Goal: Task Accomplishment & Management: Complete application form

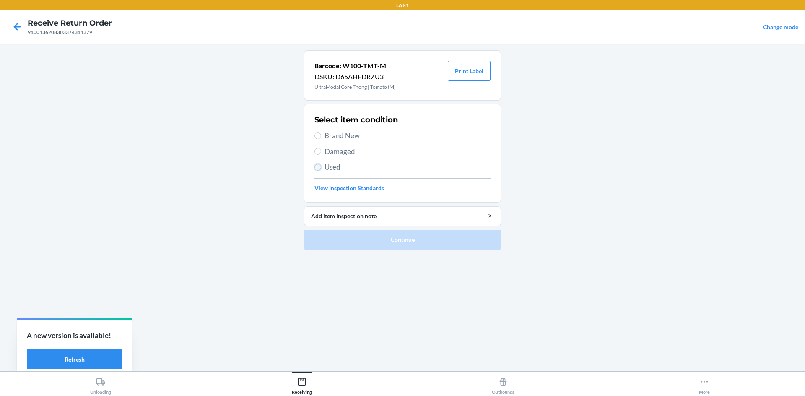
click at [316, 167] on input "Used" at bounding box center [317, 167] width 7 height 7
radio input "true"
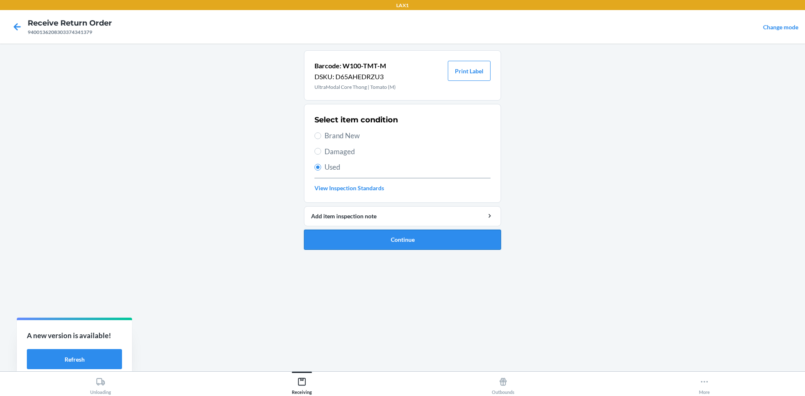
click at [335, 245] on button "Continue" at bounding box center [402, 240] width 197 height 20
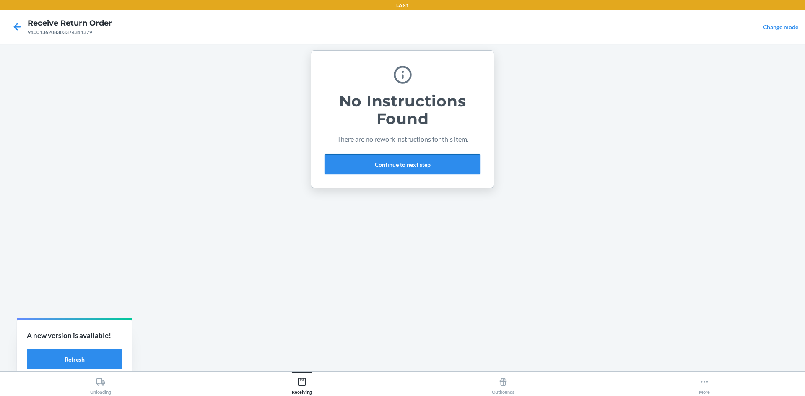
click at [413, 158] on button "Continue to next step" at bounding box center [402, 164] width 156 height 20
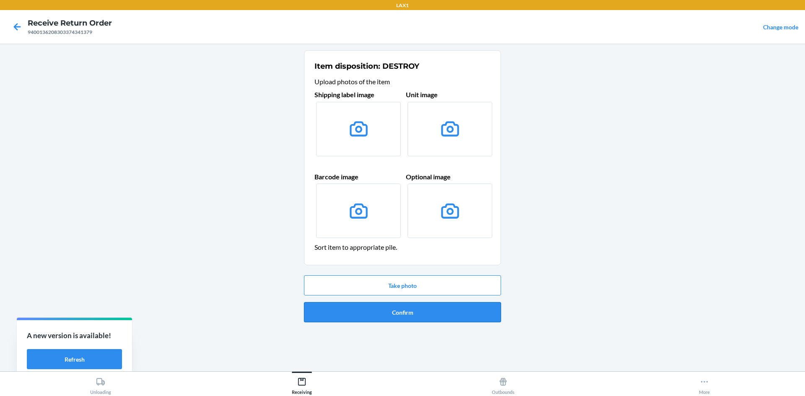
click at [443, 309] on button "Confirm" at bounding box center [402, 312] width 197 height 20
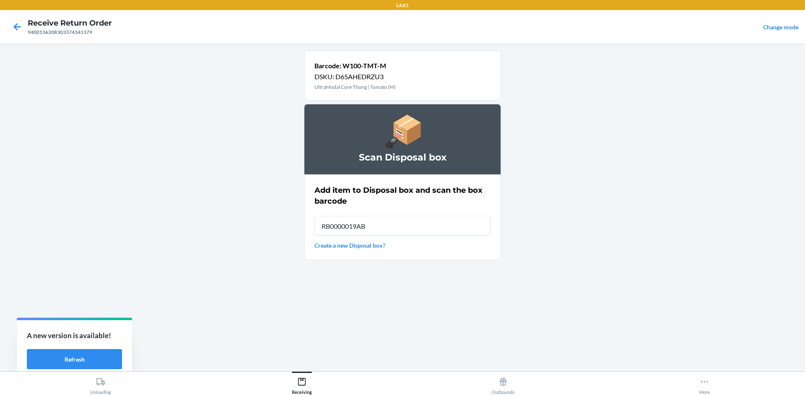
type input "RB0000019AB"
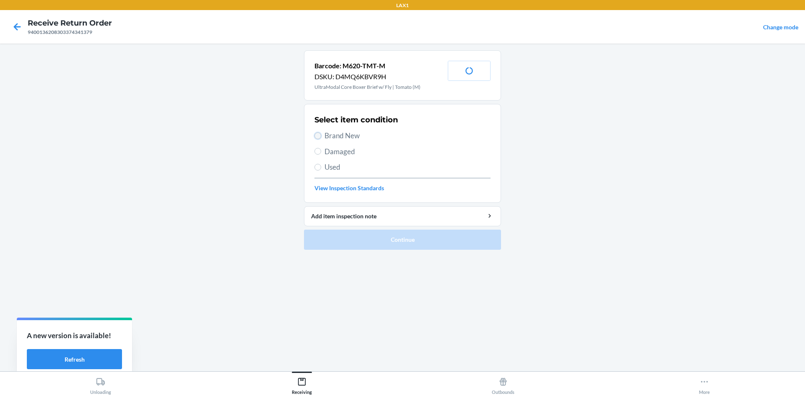
click at [319, 137] on input "Brand New" at bounding box center [317, 135] width 7 height 7
radio input "true"
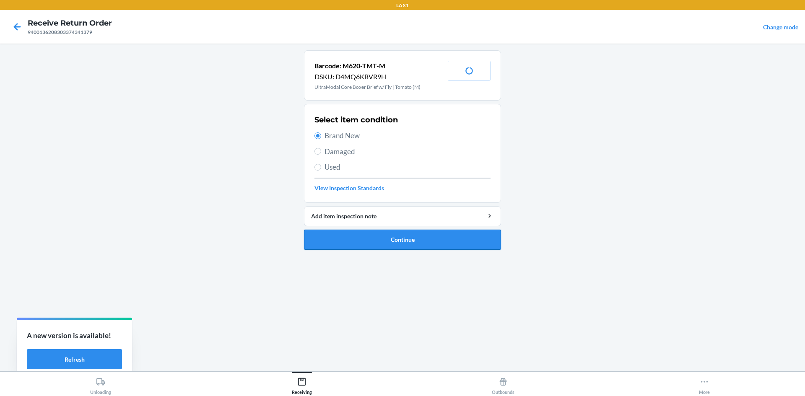
click at [394, 246] on button "Continue" at bounding box center [402, 240] width 197 height 20
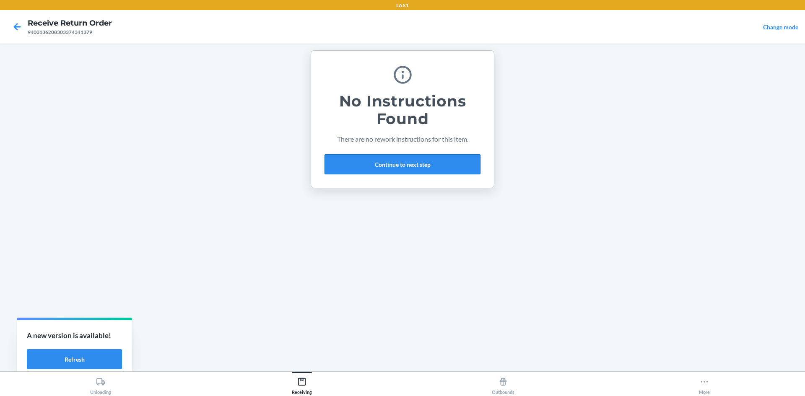
click at [435, 160] on button "Continue to next step" at bounding box center [402, 164] width 156 height 20
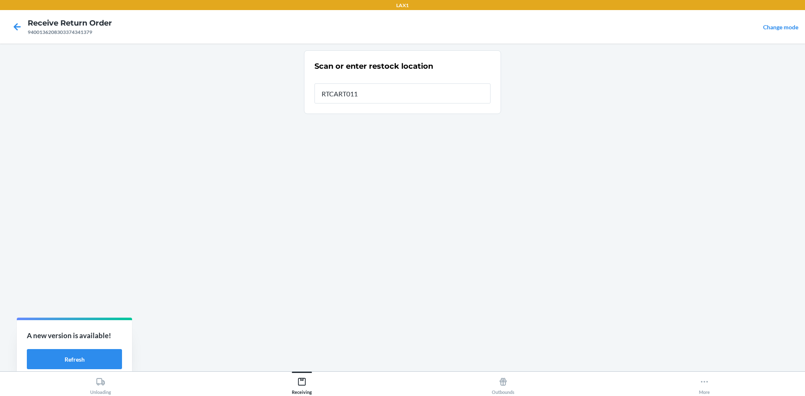
type input "RTCART011"
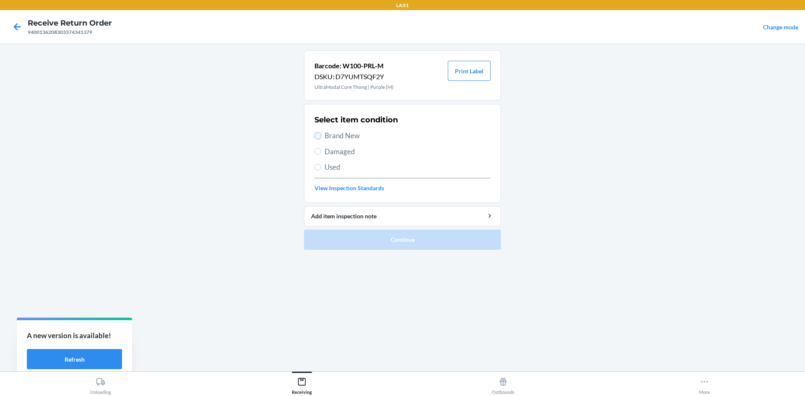
click at [316, 136] on input "Brand New" at bounding box center [317, 135] width 7 height 7
radio input "true"
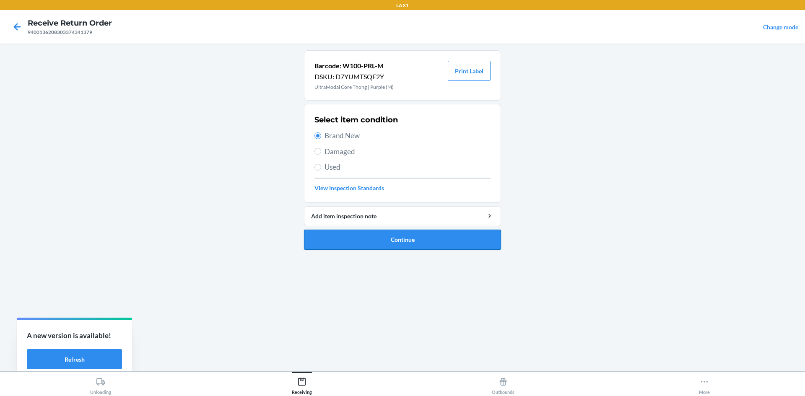
click at [397, 236] on button "Continue" at bounding box center [402, 240] width 197 height 20
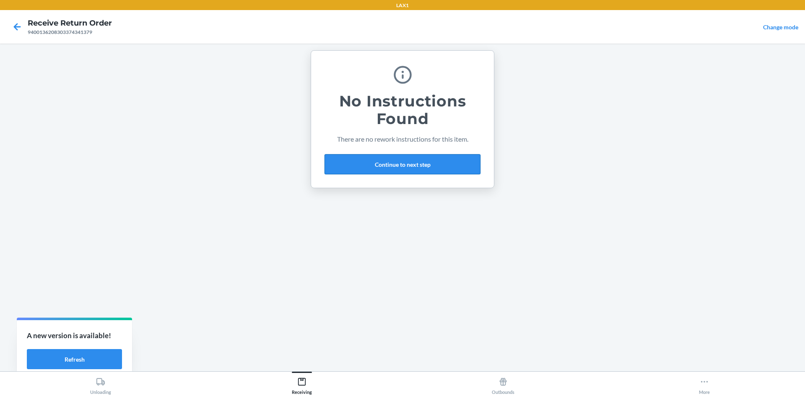
click at [447, 162] on button "Continue to next step" at bounding box center [402, 164] width 156 height 20
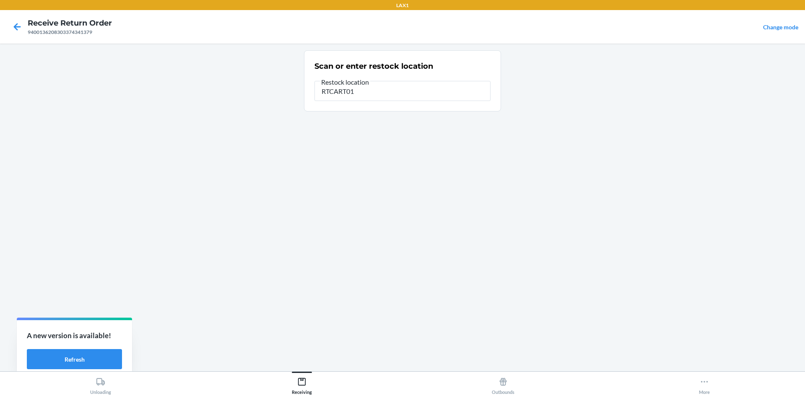
type input "RTCART011"
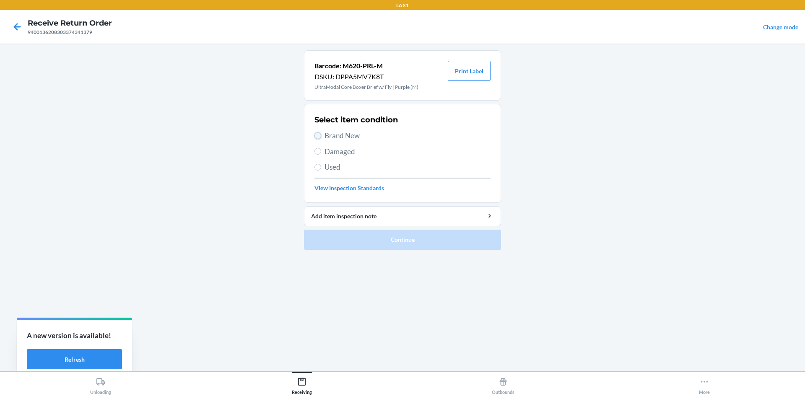
click at [317, 135] on input "Brand New" at bounding box center [317, 135] width 7 height 7
radio input "true"
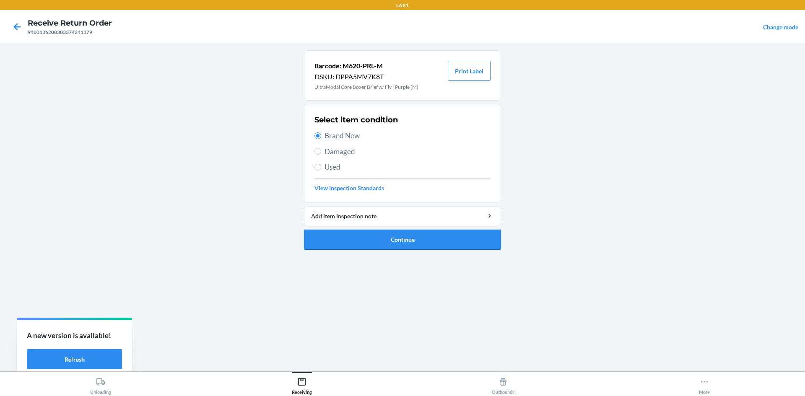
click at [407, 244] on button "Continue" at bounding box center [402, 240] width 197 height 20
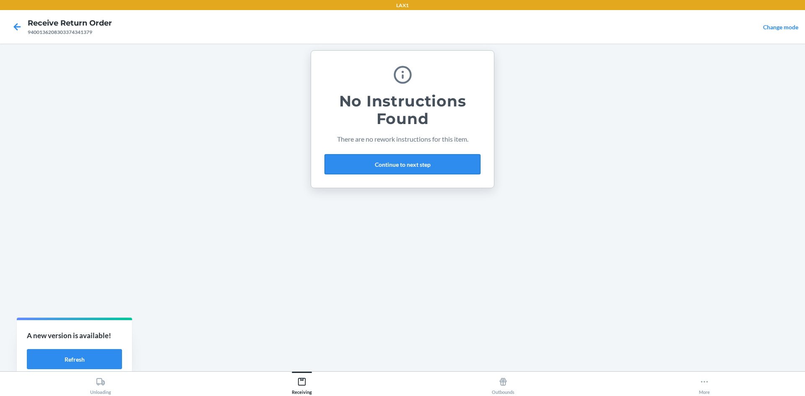
click at [414, 160] on button "Continue to next step" at bounding box center [402, 164] width 156 height 20
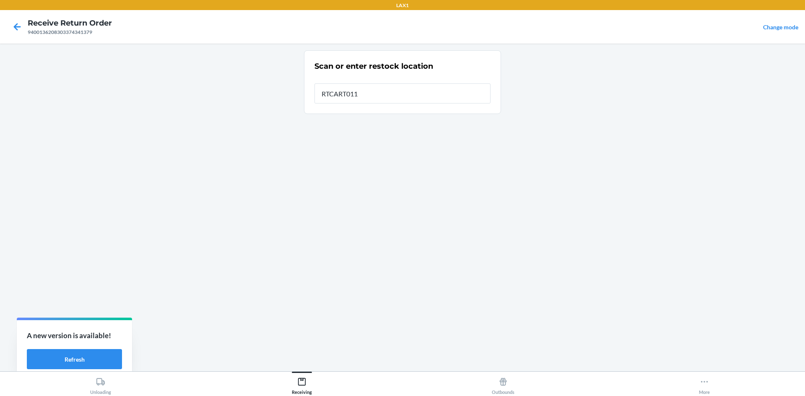
type input "RTCART011"
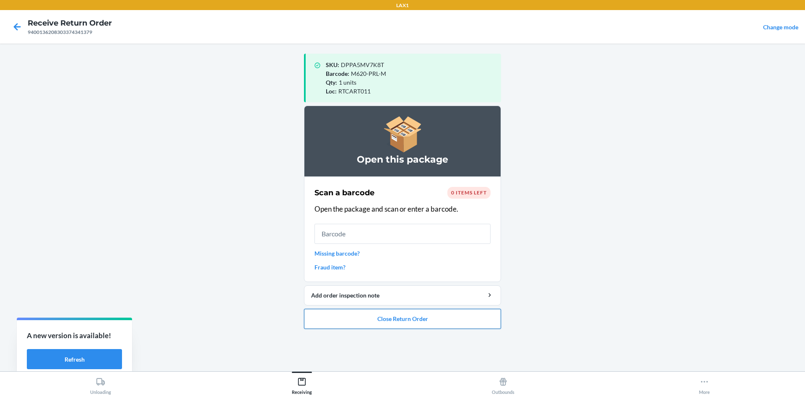
click at [423, 321] on button "Close Return Order" at bounding box center [402, 319] width 197 height 20
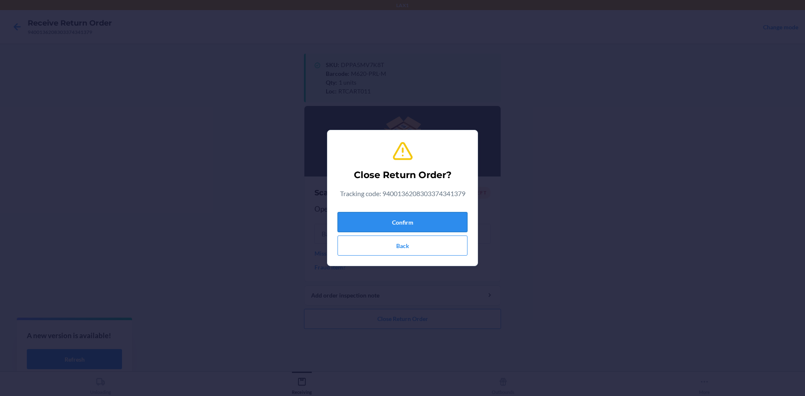
click at [431, 221] on button "Confirm" at bounding box center [402, 222] width 130 height 20
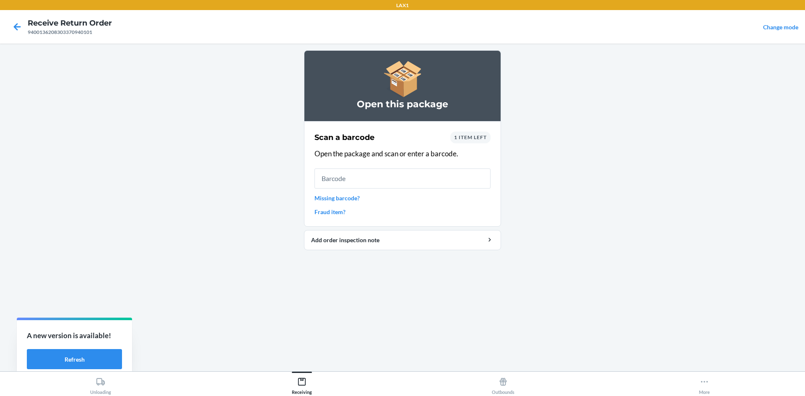
click at [469, 142] on div "1 item left" at bounding box center [470, 138] width 40 height 12
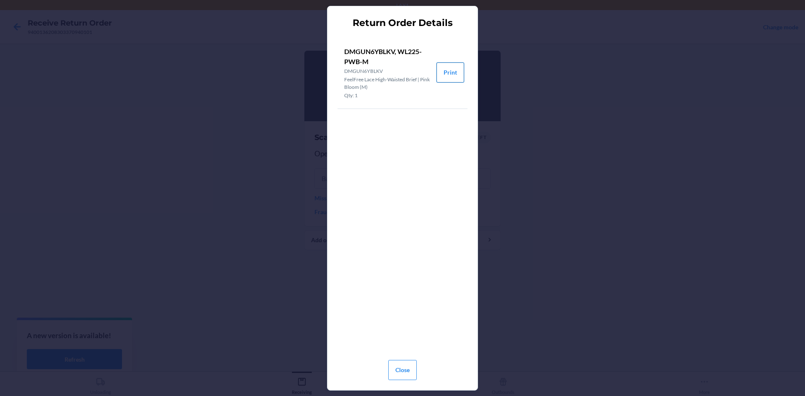
click at [457, 73] on button "Print" at bounding box center [450, 72] width 28 height 20
drag, startPoint x: 397, startPoint y: 373, endPoint x: 311, endPoint y: 242, distance: 156.1
click at [397, 370] on button "Close" at bounding box center [402, 370] width 28 height 20
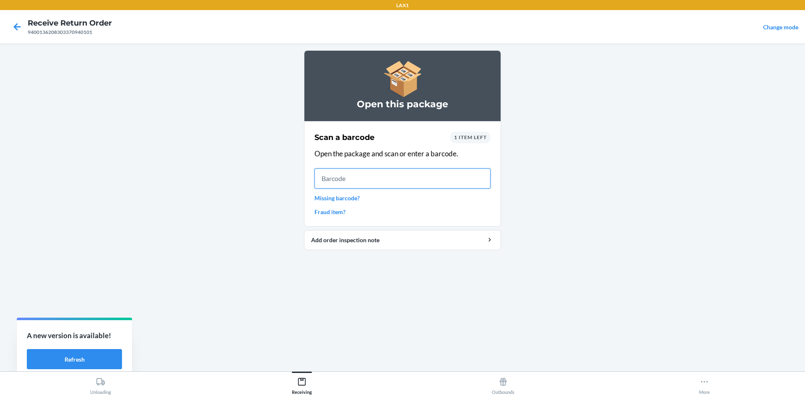
click at [322, 176] on input "text" at bounding box center [402, 178] width 176 height 20
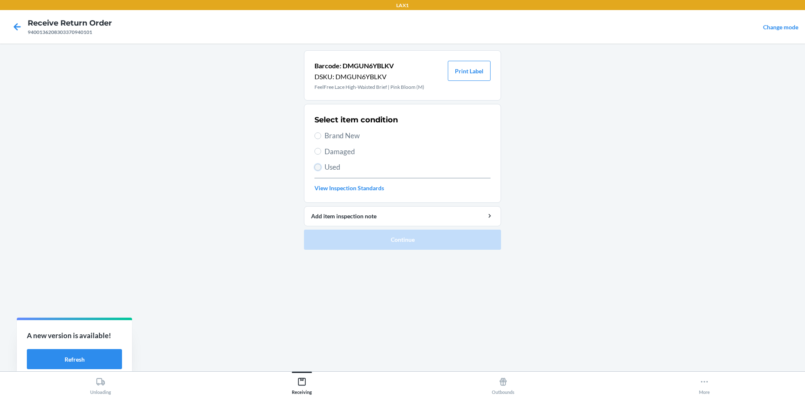
click at [319, 166] on input "Used" at bounding box center [317, 167] width 7 height 7
radio input "true"
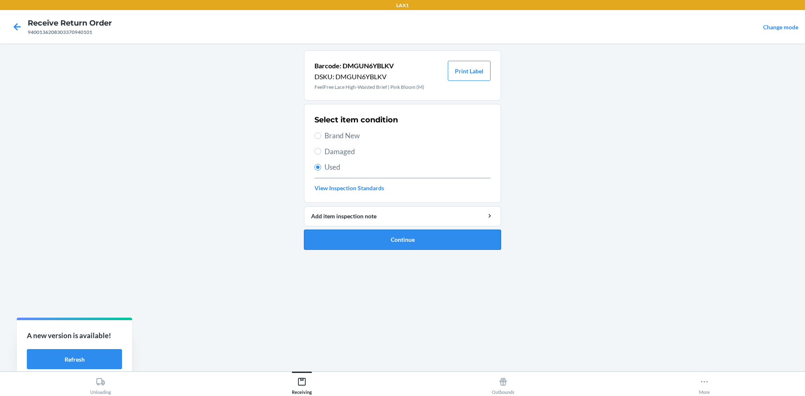
click at [431, 242] on button "Continue" at bounding box center [402, 240] width 197 height 20
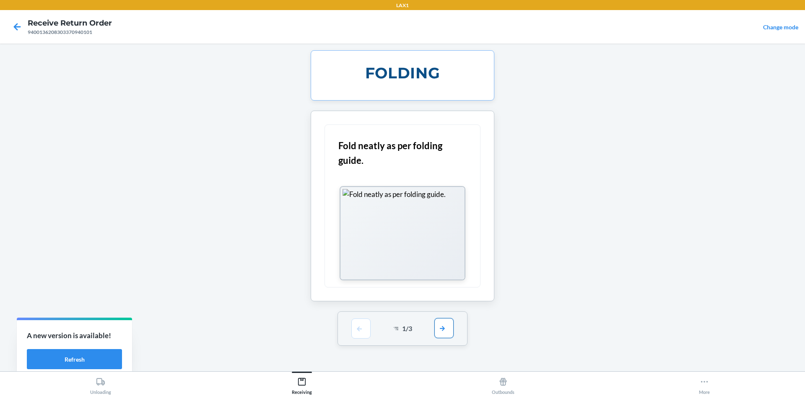
drag, startPoint x: 439, startPoint y: 325, endPoint x: 431, endPoint y: 285, distance: 40.2
click at [439, 324] on button "button" at bounding box center [443, 329] width 19 height 20
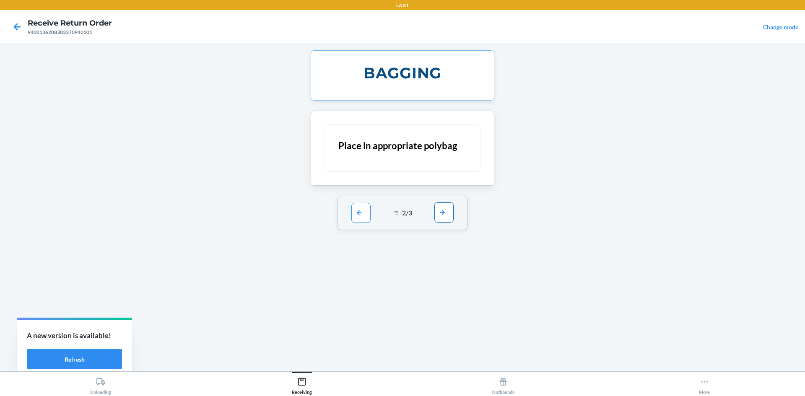
click at [451, 210] on button "button" at bounding box center [443, 212] width 19 height 20
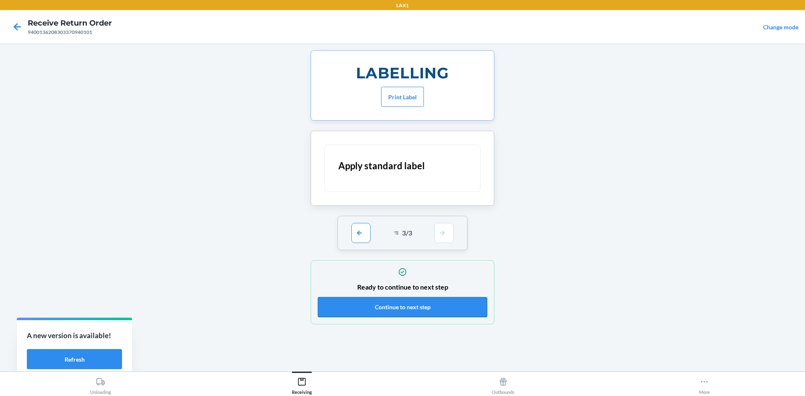
click at [440, 307] on button "Continue to next step" at bounding box center [402, 307] width 169 height 20
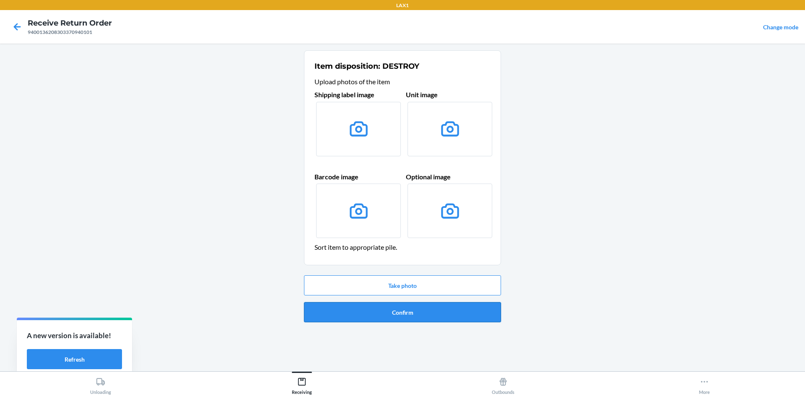
click at [417, 318] on button "Confirm" at bounding box center [402, 312] width 197 height 20
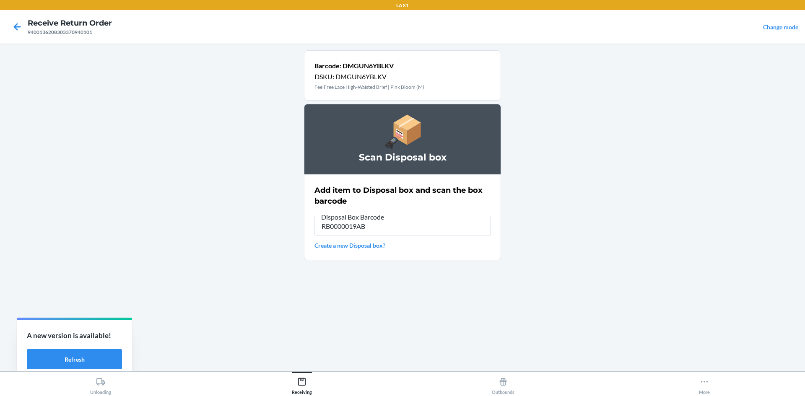
type input "RB0000019AB"
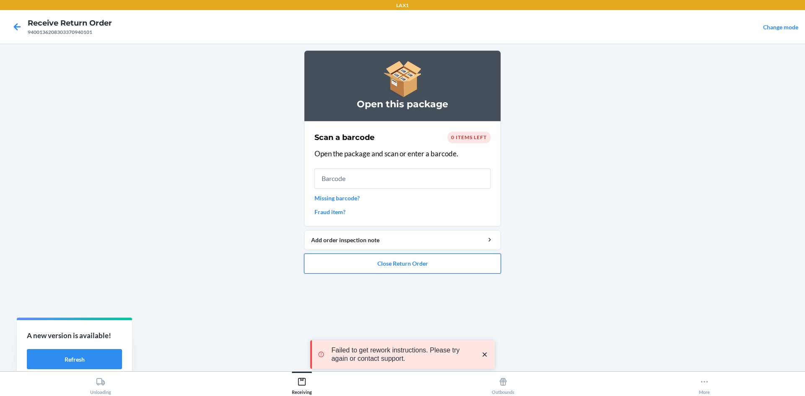
click at [444, 260] on button "Close Return Order" at bounding box center [402, 264] width 197 height 20
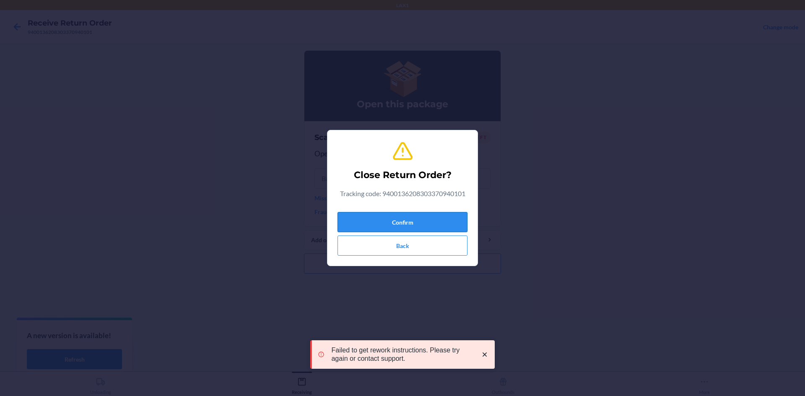
click at [438, 215] on button "Confirm" at bounding box center [402, 222] width 130 height 20
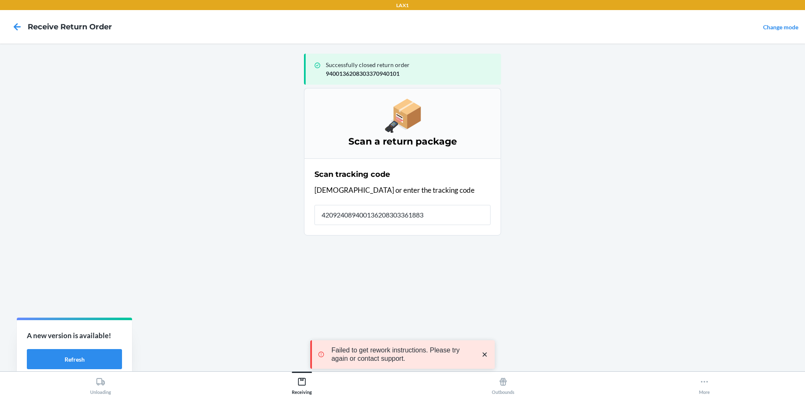
type input "4209240894001362083033618831"
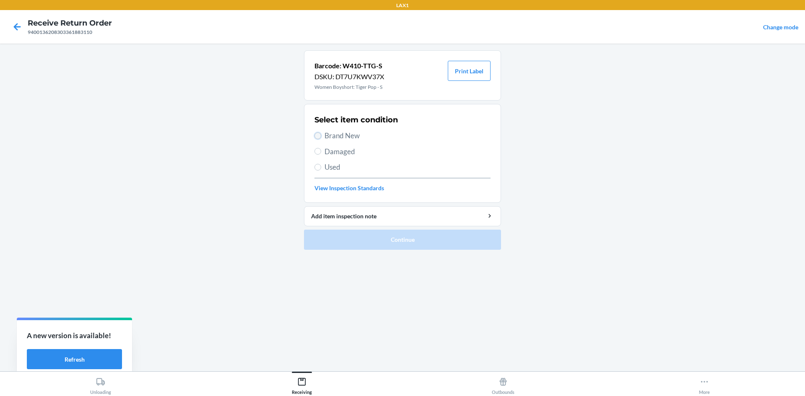
click at [315, 135] on input "Brand New" at bounding box center [317, 135] width 7 height 7
radio input "true"
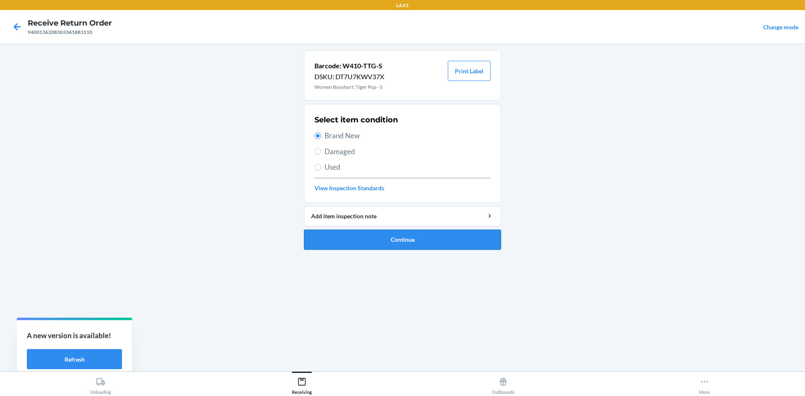
click at [405, 236] on button "Continue" at bounding box center [402, 240] width 197 height 20
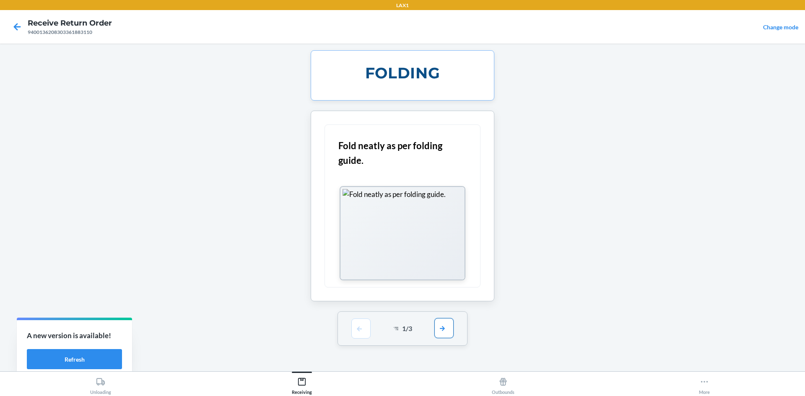
click at [442, 329] on button "button" at bounding box center [443, 328] width 19 height 20
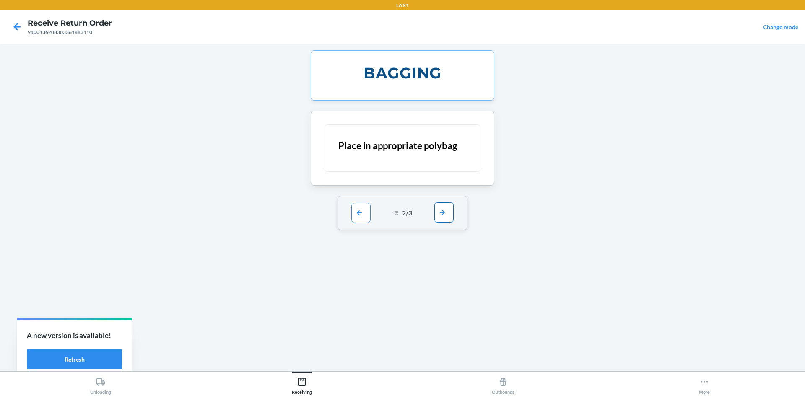
click at [442, 212] on button "button" at bounding box center [443, 212] width 19 height 20
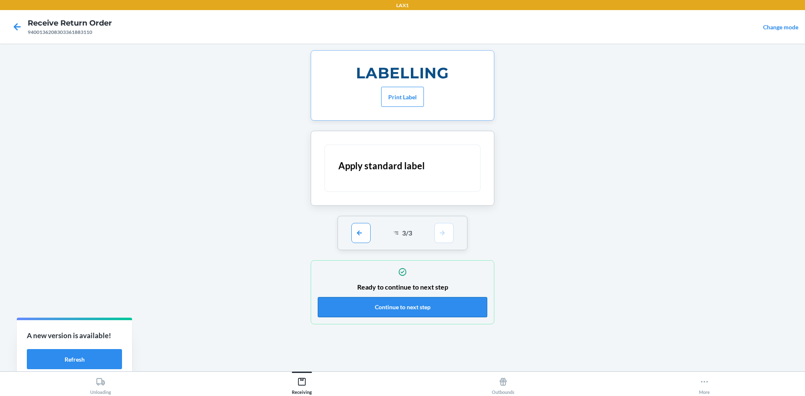
click at [448, 305] on button "Continue to next step" at bounding box center [402, 307] width 169 height 20
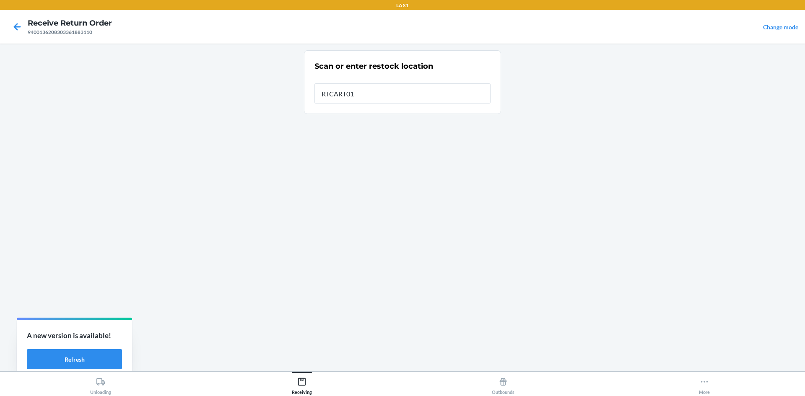
type input "RTCART011"
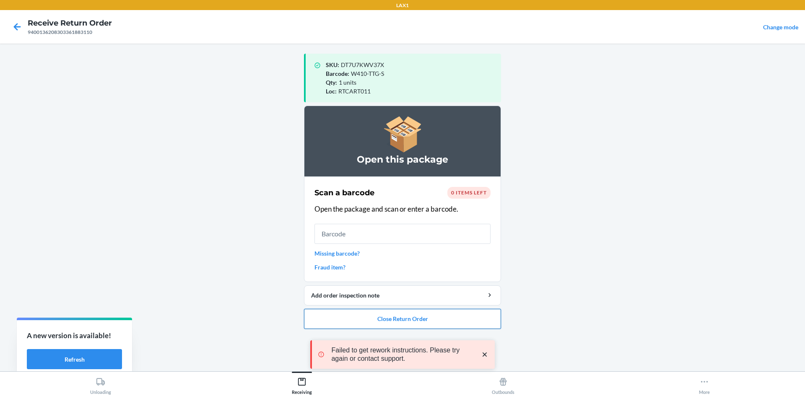
click at [472, 316] on button "Close Return Order" at bounding box center [402, 319] width 197 height 20
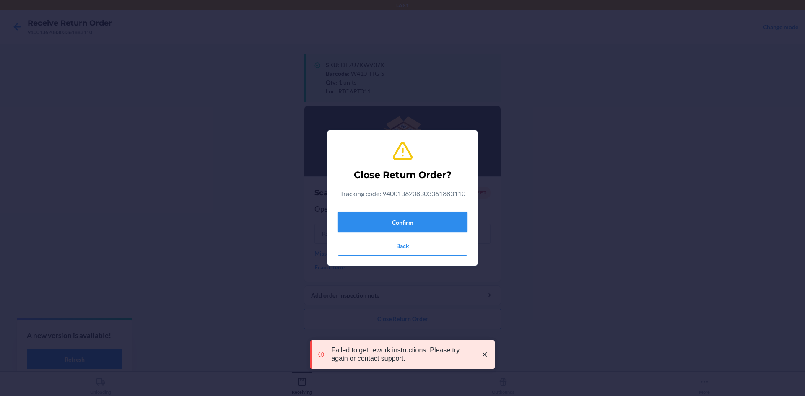
click at [448, 215] on button "Confirm" at bounding box center [402, 222] width 130 height 20
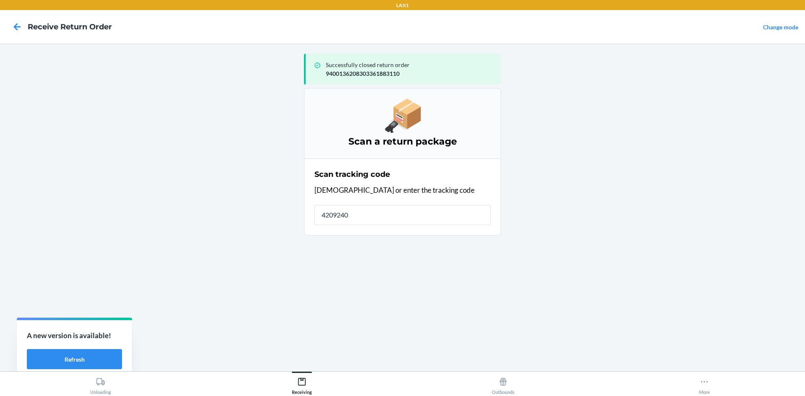
type input "42092408"
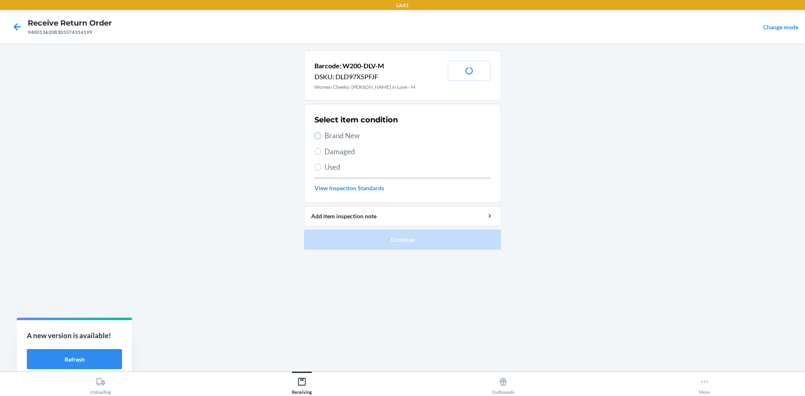
click at [317, 137] on input "Brand New" at bounding box center [317, 135] width 7 height 7
radio input "true"
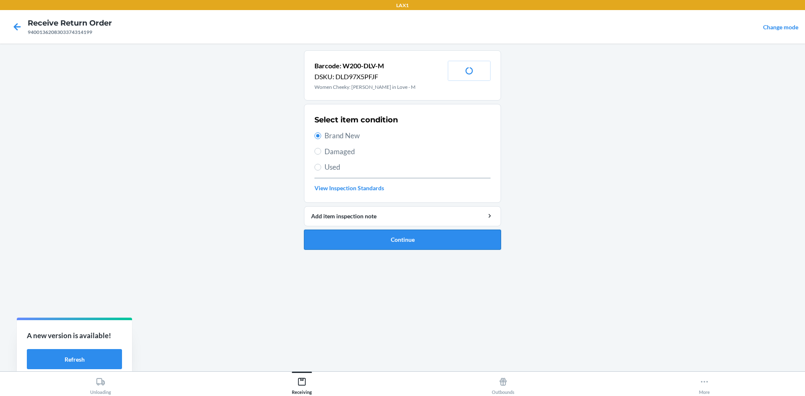
click at [387, 234] on button "Continue" at bounding box center [402, 240] width 197 height 20
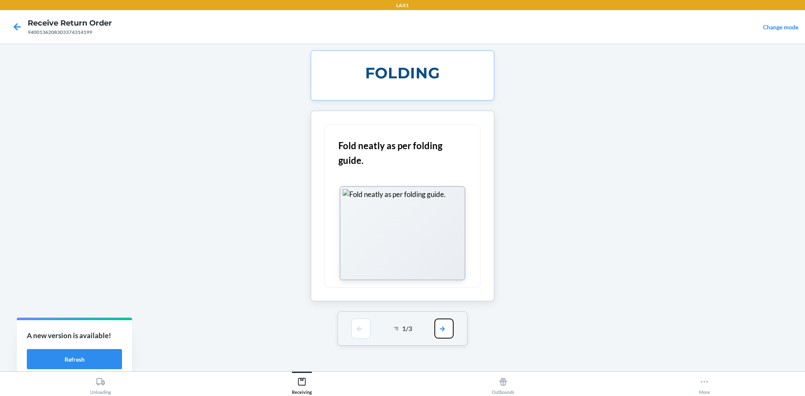
drag, startPoint x: 448, startPoint y: 332, endPoint x: 434, endPoint y: 293, distance: 41.9
click at [448, 329] on button "button" at bounding box center [443, 329] width 19 height 20
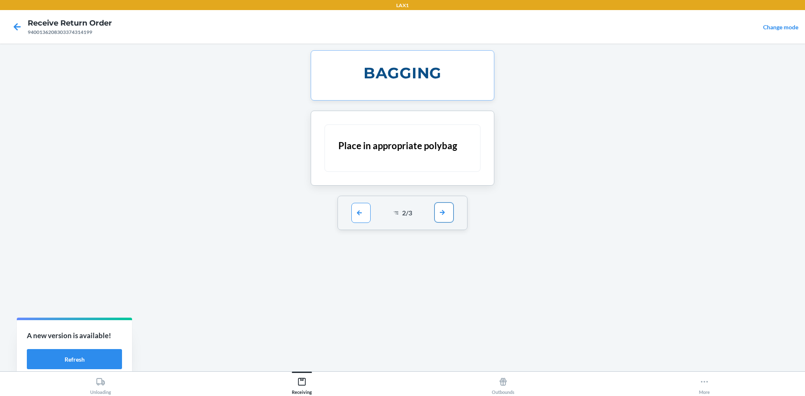
click at [446, 214] on button "button" at bounding box center [443, 212] width 19 height 20
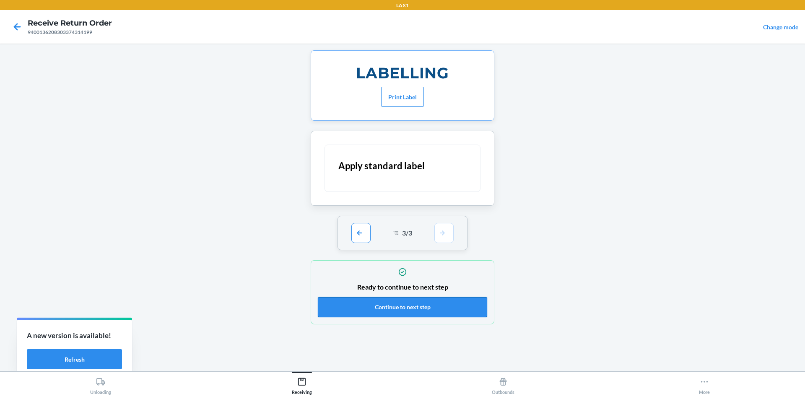
click at [450, 297] on button "Continue to next step" at bounding box center [402, 307] width 169 height 20
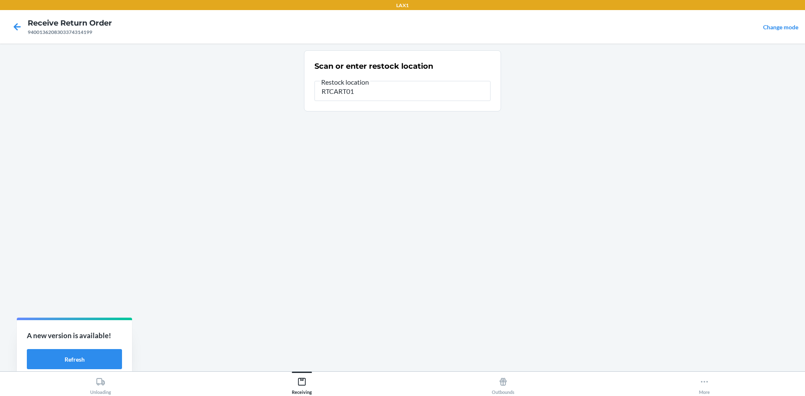
type input "RTCART011"
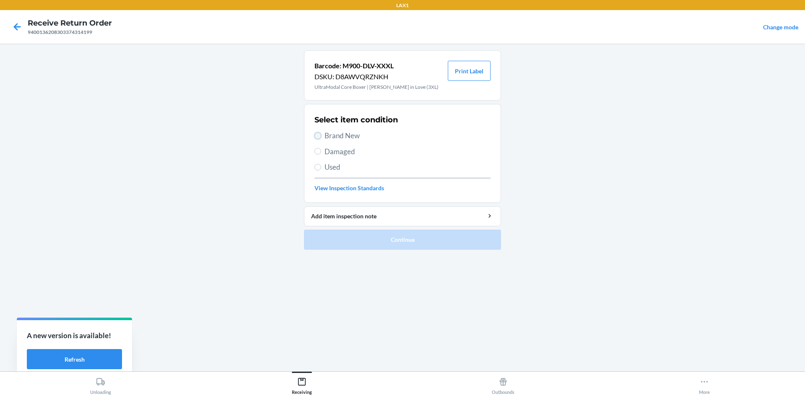
click at [321, 137] on input "Brand New" at bounding box center [317, 135] width 7 height 7
radio input "true"
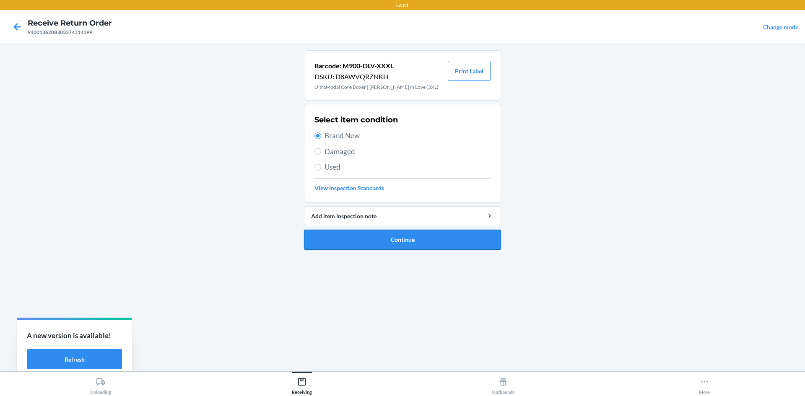
click at [365, 236] on button "Continue" at bounding box center [402, 240] width 197 height 20
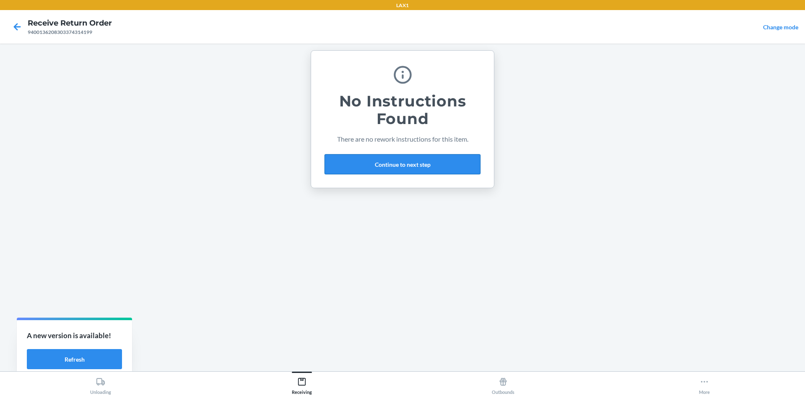
click at [436, 161] on button "Continue to next step" at bounding box center [402, 164] width 156 height 20
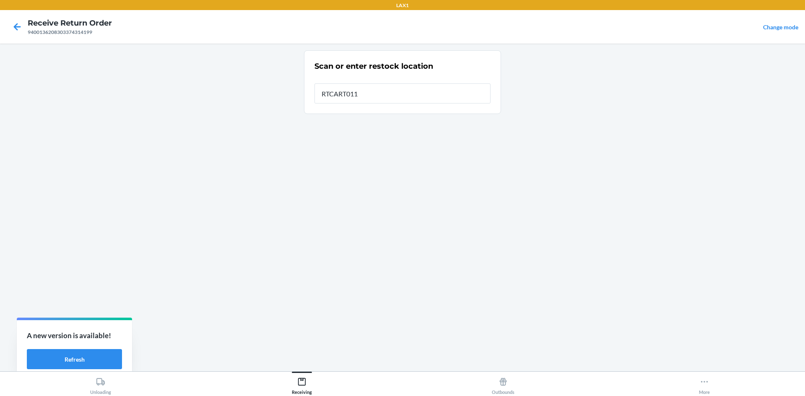
type input "RTCART011"
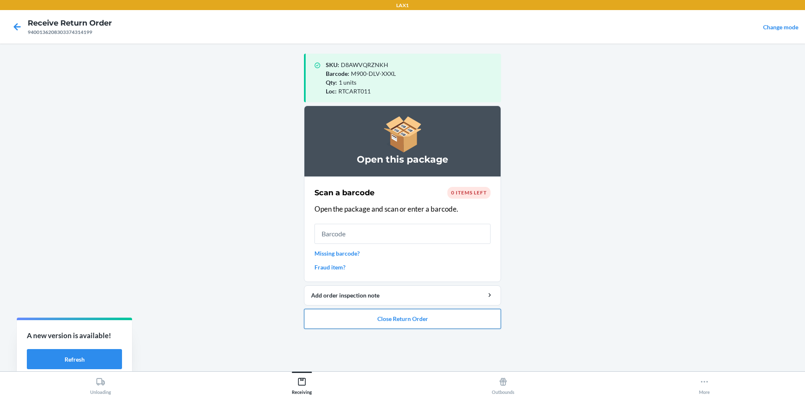
click at [426, 314] on button "Close Return Order" at bounding box center [402, 319] width 197 height 20
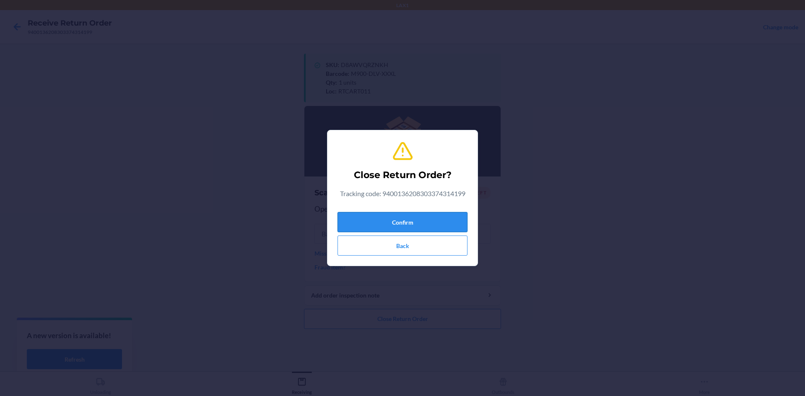
click at [434, 228] on button "Confirm" at bounding box center [402, 222] width 130 height 20
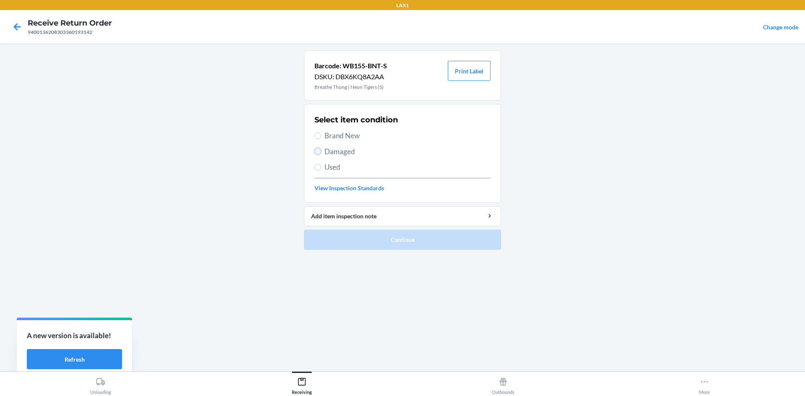
click at [315, 148] on input "Damaged" at bounding box center [317, 151] width 7 height 7
radio input "true"
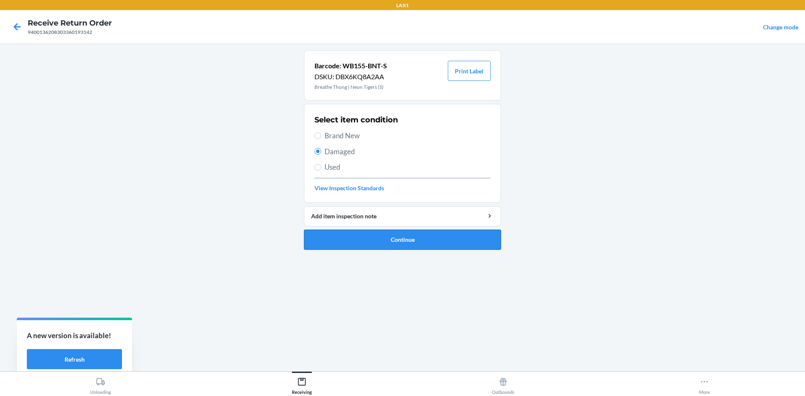
click at [375, 232] on button "Continue" at bounding box center [402, 240] width 197 height 20
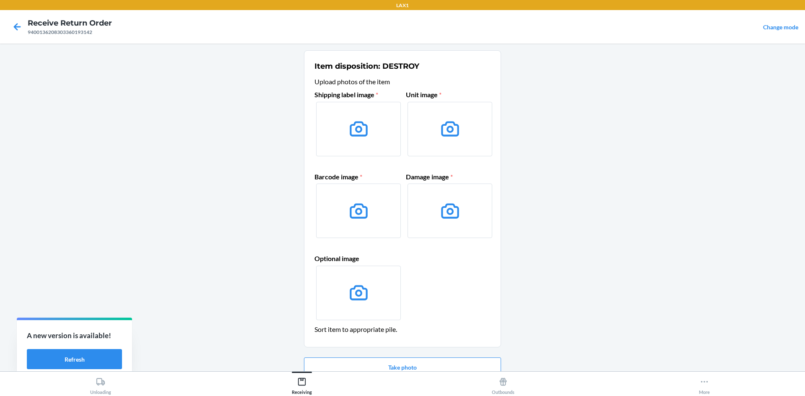
scroll to position [40, 0]
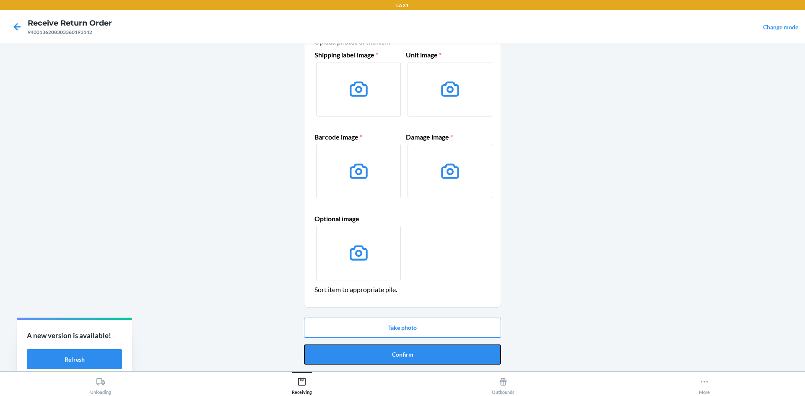
click at [461, 348] on button "Confirm" at bounding box center [402, 354] width 197 height 20
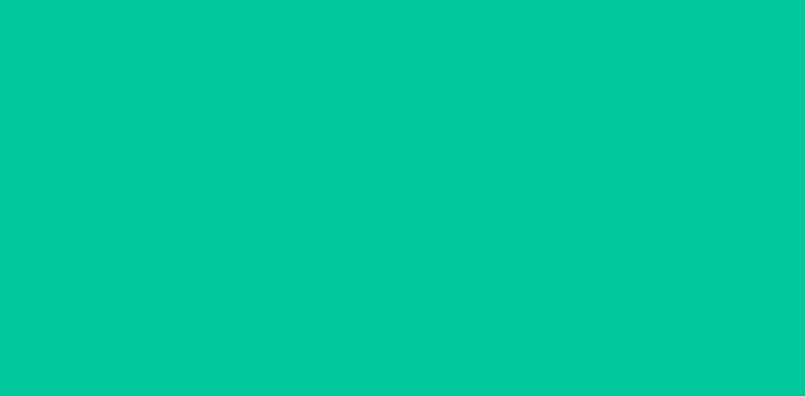
scroll to position [0, 0]
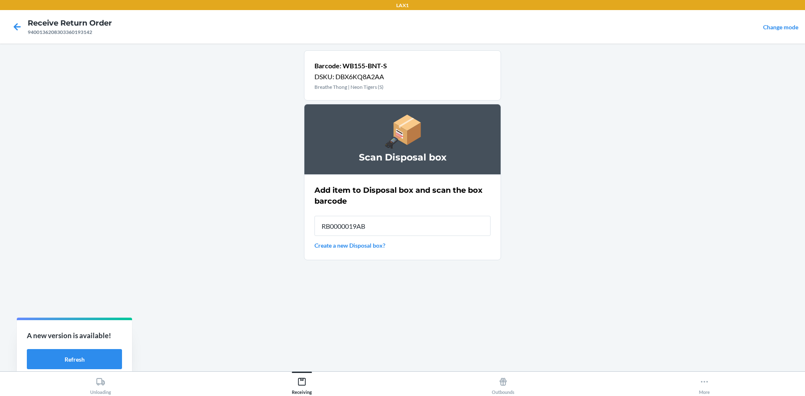
type input "RB0000019AB"
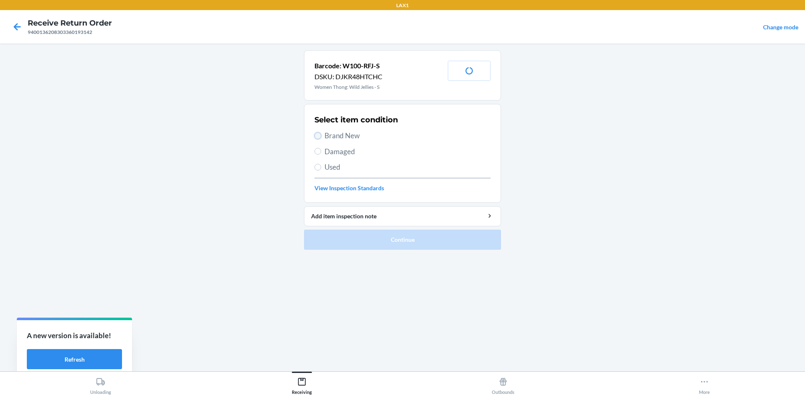
click at [318, 136] on input "Brand New" at bounding box center [317, 135] width 7 height 7
radio input "true"
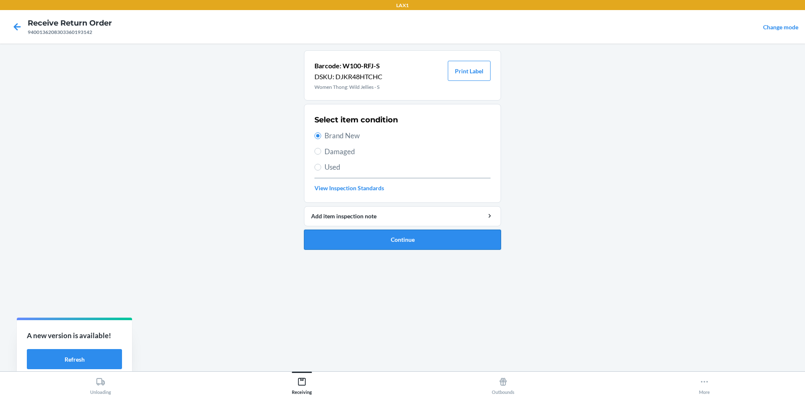
click at [379, 238] on button "Continue" at bounding box center [402, 240] width 197 height 20
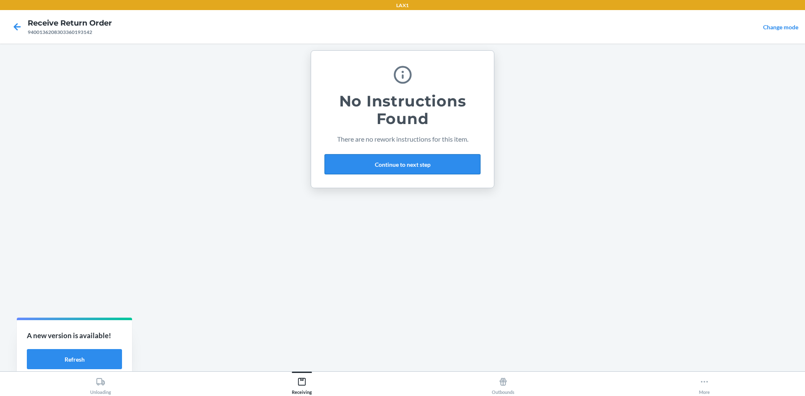
click at [405, 164] on button "Continue to next step" at bounding box center [402, 164] width 156 height 20
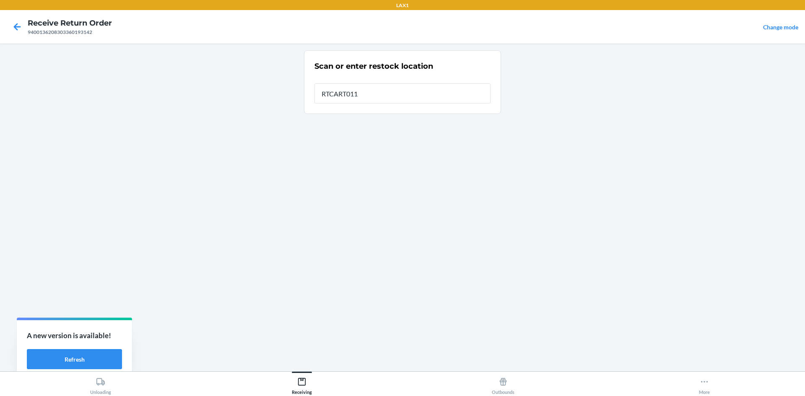
type input "RTCART011"
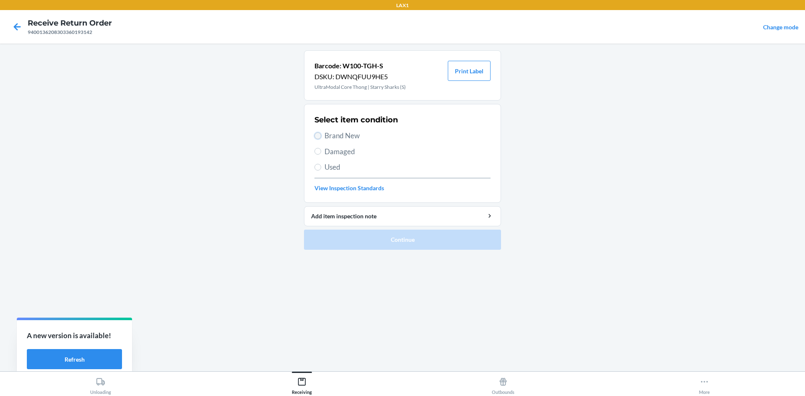
click at [315, 136] on input "Brand New" at bounding box center [317, 135] width 7 height 7
radio input "true"
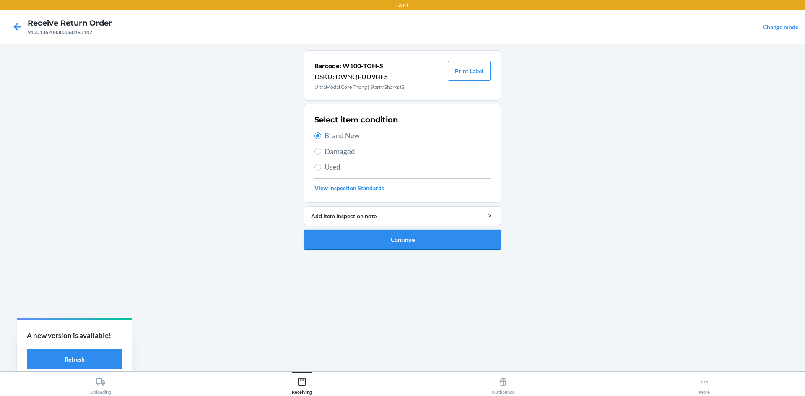
click at [420, 233] on button "Continue" at bounding box center [402, 240] width 197 height 20
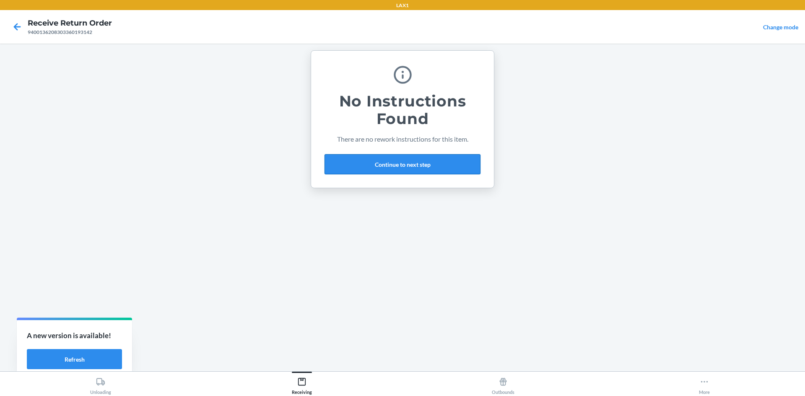
click at [435, 160] on button "Continue to next step" at bounding box center [402, 164] width 156 height 20
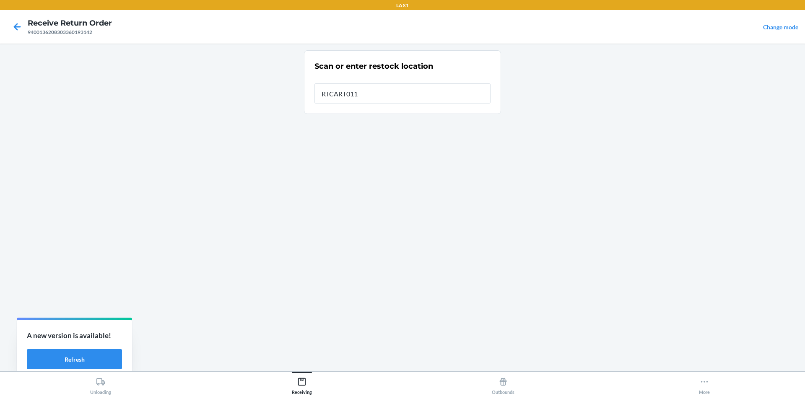
type input "RTCART011"
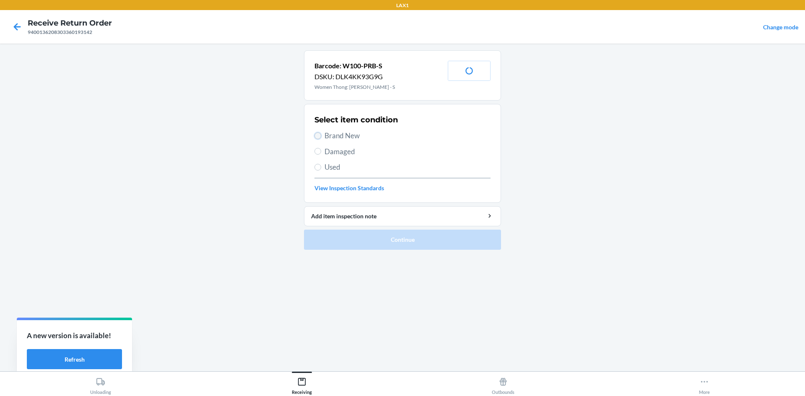
click at [316, 133] on input "Brand New" at bounding box center [317, 135] width 7 height 7
radio input "true"
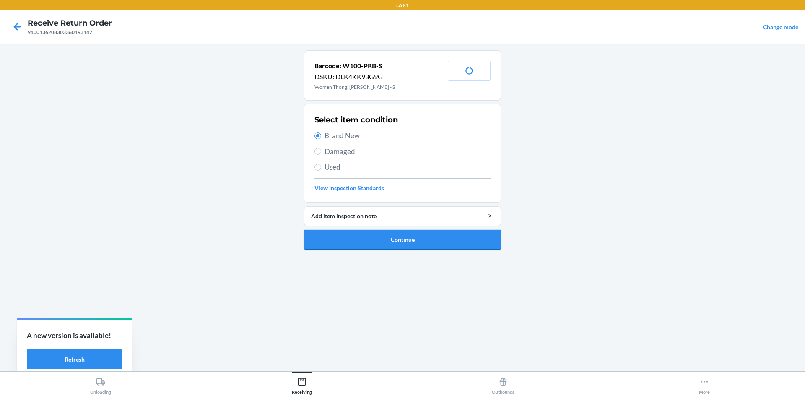
click at [368, 239] on button "Continue" at bounding box center [402, 240] width 197 height 20
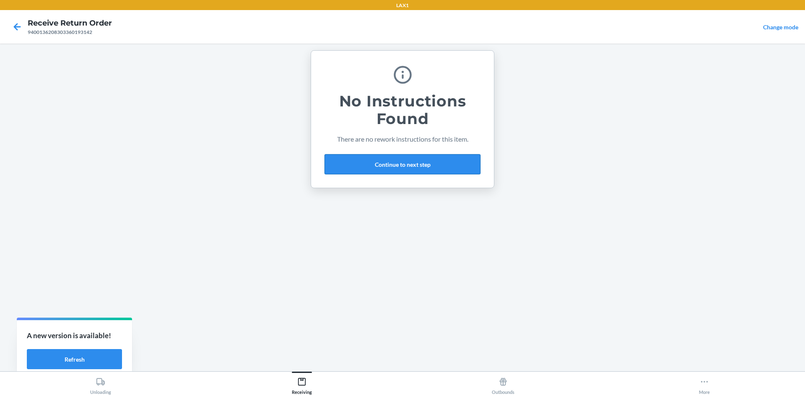
click at [409, 161] on button "Continue to next step" at bounding box center [402, 164] width 156 height 20
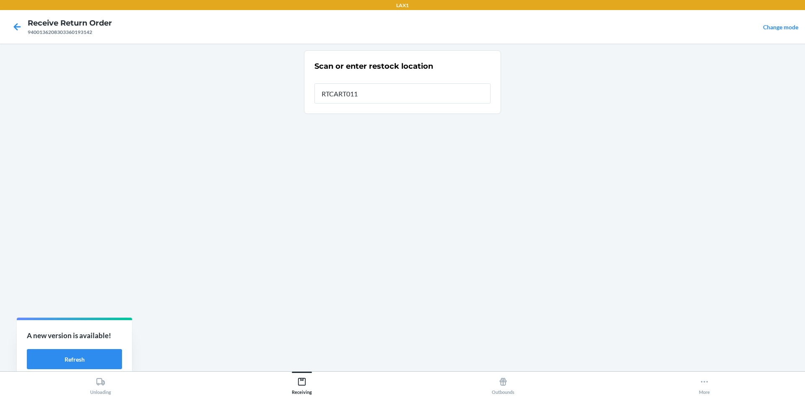
type input "RTCART011"
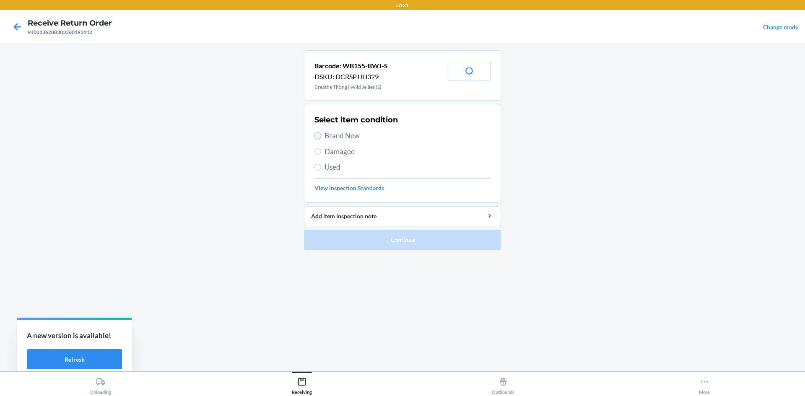
click at [315, 137] on input "Brand New" at bounding box center [317, 135] width 7 height 7
radio input "true"
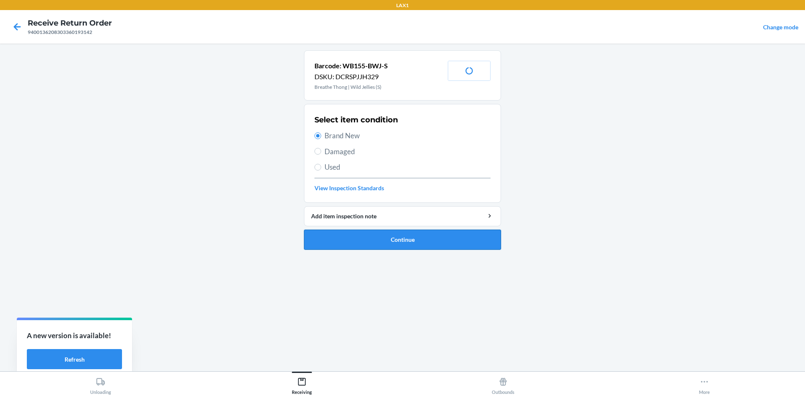
click at [349, 232] on button "Continue" at bounding box center [402, 240] width 197 height 20
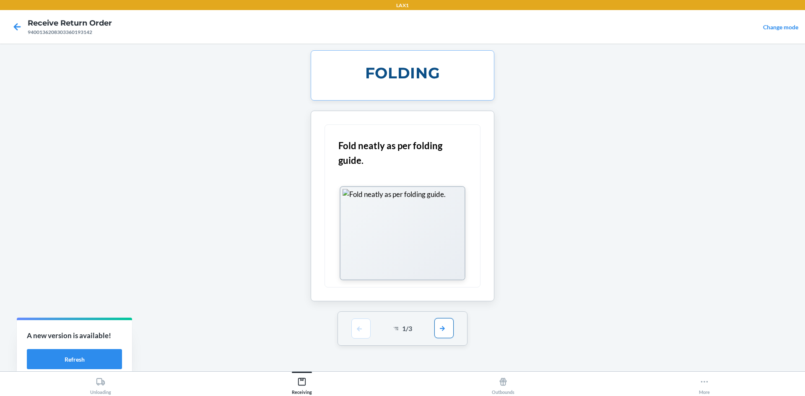
click at [443, 329] on button "button" at bounding box center [443, 328] width 19 height 20
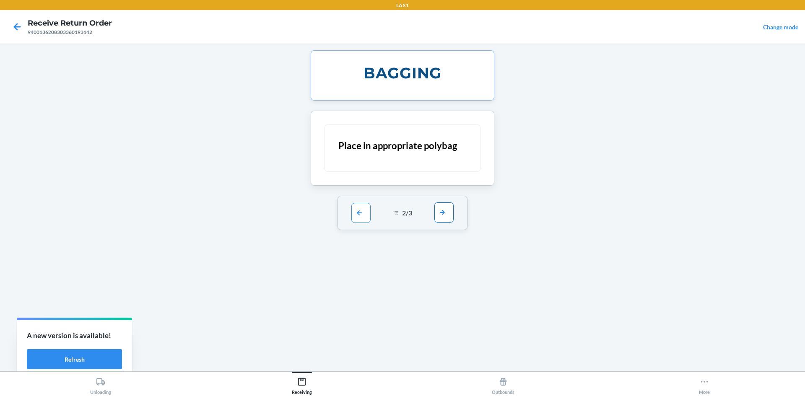
click at [440, 215] on button "button" at bounding box center [443, 212] width 19 height 20
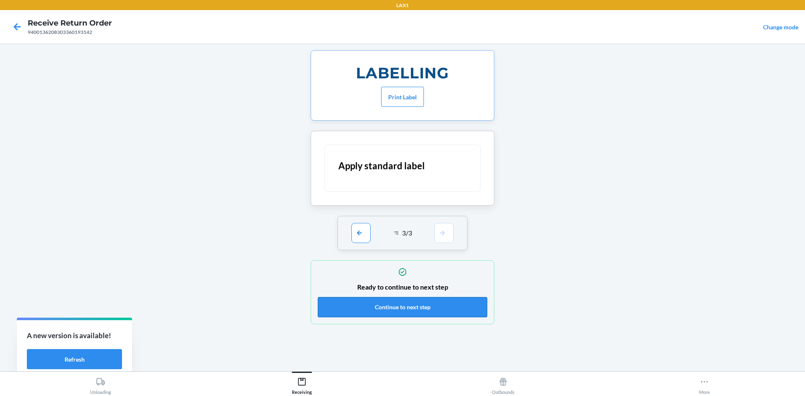
click at [443, 303] on button "Continue to next step" at bounding box center [402, 307] width 169 height 20
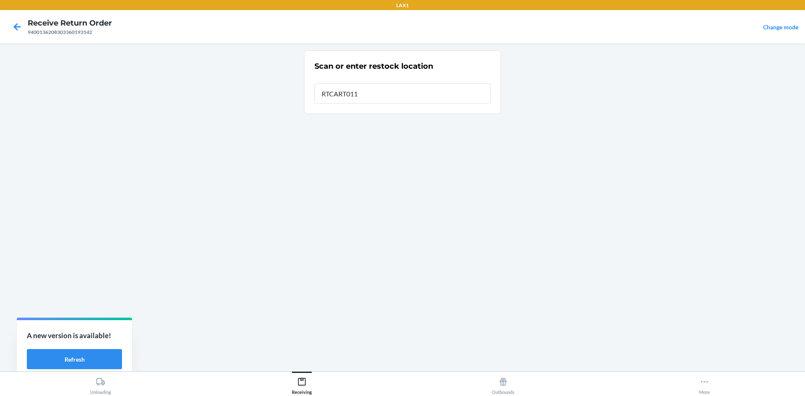
type input "RTCART011"
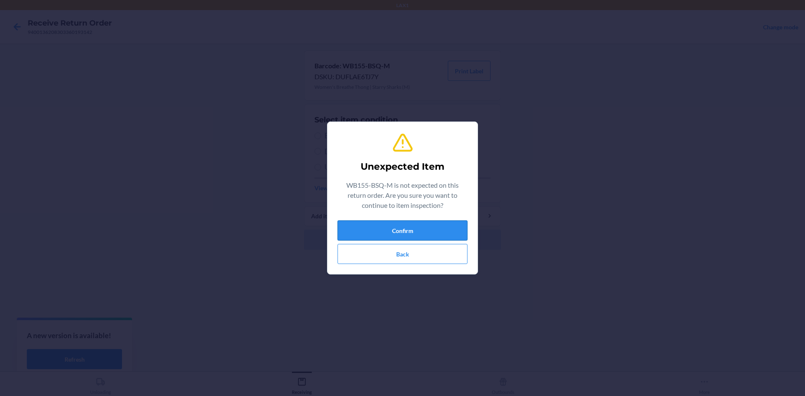
click at [420, 228] on button "Confirm" at bounding box center [402, 230] width 130 height 20
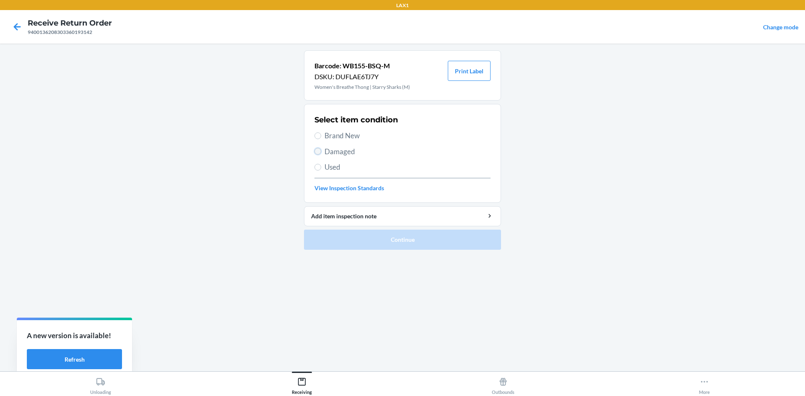
click at [317, 151] on input "Damaged" at bounding box center [317, 151] width 7 height 7
radio input "true"
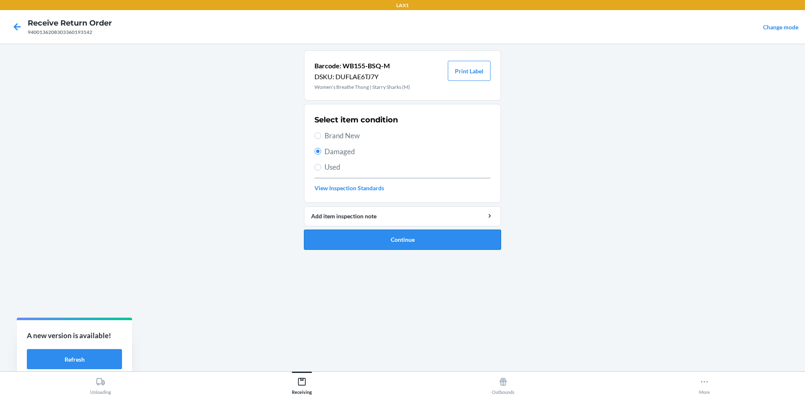
click at [343, 233] on button "Continue" at bounding box center [402, 240] width 197 height 20
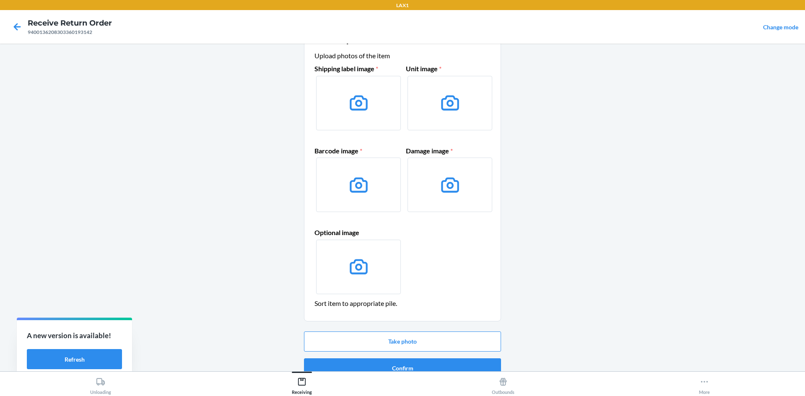
scroll to position [40, 0]
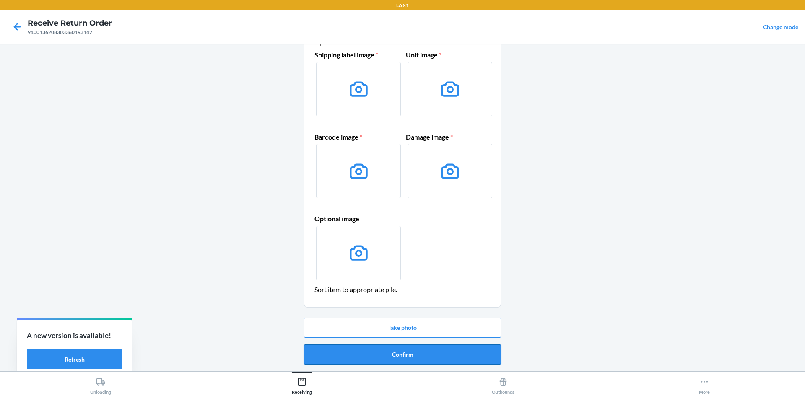
click at [465, 345] on button "Confirm" at bounding box center [402, 354] width 197 height 20
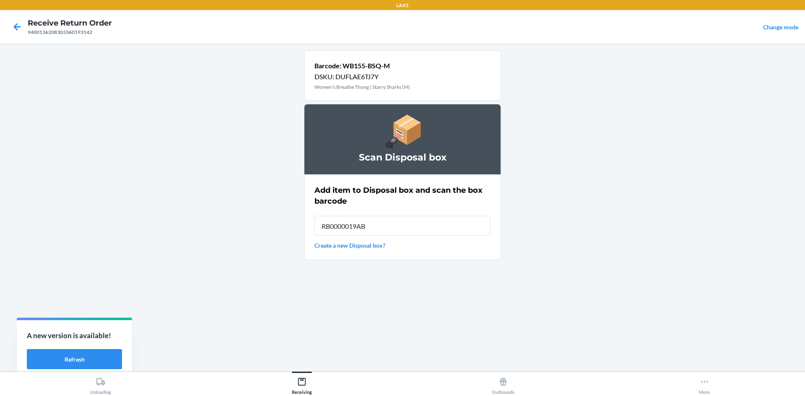
type input "RB0000019AB"
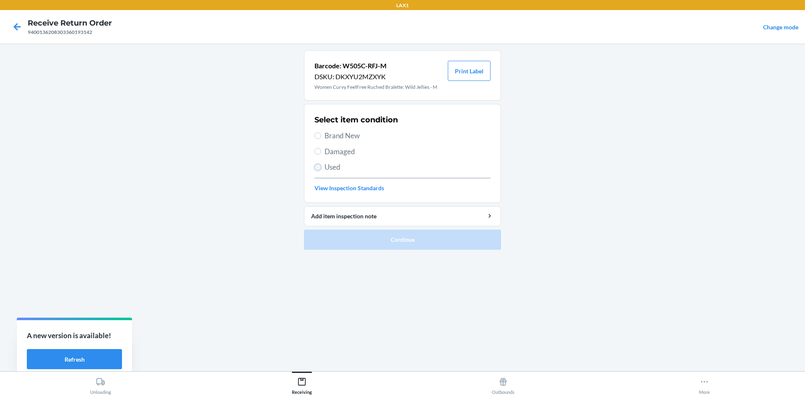
click at [317, 167] on input "Used" at bounding box center [317, 167] width 7 height 7
radio input "true"
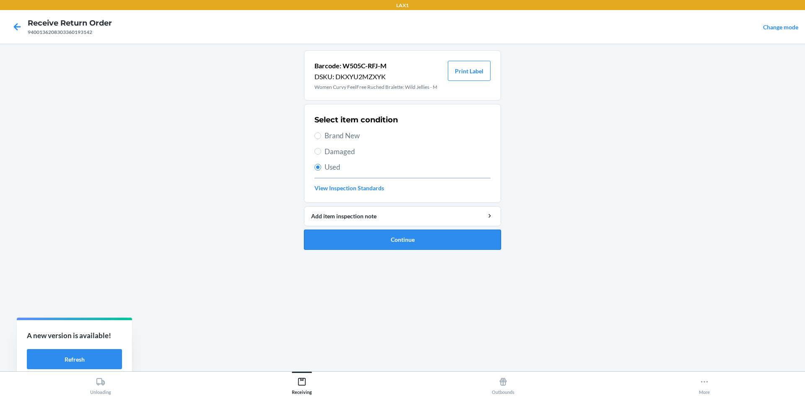
click at [333, 239] on button "Continue" at bounding box center [402, 240] width 197 height 20
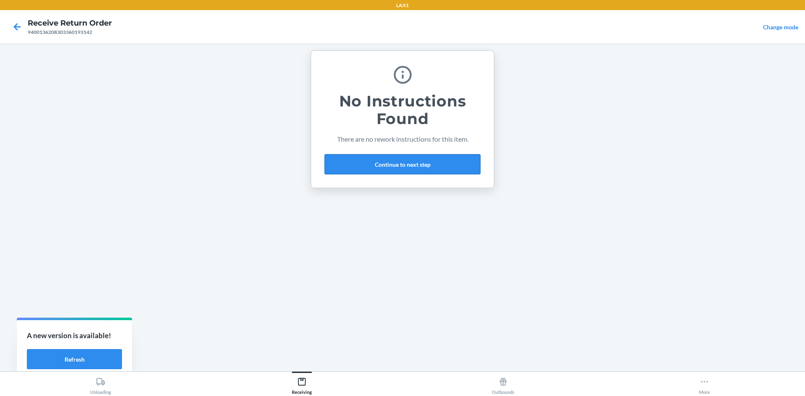
click at [423, 164] on button "Continue to next step" at bounding box center [402, 164] width 156 height 20
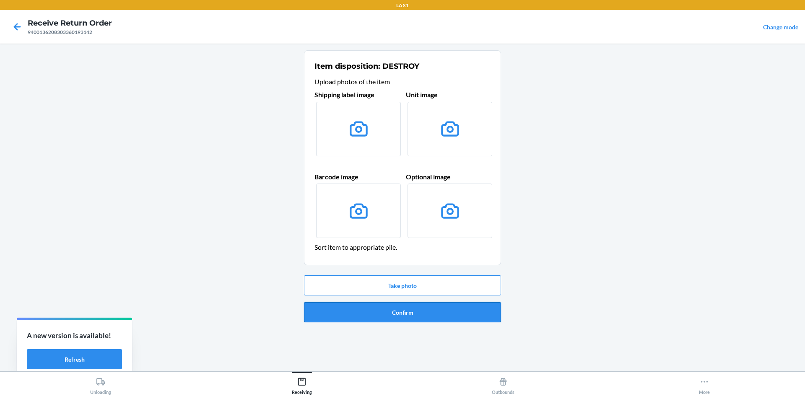
click at [456, 307] on button "Confirm" at bounding box center [402, 312] width 197 height 20
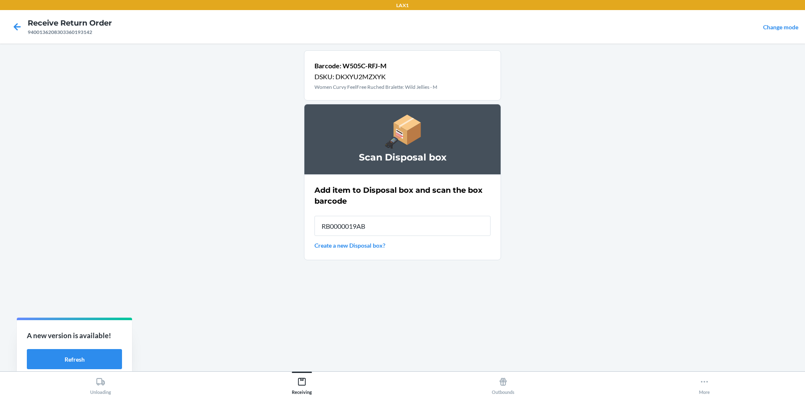
type input "RB0000019AB"
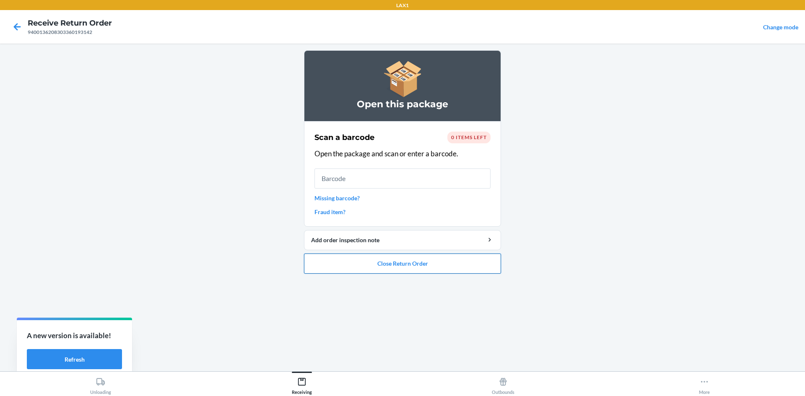
click at [454, 260] on button "Close Return Order" at bounding box center [402, 264] width 197 height 20
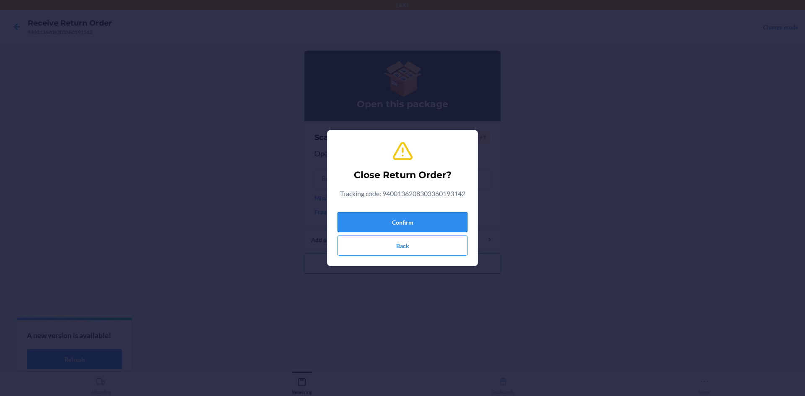
click at [449, 223] on button "Confirm" at bounding box center [402, 222] width 130 height 20
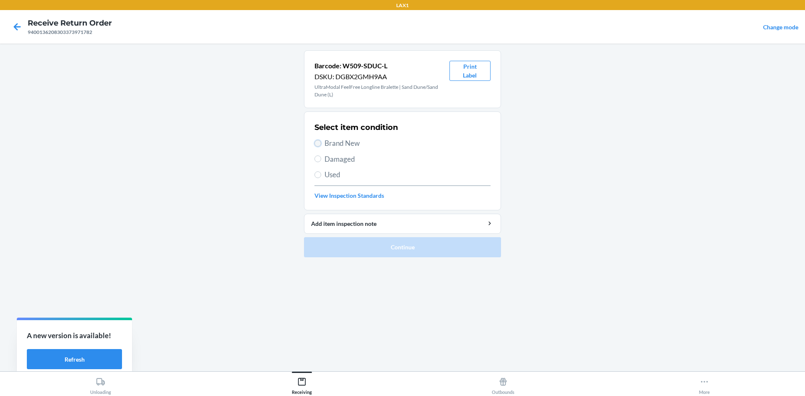
click at [318, 144] on input "Brand New" at bounding box center [317, 143] width 7 height 7
radio input "true"
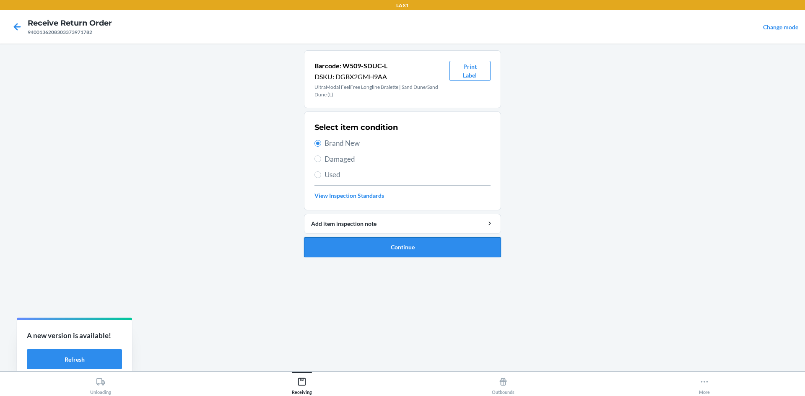
click at [392, 253] on button "Continue" at bounding box center [402, 247] width 197 height 20
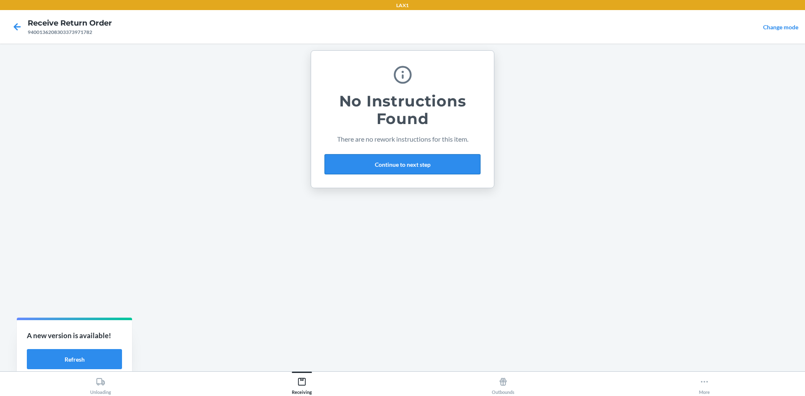
click at [430, 162] on button "Continue to next step" at bounding box center [402, 164] width 156 height 20
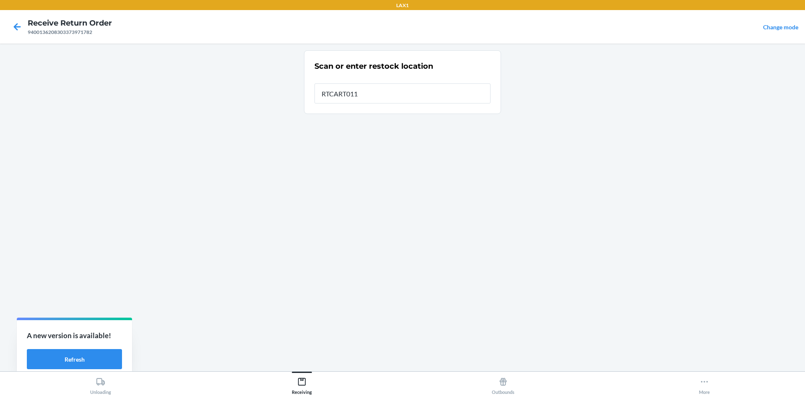
type input "RTCART011"
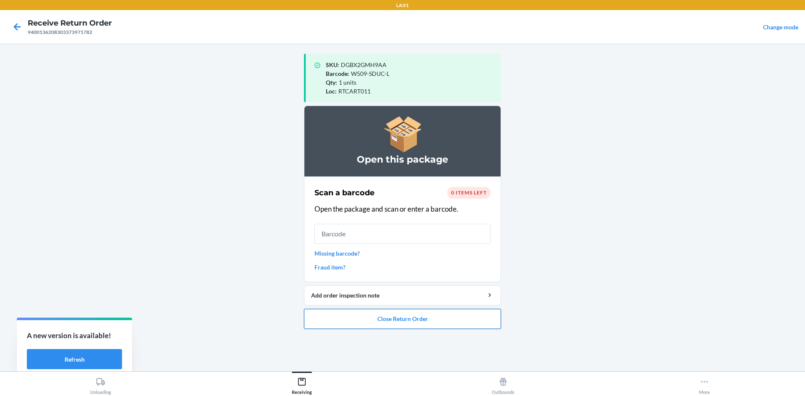
click at [415, 319] on button "Close Return Order" at bounding box center [402, 319] width 197 height 20
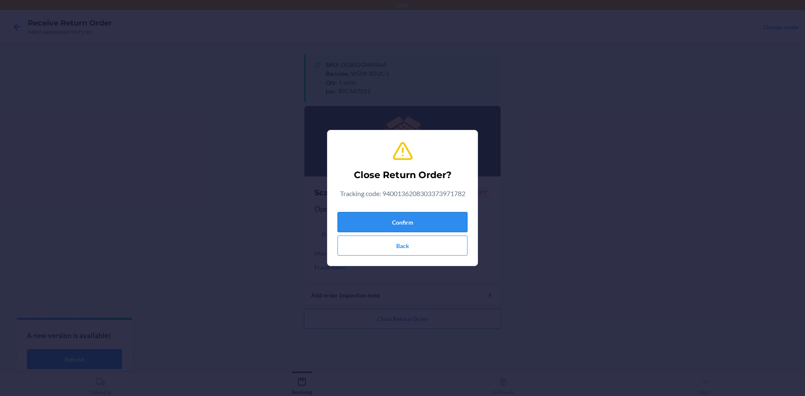
click at [430, 217] on button "Confirm" at bounding box center [402, 222] width 130 height 20
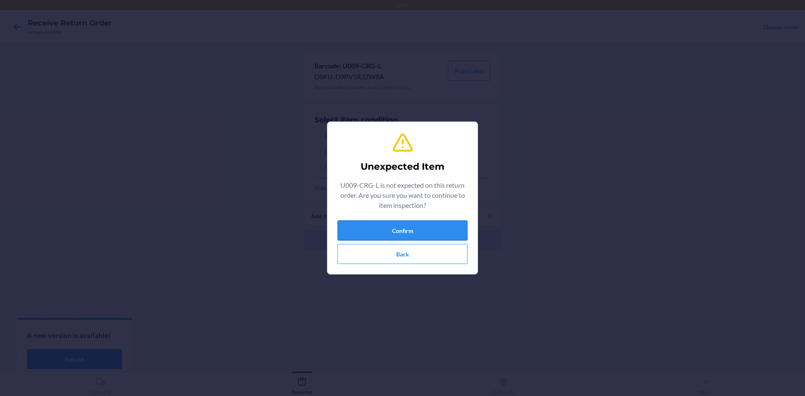
click at [381, 232] on button "Confirm" at bounding box center [402, 230] width 130 height 20
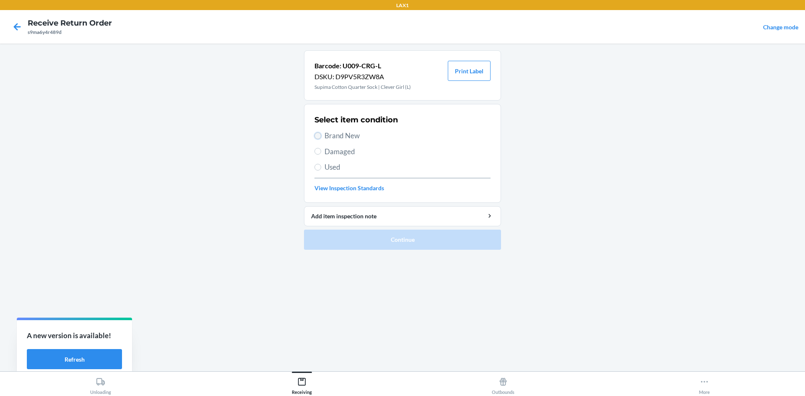
click at [318, 137] on input "Brand New" at bounding box center [317, 135] width 7 height 7
radio input "true"
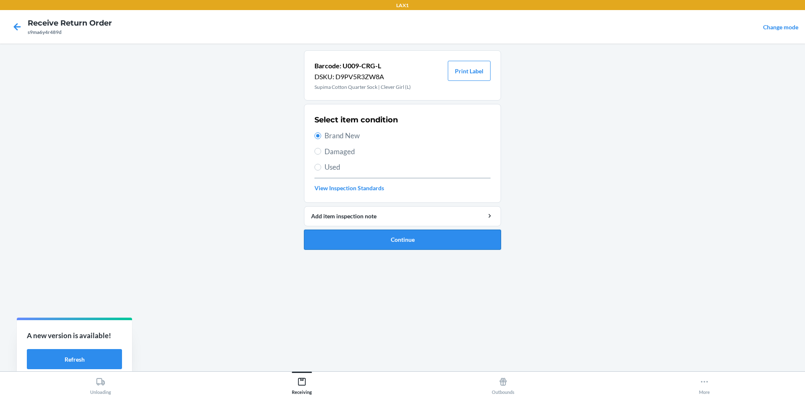
click at [376, 241] on button "Continue" at bounding box center [402, 240] width 197 height 20
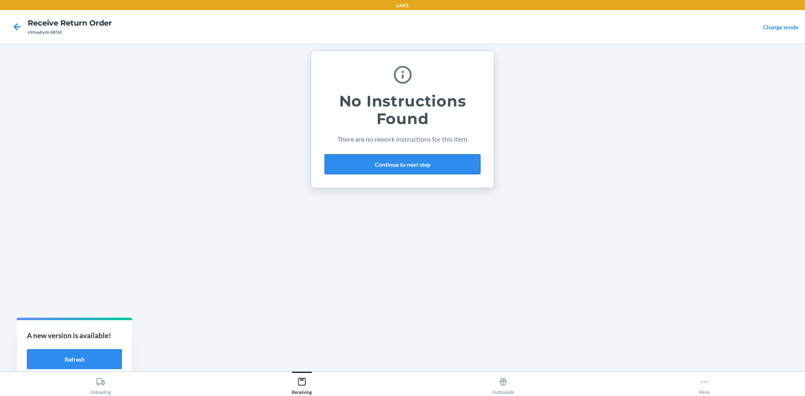
click at [431, 166] on button "Continue to next step" at bounding box center [402, 164] width 156 height 20
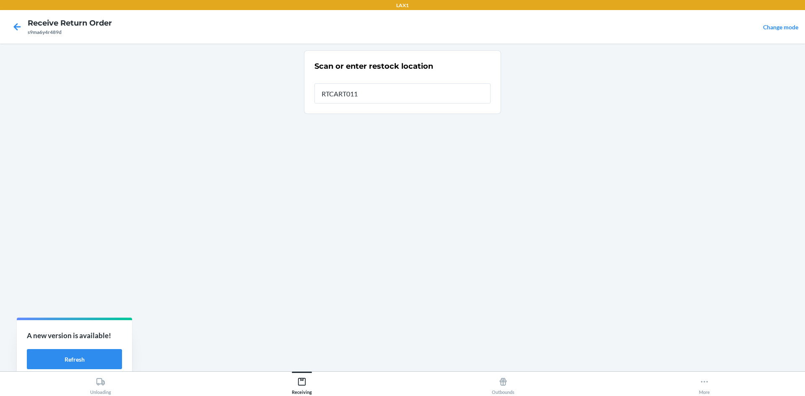
type input "RTCART011"
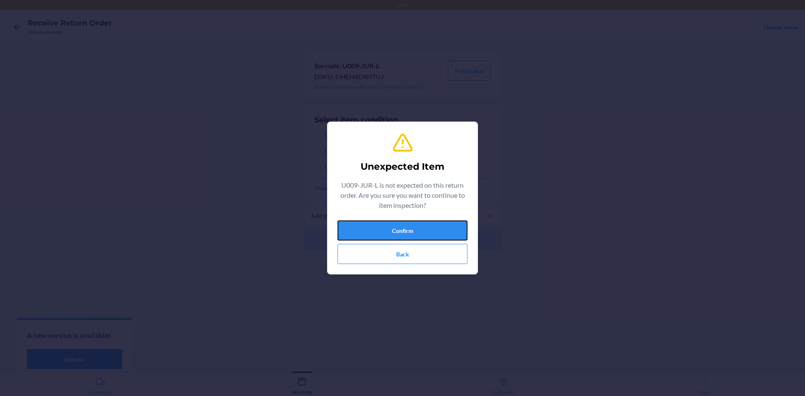
drag, startPoint x: 401, startPoint y: 231, endPoint x: 375, endPoint y: 205, distance: 36.8
click at [398, 226] on button "Confirm" at bounding box center [402, 230] width 130 height 20
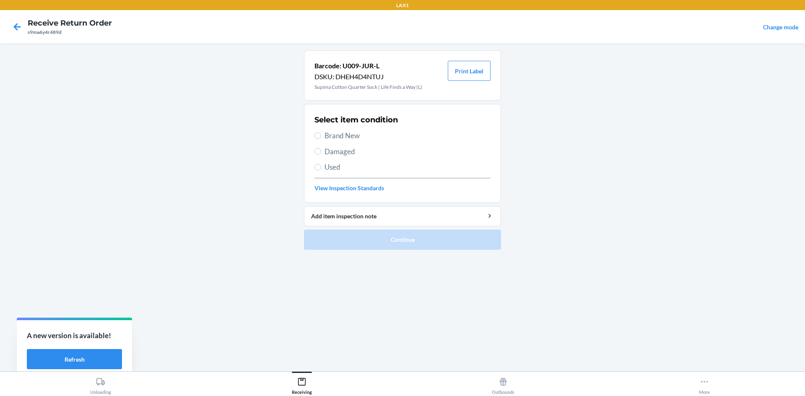
click at [319, 132] on label "Brand New" at bounding box center [402, 135] width 176 height 11
click at [319, 132] on input "Brand New" at bounding box center [317, 135] width 7 height 7
radio input "true"
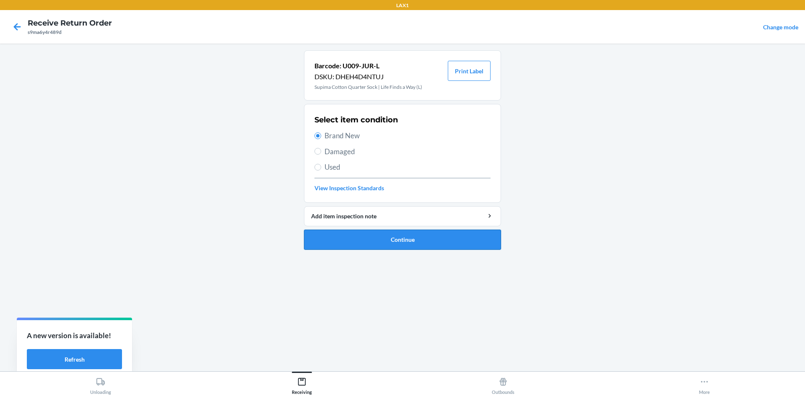
click at [354, 238] on button "Continue" at bounding box center [402, 240] width 197 height 20
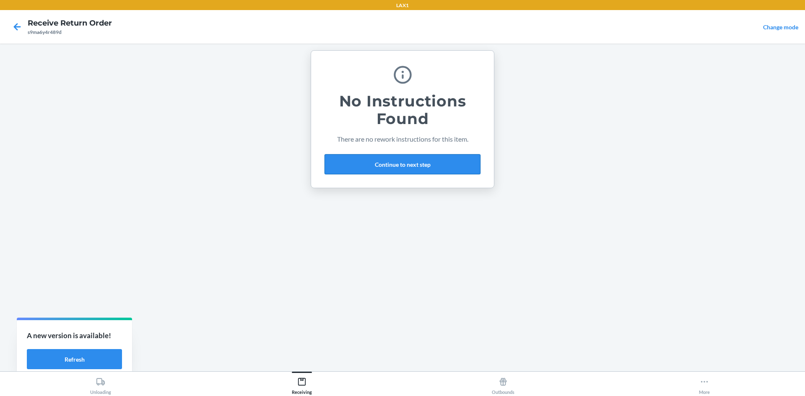
click at [449, 159] on button "Continue to next step" at bounding box center [402, 164] width 156 height 20
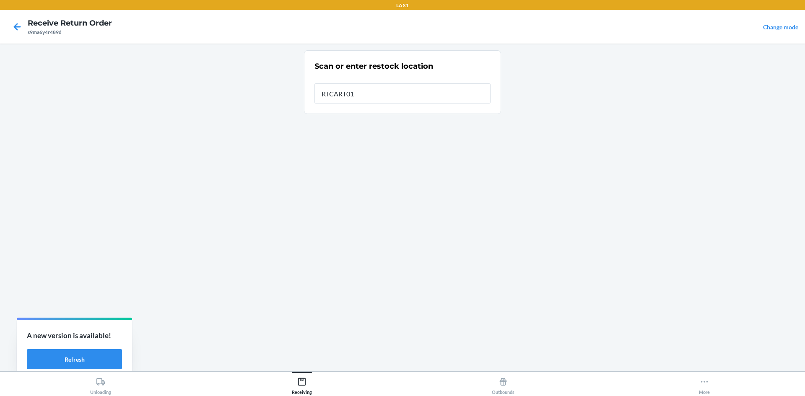
type input "RTCART011"
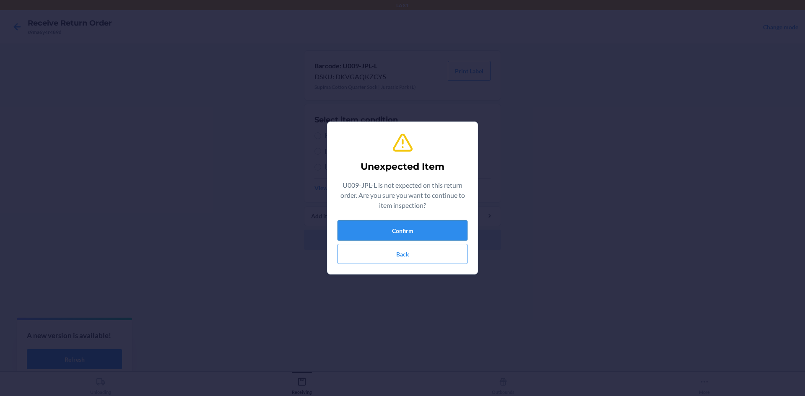
click at [394, 230] on button "Confirm" at bounding box center [402, 230] width 130 height 20
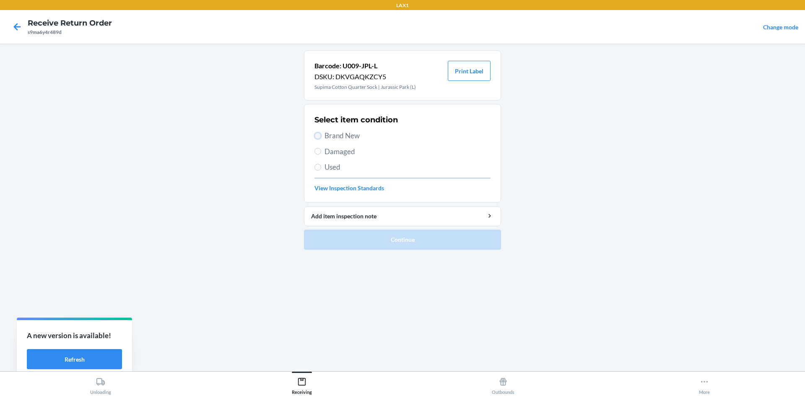
click at [319, 132] on input "Brand New" at bounding box center [317, 135] width 7 height 7
radio input "true"
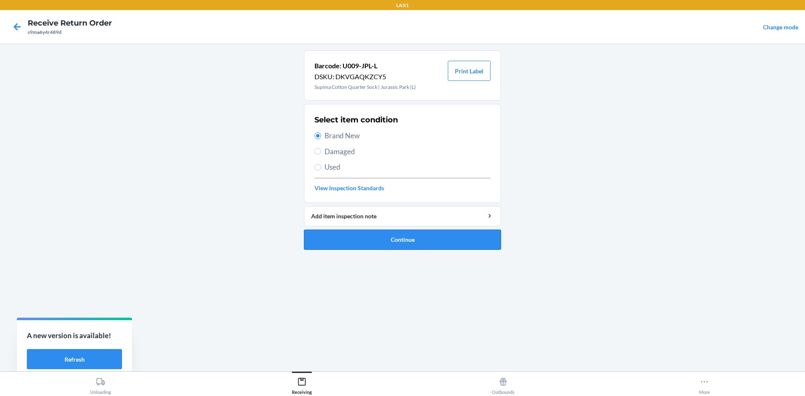
click at [407, 241] on button "Continue" at bounding box center [402, 240] width 197 height 20
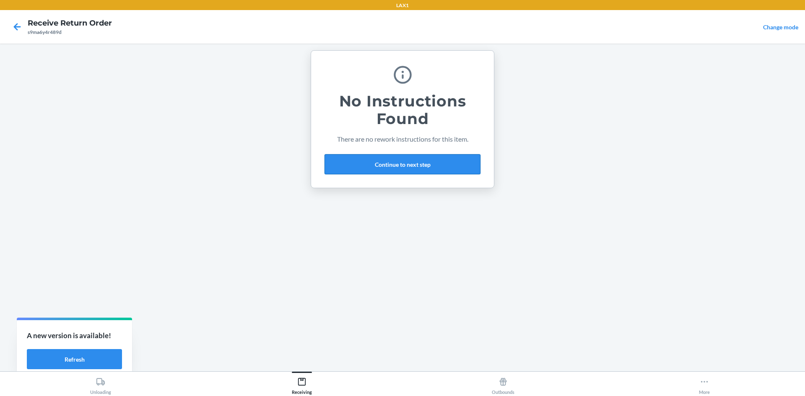
click at [393, 165] on button "Continue to next step" at bounding box center [402, 164] width 156 height 20
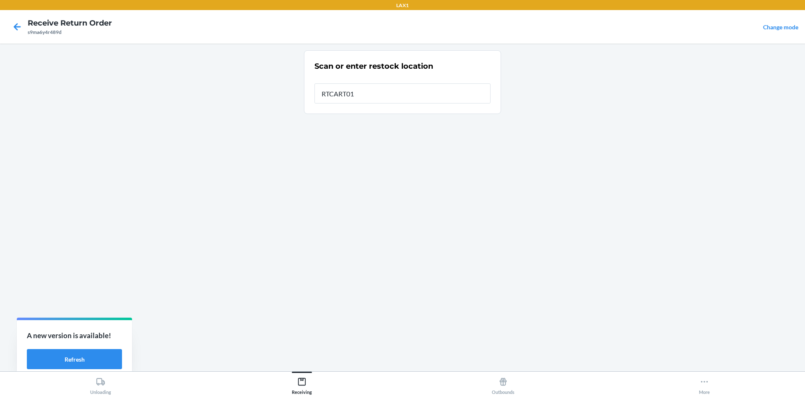
type input "RTCART011"
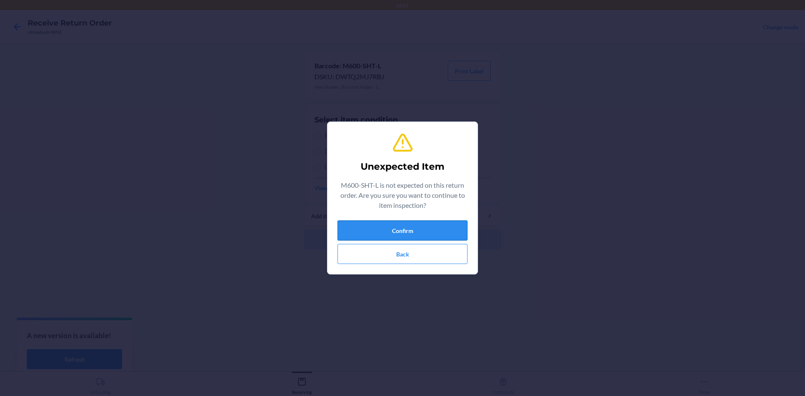
click at [406, 223] on button "Confirm" at bounding box center [402, 230] width 130 height 20
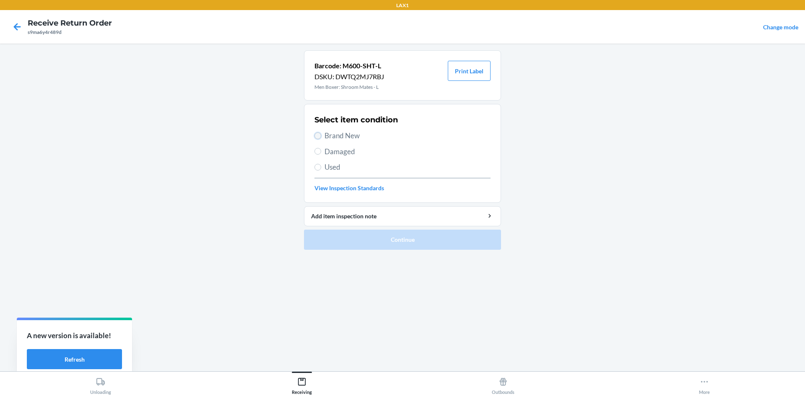
click at [319, 137] on input "Brand New" at bounding box center [317, 135] width 7 height 7
radio input "true"
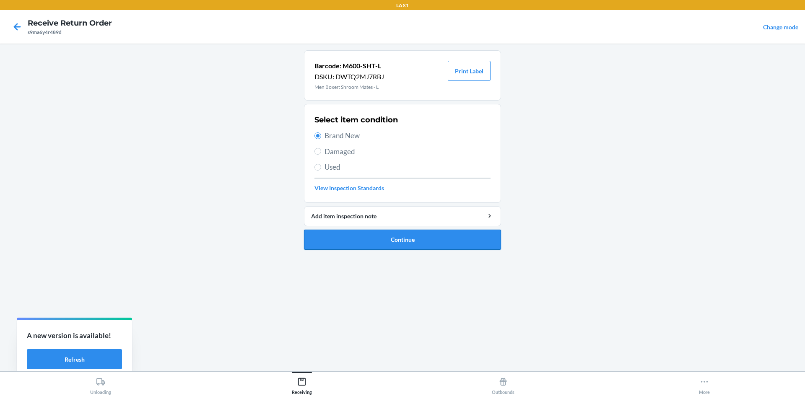
click at [393, 244] on button "Continue" at bounding box center [402, 240] width 197 height 20
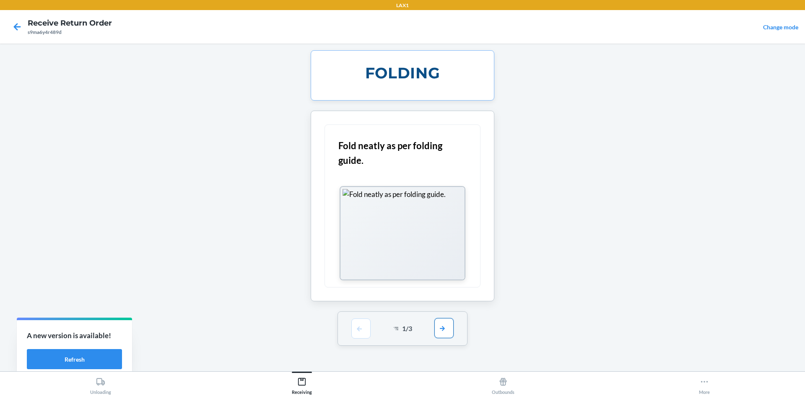
drag, startPoint x: 437, startPoint y: 331, endPoint x: 446, endPoint y: 328, distance: 9.7
click at [446, 328] on button "button" at bounding box center [443, 328] width 19 height 20
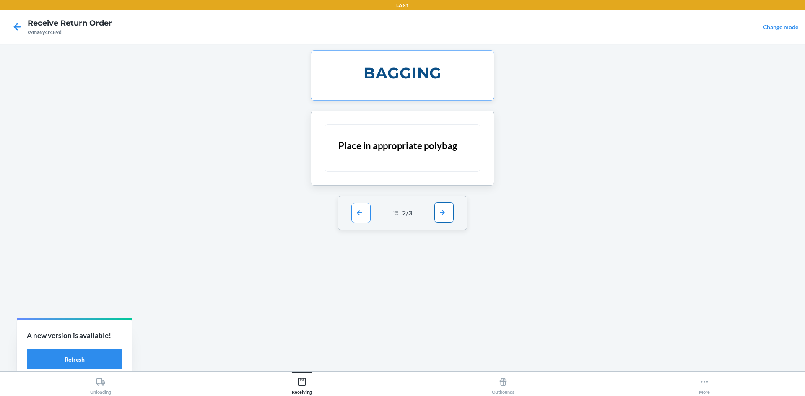
click at [439, 213] on button "button" at bounding box center [443, 212] width 19 height 20
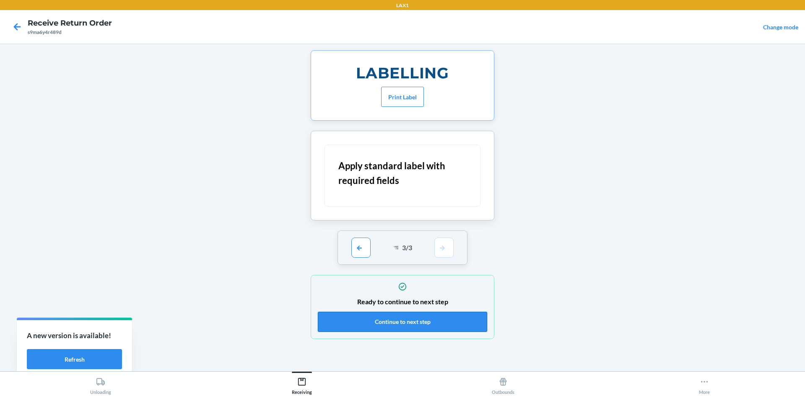
click at [453, 315] on button "Continue to next step" at bounding box center [402, 322] width 169 height 20
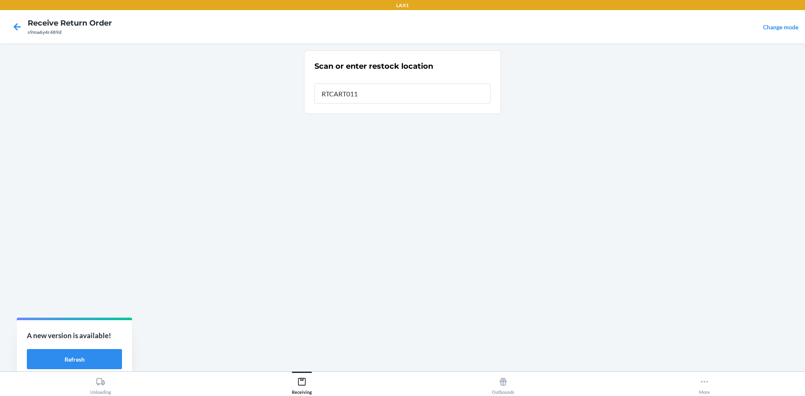
type input "RTCART011"
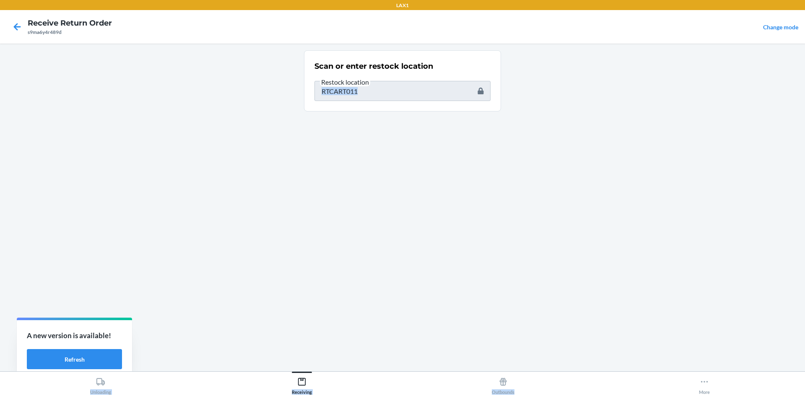
drag, startPoint x: 563, startPoint y: 306, endPoint x: 662, endPoint y: 416, distance: 147.5
click at [662, 396] on html "LAX1 Receive Return Order s9ma6y4r489d Change mode Scan or enter restock locati…" at bounding box center [402, 198] width 805 height 396
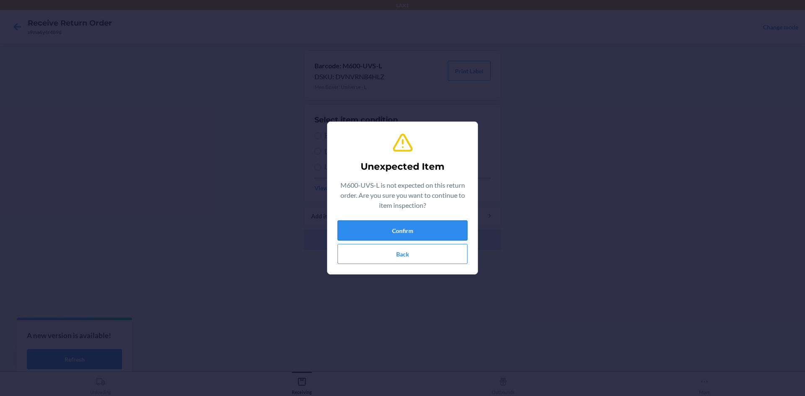
click at [370, 223] on button "Confirm" at bounding box center [402, 230] width 130 height 20
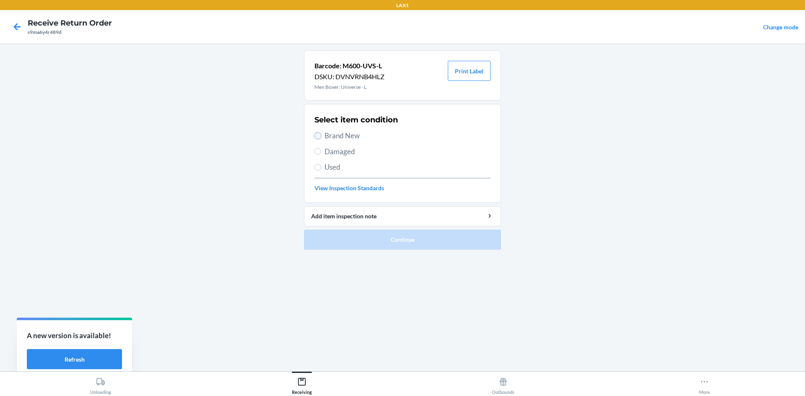
click at [319, 135] on input "Brand New" at bounding box center [317, 135] width 7 height 7
radio input "true"
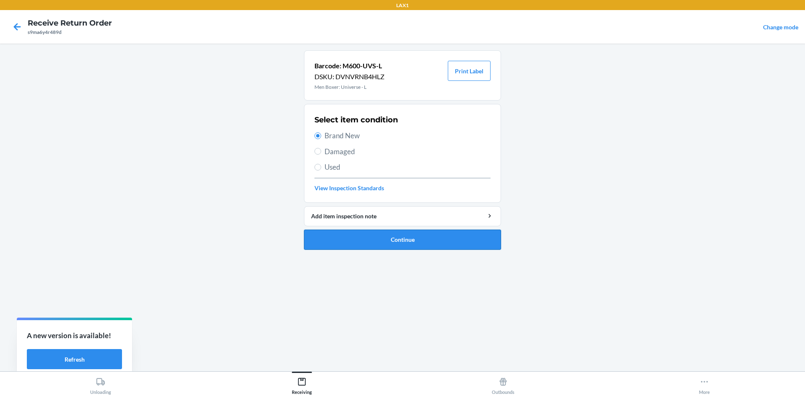
click at [361, 239] on button "Continue" at bounding box center [402, 240] width 197 height 20
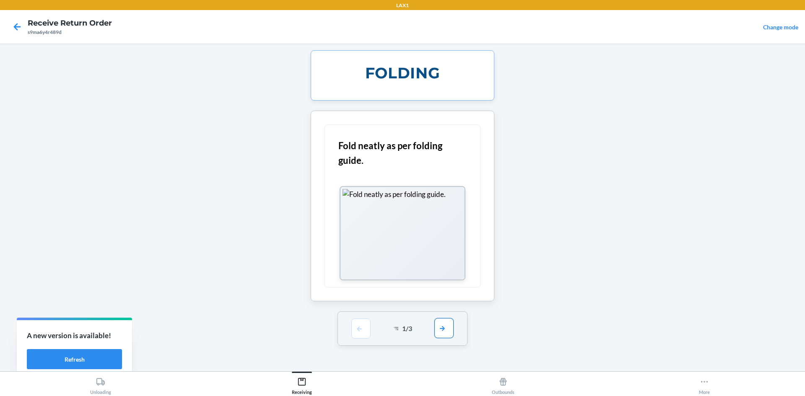
click at [440, 334] on button "button" at bounding box center [443, 328] width 19 height 20
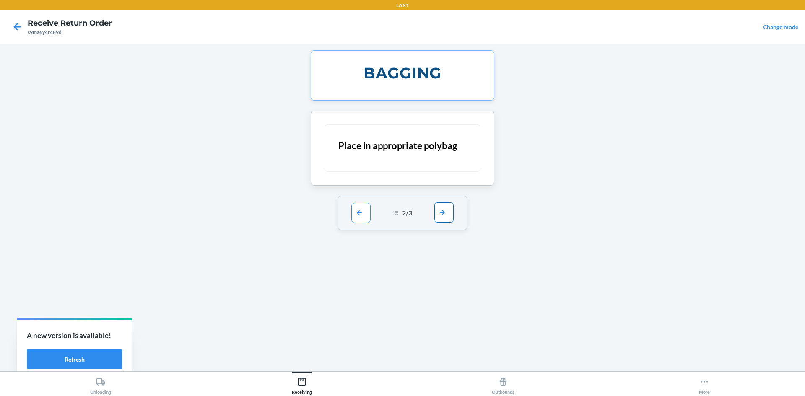
click at [443, 217] on button "button" at bounding box center [443, 212] width 19 height 20
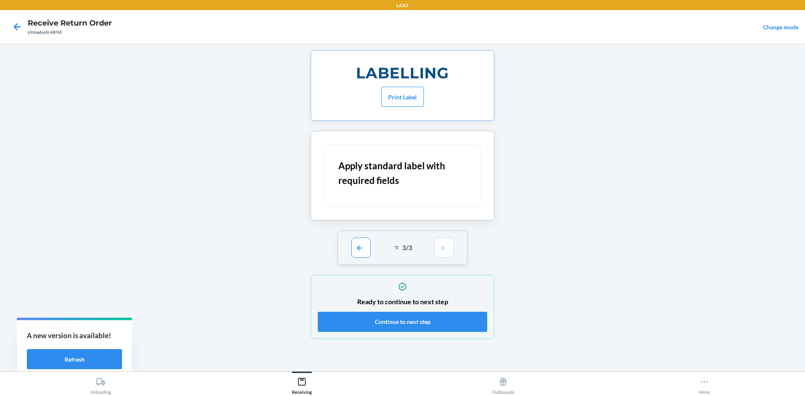
click at [440, 309] on div "Ready to continue to next step Continue to next step" at bounding box center [402, 307] width 169 height 55
click at [452, 314] on button "Continue to next step" at bounding box center [402, 322] width 169 height 20
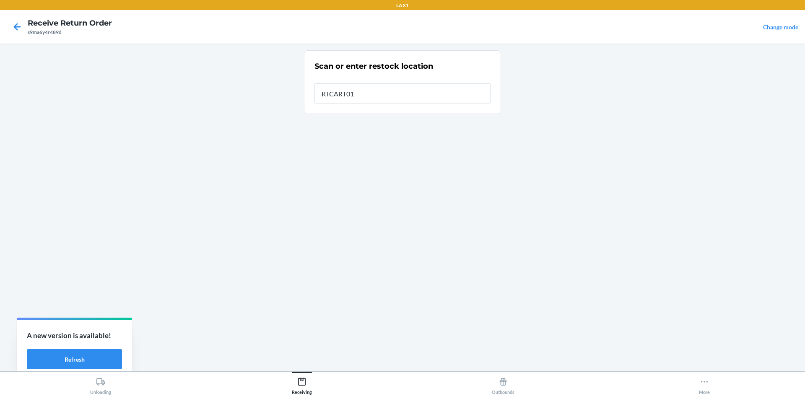
type input "RTCART011"
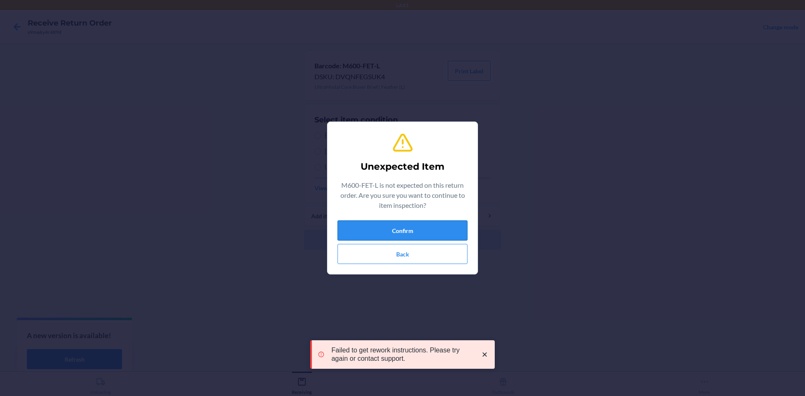
click at [393, 226] on button "Confirm" at bounding box center [402, 230] width 130 height 20
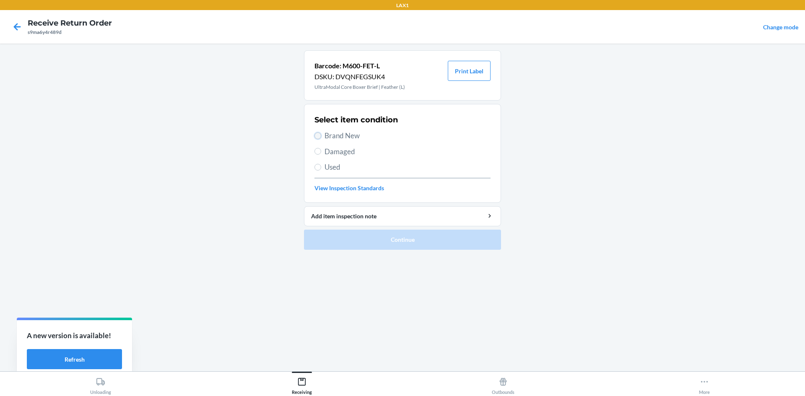
click at [319, 135] on input "Brand New" at bounding box center [317, 135] width 7 height 7
radio input "true"
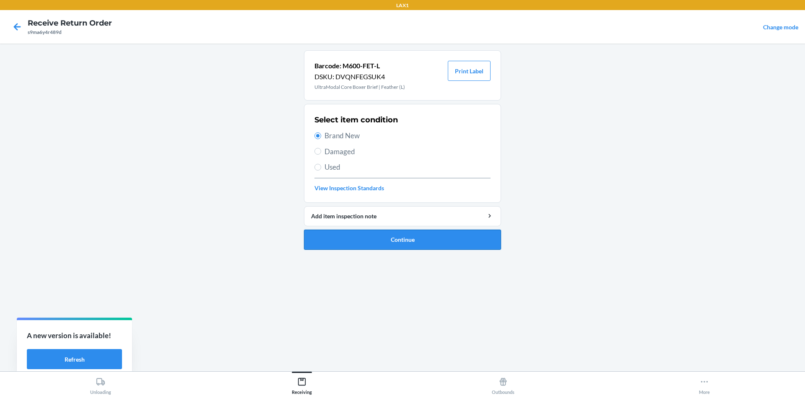
click at [367, 240] on button "Continue" at bounding box center [402, 240] width 197 height 20
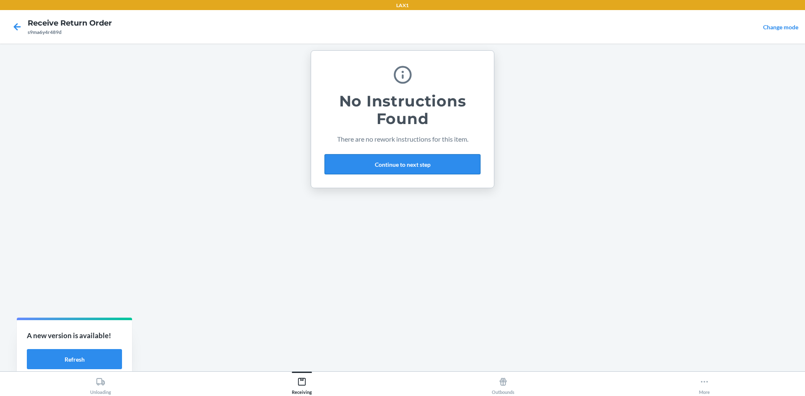
click at [474, 163] on button "Continue to next step" at bounding box center [402, 164] width 156 height 20
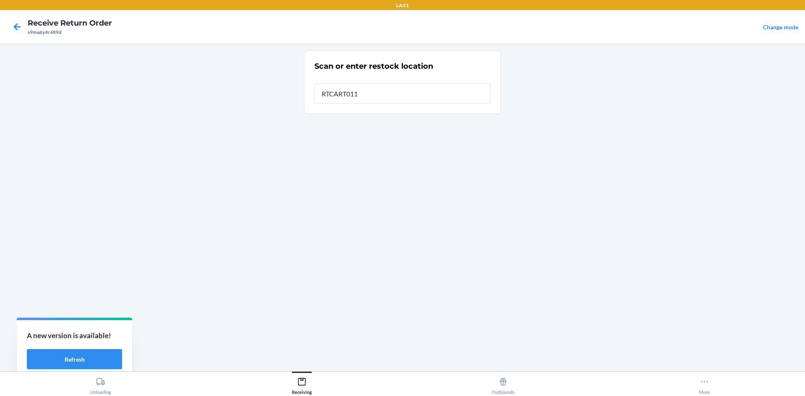
type input "RTCART011"
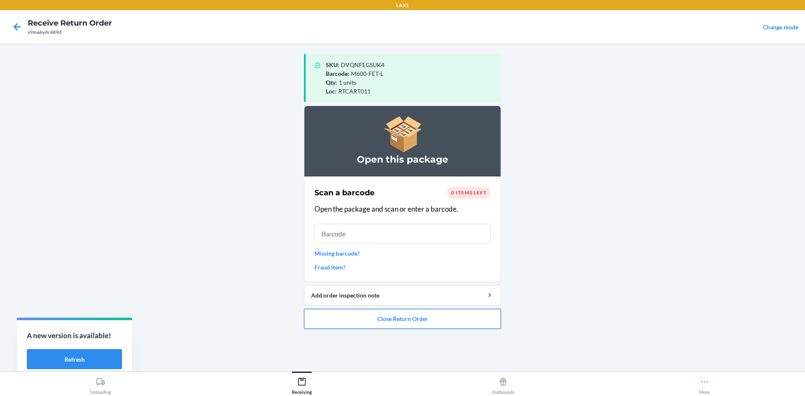
click at [450, 316] on button "Close Return Order" at bounding box center [402, 319] width 197 height 20
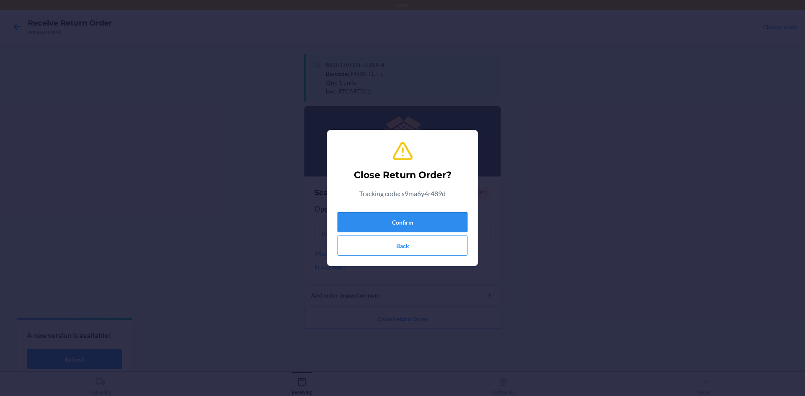
click at [446, 218] on button "Confirm" at bounding box center [402, 222] width 130 height 20
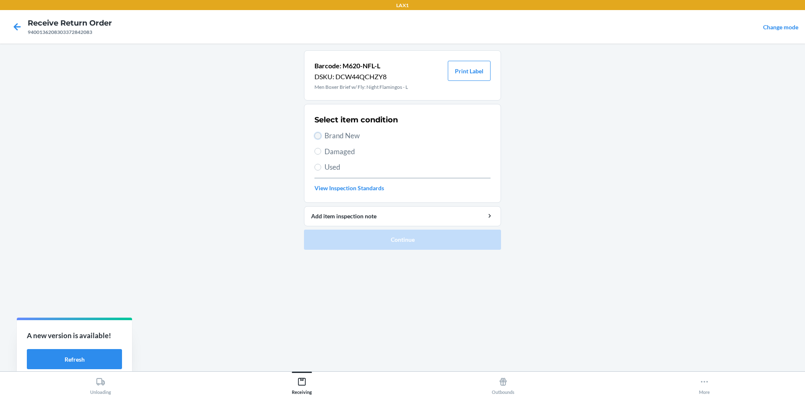
click at [319, 134] on input "Brand New" at bounding box center [317, 135] width 7 height 7
radio input "true"
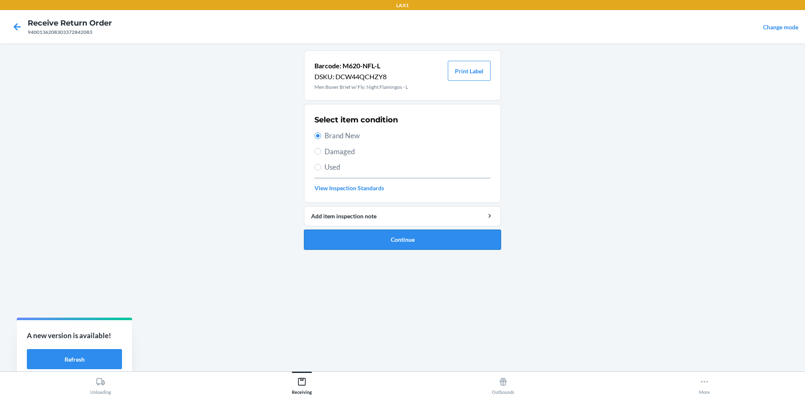
click at [384, 235] on button "Continue" at bounding box center [402, 240] width 197 height 20
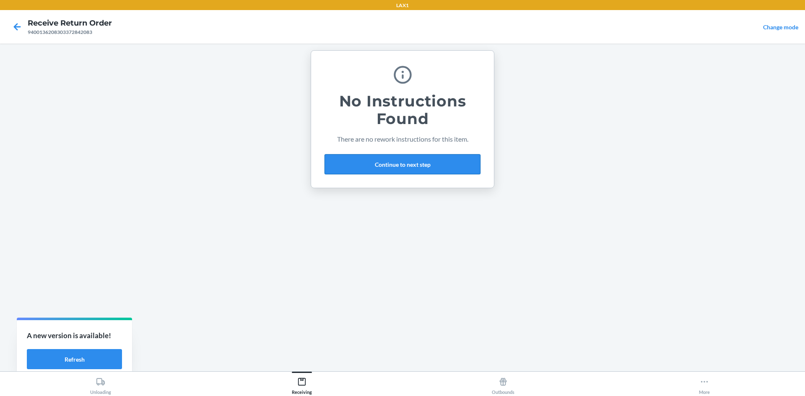
click at [411, 163] on button "Continue to next step" at bounding box center [402, 164] width 156 height 20
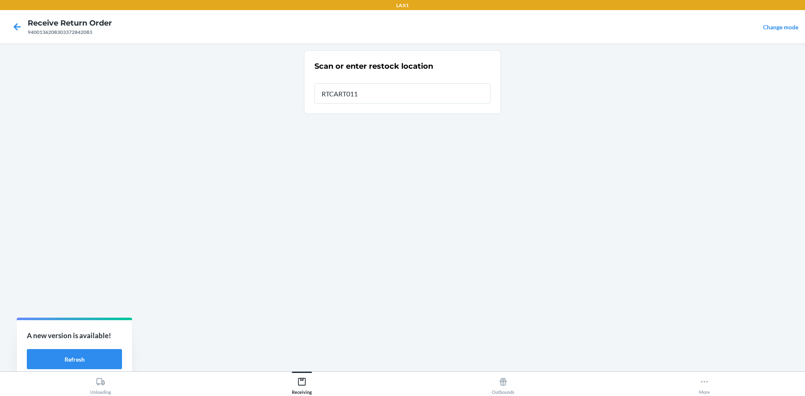
type input "RTCART011"
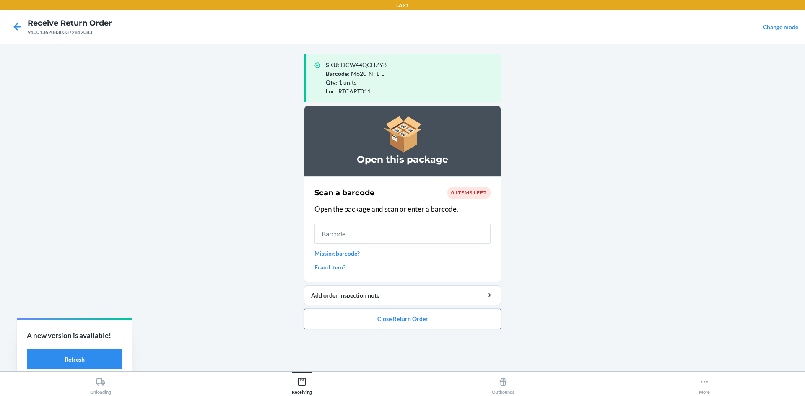
click at [442, 314] on button "Close Return Order" at bounding box center [402, 319] width 197 height 20
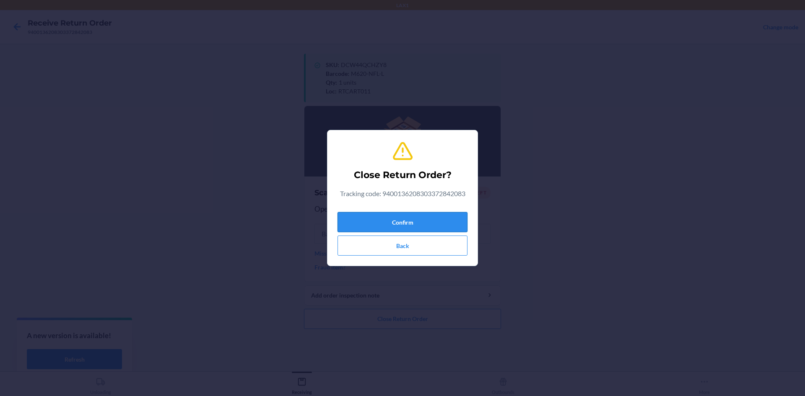
click at [440, 220] on button "Confirm" at bounding box center [402, 222] width 130 height 20
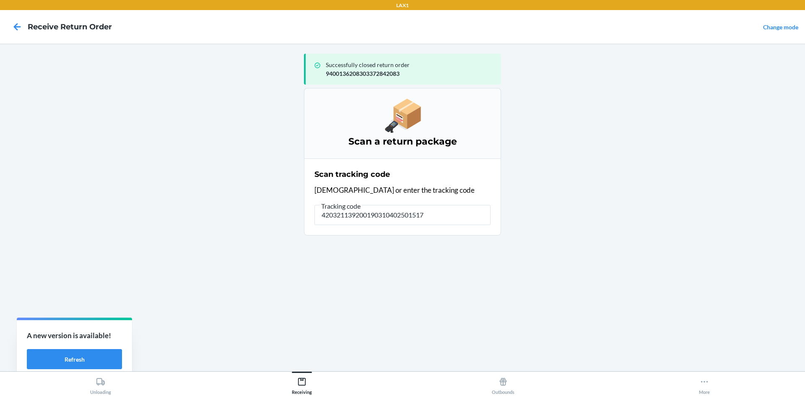
type input "4203211392001903104025015170"
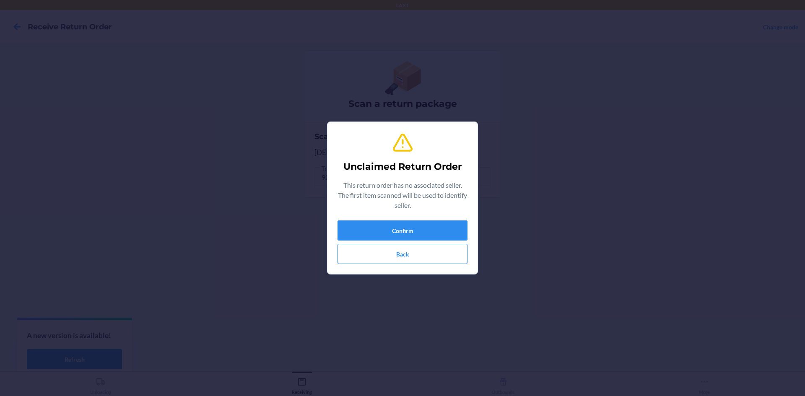
type input "W215-FHR-M"
click at [439, 228] on button "Confirm" at bounding box center [402, 230] width 130 height 20
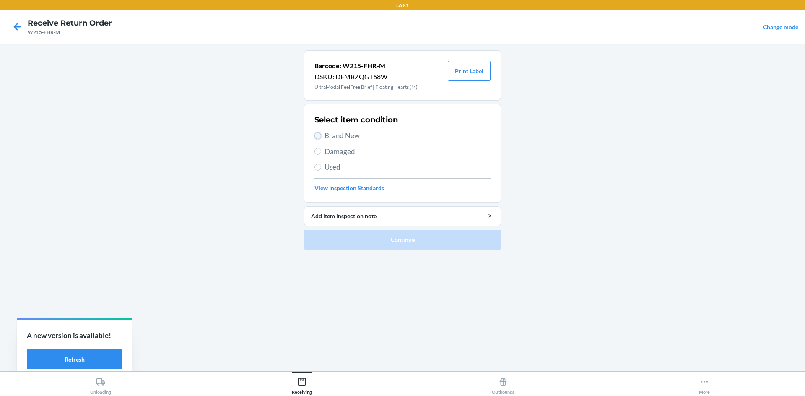
click at [314, 135] on input "Brand New" at bounding box center [317, 135] width 7 height 7
radio input "true"
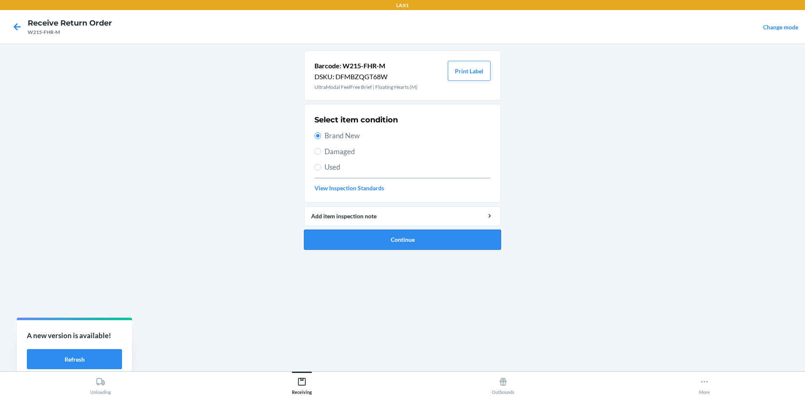
click at [386, 239] on button "Continue" at bounding box center [402, 240] width 197 height 20
click at [419, 232] on button "Continue" at bounding box center [402, 240] width 197 height 20
click at [419, 237] on button "Continue" at bounding box center [402, 240] width 197 height 20
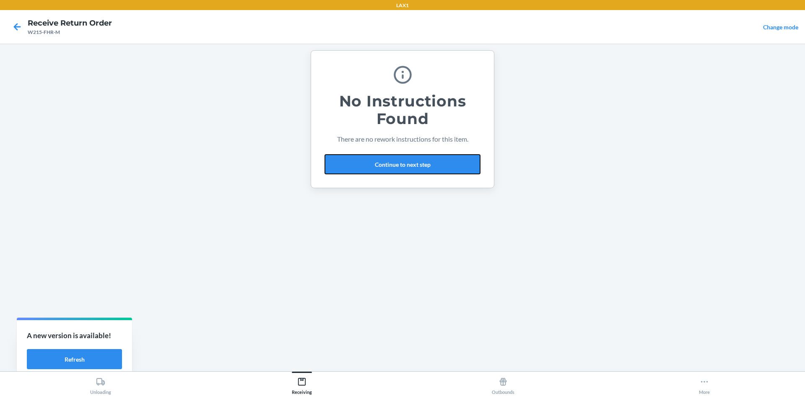
click at [414, 164] on button "Continue to next step" at bounding box center [402, 164] width 156 height 20
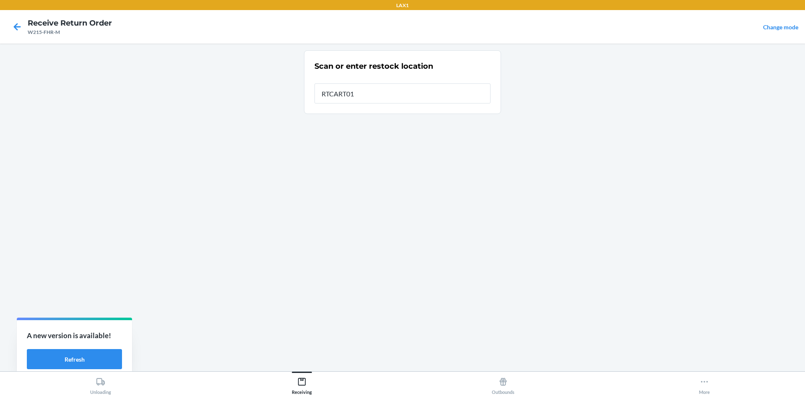
type input "RTCART011"
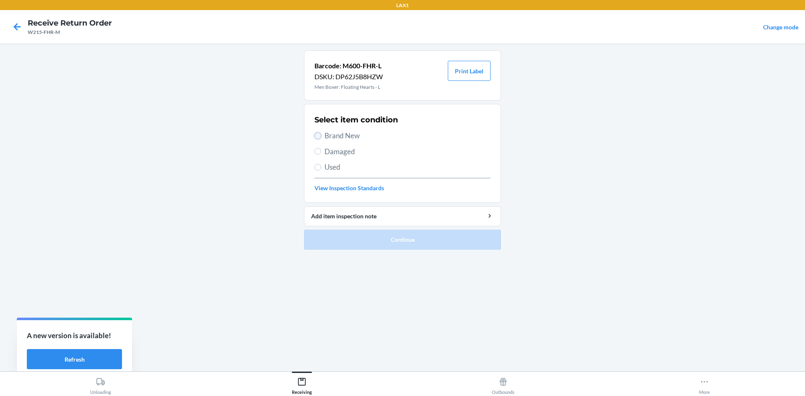
click at [316, 137] on input "Brand New" at bounding box center [317, 135] width 7 height 7
radio input "true"
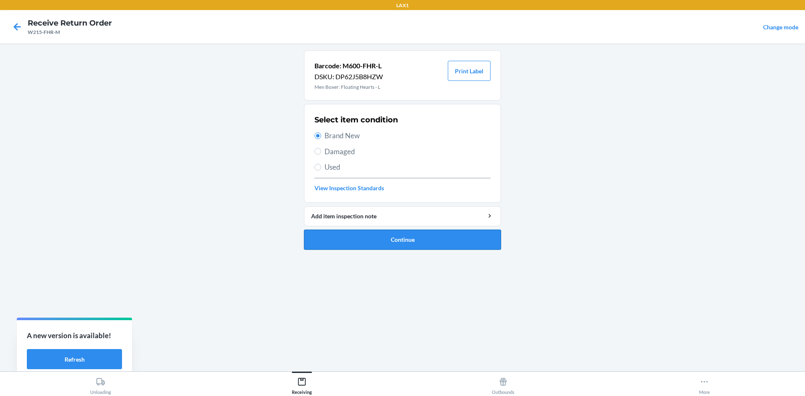
click at [371, 236] on button "Continue" at bounding box center [402, 240] width 197 height 20
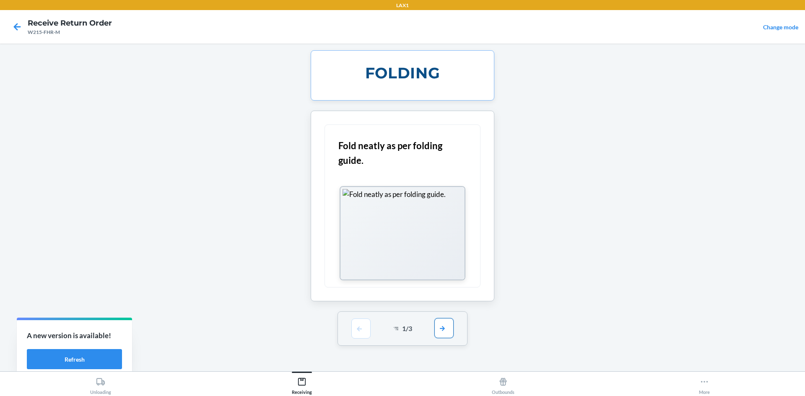
click at [442, 327] on button "button" at bounding box center [443, 328] width 19 height 20
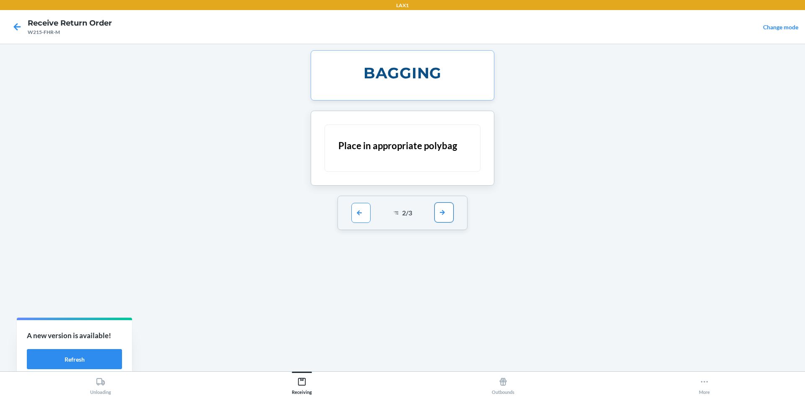
click at [443, 217] on button "button" at bounding box center [443, 212] width 19 height 20
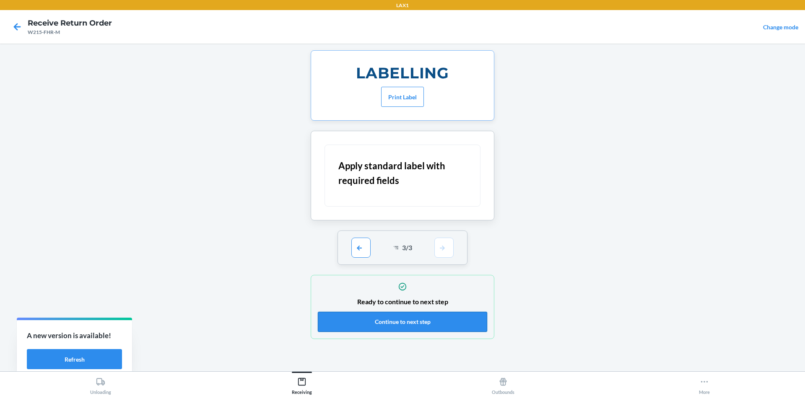
click at [445, 325] on button "Continue to next step" at bounding box center [402, 322] width 169 height 20
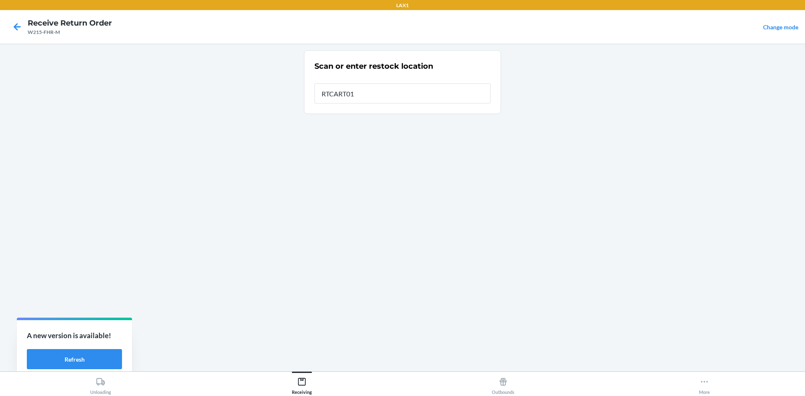
type input "RTCART011"
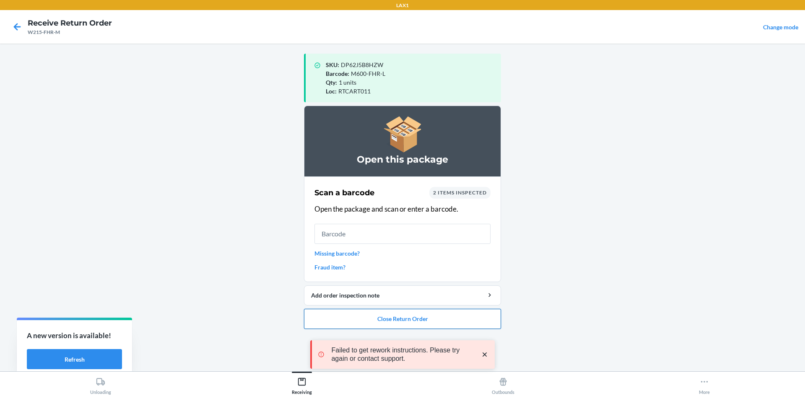
click at [437, 316] on button "Close Return Order" at bounding box center [402, 319] width 197 height 20
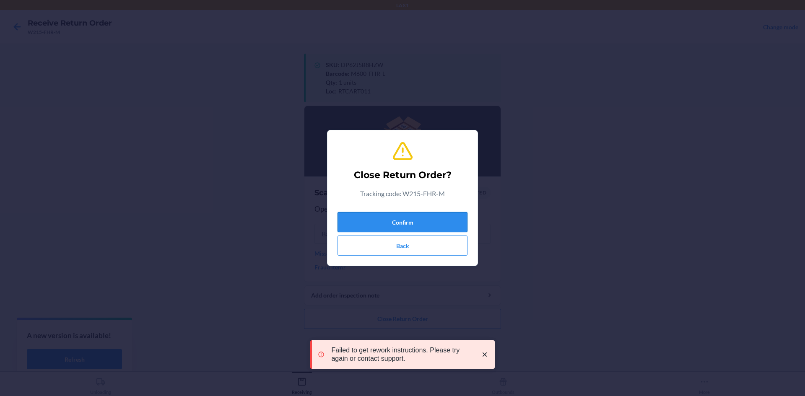
click at [434, 228] on button "Confirm" at bounding box center [402, 222] width 130 height 20
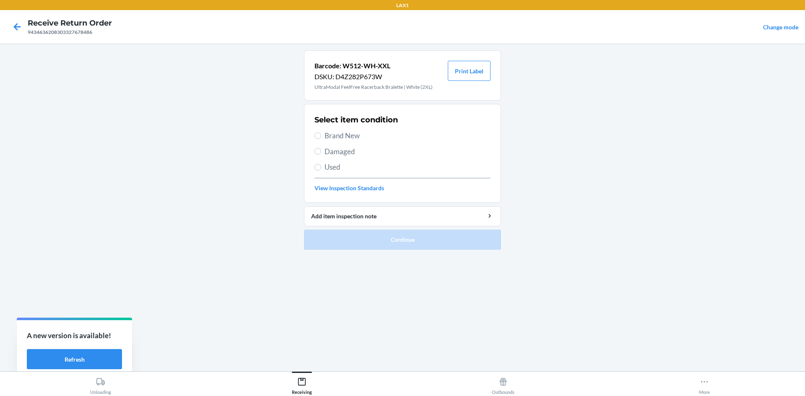
drag, startPoint x: 318, startPoint y: 131, endPoint x: 332, endPoint y: 168, distance: 39.4
click at [319, 135] on label "Brand New" at bounding box center [402, 135] width 176 height 11
click at [319, 135] on input "Brand New" at bounding box center [317, 135] width 7 height 7
radio input "true"
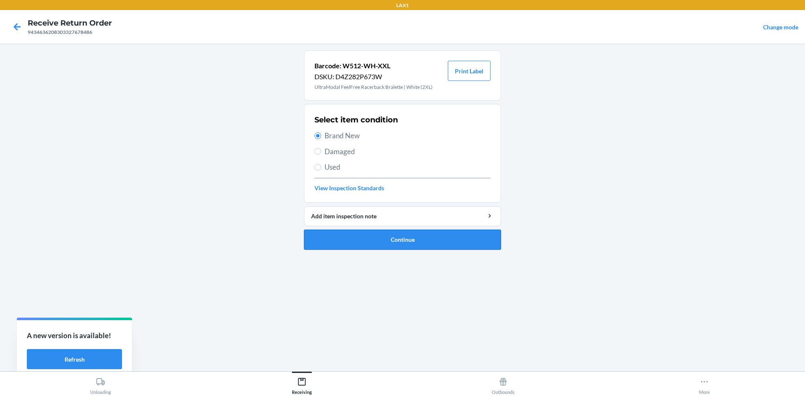
click at [407, 231] on button "Continue" at bounding box center [402, 240] width 197 height 20
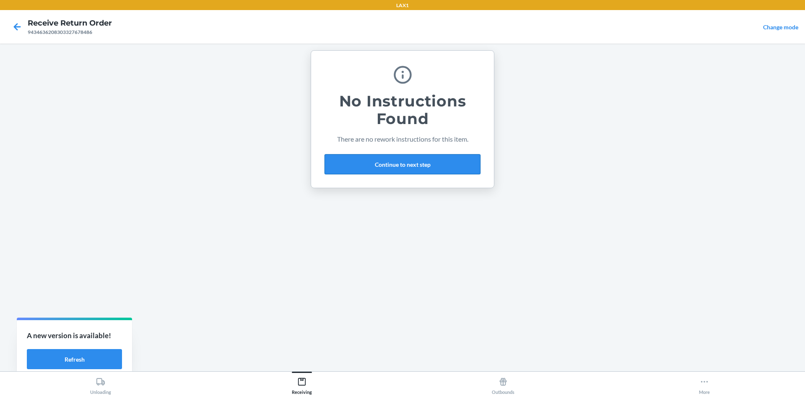
click at [412, 160] on button "Continue to next step" at bounding box center [402, 164] width 156 height 20
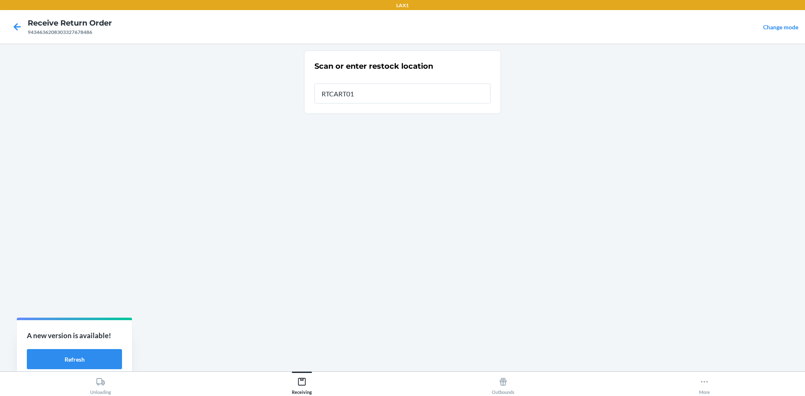
type input "RTCART011"
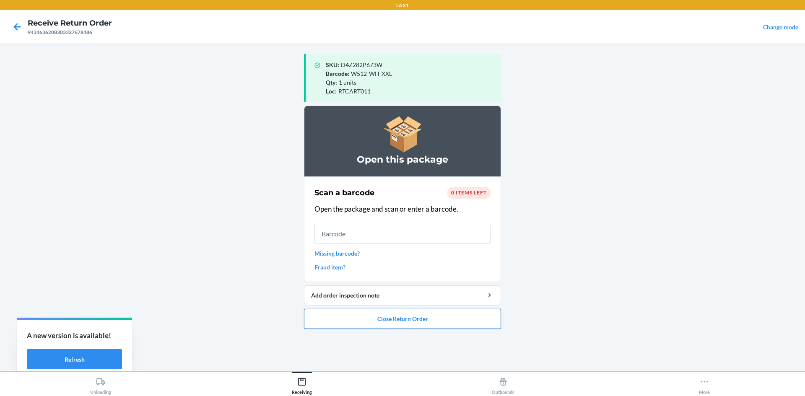
click at [462, 321] on button "Close Return Order" at bounding box center [402, 319] width 197 height 20
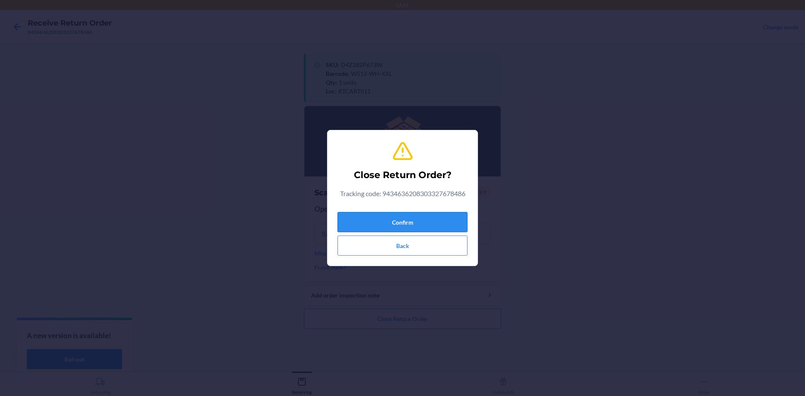
click at [434, 215] on button "Confirm" at bounding box center [402, 222] width 130 height 20
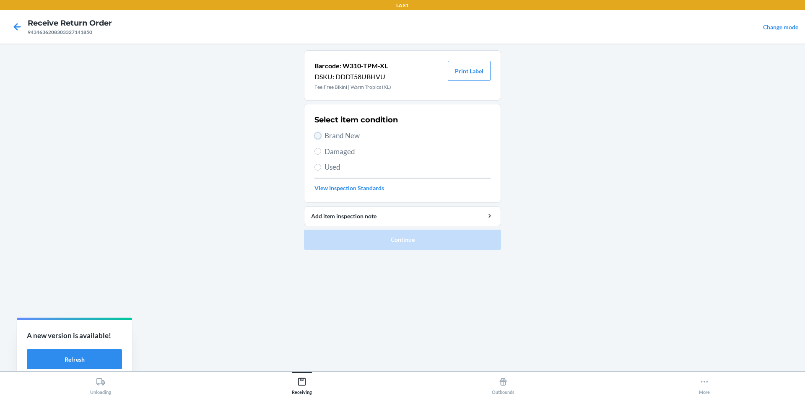
click at [320, 133] on input "Brand New" at bounding box center [317, 135] width 7 height 7
radio input "true"
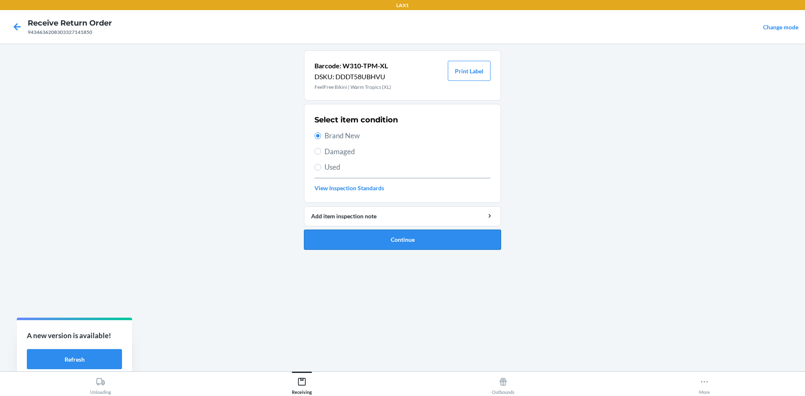
click at [383, 242] on button "Continue" at bounding box center [402, 240] width 197 height 20
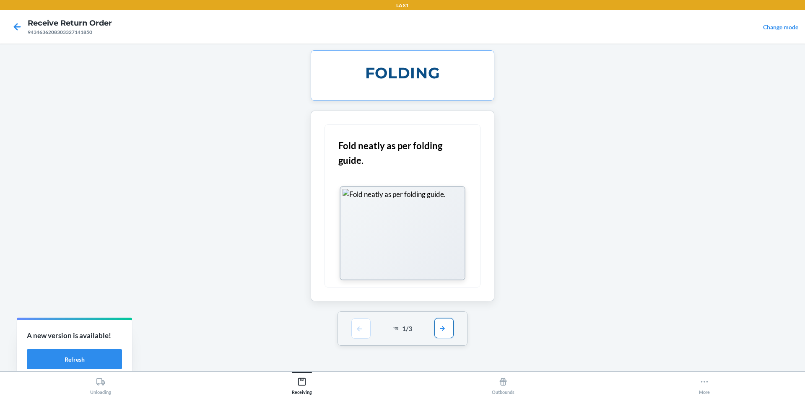
click at [445, 328] on button "button" at bounding box center [443, 328] width 19 height 20
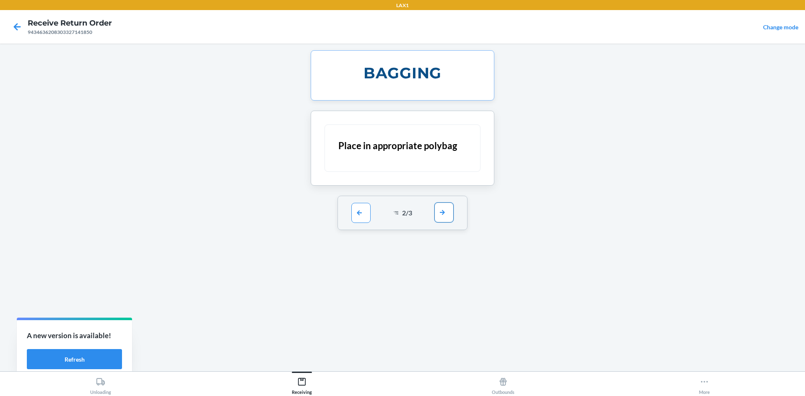
click at [445, 212] on button "button" at bounding box center [443, 212] width 19 height 20
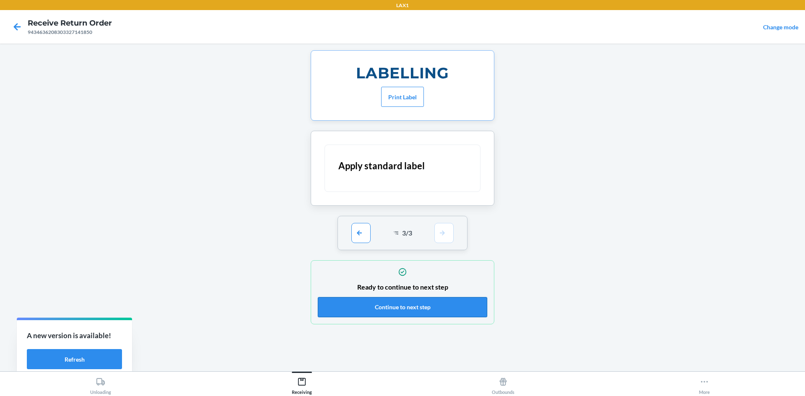
click at [432, 308] on button "Continue to next step" at bounding box center [402, 307] width 169 height 20
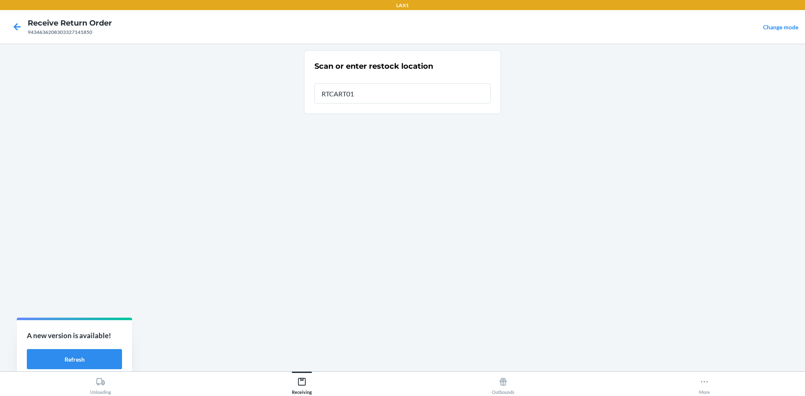
type input "RTCART011"
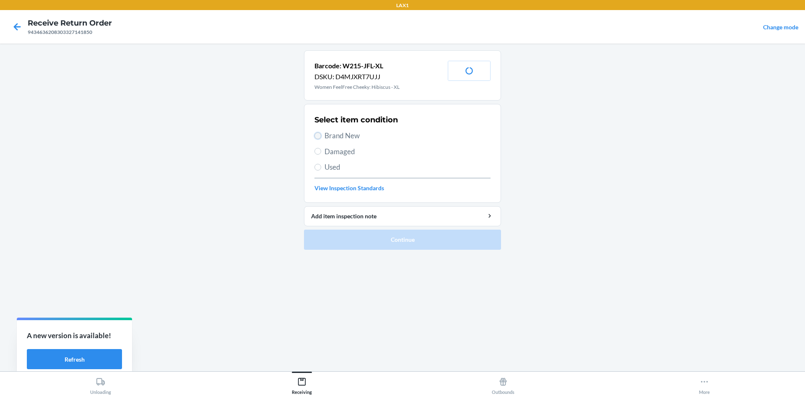
click at [316, 137] on input "Brand New" at bounding box center [317, 135] width 7 height 7
radio input "true"
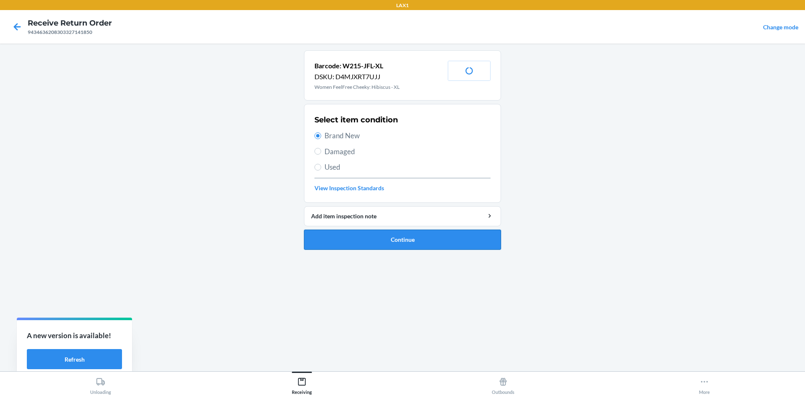
click at [387, 241] on button "Continue" at bounding box center [402, 240] width 197 height 20
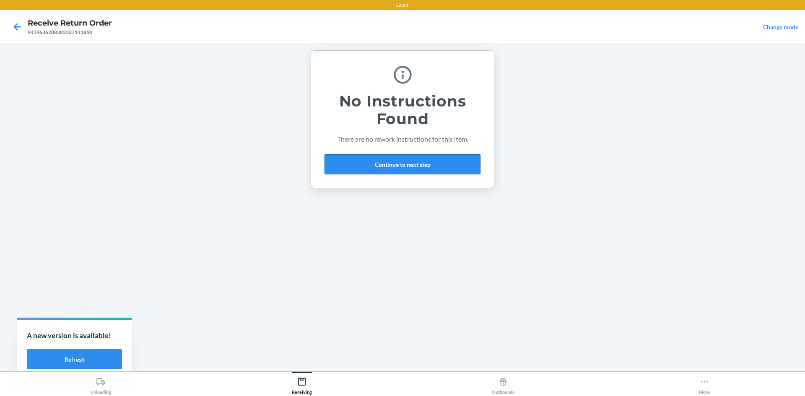
click at [427, 160] on button "Continue to next step" at bounding box center [402, 164] width 156 height 20
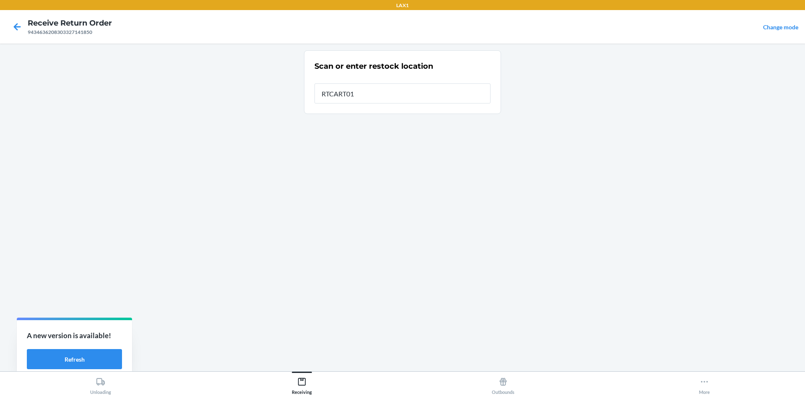
type input "RTCART011"
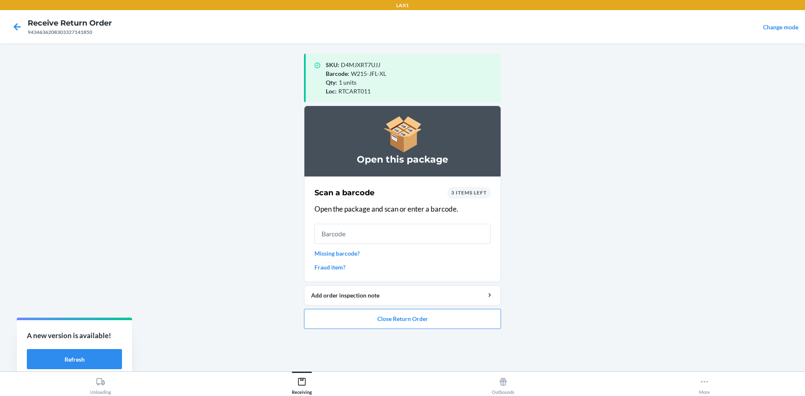
click at [480, 193] on span "3 items left" at bounding box center [469, 192] width 36 height 6
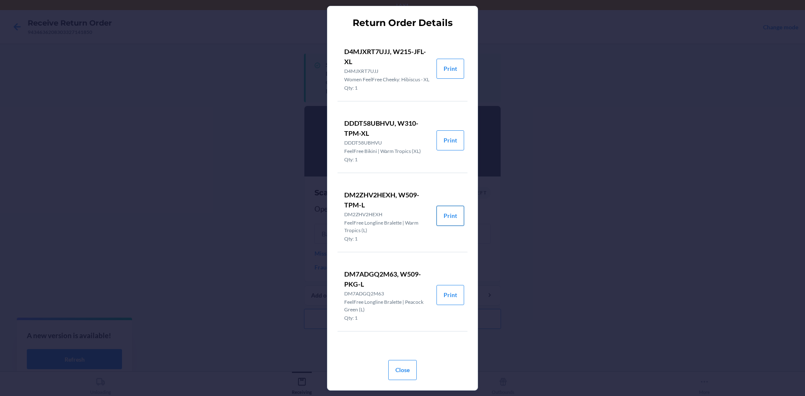
click at [440, 226] on button "Print" at bounding box center [450, 216] width 28 height 20
click at [440, 298] on button "Print" at bounding box center [450, 295] width 28 height 20
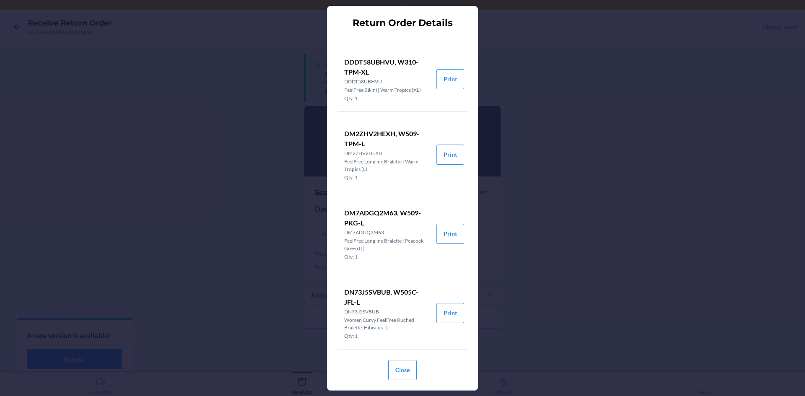
scroll to position [72, 0]
click at [448, 308] on button "Print" at bounding box center [450, 310] width 28 height 20
click at [402, 365] on button "Close" at bounding box center [402, 370] width 28 height 20
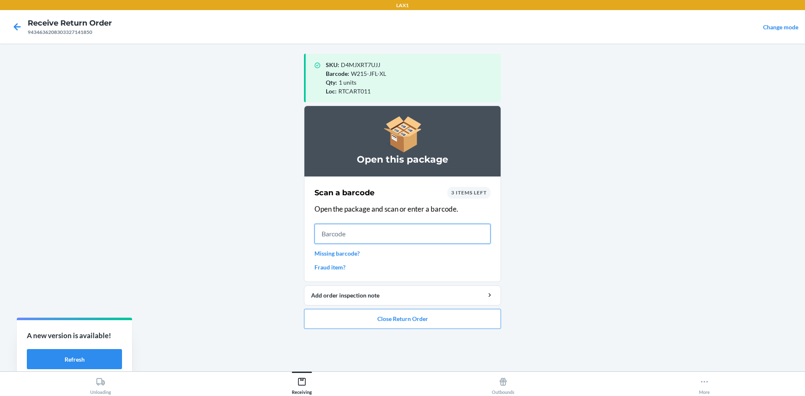
click at [322, 234] on input "text" at bounding box center [402, 234] width 176 height 20
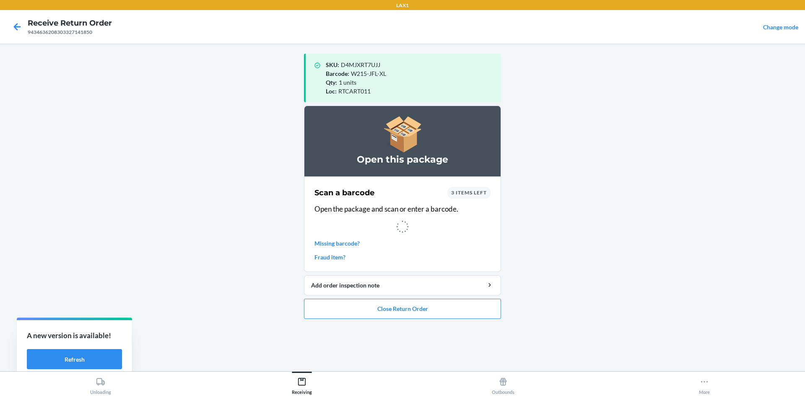
drag, startPoint x: 219, startPoint y: 235, endPoint x: 0, endPoint y: 370, distance: 257.0
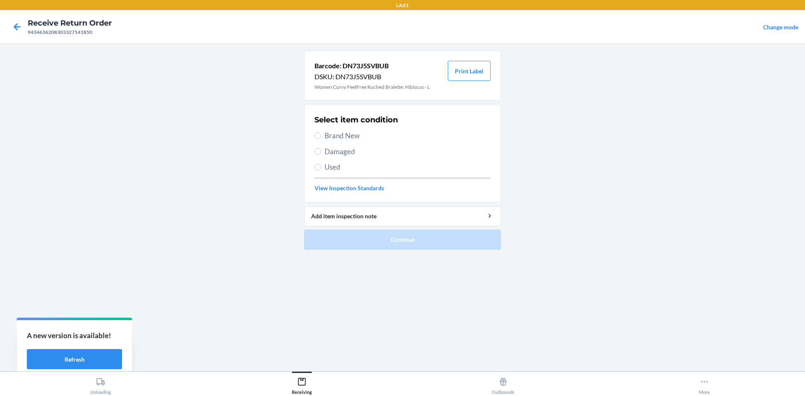
drag, startPoint x: 0, startPoint y: 370, endPoint x: 208, endPoint y: 120, distance: 325.6
click at [208, 120] on main "Barcode: DN73J5SVBUB DSKU: DN73J5SVBUB Women Curvy FeelFree Ruched Bralette: Hi…" at bounding box center [402, 208] width 805 height 328
click at [317, 131] on label "Brand New" at bounding box center [402, 135] width 176 height 11
click at [317, 132] on input "Brand New" at bounding box center [317, 135] width 7 height 7
radio input "true"
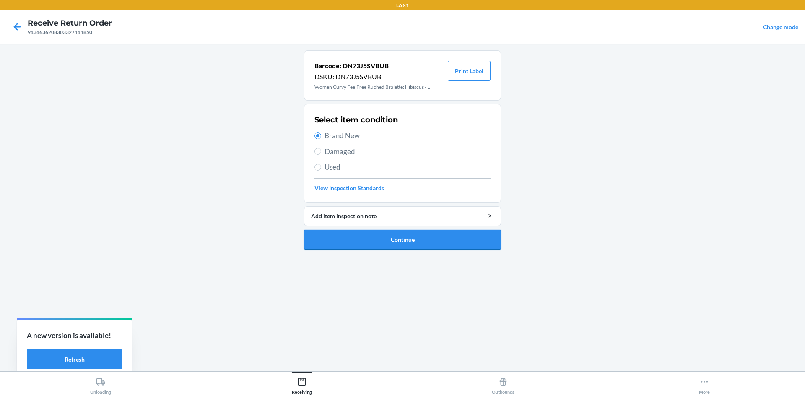
click at [401, 238] on button "Continue" at bounding box center [402, 240] width 197 height 20
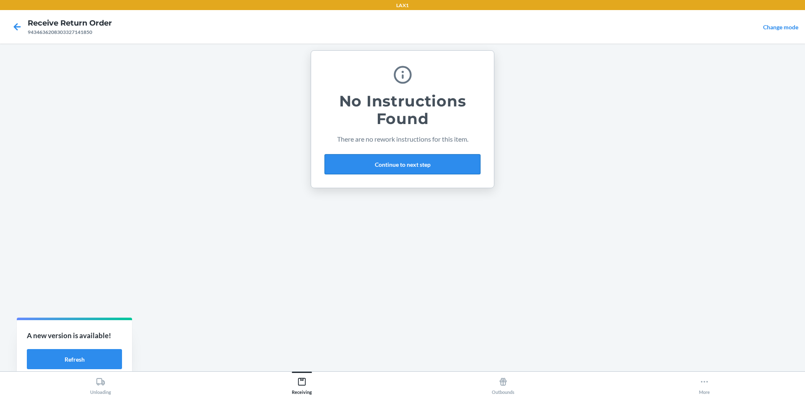
click at [413, 161] on button "Continue to next step" at bounding box center [402, 164] width 156 height 20
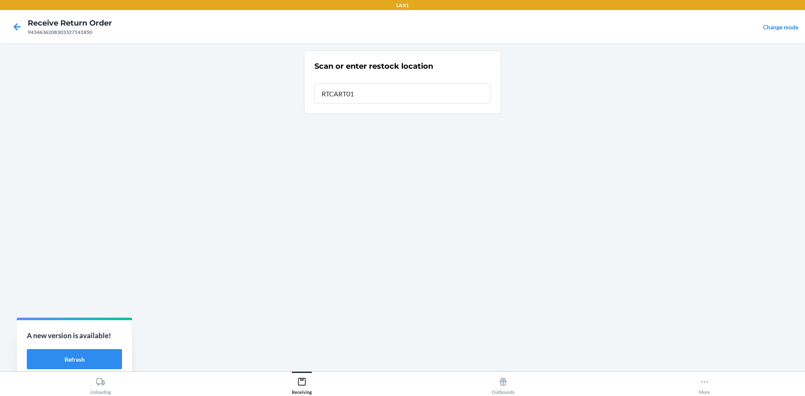
type input "RTCART011"
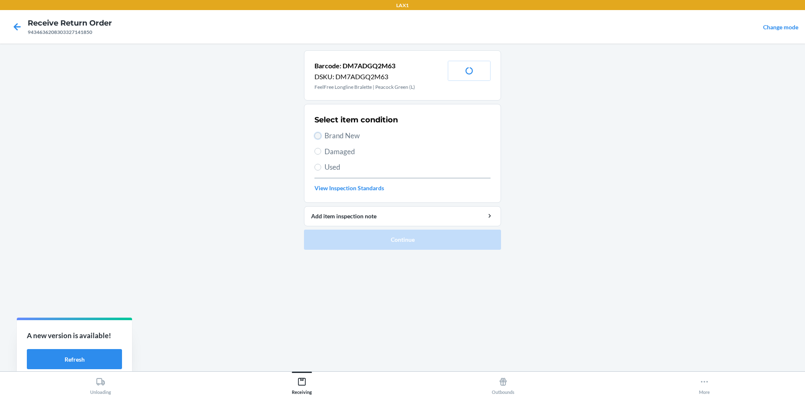
click at [318, 135] on input "Brand New" at bounding box center [317, 135] width 7 height 7
radio input "true"
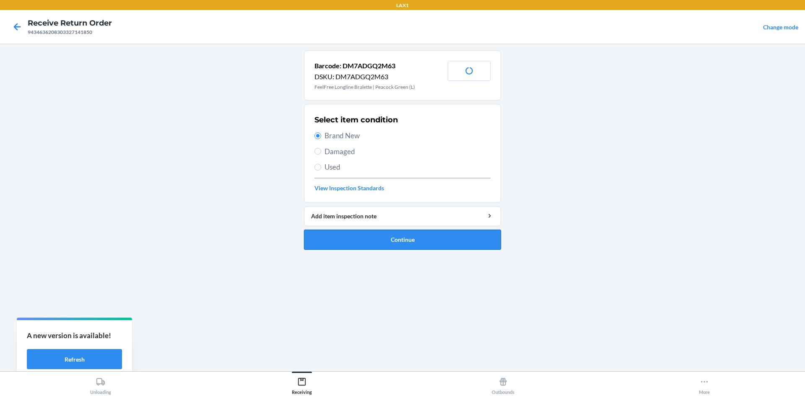
click at [365, 235] on button "Continue" at bounding box center [402, 240] width 197 height 20
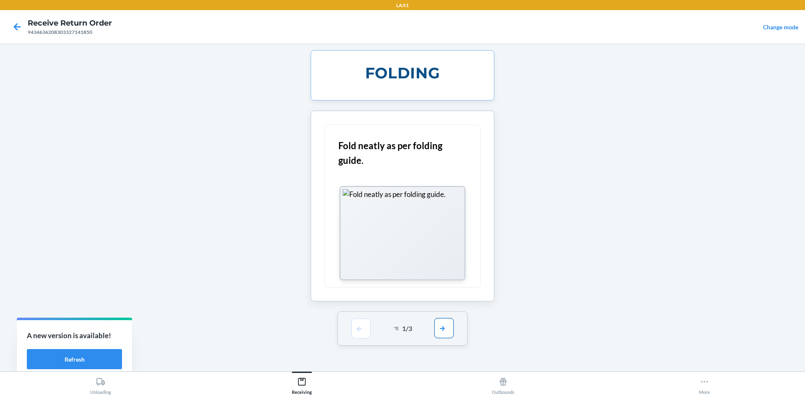
click at [444, 327] on button "button" at bounding box center [443, 328] width 19 height 20
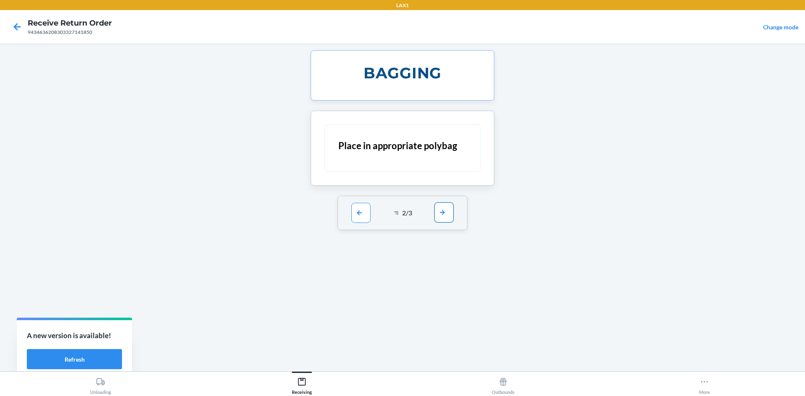
click at [445, 212] on button "button" at bounding box center [443, 212] width 19 height 20
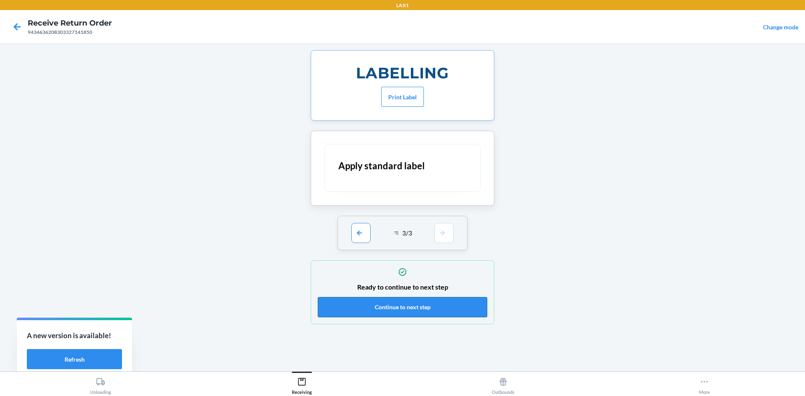
click at [441, 301] on button "Continue to next step" at bounding box center [402, 307] width 169 height 20
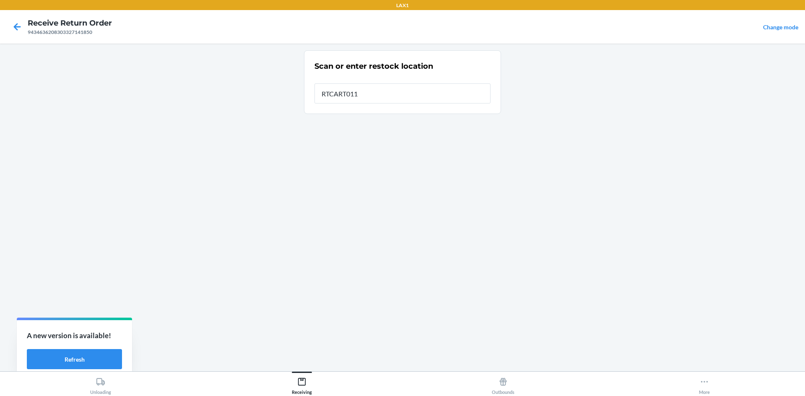
type input "RTCART011"
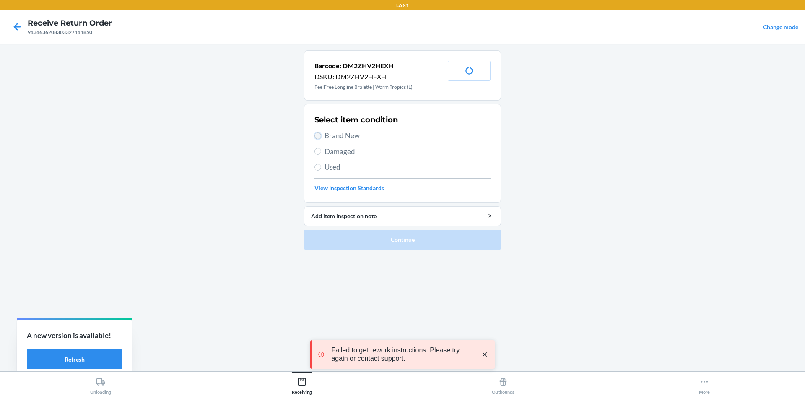
click at [320, 134] on input "Brand New" at bounding box center [317, 135] width 7 height 7
radio input "true"
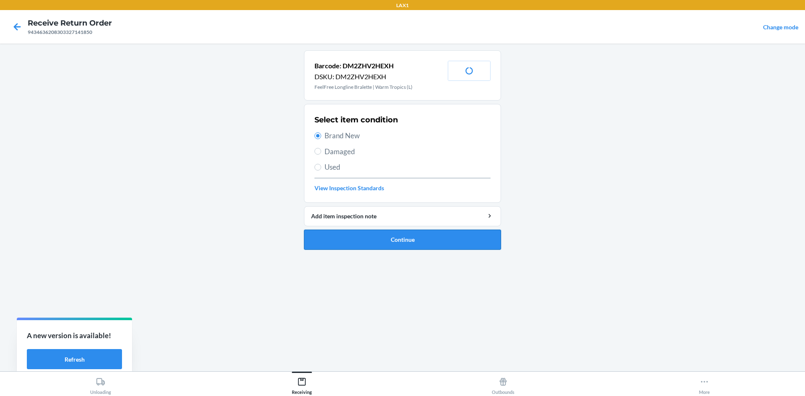
click at [407, 237] on button "Continue" at bounding box center [402, 240] width 197 height 20
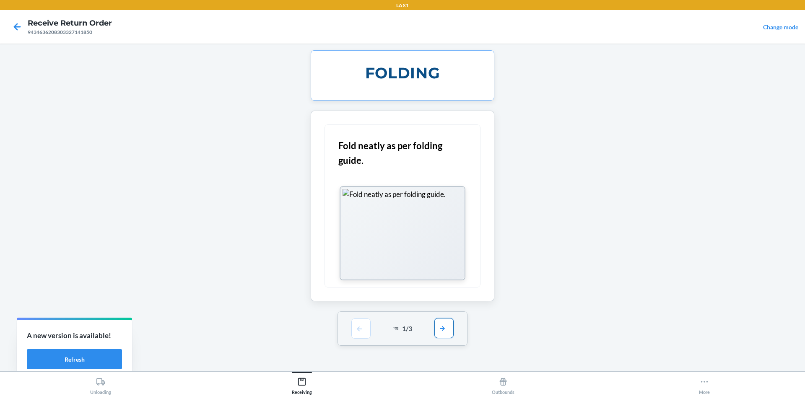
click at [441, 332] on button "button" at bounding box center [443, 328] width 19 height 20
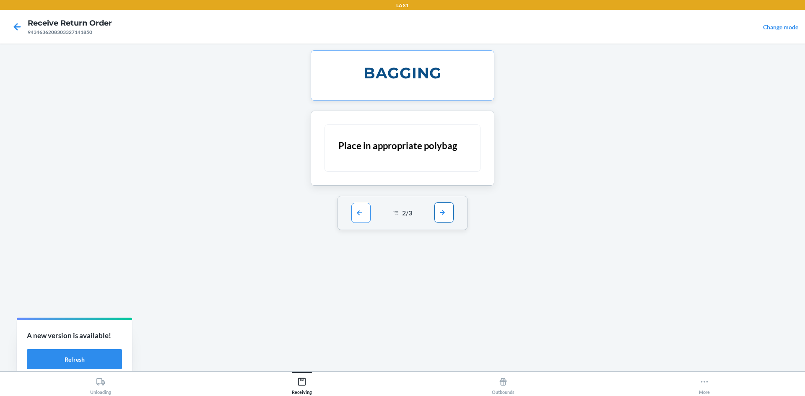
click at [438, 215] on button "button" at bounding box center [443, 212] width 19 height 20
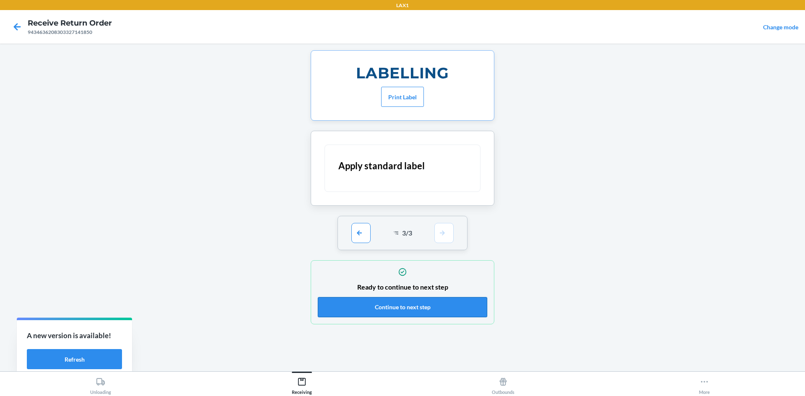
click at [451, 313] on button "Continue to next step" at bounding box center [402, 307] width 169 height 20
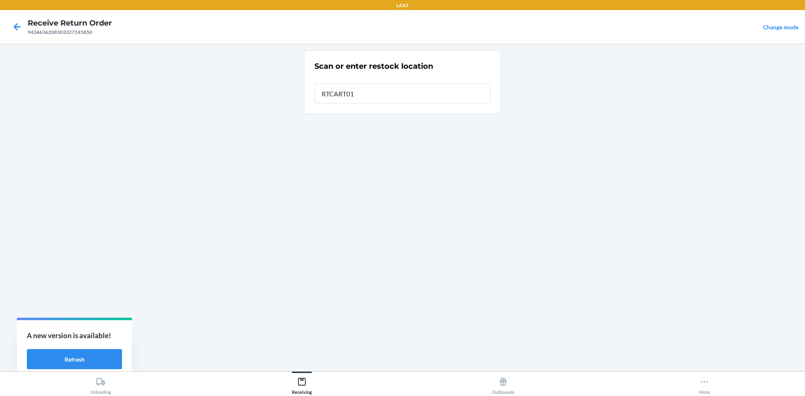
type input "RTCART011"
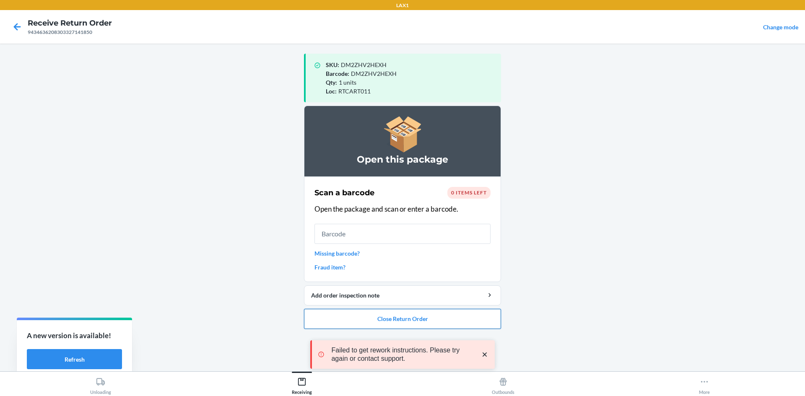
click at [430, 313] on button "Close Return Order" at bounding box center [402, 319] width 197 height 20
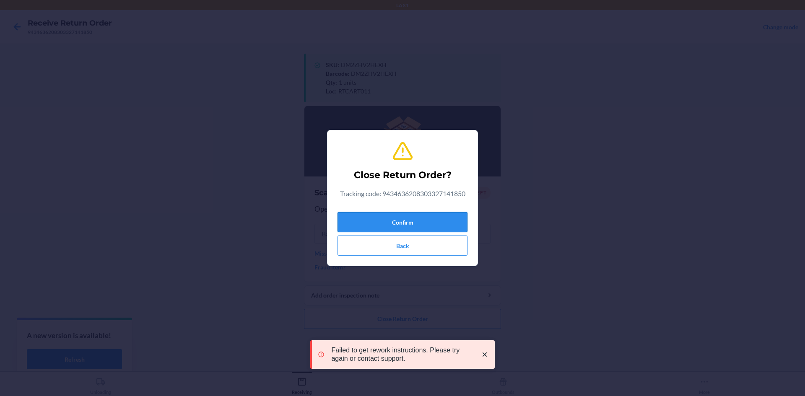
click at [442, 218] on button "Confirm" at bounding box center [402, 222] width 130 height 20
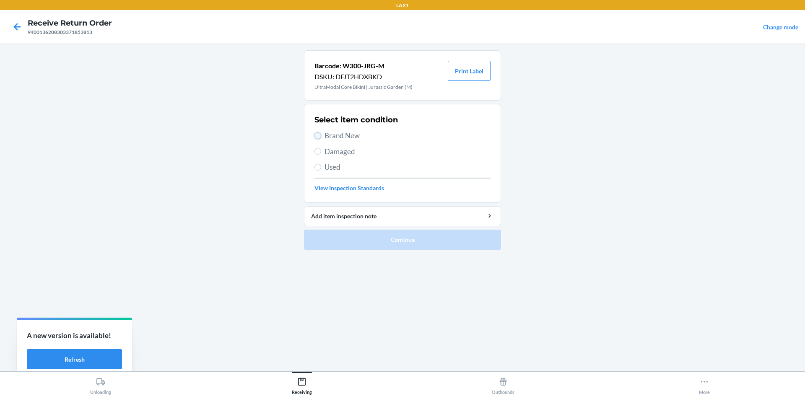
click at [315, 136] on input "Brand New" at bounding box center [317, 135] width 7 height 7
radio input "true"
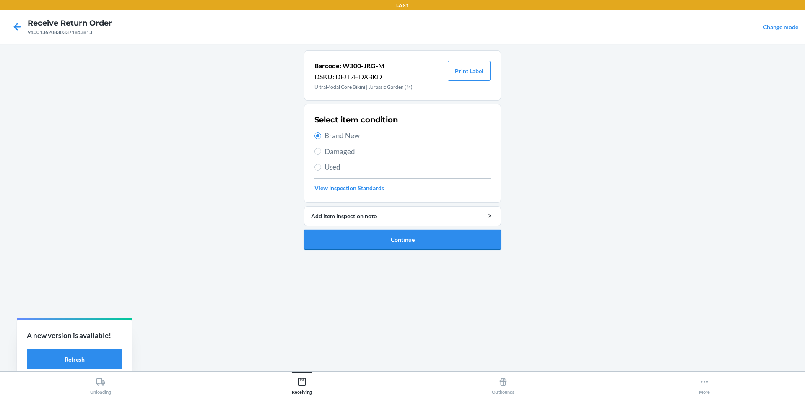
click at [376, 240] on button "Continue" at bounding box center [402, 240] width 197 height 20
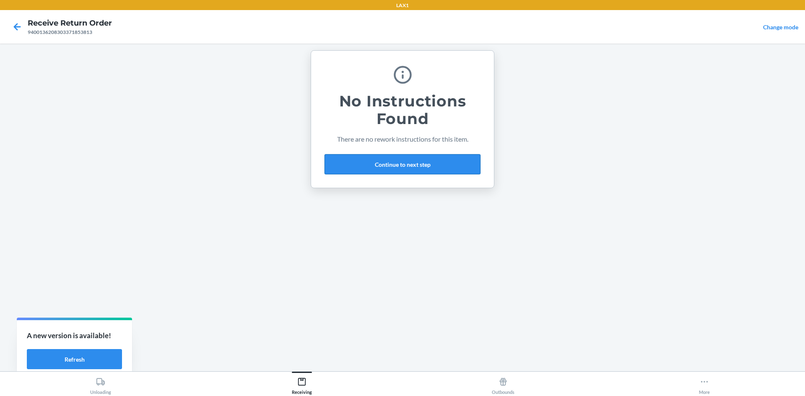
click at [411, 165] on button "Continue to next step" at bounding box center [402, 164] width 156 height 20
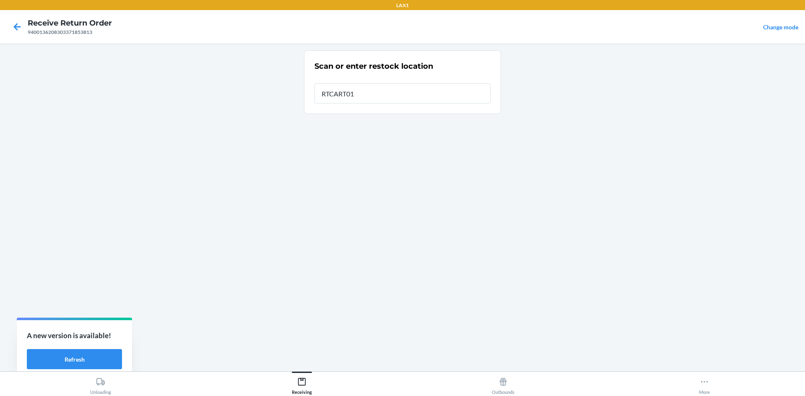
type input "RTCART011"
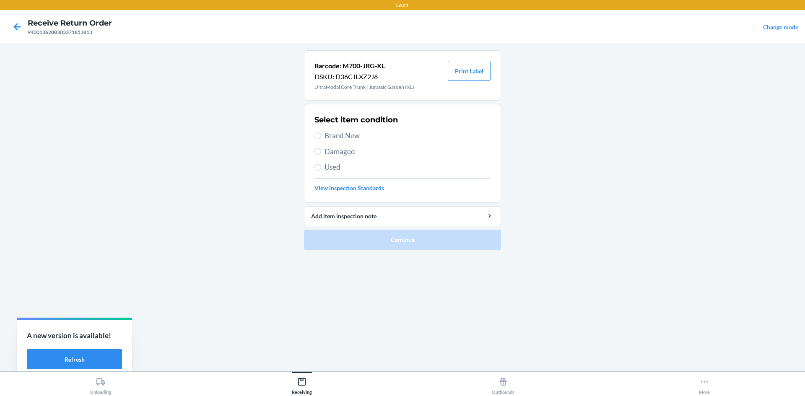
click at [317, 132] on label "Brand New" at bounding box center [402, 135] width 176 height 11
click at [317, 132] on input "Brand New" at bounding box center [317, 135] width 7 height 7
radio input "true"
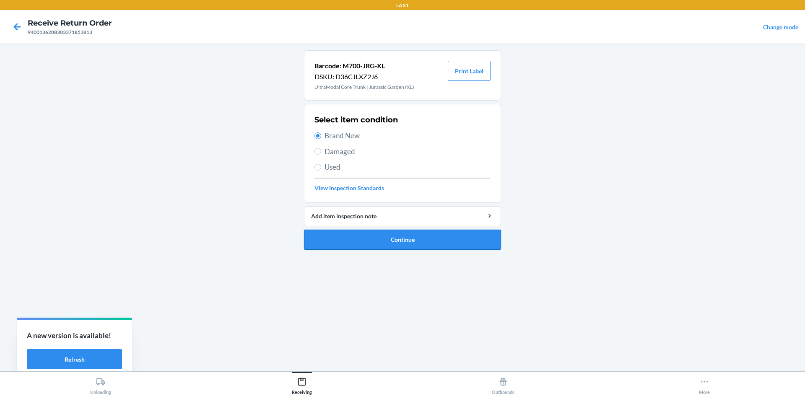
click at [379, 240] on button "Continue" at bounding box center [402, 240] width 197 height 20
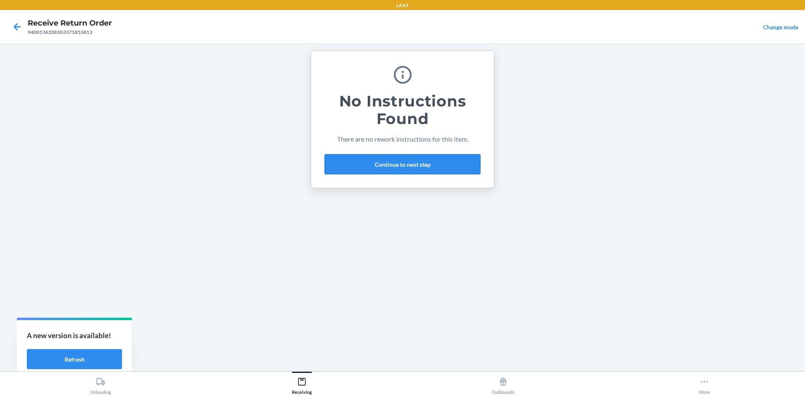
click at [386, 163] on button "Continue to next step" at bounding box center [402, 164] width 156 height 20
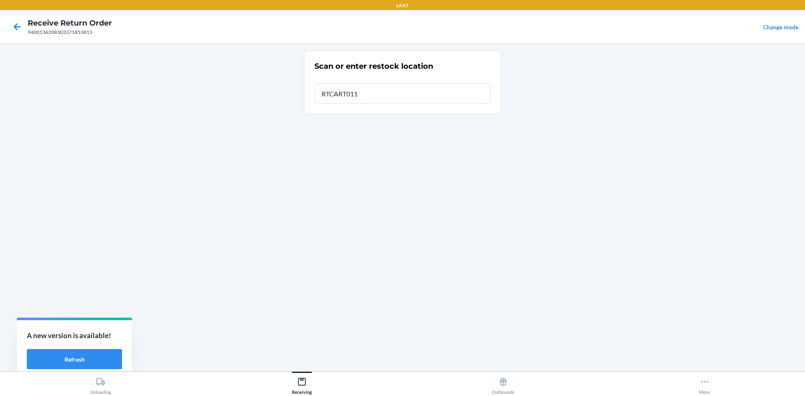
type input "RTCART011"
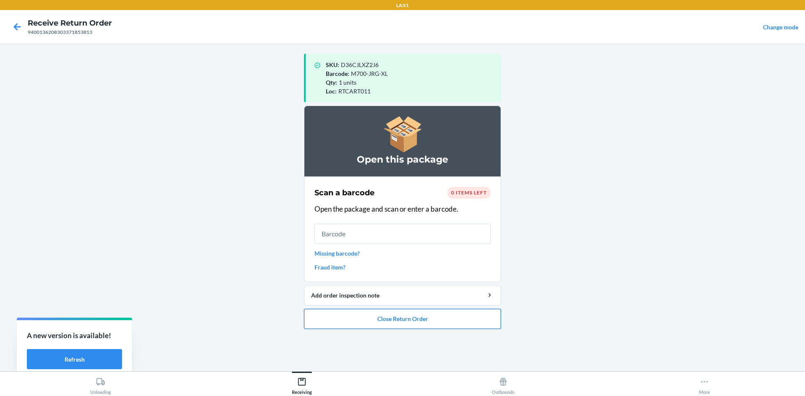
click at [432, 321] on button "Close Return Order" at bounding box center [402, 319] width 197 height 20
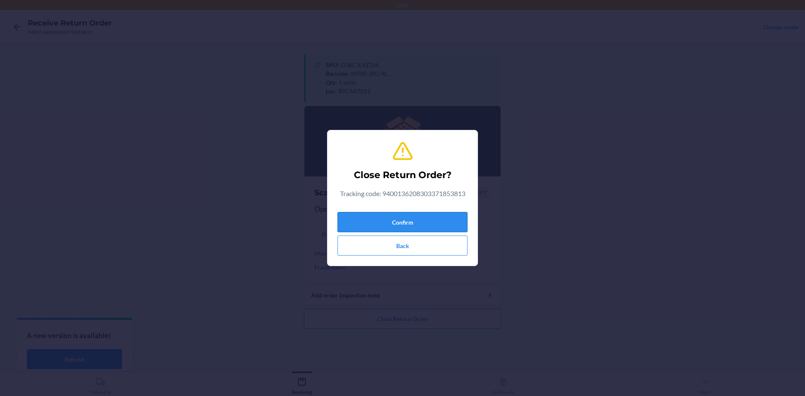
click at [445, 220] on button "Confirm" at bounding box center [402, 222] width 130 height 20
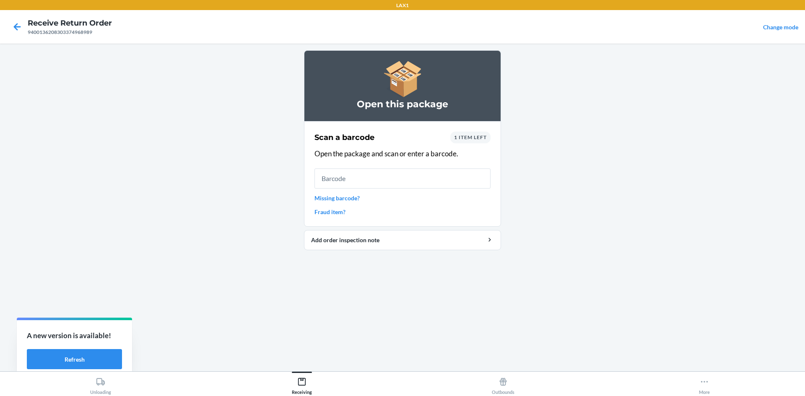
click at [475, 133] on div "1 item left" at bounding box center [470, 138] width 40 height 12
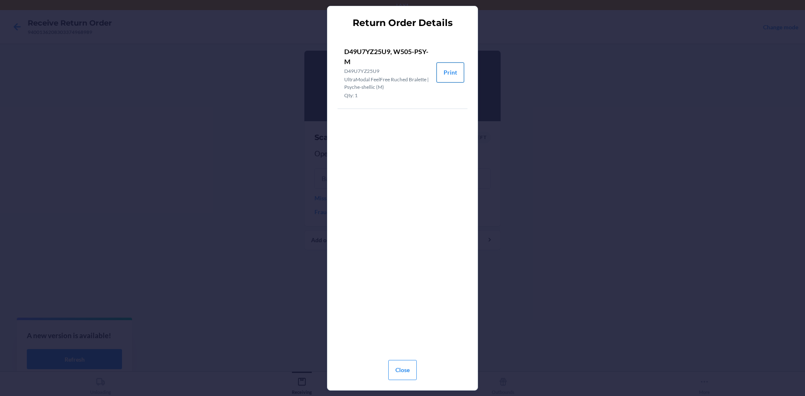
click at [458, 71] on button "Print" at bounding box center [450, 72] width 28 height 20
click at [415, 371] on button "Close" at bounding box center [402, 370] width 28 height 20
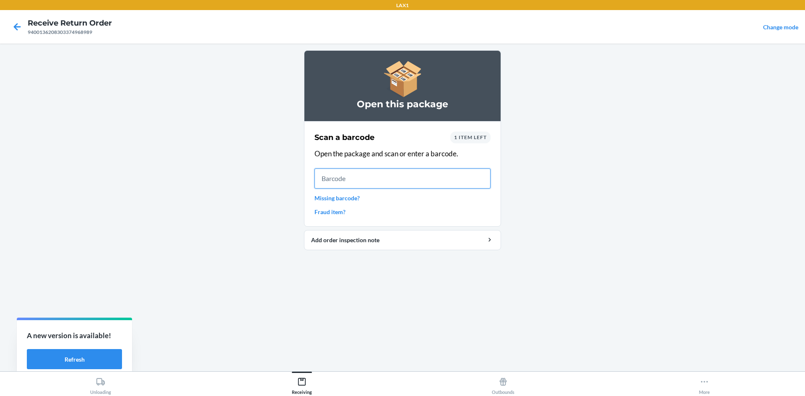
click at [351, 179] on input "text" at bounding box center [402, 178] width 176 height 20
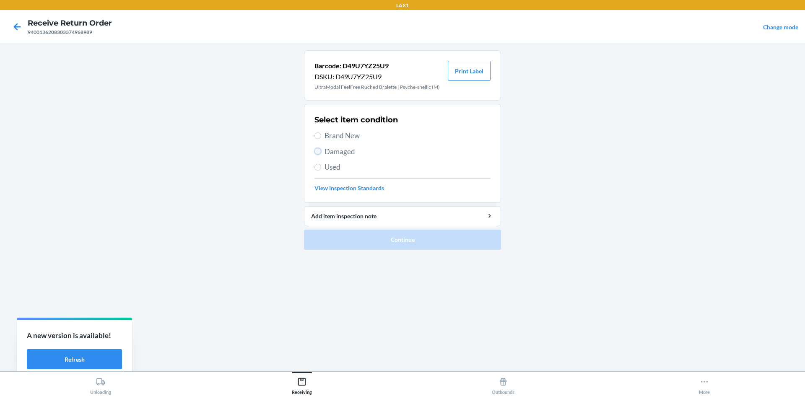
click at [317, 153] on input "Damaged" at bounding box center [317, 151] width 7 height 7
radio input "true"
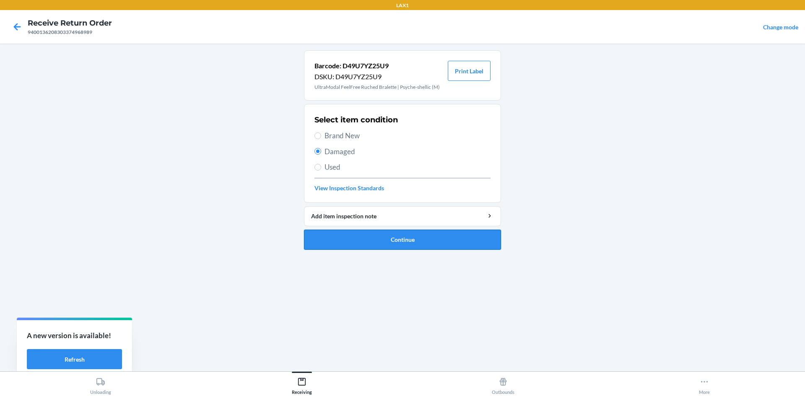
click at [394, 242] on button "Continue" at bounding box center [402, 240] width 197 height 20
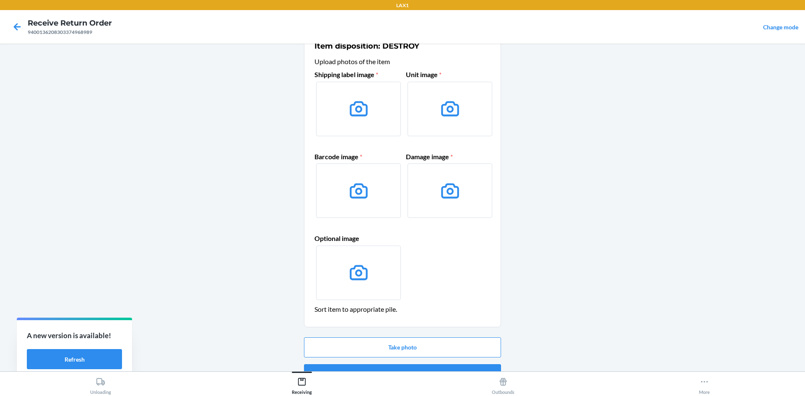
scroll to position [40, 0]
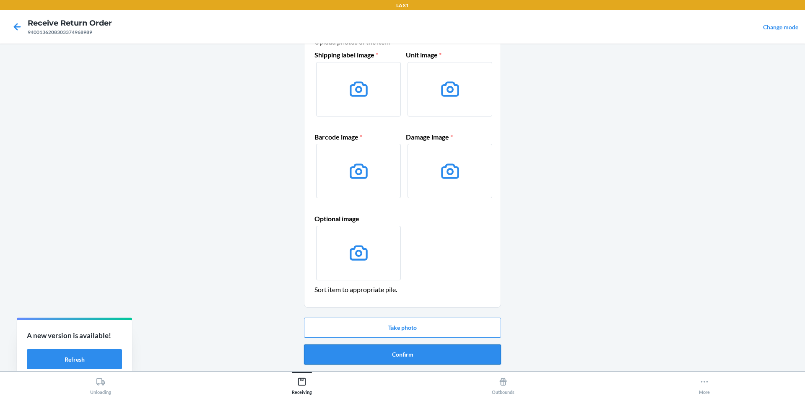
click at [434, 351] on button "Confirm" at bounding box center [402, 354] width 197 height 20
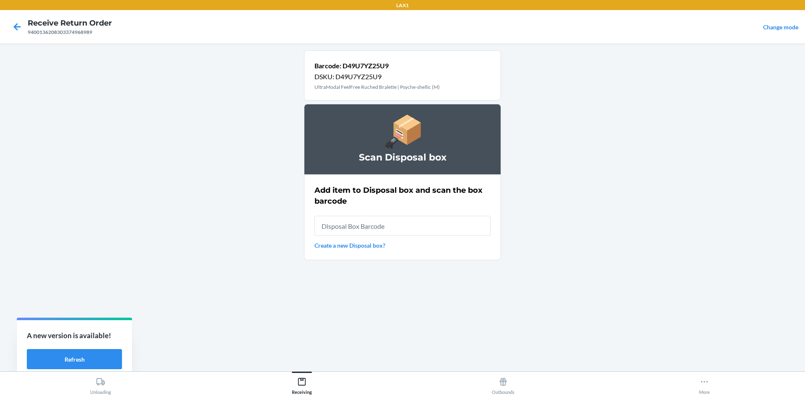
click at [92, 31] on div "9400136208303374968989" at bounding box center [70, 32] width 84 height 8
click at [91, 31] on div "9400136208303374968989" at bounding box center [70, 32] width 84 height 8
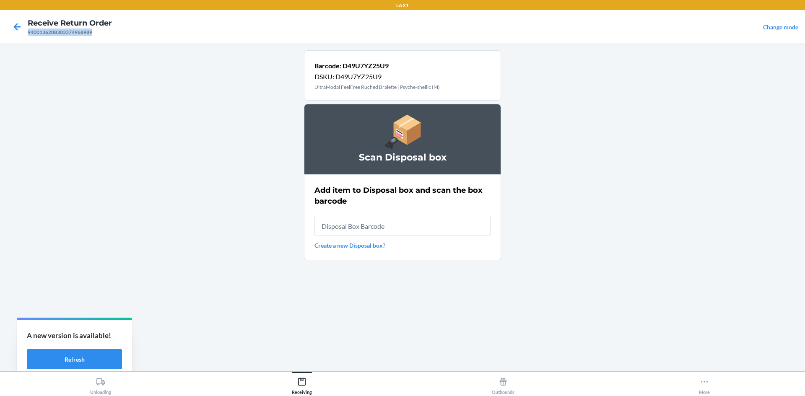
click at [91, 31] on div "9400136208303374968989" at bounding box center [70, 32] width 84 height 8
click at [17, 24] on icon at bounding box center [17, 26] width 7 height 7
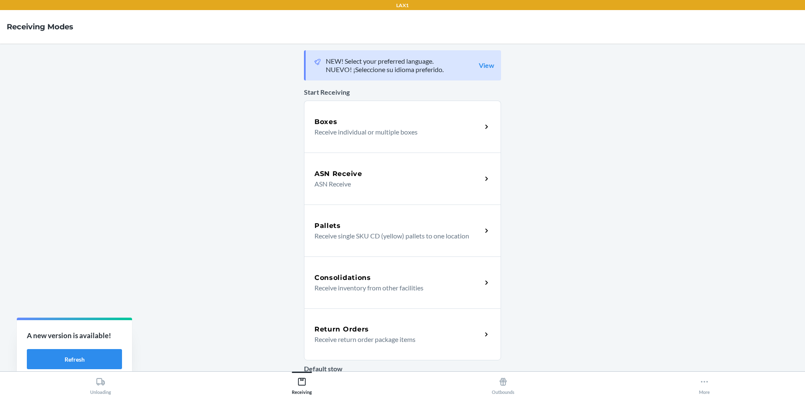
click at [465, 337] on p "Receive return order package items" at bounding box center [394, 339] width 161 height 10
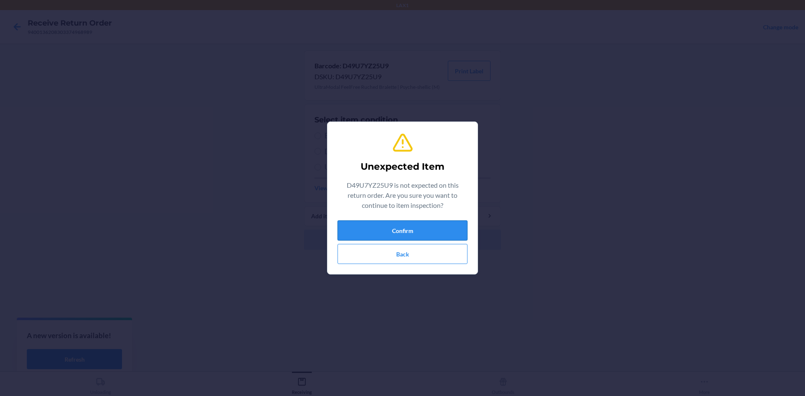
click at [420, 228] on button "Confirm" at bounding box center [402, 230] width 130 height 20
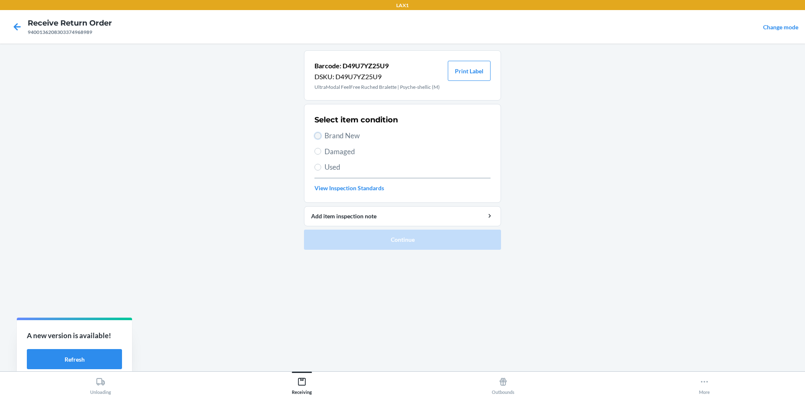
click at [316, 132] on input "Brand New" at bounding box center [317, 135] width 7 height 7
radio input "true"
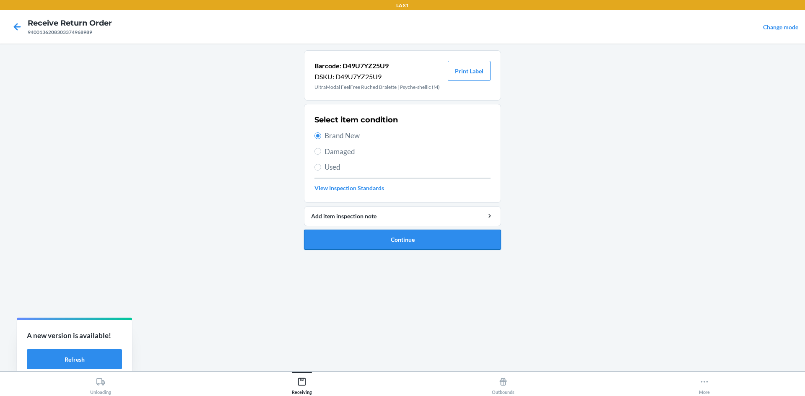
click at [395, 243] on button "Continue" at bounding box center [402, 240] width 197 height 20
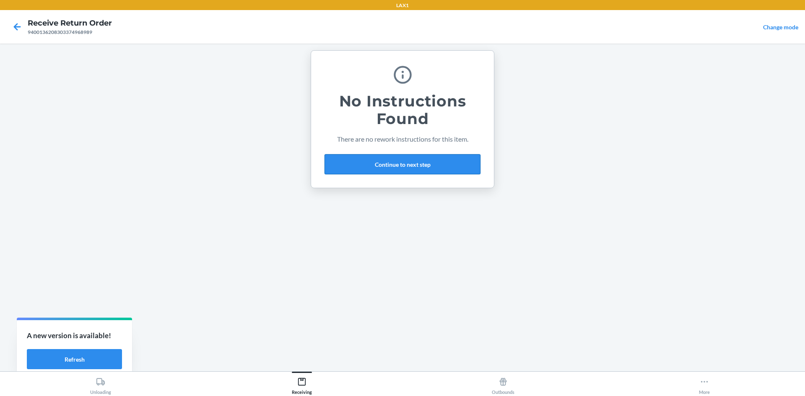
click at [448, 163] on button "Continue to next step" at bounding box center [402, 164] width 156 height 20
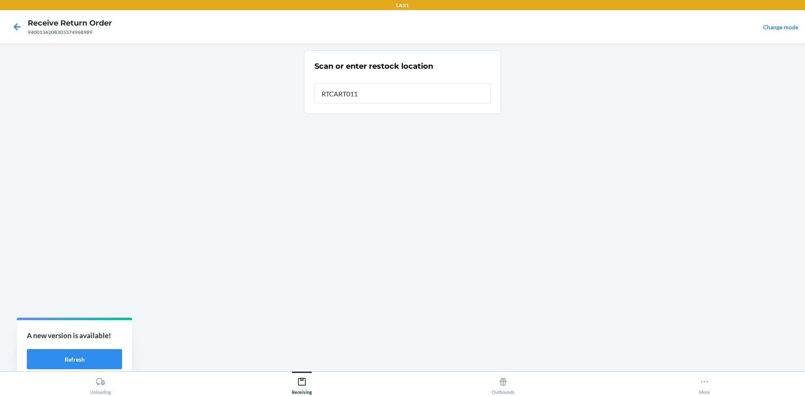
type input "RTCART011"
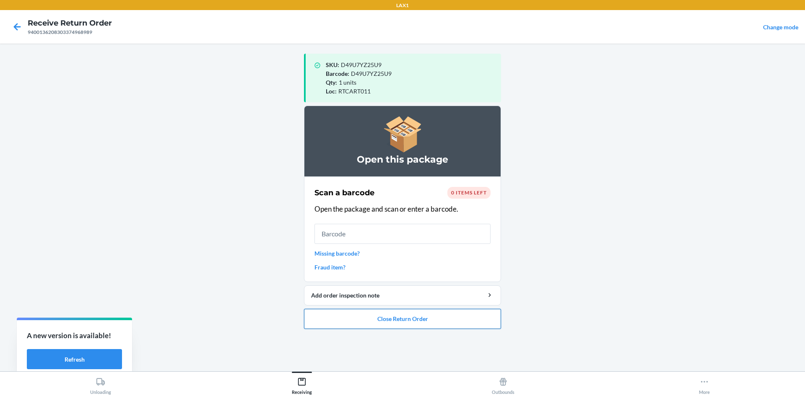
click at [475, 313] on button "Close Return Order" at bounding box center [402, 319] width 197 height 20
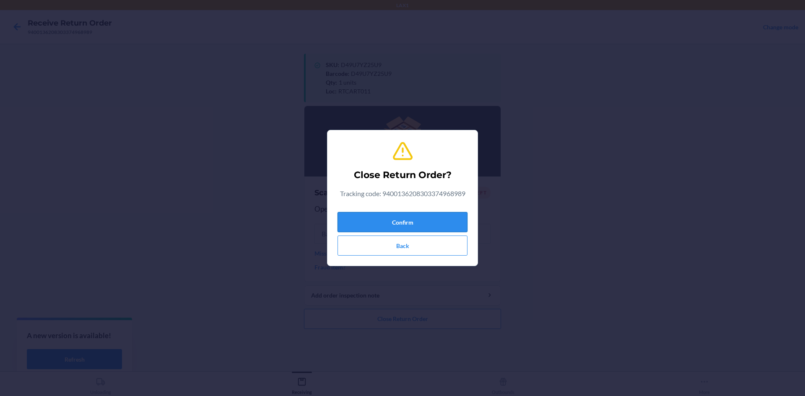
click at [457, 231] on button "Confirm" at bounding box center [402, 222] width 130 height 20
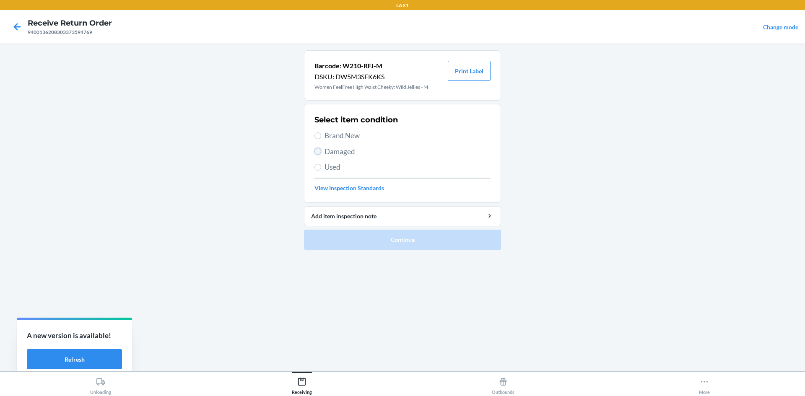
click at [320, 150] on input "Damaged" at bounding box center [317, 151] width 7 height 7
radio input "true"
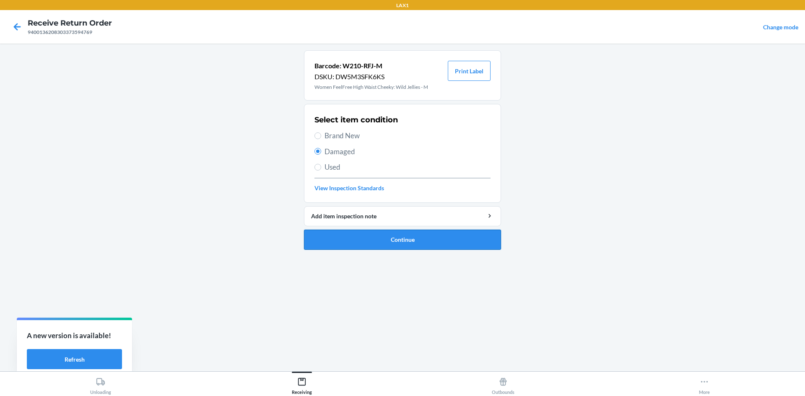
click at [387, 231] on button "Continue" at bounding box center [402, 240] width 197 height 20
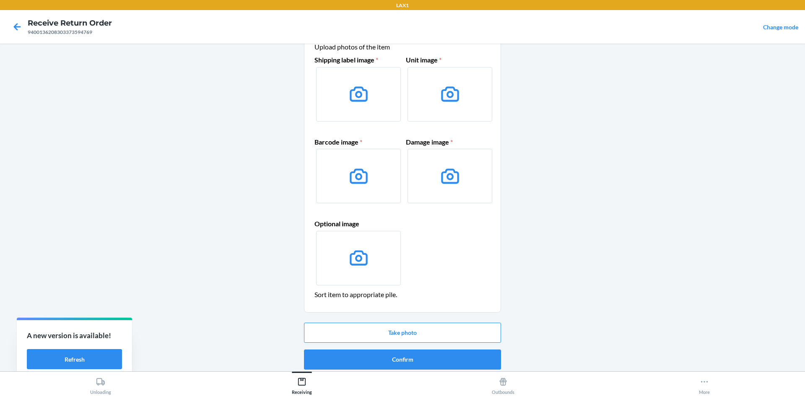
scroll to position [40, 0]
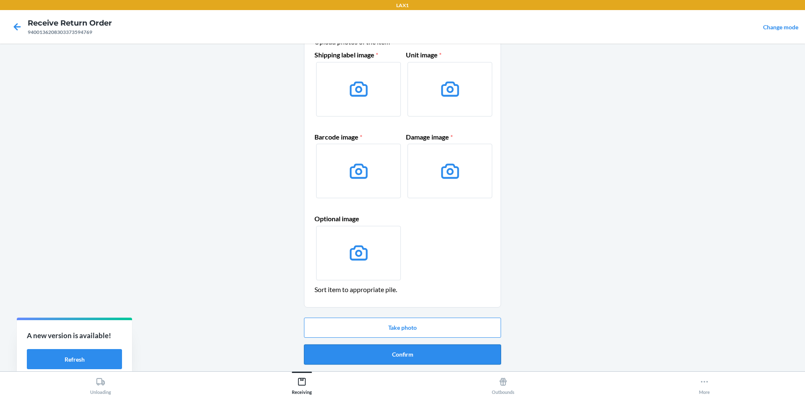
click at [448, 350] on button "Confirm" at bounding box center [402, 354] width 197 height 20
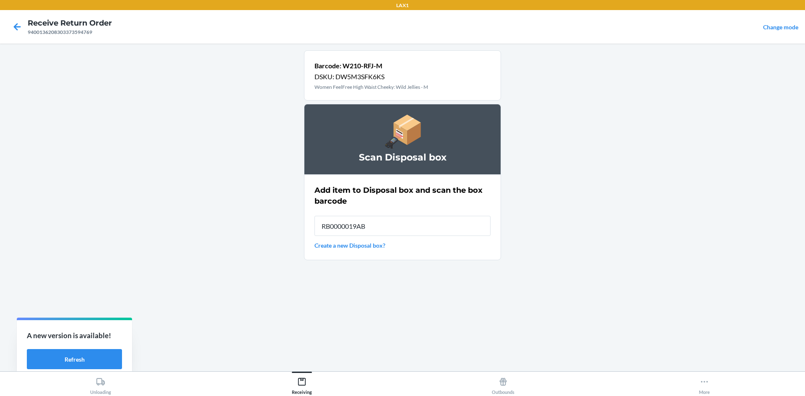
type input "RB0000019AB"
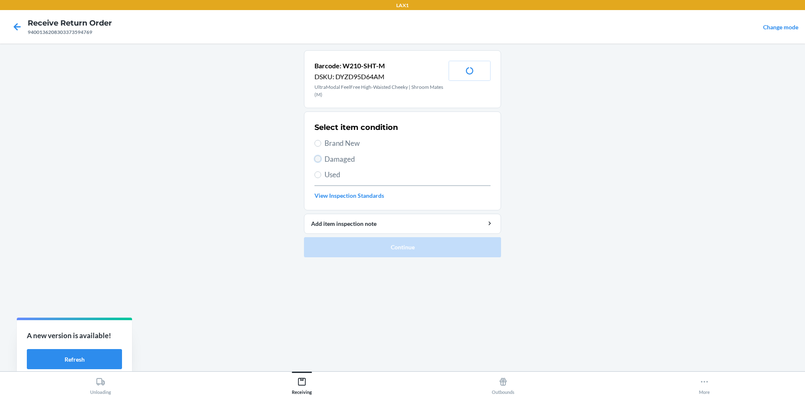
click at [318, 159] on input "Damaged" at bounding box center [317, 158] width 7 height 7
radio input "true"
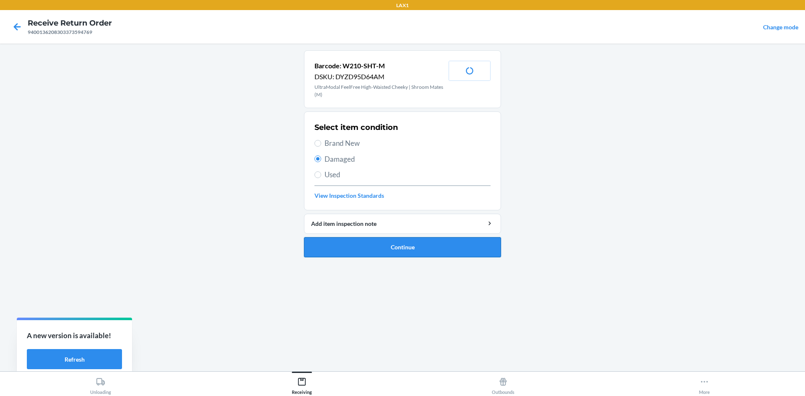
click at [332, 243] on button "Continue" at bounding box center [402, 247] width 197 height 20
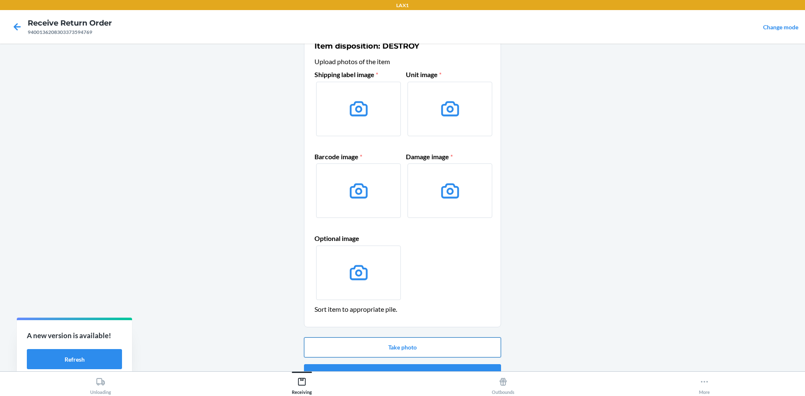
scroll to position [40, 0]
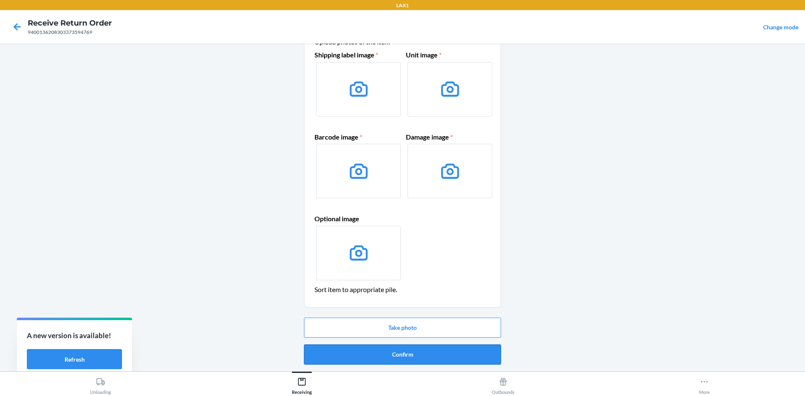
click at [429, 353] on button "Confirm" at bounding box center [402, 354] width 197 height 20
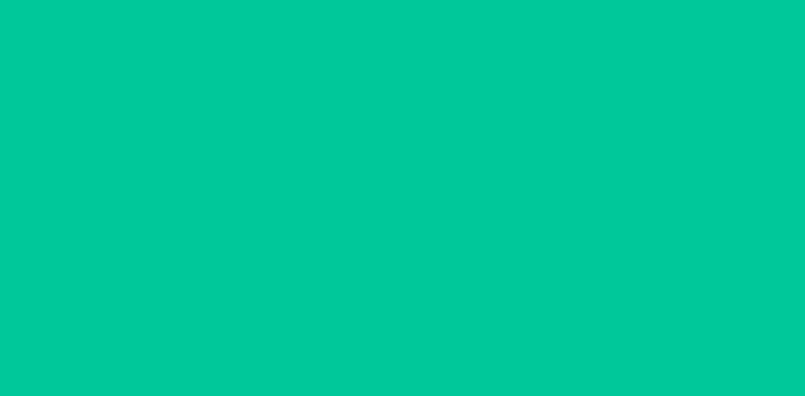
scroll to position [0, 0]
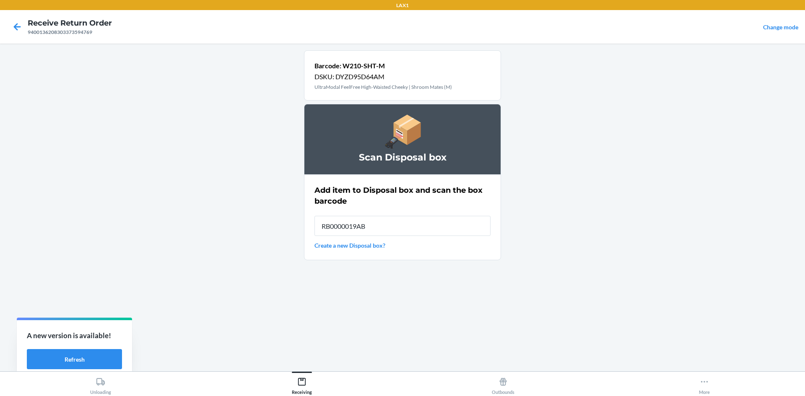
type input "RB0000019AB"
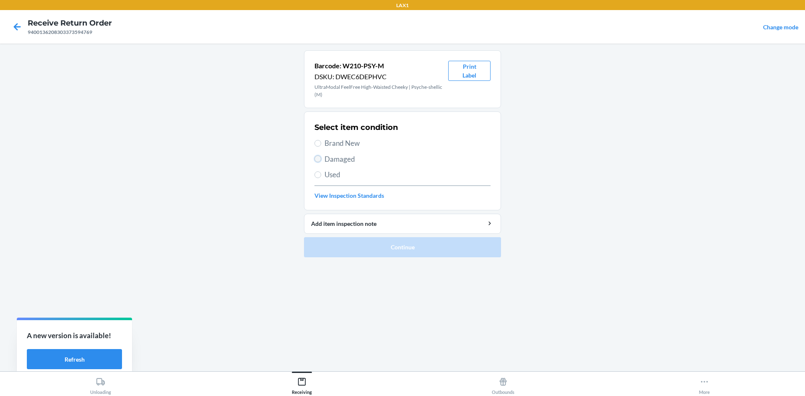
click at [316, 159] on input "Damaged" at bounding box center [317, 158] width 7 height 7
radio input "true"
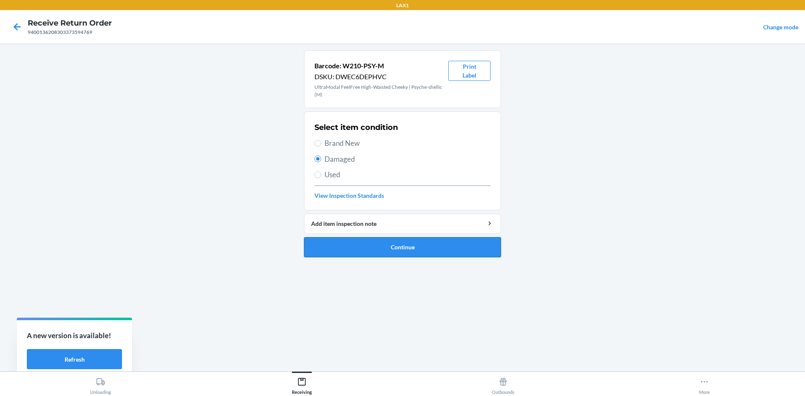
click at [356, 246] on button "Continue" at bounding box center [402, 247] width 197 height 20
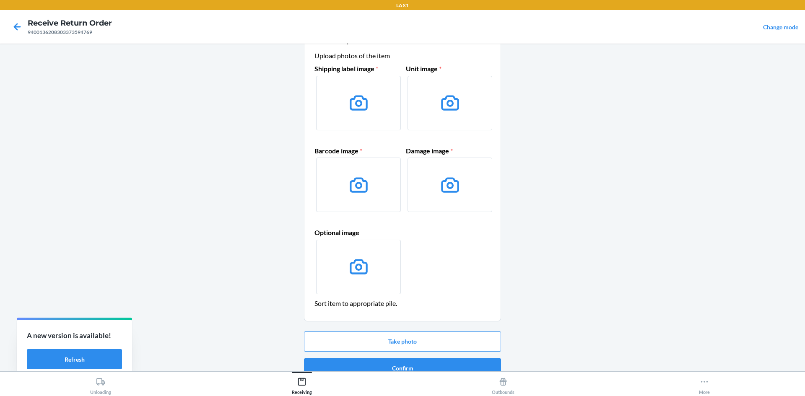
scroll to position [40, 0]
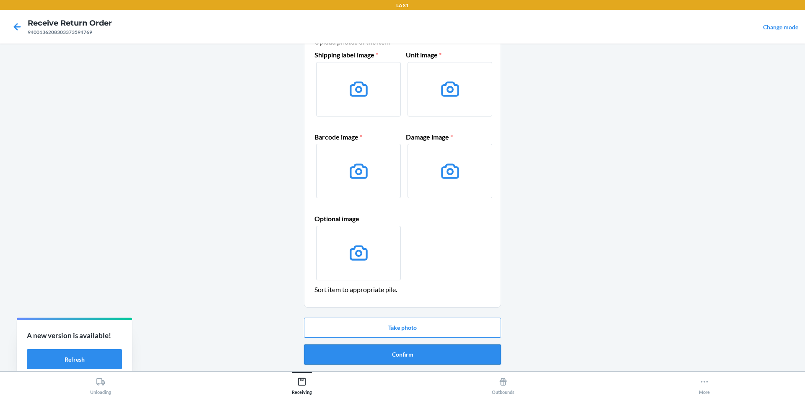
click at [413, 356] on button "Confirm" at bounding box center [402, 354] width 197 height 20
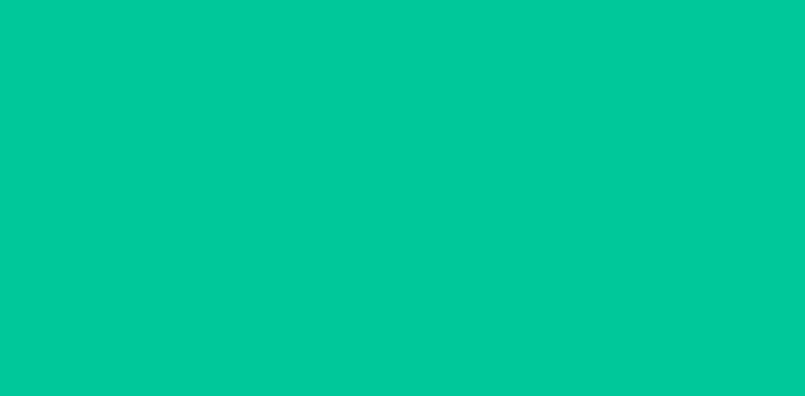
scroll to position [0, 0]
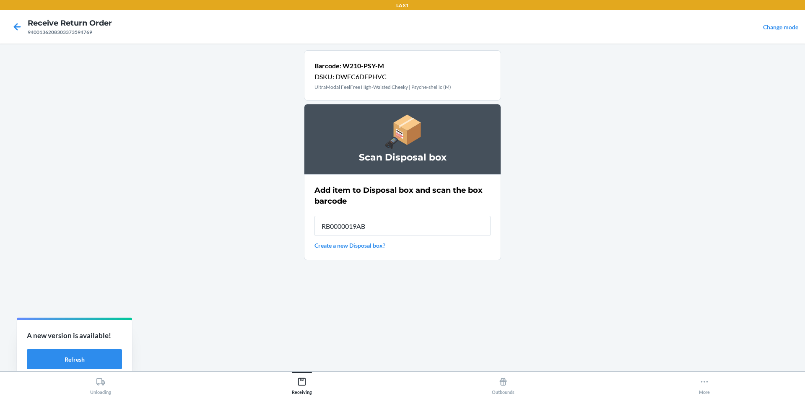
type input "RB0000019AB"
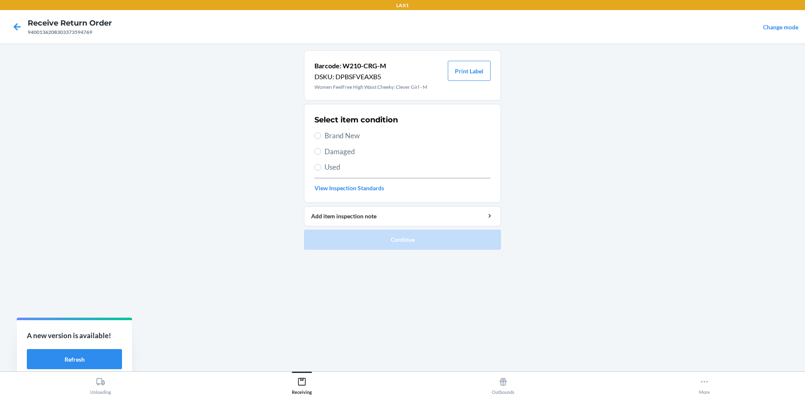
click at [317, 147] on label "Damaged" at bounding box center [402, 151] width 176 height 11
click at [317, 148] on input "Damaged" at bounding box center [317, 151] width 7 height 7
radio input "true"
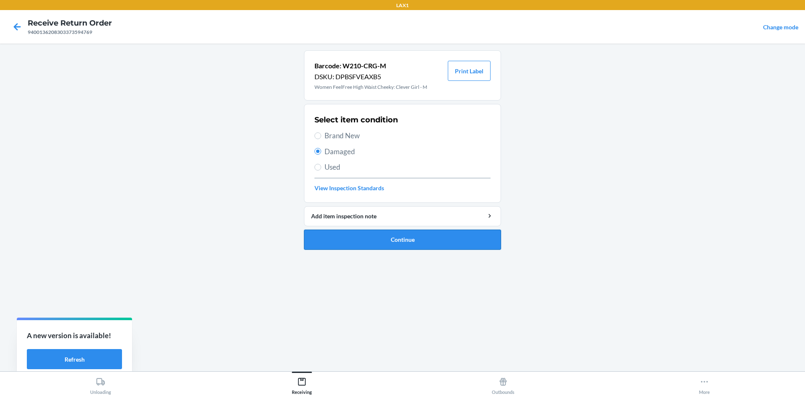
click at [338, 236] on button "Continue" at bounding box center [402, 240] width 197 height 20
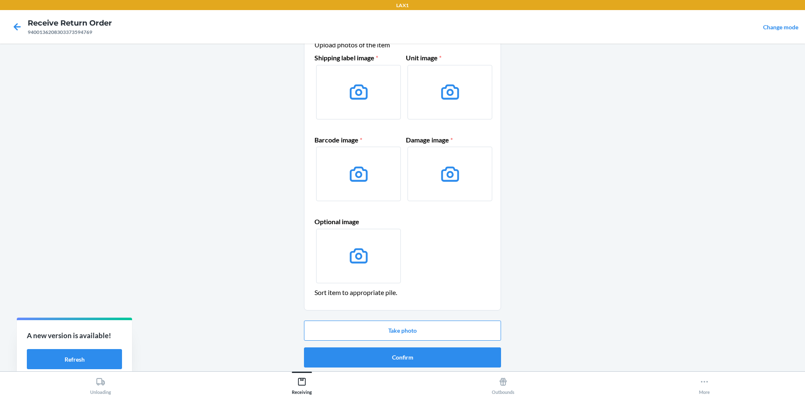
scroll to position [40, 0]
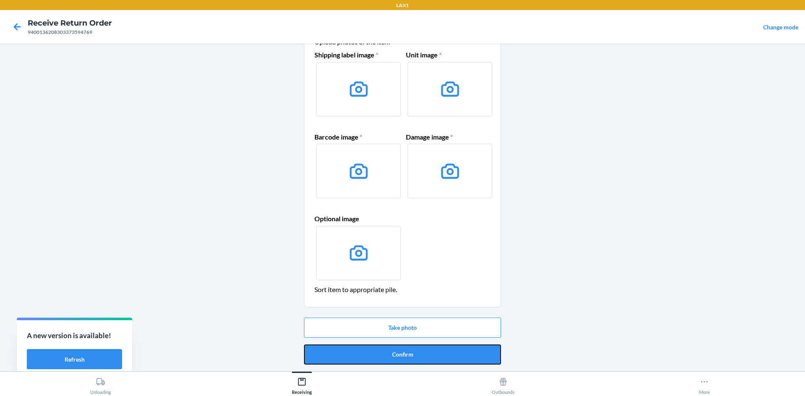
click at [443, 346] on button "Confirm" at bounding box center [402, 354] width 197 height 20
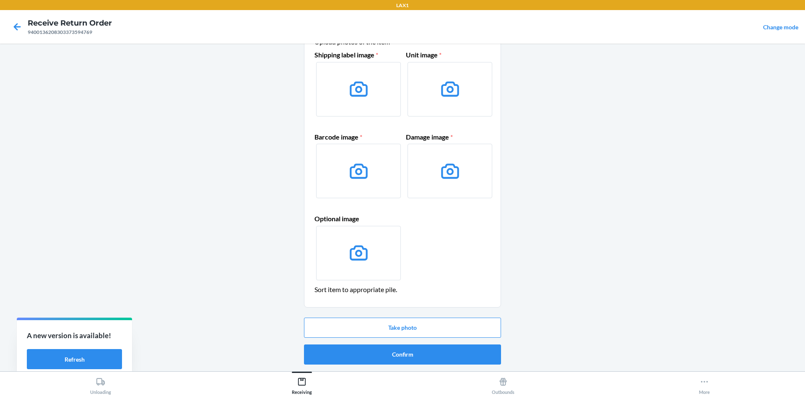
scroll to position [0, 0]
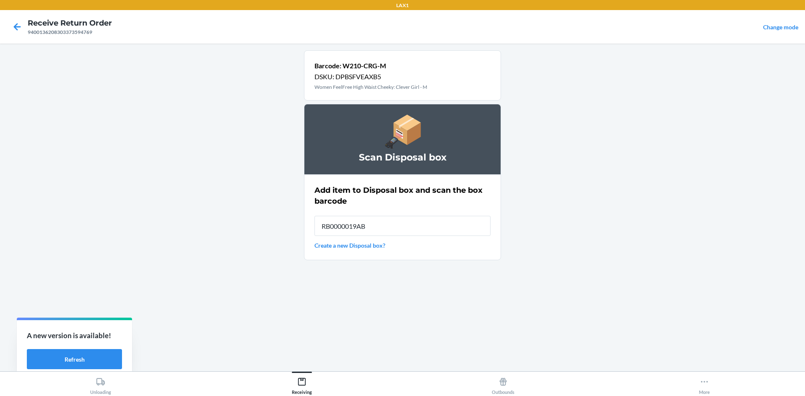
type input "RB0000019AB"
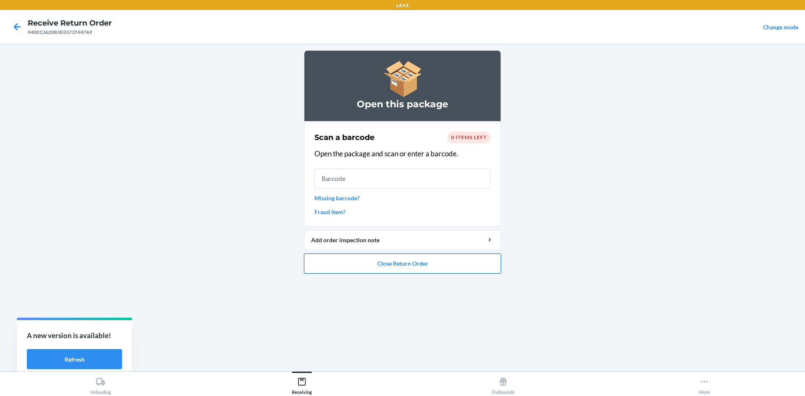
click at [456, 270] on button "Close Return Order" at bounding box center [402, 264] width 197 height 20
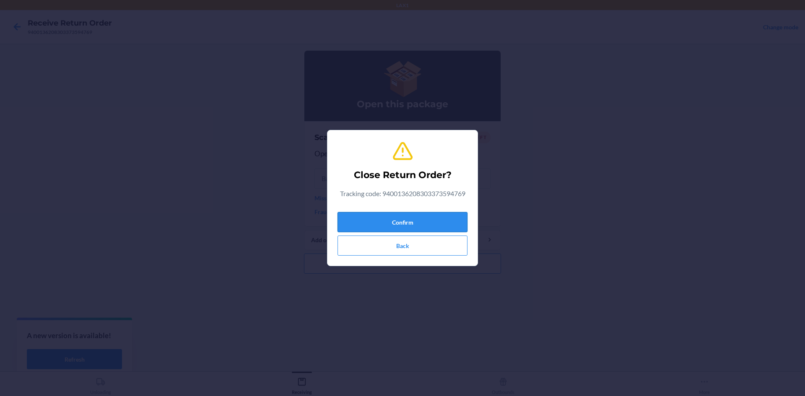
click at [447, 225] on button "Confirm" at bounding box center [402, 222] width 130 height 20
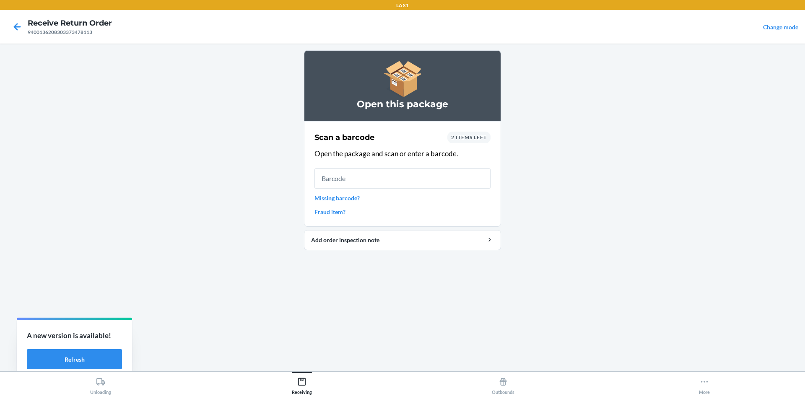
click at [484, 137] on span "2 items left" at bounding box center [469, 137] width 36 height 6
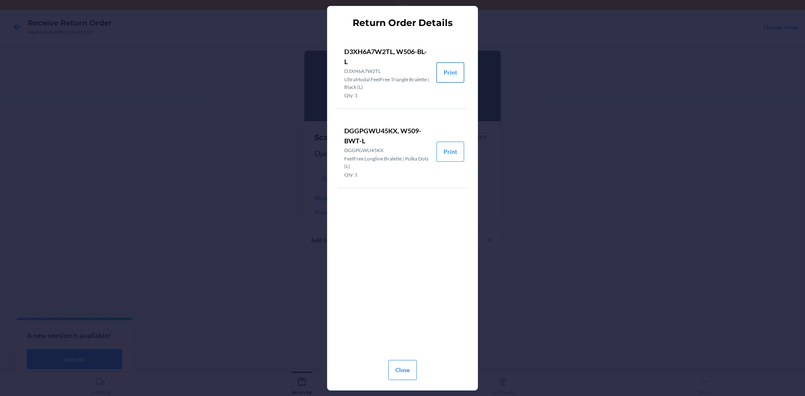
click at [444, 68] on button "Print" at bounding box center [450, 72] width 28 height 20
click at [450, 153] on button "Print" at bounding box center [450, 152] width 28 height 20
drag, startPoint x: 405, startPoint y: 375, endPoint x: 402, endPoint y: 356, distance: 18.7
click at [405, 373] on button "Close" at bounding box center [402, 370] width 28 height 20
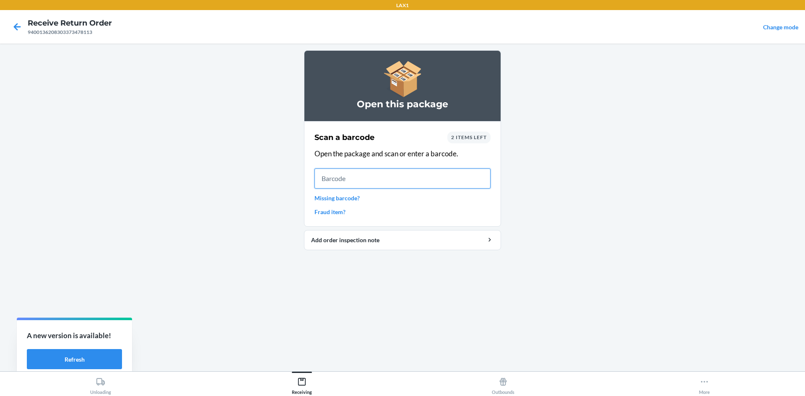
click at [323, 179] on input "text" at bounding box center [402, 178] width 176 height 20
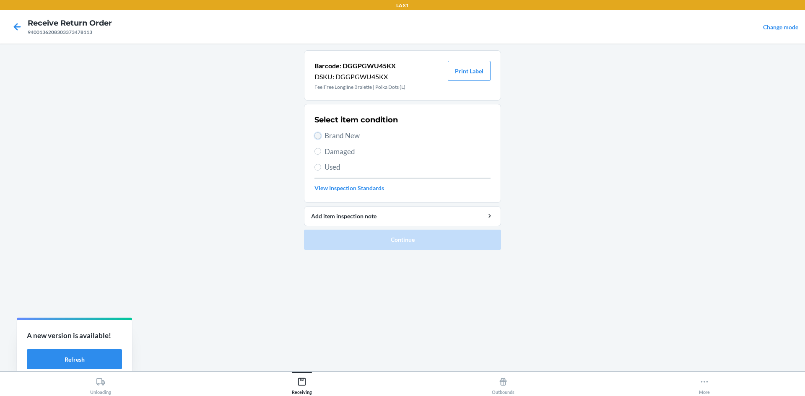
click at [319, 135] on input "Brand New" at bounding box center [317, 135] width 7 height 7
radio input "true"
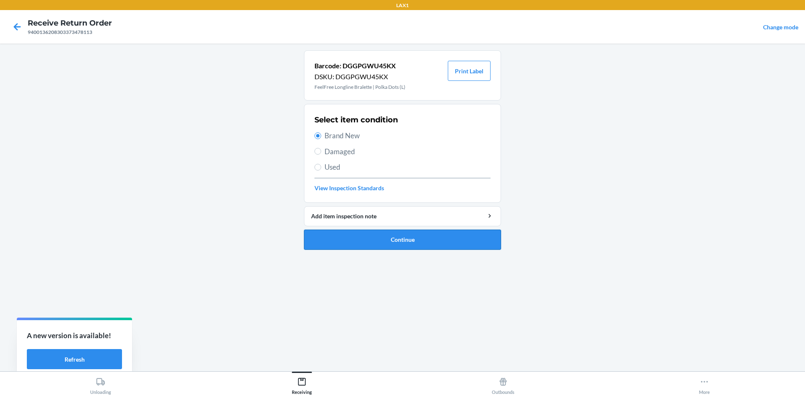
click at [357, 233] on button "Continue" at bounding box center [402, 240] width 197 height 20
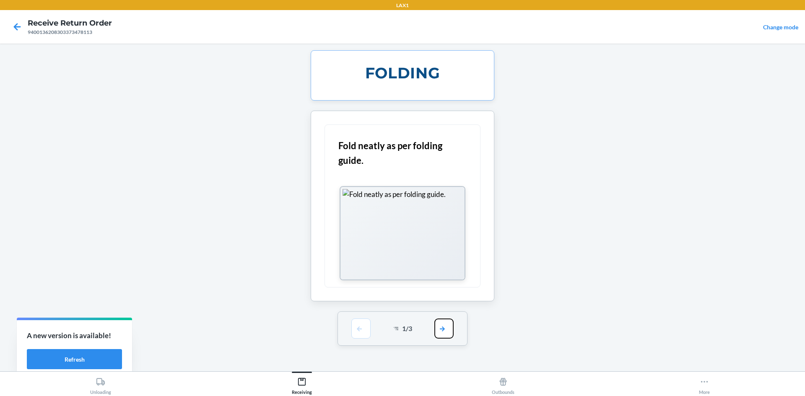
drag, startPoint x: 448, startPoint y: 332, endPoint x: 438, endPoint y: 305, distance: 29.6
click at [447, 329] on button "button" at bounding box center [443, 329] width 19 height 20
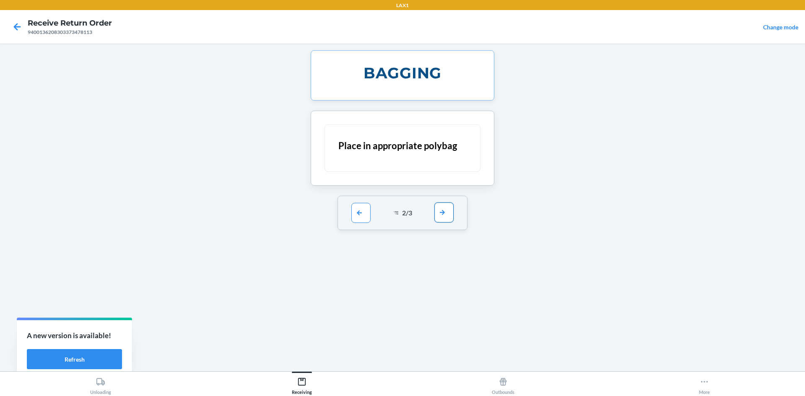
click at [444, 217] on button "button" at bounding box center [443, 212] width 19 height 20
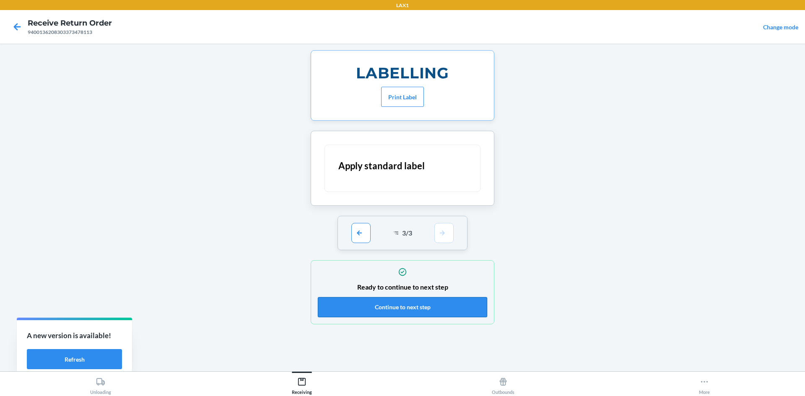
click at [460, 305] on button "Continue to next step" at bounding box center [402, 307] width 169 height 20
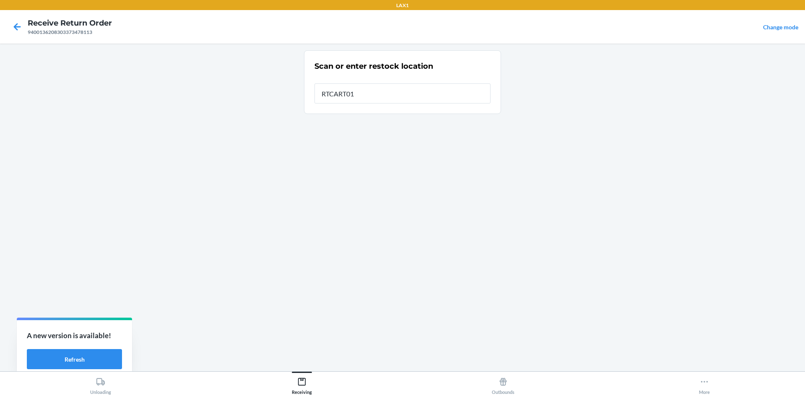
type input "RTCART011"
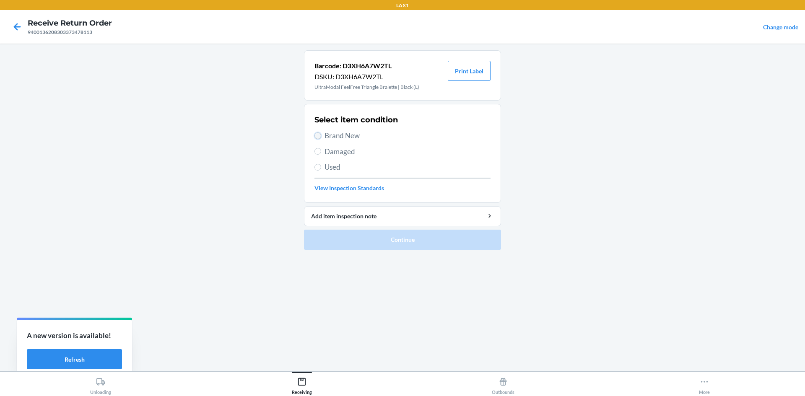
click at [319, 137] on input "Brand New" at bounding box center [317, 135] width 7 height 7
radio input "true"
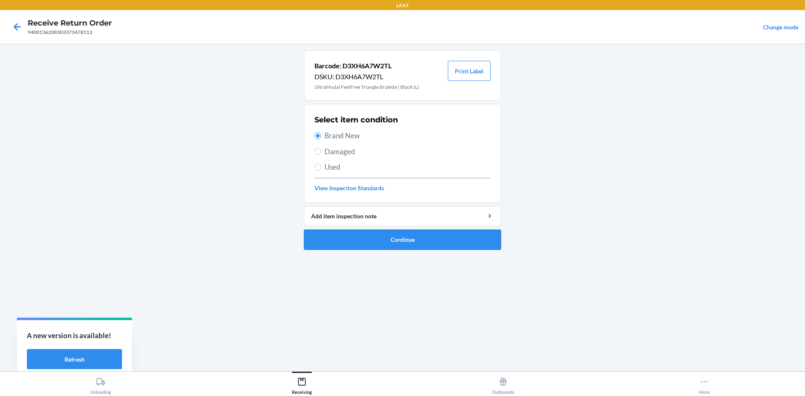
click at [386, 239] on button "Continue" at bounding box center [402, 240] width 197 height 20
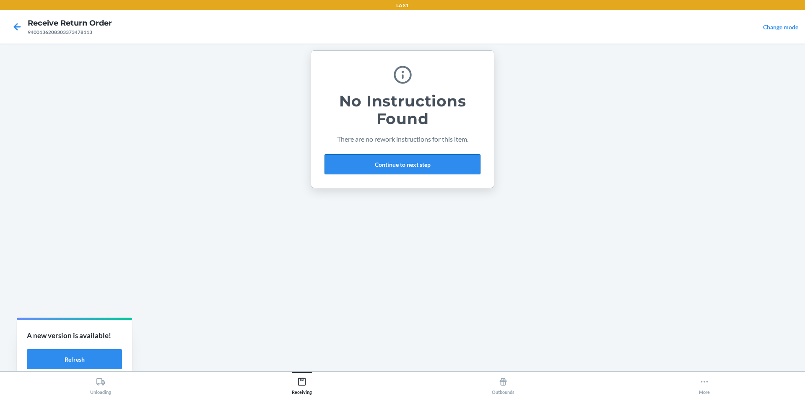
click at [425, 162] on button "Continue to next step" at bounding box center [402, 164] width 156 height 20
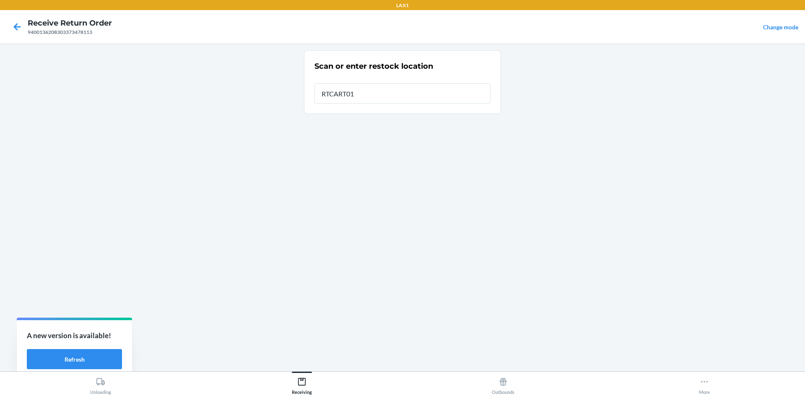
type input "RTCART011"
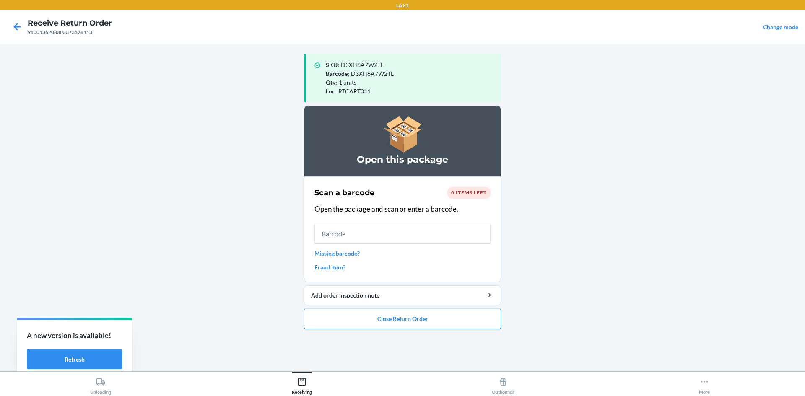
click at [435, 319] on button "Close Return Order" at bounding box center [402, 319] width 197 height 20
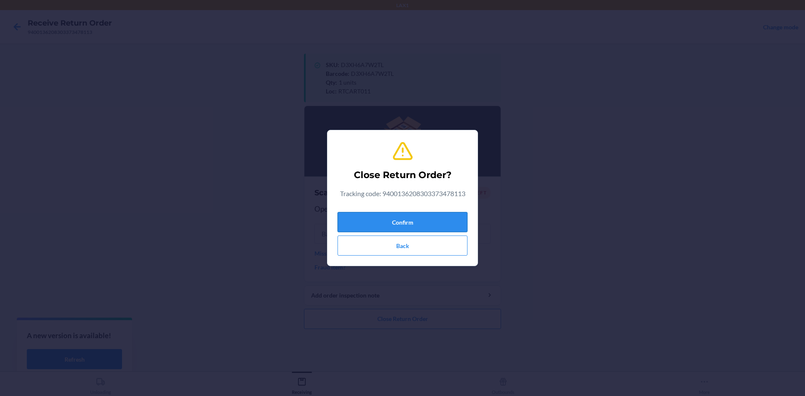
click at [451, 227] on button "Confirm" at bounding box center [402, 222] width 130 height 20
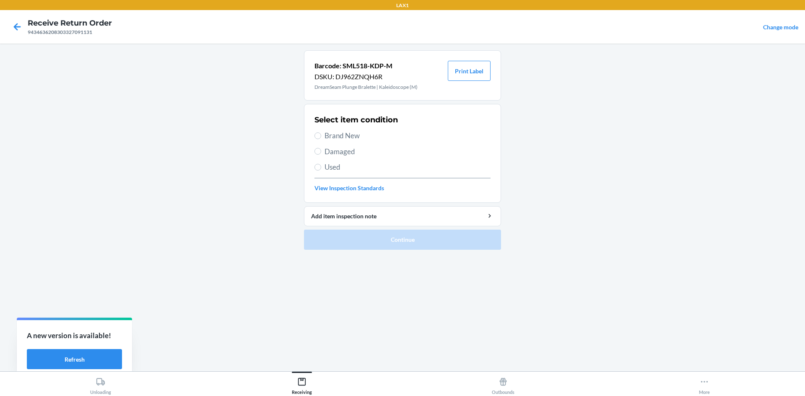
click at [316, 131] on label "Brand New" at bounding box center [402, 135] width 176 height 11
click at [316, 132] on input "Brand New" at bounding box center [317, 135] width 7 height 7
radio input "true"
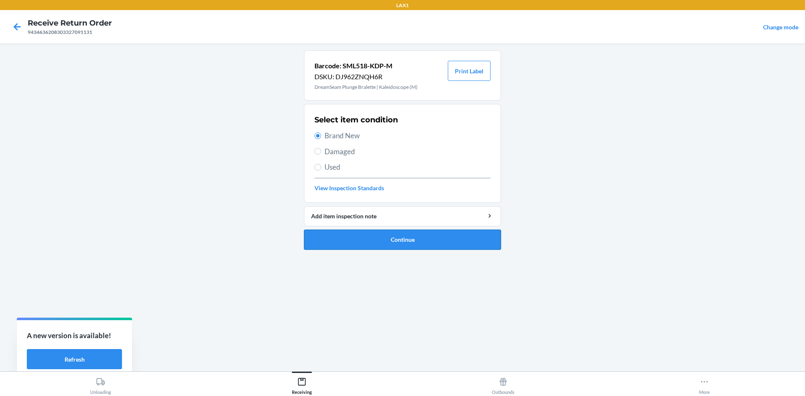
click at [355, 236] on button "Continue" at bounding box center [402, 240] width 197 height 20
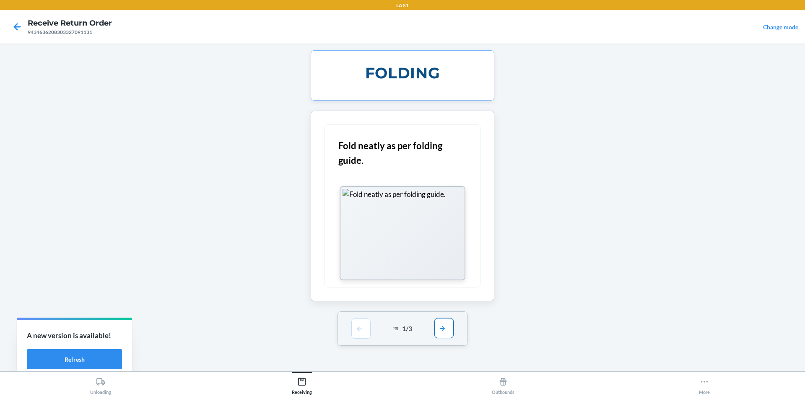
click at [448, 332] on button "button" at bounding box center [443, 328] width 19 height 20
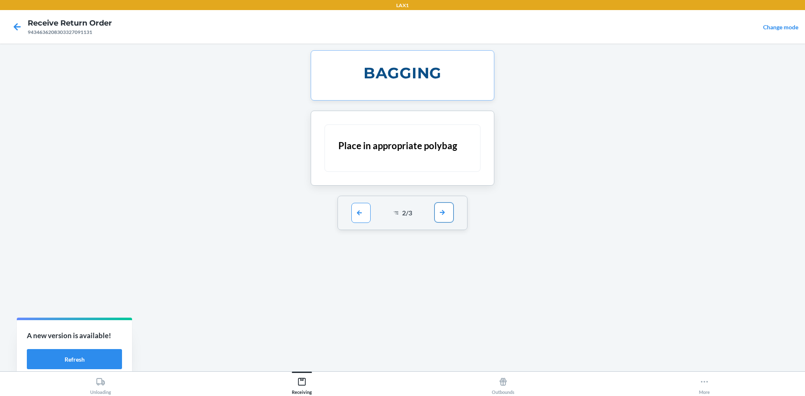
click at [442, 211] on button "button" at bounding box center [443, 212] width 19 height 20
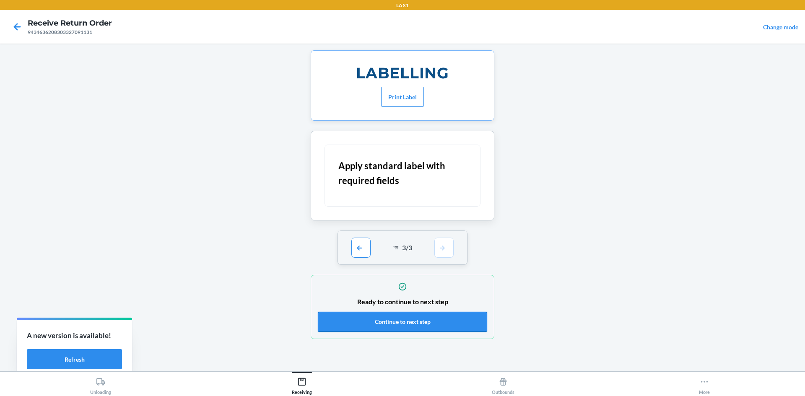
click at [443, 320] on button "Continue to next step" at bounding box center [402, 322] width 169 height 20
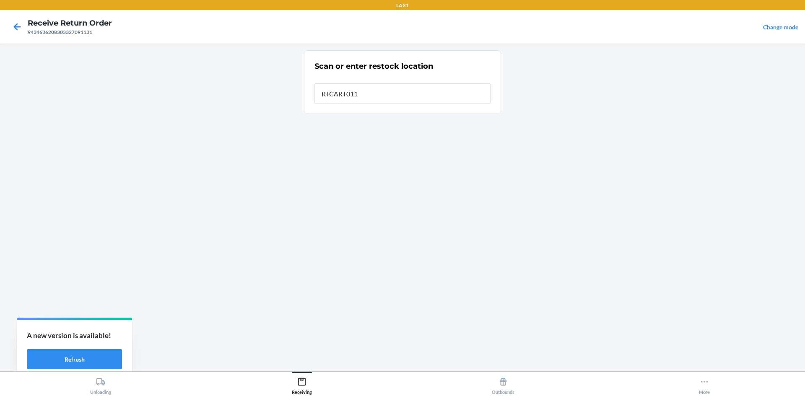
type input "RTCART011"
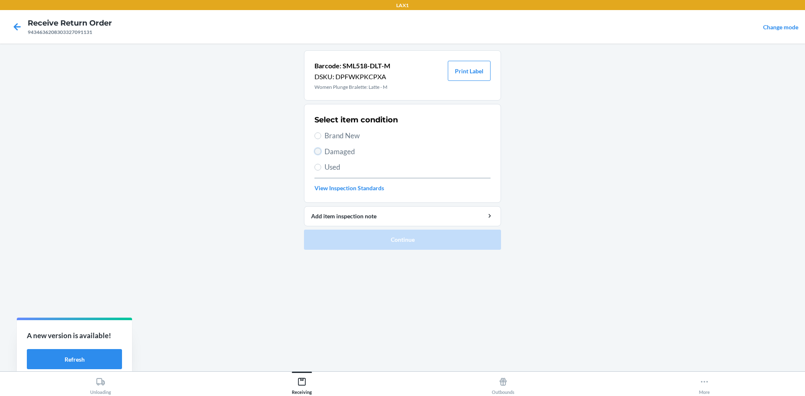
click at [317, 150] on input "Damaged" at bounding box center [317, 151] width 7 height 7
radio input "true"
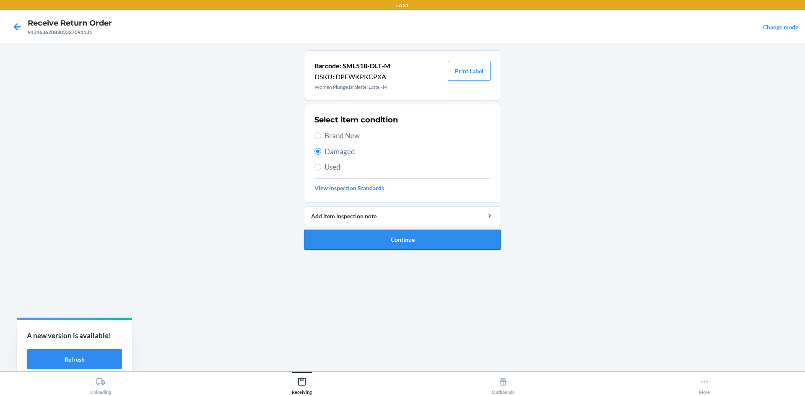
click at [339, 238] on button "Continue" at bounding box center [402, 240] width 197 height 20
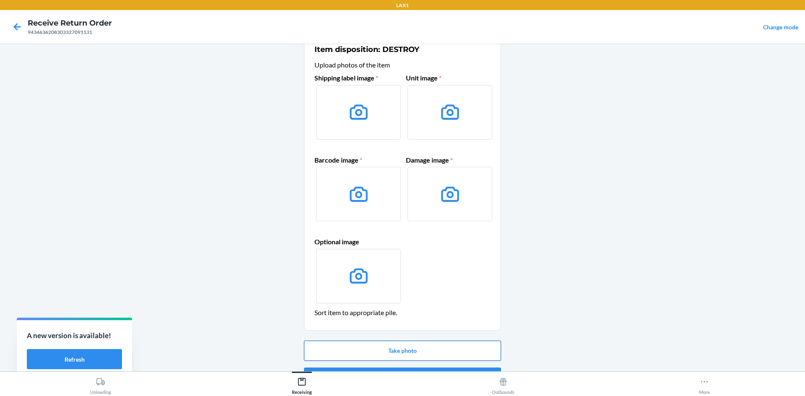
scroll to position [40, 0]
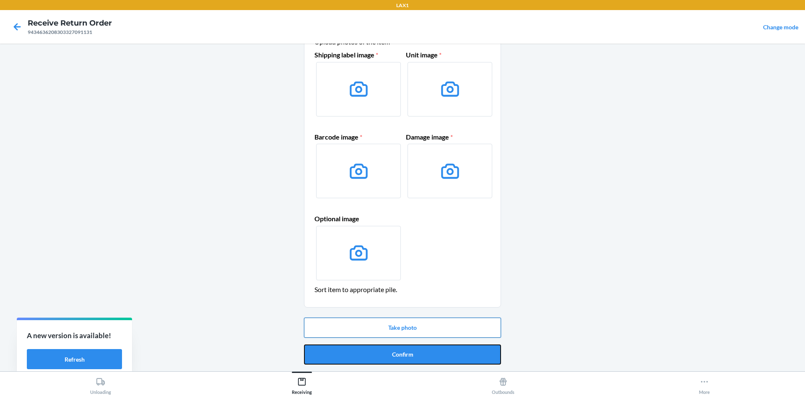
click at [461, 350] on button "Confirm" at bounding box center [402, 354] width 197 height 20
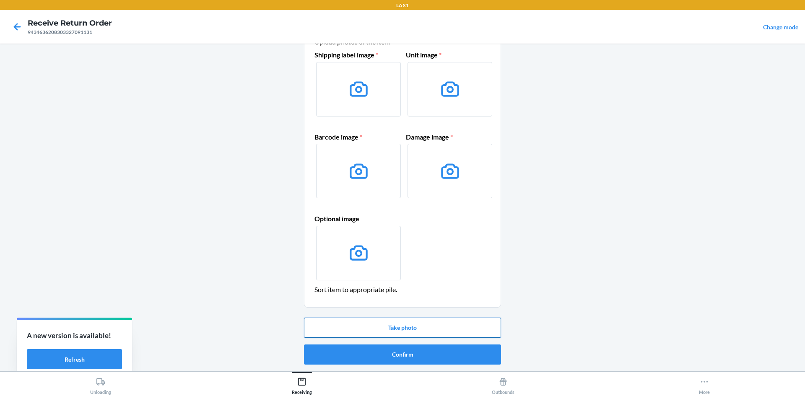
scroll to position [0, 0]
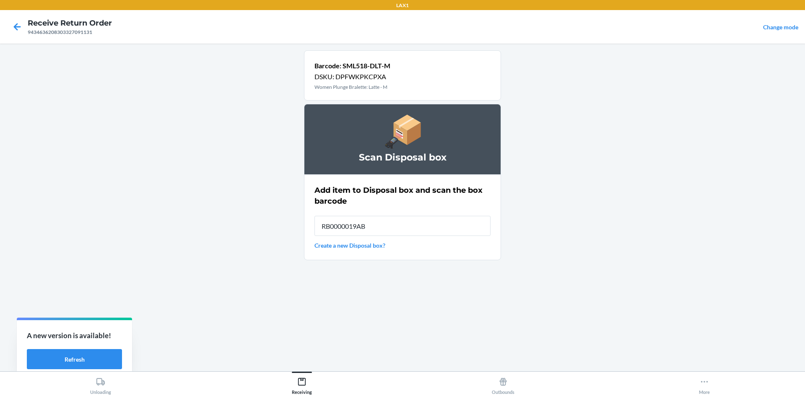
type input "RB0000019AB"
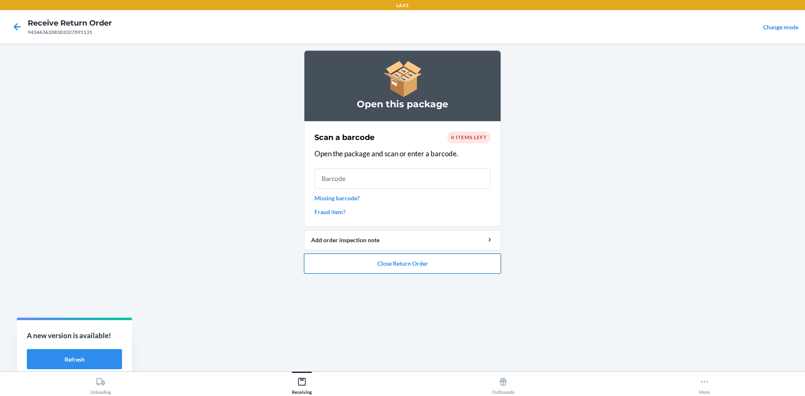
click at [486, 271] on button "Close Return Order" at bounding box center [402, 264] width 197 height 20
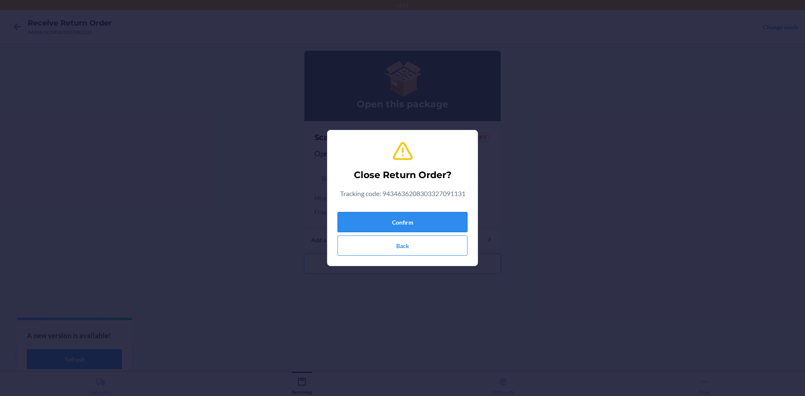
click at [448, 223] on button "Confirm" at bounding box center [402, 222] width 130 height 20
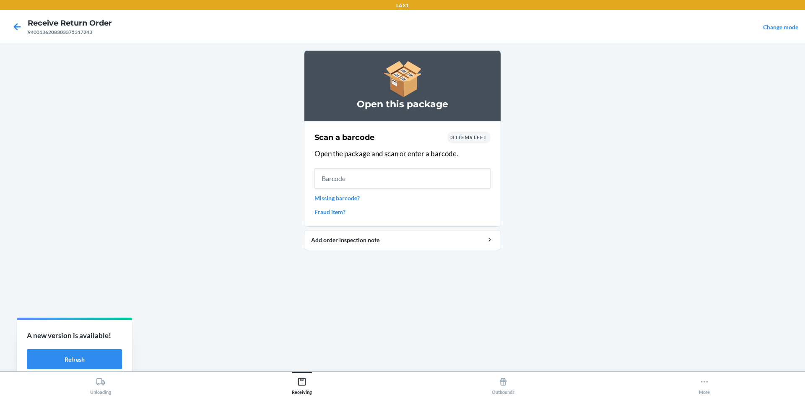
click at [479, 137] on span "3 items left" at bounding box center [469, 137] width 36 height 6
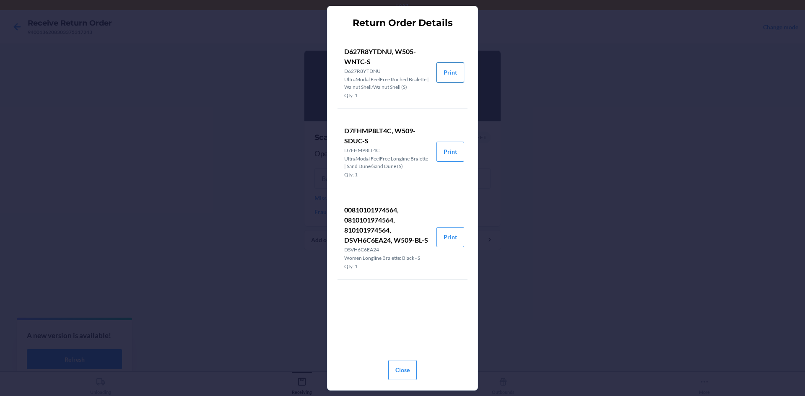
click at [449, 75] on button "Print" at bounding box center [450, 72] width 28 height 20
click at [447, 144] on button "Print" at bounding box center [450, 152] width 28 height 20
click at [445, 234] on button "Print" at bounding box center [450, 237] width 28 height 20
click at [401, 367] on button "Close" at bounding box center [402, 370] width 28 height 20
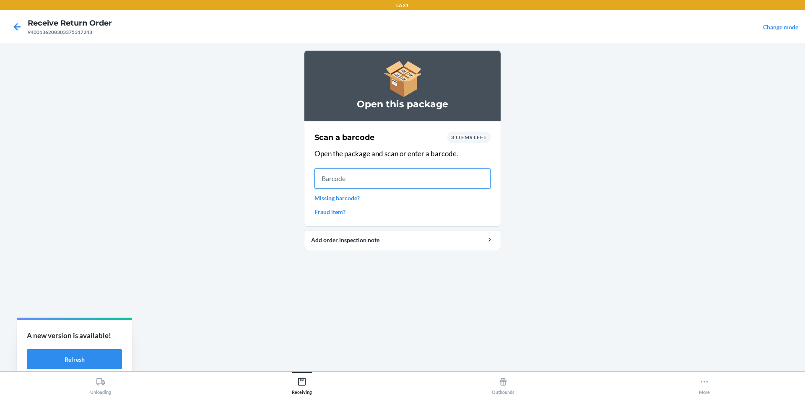
click at [355, 179] on input "text" at bounding box center [402, 178] width 176 height 20
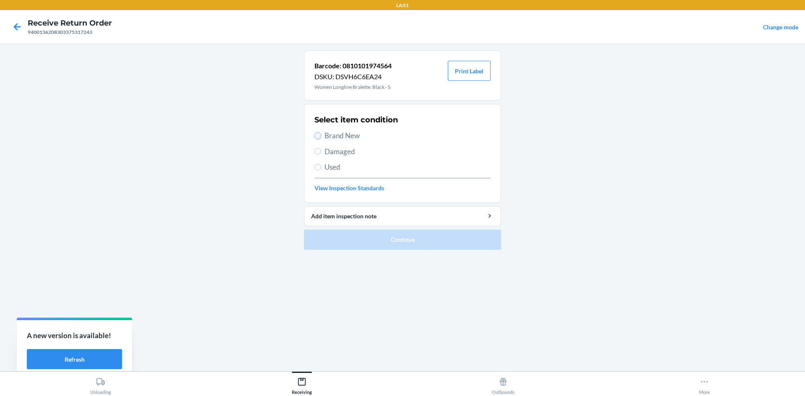
click at [319, 137] on input "Brand New" at bounding box center [317, 135] width 7 height 7
radio input "true"
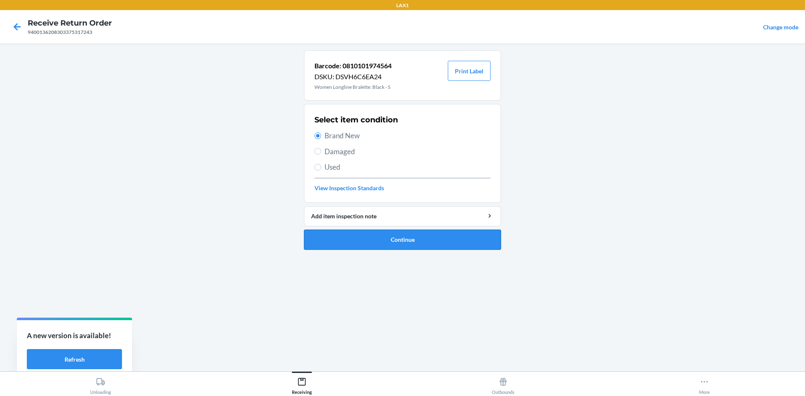
click at [423, 238] on button "Continue" at bounding box center [402, 240] width 197 height 20
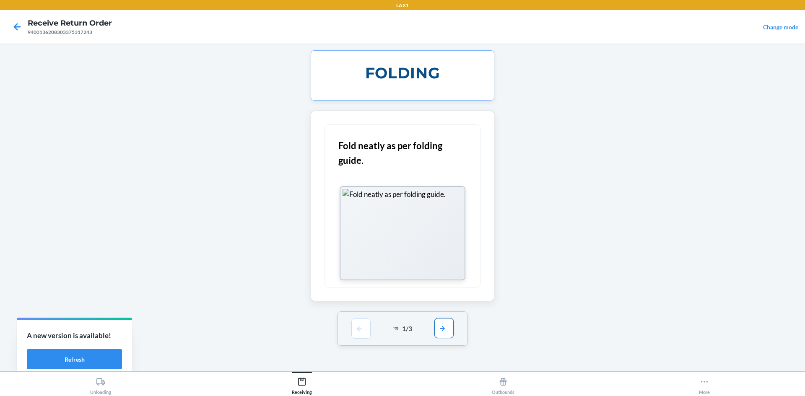
click at [443, 328] on button "button" at bounding box center [443, 328] width 19 height 20
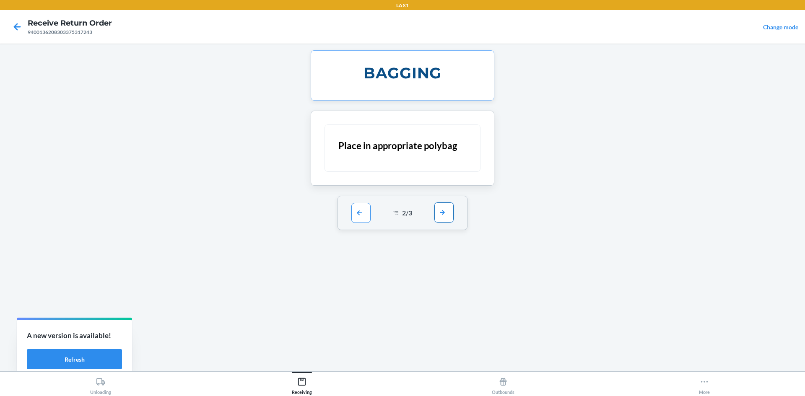
click at [441, 213] on button "button" at bounding box center [443, 212] width 19 height 20
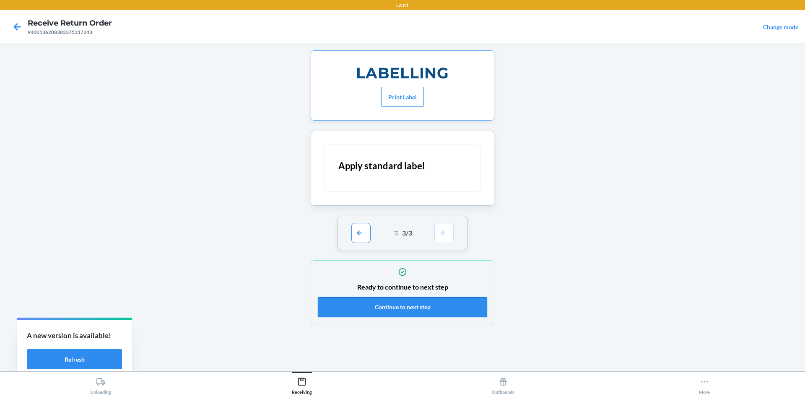
click at [454, 314] on button "Continue to next step" at bounding box center [402, 307] width 169 height 20
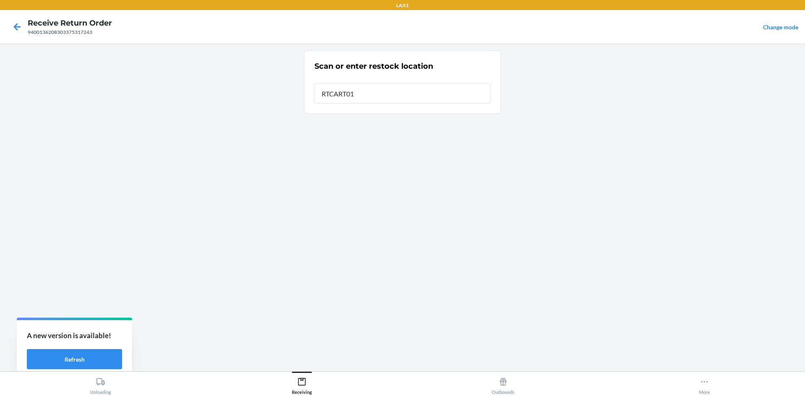
type input "RTCART011"
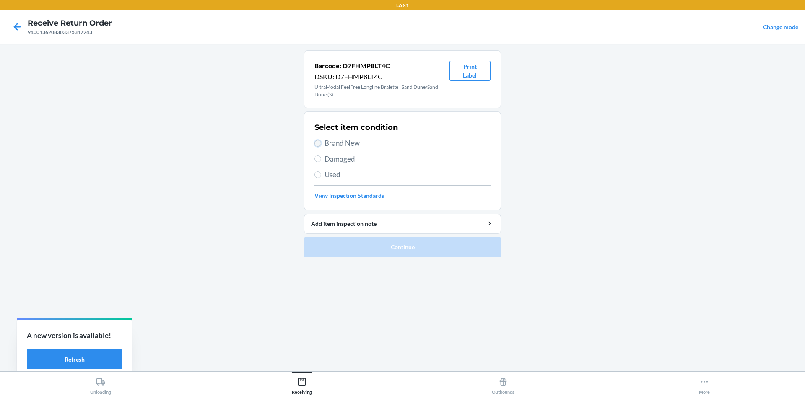
click at [315, 142] on input "Brand New" at bounding box center [317, 143] width 7 height 7
radio input "true"
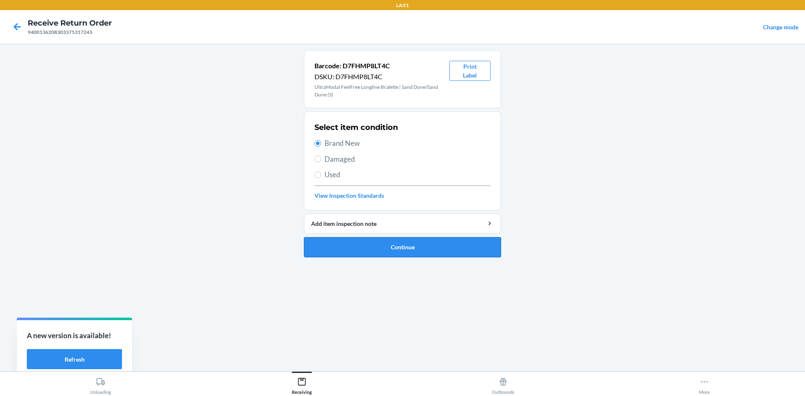
click at [345, 243] on button "Continue" at bounding box center [402, 247] width 197 height 20
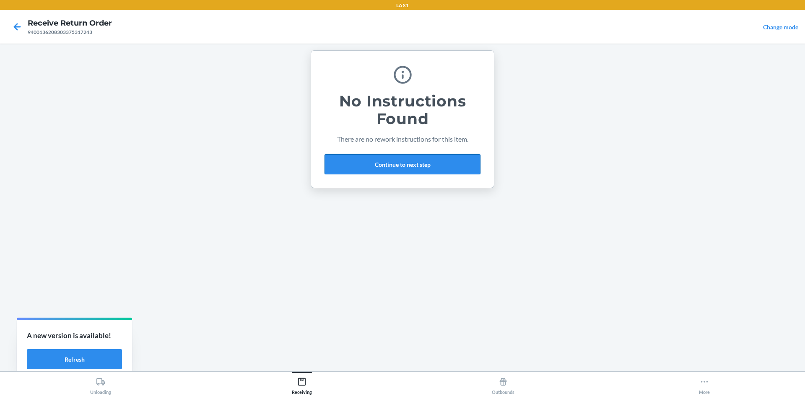
click at [447, 156] on button "Continue to next step" at bounding box center [402, 164] width 156 height 20
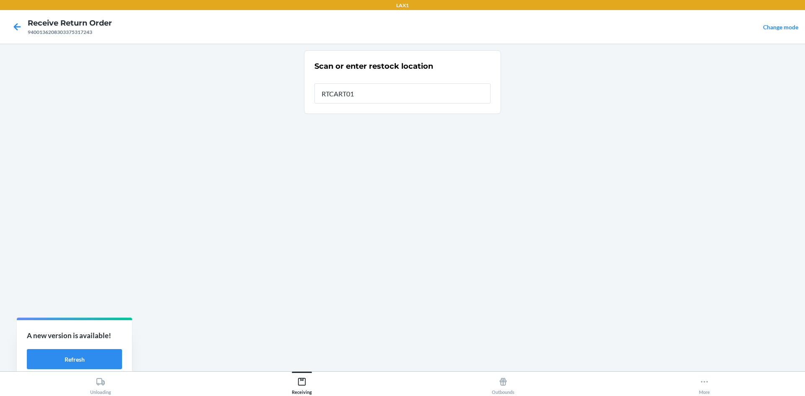
type input "RTCART011"
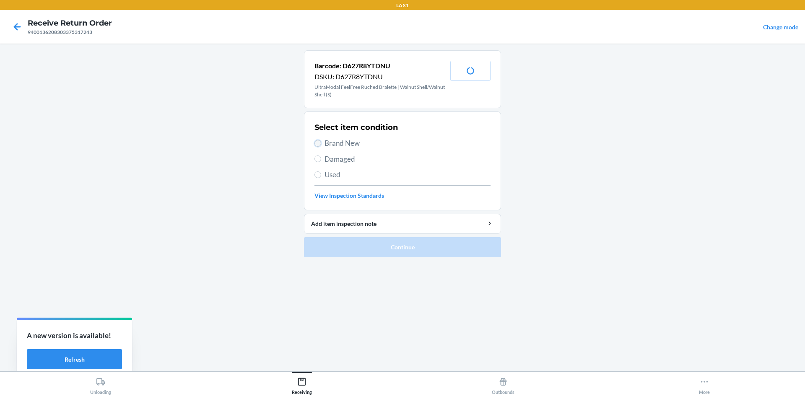
click at [316, 140] on input "Brand New" at bounding box center [317, 143] width 7 height 7
radio input "true"
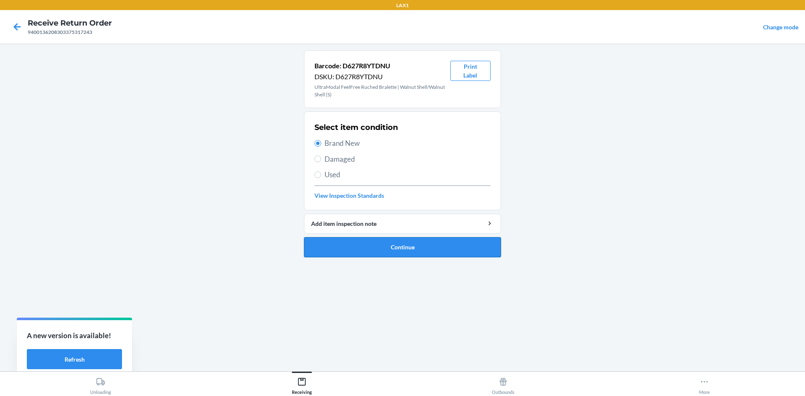
click at [347, 242] on button "Continue" at bounding box center [402, 247] width 197 height 20
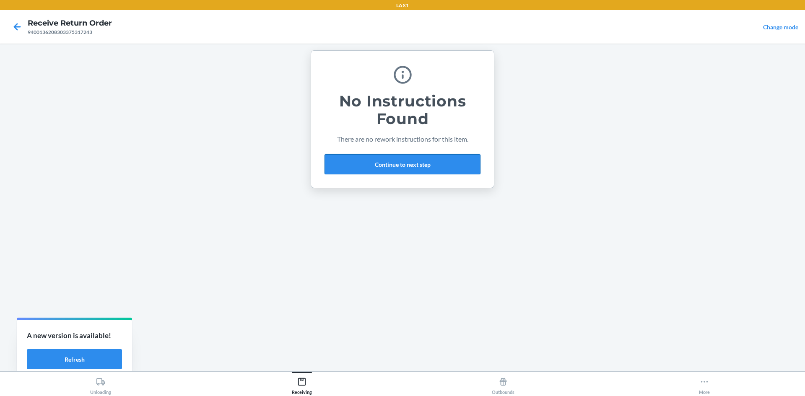
click at [435, 158] on button "Continue to next step" at bounding box center [402, 164] width 156 height 20
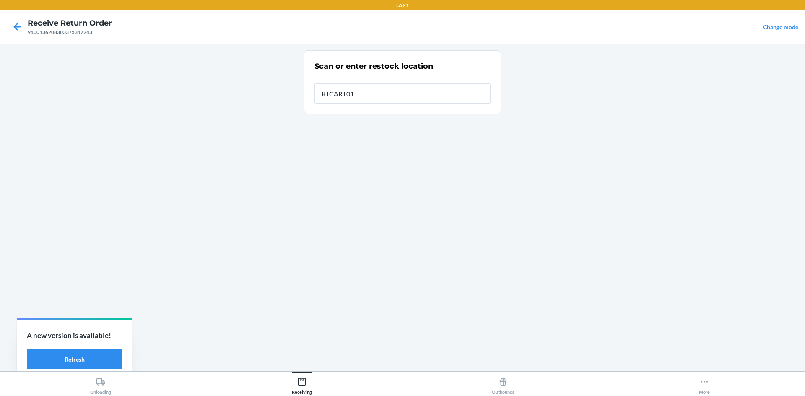
type input "RTCART011"
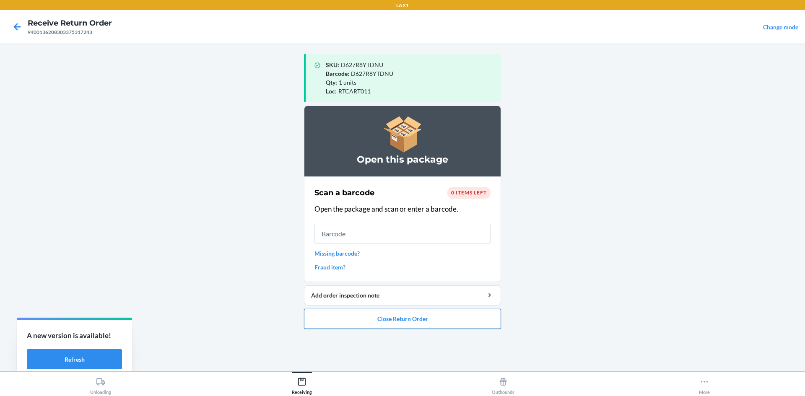
click at [461, 318] on button "Close Return Order" at bounding box center [402, 319] width 197 height 20
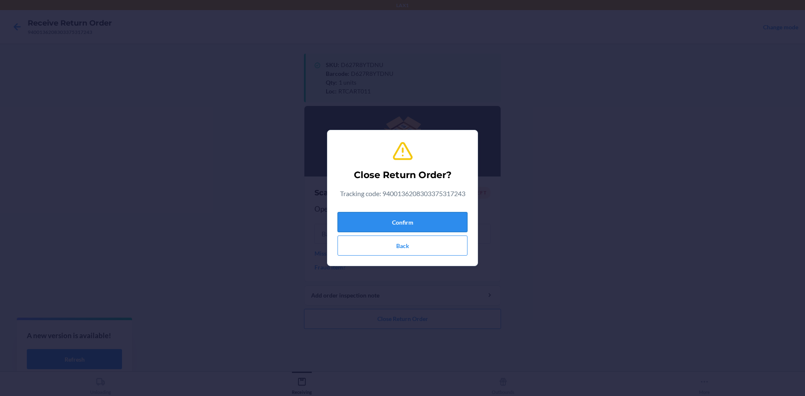
click at [455, 223] on button "Confirm" at bounding box center [402, 222] width 130 height 20
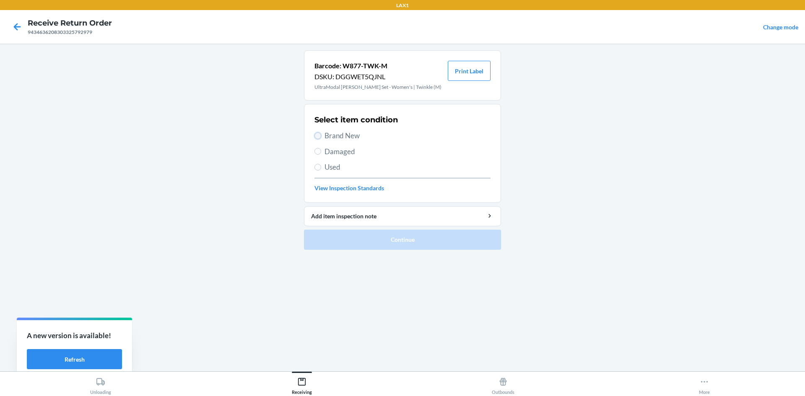
click at [319, 136] on input "Brand New" at bounding box center [317, 135] width 7 height 7
radio input "true"
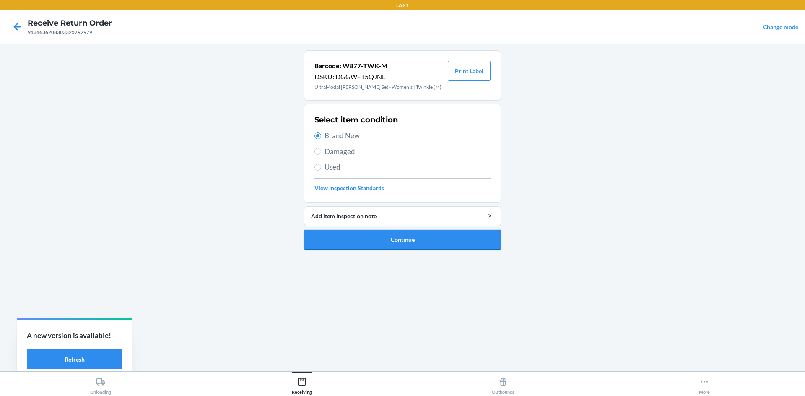
click at [365, 233] on button "Continue" at bounding box center [402, 240] width 197 height 20
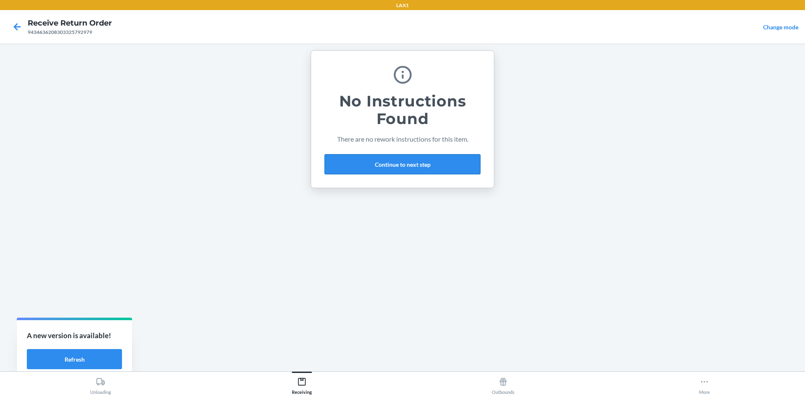
click at [413, 162] on button "Continue to next step" at bounding box center [402, 164] width 156 height 20
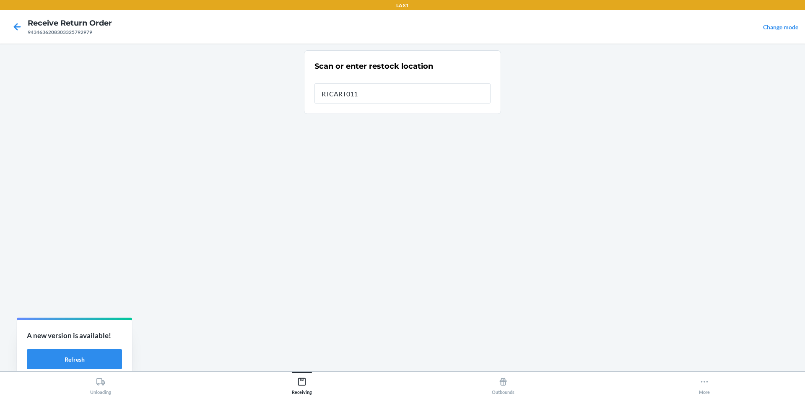
type input "RTCART011"
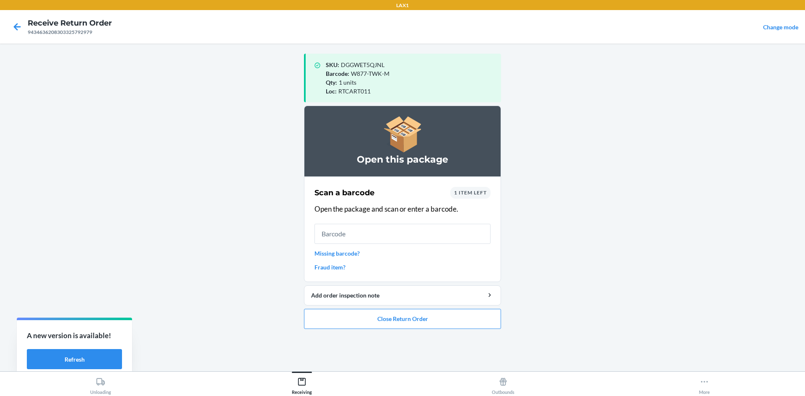
click at [472, 191] on span "1 item left" at bounding box center [470, 192] width 33 height 6
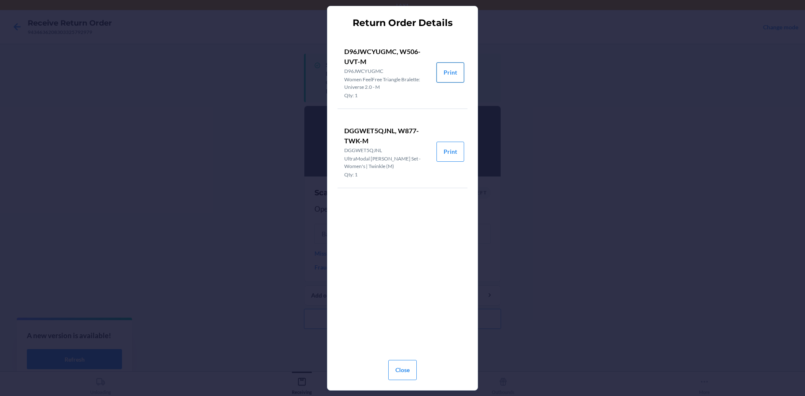
click at [446, 68] on button "Print" at bounding box center [450, 72] width 28 height 20
click at [403, 368] on button "Close" at bounding box center [402, 370] width 28 height 20
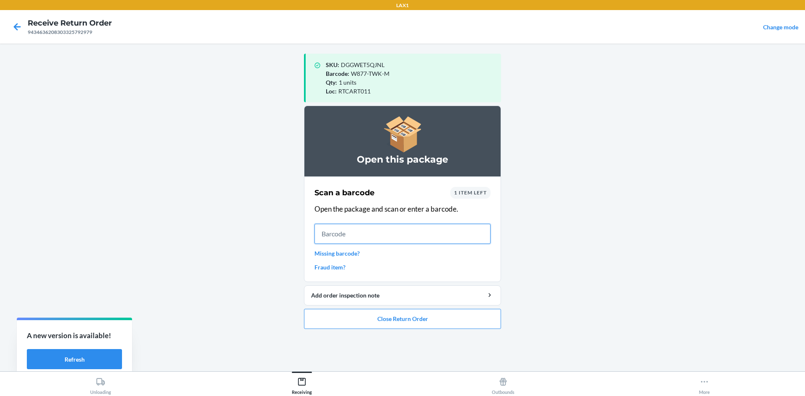
drag, startPoint x: 323, startPoint y: 234, endPoint x: 318, endPoint y: 236, distance: 5.1
click at [322, 234] on input "text" at bounding box center [402, 234] width 176 height 20
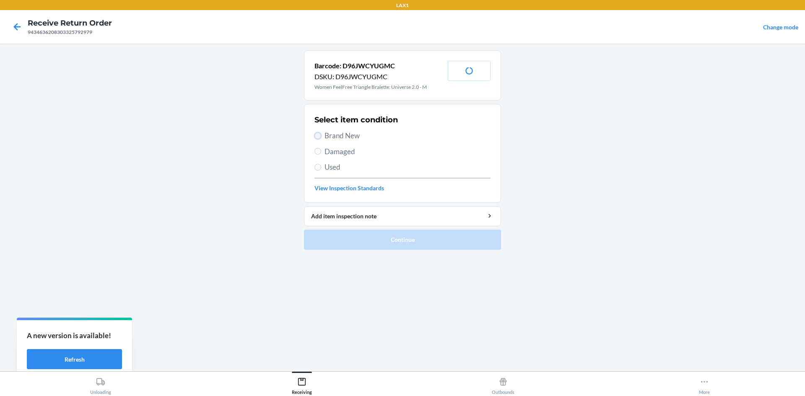
click at [319, 137] on input "Brand New" at bounding box center [317, 135] width 7 height 7
radio input "true"
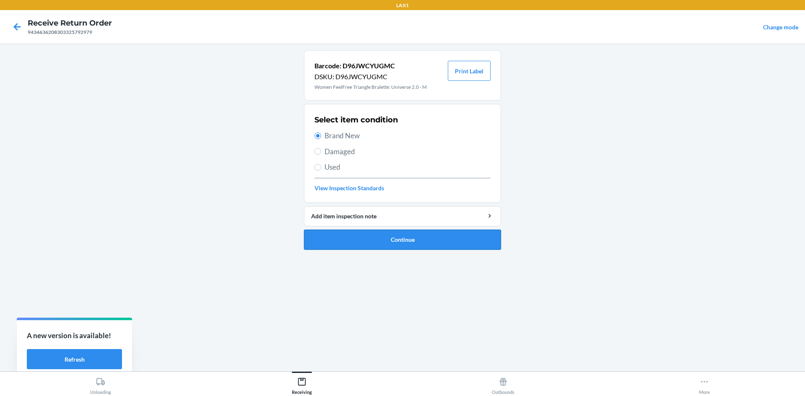
click at [386, 238] on button "Continue" at bounding box center [402, 240] width 197 height 20
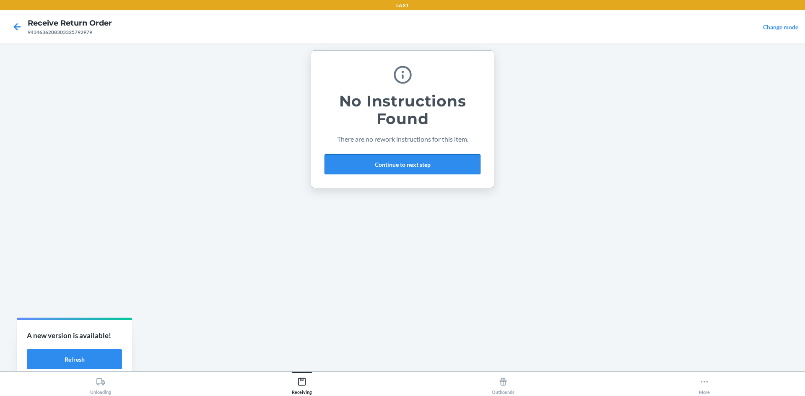
click at [453, 163] on button "Continue to next step" at bounding box center [402, 164] width 156 height 20
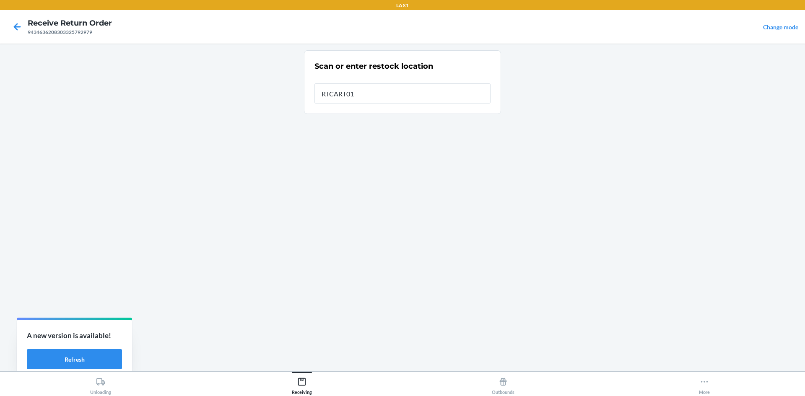
type input "RTCART011"
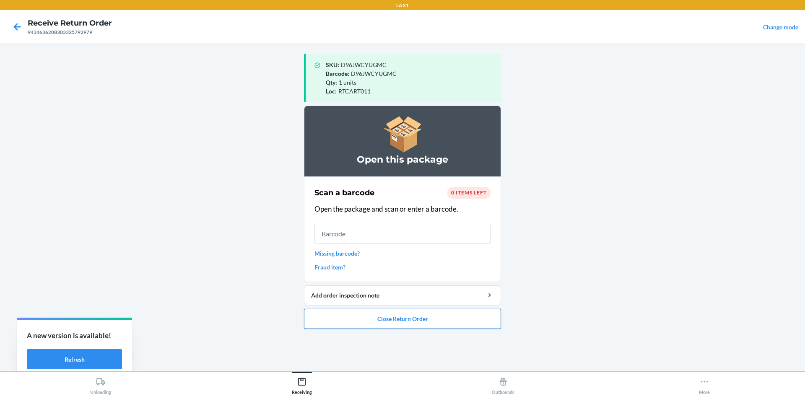
click at [478, 315] on button "Close Return Order" at bounding box center [402, 319] width 197 height 20
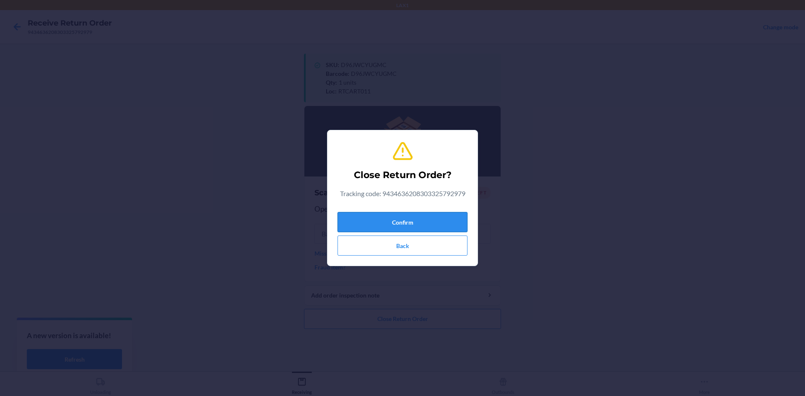
click at [443, 225] on button "Confirm" at bounding box center [402, 222] width 130 height 20
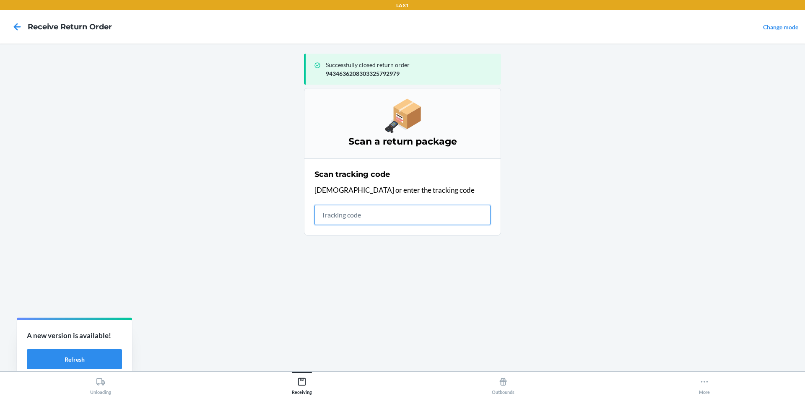
click at [322, 210] on input "text" at bounding box center [402, 215] width 176 height 20
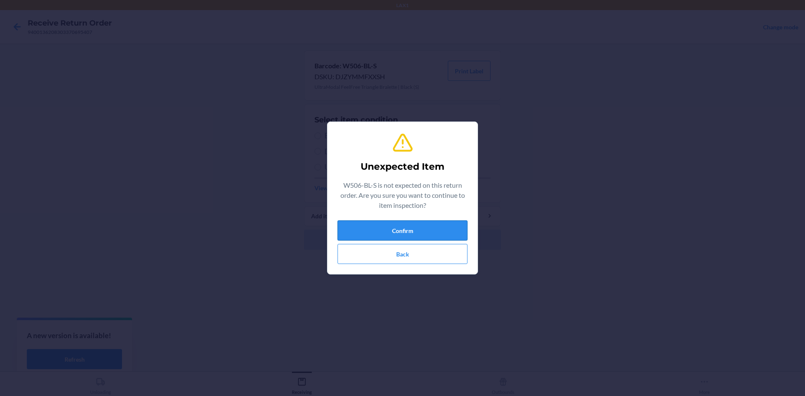
click at [442, 224] on button "Confirm" at bounding box center [402, 230] width 130 height 20
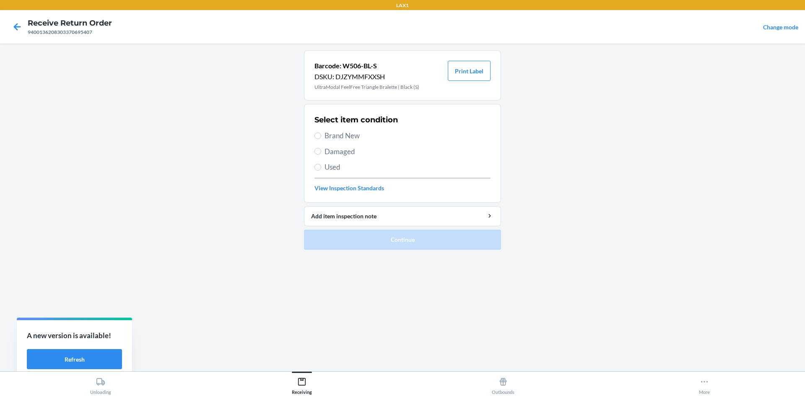
click at [90, 33] on div "9400136208303370695407" at bounding box center [70, 32] width 84 height 8
copy div "9400136208303370695407"
click at [13, 27] on icon at bounding box center [17, 27] width 14 height 14
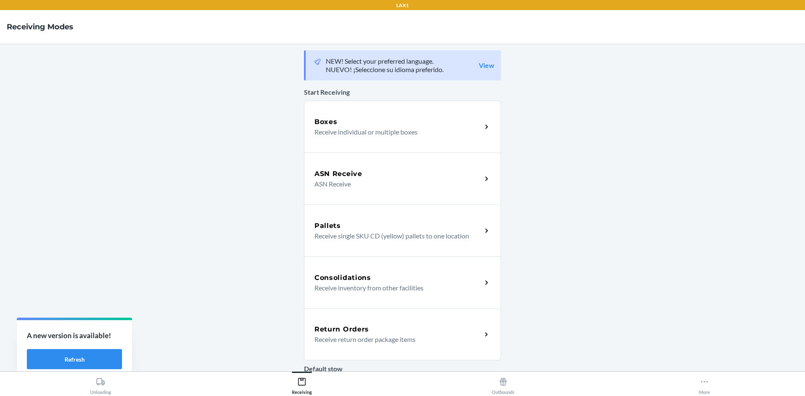
click at [486, 335] on icon at bounding box center [487, 335] width 10 height 10
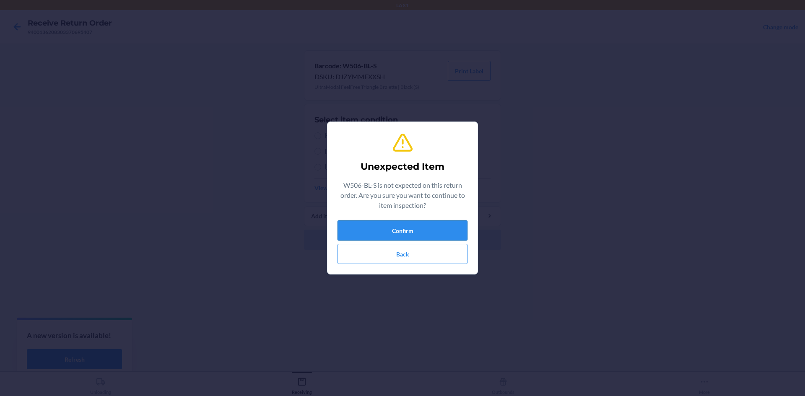
click at [410, 231] on button "Confirm" at bounding box center [402, 230] width 130 height 20
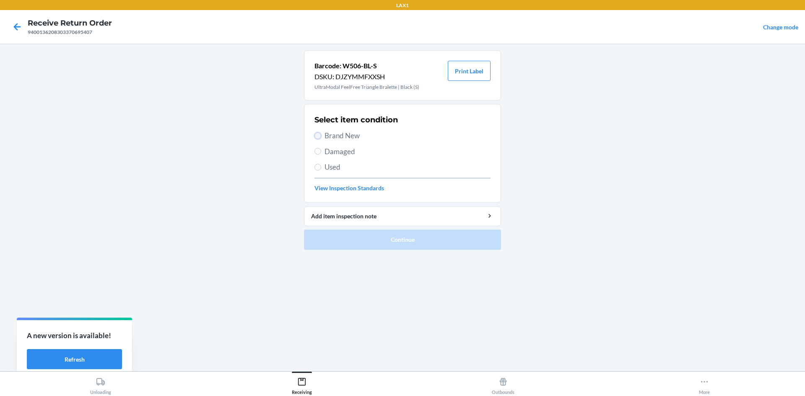
click at [319, 137] on input "Brand New" at bounding box center [317, 135] width 7 height 7
radio input "true"
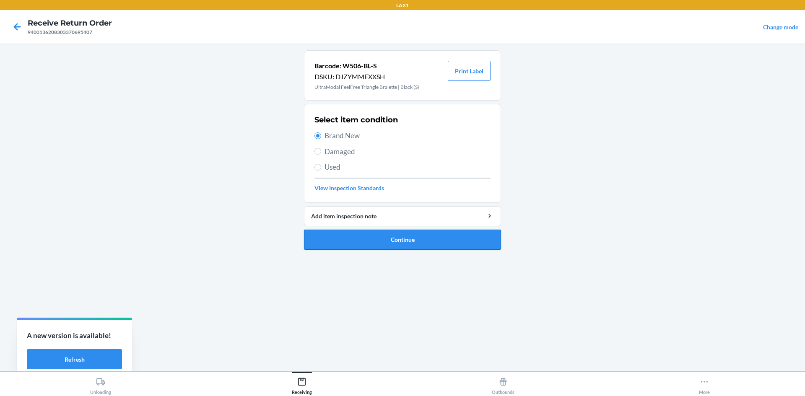
click at [376, 242] on button "Continue" at bounding box center [402, 240] width 197 height 20
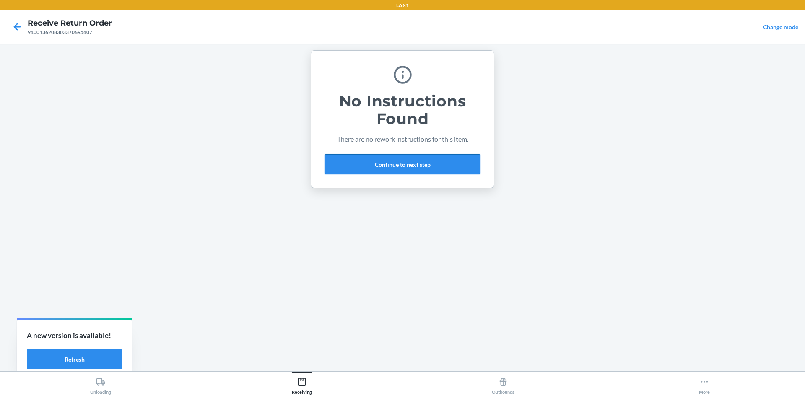
click at [431, 166] on button "Continue to next step" at bounding box center [402, 164] width 156 height 20
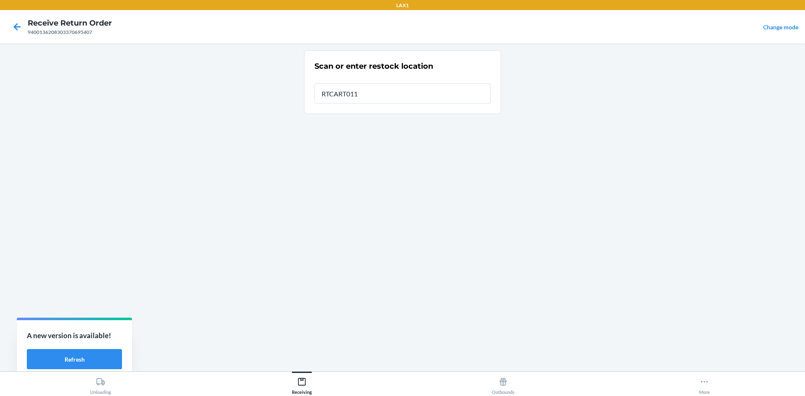
type input "RTCART011"
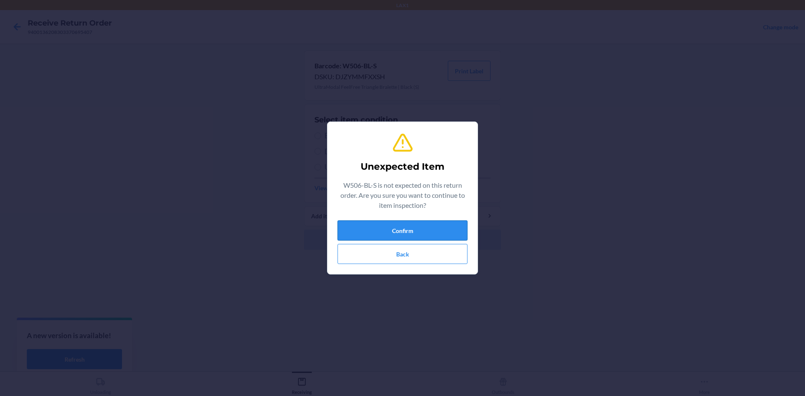
click at [453, 224] on button "Confirm" at bounding box center [402, 230] width 130 height 20
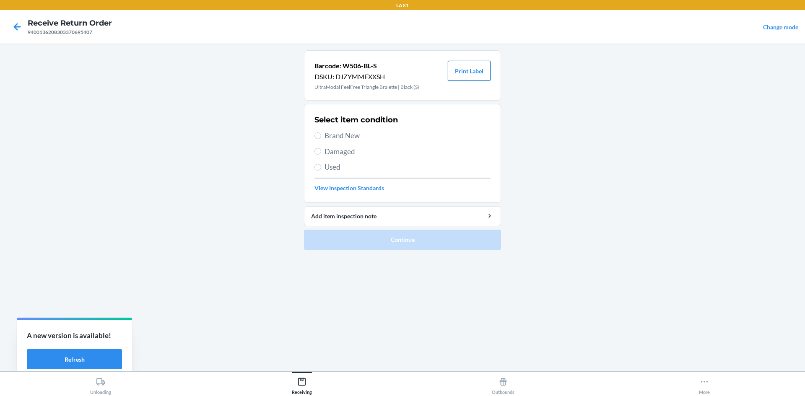
click at [478, 67] on button "Print Label" at bounding box center [469, 71] width 43 height 20
click at [315, 148] on label "Damaged" at bounding box center [402, 151] width 176 height 11
click at [315, 148] on input "Damaged" at bounding box center [317, 151] width 7 height 7
radio input "true"
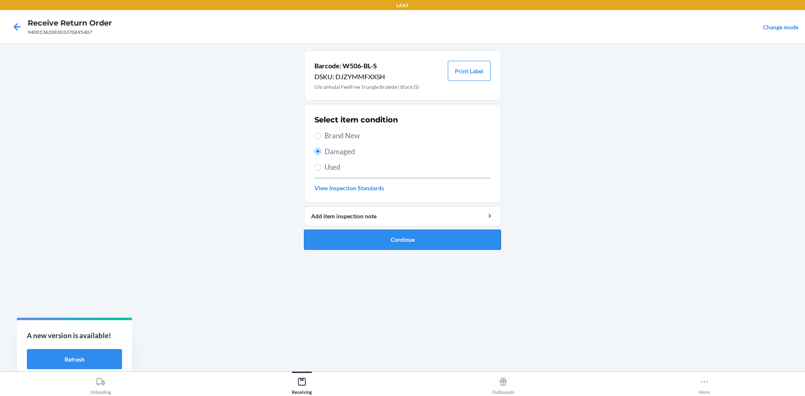
click at [357, 239] on button "Continue" at bounding box center [402, 240] width 197 height 20
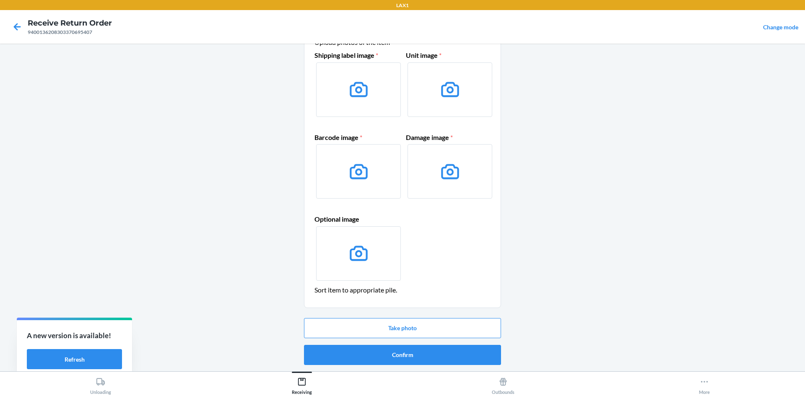
scroll to position [40, 0]
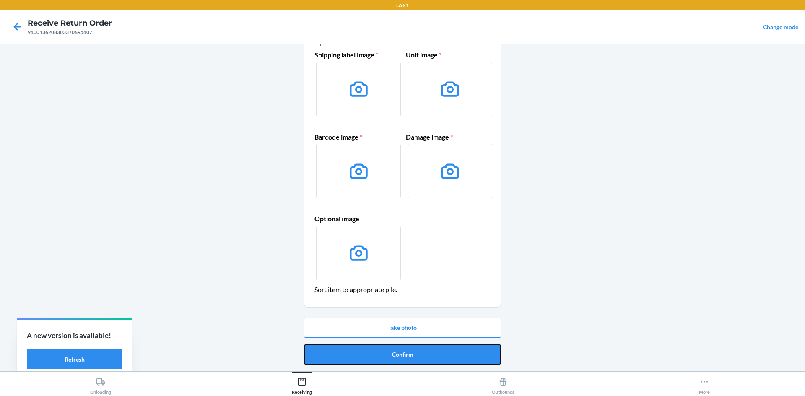
click at [385, 348] on button "Confirm" at bounding box center [402, 354] width 197 height 20
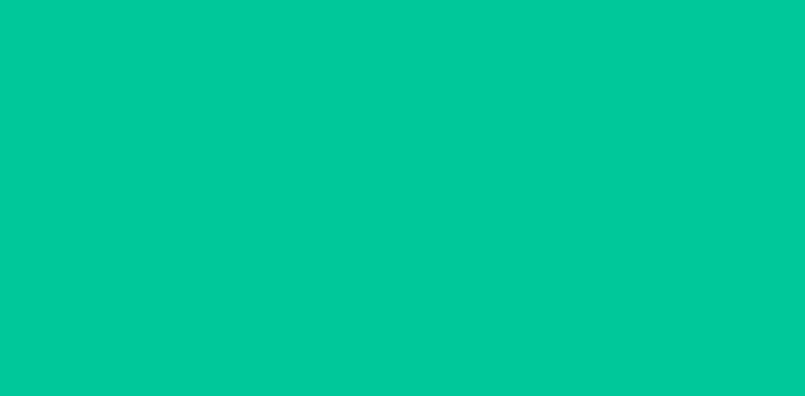
scroll to position [0, 0]
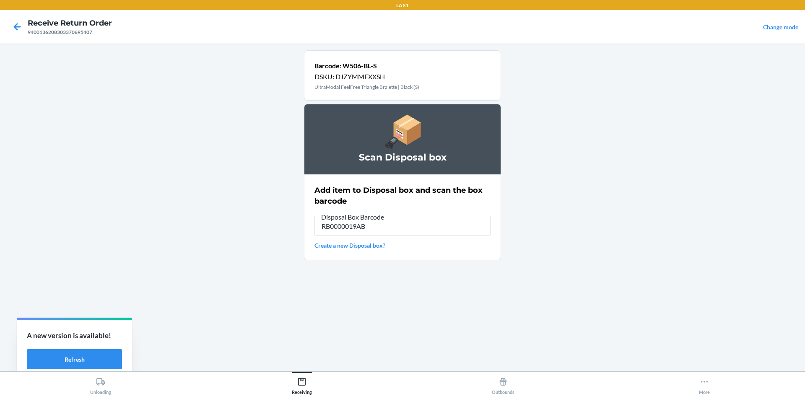
type input "RB0000019AB"
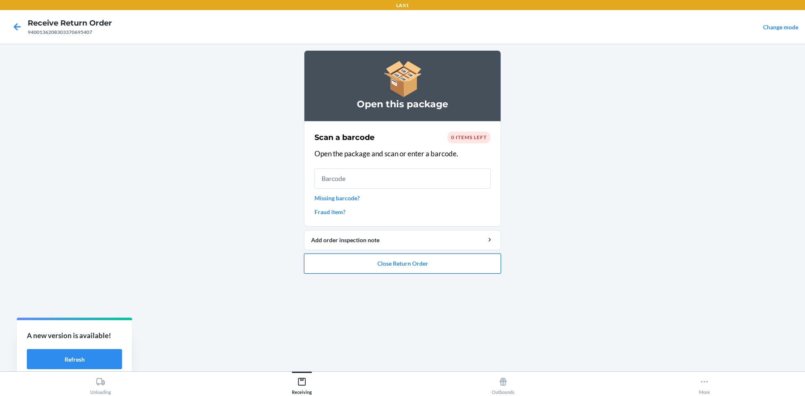
click at [443, 264] on button "Close Return Order" at bounding box center [402, 264] width 197 height 20
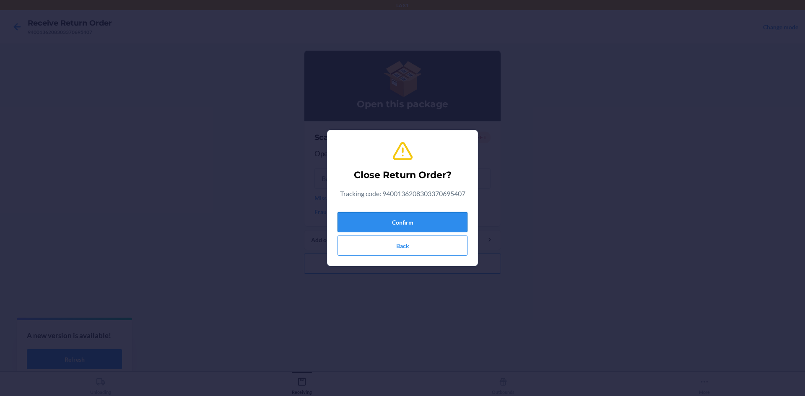
click at [439, 215] on button "Confirm" at bounding box center [402, 222] width 130 height 20
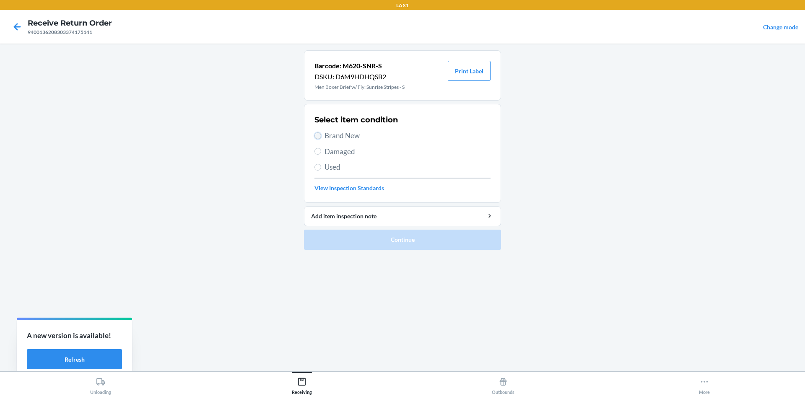
click at [316, 137] on input "Brand New" at bounding box center [317, 135] width 7 height 7
radio input "true"
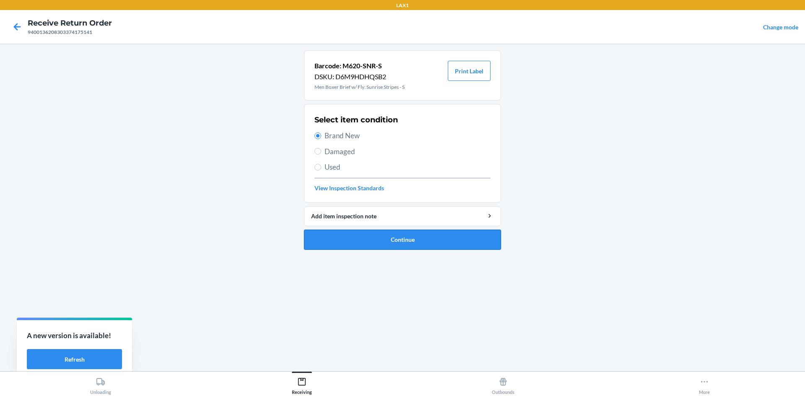
click at [349, 233] on button "Continue" at bounding box center [402, 240] width 197 height 20
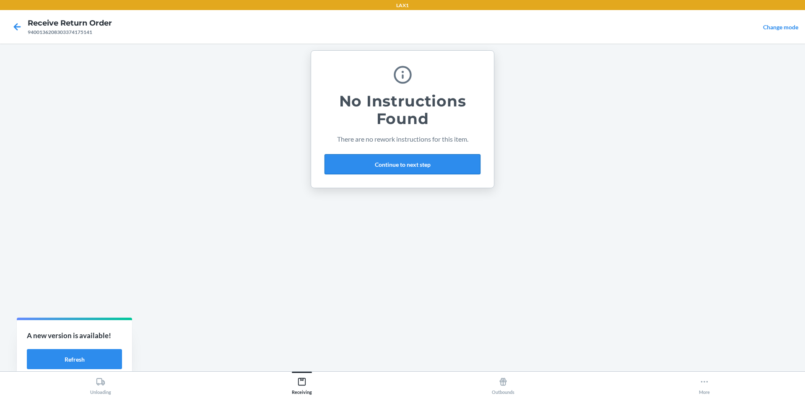
click at [409, 165] on button "Continue to next step" at bounding box center [402, 164] width 156 height 20
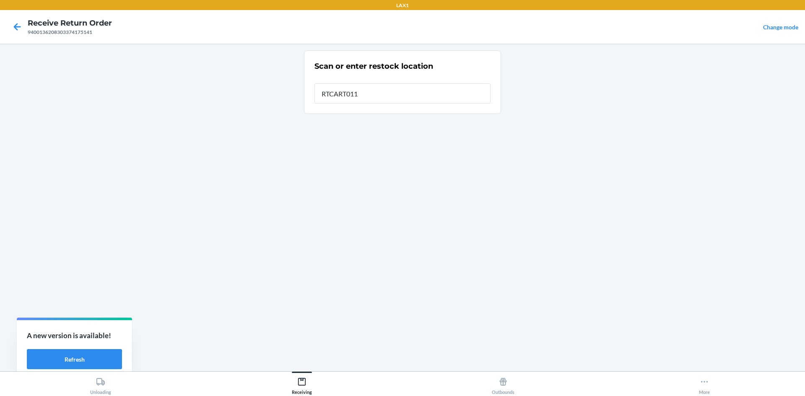
type input "RTCART011"
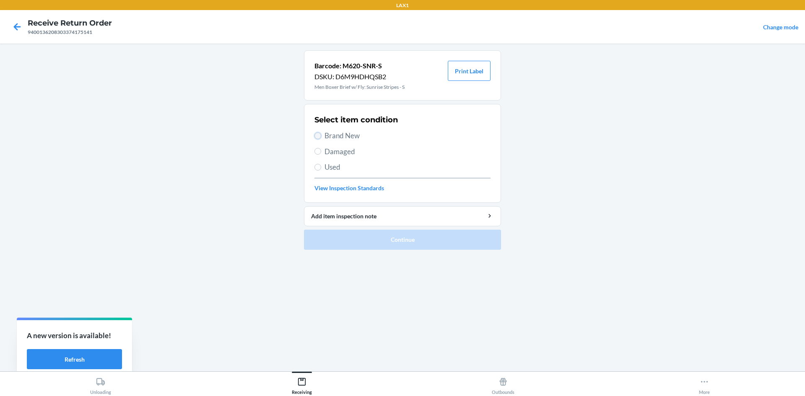
click at [317, 134] on input "Brand New" at bounding box center [317, 135] width 7 height 7
radio input "true"
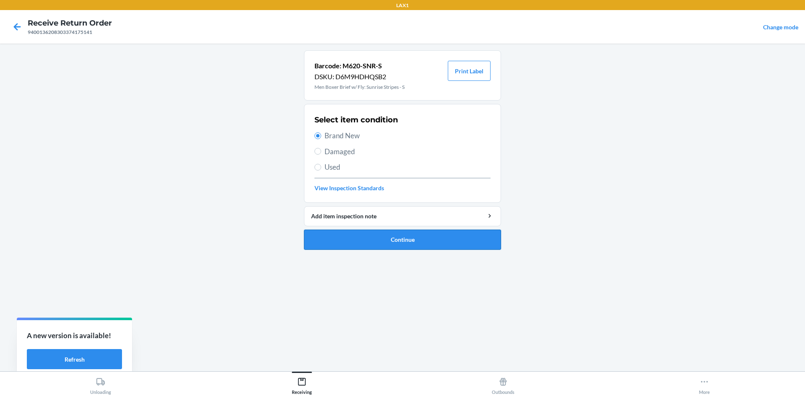
click at [369, 233] on button "Continue" at bounding box center [402, 240] width 197 height 20
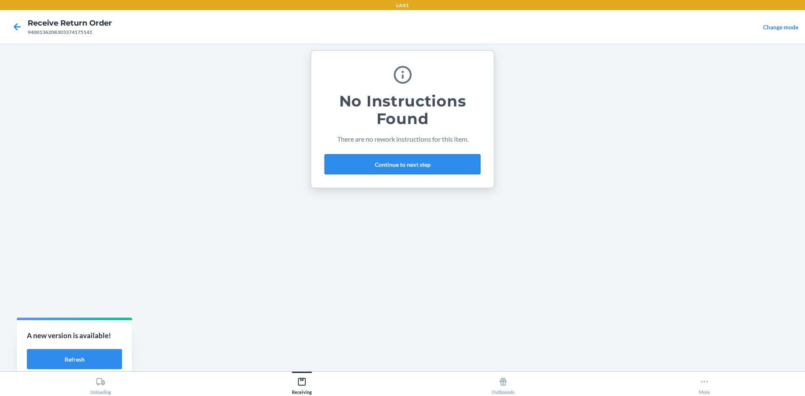
click at [414, 158] on button "Continue to next step" at bounding box center [402, 164] width 156 height 20
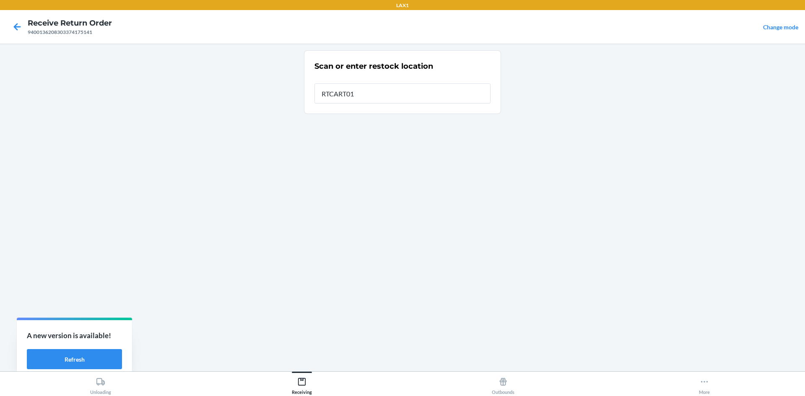
type input "RTCART011"
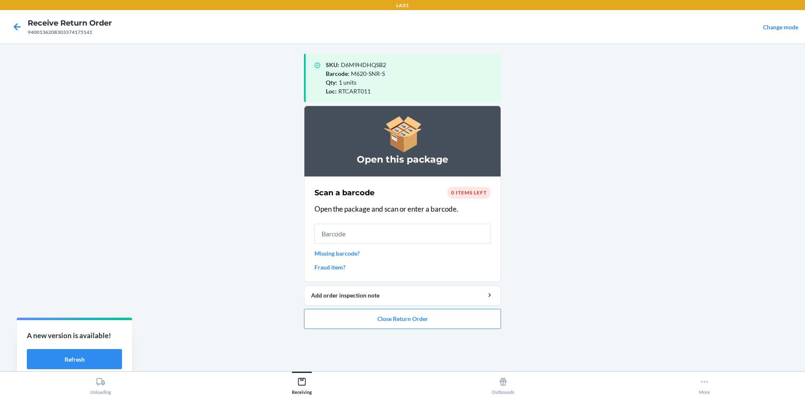
drag, startPoint x: 414, startPoint y: 158, endPoint x: 436, endPoint y: 145, distance: 25.7
click at [436, 145] on div "Open this package" at bounding box center [402, 141] width 197 height 71
click at [446, 314] on button "Close Return Order" at bounding box center [402, 319] width 197 height 20
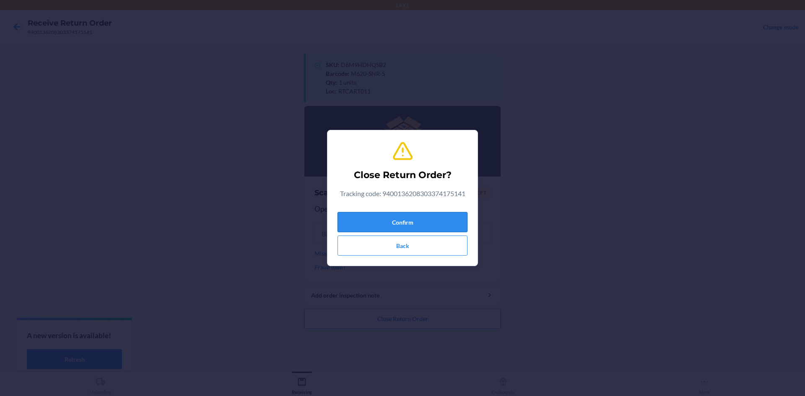
click at [424, 217] on button "Confirm" at bounding box center [402, 222] width 130 height 20
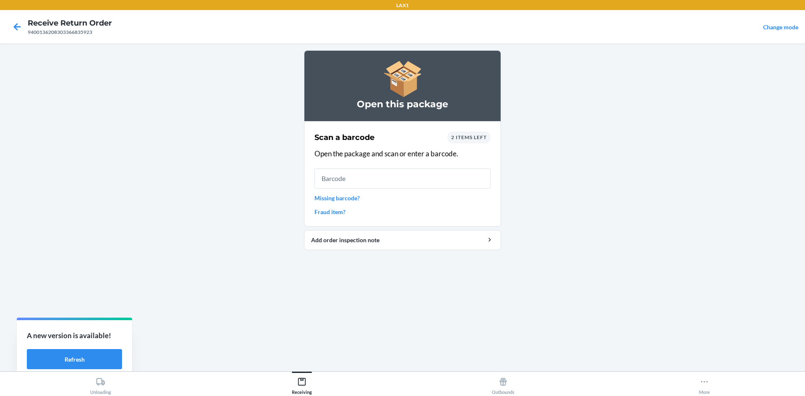
click at [472, 137] on span "2 items left" at bounding box center [469, 137] width 36 height 6
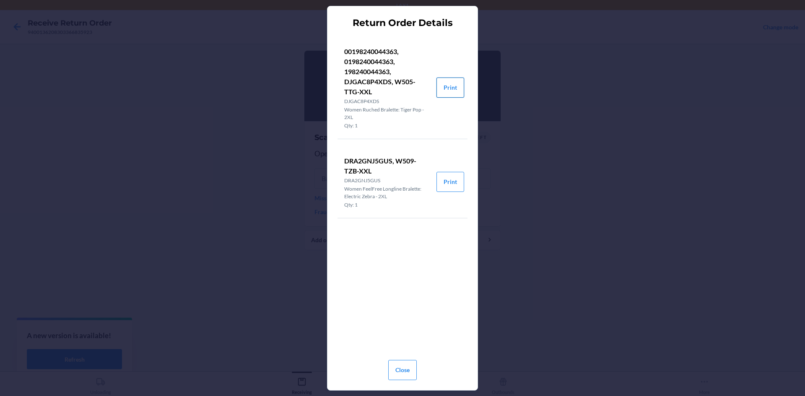
click at [454, 89] on button "Print" at bounding box center [450, 88] width 28 height 20
click at [450, 177] on button "Print" at bounding box center [450, 182] width 28 height 20
click at [405, 371] on button "Close" at bounding box center [402, 370] width 28 height 20
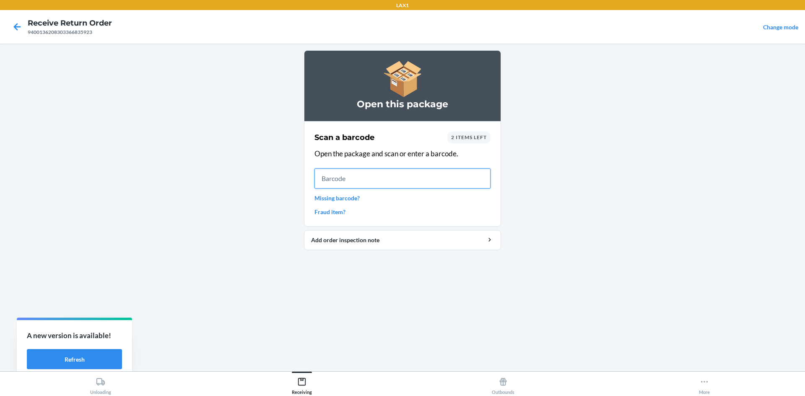
click at [322, 176] on input "text" at bounding box center [402, 178] width 176 height 20
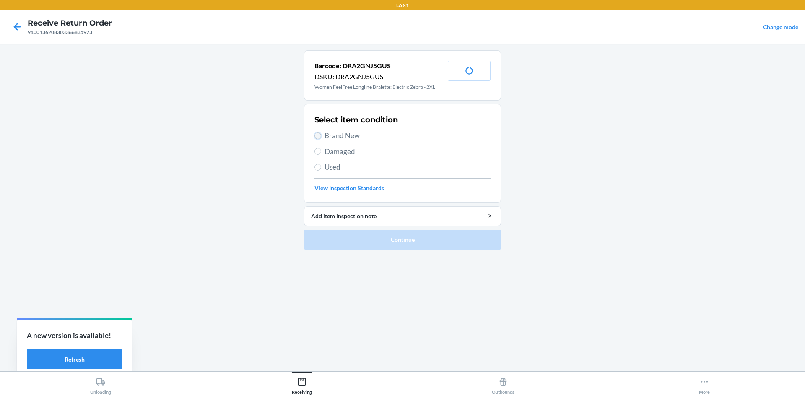
click at [316, 137] on input "Brand New" at bounding box center [317, 135] width 7 height 7
radio input "true"
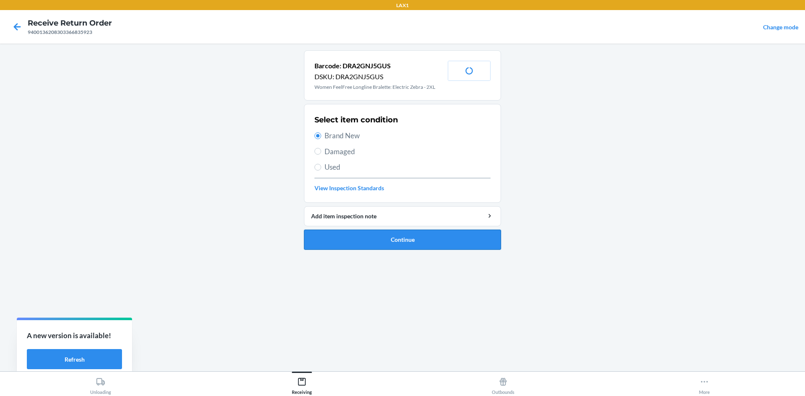
click at [364, 238] on button "Continue" at bounding box center [402, 240] width 197 height 20
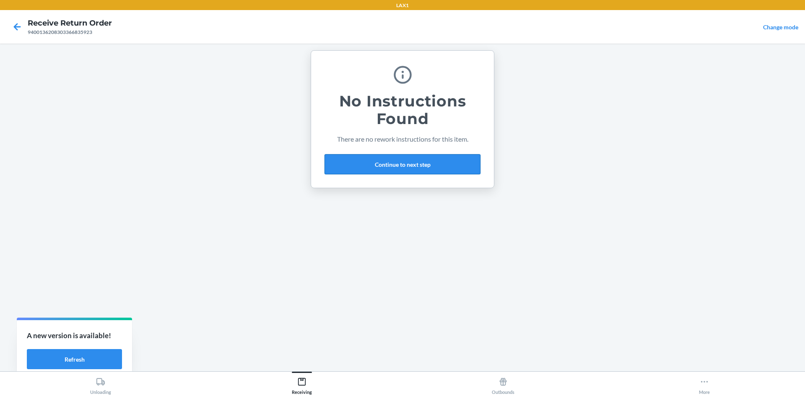
click at [417, 164] on button "Continue to next step" at bounding box center [402, 164] width 156 height 20
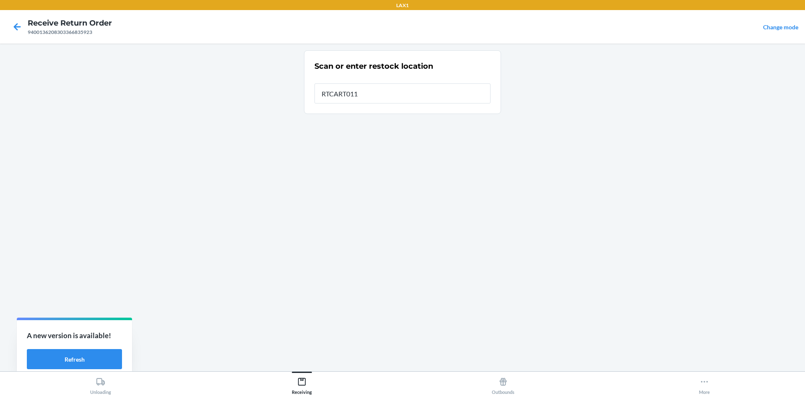
type input "RTCART011"
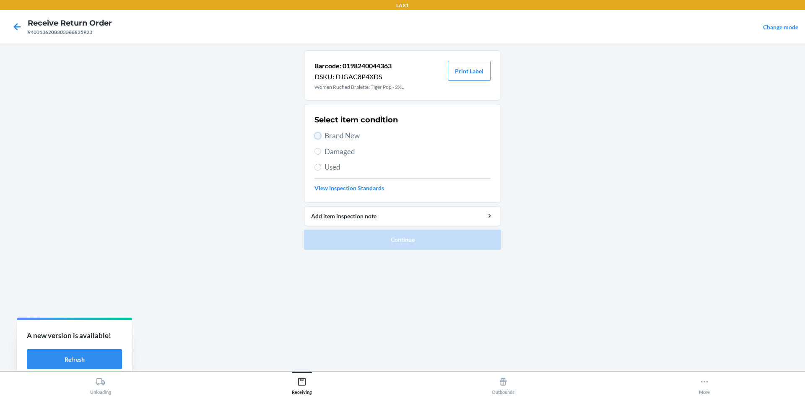
click at [315, 136] on input "Brand New" at bounding box center [317, 135] width 7 height 7
radio input "true"
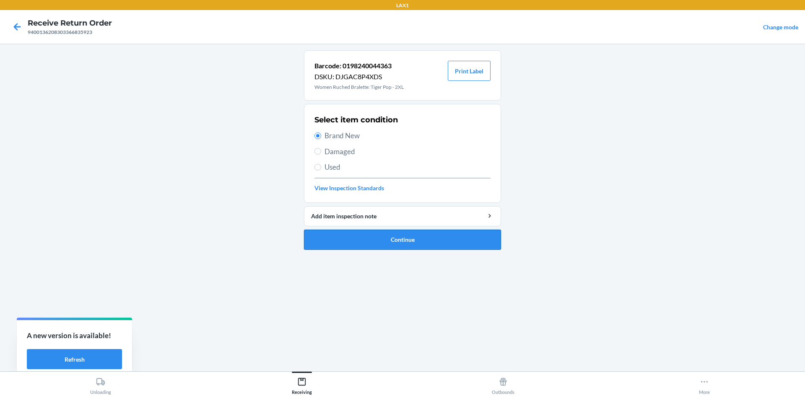
click at [374, 238] on button "Continue" at bounding box center [402, 240] width 197 height 20
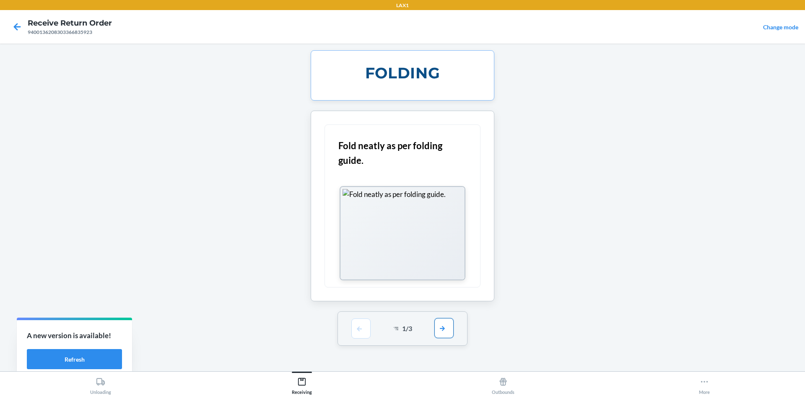
click at [453, 325] on button "button" at bounding box center [443, 328] width 19 height 20
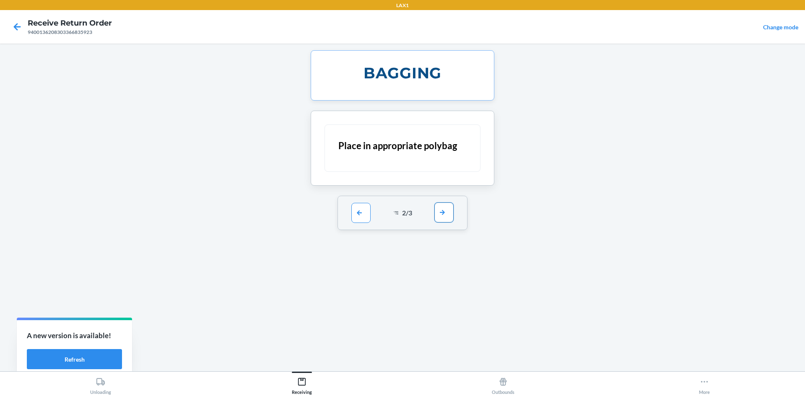
click at [444, 212] on button "button" at bounding box center [443, 212] width 19 height 20
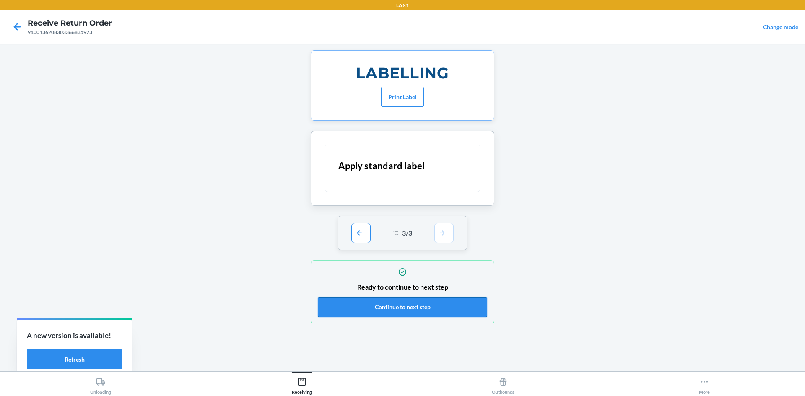
click at [441, 309] on button "Continue to next step" at bounding box center [402, 307] width 169 height 20
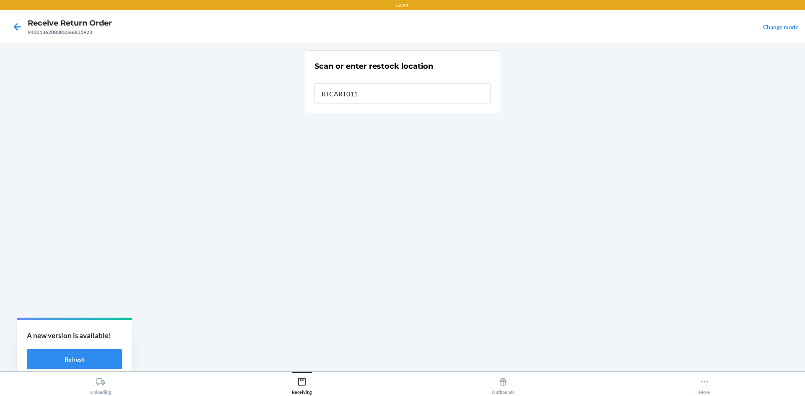
type input "RTCART011"
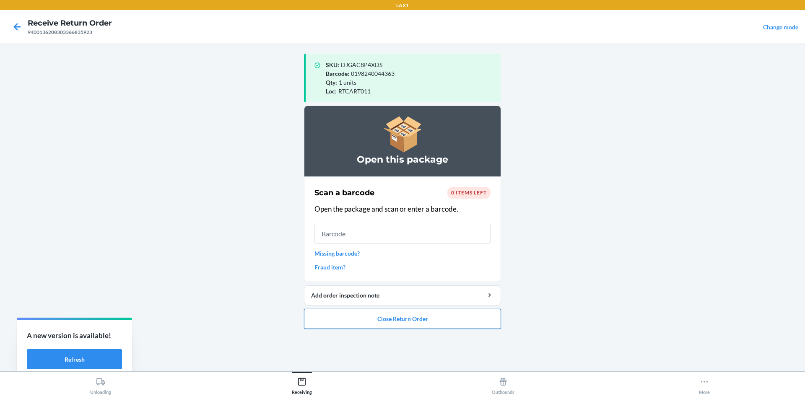
click at [427, 319] on button "Close Return Order" at bounding box center [402, 319] width 197 height 20
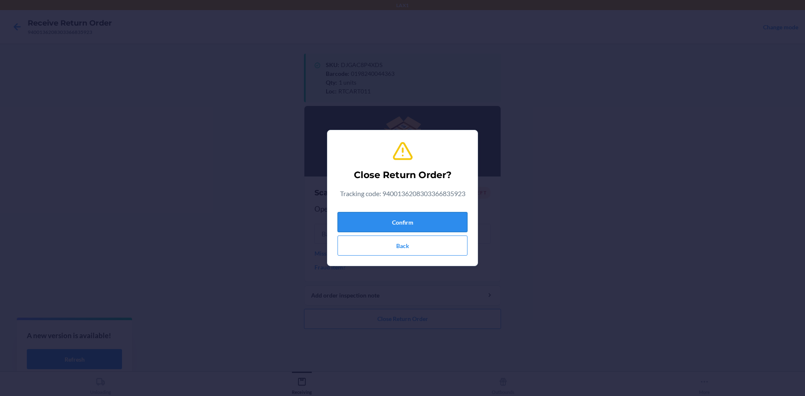
click at [439, 223] on button "Confirm" at bounding box center [402, 222] width 130 height 20
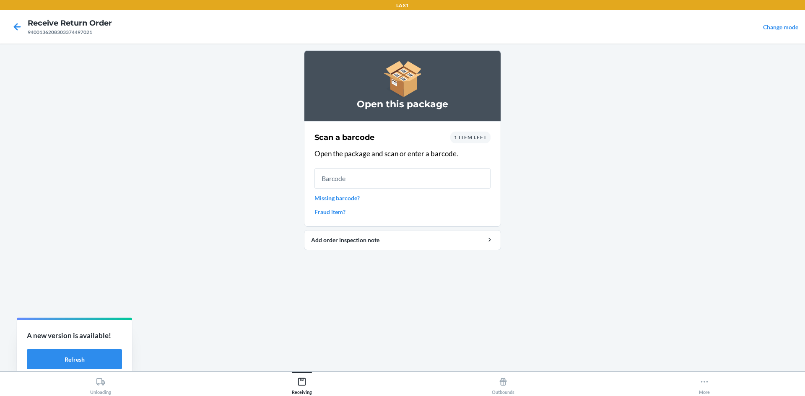
click at [475, 138] on span "1 item left" at bounding box center [470, 137] width 33 height 6
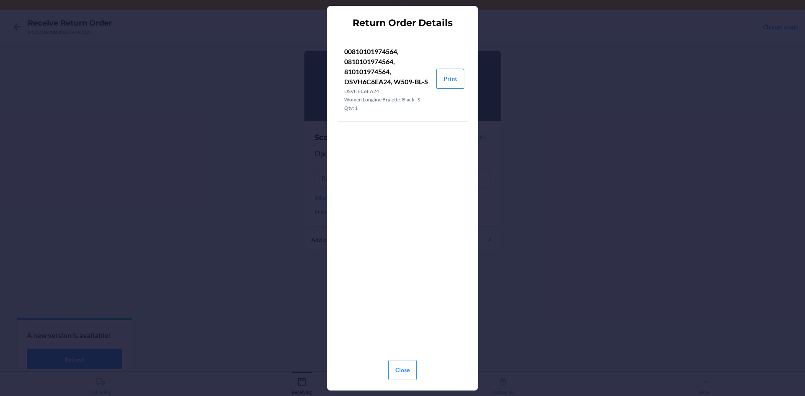
click at [456, 76] on button "Print" at bounding box center [450, 79] width 28 height 20
click at [409, 364] on button "Close" at bounding box center [402, 370] width 28 height 20
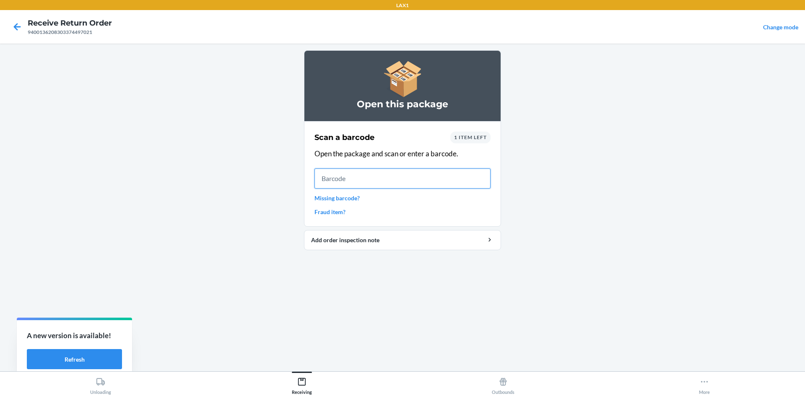
click at [333, 184] on input "text" at bounding box center [402, 178] width 176 height 20
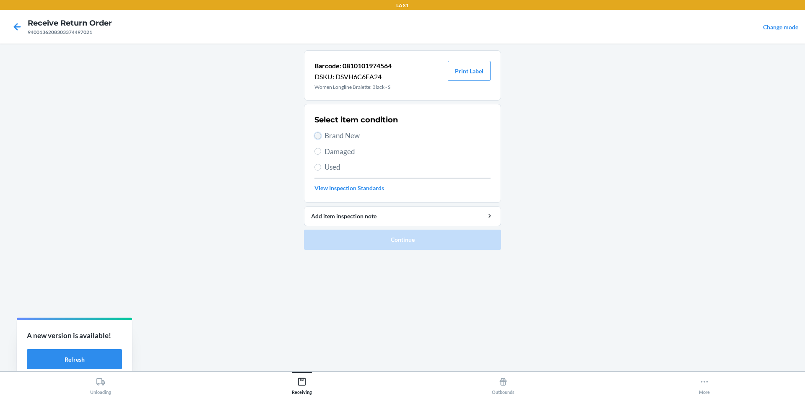
click at [316, 135] on input "Brand New" at bounding box center [317, 135] width 7 height 7
radio input "true"
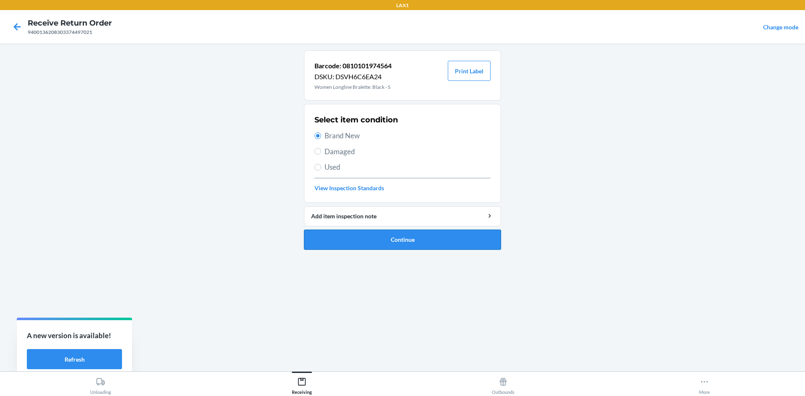
click at [366, 235] on button "Continue" at bounding box center [402, 240] width 197 height 20
click at [401, 237] on button "Continue" at bounding box center [402, 240] width 197 height 20
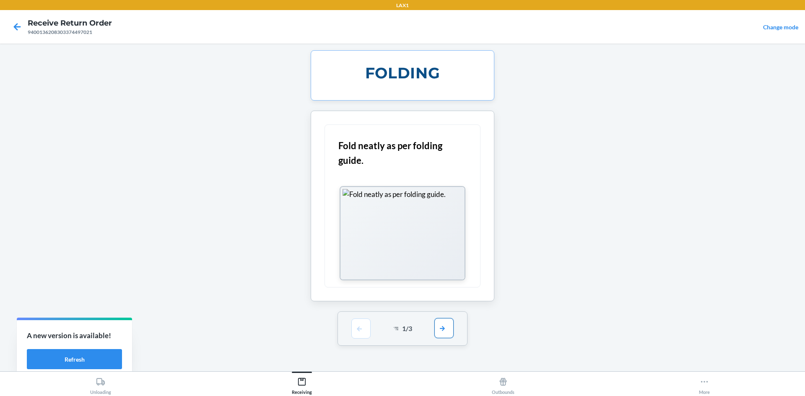
click at [441, 327] on button "button" at bounding box center [443, 328] width 19 height 20
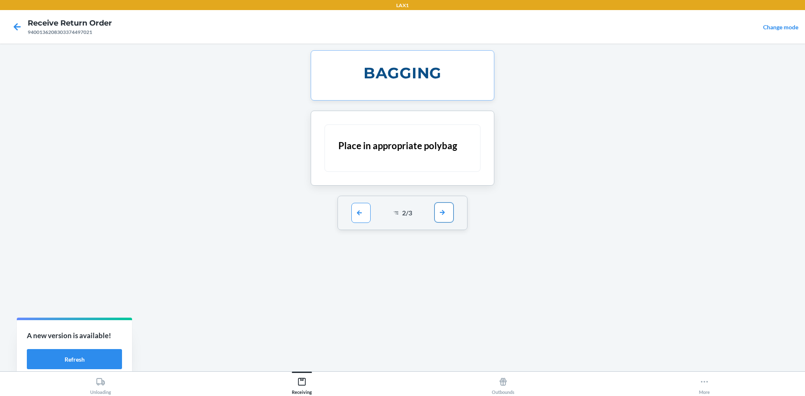
click at [441, 214] on button "button" at bounding box center [443, 212] width 19 height 20
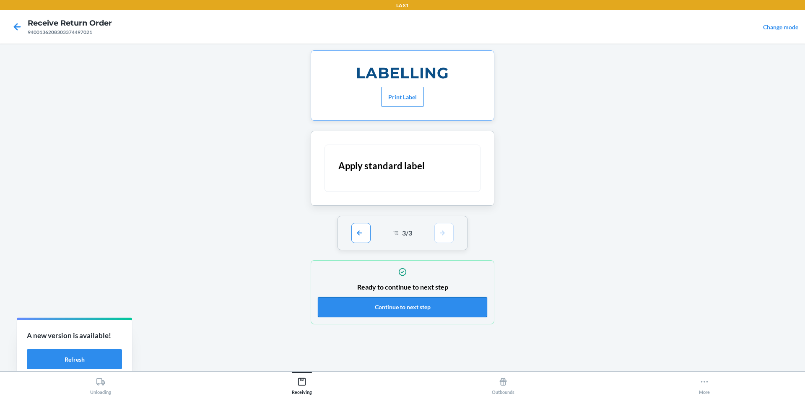
click at [440, 301] on button "Continue to next step" at bounding box center [402, 307] width 169 height 20
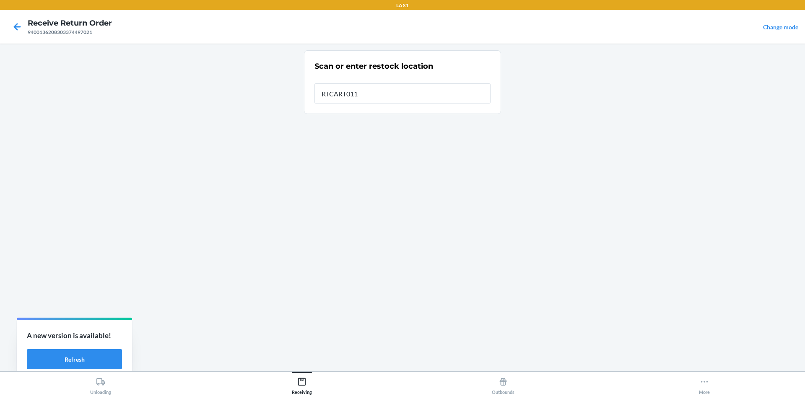
type input "RTCART011"
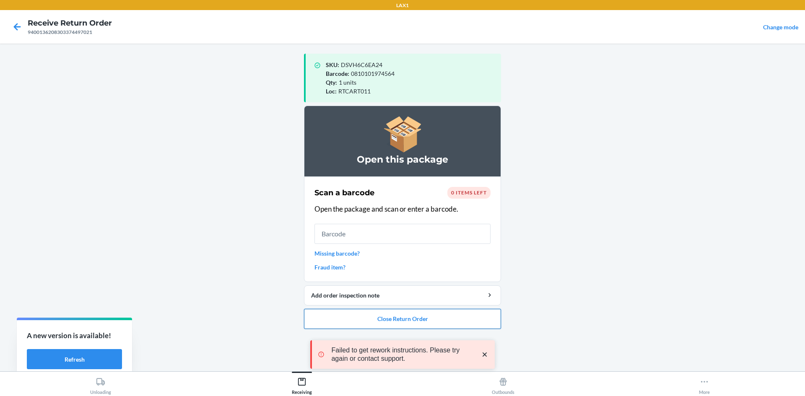
click at [429, 315] on button "Close Return Order" at bounding box center [402, 319] width 197 height 20
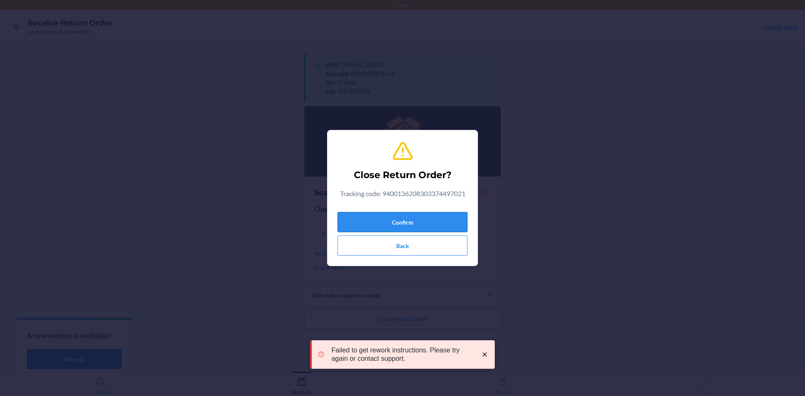
click at [427, 226] on button "Confirm" at bounding box center [402, 222] width 130 height 20
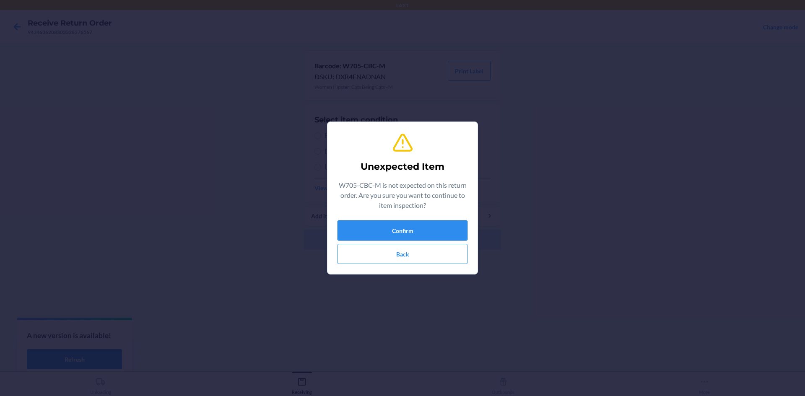
click at [409, 229] on button "Confirm" at bounding box center [402, 230] width 130 height 20
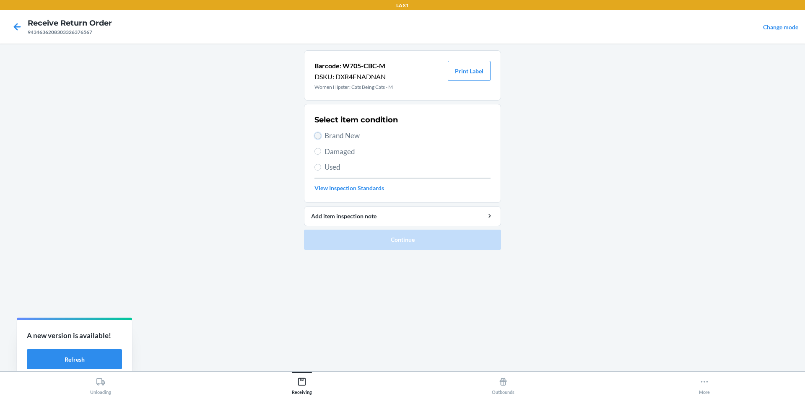
click at [320, 136] on input "Brand New" at bounding box center [317, 135] width 7 height 7
radio input "true"
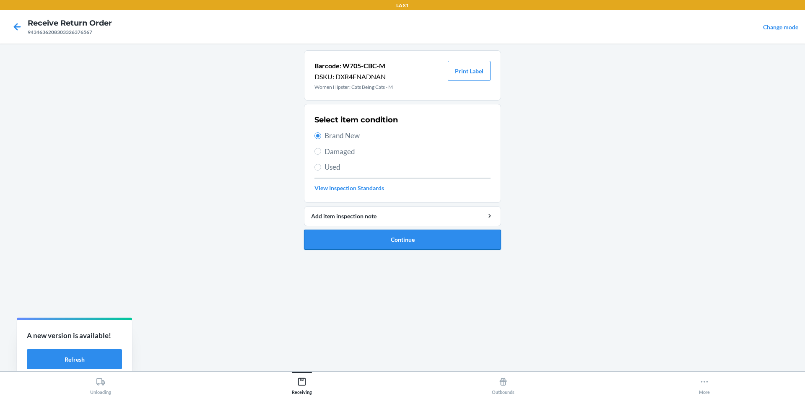
click at [381, 231] on button "Continue" at bounding box center [402, 240] width 197 height 20
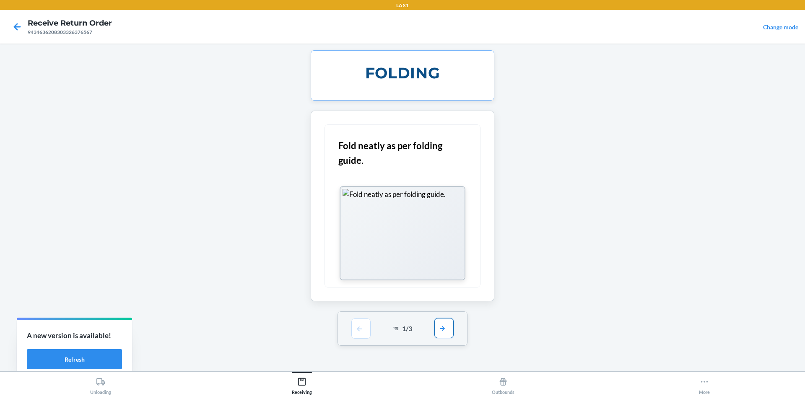
click at [443, 329] on button "button" at bounding box center [443, 328] width 19 height 20
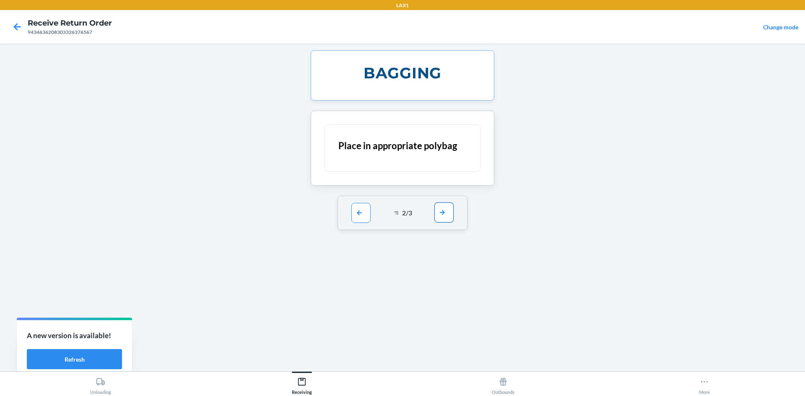
click at [444, 213] on button "button" at bounding box center [443, 212] width 19 height 20
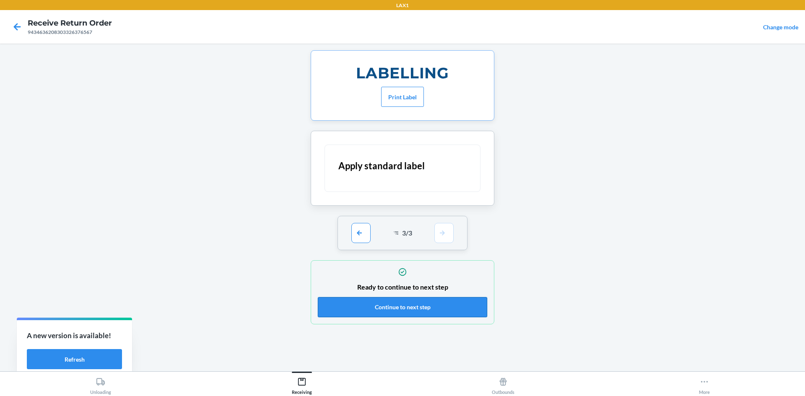
click at [448, 305] on button "Continue to next step" at bounding box center [402, 307] width 169 height 20
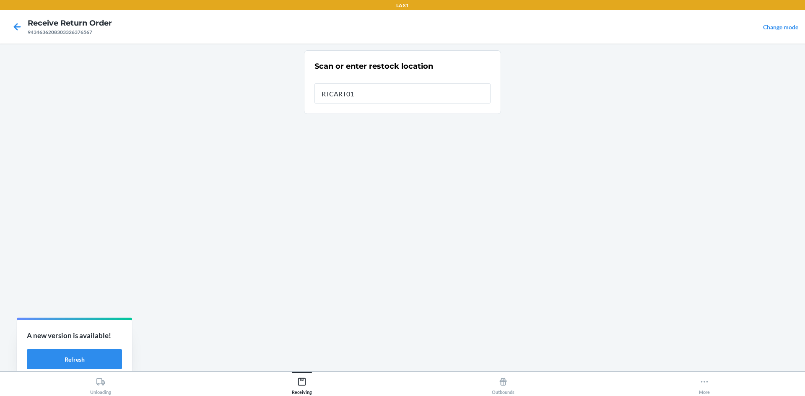
type input "RTCART011"
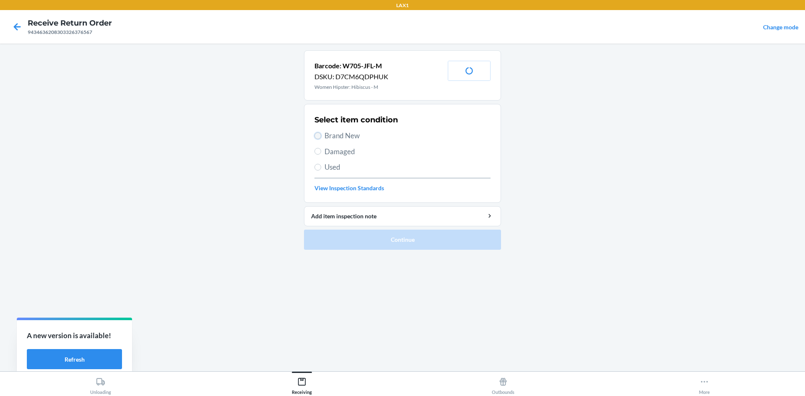
click at [317, 137] on input "Brand New" at bounding box center [317, 135] width 7 height 7
radio input "true"
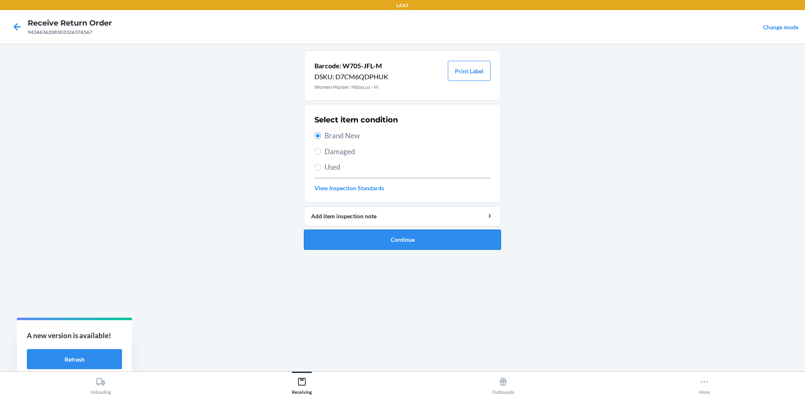
click at [347, 235] on button "Continue" at bounding box center [402, 240] width 197 height 20
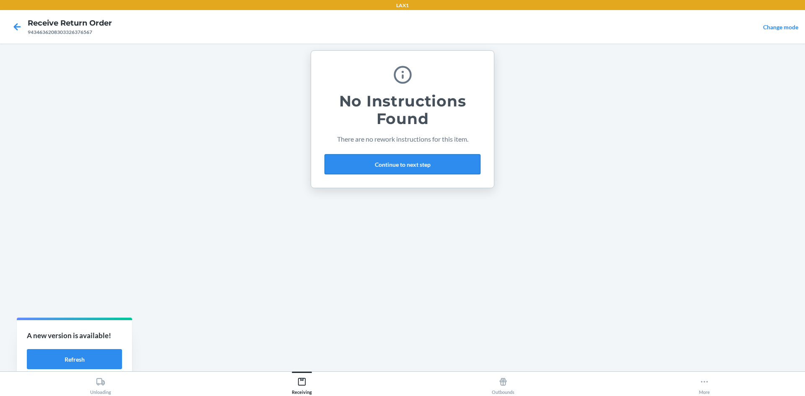
click at [409, 159] on button "Continue to next step" at bounding box center [402, 164] width 156 height 20
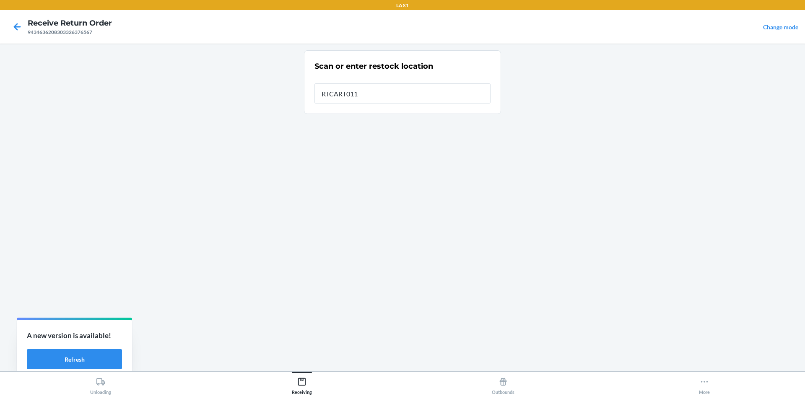
type input "RTCART011"
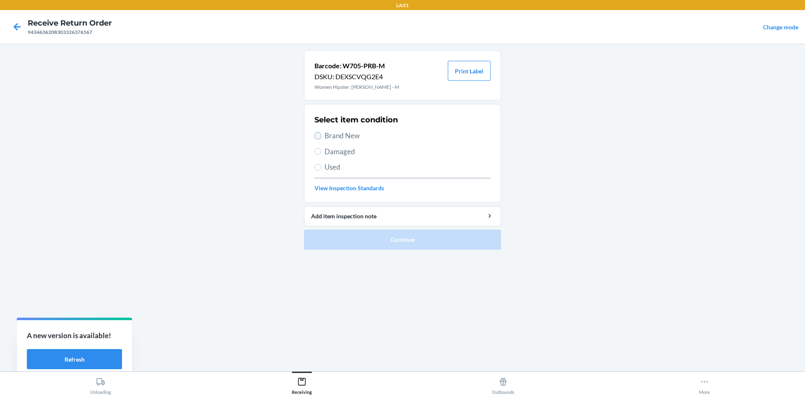
click at [319, 136] on input "Brand New" at bounding box center [317, 135] width 7 height 7
radio input "true"
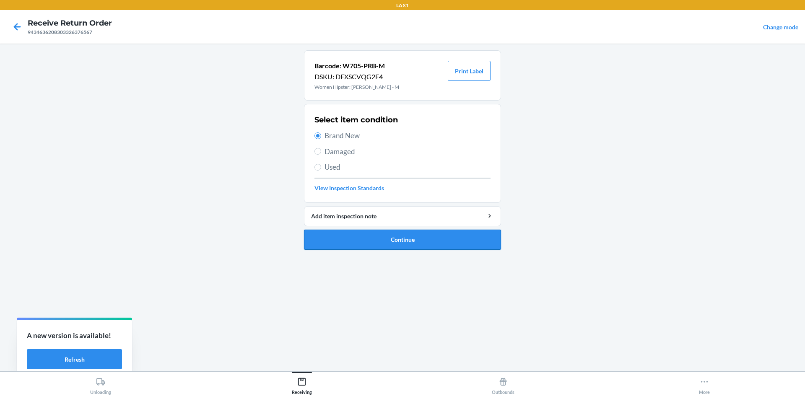
click at [343, 234] on button "Continue" at bounding box center [402, 240] width 197 height 20
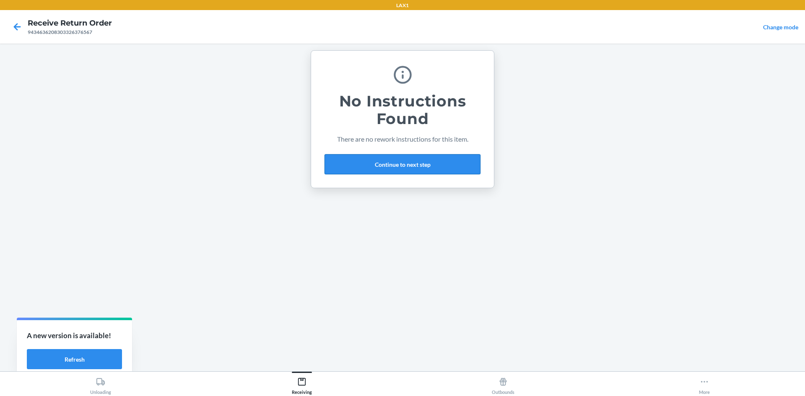
click at [416, 164] on button "Continue to next step" at bounding box center [402, 164] width 156 height 20
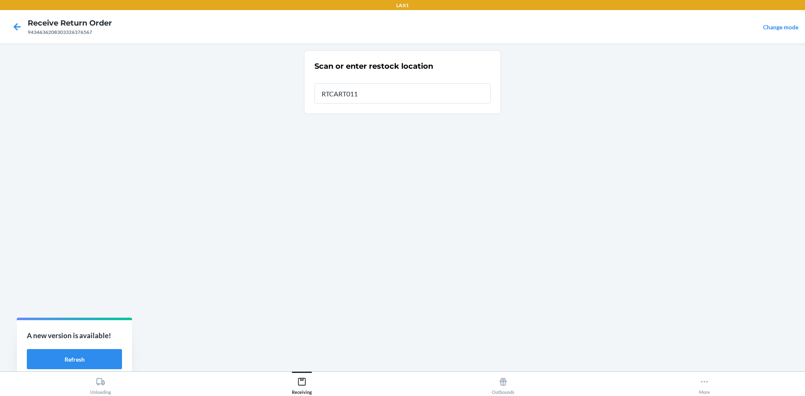
type input "RTCART011"
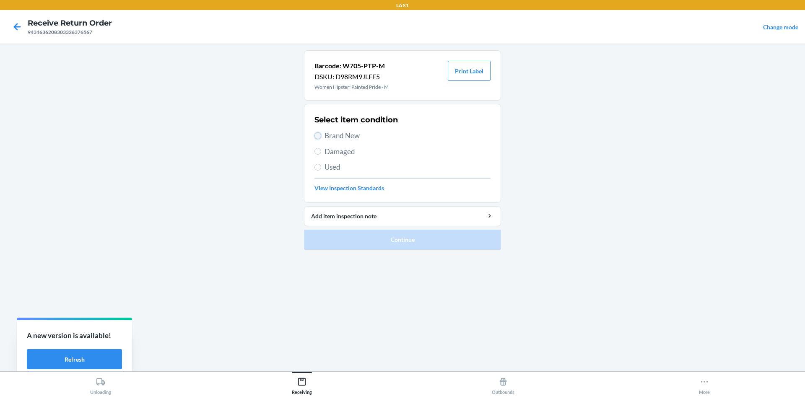
click at [319, 138] on input "Brand New" at bounding box center [317, 135] width 7 height 7
radio input "true"
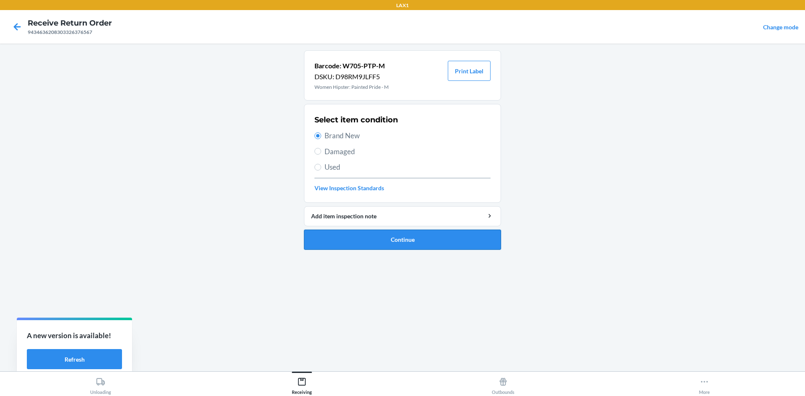
click at [345, 237] on button "Continue" at bounding box center [402, 240] width 197 height 20
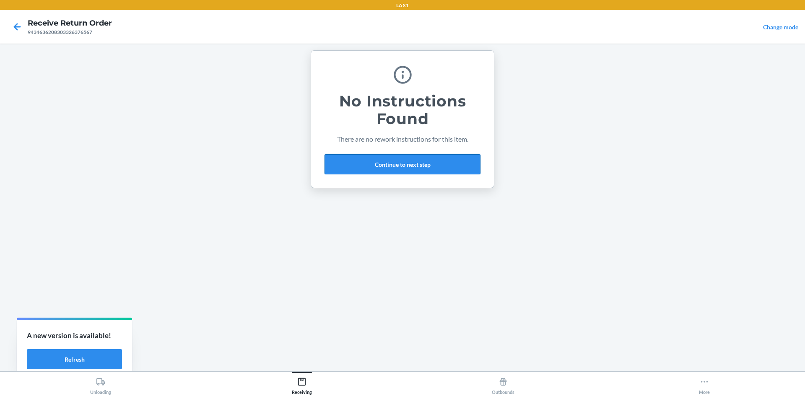
click at [414, 166] on button "Continue to next step" at bounding box center [402, 164] width 156 height 20
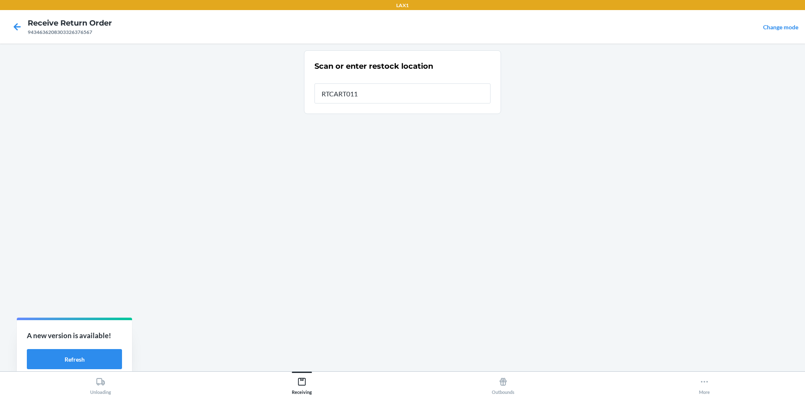
type input "RTCART011"
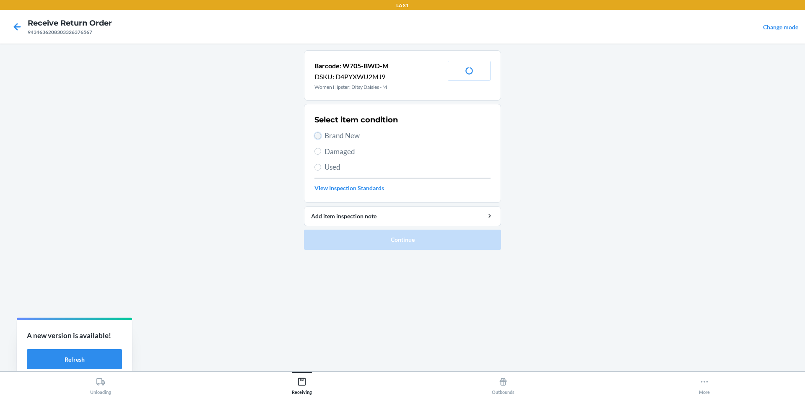
click at [318, 133] on input "Brand New" at bounding box center [317, 135] width 7 height 7
radio input "true"
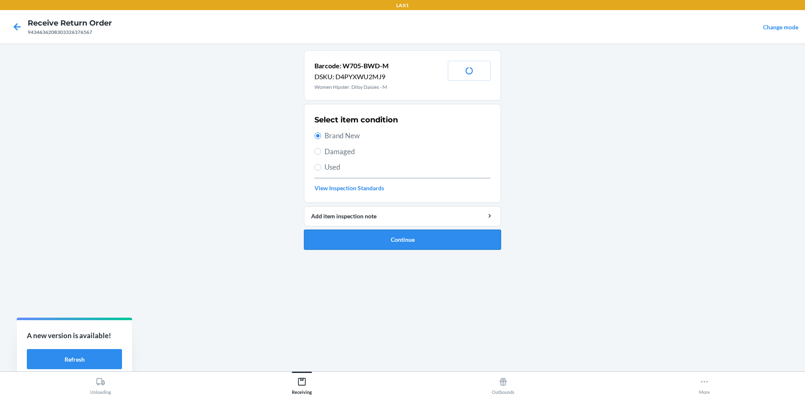
click at [335, 244] on button "Continue" at bounding box center [402, 240] width 197 height 20
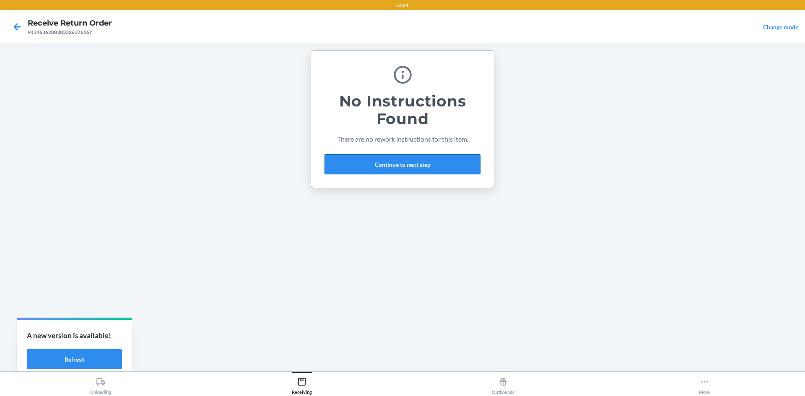
click at [401, 155] on button "Continue to next step" at bounding box center [402, 164] width 156 height 20
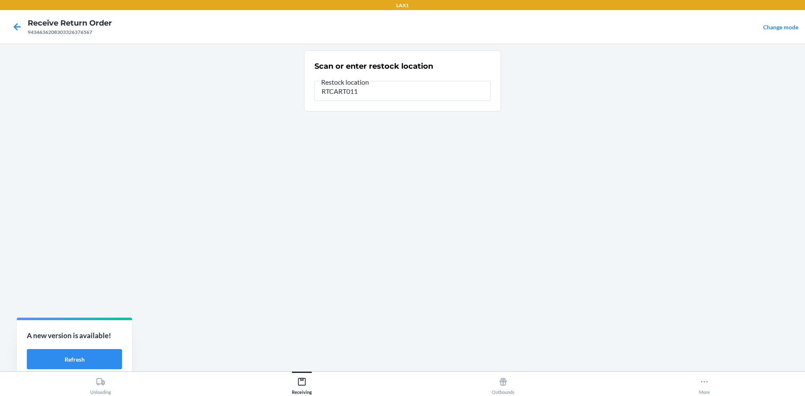
type input "RTCART011"
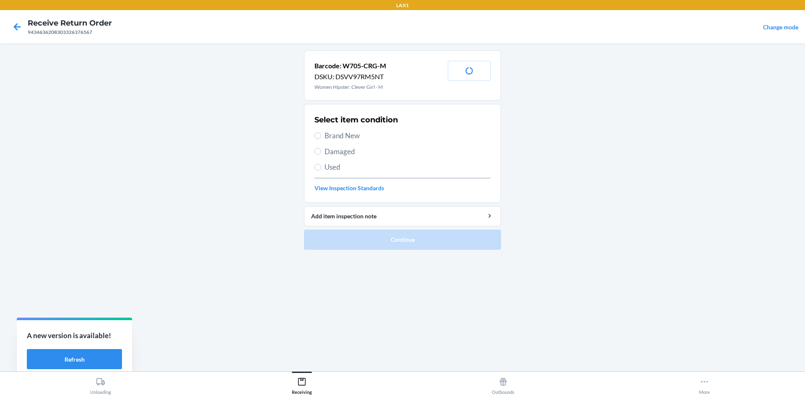
click at [321, 136] on label "Brand New" at bounding box center [402, 135] width 176 height 11
click at [321, 136] on input "Brand New" at bounding box center [317, 135] width 7 height 7
radio input "true"
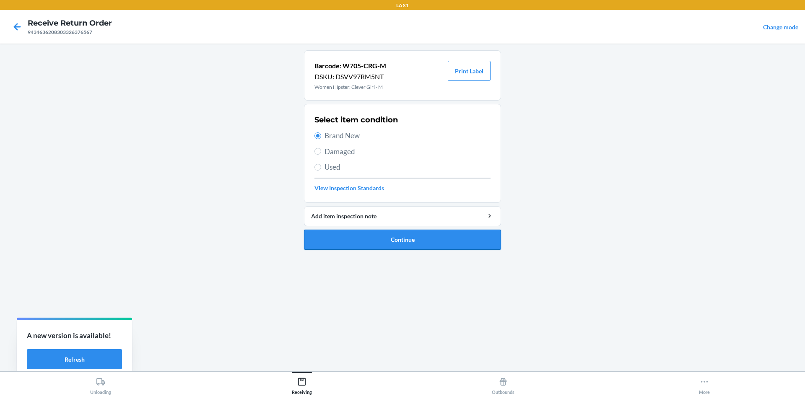
click at [375, 236] on button "Continue" at bounding box center [402, 240] width 197 height 20
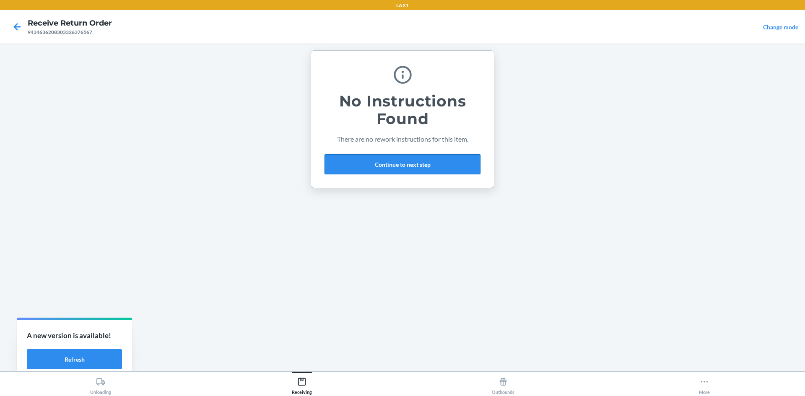
click at [405, 163] on button "Continue to next step" at bounding box center [402, 164] width 156 height 20
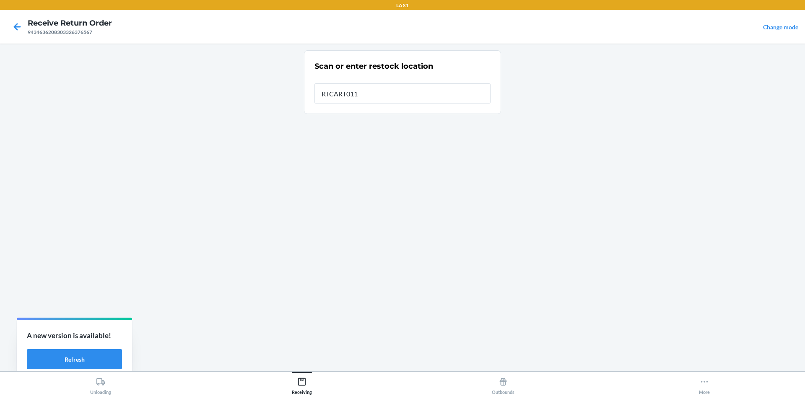
type input "RTCART011"
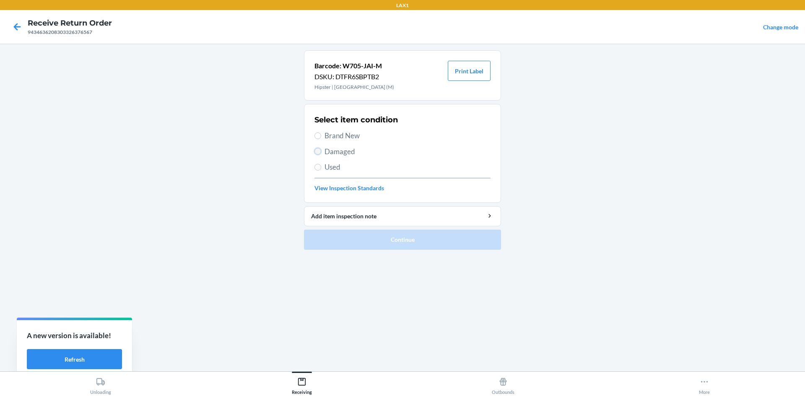
click at [315, 150] on input "Damaged" at bounding box center [317, 151] width 7 height 7
radio input "true"
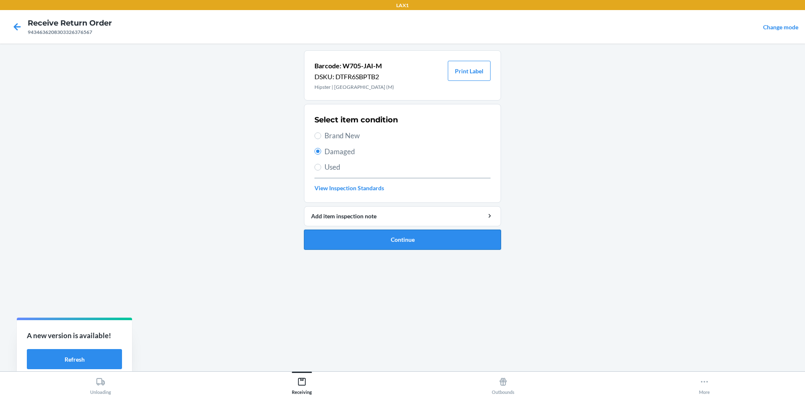
click at [339, 234] on button "Continue" at bounding box center [402, 240] width 197 height 20
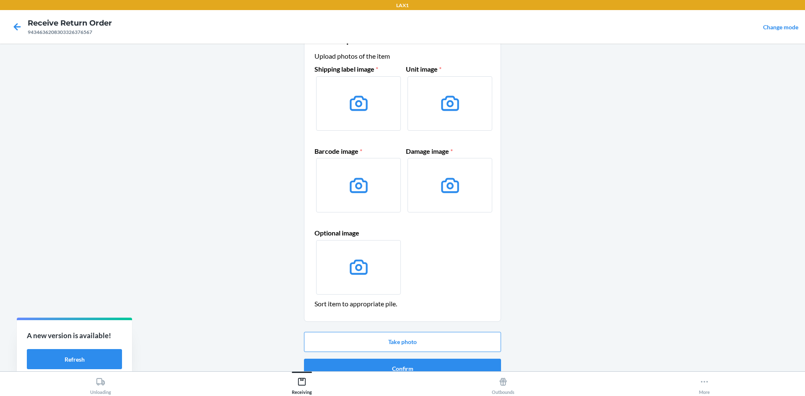
scroll to position [40, 0]
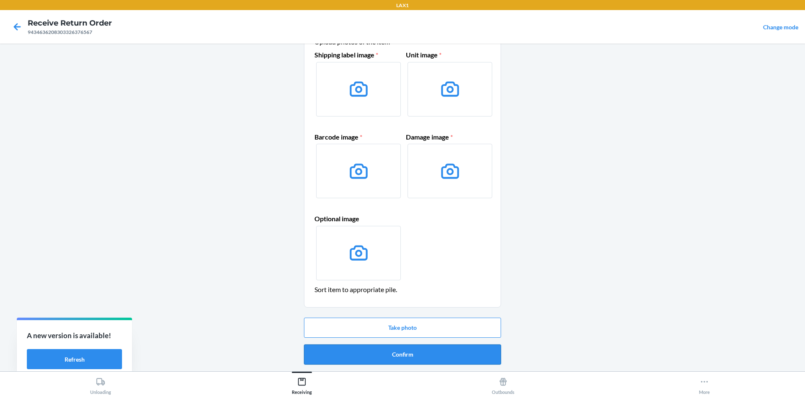
click at [429, 350] on button "Confirm" at bounding box center [402, 354] width 197 height 20
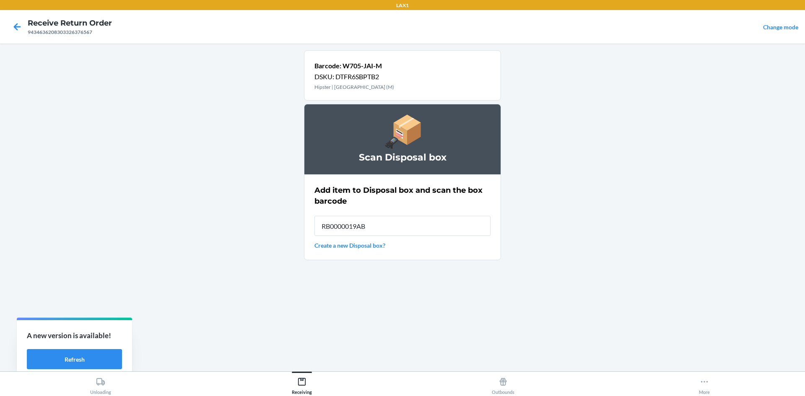
type input "RB0000019AB"
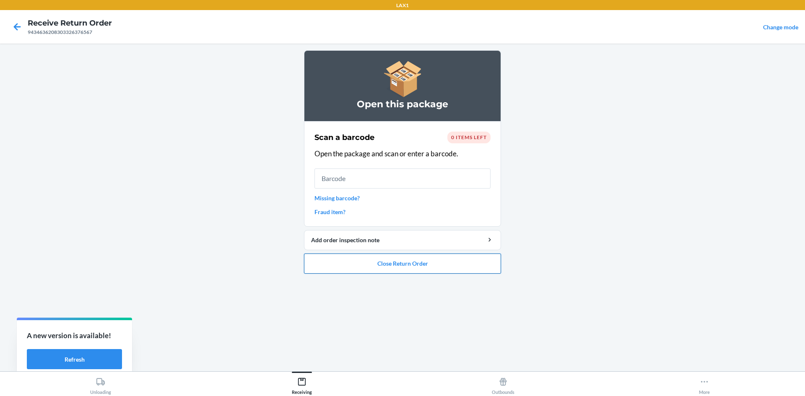
click at [418, 262] on button "Close Return Order" at bounding box center [402, 264] width 197 height 20
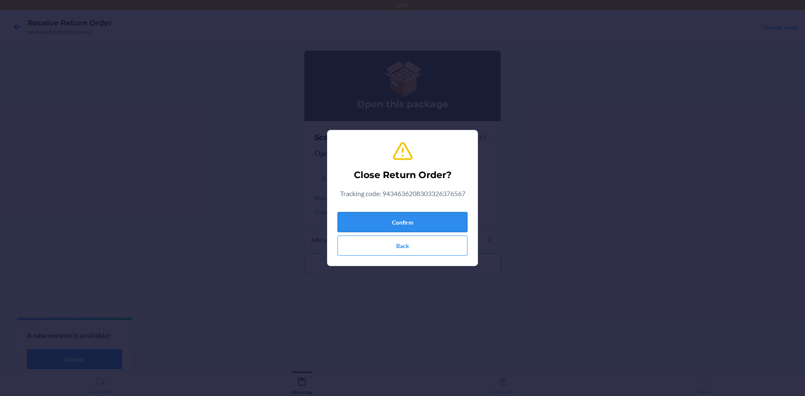
click at [424, 223] on button "Confirm" at bounding box center [402, 222] width 130 height 20
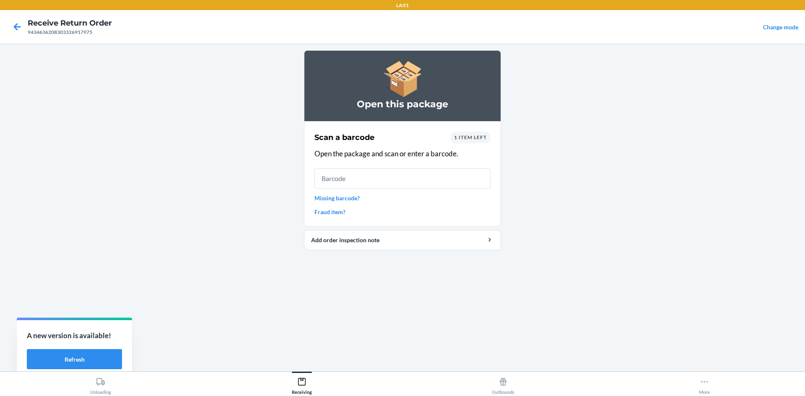
click at [482, 139] on span "1 item left" at bounding box center [470, 137] width 33 height 6
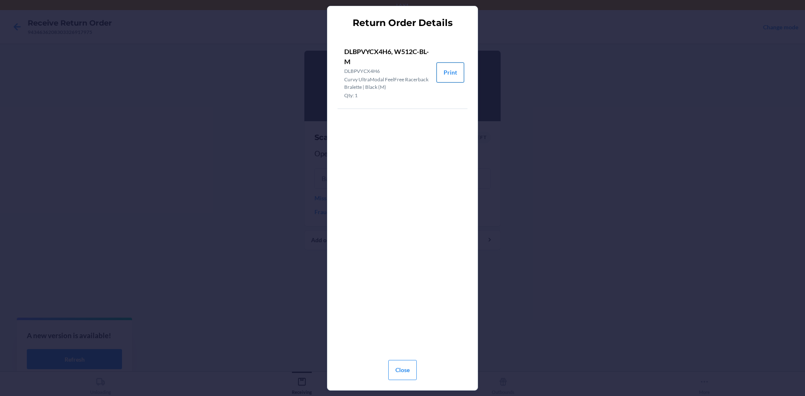
click at [457, 73] on button "Print" at bounding box center [450, 72] width 28 height 20
click at [414, 364] on button "Close" at bounding box center [402, 370] width 28 height 20
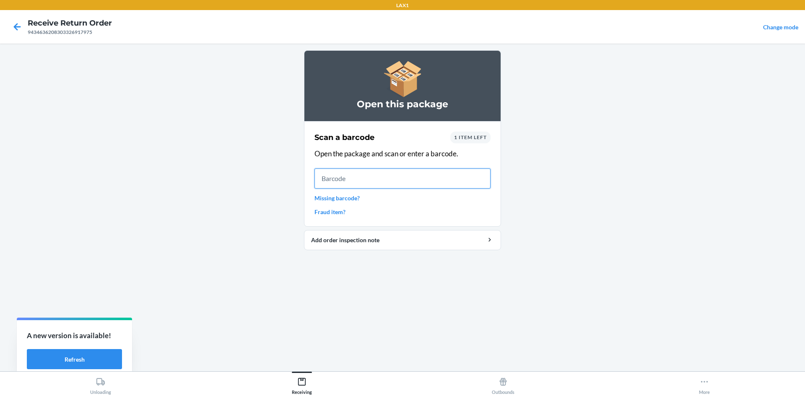
click at [336, 182] on input "text" at bounding box center [402, 178] width 176 height 20
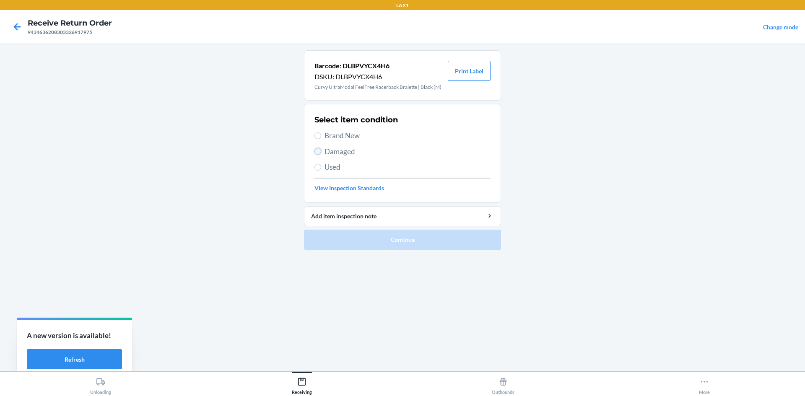
click at [316, 150] on input "Damaged" at bounding box center [317, 151] width 7 height 7
radio input "true"
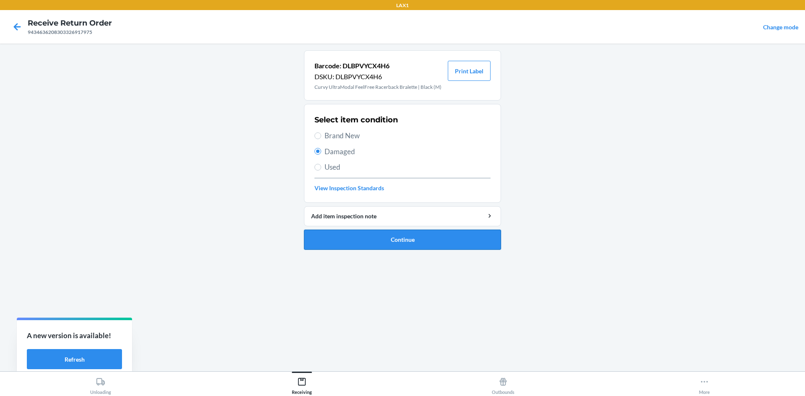
click at [398, 243] on button "Continue" at bounding box center [402, 240] width 197 height 20
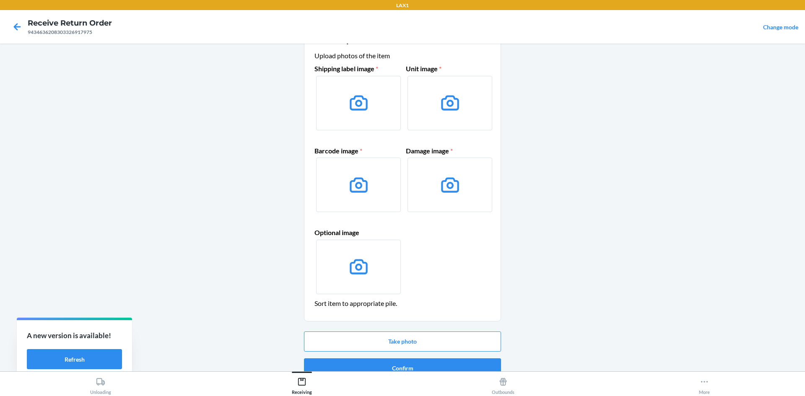
scroll to position [40, 0]
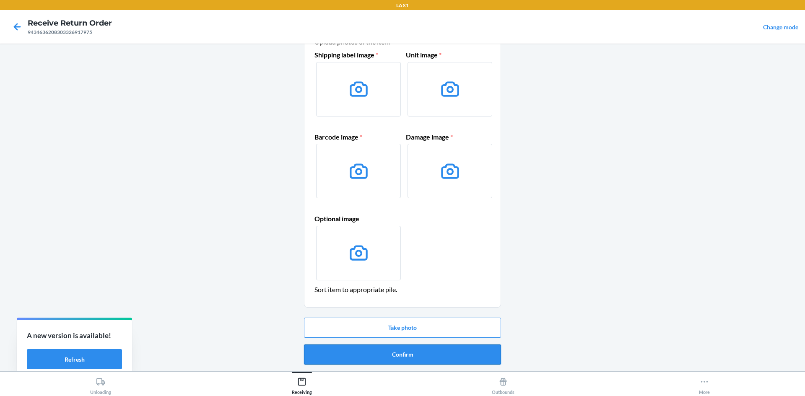
click at [451, 347] on button "Confirm" at bounding box center [402, 354] width 197 height 20
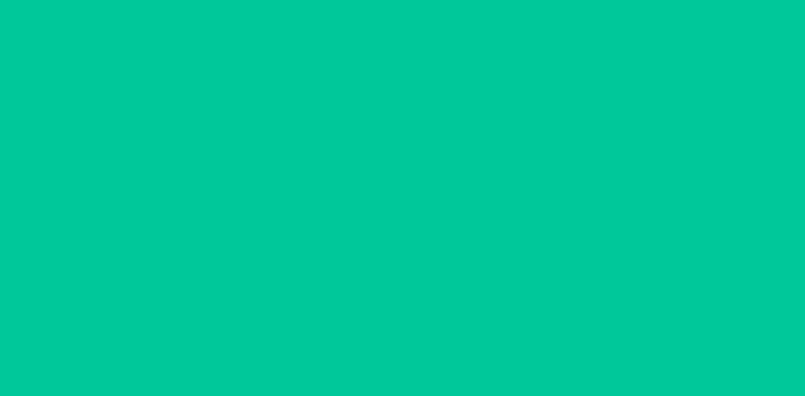
scroll to position [0, 0]
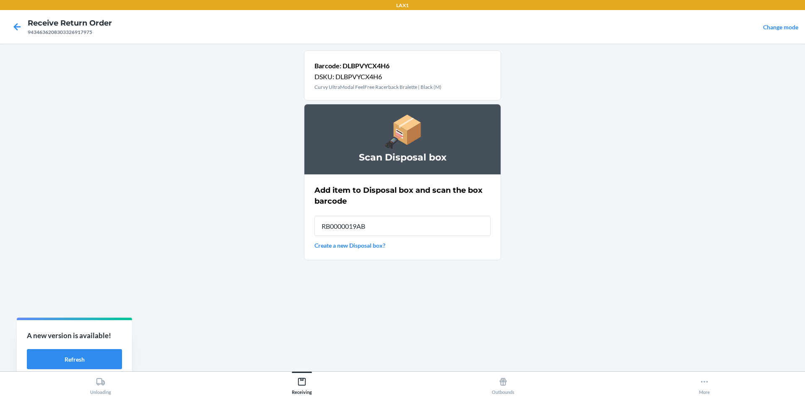
type input "RB0000019AB"
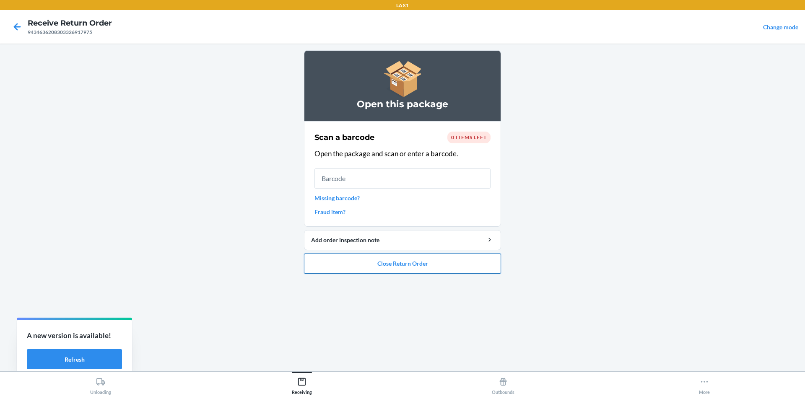
click at [484, 257] on button "Close Return Order" at bounding box center [402, 264] width 197 height 20
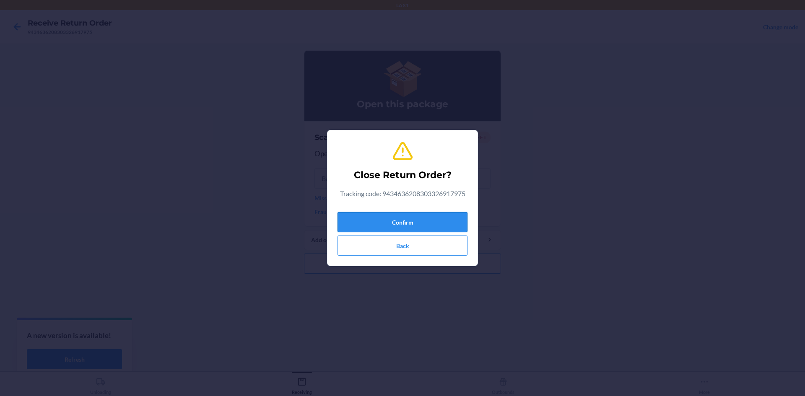
click at [460, 225] on button "Confirm" at bounding box center [402, 222] width 130 height 20
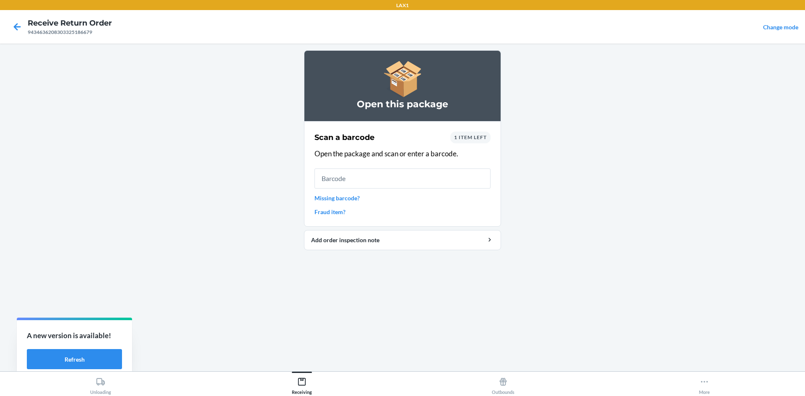
click at [478, 134] on span "1 item left" at bounding box center [470, 137] width 33 height 6
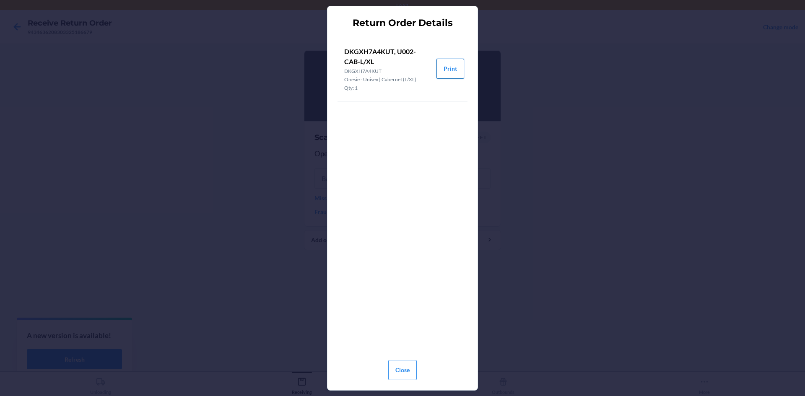
click at [450, 64] on button "Print" at bounding box center [450, 69] width 28 height 20
click at [405, 364] on button "Close" at bounding box center [402, 370] width 28 height 20
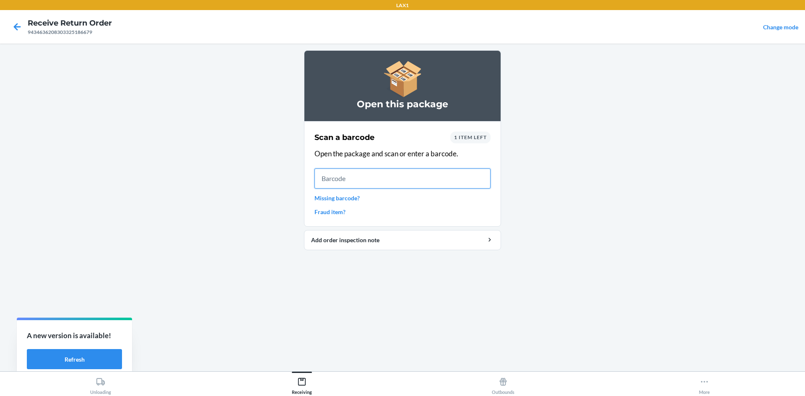
click at [343, 184] on input "text" at bounding box center [402, 178] width 176 height 20
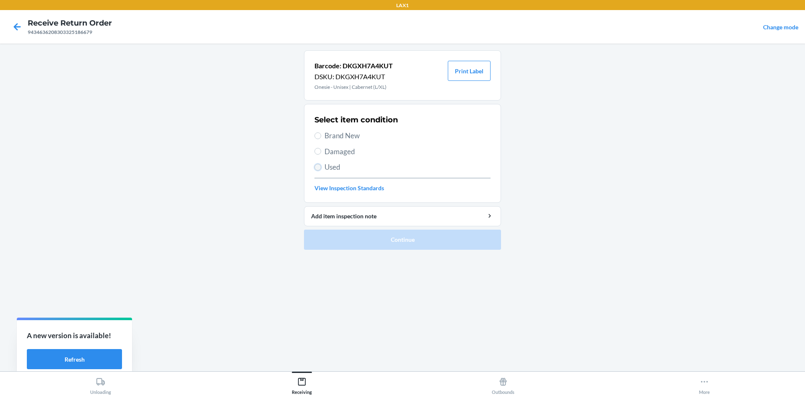
click at [319, 167] on input "Used" at bounding box center [317, 167] width 7 height 7
radio input "true"
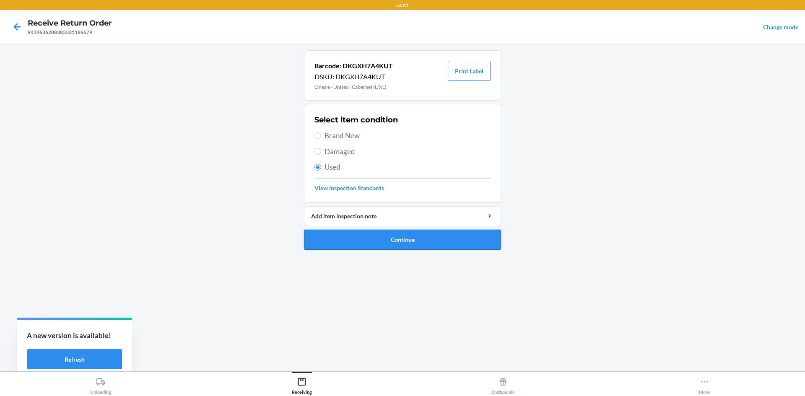
click at [347, 240] on button "Continue" at bounding box center [402, 240] width 197 height 20
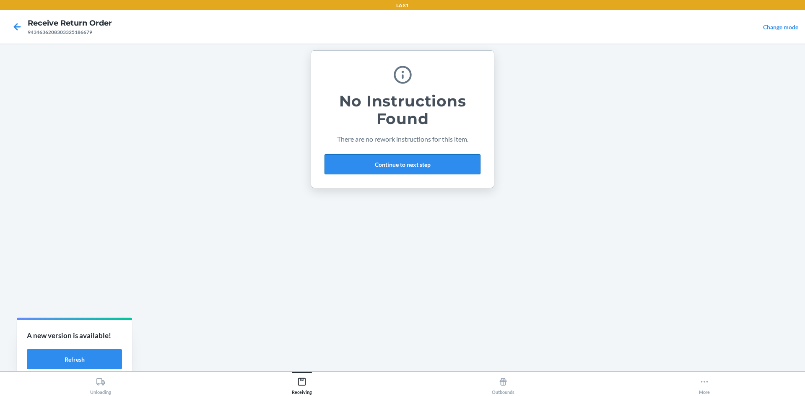
click at [467, 158] on button "Continue to next step" at bounding box center [402, 164] width 156 height 20
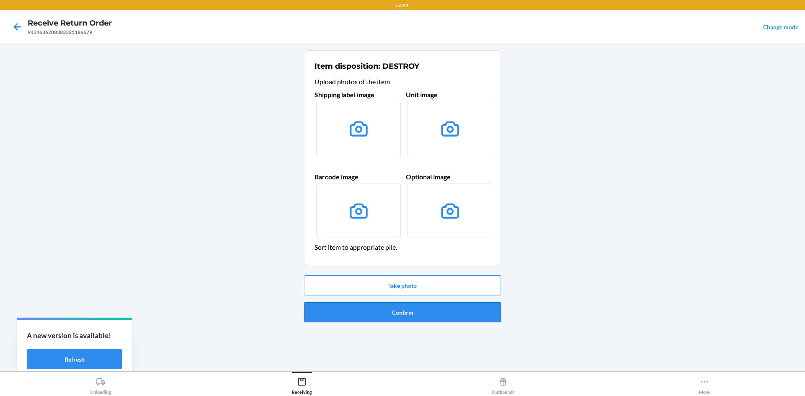
click at [484, 306] on button "Confirm" at bounding box center [402, 312] width 197 height 20
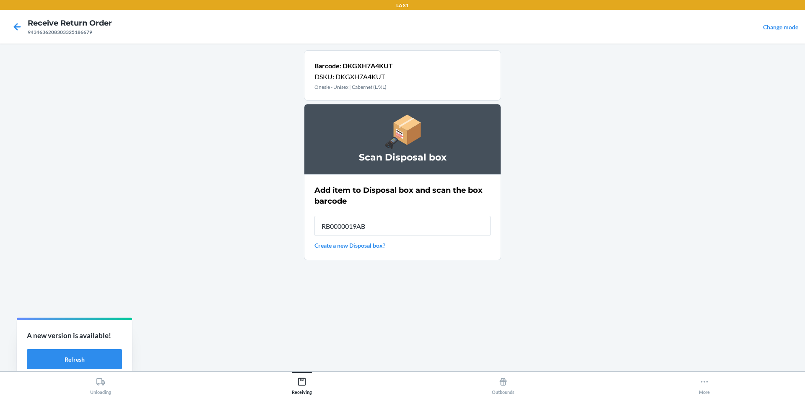
type input "RB0000019AB"
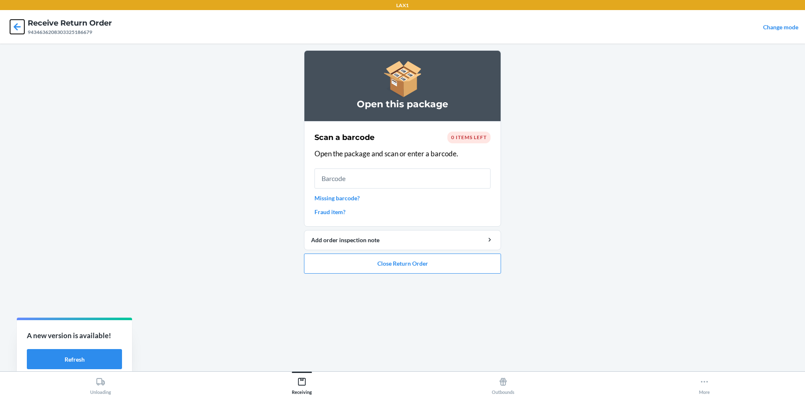
click at [15, 27] on icon at bounding box center [17, 26] width 7 height 7
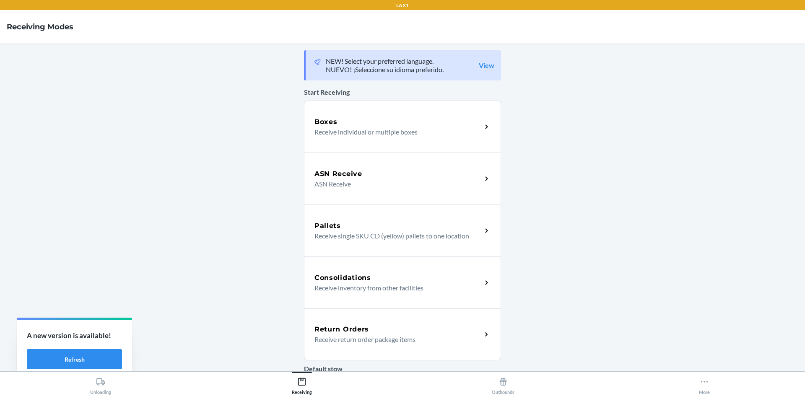
click at [482, 326] on div "Return Orders Receive return order package items" at bounding box center [402, 334] width 197 height 52
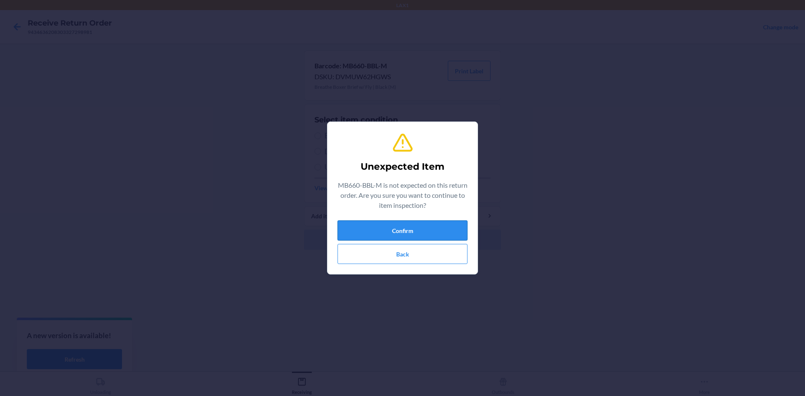
click at [425, 225] on button "Confirm" at bounding box center [402, 230] width 130 height 20
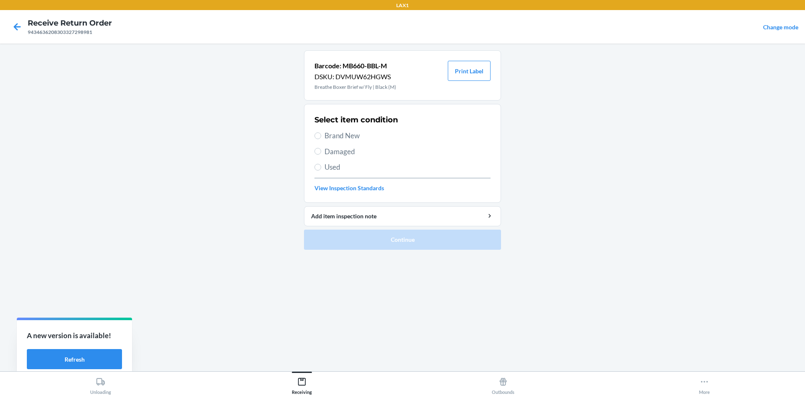
click at [315, 148] on label "Damaged" at bounding box center [402, 151] width 176 height 11
click at [315, 148] on input "Damaged" at bounding box center [317, 151] width 7 height 7
radio input "true"
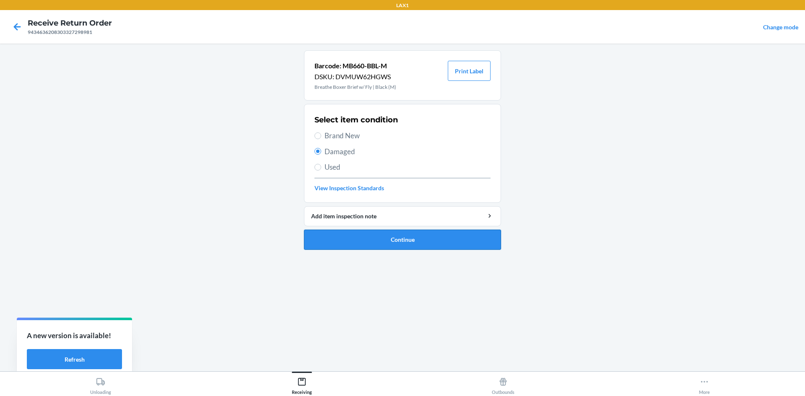
click at [352, 232] on button "Continue" at bounding box center [402, 240] width 197 height 20
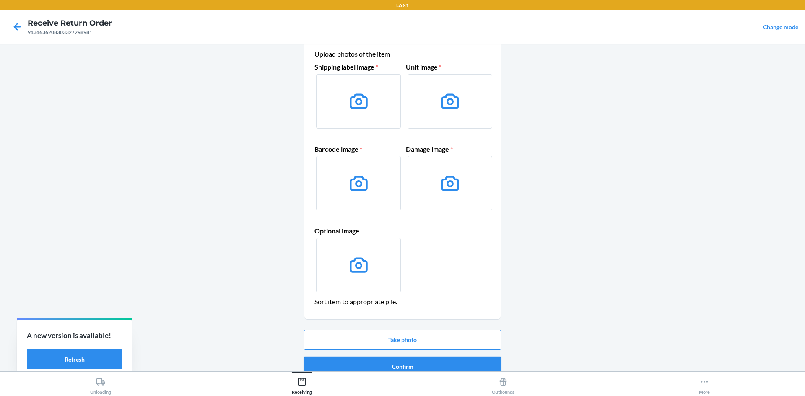
scroll to position [40, 0]
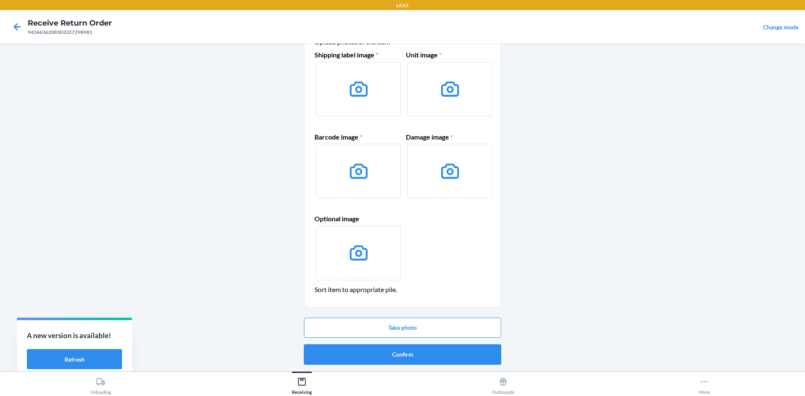
click at [435, 346] on button "Confirm" at bounding box center [402, 354] width 197 height 20
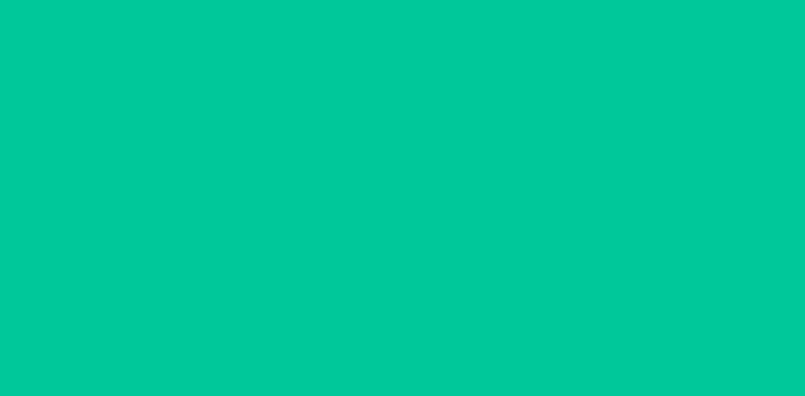
scroll to position [0, 0]
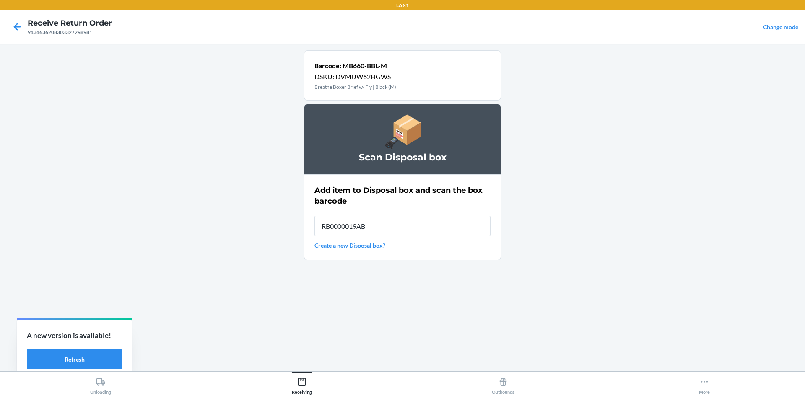
type input "RB0000019AB"
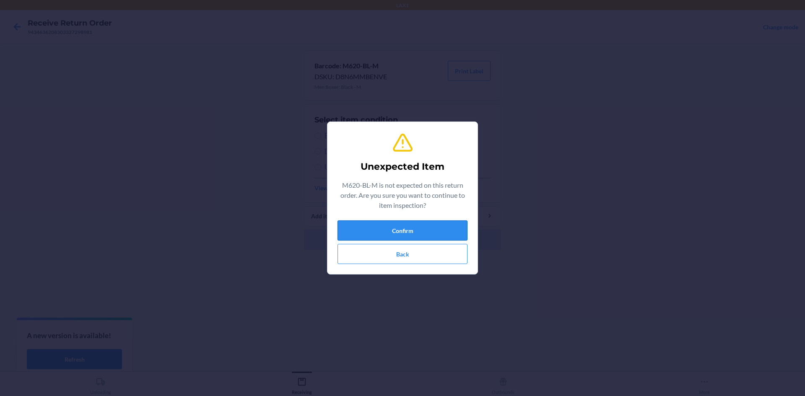
click at [395, 228] on button "Confirm" at bounding box center [402, 230] width 130 height 20
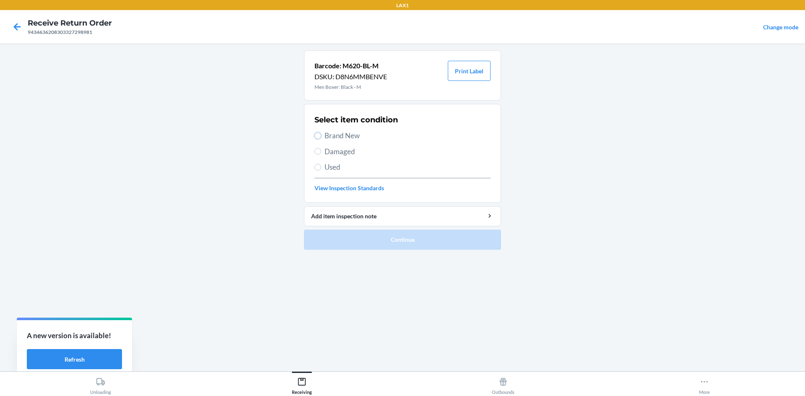
click at [318, 137] on input "Brand New" at bounding box center [317, 135] width 7 height 7
radio input "true"
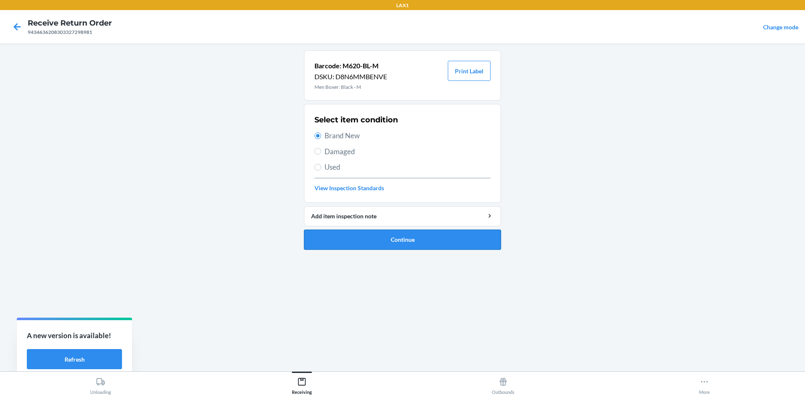
click at [376, 237] on button "Continue" at bounding box center [402, 240] width 197 height 20
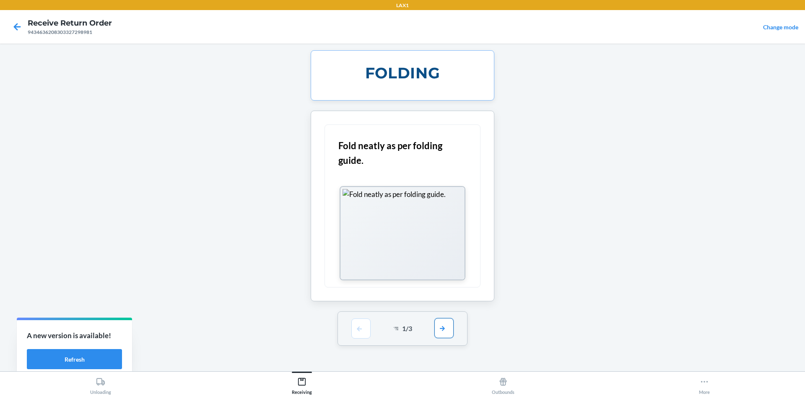
click at [442, 329] on button "button" at bounding box center [443, 328] width 19 height 20
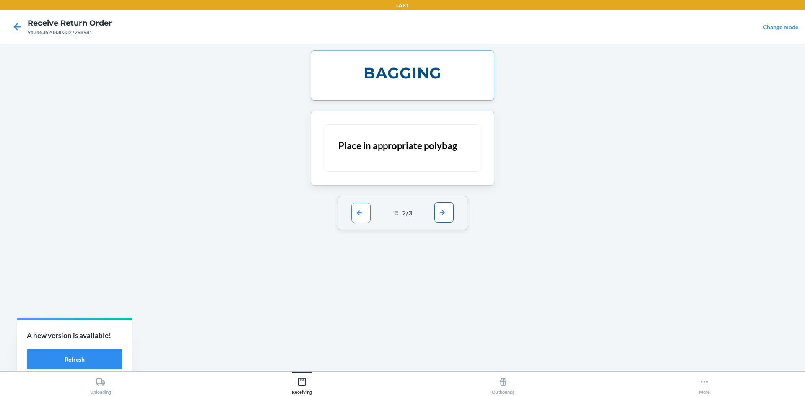
click at [446, 215] on button "button" at bounding box center [443, 212] width 19 height 20
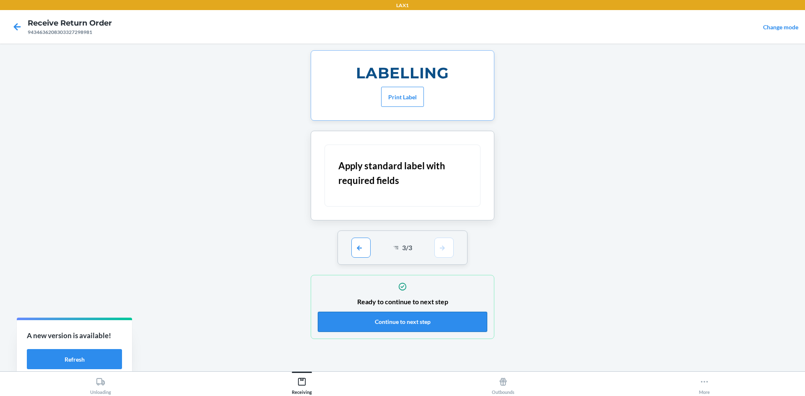
click at [455, 314] on button "Continue to next step" at bounding box center [402, 322] width 169 height 20
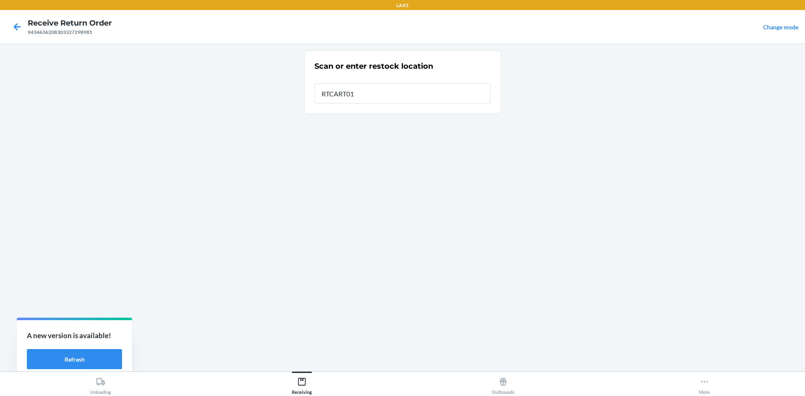
type input "RTCART011"
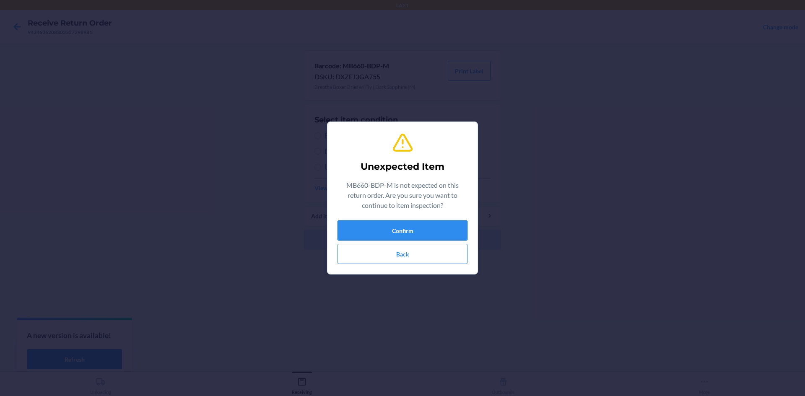
click at [379, 228] on button "Confirm" at bounding box center [402, 230] width 130 height 20
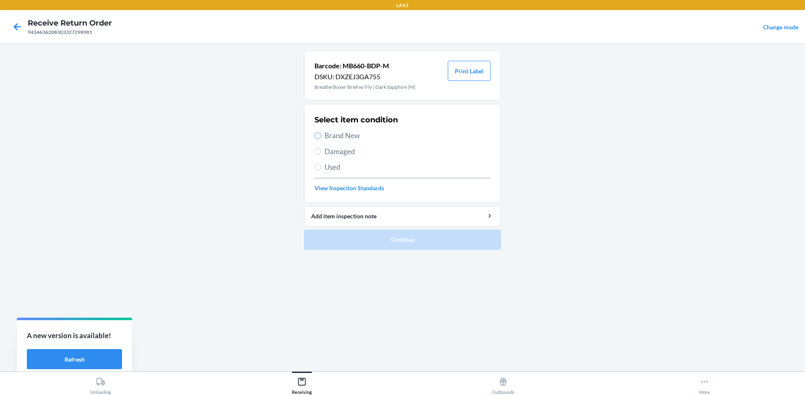
click at [319, 136] on input "Brand New" at bounding box center [317, 135] width 7 height 7
radio input "true"
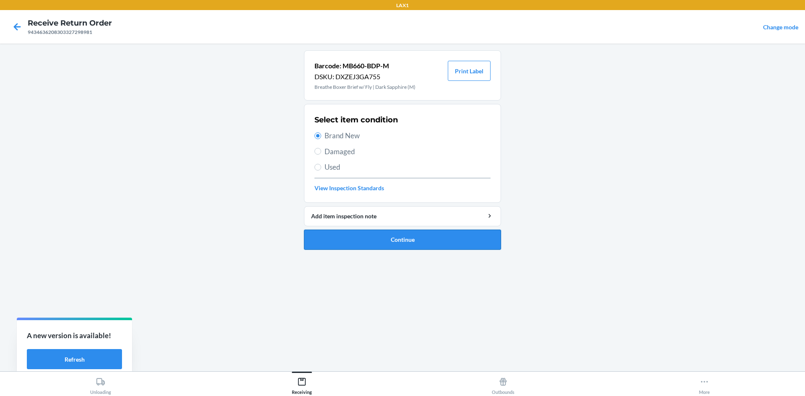
click at [370, 238] on button "Continue" at bounding box center [402, 240] width 197 height 20
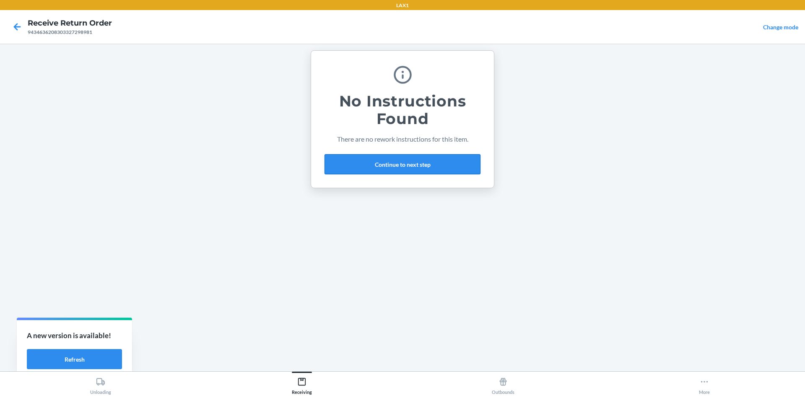
click at [409, 163] on button "Continue to next step" at bounding box center [402, 164] width 156 height 20
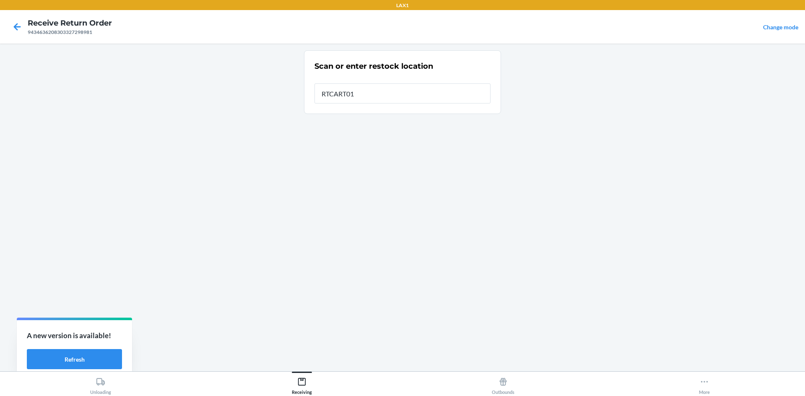
type input "RTCART011"
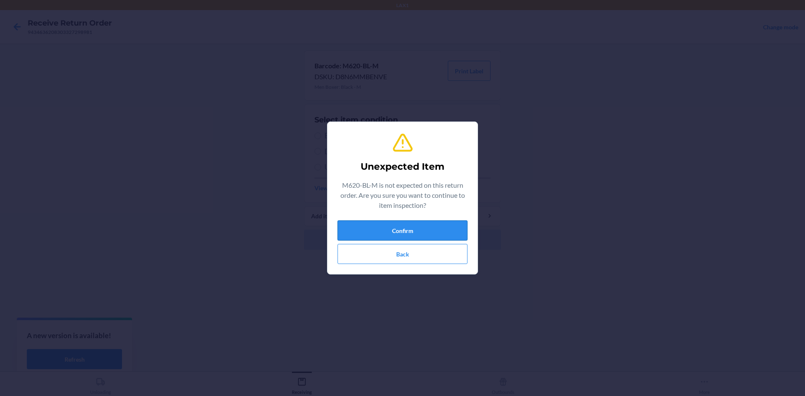
click at [397, 230] on button "Confirm" at bounding box center [402, 230] width 130 height 20
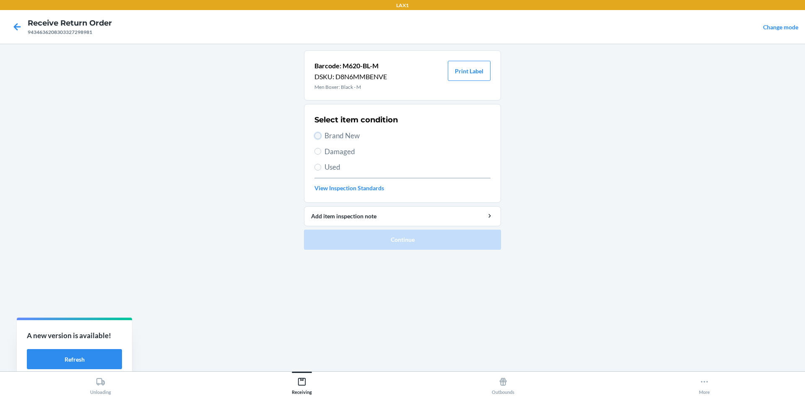
click at [318, 135] on input "Brand New" at bounding box center [317, 135] width 7 height 7
radio input "true"
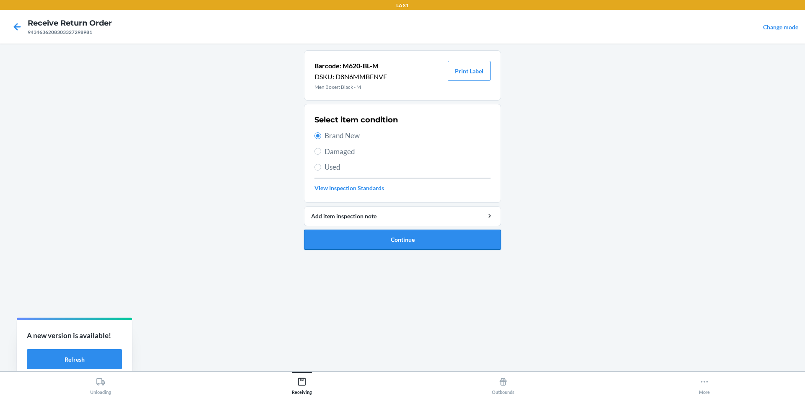
click at [364, 238] on button "Continue" at bounding box center [402, 240] width 197 height 20
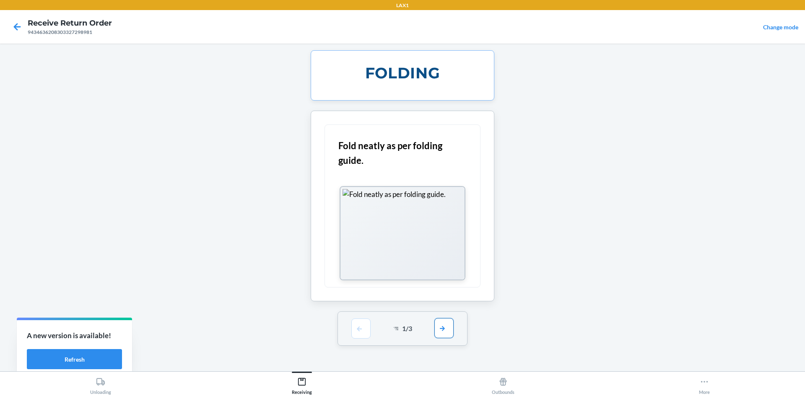
drag, startPoint x: 452, startPoint y: 329, endPoint x: 441, endPoint y: 308, distance: 23.4
click at [451, 328] on button "button" at bounding box center [443, 329] width 19 height 20
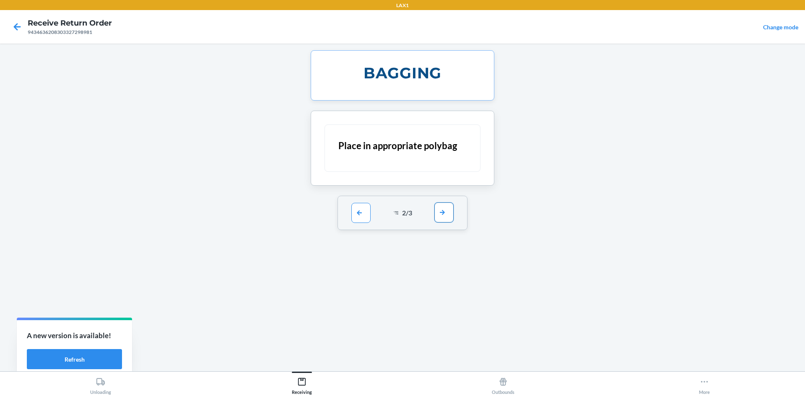
click at [440, 213] on button "button" at bounding box center [443, 212] width 19 height 20
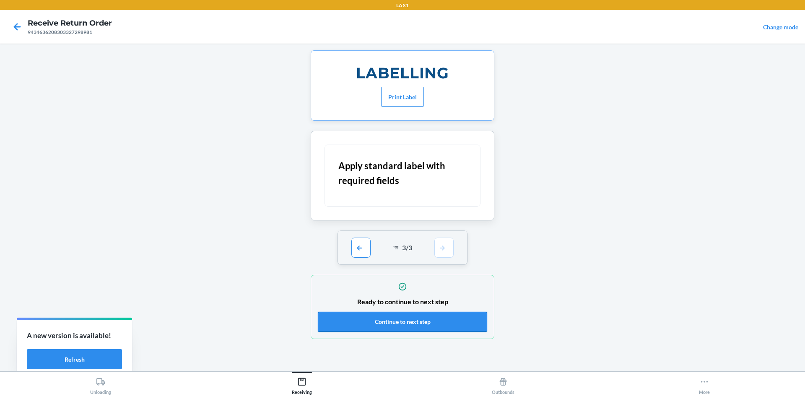
click at [453, 324] on button "Continue to next step" at bounding box center [402, 322] width 169 height 20
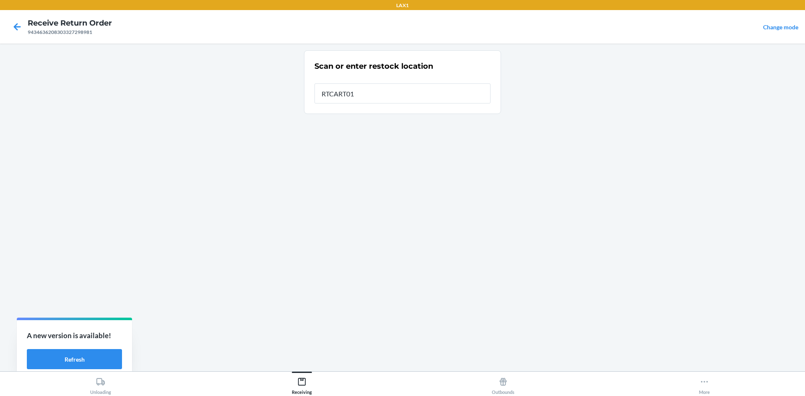
type input "RTCART011"
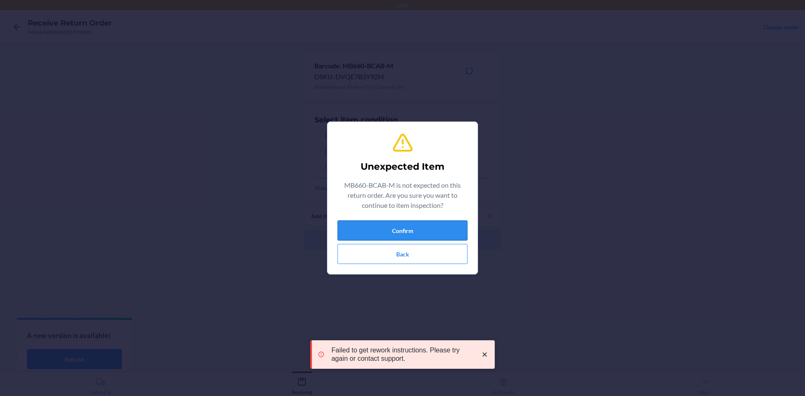
click at [373, 228] on button "Confirm" at bounding box center [402, 230] width 130 height 20
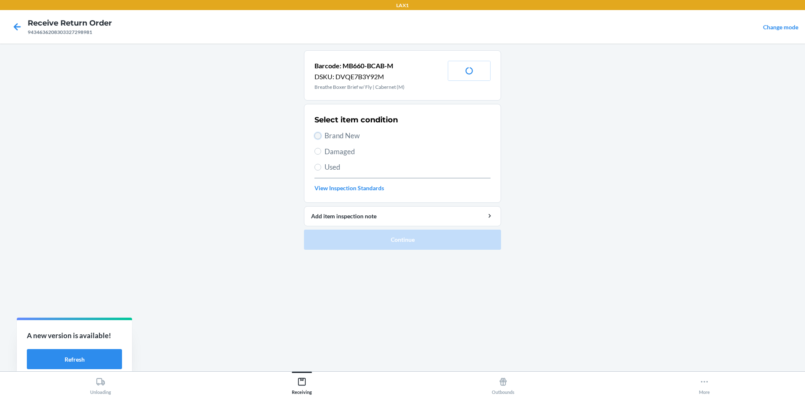
click at [316, 134] on input "Brand New" at bounding box center [317, 135] width 7 height 7
radio input "true"
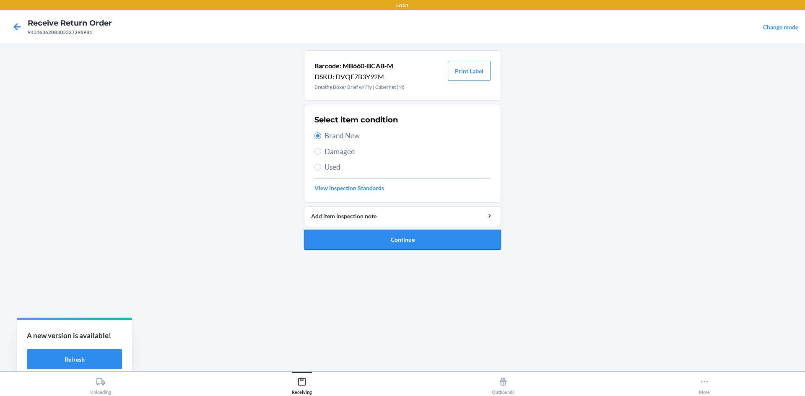
click at [356, 238] on button "Continue" at bounding box center [402, 240] width 197 height 20
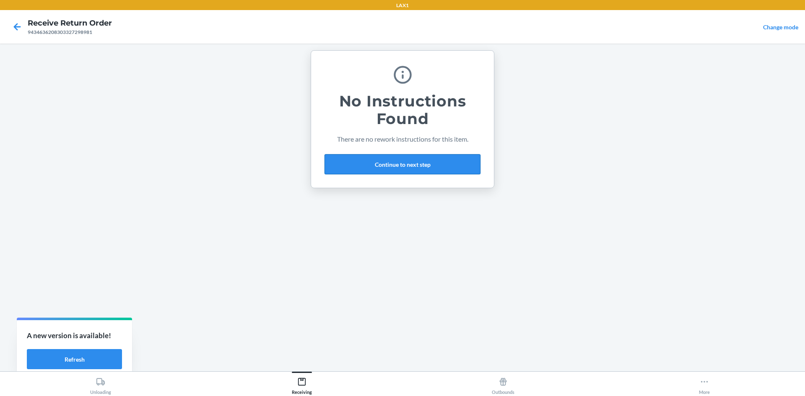
click at [397, 162] on button "Continue to next step" at bounding box center [402, 164] width 156 height 20
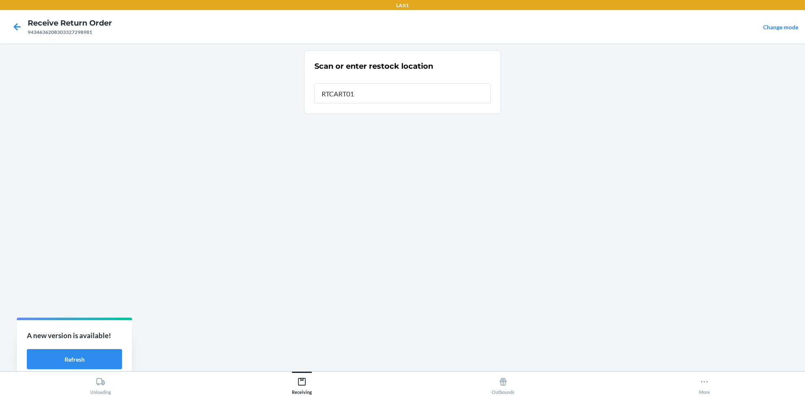
type input "RTCART011"
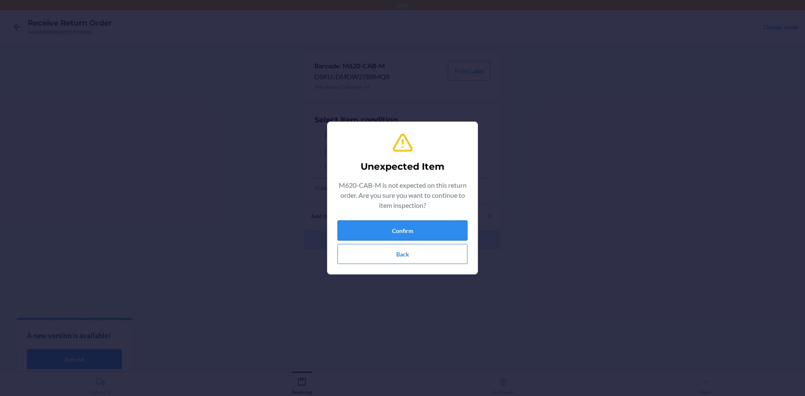
click at [407, 233] on button "Confirm" at bounding box center [402, 230] width 130 height 20
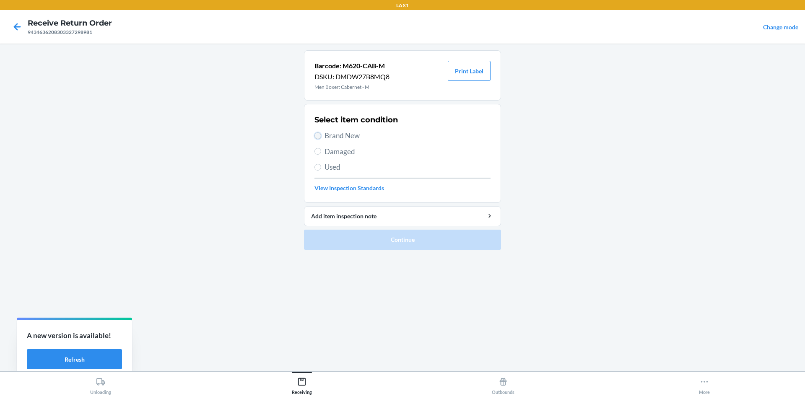
click at [319, 135] on input "Brand New" at bounding box center [317, 135] width 7 height 7
radio input "true"
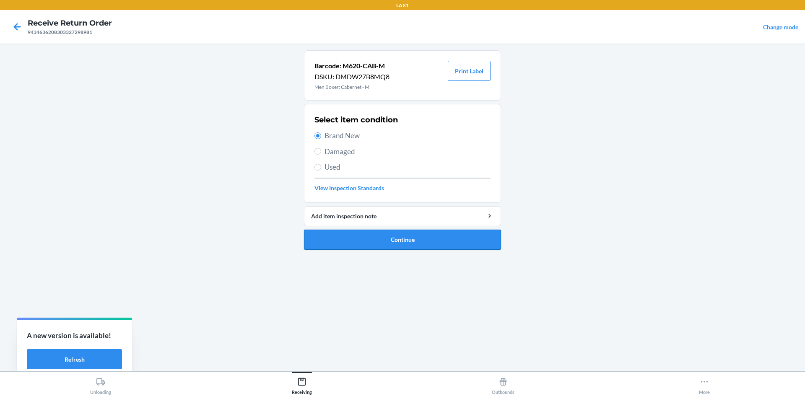
click at [403, 239] on button "Continue" at bounding box center [402, 240] width 197 height 20
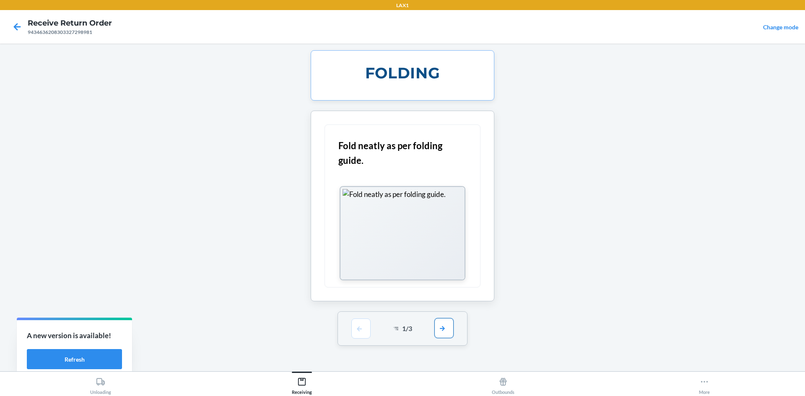
click at [441, 329] on button "button" at bounding box center [443, 328] width 19 height 20
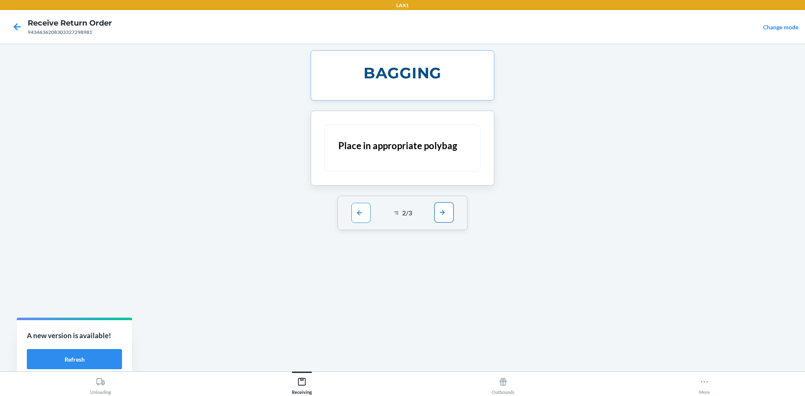
click at [446, 212] on button "button" at bounding box center [443, 212] width 19 height 20
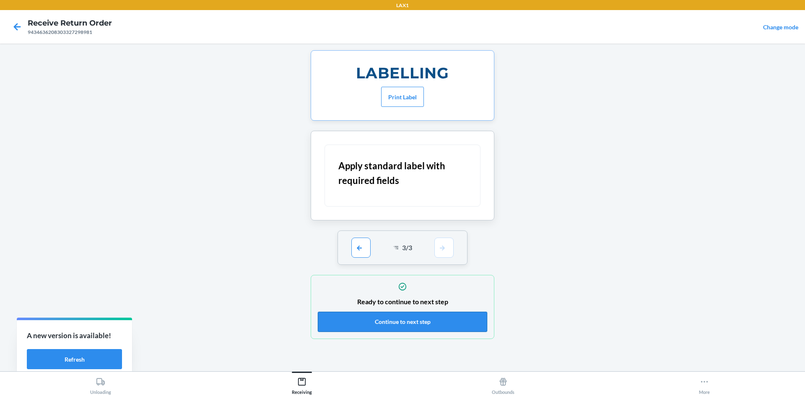
click at [456, 321] on button "Continue to next step" at bounding box center [402, 322] width 169 height 20
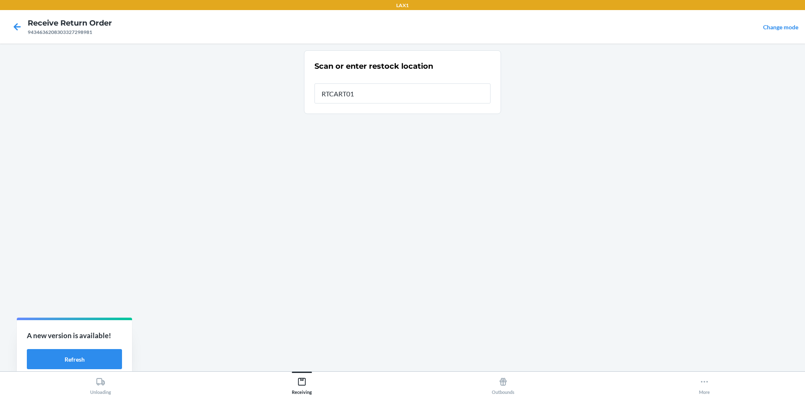
type input "RTCART011"
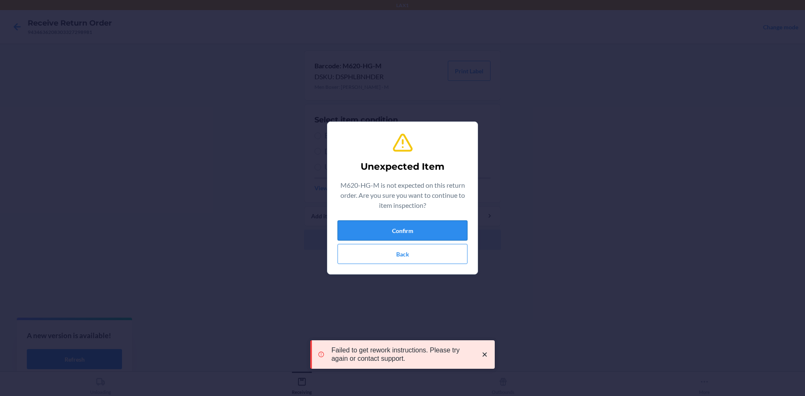
click at [454, 225] on button "Confirm" at bounding box center [402, 230] width 130 height 20
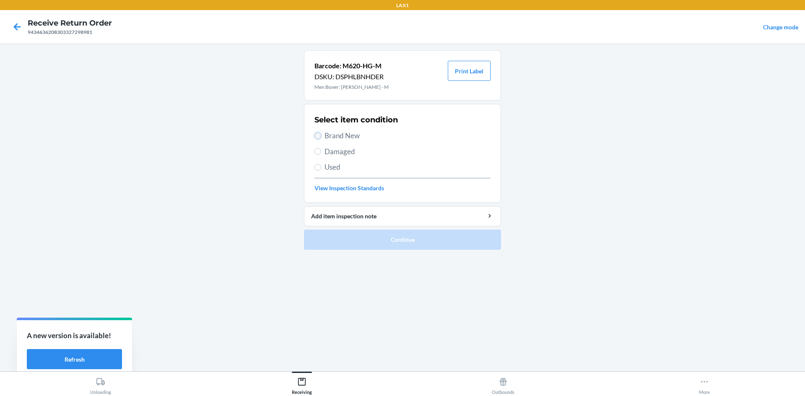
click at [319, 135] on input "Brand New" at bounding box center [317, 135] width 7 height 7
radio input "true"
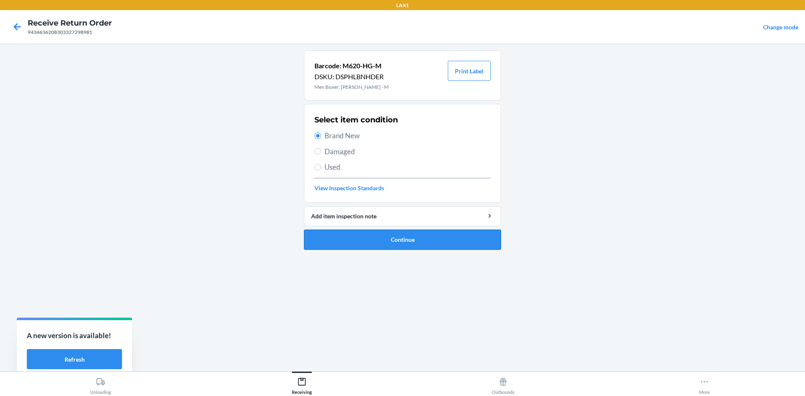
click at [376, 238] on button "Continue" at bounding box center [402, 240] width 197 height 20
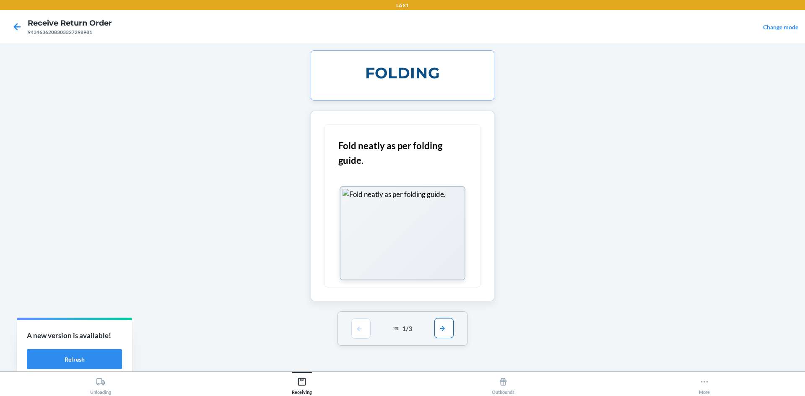
click at [451, 333] on button "button" at bounding box center [443, 328] width 19 height 20
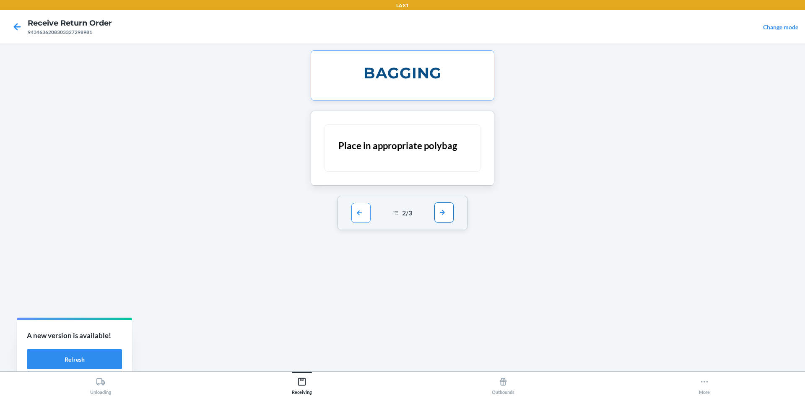
click at [447, 213] on button "button" at bounding box center [443, 212] width 19 height 20
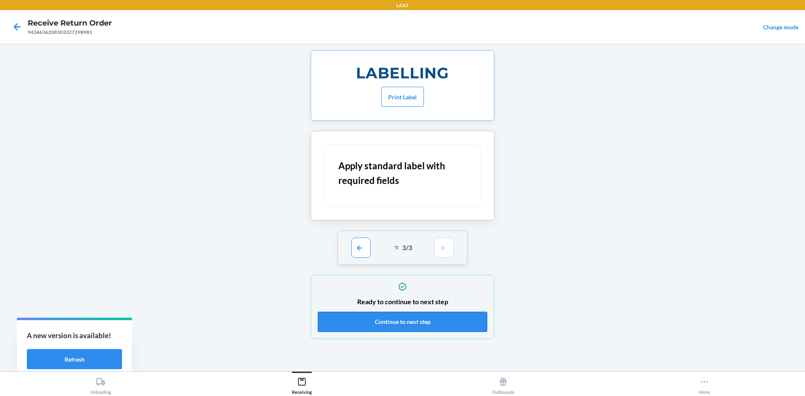
click at [460, 320] on button "Continue to next step" at bounding box center [402, 322] width 169 height 20
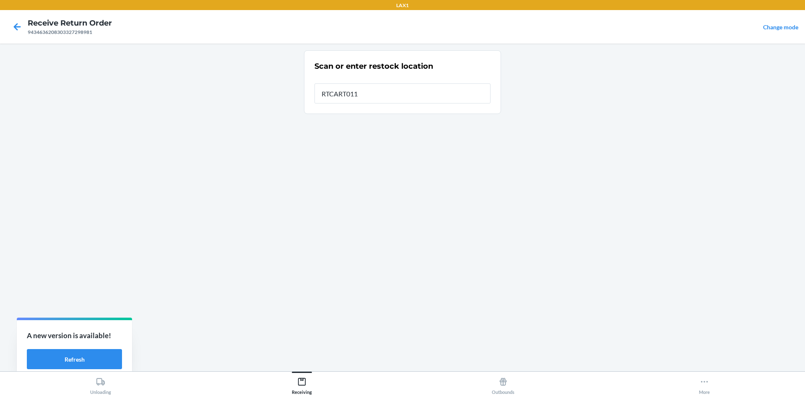
type input "RTCART011"
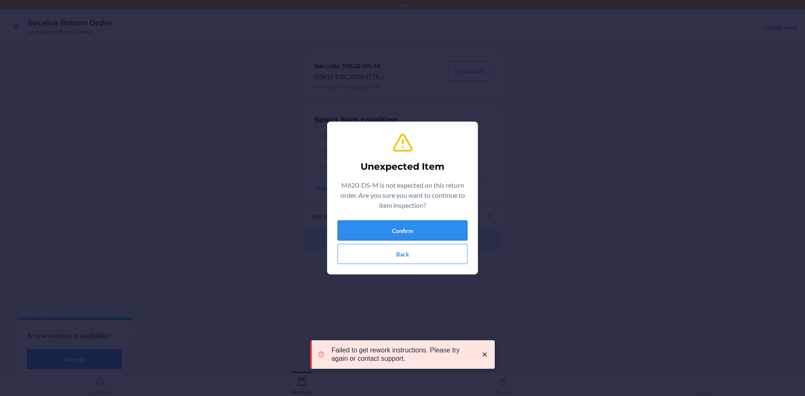
click at [417, 226] on button "Confirm" at bounding box center [402, 230] width 130 height 20
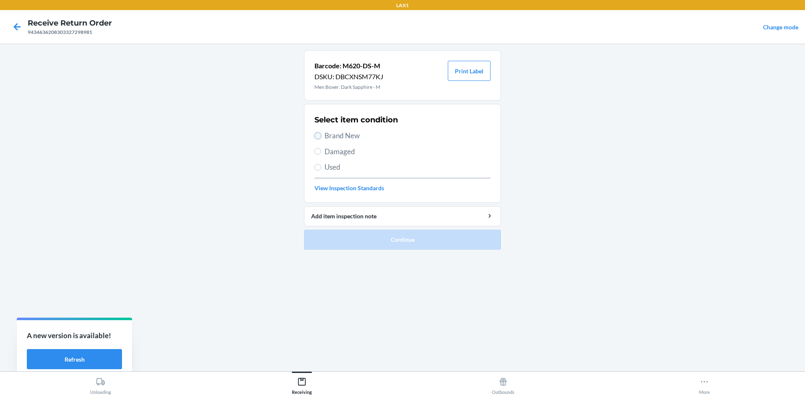
click at [321, 135] on input "Brand New" at bounding box center [317, 135] width 7 height 7
radio input "true"
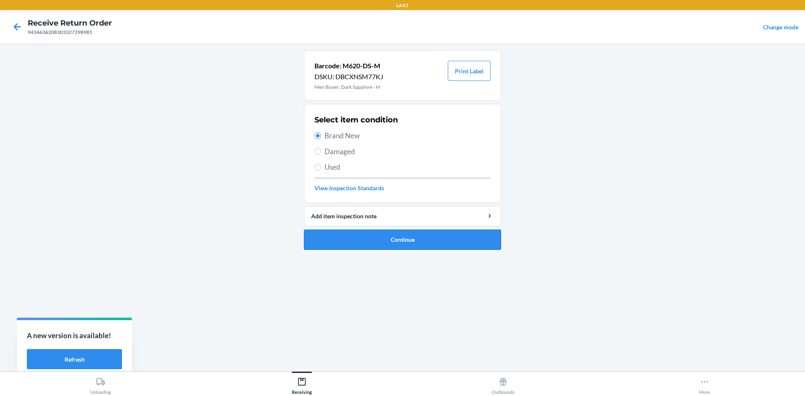
click at [406, 235] on button "Continue" at bounding box center [402, 240] width 197 height 20
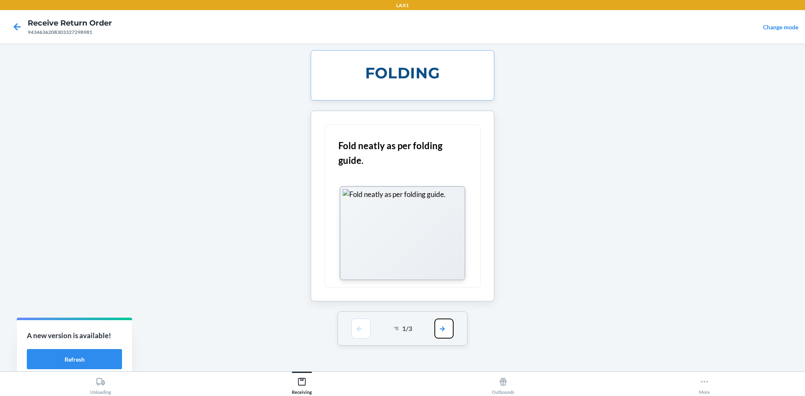
drag, startPoint x: 438, startPoint y: 333, endPoint x: 444, endPoint y: 311, distance: 23.4
click at [439, 331] on button "button" at bounding box center [443, 329] width 19 height 20
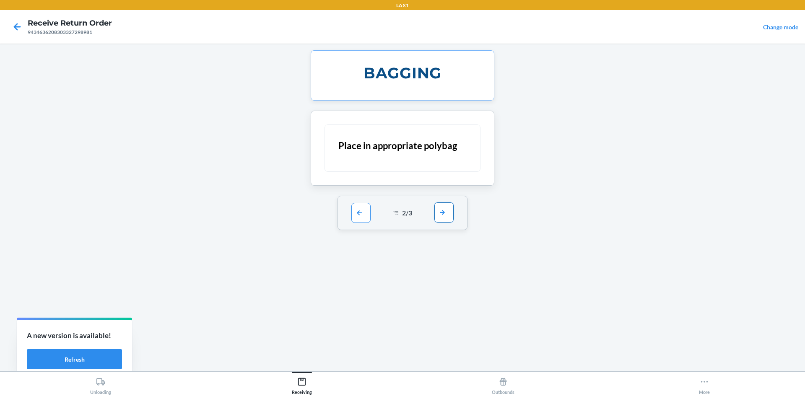
click at [449, 207] on button "button" at bounding box center [443, 212] width 19 height 20
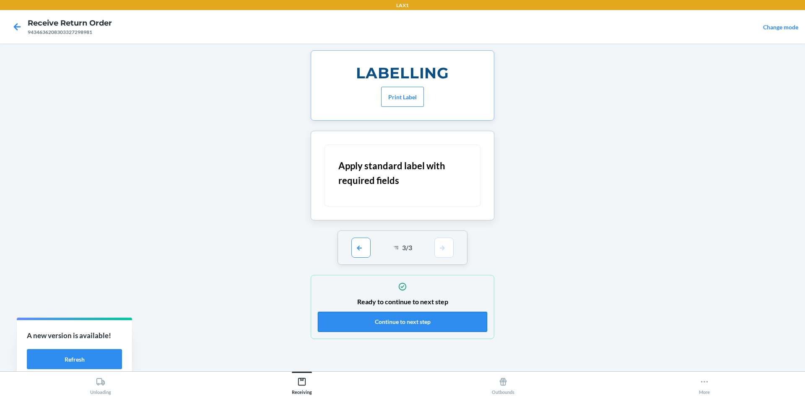
click at [466, 314] on button "Continue to next step" at bounding box center [402, 322] width 169 height 20
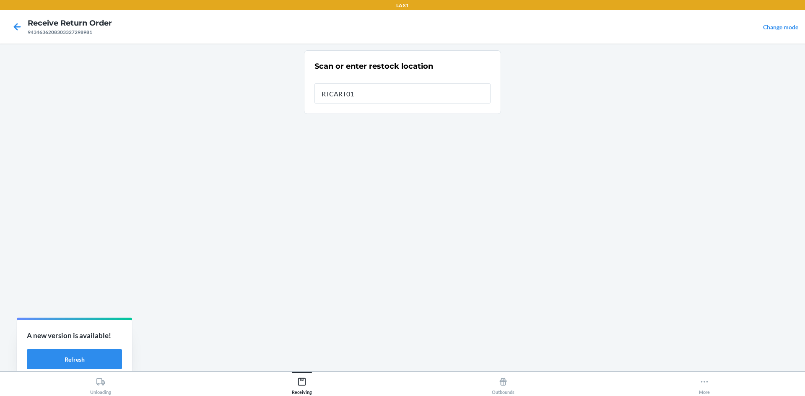
type input "RTCART011"
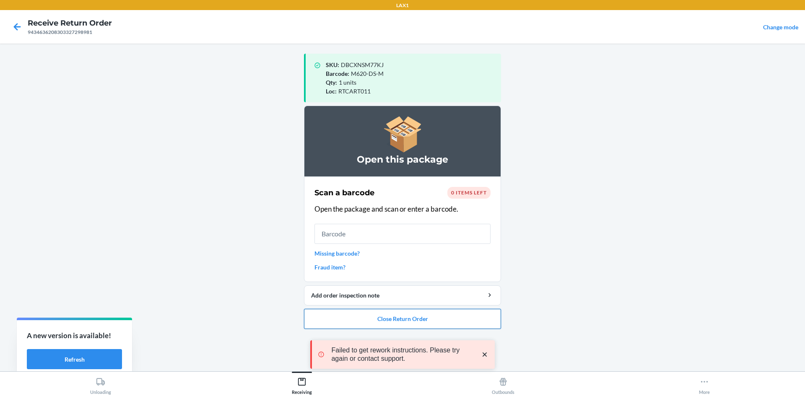
click at [455, 319] on button "Close Return Order" at bounding box center [402, 319] width 197 height 20
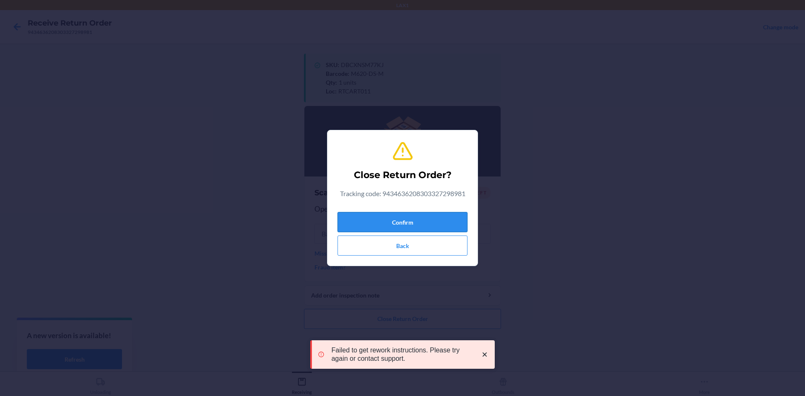
click at [443, 225] on button "Confirm" at bounding box center [402, 222] width 130 height 20
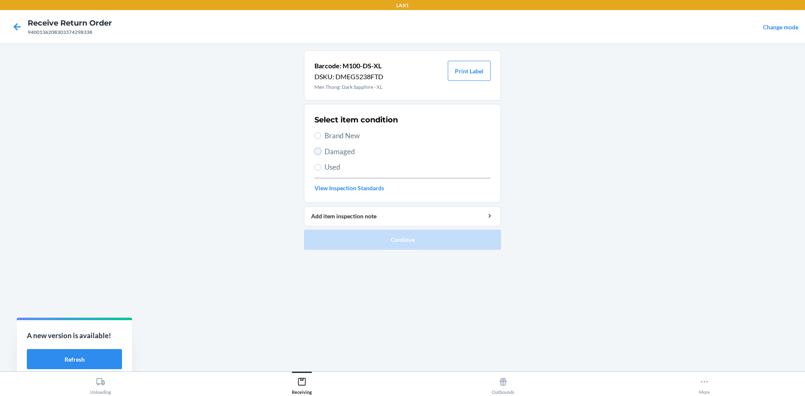
click at [317, 152] on input "Damaged" at bounding box center [317, 151] width 7 height 7
radio input "true"
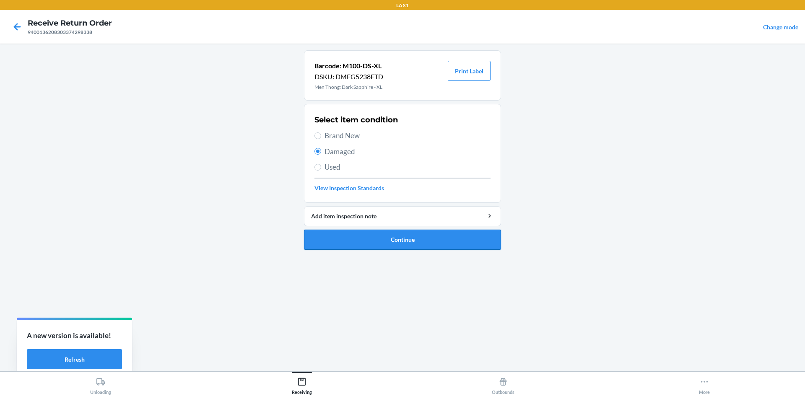
click at [336, 245] on button "Continue" at bounding box center [402, 240] width 197 height 20
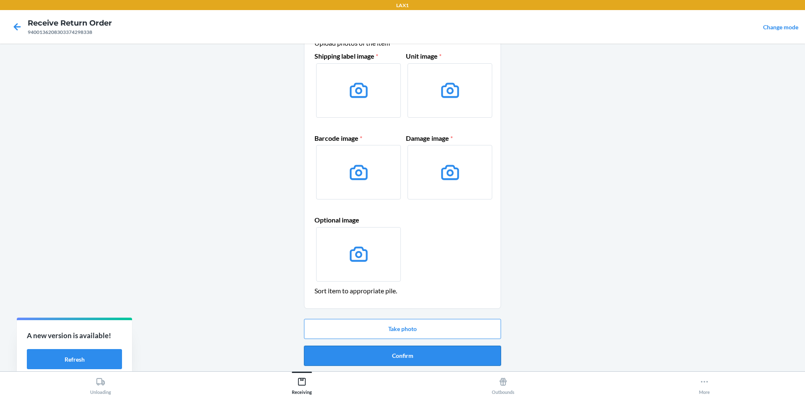
scroll to position [40, 0]
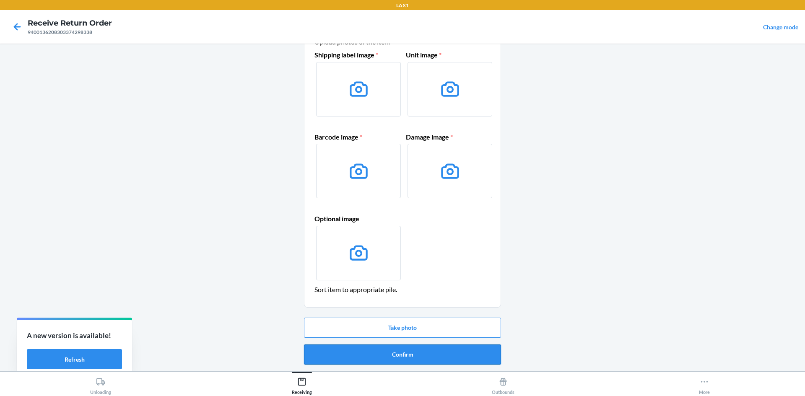
click at [443, 361] on button "Confirm" at bounding box center [402, 354] width 197 height 20
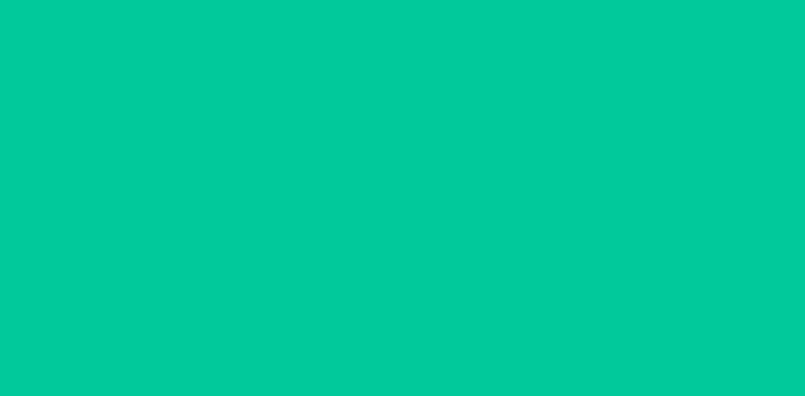
scroll to position [0, 0]
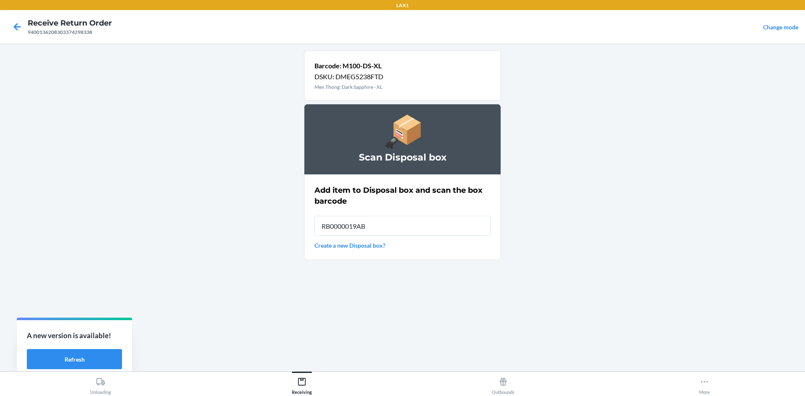
type input "RB0000019AB"
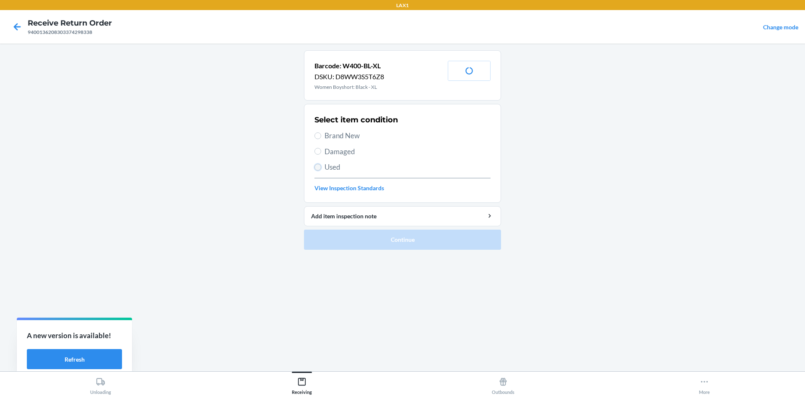
click at [318, 169] on input "Used" at bounding box center [317, 167] width 7 height 7
radio input "true"
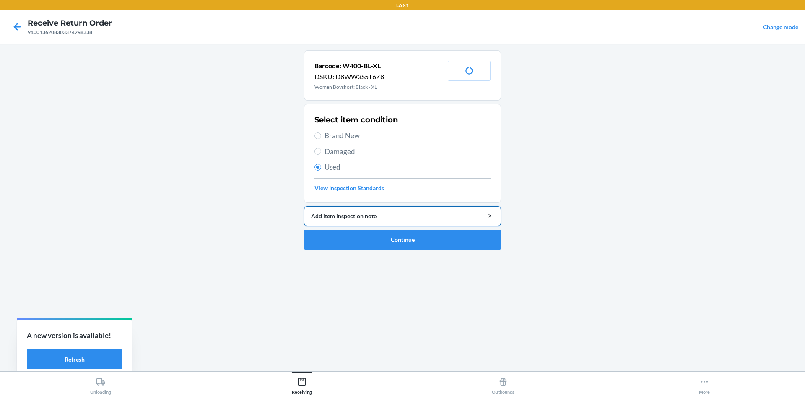
click at [328, 226] on button "Add item inspection note" at bounding box center [402, 216] width 197 height 20
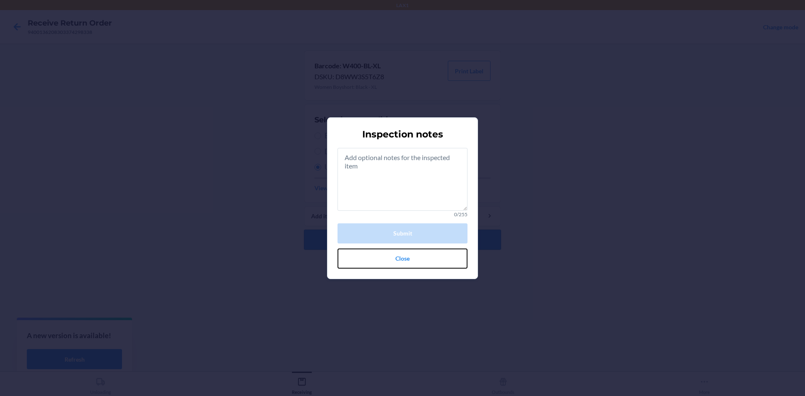
drag, startPoint x: 344, startPoint y: 261, endPoint x: 352, endPoint y: 249, distance: 15.0
click at [345, 259] on button "Close" at bounding box center [402, 259] width 130 height 20
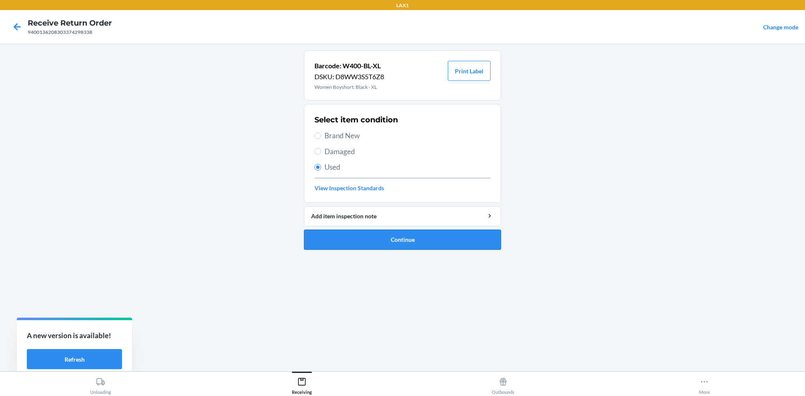
click at [353, 238] on button "Continue" at bounding box center [402, 240] width 197 height 20
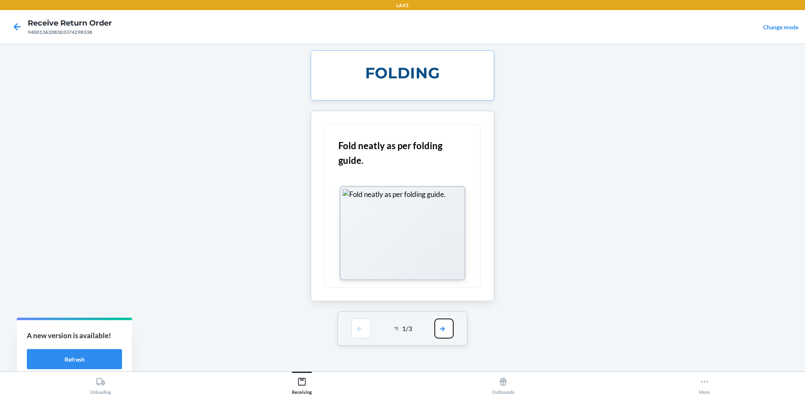
drag, startPoint x: 450, startPoint y: 326, endPoint x: 451, endPoint y: 321, distance: 5.1
click at [451, 326] on button "button" at bounding box center [443, 329] width 19 height 20
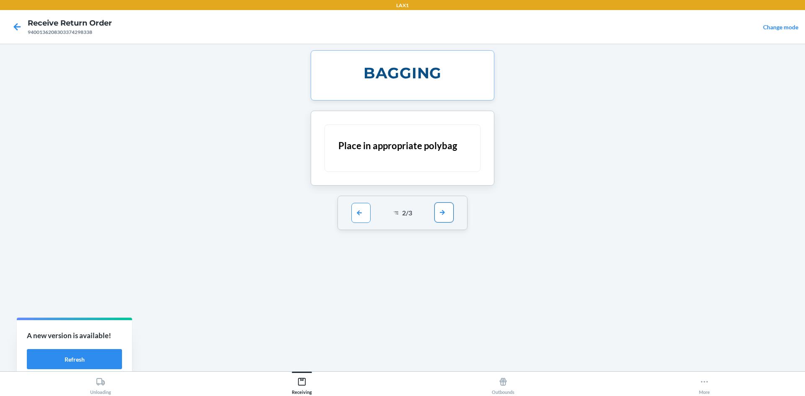
click at [449, 212] on button "button" at bounding box center [443, 212] width 19 height 20
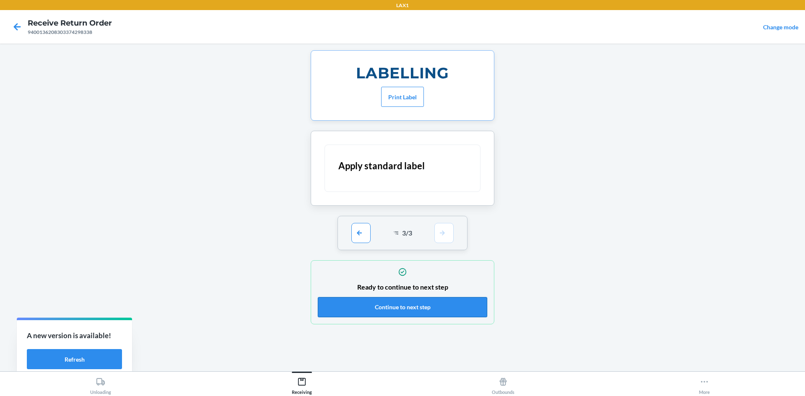
click at [430, 302] on button "Continue to next step" at bounding box center [402, 307] width 169 height 20
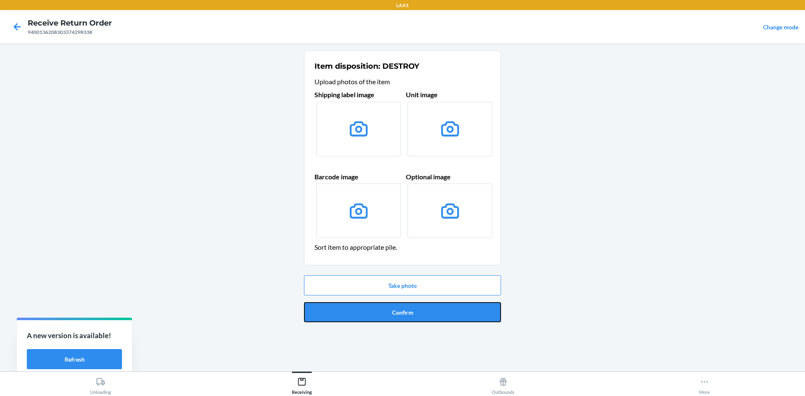
click at [430, 302] on button "Confirm" at bounding box center [402, 312] width 197 height 20
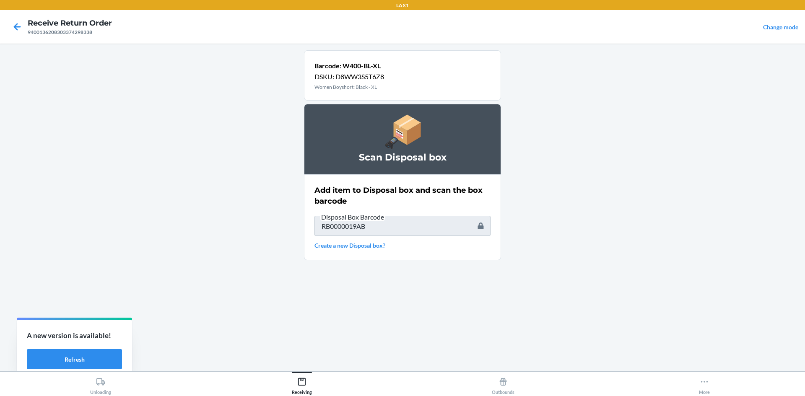
type input "W400-TEA-XL"
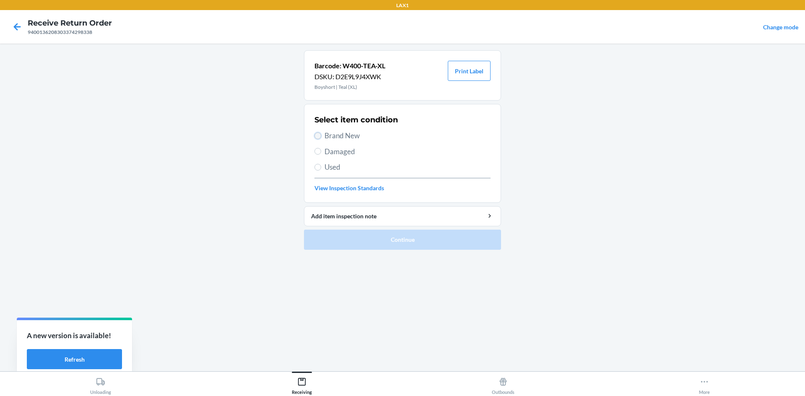
click at [319, 134] on input "Brand New" at bounding box center [317, 135] width 7 height 7
radio input "true"
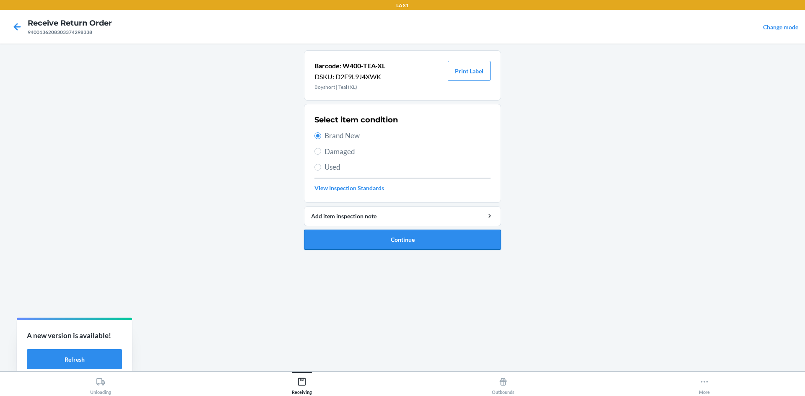
click at [358, 243] on button "Continue" at bounding box center [402, 240] width 197 height 20
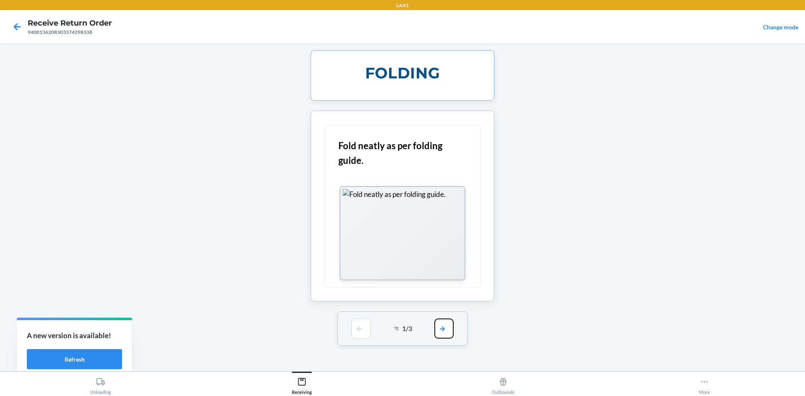
drag, startPoint x: 442, startPoint y: 333, endPoint x: 442, endPoint y: 323, distance: 10.1
click at [442, 330] on button "button" at bounding box center [443, 329] width 19 height 20
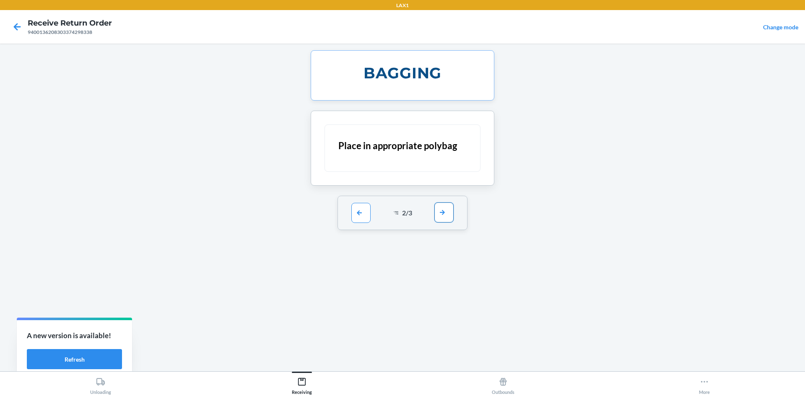
click at [445, 212] on button "button" at bounding box center [443, 212] width 19 height 20
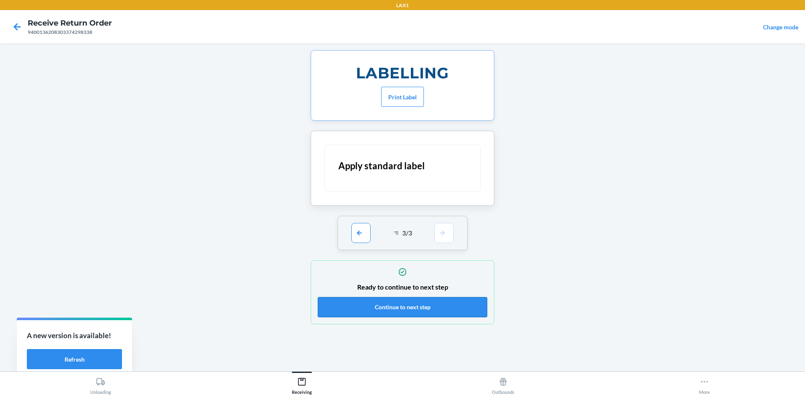
click at [458, 302] on button "Continue to next step" at bounding box center [402, 307] width 169 height 20
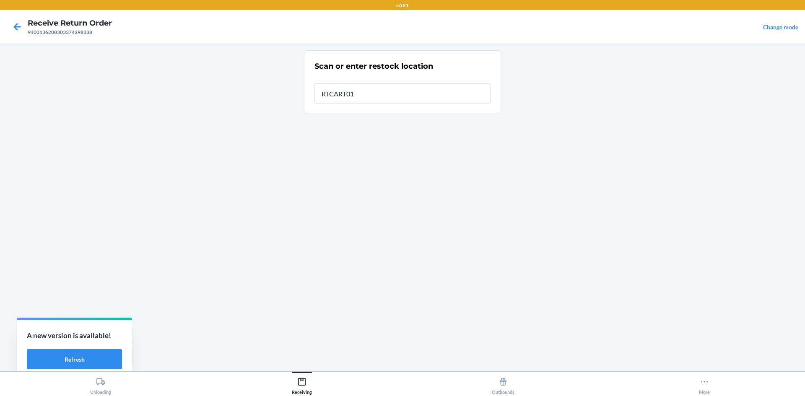
type input "RTCART011"
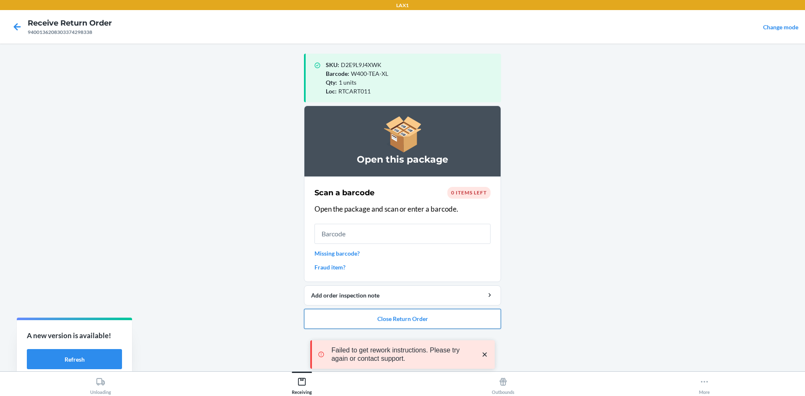
click at [462, 317] on button "Close Return Order" at bounding box center [402, 319] width 197 height 20
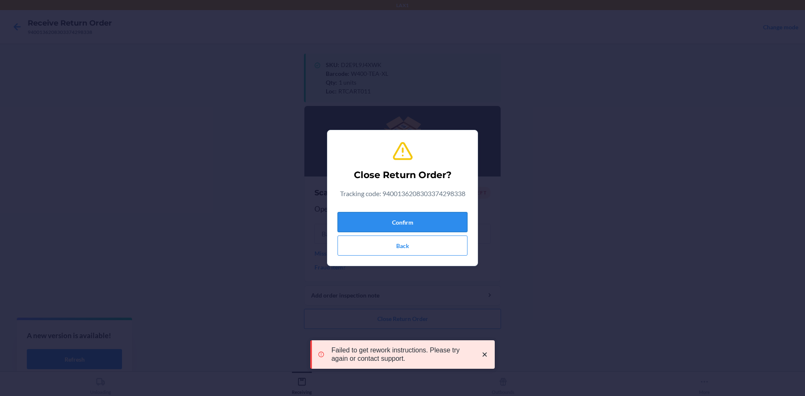
click at [435, 221] on button "Confirm" at bounding box center [402, 222] width 130 height 20
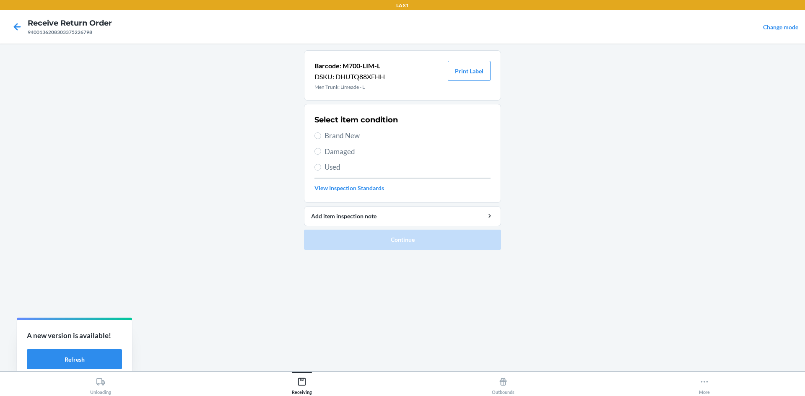
click at [319, 132] on label "Brand New" at bounding box center [402, 135] width 176 height 11
click at [319, 132] on input "Brand New" at bounding box center [317, 135] width 7 height 7
radio input "true"
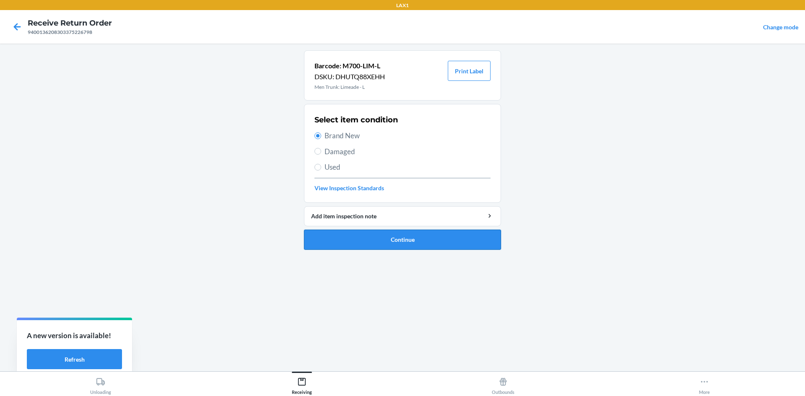
click at [352, 245] on button "Continue" at bounding box center [402, 240] width 197 height 20
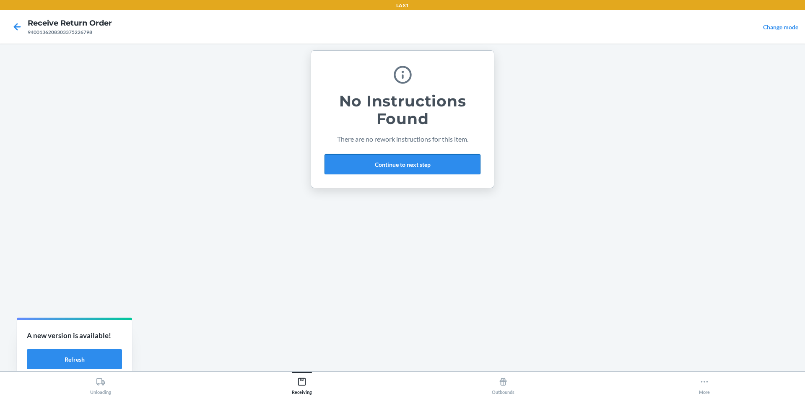
click at [401, 155] on button "Continue to next step" at bounding box center [402, 164] width 156 height 20
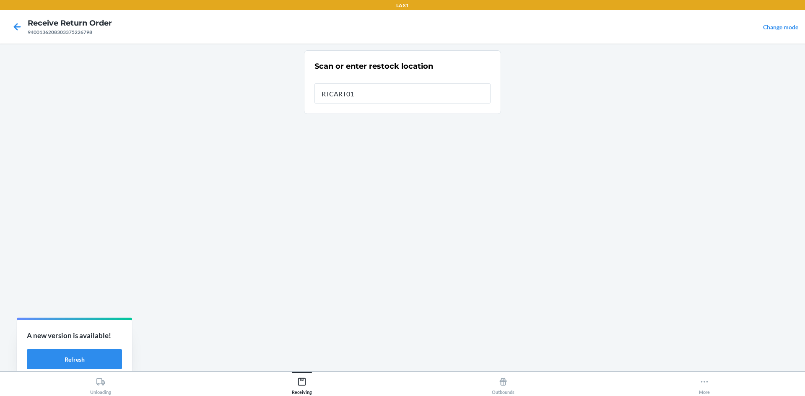
type input "RTCART011"
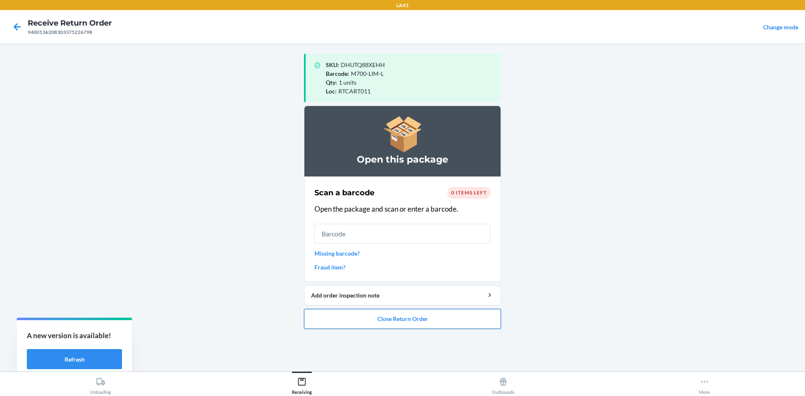
click at [406, 320] on button "Close Return Order" at bounding box center [402, 319] width 197 height 20
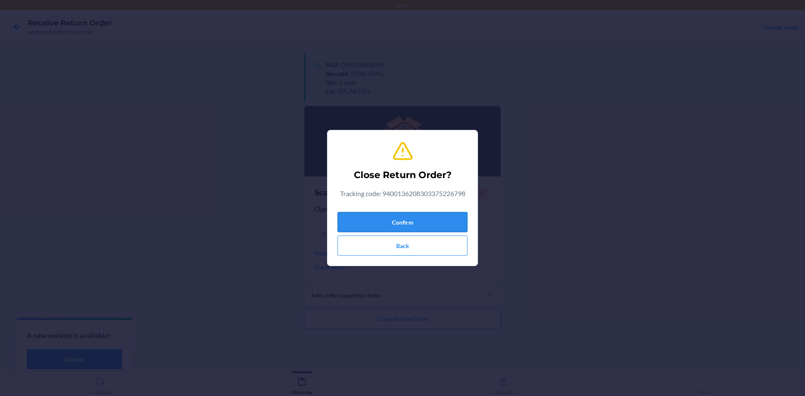
click at [421, 218] on button "Confirm" at bounding box center [402, 222] width 130 height 20
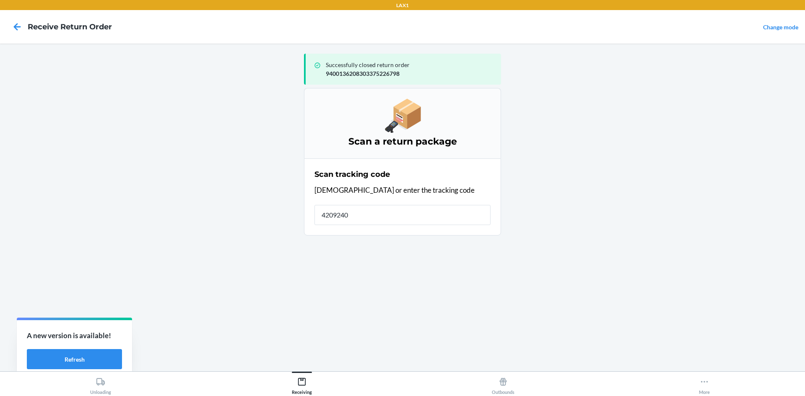
type input "42092408"
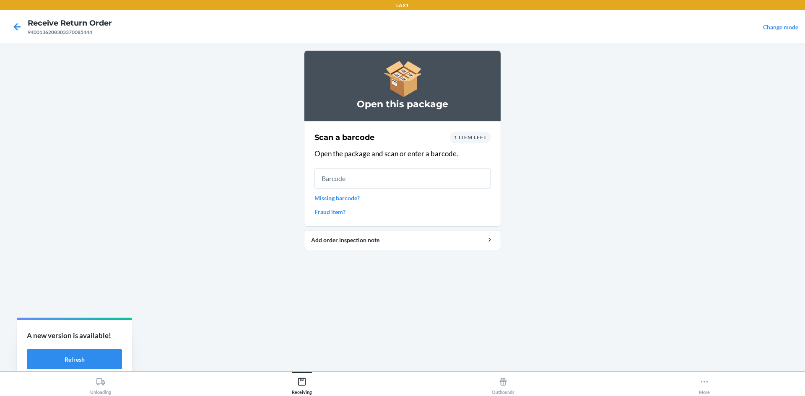
click at [480, 135] on span "1 item left" at bounding box center [470, 137] width 33 height 6
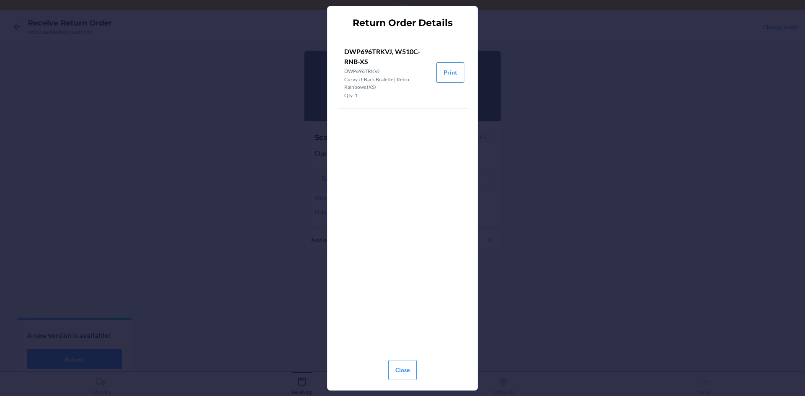
click at [452, 76] on button "Print" at bounding box center [450, 72] width 28 height 20
click at [407, 374] on button "Close" at bounding box center [402, 370] width 28 height 20
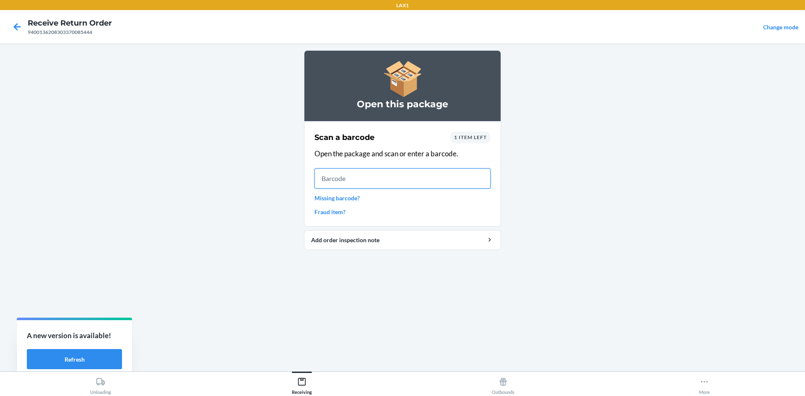
click at [325, 174] on input "text" at bounding box center [402, 178] width 176 height 20
click at [477, 131] on div "Scan a barcode 1 item left Open the package and scan or enter a barcode. Missin…" at bounding box center [402, 174] width 176 height 90
click at [477, 137] on span "1 item left" at bounding box center [470, 137] width 33 height 6
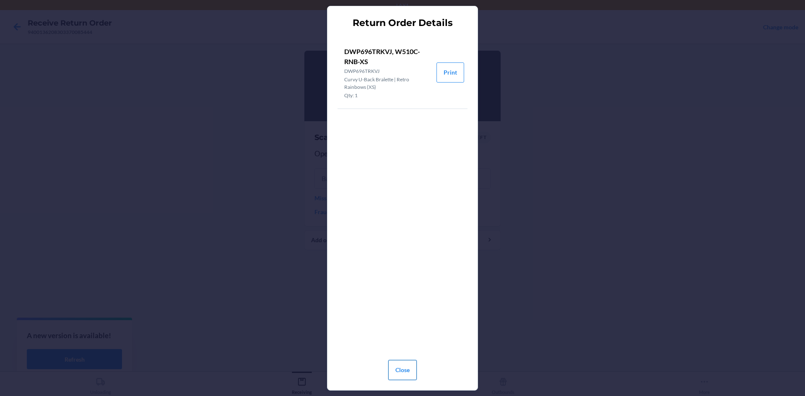
click at [406, 373] on button "Close" at bounding box center [402, 370] width 28 height 20
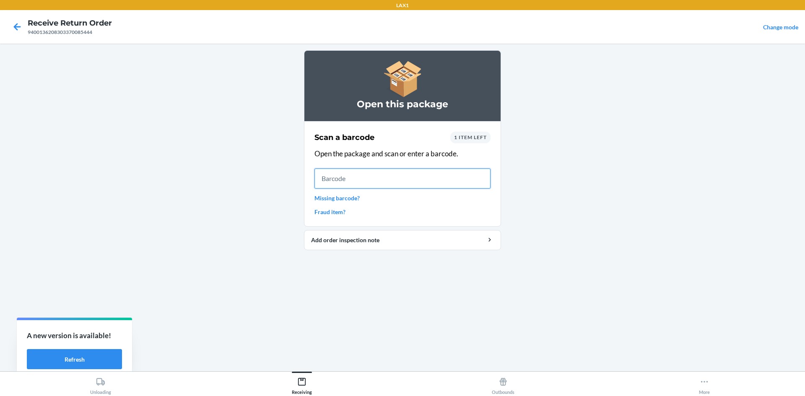
click at [328, 169] on input "text" at bounding box center [402, 178] width 176 height 20
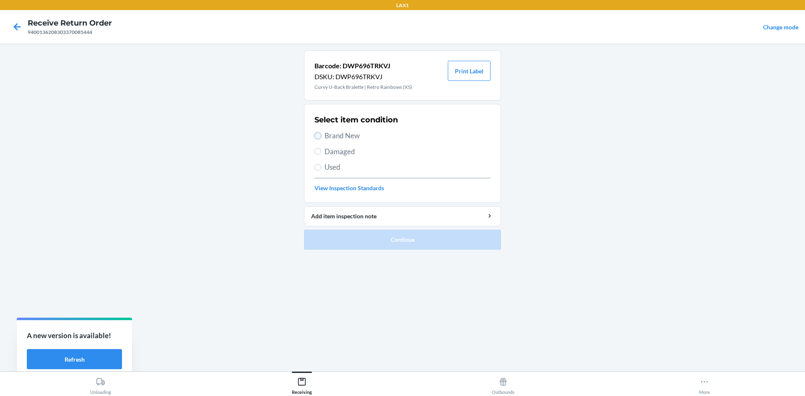
click at [316, 137] on input "Brand New" at bounding box center [317, 135] width 7 height 7
radio input "true"
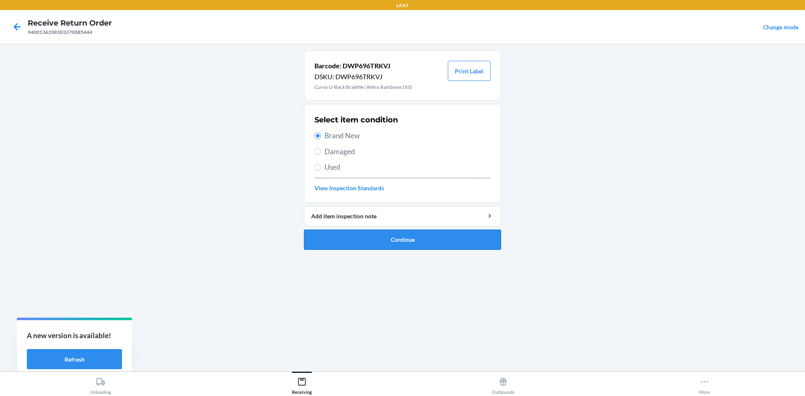
click at [346, 239] on button "Continue" at bounding box center [402, 240] width 197 height 20
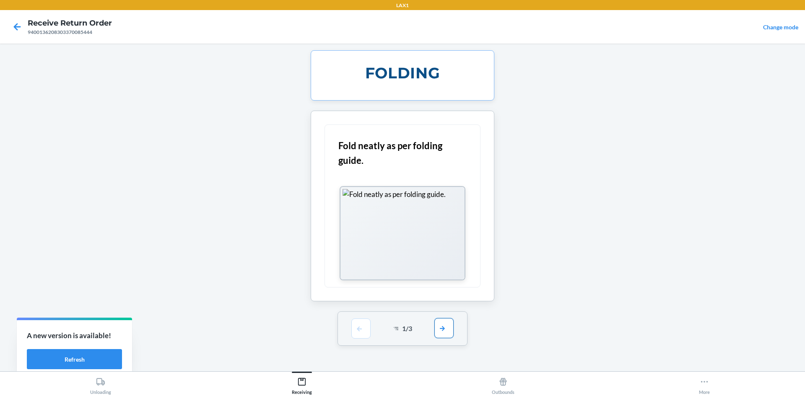
click at [441, 332] on button "button" at bounding box center [443, 328] width 19 height 20
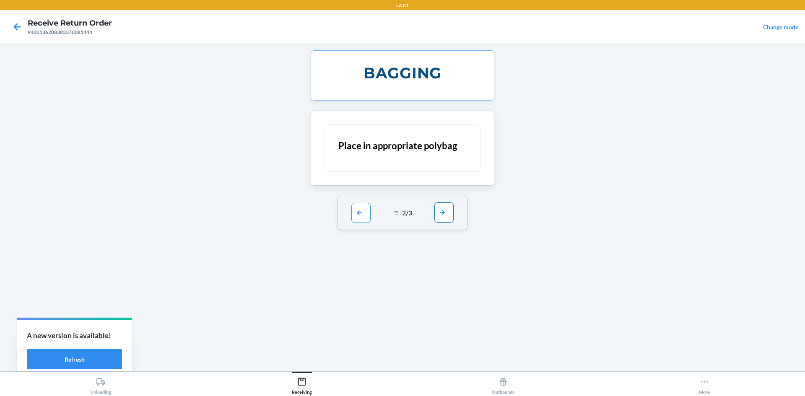
click at [443, 221] on button "button" at bounding box center [443, 212] width 19 height 20
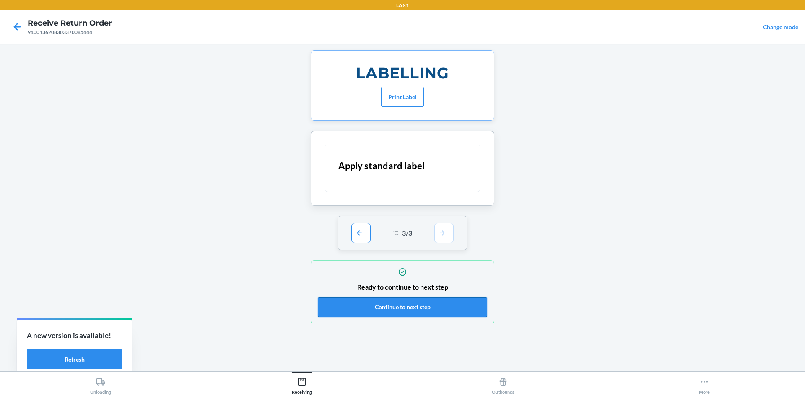
click at [438, 308] on button "Continue to next step" at bounding box center [402, 307] width 169 height 20
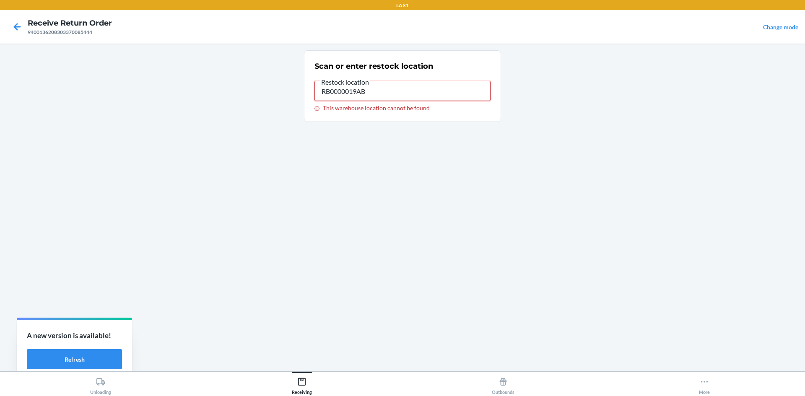
drag, startPoint x: 373, startPoint y: 93, endPoint x: 224, endPoint y: 72, distance: 150.8
click at [251, 83] on main "Scan or enter restock location Restock location RB0000019AB This warehouse loca…" at bounding box center [402, 208] width 805 height 328
type input "RTCART011"
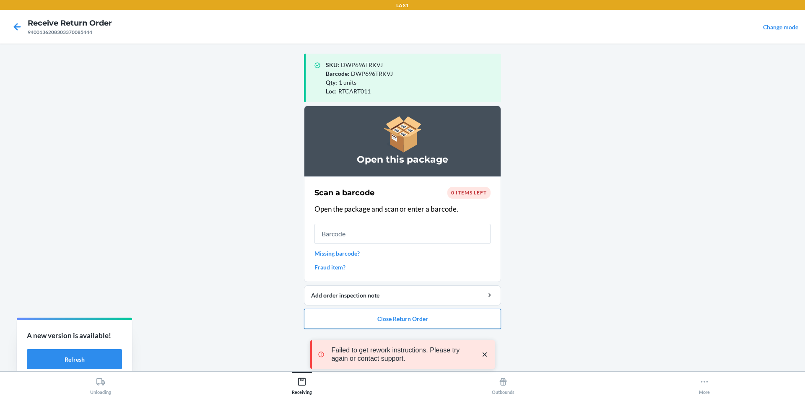
click at [416, 313] on button "Close Return Order" at bounding box center [402, 319] width 197 height 20
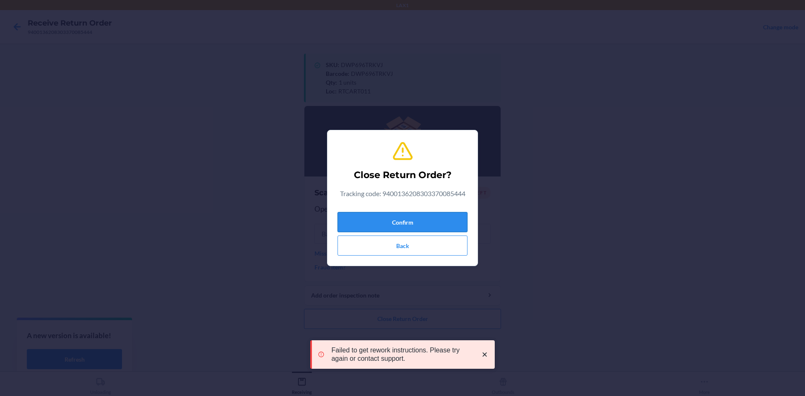
click at [420, 217] on button "Confirm" at bounding box center [402, 222] width 130 height 20
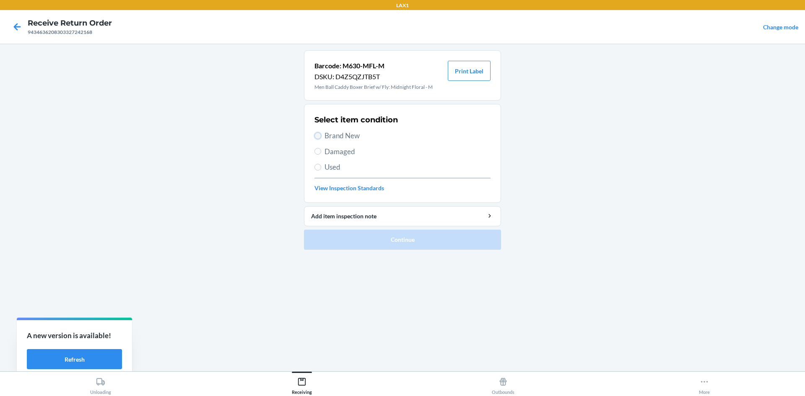
click at [318, 133] on input "Brand New" at bounding box center [317, 135] width 7 height 7
radio input "true"
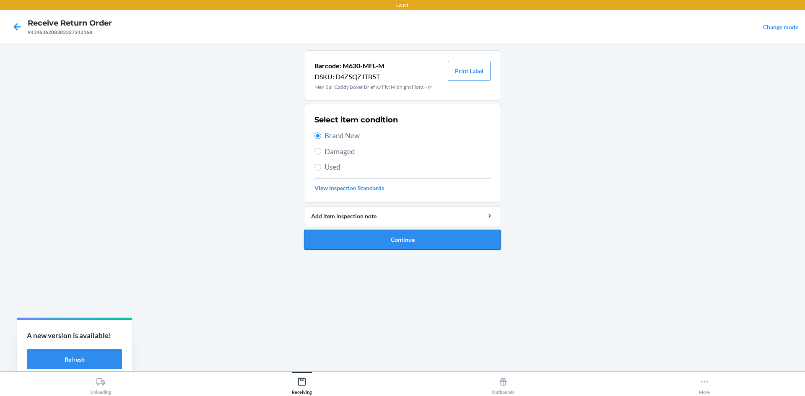
click at [380, 234] on button "Continue" at bounding box center [402, 240] width 197 height 20
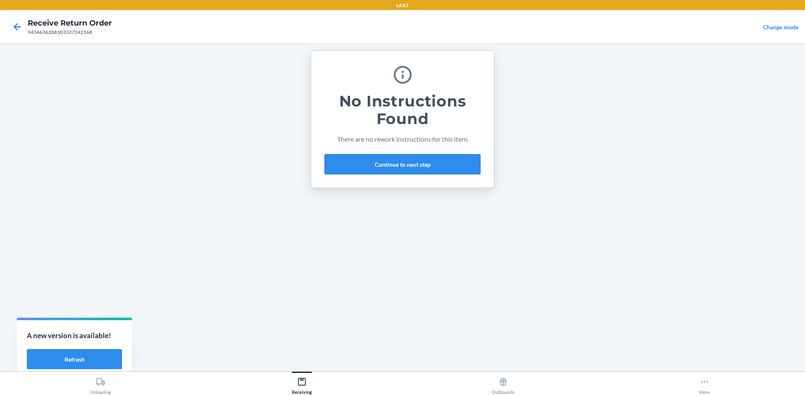
click at [445, 161] on button "Continue to next step" at bounding box center [402, 164] width 156 height 20
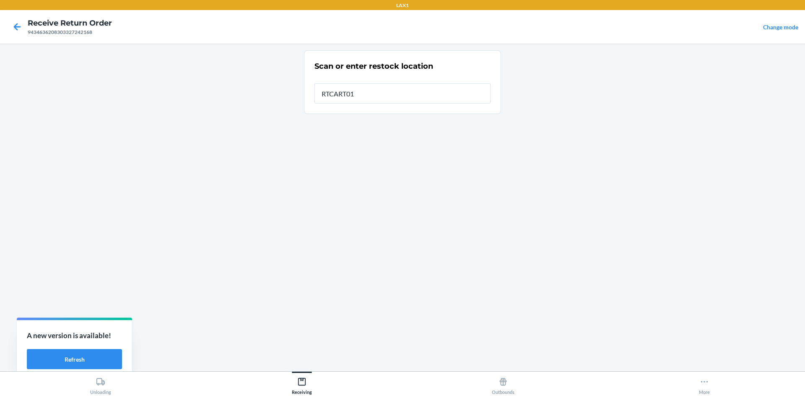
type input "RTCART011"
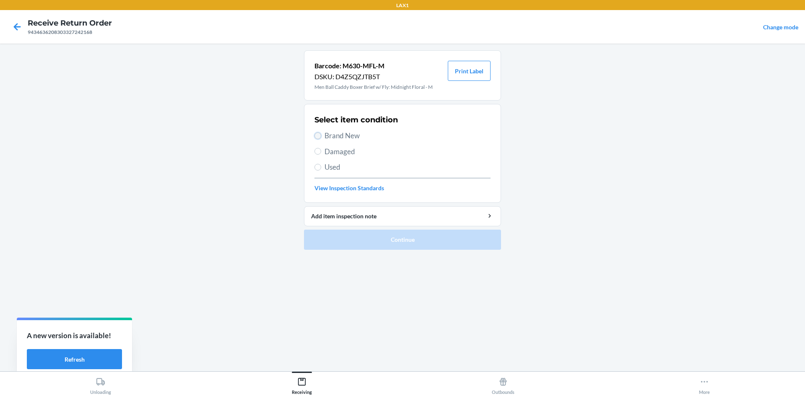
click at [320, 137] on input "Brand New" at bounding box center [317, 135] width 7 height 7
radio input "true"
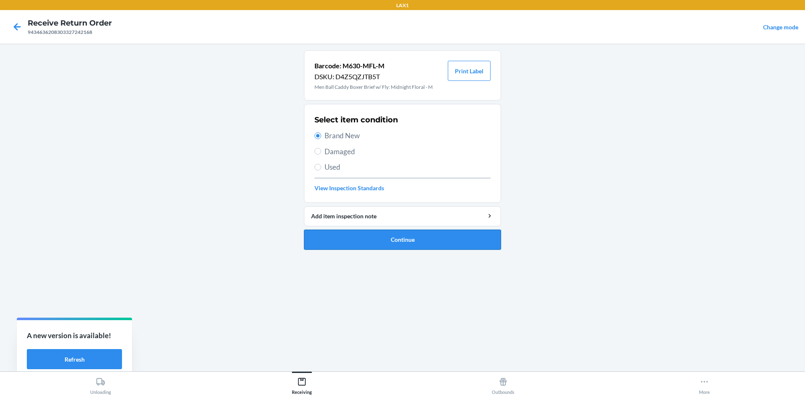
click at [378, 238] on button "Continue" at bounding box center [402, 240] width 197 height 20
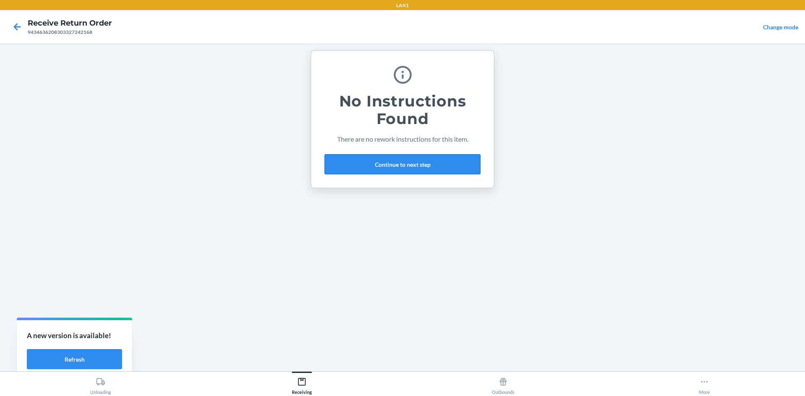
click at [422, 165] on button "Continue to next step" at bounding box center [402, 164] width 156 height 20
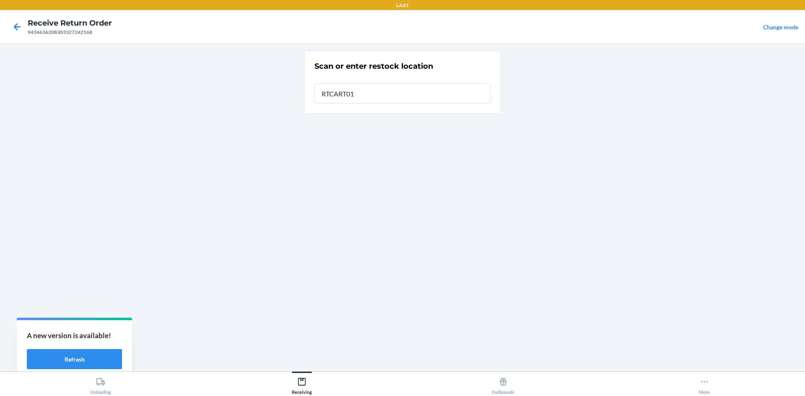
type input "RTCART011"
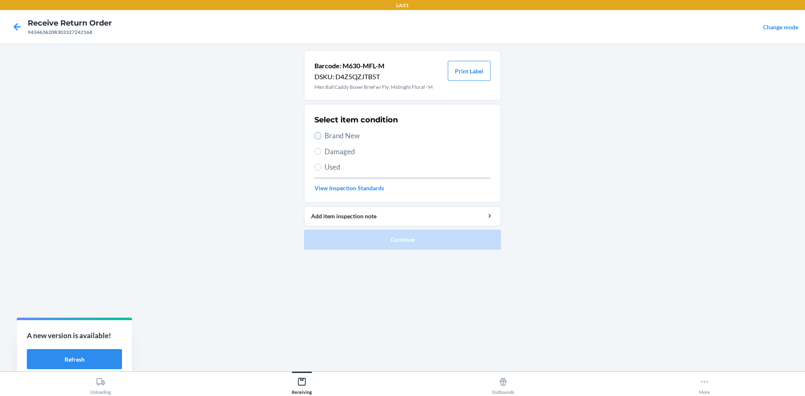
click at [320, 136] on input "Brand New" at bounding box center [317, 135] width 7 height 7
radio input "true"
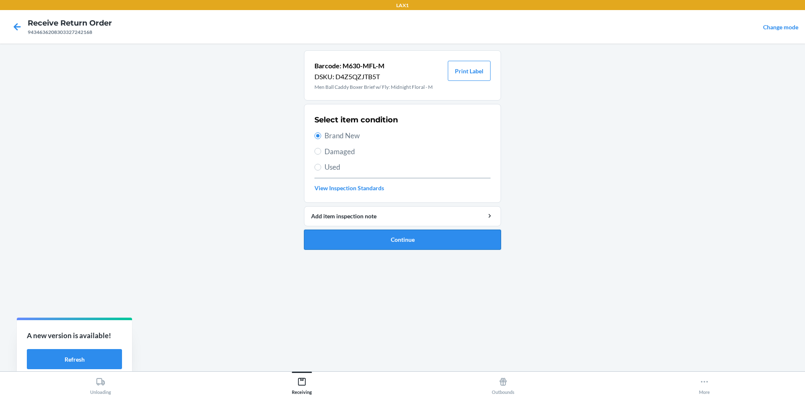
click at [389, 236] on button "Continue" at bounding box center [402, 240] width 197 height 20
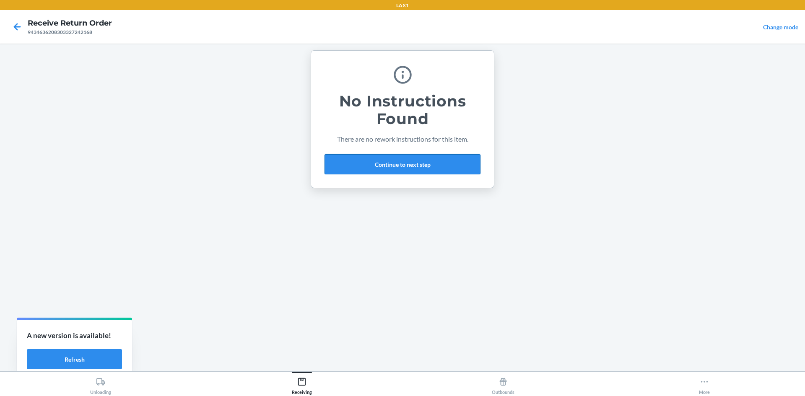
click at [433, 168] on button "Continue to next step" at bounding box center [402, 164] width 156 height 20
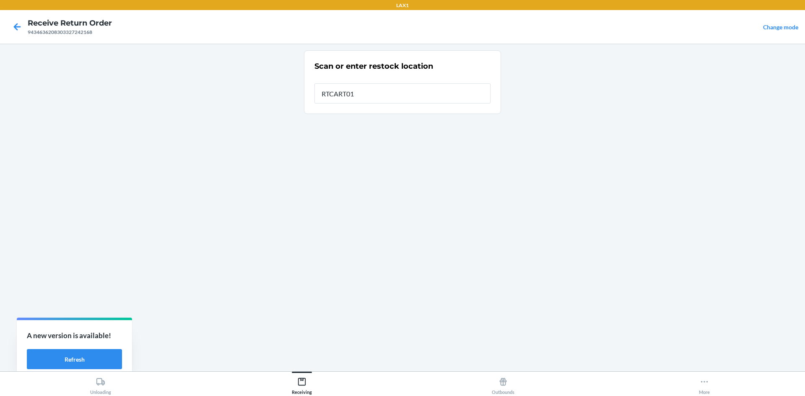
type input "RTCART011"
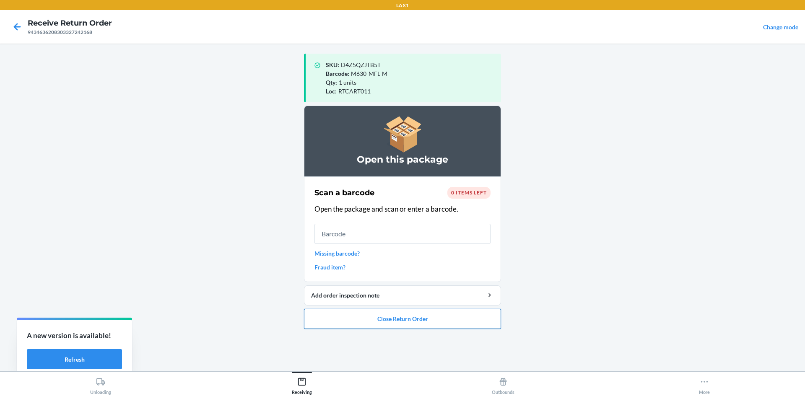
click at [433, 322] on button "Close Return Order" at bounding box center [402, 319] width 197 height 20
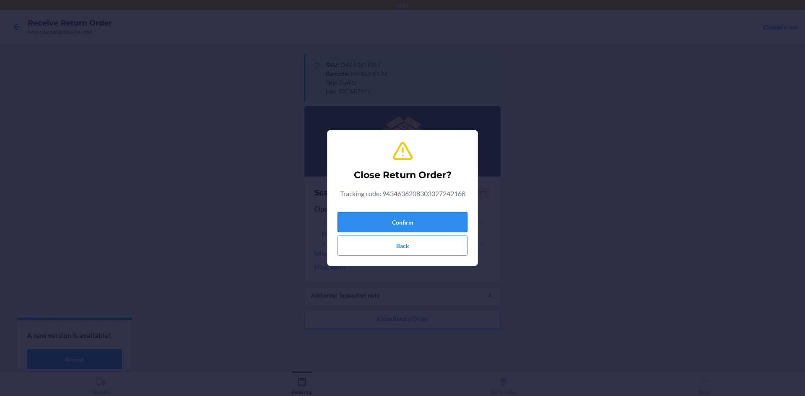
click at [433, 218] on button "Confirm" at bounding box center [402, 222] width 130 height 20
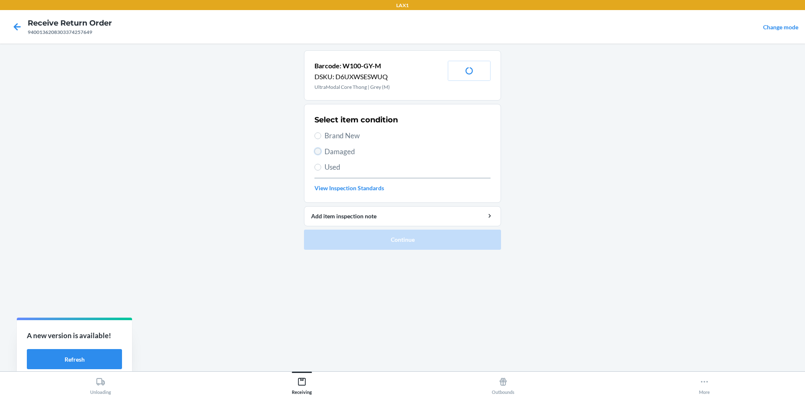
click at [316, 150] on input "Damaged" at bounding box center [317, 151] width 7 height 7
radio input "true"
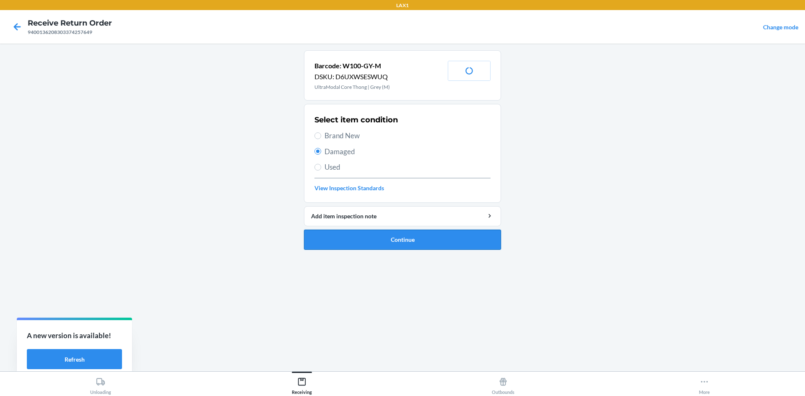
click at [344, 237] on button "Continue" at bounding box center [402, 240] width 197 height 20
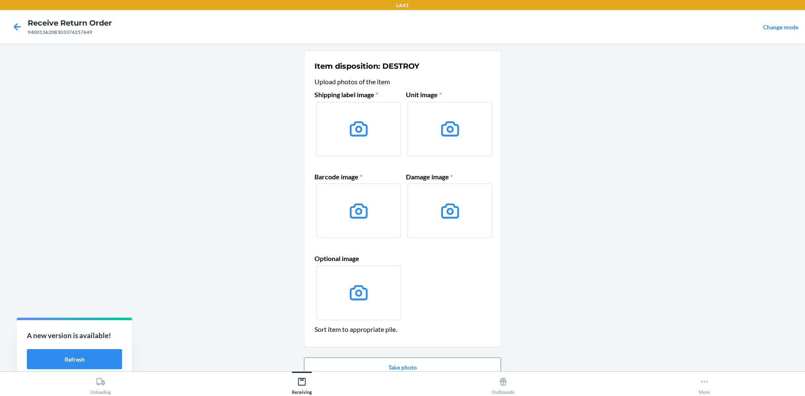
scroll to position [40, 0]
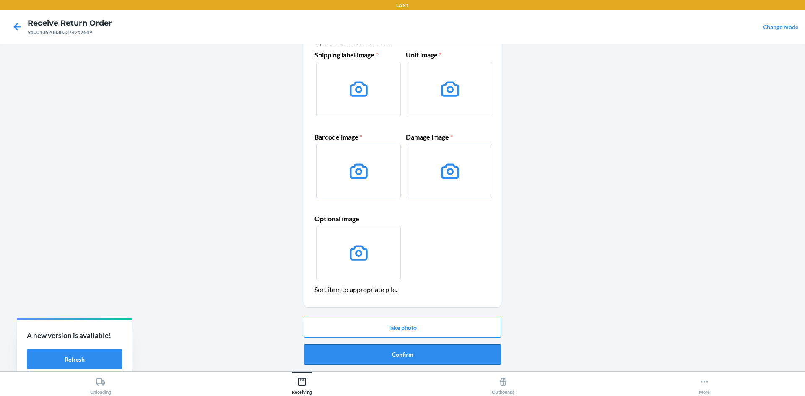
click at [476, 349] on button "Confirm" at bounding box center [402, 354] width 197 height 20
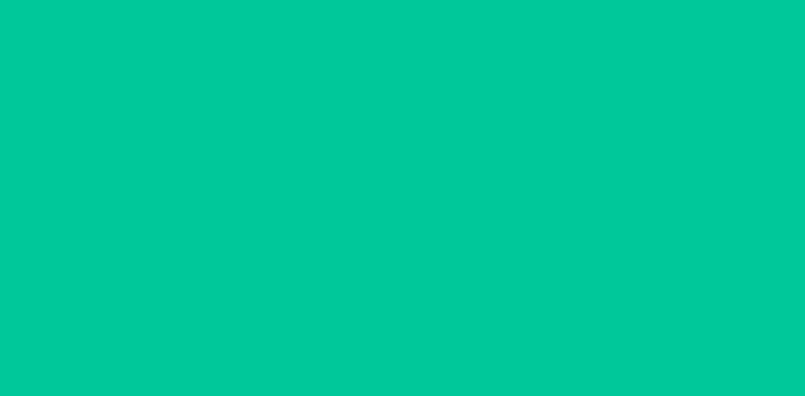
scroll to position [0, 0]
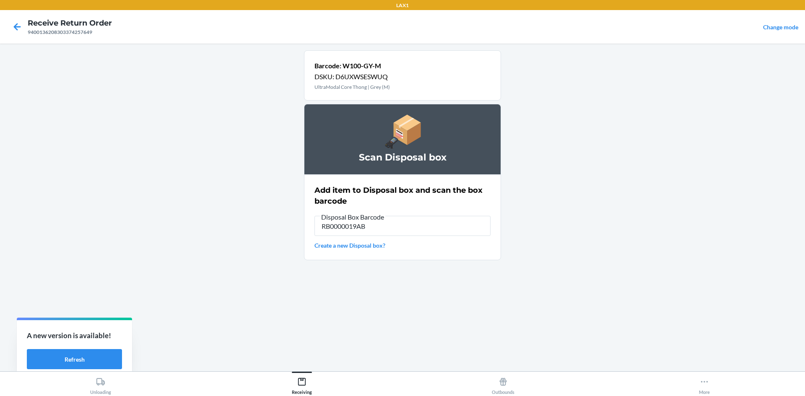
type input "RB0000019AB"
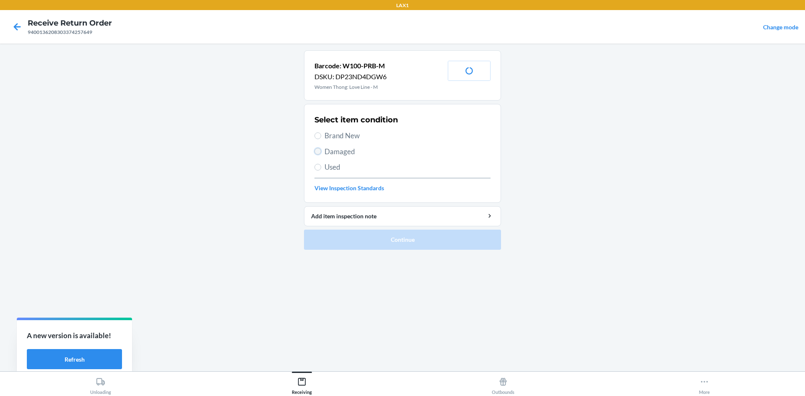
click at [317, 154] on input "Damaged" at bounding box center [317, 151] width 7 height 7
radio input "true"
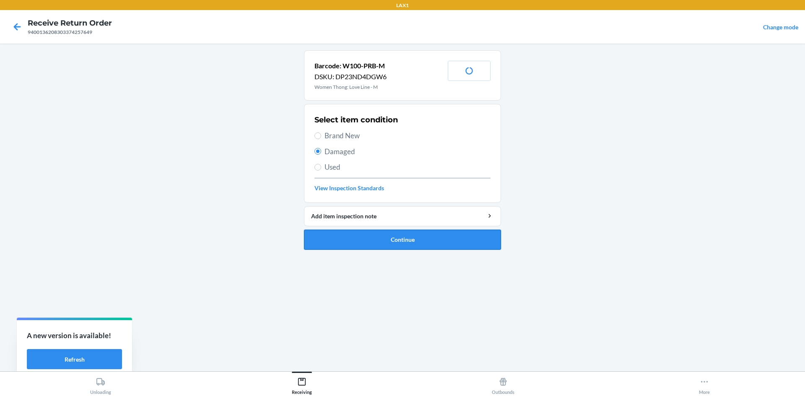
click at [368, 241] on button "Continue" at bounding box center [402, 240] width 197 height 20
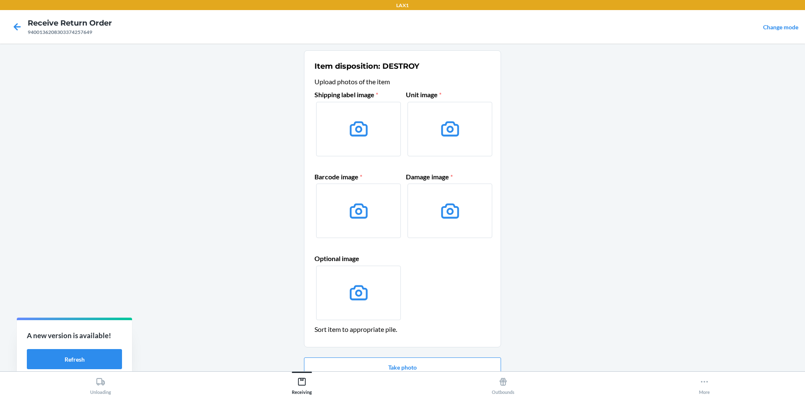
scroll to position [40, 0]
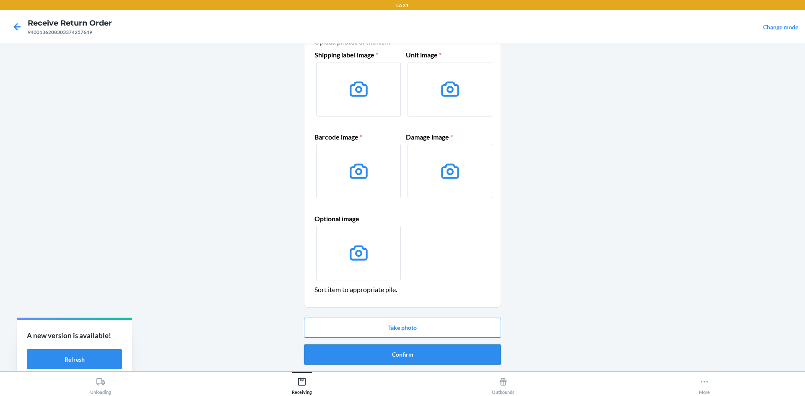
click at [435, 354] on button "Confirm" at bounding box center [402, 354] width 197 height 20
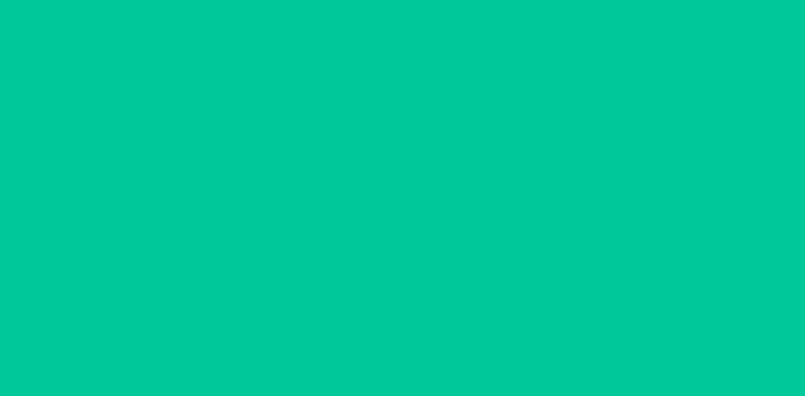
scroll to position [0, 0]
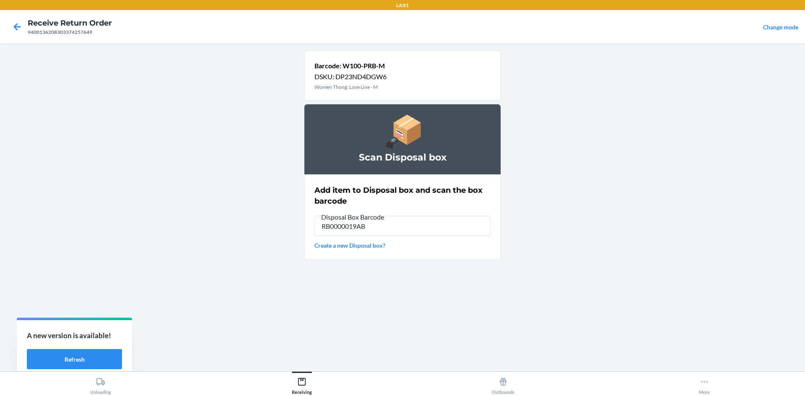
type input "RB0000019AB"
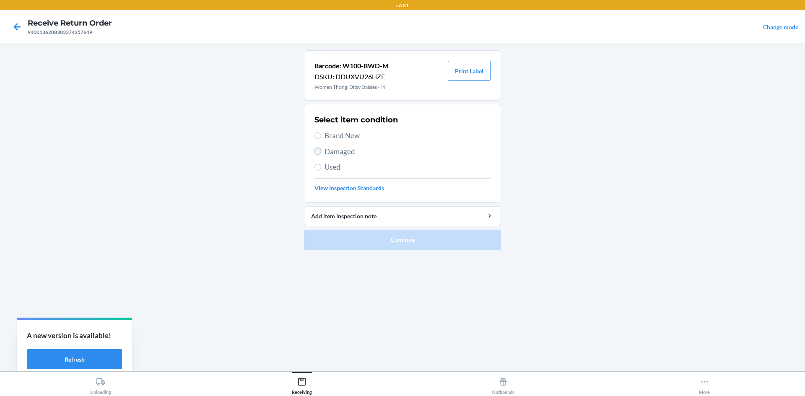
click at [315, 150] on input "Damaged" at bounding box center [317, 151] width 7 height 7
radio input "true"
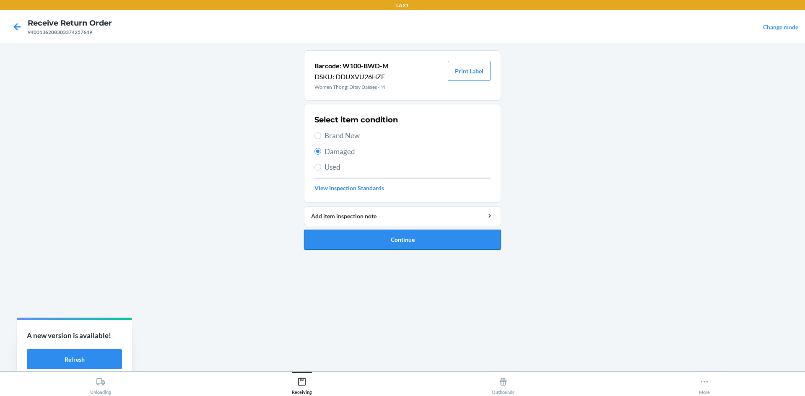
click at [355, 239] on button "Continue" at bounding box center [402, 240] width 197 height 20
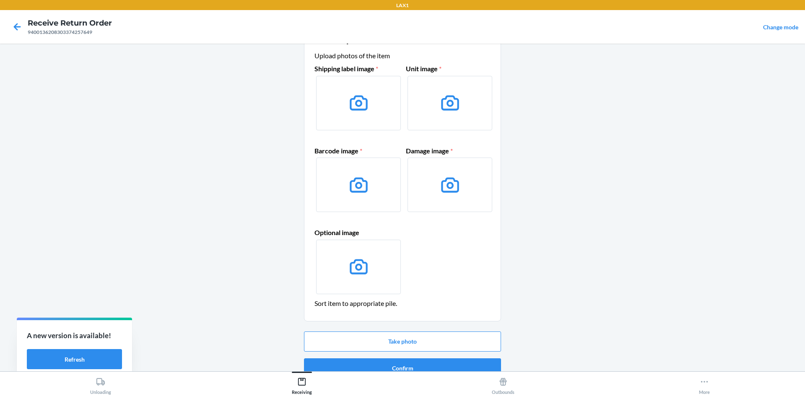
scroll to position [40, 0]
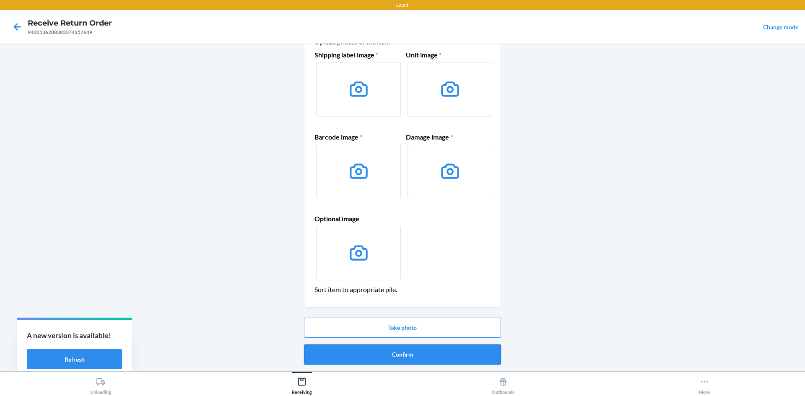
click at [473, 347] on button "Confirm" at bounding box center [402, 354] width 197 height 20
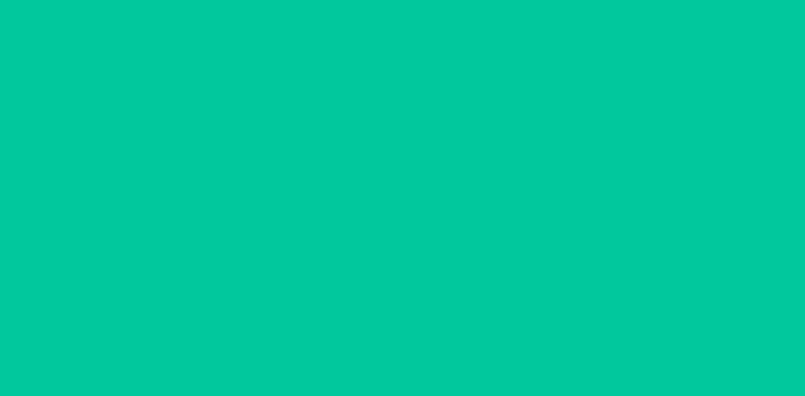
scroll to position [0, 0]
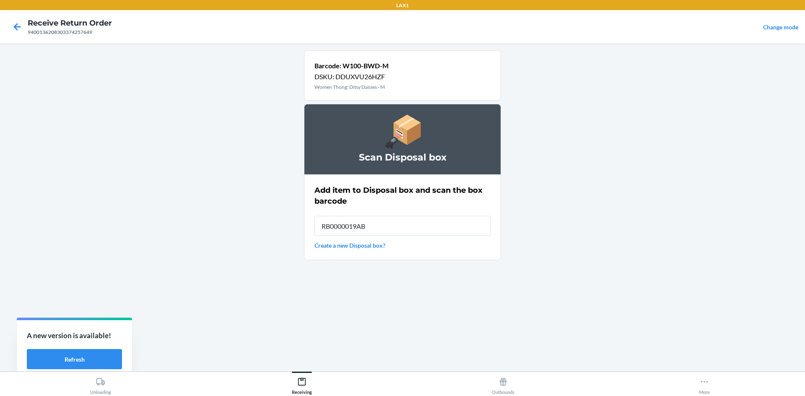
type input "RB0000019AB"
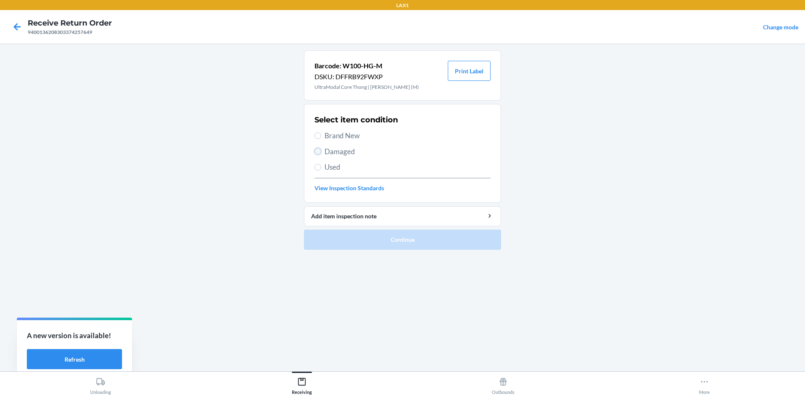
click at [319, 150] on input "Damaged" at bounding box center [317, 151] width 7 height 7
radio input "true"
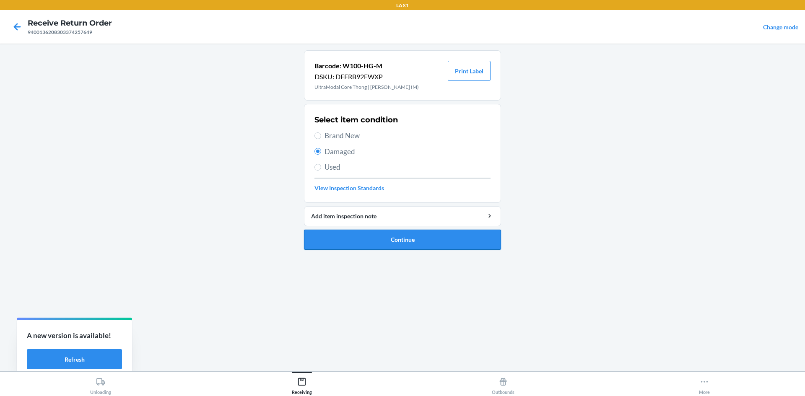
click at [384, 244] on button "Continue" at bounding box center [402, 240] width 197 height 20
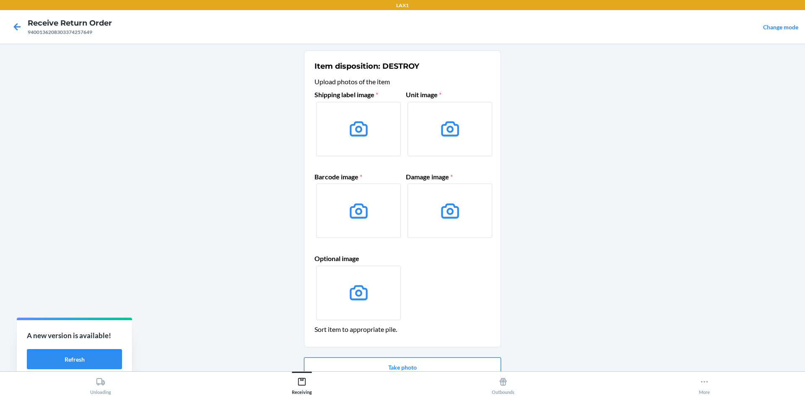
scroll to position [40, 0]
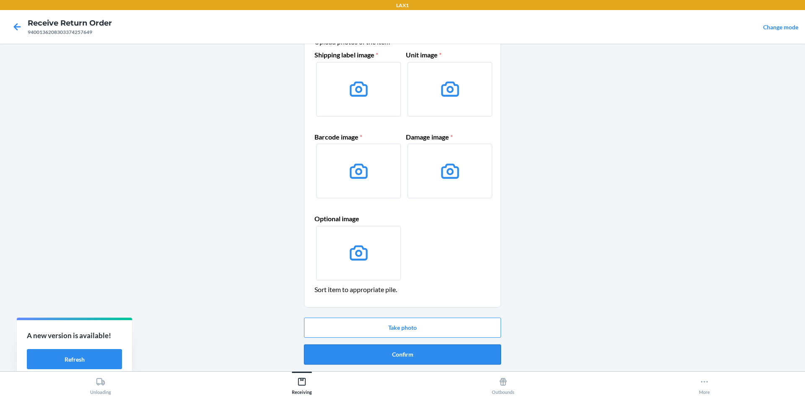
click at [463, 363] on button "Confirm" at bounding box center [402, 354] width 197 height 20
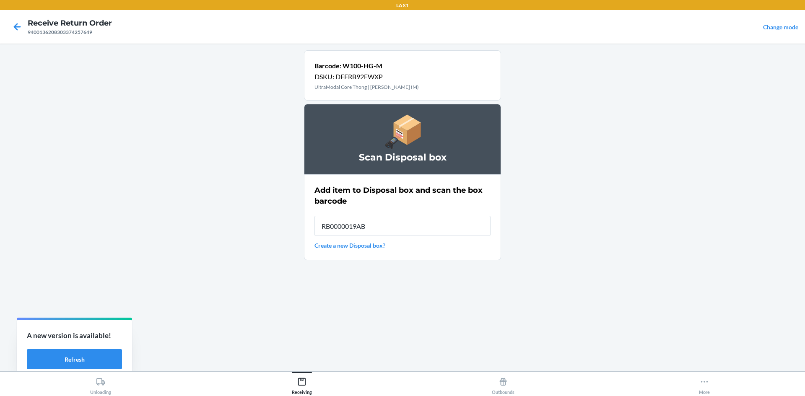
type input "RB0000019AB"
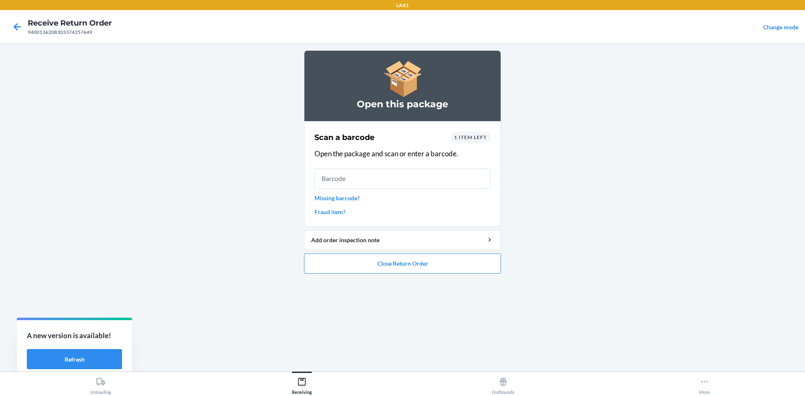
click at [481, 133] on div "1 item left" at bounding box center [470, 138] width 40 height 12
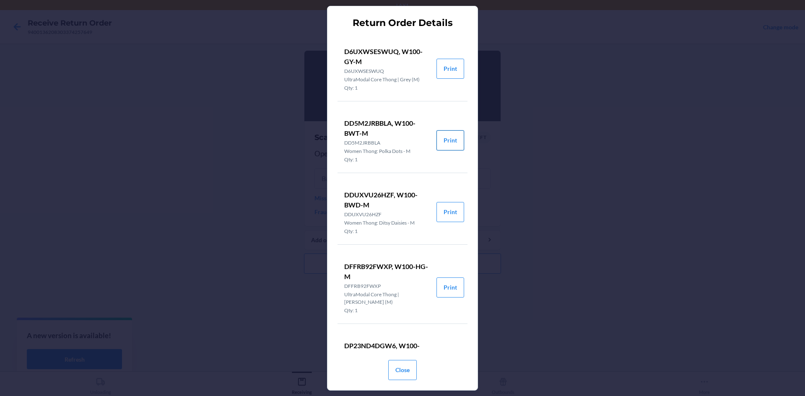
click at [448, 133] on button "Print" at bounding box center [450, 140] width 28 height 20
click at [398, 369] on button "Close" at bounding box center [402, 370] width 28 height 20
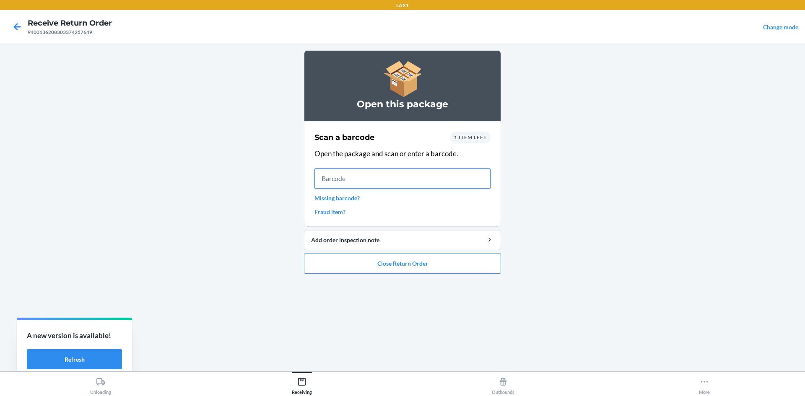
click at [329, 175] on input "text" at bounding box center [402, 178] width 176 height 20
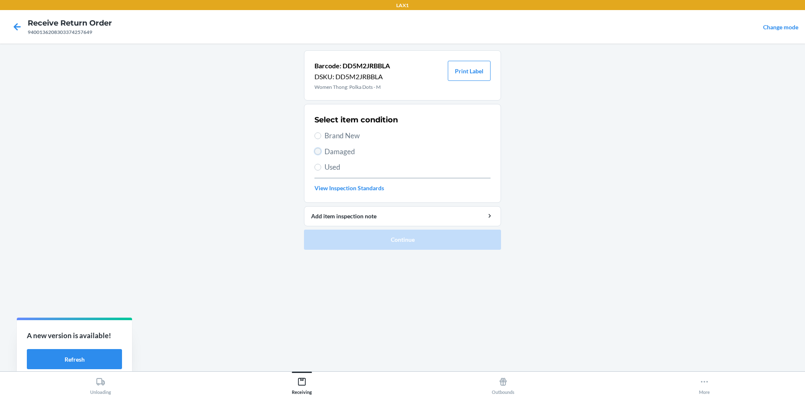
click at [318, 151] on input "Damaged" at bounding box center [317, 151] width 7 height 7
radio input "true"
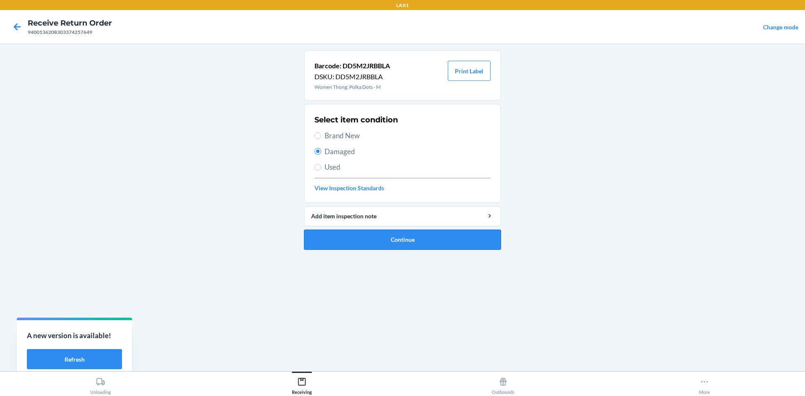
click at [366, 233] on button "Continue" at bounding box center [402, 240] width 197 height 20
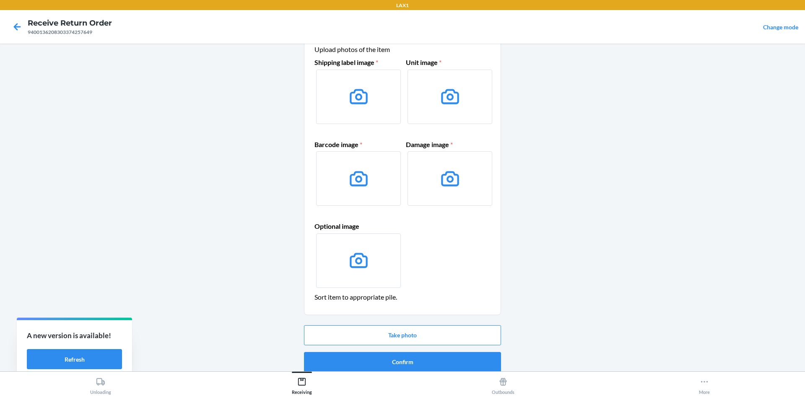
scroll to position [40, 0]
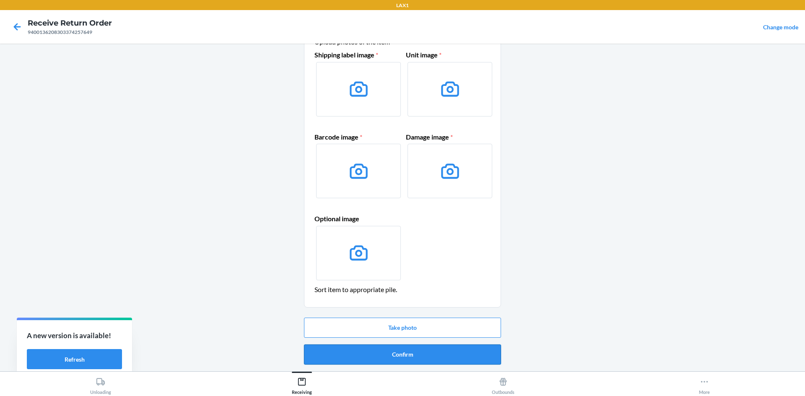
click at [455, 353] on button "Confirm" at bounding box center [402, 354] width 197 height 20
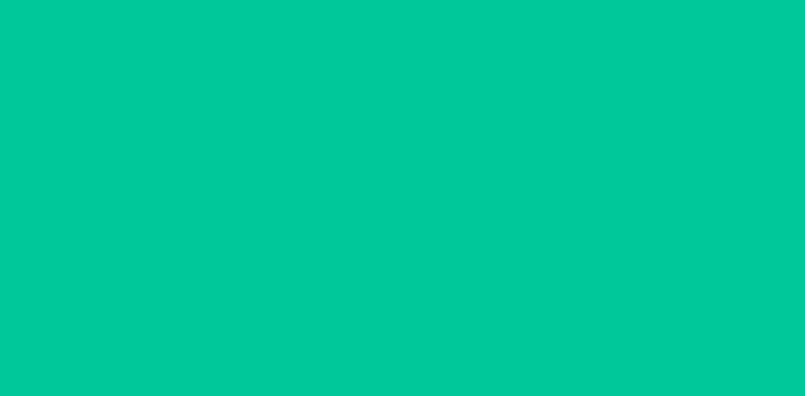
scroll to position [0, 0]
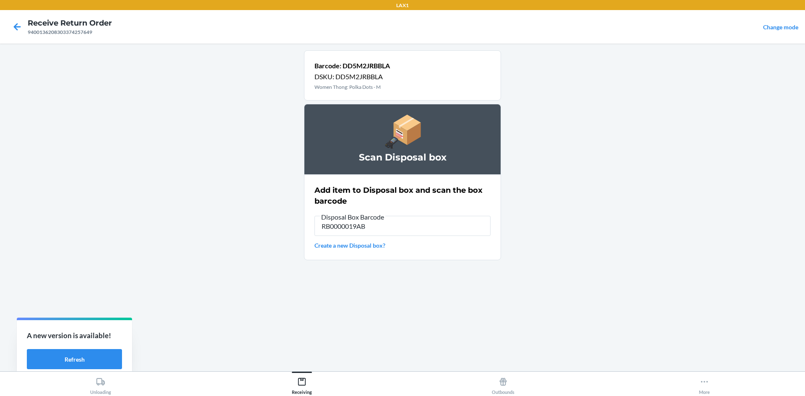
type input "RB0000019AB"
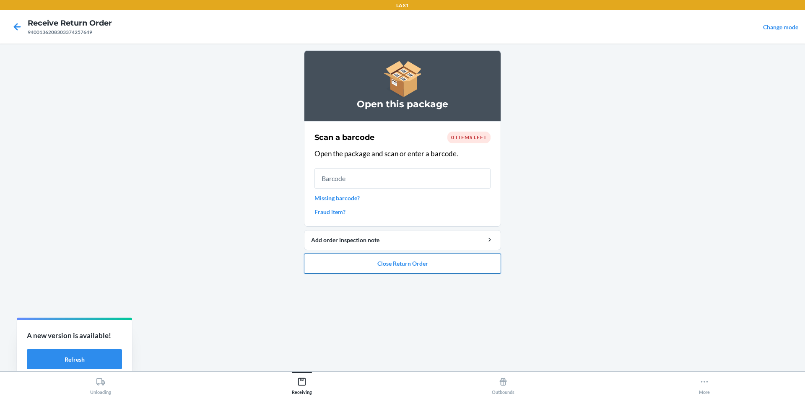
click at [446, 267] on button "Close Return Order" at bounding box center [402, 264] width 197 height 20
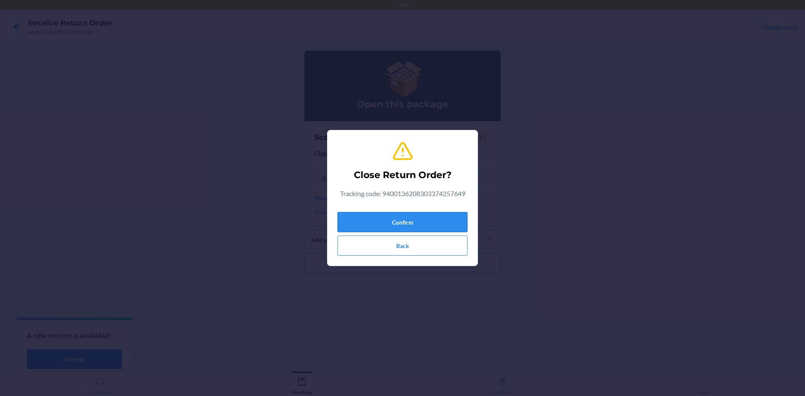
click at [446, 217] on button "Confirm" at bounding box center [402, 222] width 130 height 20
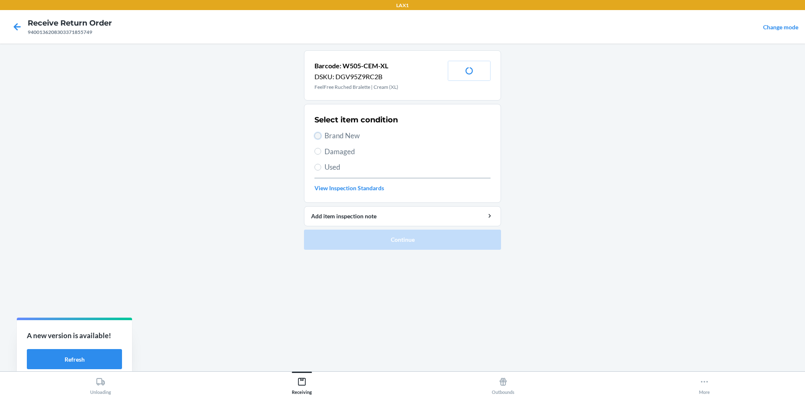
click at [316, 133] on input "Brand New" at bounding box center [317, 135] width 7 height 7
radio input "true"
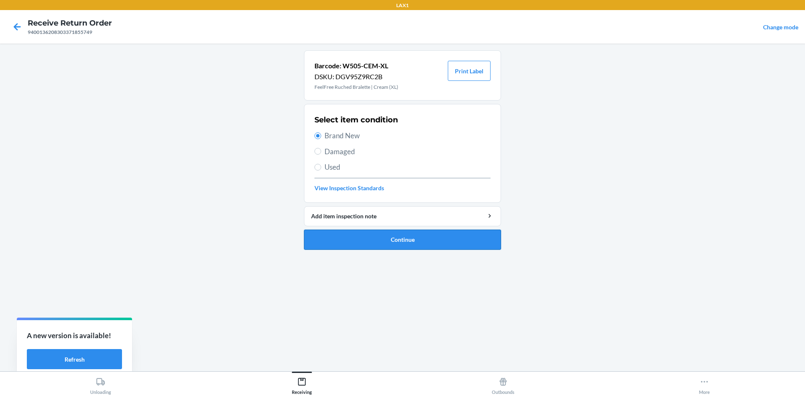
click at [354, 241] on button "Continue" at bounding box center [402, 240] width 197 height 20
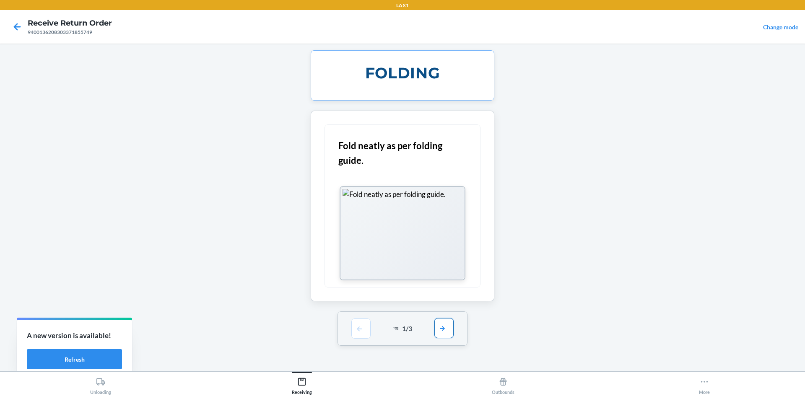
click at [438, 329] on button "button" at bounding box center [443, 328] width 19 height 20
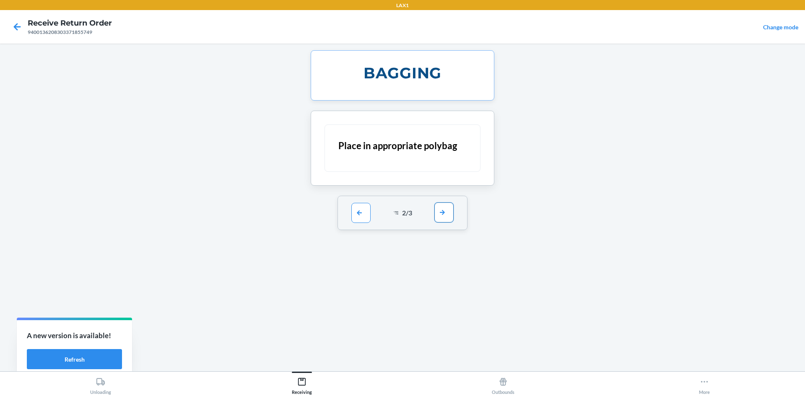
click at [446, 216] on button "button" at bounding box center [443, 212] width 19 height 20
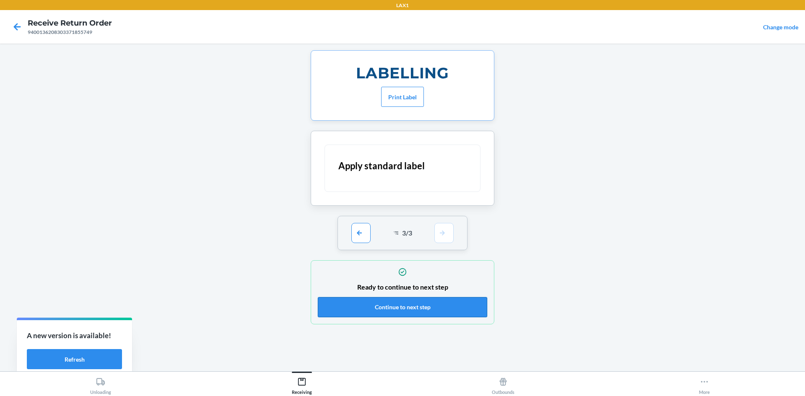
click at [456, 306] on button "Continue to next step" at bounding box center [402, 307] width 169 height 20
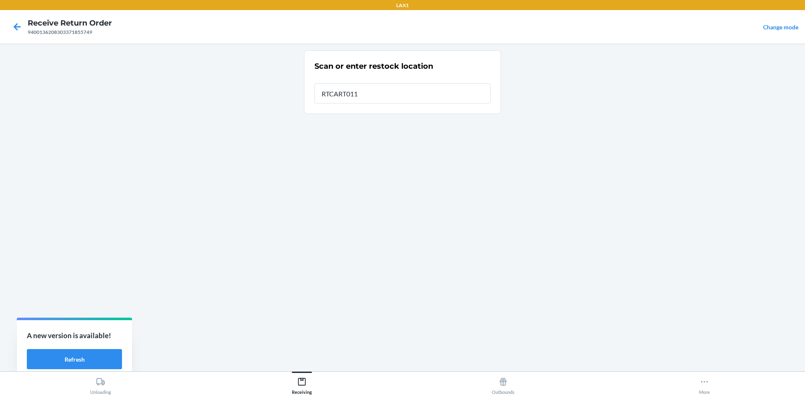
type input "RTCART011"
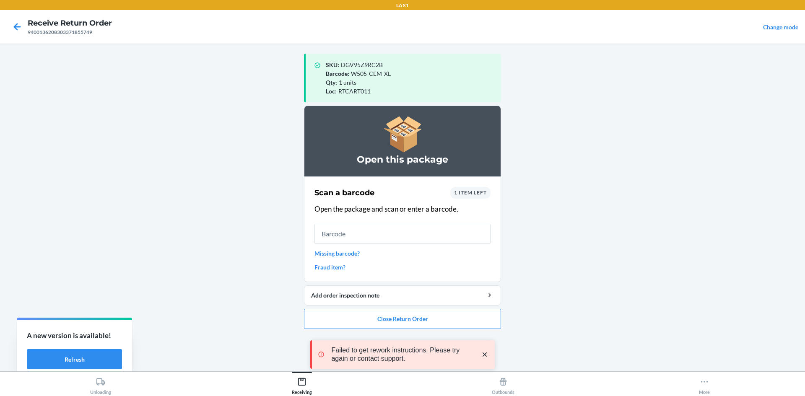
click at [476, 194] on span "1 item left" at bounding box center [470, 192] width 33 height 6
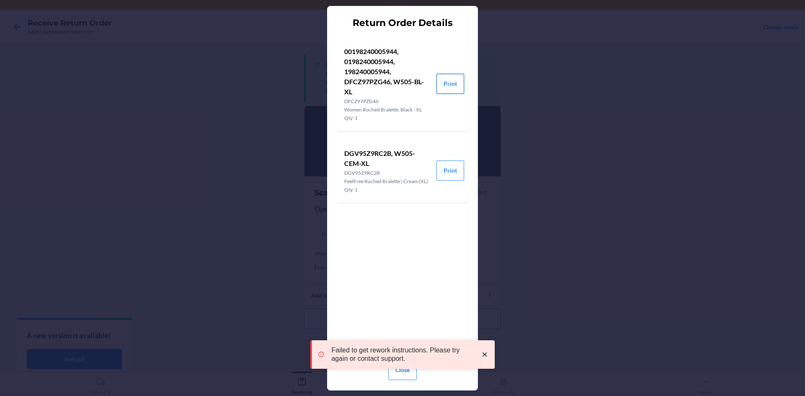
click at [452, 83] on button "Print" at bounding box center [450, 84] width 28 height 20
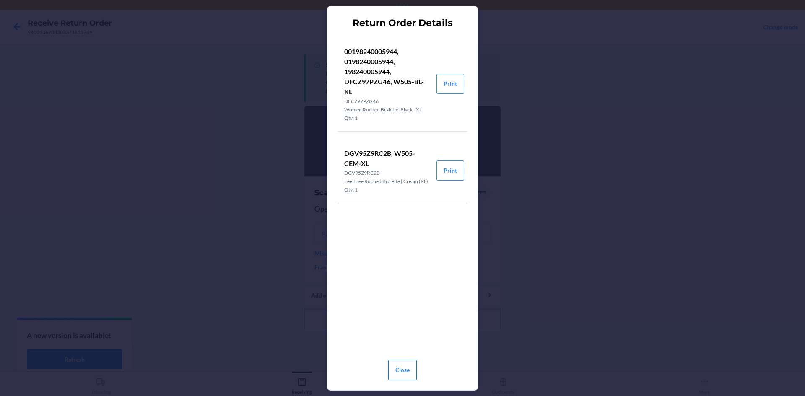
click at [409, 371] on button "Close" at bounding box center [402, 370] width 28 height 20
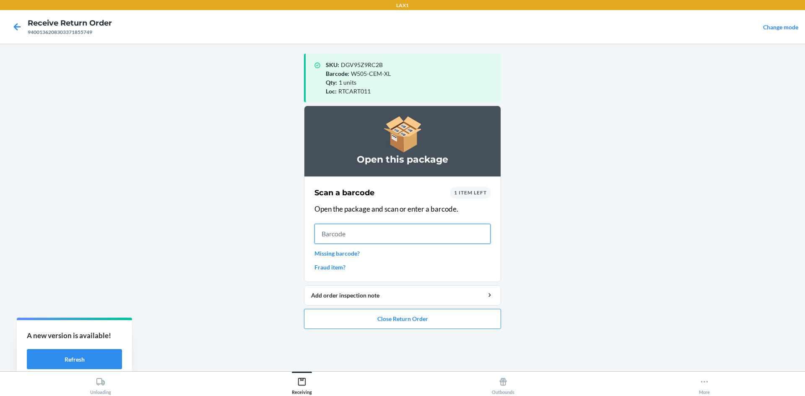
click at [327, 233] on input "text" at bounding box center [402, 234] width 176 height 20
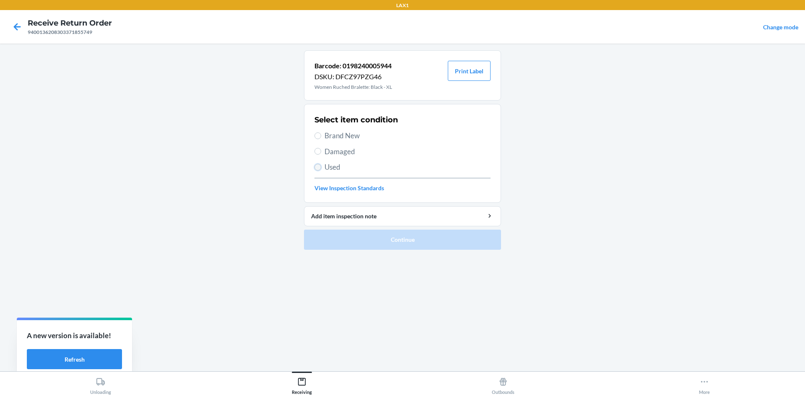
click at [317, 168] on input "Used" at bounding box center [317, 167] width 7 height 7
radio input "true"
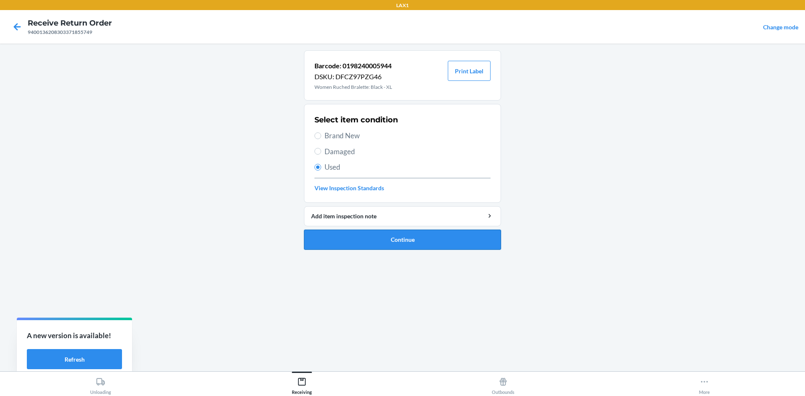
click at [321, 231] on button "Continue" at bounding box center [402, 240] width 197 height 20
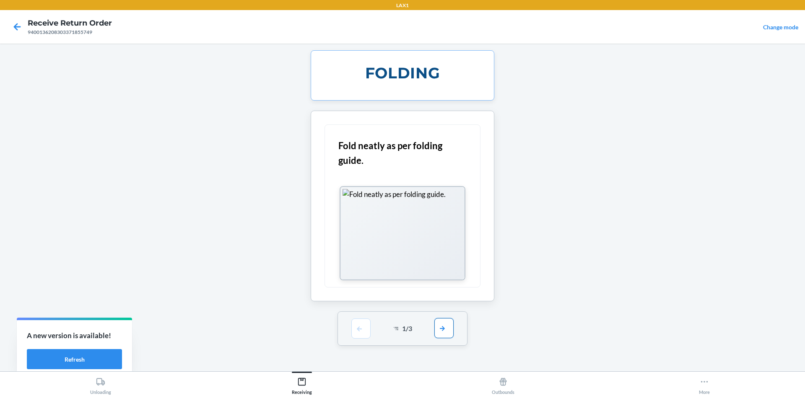
click at [443, 333] on button "button" at bounding box center [443, 328] width 19 height 20
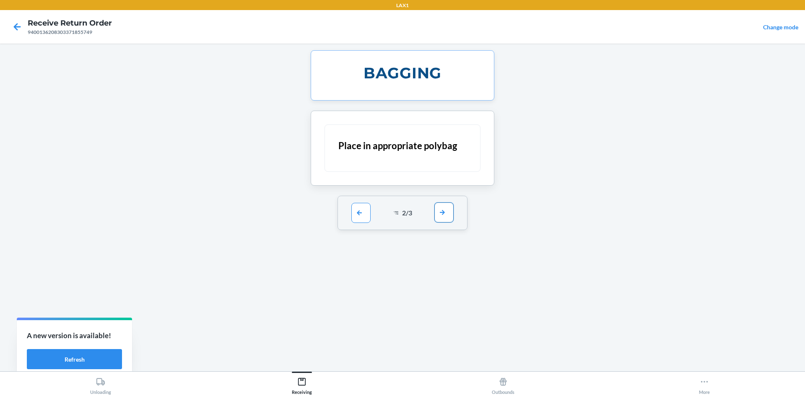
click at [443, 213] on button "button" at bounding box center [443, 212] width 19 height 20
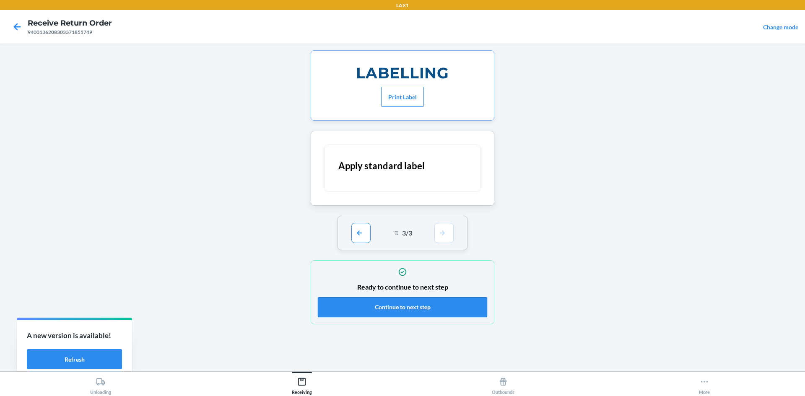
click at [451, 303] on button "Continue to next step" at bounding box center [402, 307] width 169 height 20
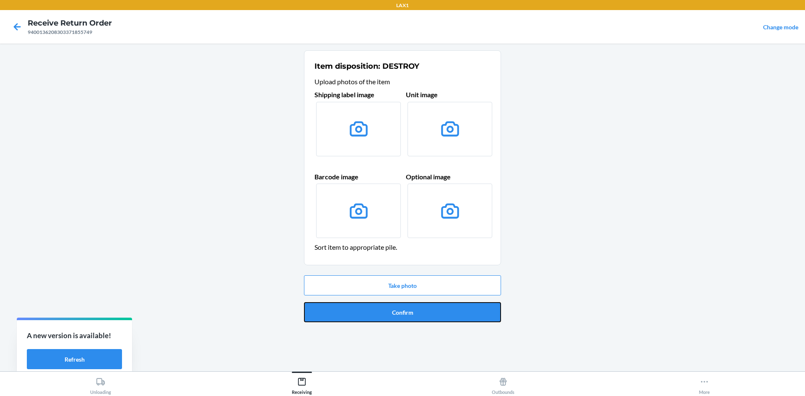
click at [451, 303] on button "Confirm" at bounding box center [402, 312] width 197 height 20
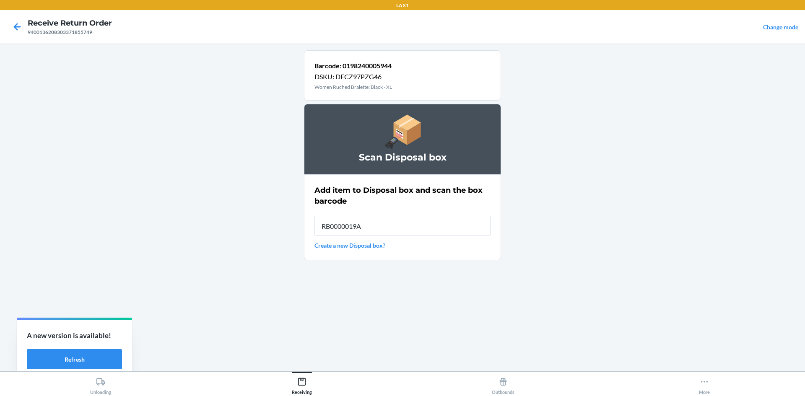
type input "RB0000019AB"
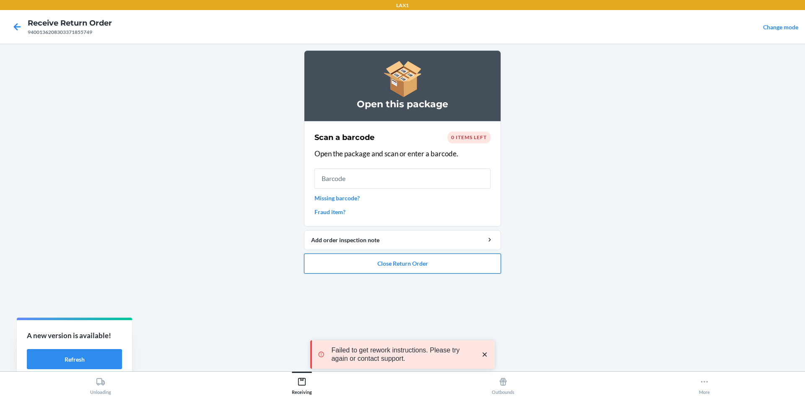
click at [443, 263] on button "Close Return Order" at bounding box center [402, 264] width 197 height 20
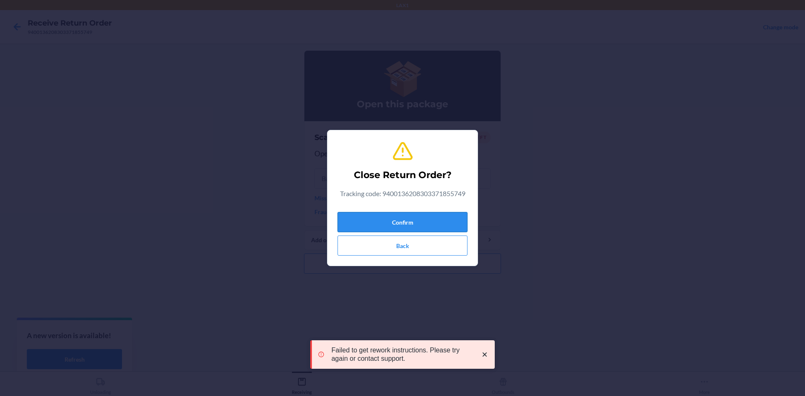
click at [434, 220] on button "Confirm" at bounding box center [402, 222] width 130 height 20
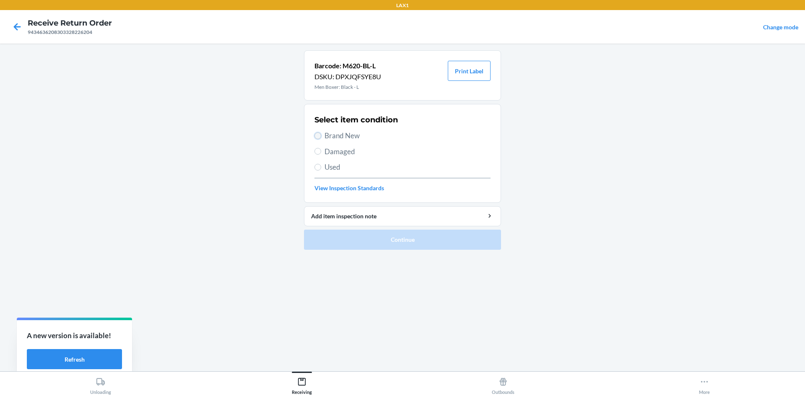
click at [315, 134] on input "Brand New" at bounding box center [317, 135] width 7 height 7
radio input "true"
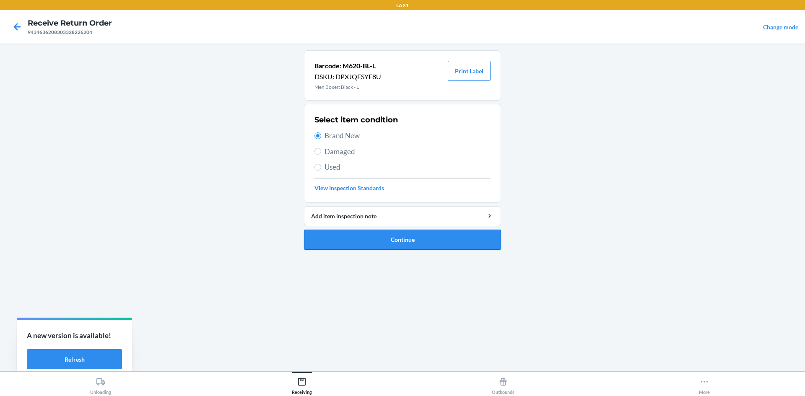
click at [361, 231] on button "Continue" at bounding box center [402, 240] width 197 height 20
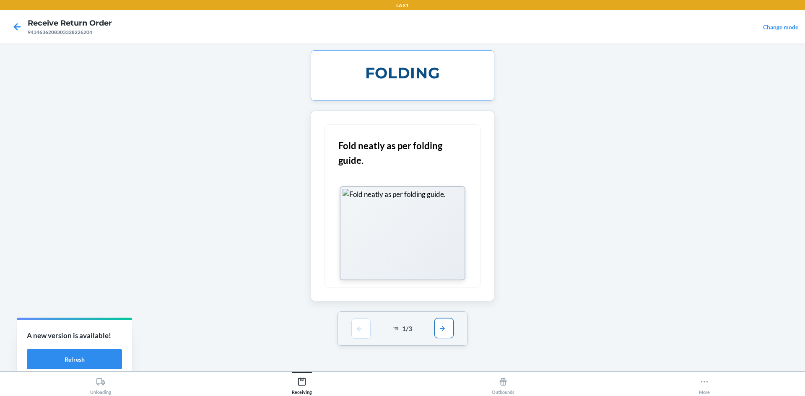
click at [449, 330] on button "button" at bounding box center [443, 328] width 19 height 20
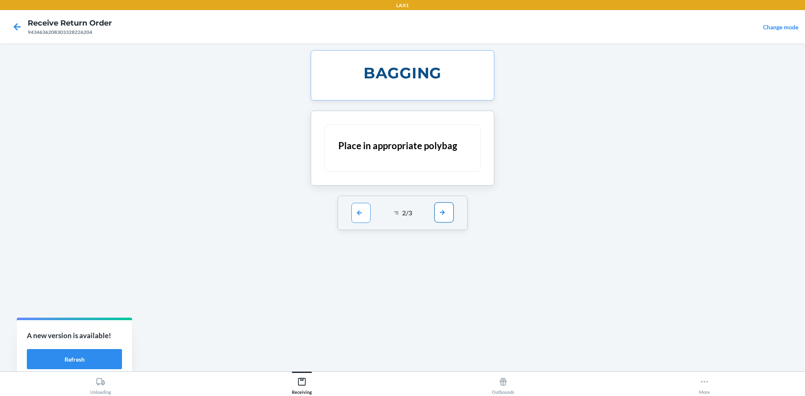
click at [443, 215] on button "button" at bounding box center [443, 212] width 19 height 20
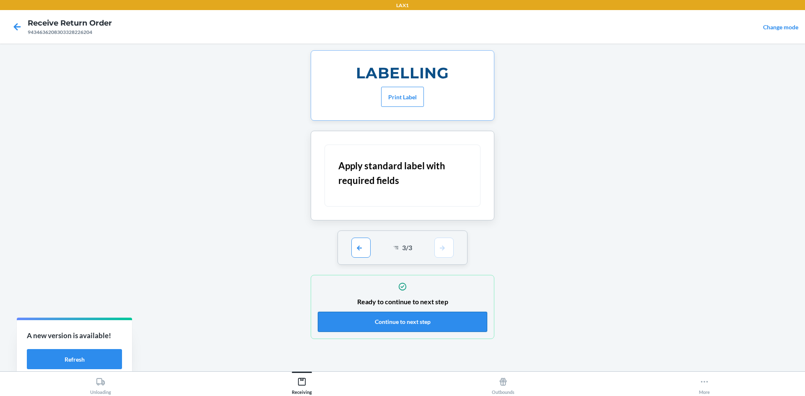
click at [446, 324] on button "Continue to next step" at bounding box center [402, 322] width 169 height 20
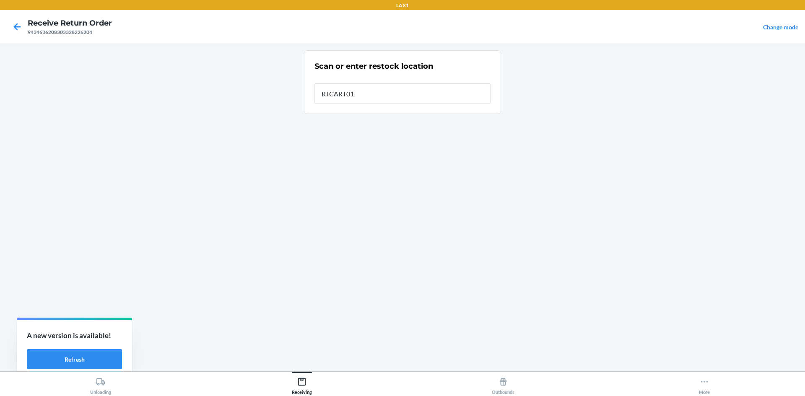
type input "RTCART011"
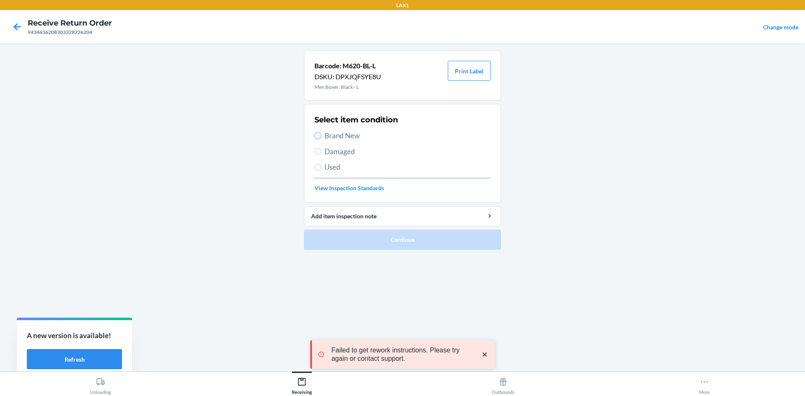
click at [316, 133] on input "Brand New" at bounding box center [317, 135] width 7 height 7
radio input "true"
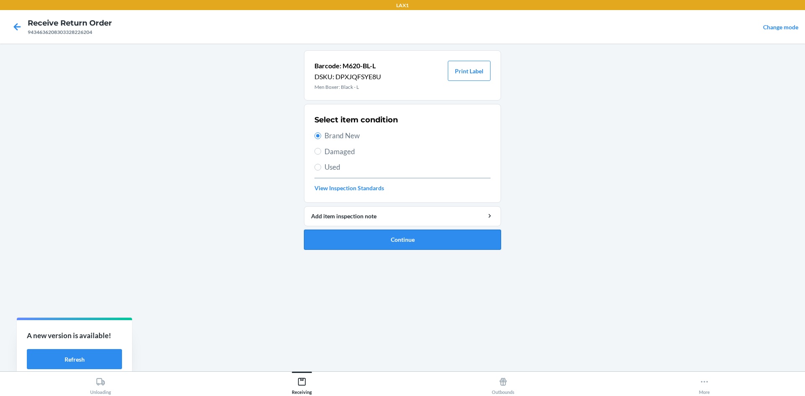
click at [352, 236] on button "Continue" at bounding box center [402, 240] width 197 height 20
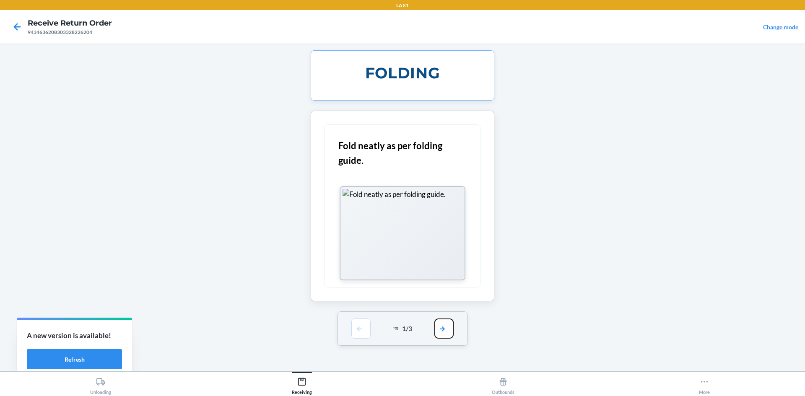
drag, startPoint x: 446, startPoint y: 329, endPoint x: 450, endPoint y: 263, distance: 65.5
click at [447, 325] on button "button" at bounding box center [443, 329] width 19 height 20
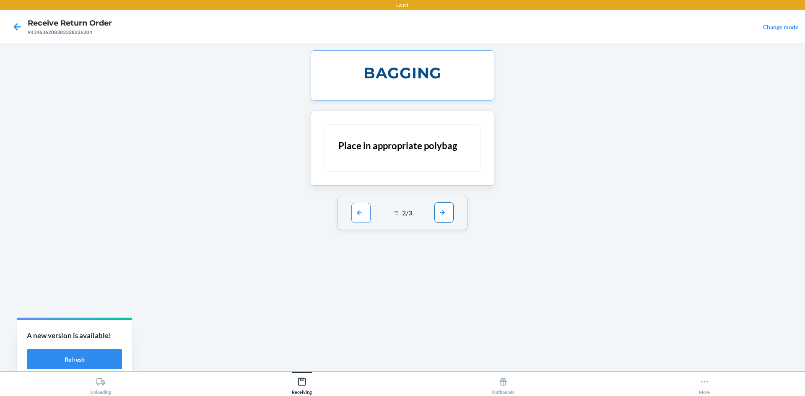
click at [446, 211] on button "button" at bounding box center [443, 212] width 19 height 20
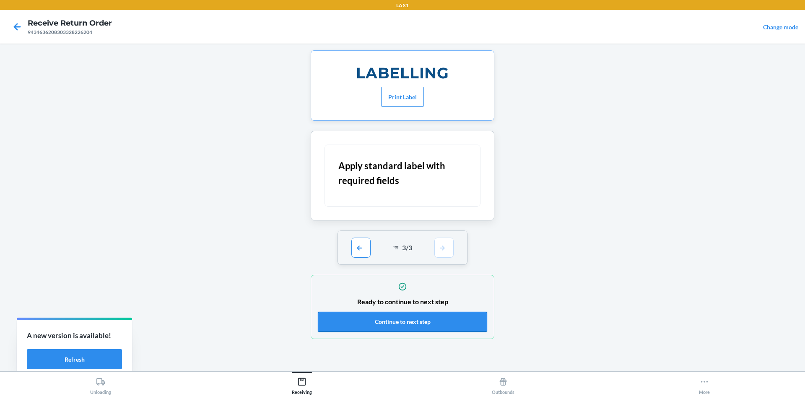
click at [439, 316] on button "Continue to next step" at bounding box center [402, 322] width 169 height 20
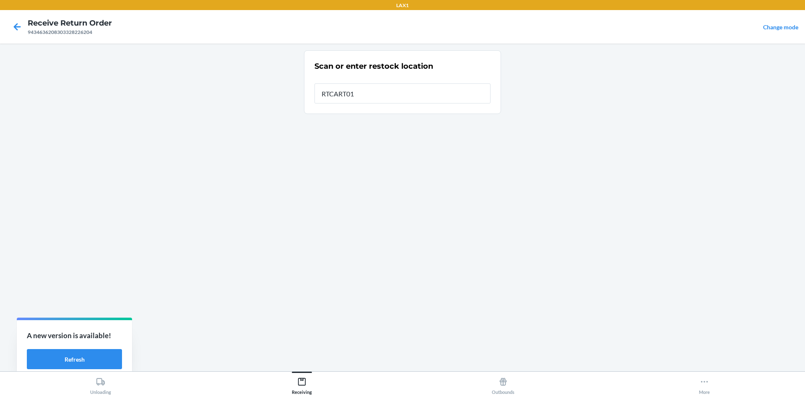
type input "RTCART011"
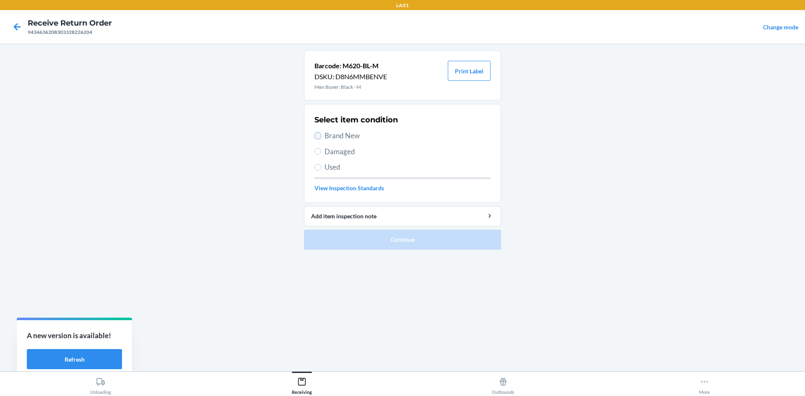
click at [315, 135] on input "Brand New" at bounding box center [317, 135] width 7 height 7
radio input "true"
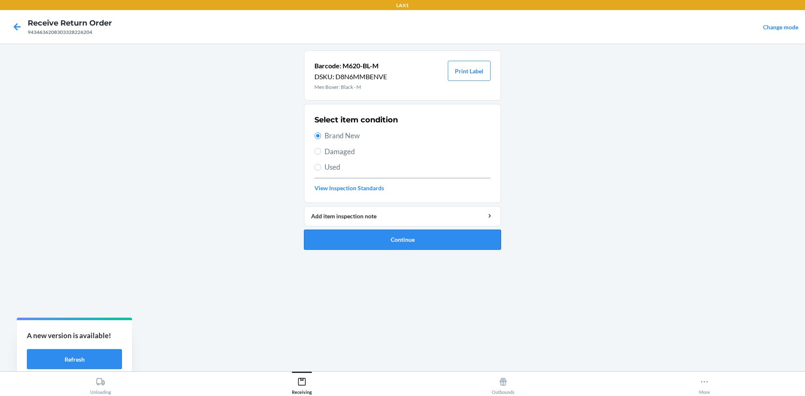
click at [365, 237] on button "Continue" at bounding box center [402, 240] width 197 height 20
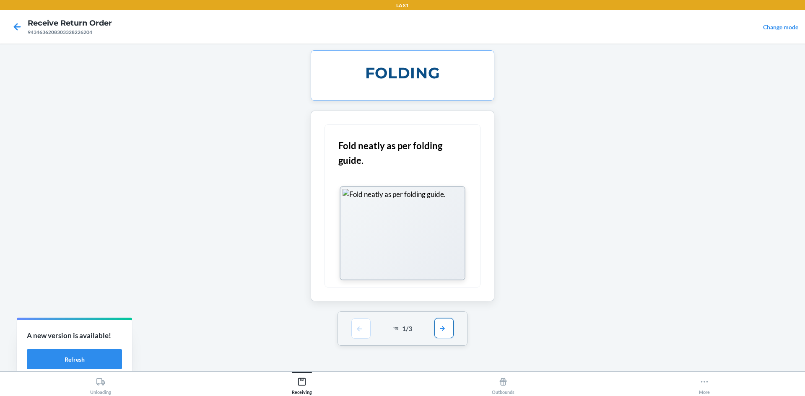
click at [446, 325] on button "button" at bounding box center [443, 328] width 19 height 20
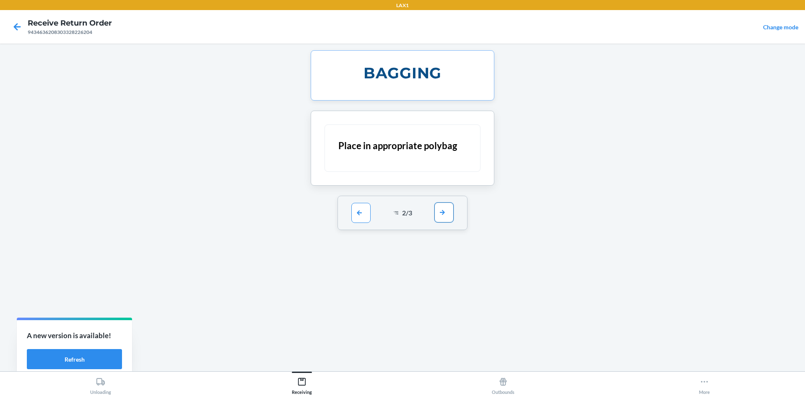
click at [446, 209] on button "button" at bounding box center [443, 212] width 19 height 20
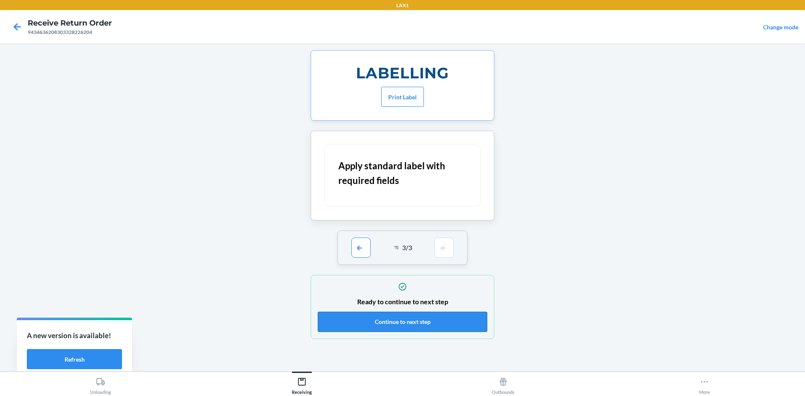
click at [435, 321] on button "Continue to next step" at bounding box center [402, 322] width 169 height 20
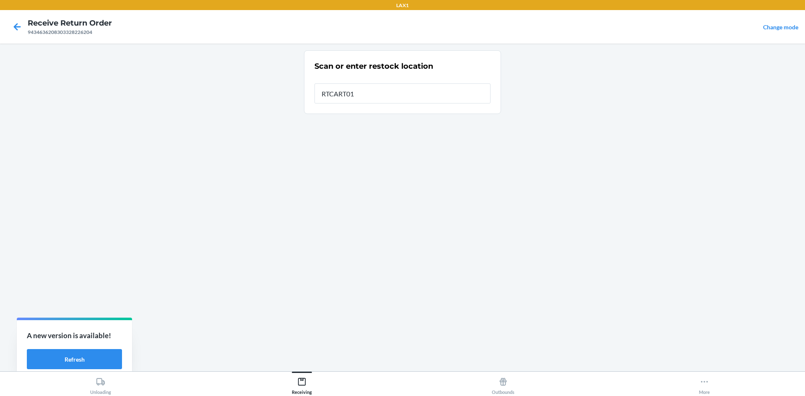
type input "RTCART011"
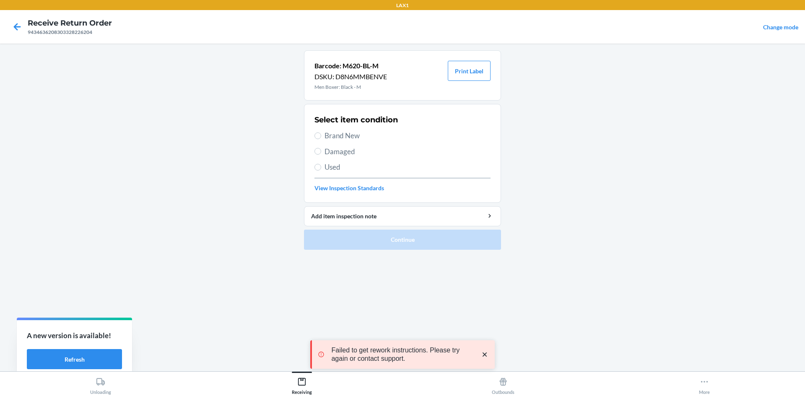
click at [315, 131] on label "Brand New" at bounding box center [402, 135] width 176 height 11
click at [315, 132] on input "Brand New" at bounding box center [317, 135] width 7 height 7
radio input "true"
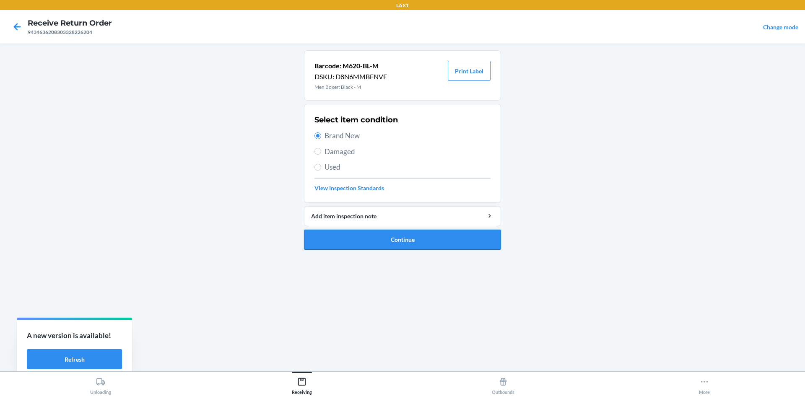
click at [357, 238] on button "Continue" at bounding box center [402, 240] width 197 height 20
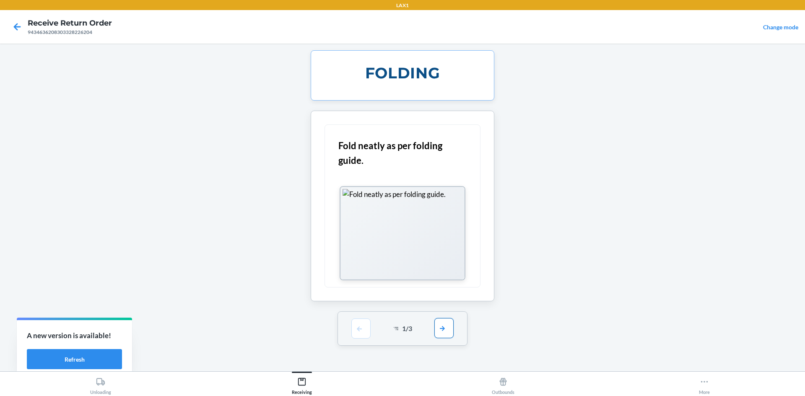
click at [441, 326] on button "button" at bounding box center [443, 328] width 19 height 20
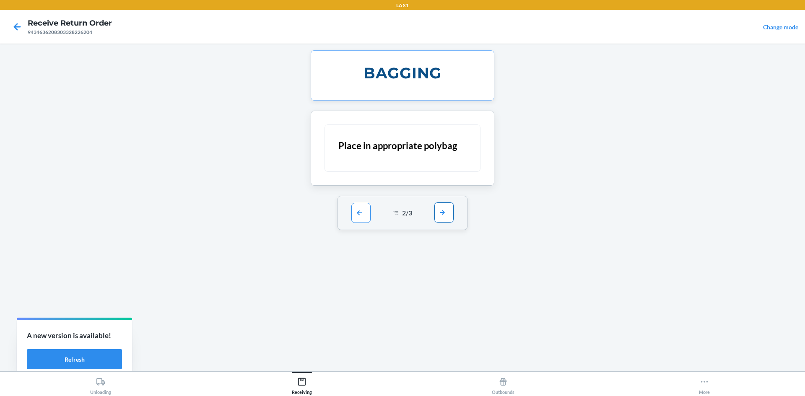
click at [440, 210] on button "button" at bounding box center [443, 212] width 19 height 20
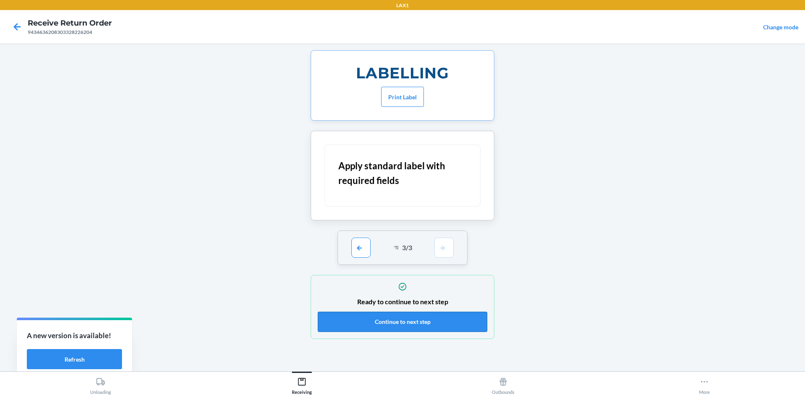
click at [450, 313] on button "Continue to next step" at bounding box center [402, 322] width 169 height 20
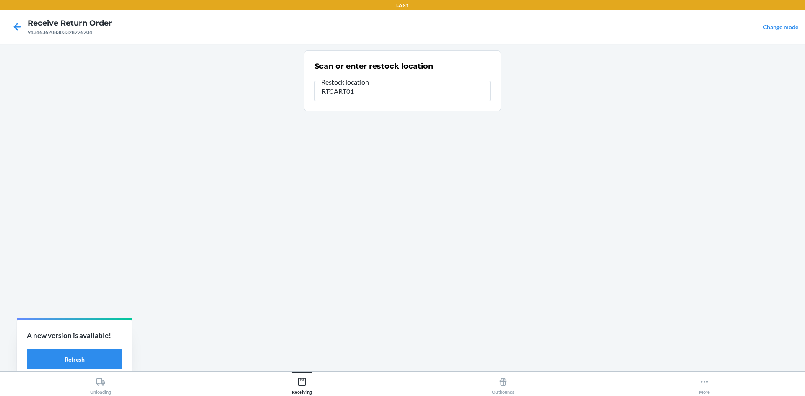
type input "RTCART011"
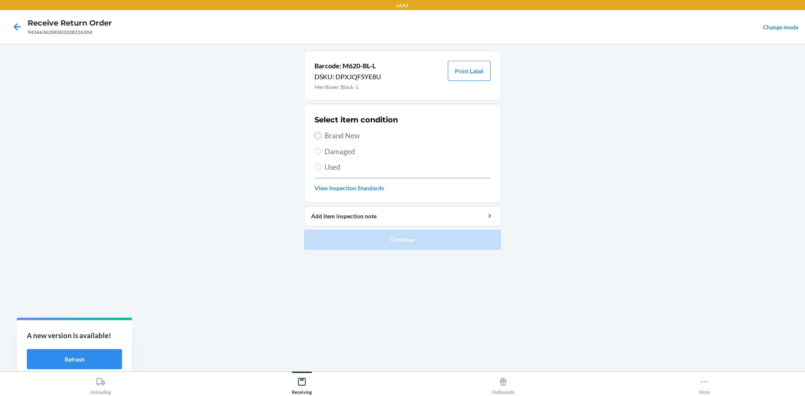
click at [317, 134] on input "Brand New" at bounding box center [317, 135] width 7 height 7
radio input "true"
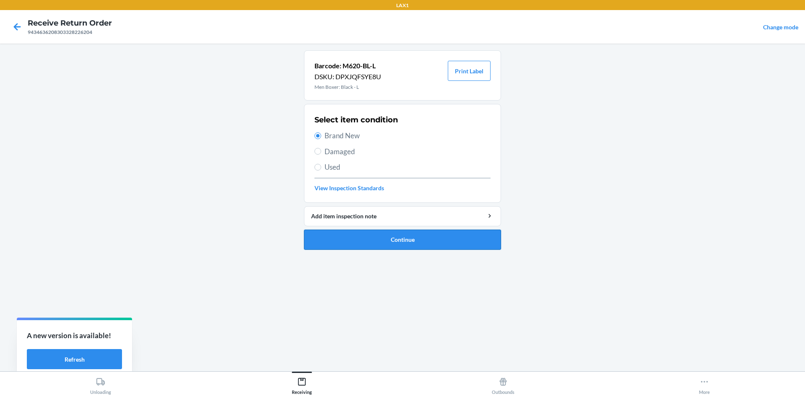
click at [367, 240] on button "Continue" at bounding box center [402, 240] width 197 height 20
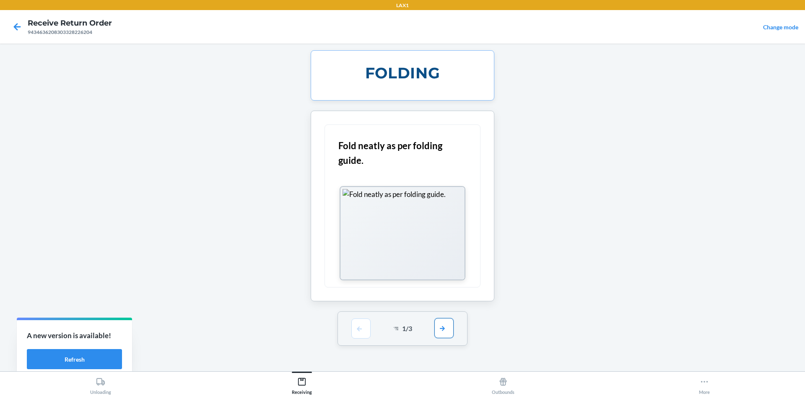
click at [448, 322] on button "button" at bounding box center [443, 328] width 19 height 20
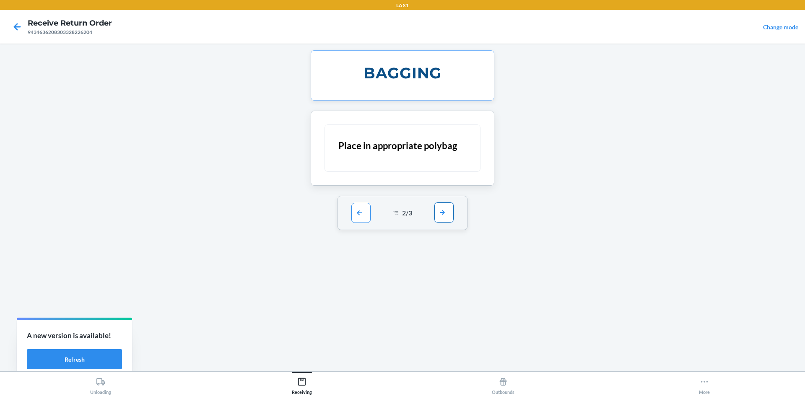
click at [436, 212] on button "button" at bounding box center [443, 212] width 19 height 20
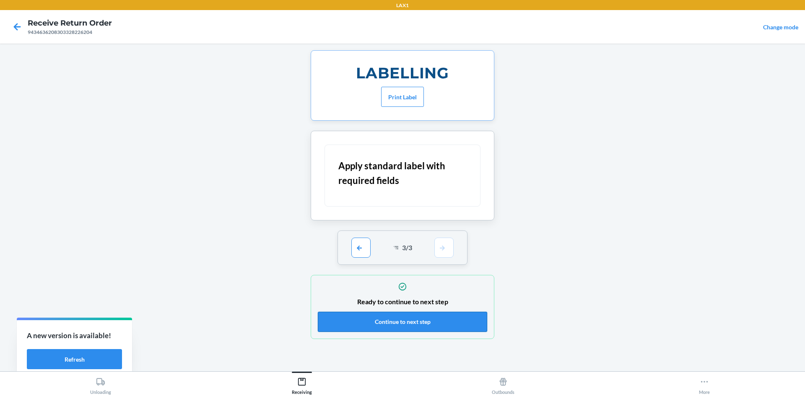
click at [461, 312] on button "Continue to next step" at bounding box center [402, 322] width 169 height 20
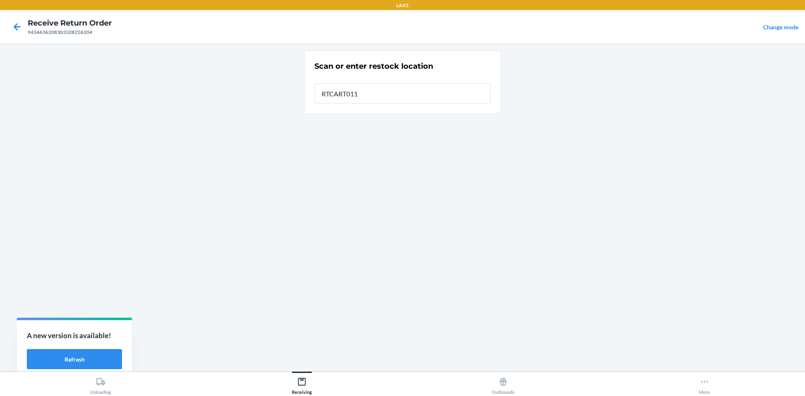
type input "RTCART011"
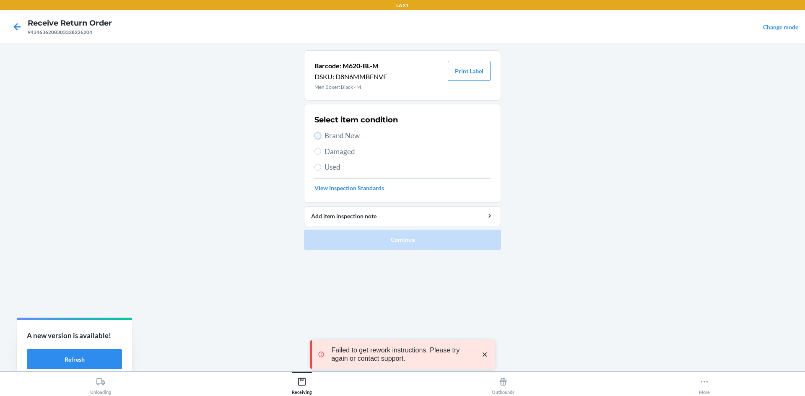
click at [318, 133] on input "Brand New" at bounding box center [317, 135] width 7 height 7
radio input "true"
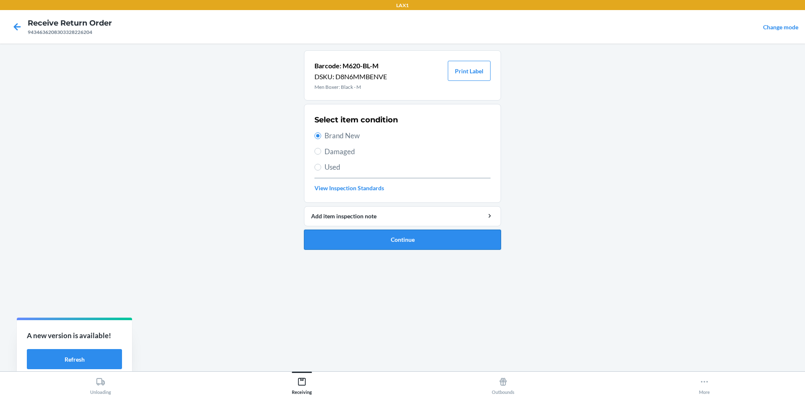
click at [374, 239] on button "Continue" at bounding box center [402, 240] width 197 height 20
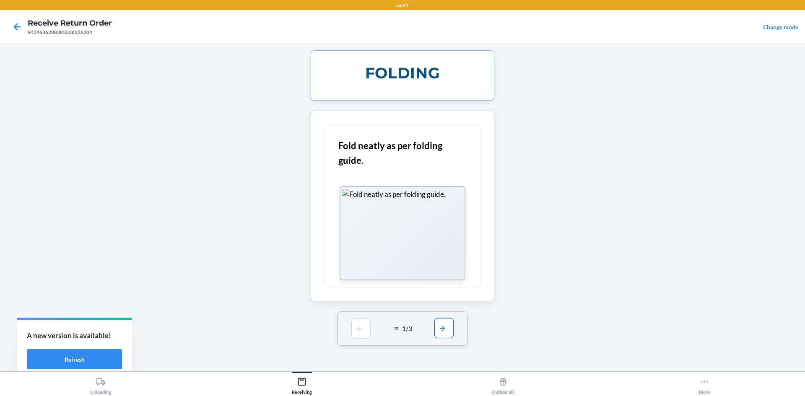
click at [443, 330] on button "button" at bounding box center [443, 328] width 19 height 20
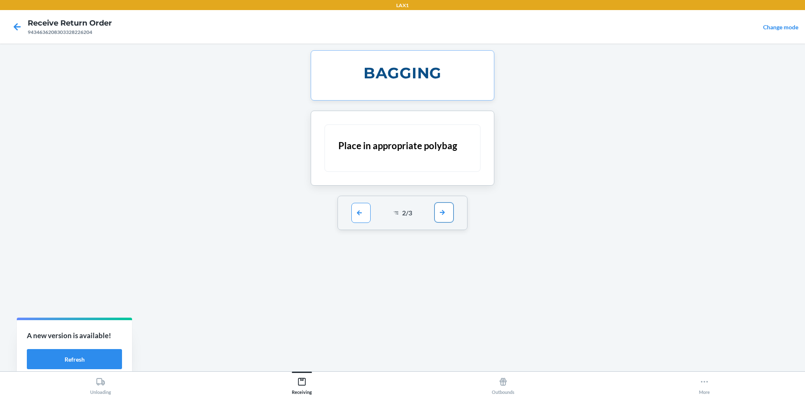
click at [441, 218] on button "button" at bounding box center [443, 212] width 19 height 20
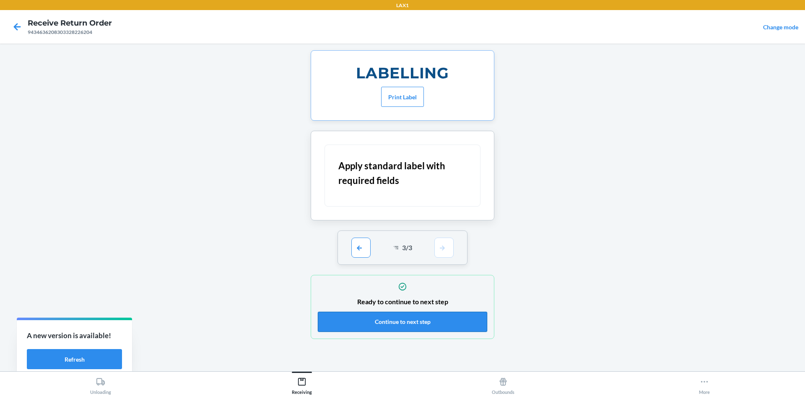
click at [457, 319] on button "Continue to next step" at bounding box center [402, 322] width 169 height 20
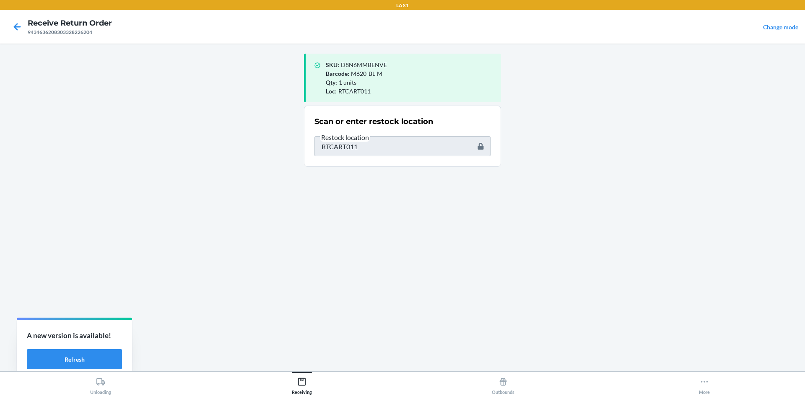
type input "M620-BL-L"
drag, startPoint x: 363, startPoint y: 140, endPoint x: 291, endPoint y: 151, distance: 73.0
click at [291, 151] on main "SKU : D8N6MMBENVE Barcode : M620-BL-M Qty : 1 units Loc : RTCART011 Scan or ent…" at bounding box center [402, 208] width 805 height 328
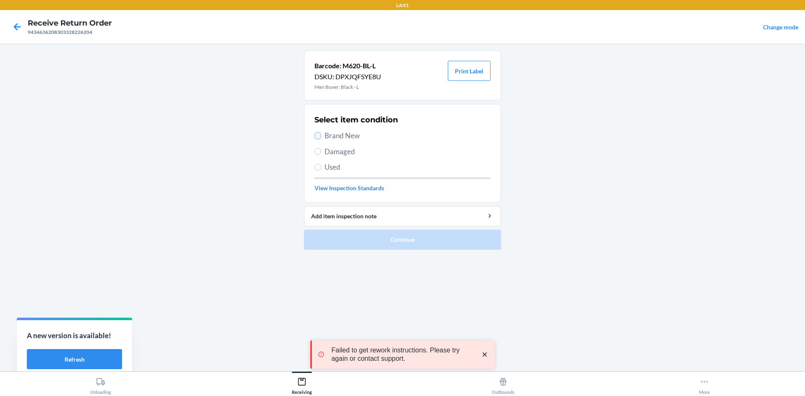
click at [318, 135] on input "Brand New" at bounding box center [317, 135] width 7 height 7
radio input "true"
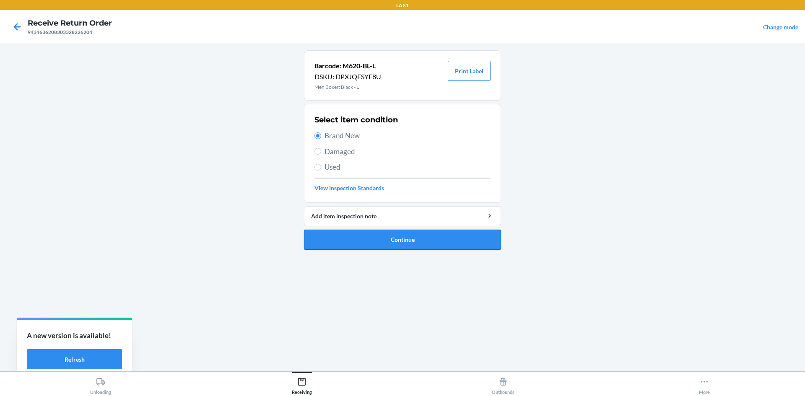
click at [360, 243] on button "Continue" at bounding box center [402, 240] width 197 height 20
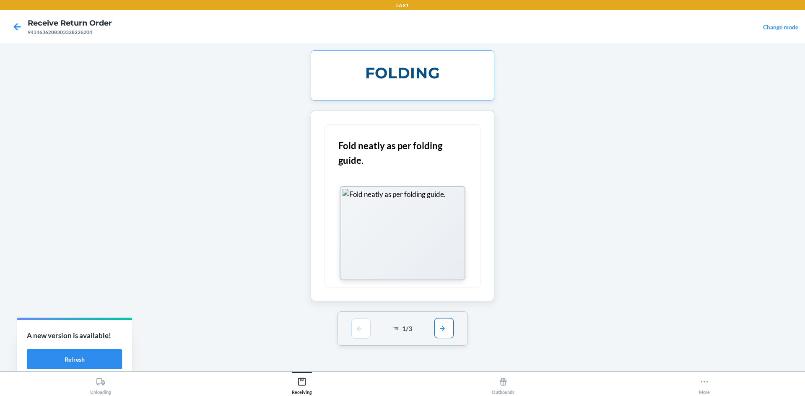
click at [444, 330] on button "button" at bounding box center [443, 328] width 19 height 20
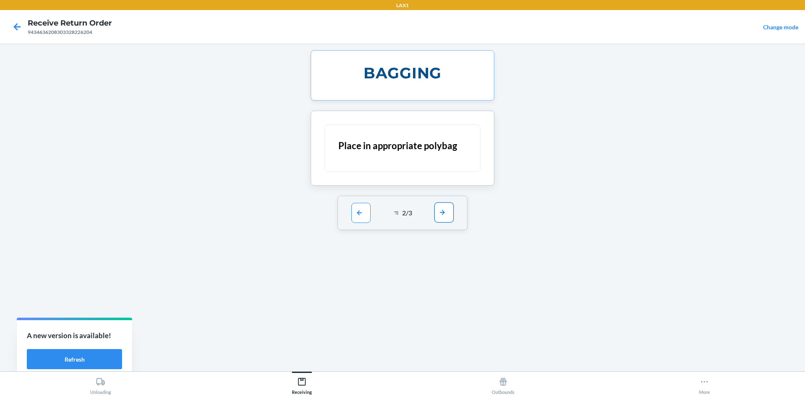
click at [445, 210] on button "button" at bounding box center [443, 212] width 19 height 20
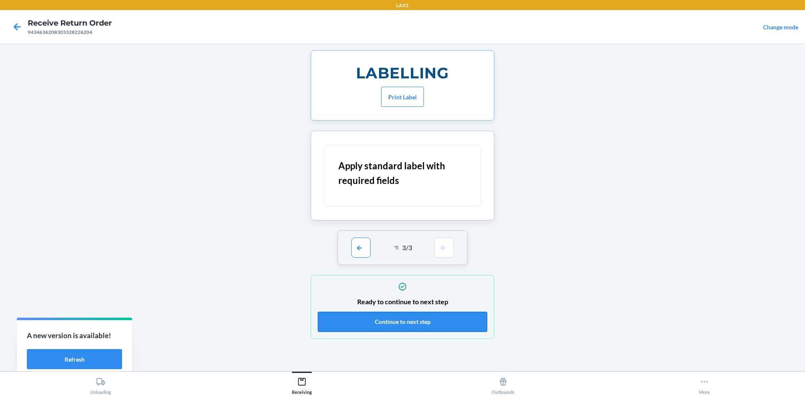
click at [444, 323] on button "Continue to next step" at bounding box center [402, 322] width 169 height 20
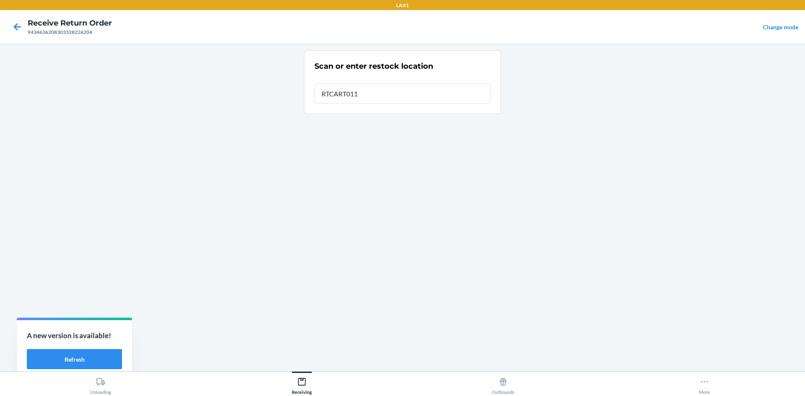
type input "RTCART011"
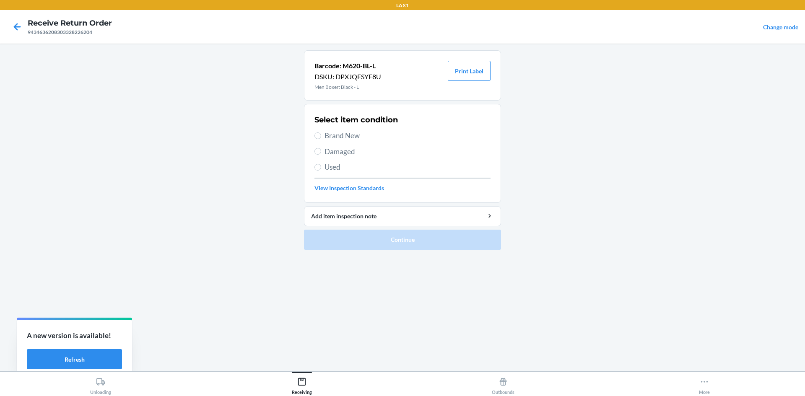
click at [313, 133] on section "Select item condition Brand New Damaged Used View Inspection Standards" at bounding box center [402, 153] width 197 height 99
click at [321, 135] on label "Brand New" at bounding box center [402, 135] width 176 height 11
click at [321, 135] on input "Brand New" at bounding box center [317, 135] width 7 height 7
radio input "true"
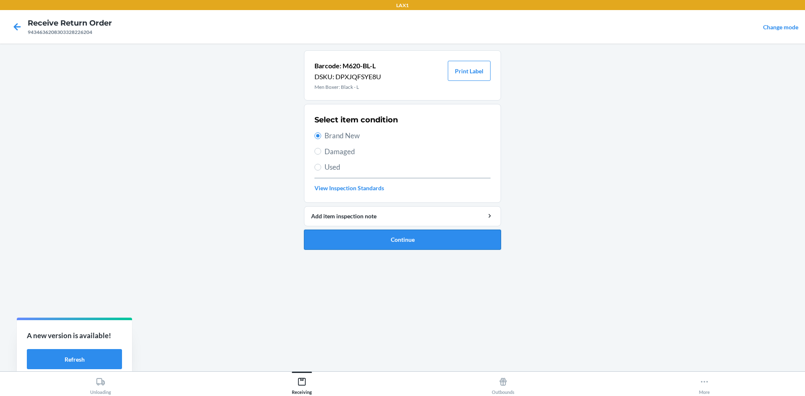
click at [357, 237] on button "Continue" at bounding box center [402, 240] width 197 height 20
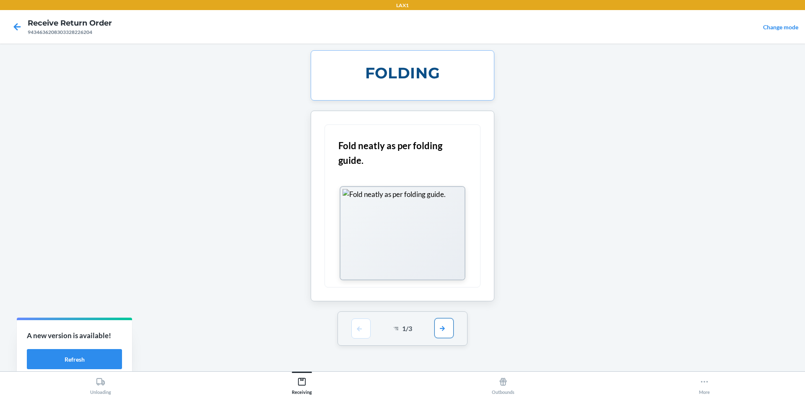
click at [439, 327] on button "button" at bounding box center [443, 328] width 19 height 20
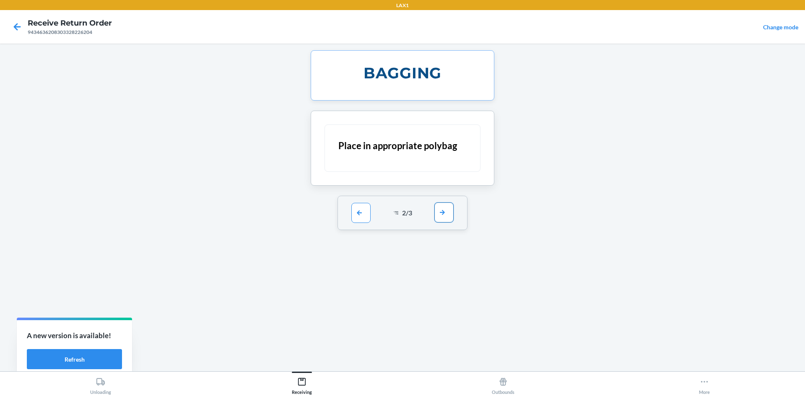
click at [440, 213] on button "button" at bounding box center [443, 212] width 19 height 20
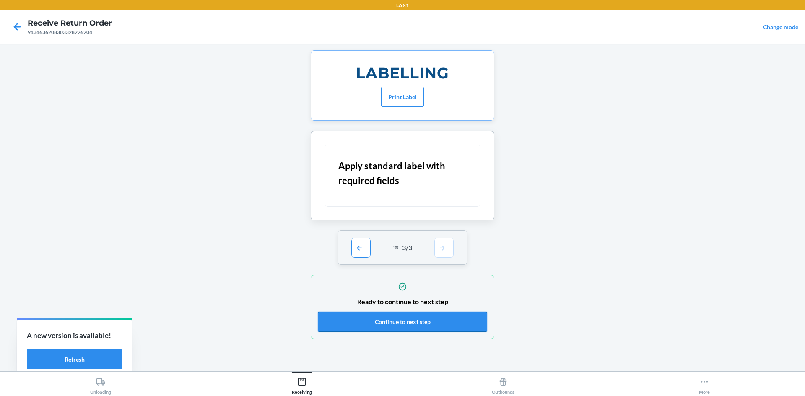
click at [438, 326] on button "Continue to next step" at bounding box center [402, 322] width 169 height 20
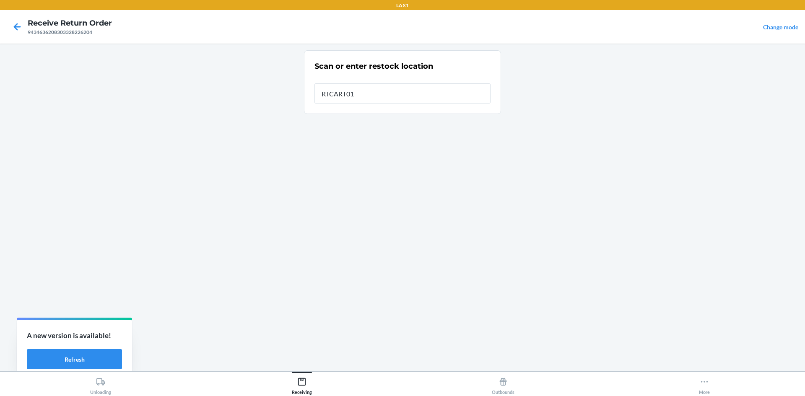
type input "RTCART011"
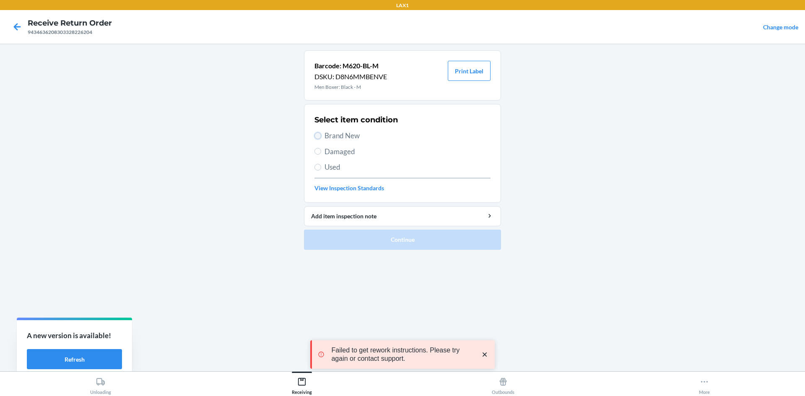
click at [314, 137] on input "Brand New" at bounding box center [317, 135] width 7 height 7
radio input "true"
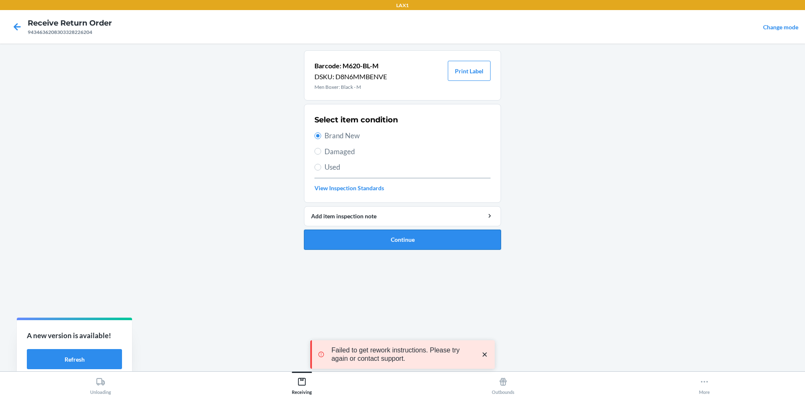
click at [355, 233] on button "Continue" at bounding box center [402, 240] width 197 height 20
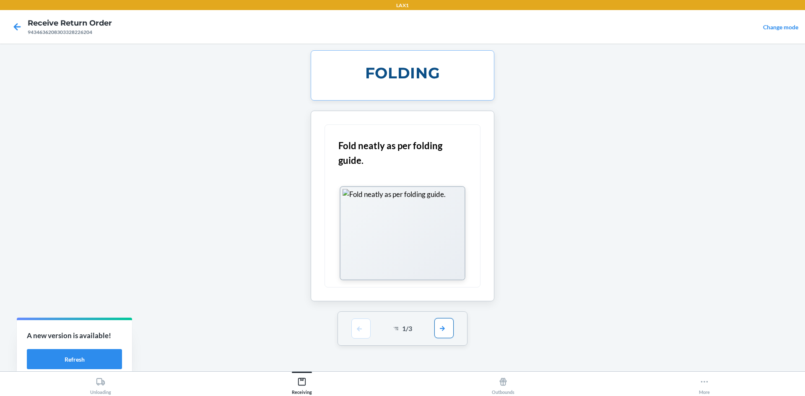
click at [446, 322] on button "button" at bounding box center [443, 328] width 19 height 20
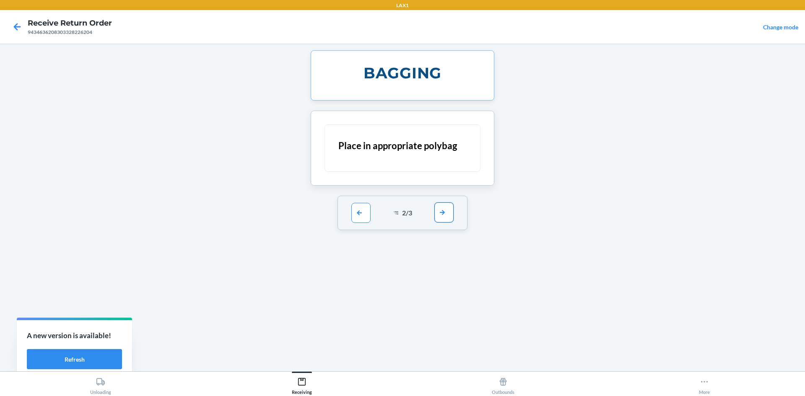
click at [441, 212] on button "button" at bounding box center [443, 212] width 19 height 20
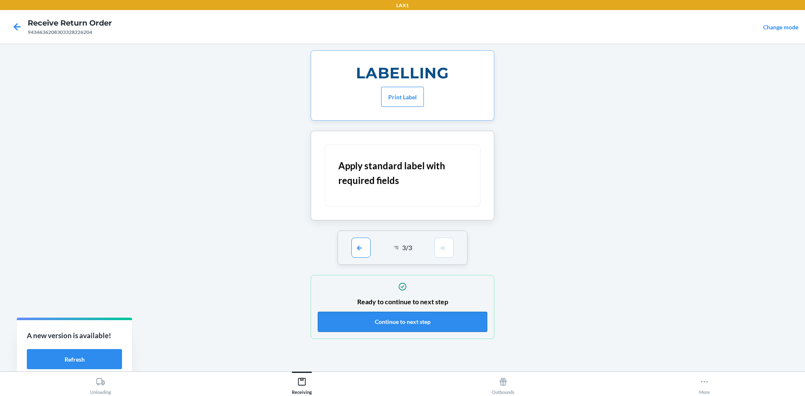
click at [441, 327] on button "Continue to next step" at bounding box center [402, 322] width 169 height 20
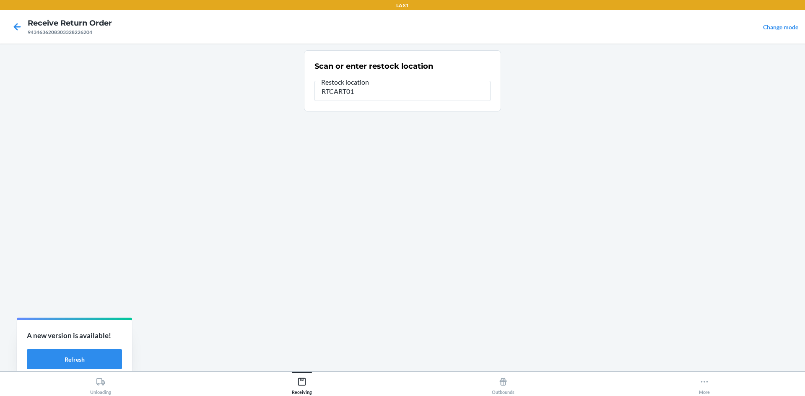
type input "RTCART011"
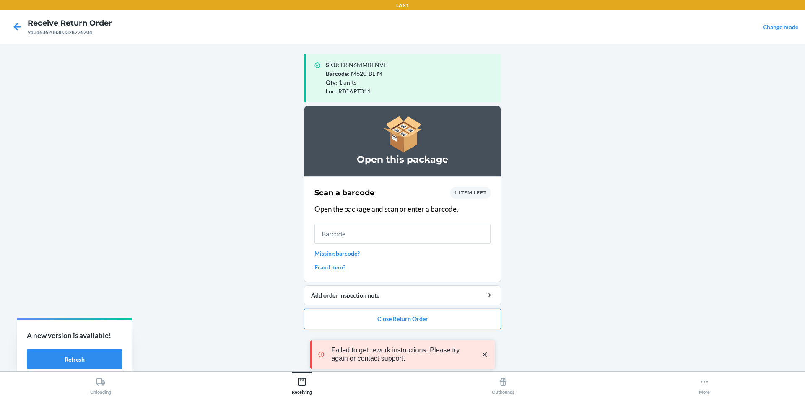
click at [491, 317] on button "Close Return Order" at bounding box center [402, 319] width 197 height 20
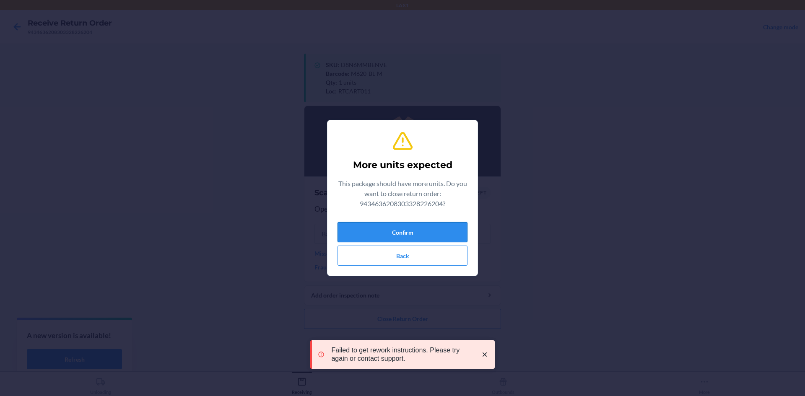
click at [459, 227] on button "Confirm" at bounding box center [402, 232] width 130 height 20
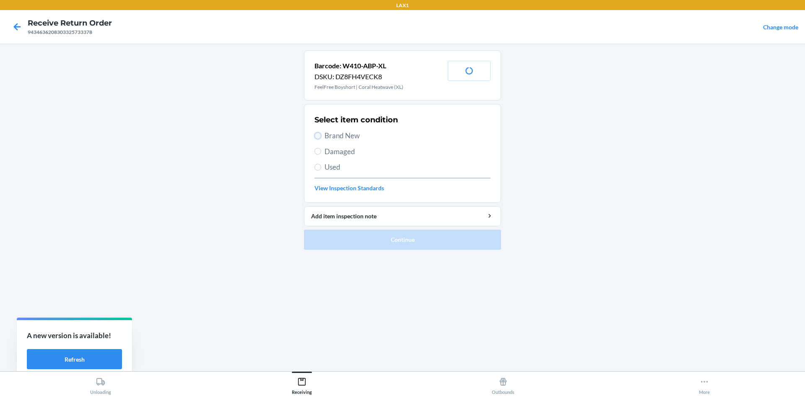
click at [317, 132] on input "Brand New" at bounding box center [317, 135] width 7 height 7
radio input "true"
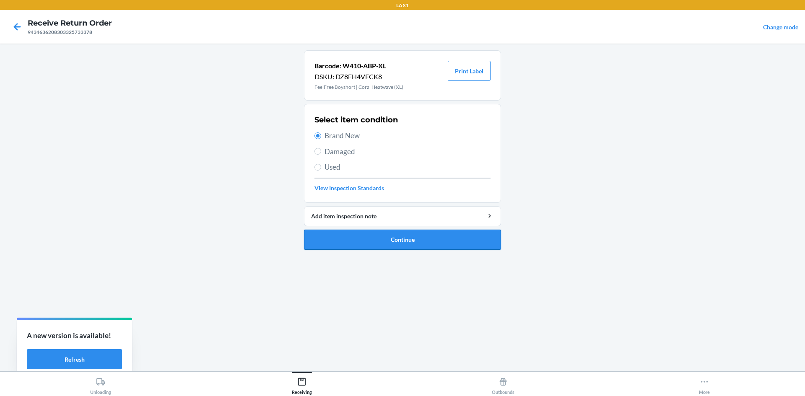
click at [368, 239] on button "Continue" at bounding box center [402, 240] width 197 height 20
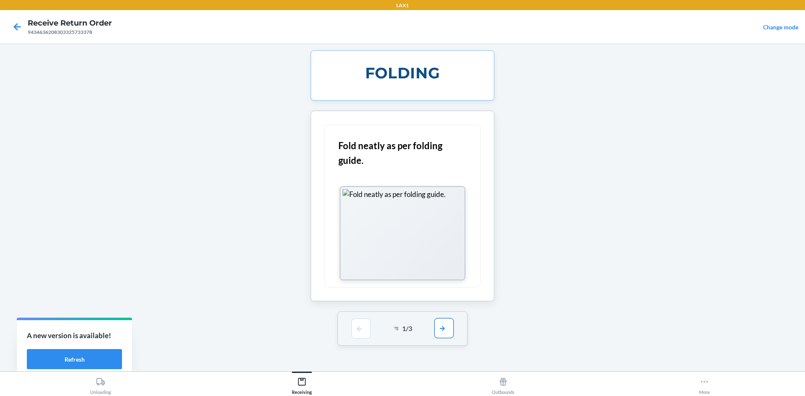
click at [446, 325] on button "button" at bounding box center [443, 328] width 19 height 20
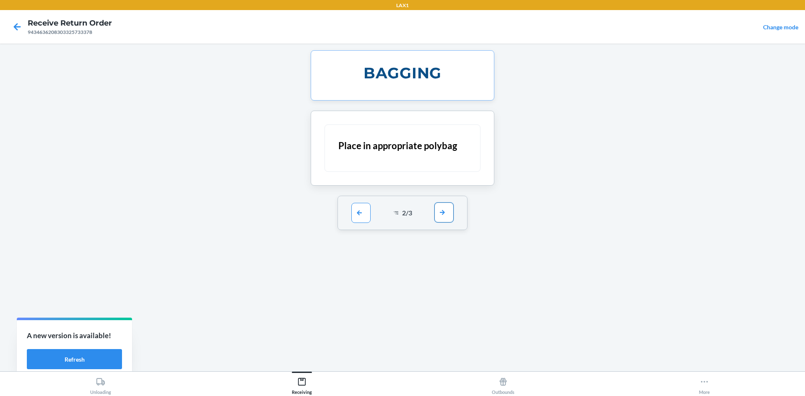
click at [440, 205] on button "button" at bounding box center [443, 212] width 19 height 20
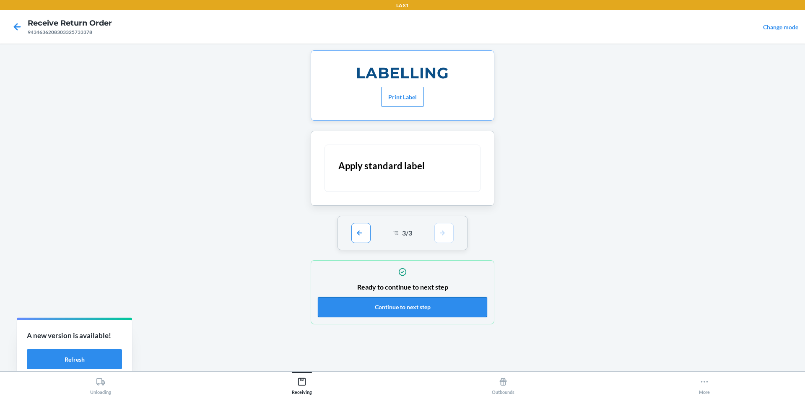
click at [441, 303] on button "Continue to next step" at bounding box center [402, 307] width 169 height 20
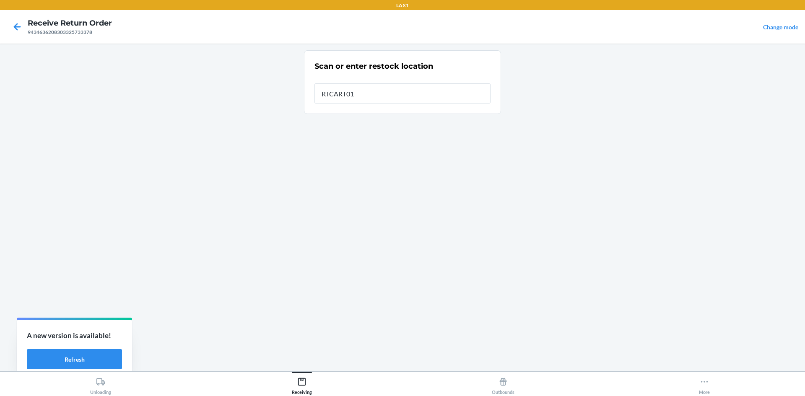
type input "RTCART011"
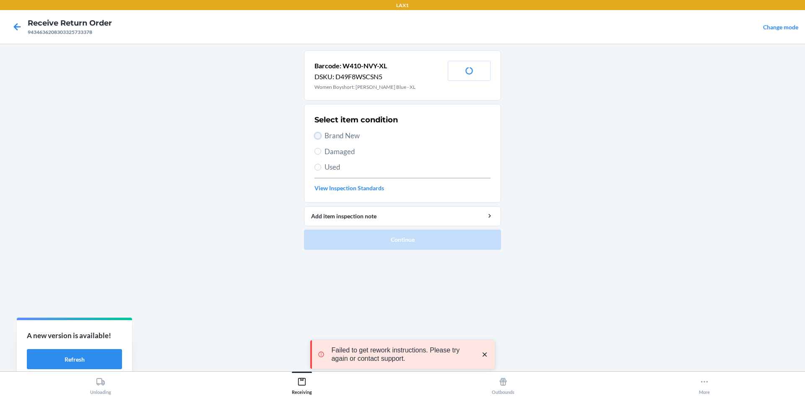
click at [319, 136] on input "Brand New" at bounding box center [317, 135] width 7 height 7
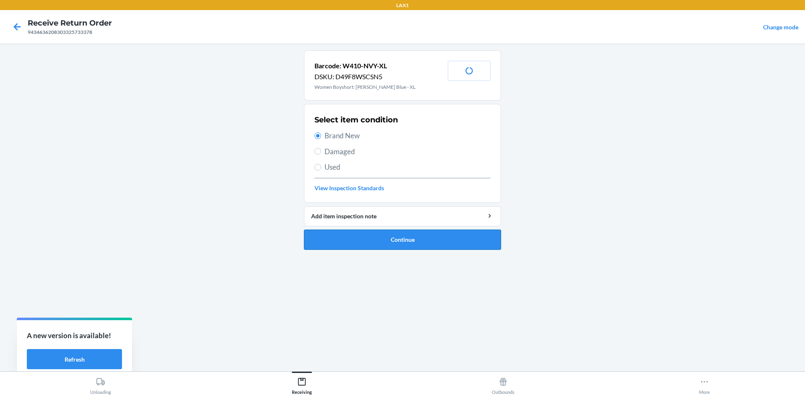
click at [366, 232] on button "Continue" at bounding box center [402, 240] width 197 height 20
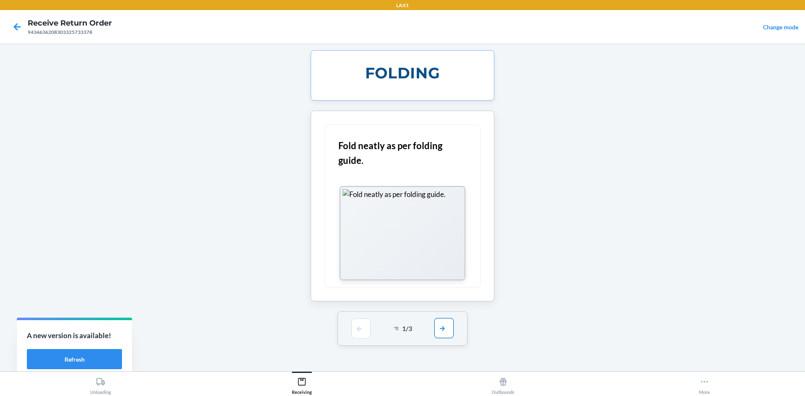
click at [444, 329] on button "button" at bounding box center [443, 328] width 19 height 20
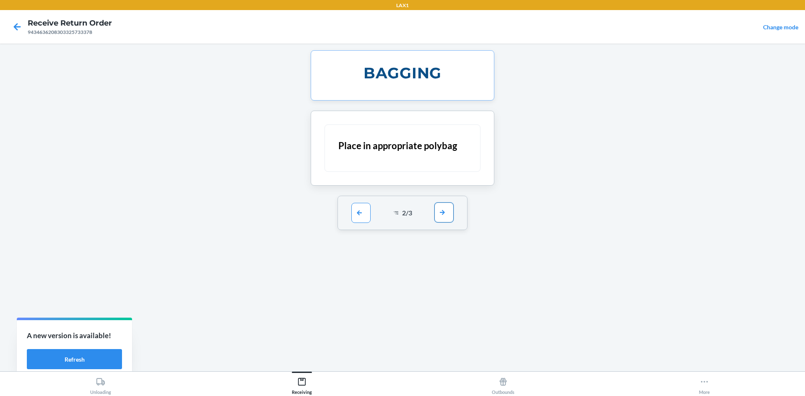
click at [450, 217] on button "button" at bounding box center [443, 212] width 19 height 20
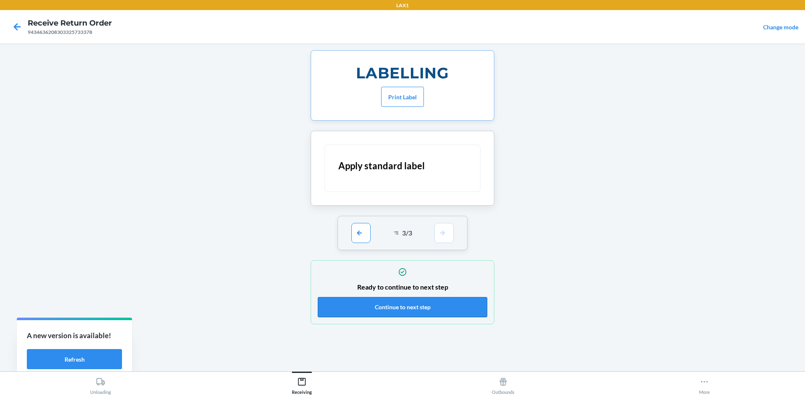
click at [458, 307] on button "Continue to next step" at bounding box center [402, 307] width 169 height 20
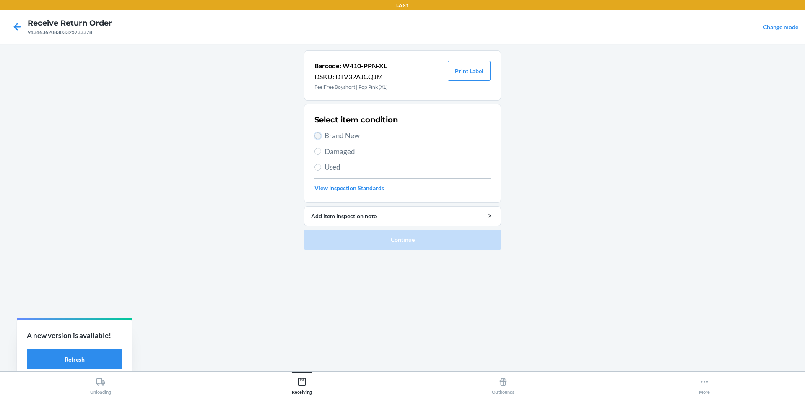
click at [317, 135] on input "Brand New" at bounding box center [317, 135] width 7 height 7
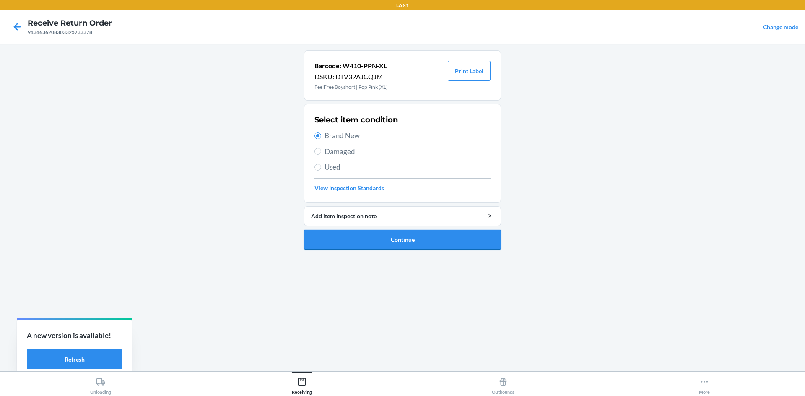
click at [374, 238] on button "Continue" at bounding box center [402, 240] width 197 height 20
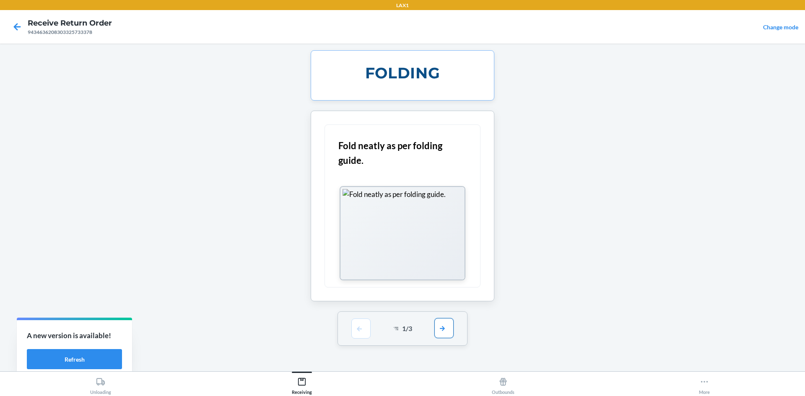
click at [448, 326] on button "button" at bounding box center [443, 328] width 19 height 20
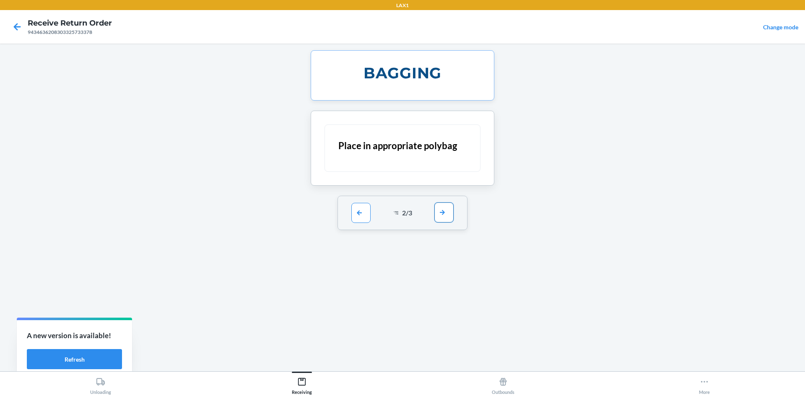
click at [442, 214] on button "button" at bounding box center [443, 212] width 19 height 20
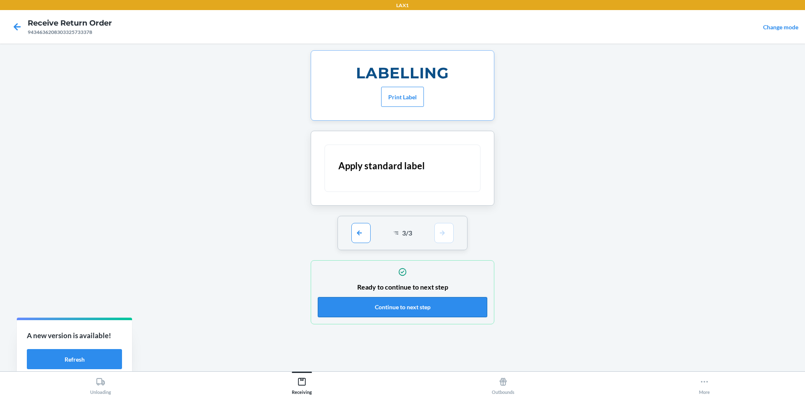
click at [464, 301] on button "Continue to next step" at bounding box center [402, 307] width 169 height 20
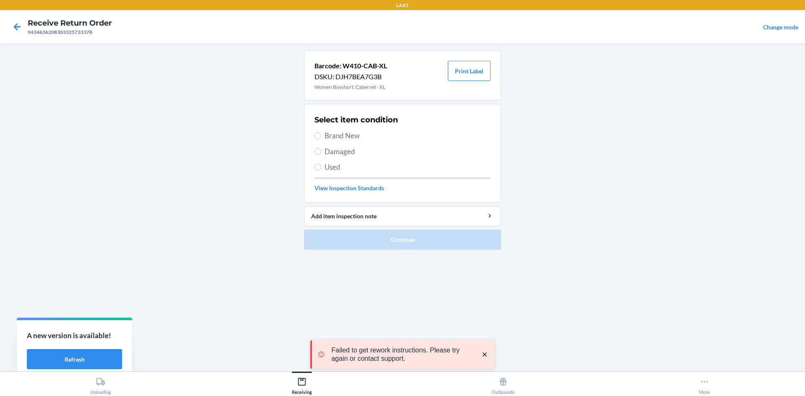
click at [318, 132] on label "Brand New" at bounding box center [402, 135] width 176 height 11
click at [318, 132] on input "Brand New" at bounding box center [317, 135] width 7 height 7
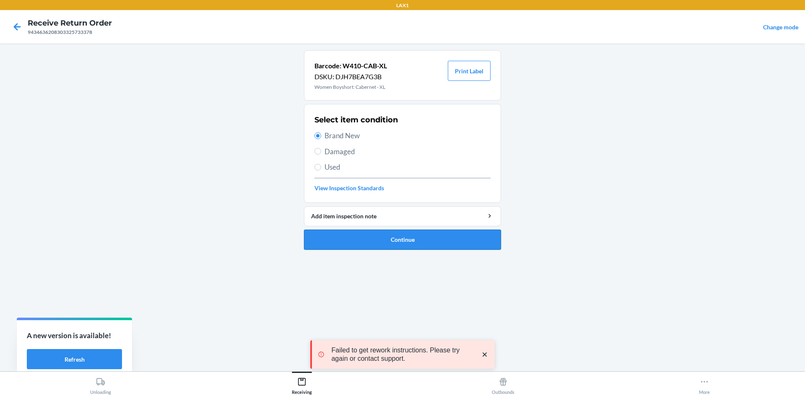
click at [355, 233] on button "Continue" at bounding box center [402, 240] width 197 height 20
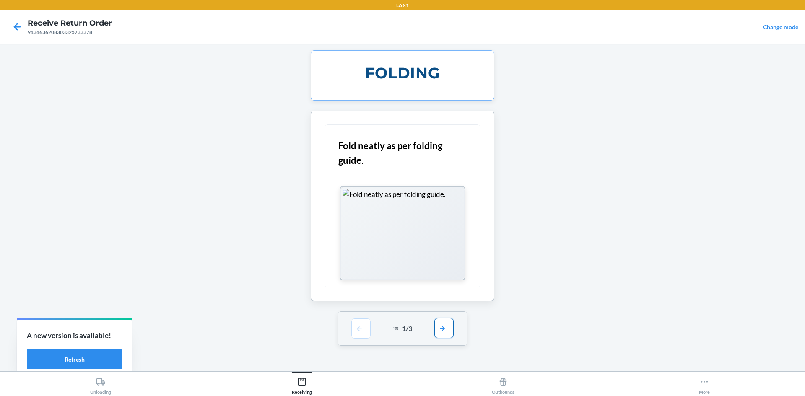
click at [442, 325] on button "button" at bounding box center [443, 328] width 19 height 20
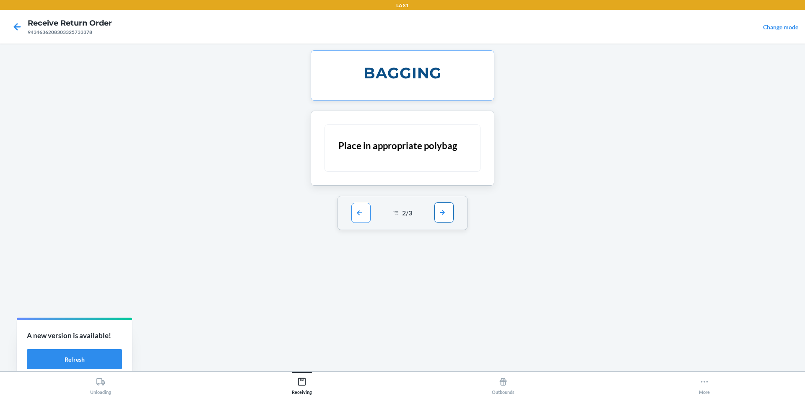
click at [446, 214] on button "button" at bounding box center [443, 212] width 19 height 20
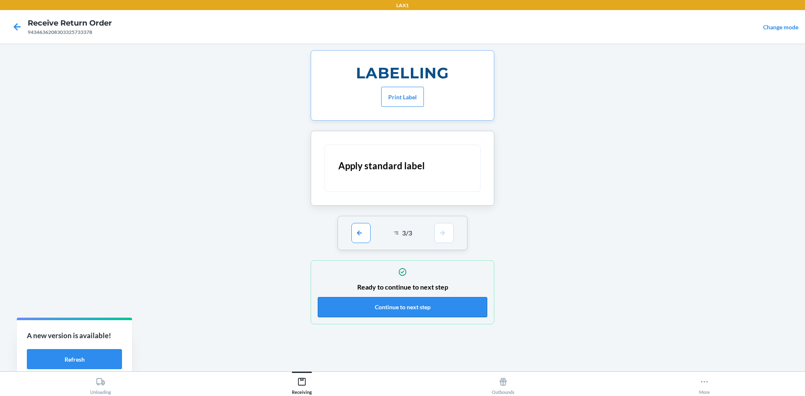
click at [454, 310] on button "Continue to next step" at bounding box center [402, 307] width 169 height 20
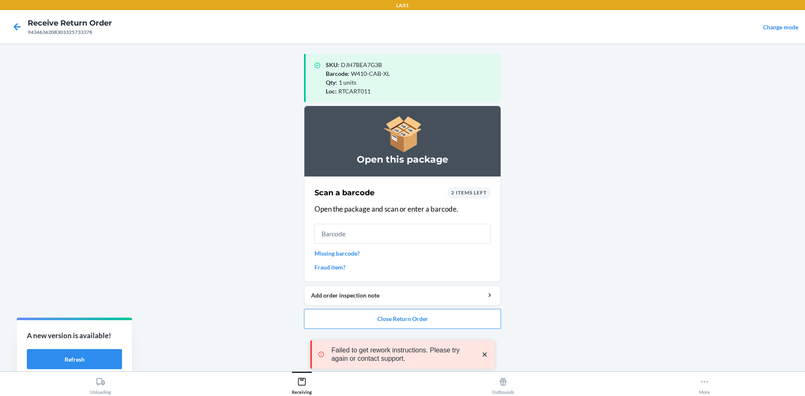
click at [465, 196] on div "2 items left" at bounding box center [468, 193] width 43 height 12
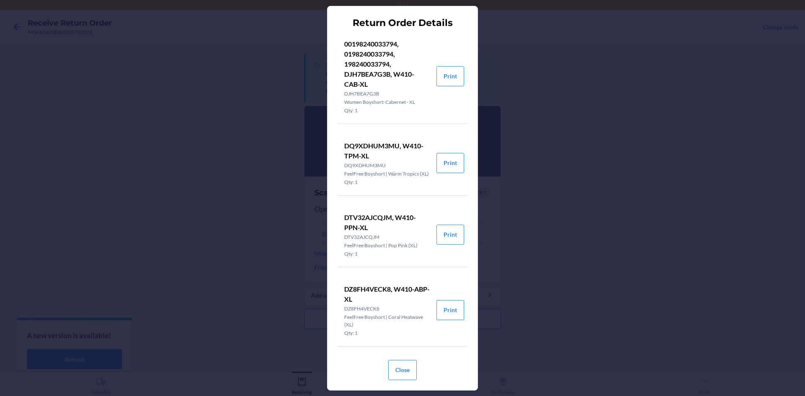
scroll to position [70, 0]
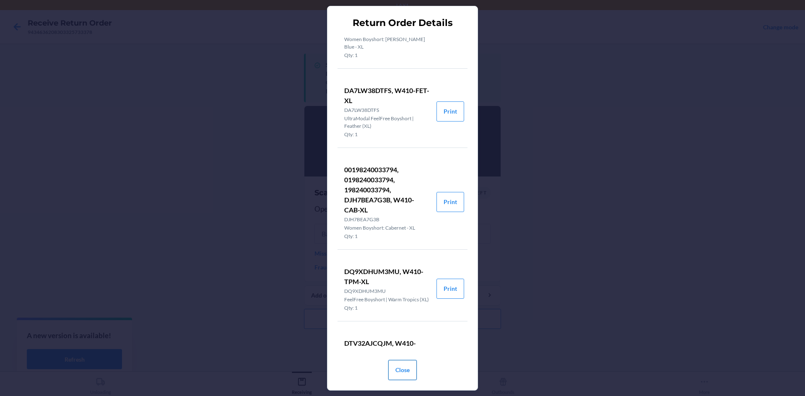
click at [400, 371] on button "Close" at bounding box center [402, 370] width 28 height 20
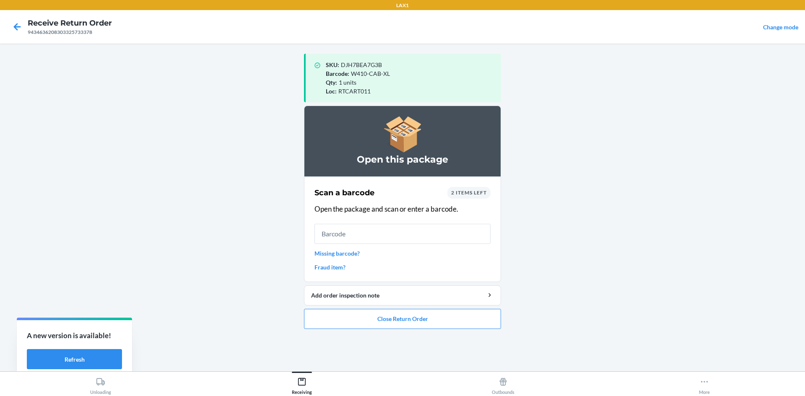
click at [342, 251] on link "Missing barcode?" at bounding box center [402, 253] width 176 height 9
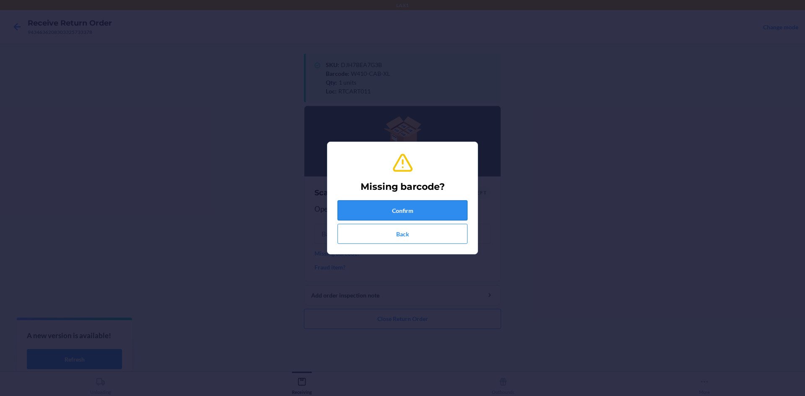
click at [373, 210] on button "Confirm" at bounding box center [402, 210] width 130 height 20
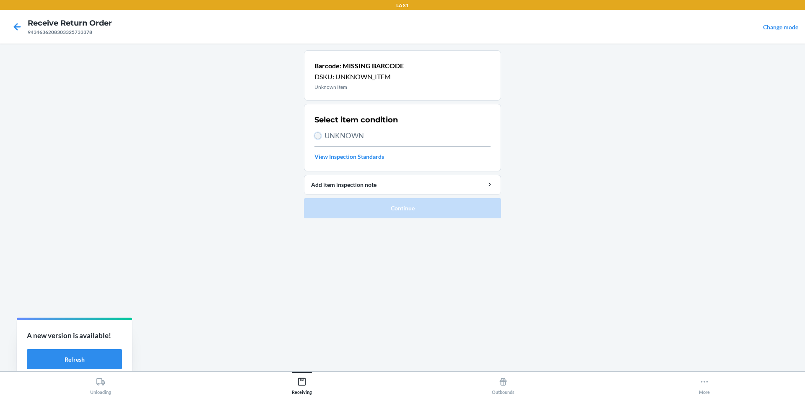
click at [316, 135] on input "UNKNOWN" at bounding box center [317, 135] width 7 height 7
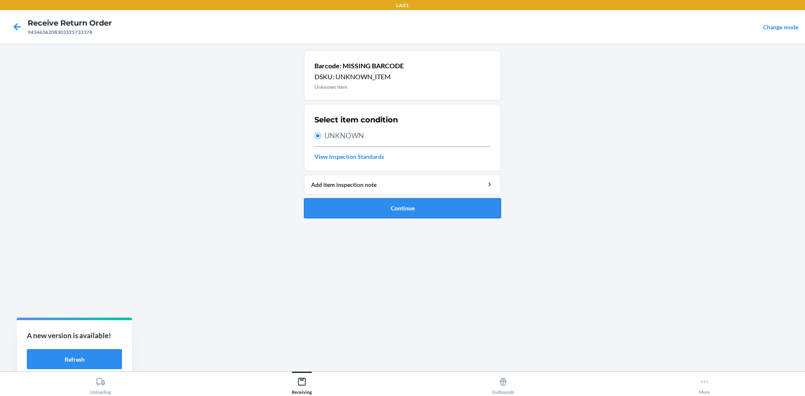
click at [361, 208] on button "Continue" at bounding box center [402, 208] width 197 height 20
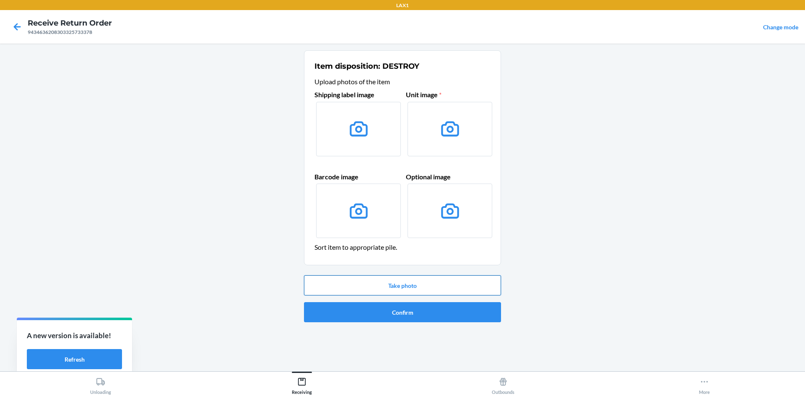
click at [398, 279] on button "Take photo" at bounding box center [402, 285] width 197 height 20
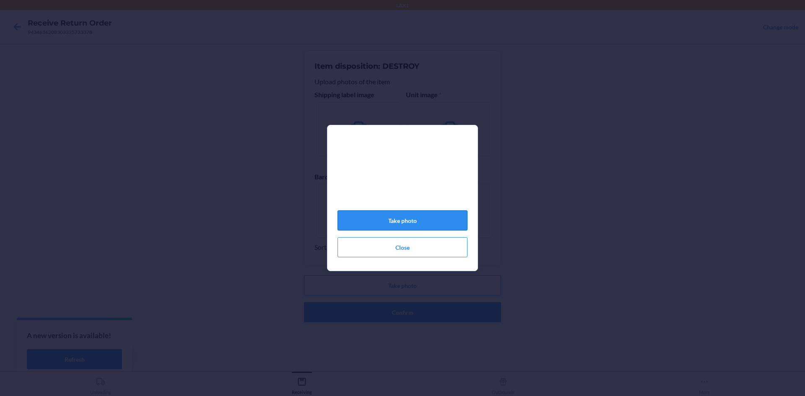
click at [415, 225] on button "Take photo" at bounding box center [402, 220] width 130 height 20
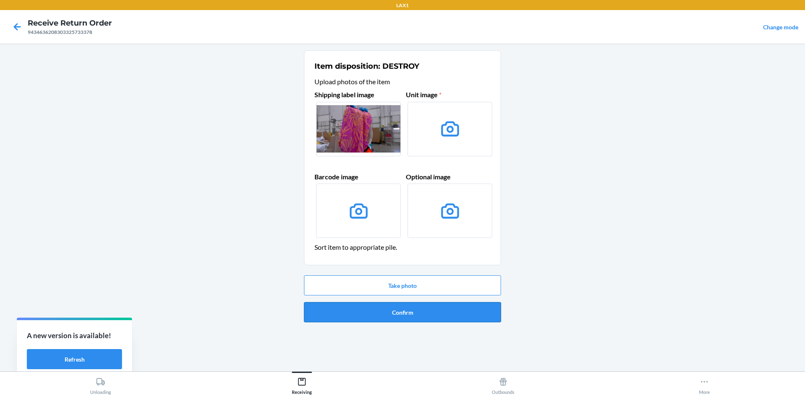
click at [430, 303] on button "Confirm" at bounding box center [402, 312] width 197 height 20
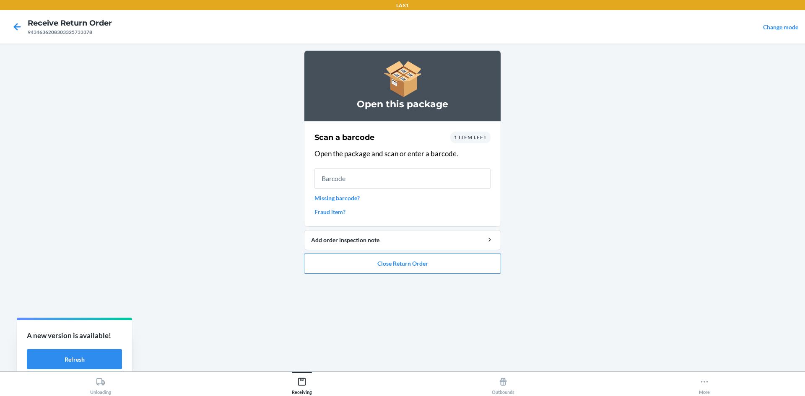
click at [343, 197] on link "Missing barcode?" at bounding box center [402, 198] width 176 height 9
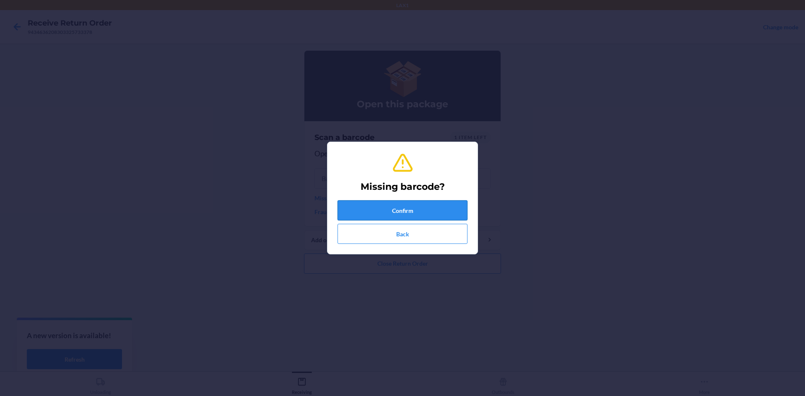
click at [351, 213] on button "Confirm" at bounding box center [402, 210] width 130 height 20
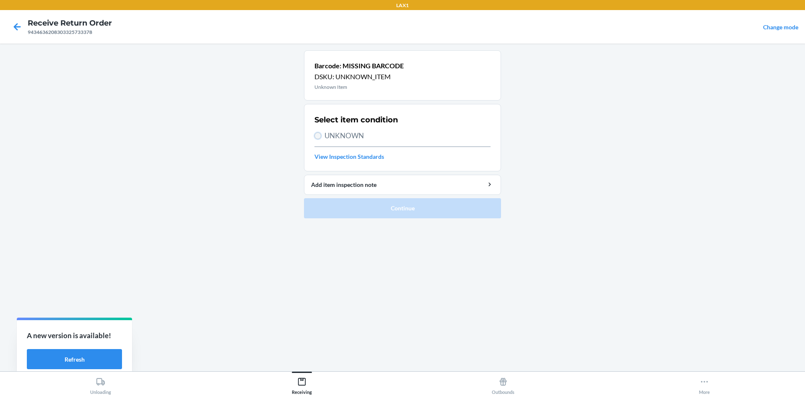
click at [318, 135] on input "UNKNOWN" at bounding box center [317, 135] width 7 height 7
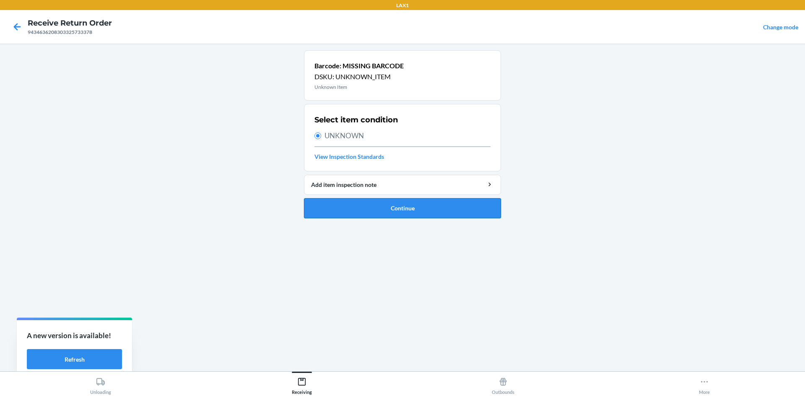
click at [414, 210] on button "Continue" at bounding box center [402, 208] width 197 height 20
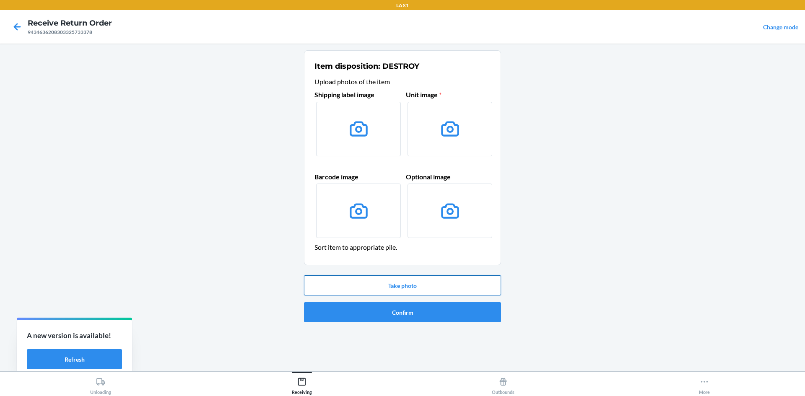
click at [428, 280] on button "Take photo" at bounding box center [402, 285] width 197 height 20
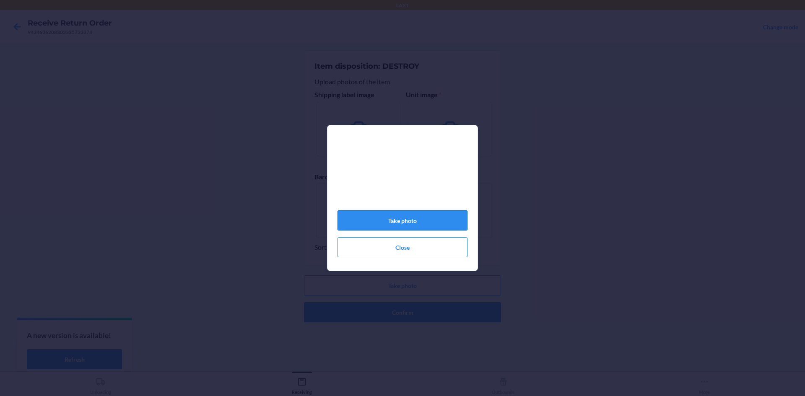
click at [430, 222] on button "Take photo" at bounding box center [402, 220] width 130 height 20
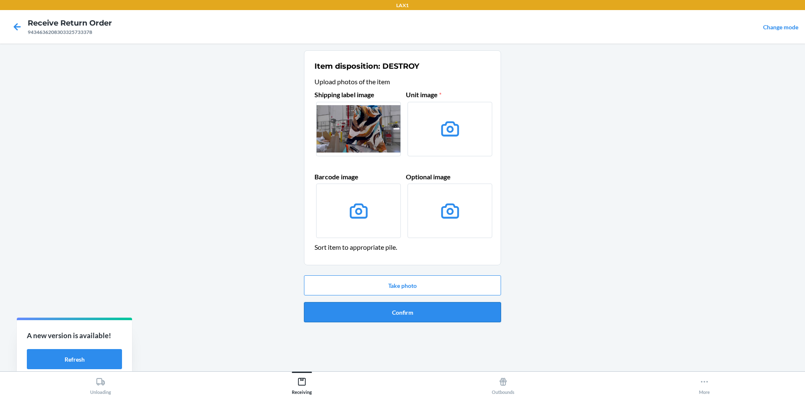
click at [438, 311] on button "Confirm" at bounding box center [402, 312] width 197 height 20
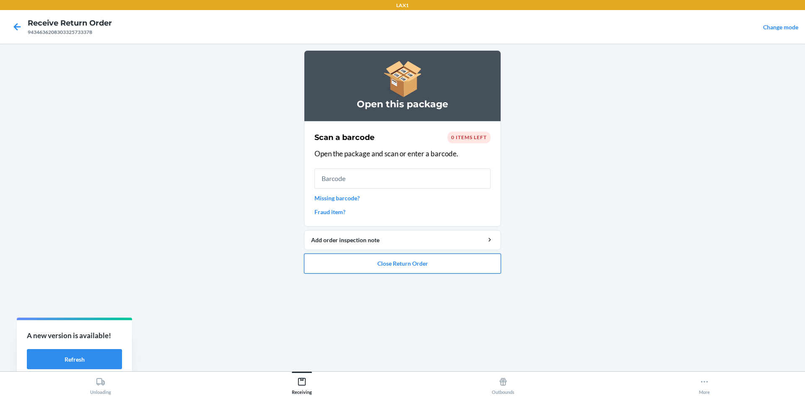
click at [464, 259] on button "Close Return Order" at bounding box center [402, 264] width 197 height 20
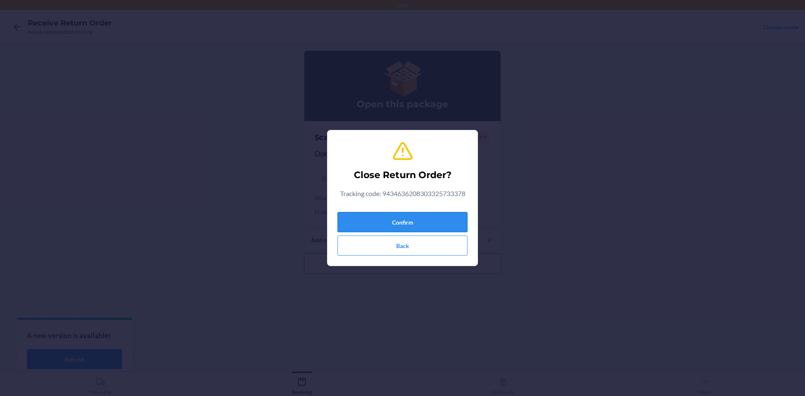
click at [447, 225] on button "Confirm" at bounding box center [402, 222] width 130 height 20
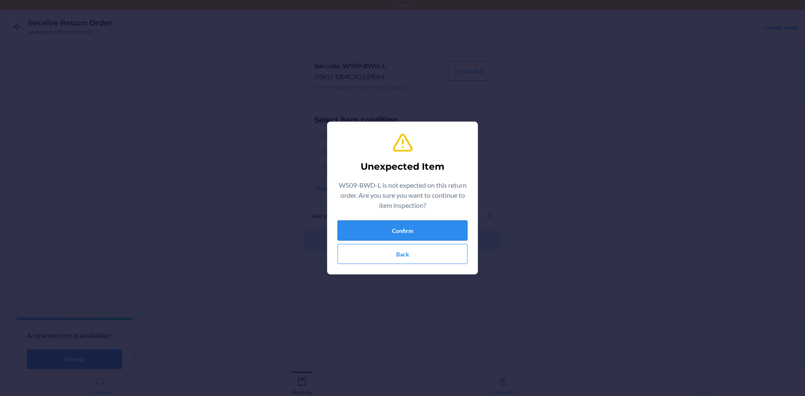
click at [385, 236] on button "Confirm" at bounding box center [402, 230] width 130 height 20
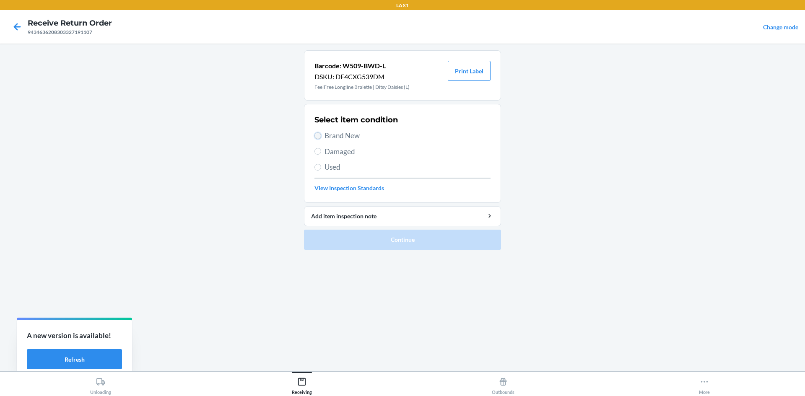
click at [317, 137] on input "Brand New" at bounding box center [317, 135] width 7 height 7
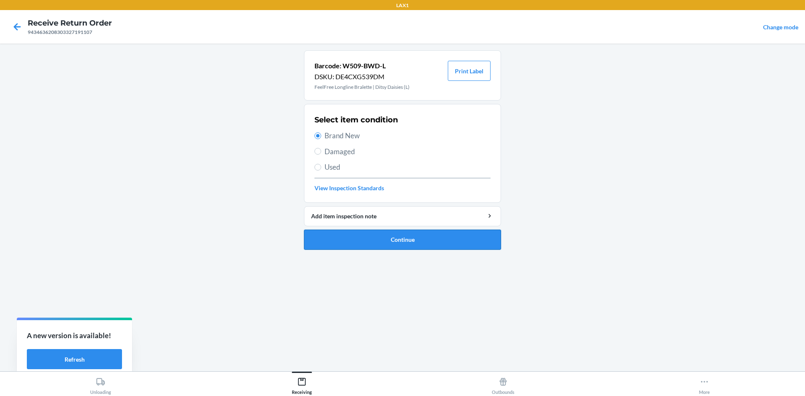
click at [339, 243] on button "Continue" at bounding box center [402, 240] width 197 height 20
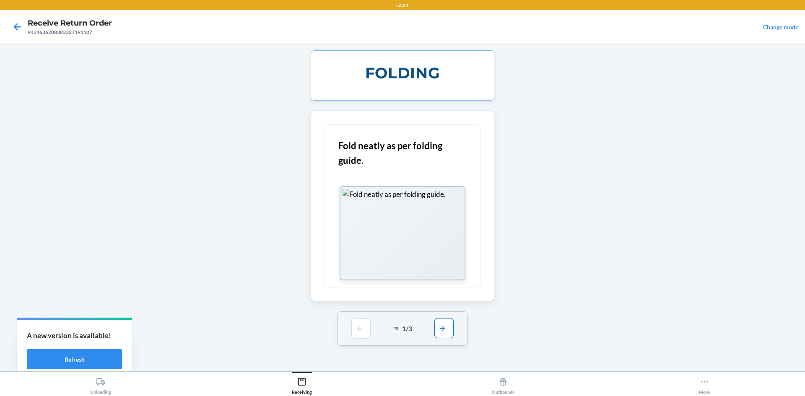
click at [446, 326] on button "button" at bounding box center [443, 328] width 19 height 20
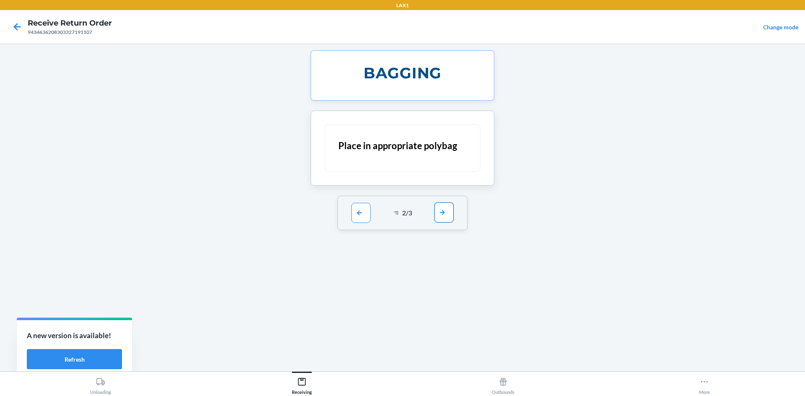
click at [447, 220] on button "button" at bounding box center [443, 212] width 19 height 20
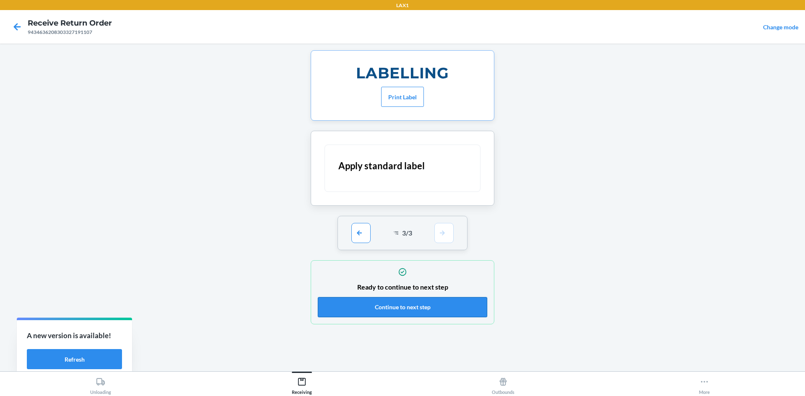
click at [451, 301] on button "Continue to next step" at bounding box center [402, 307] width 169 height 20
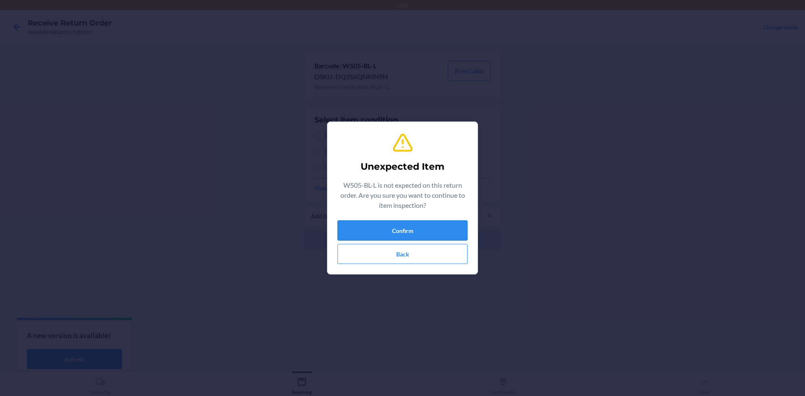
click at [429, 223] on button "Confirm" at bounding box center [402, 230] width 130 height 20
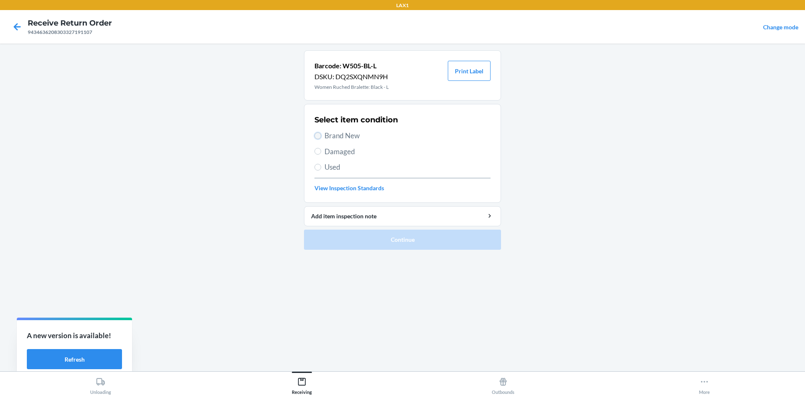
click at [318, 135] on input "Brand New" at bounding box center [317, 135] width 7 height 7
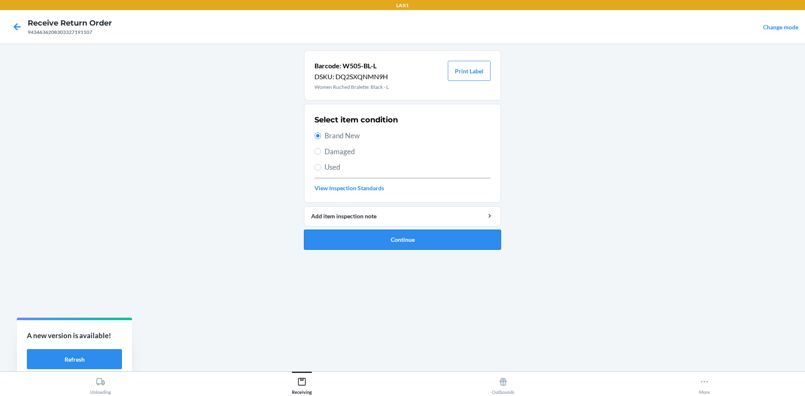
click at [360, 239] on button "Continue" at bounding box center [402, 240] width 197 height 20
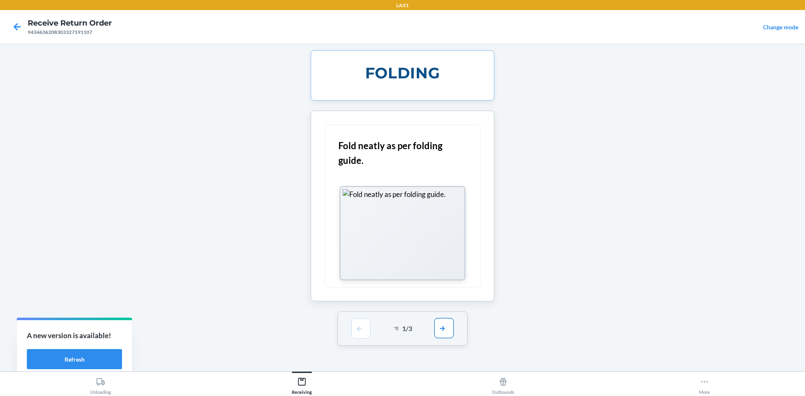
click at [440, 329] on button "button" at bounding box center [443, 328] width 19 height 20
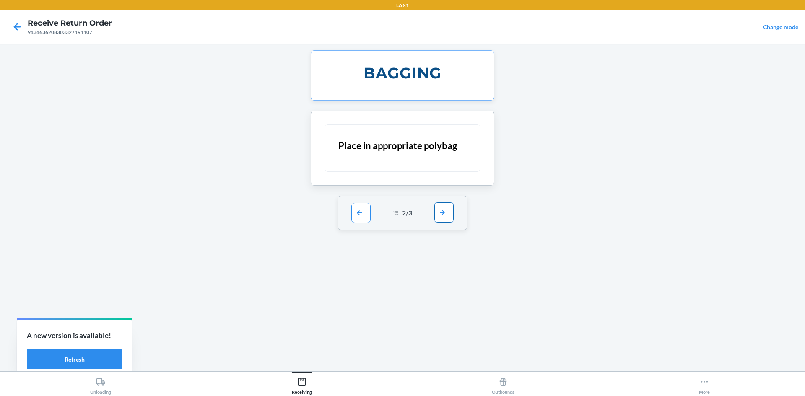
click at [443, 211] on button "button" at bounding box center [443, 212] width 19 height 20
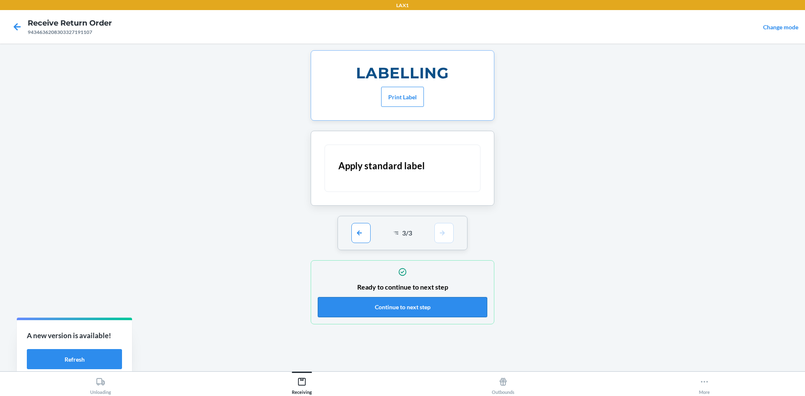
click at [452, 303] on button "Continue to next step" at bounding box center [402, 307] width 169 height 20
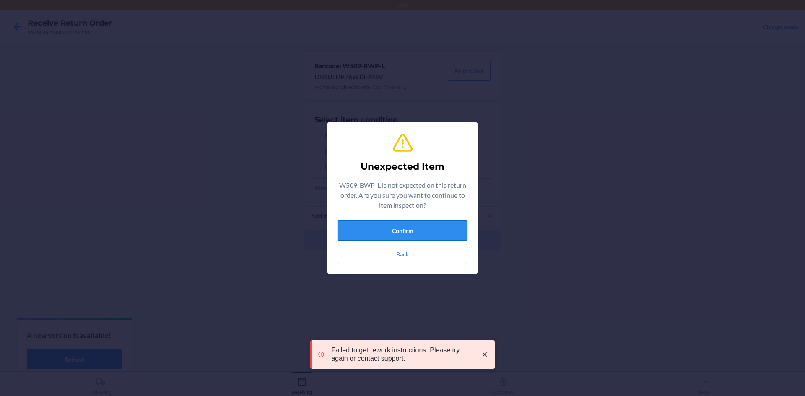
click at [376, 230] on button "Confirm" at bounding box center [402, 230] width 130 height 20
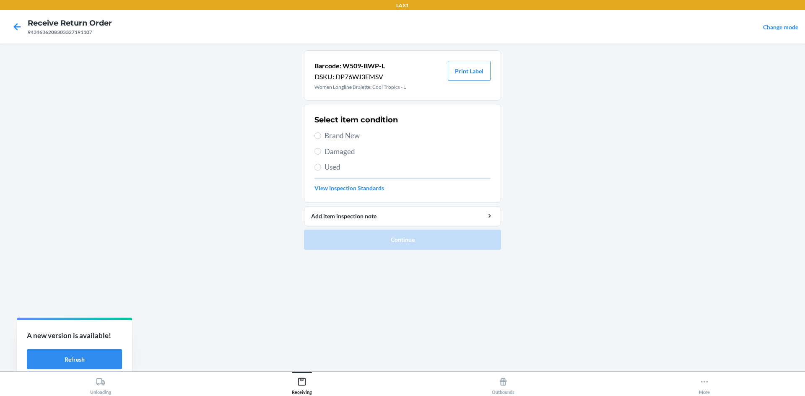
click at [316, 131] on label "Brand New" at bounding box center [402, 135] width 176 height 11
click at [316, 132] on input "Brand New" at bounding box center [317, 135] width 7 height 7
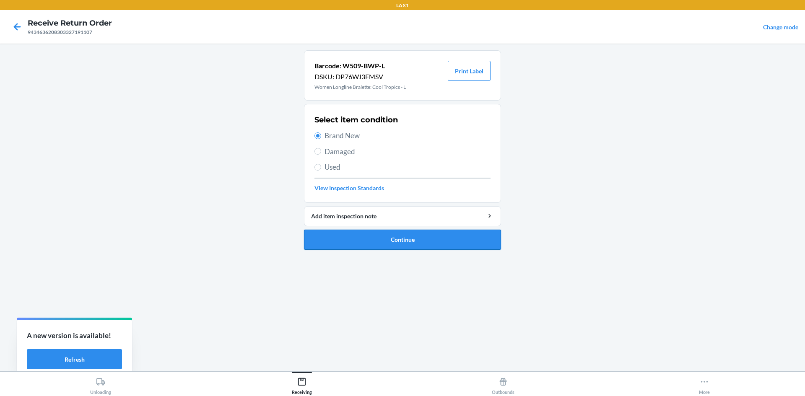
click at [356, 235] on button "Continue" at bounding box center [402, 240] width 197 height 20
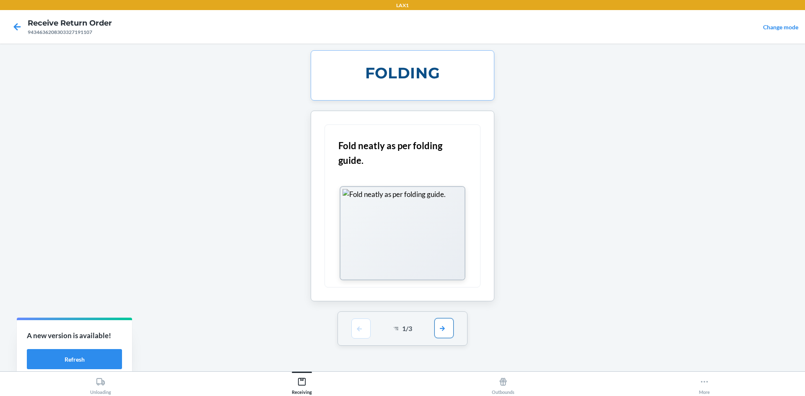
click at [446, 331] on button "button" at bounding box center [443, 328] width 19 height 20
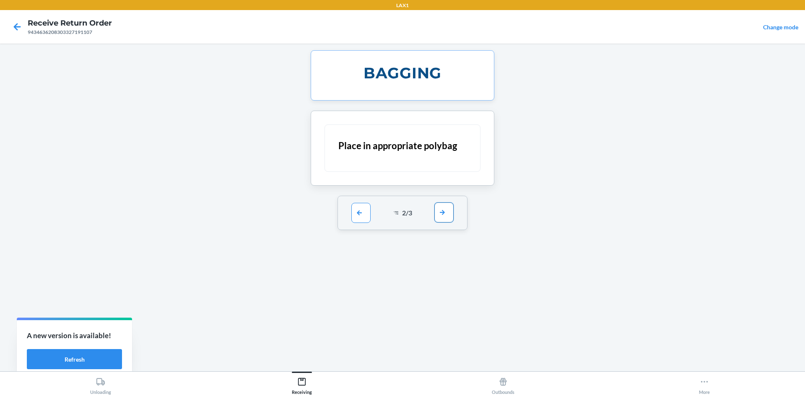
click at [445, 212] on button "button" at bounding box center [443, 212] width 19 height 20
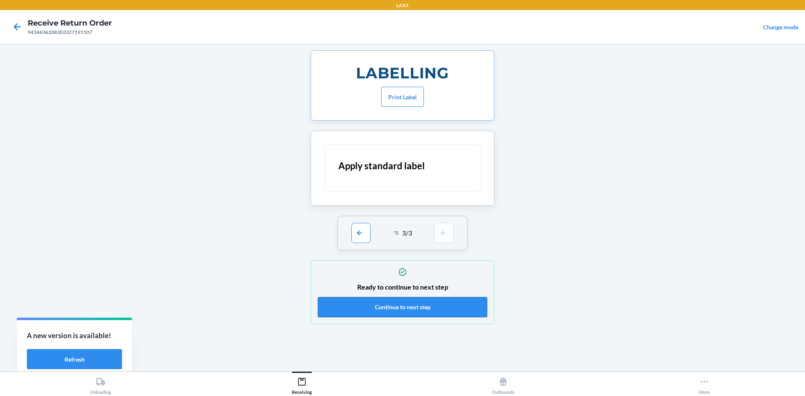
click at [447, 311] on button "Continue to next step" at bounding box center [402, 307] width 169 height 20
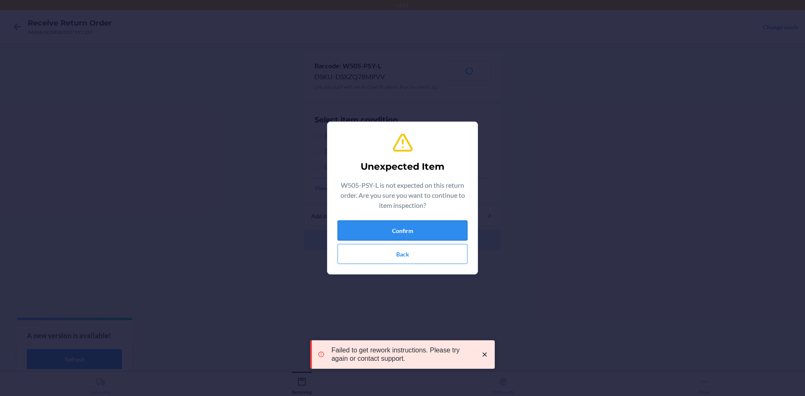
click at [430, 228] on button "Confirm" at bounding box center [402, 230] width 130 height 20
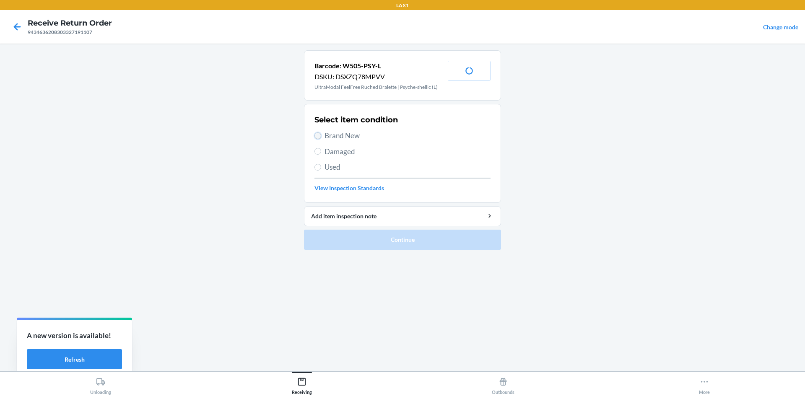
click at [316, 134] on input "Brand New" at bounding box center [317, 135] width 7 height 7
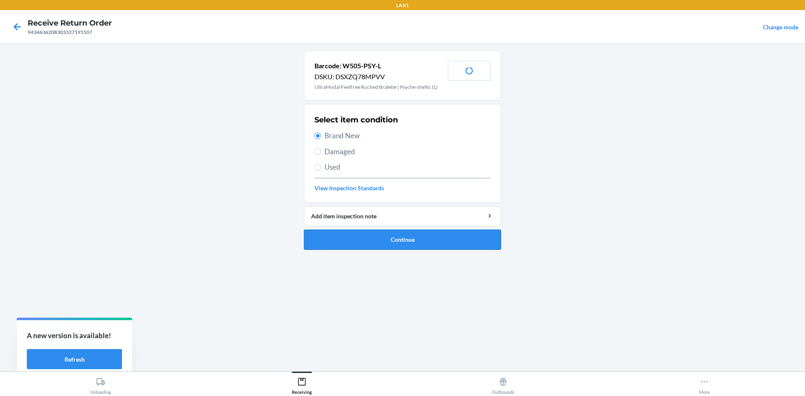
click at [376, 236] on button "Continue" at bounding box center [402, 240] width 197 height 20
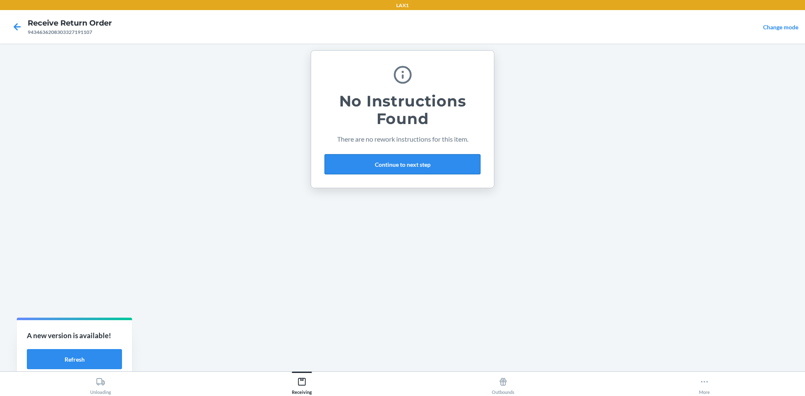
click at [432, 160] on button "Continue to next step" at bounding box center [402, 164] width 156 height 20
click at [406, 162] on button "Continue to next step" at bounding box center [402, 164] width 156 height 20
click at [409, 163] on button "Continue to next step" at bounding box center [402, 164] width 156 height 20
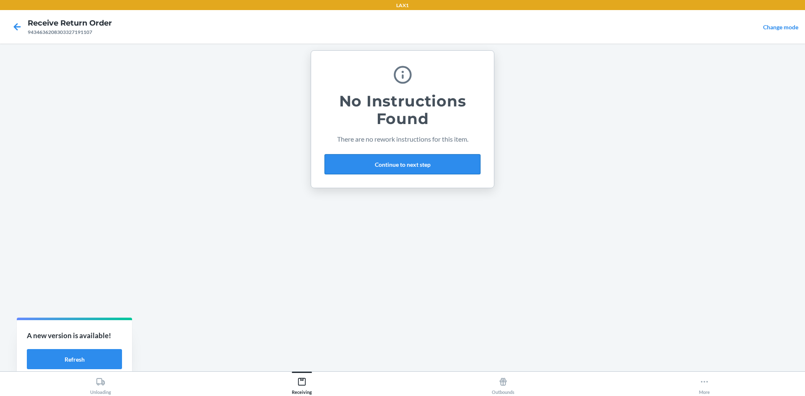
click at [360, 163] on button "Continue to next step" at bounding box center [402, 164] width 156 height 20
click at [363, 163] on button "Continue to next step" at bounding box center [402, 164] width 156 height 20
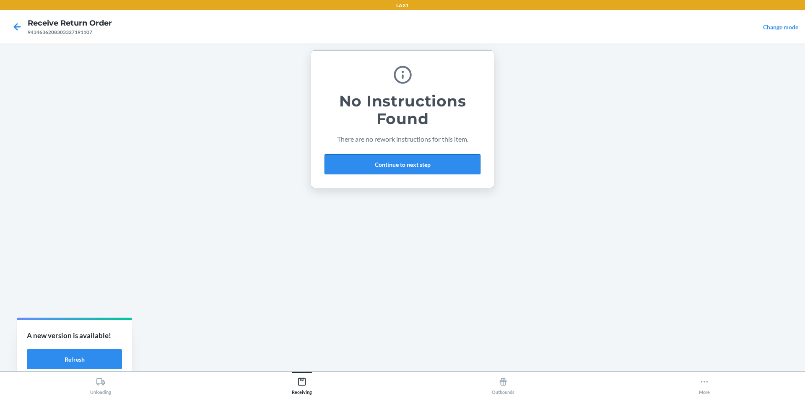
click at [363, 163] on button "Continue to next step" at bounding box center [402, 164] width 156 height 20
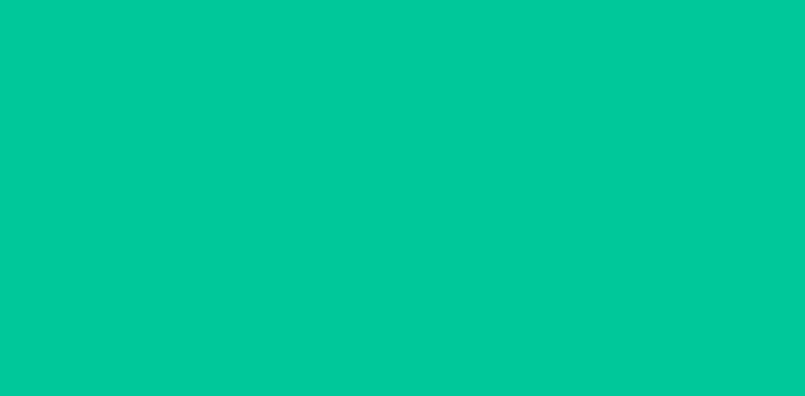
click at [363, 163] on button "button" at bounding box center [402, 164] width 156 height 20
click at [399, 158] on button "button" at bounding box center [402, 164] width 156 height 20
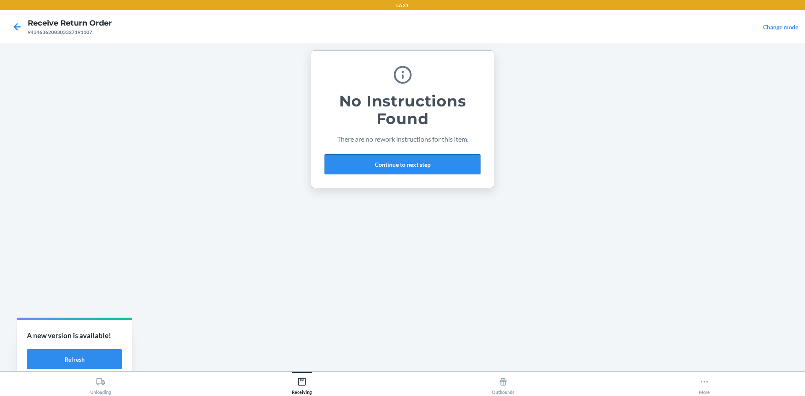
click at [428, 167] on button "Continue to next step" at bounding box center [402, 164] width 156 height 20
click at [388, 157] on button "Continue to next step" at bounding box center [402, 164] width 156 height 20
click at [476, 251] on div "No Instructions Found There are no rework instructions for this item. Continue …" at bounding box center [402, 207] width 197 height 314
click at [380, 163] on button "Continue to next step" at bounding box center [402, 164] width 156 height 20
drag, startPoint x: 380, startPoint y: 163, endPoint x: 403, endPoint y: 253, distance: 92.3
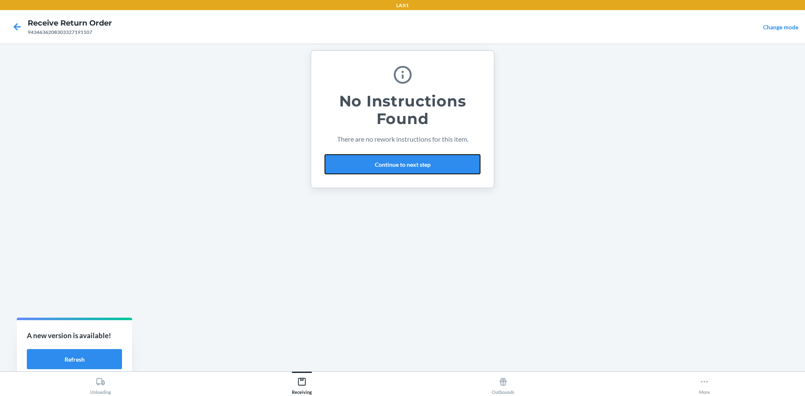
click at [403, 253] on div "No Instructions Found There are no rework instructions for this item. Continue …" at bounding box center [402, 207] width 197 height 314
drag, startPoint x: 403, startPoint y: 253, endPoint x: 402, endPoint y: 246, distance: 7.2
click at [403, 249] on div "No Instructions Found There are no rework instructions for this item. Continue …" at bounding box center [402, 207] width 197 height 314
click at [402, 246] on div "No Instructions Found There are no rework instructions for this item. Continue …" at bounding box center [402, 207] width 197 height 314
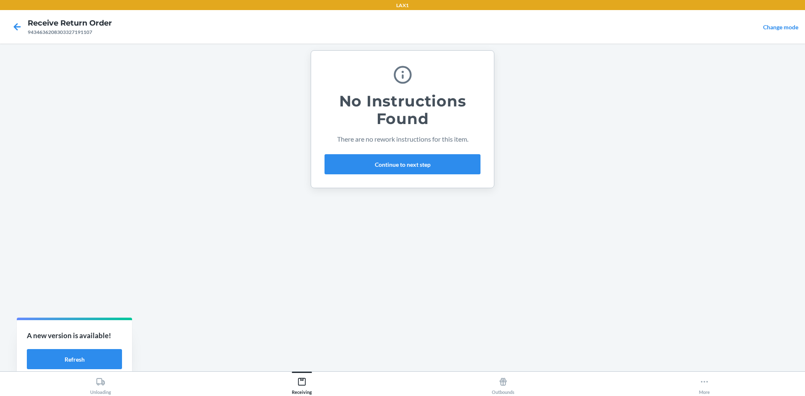
click at [394, 212] on div "No Instructions Found There are no rework instructions for this item. Continue …" at bounding box center [402, 207] width 197 height 314
click at [383, 165] on button "Continue to next step" at bounding box center [402, 164] width 156 height 20
click at [88, 359] on button "Refresh" at bounding box center [74, 359] width 95 height 20
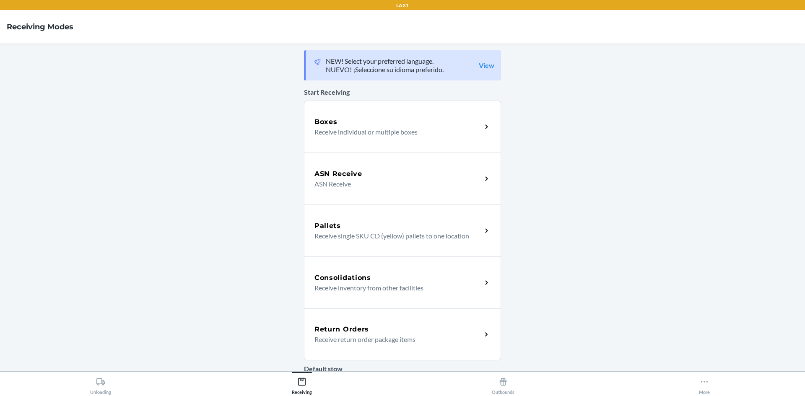
click at [482, 330] on icon at bounding box center [487, 335] width 10 height 10
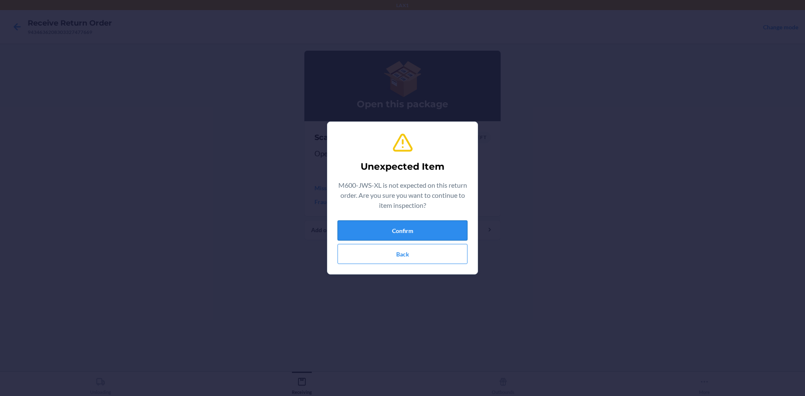
click at [374, 228] on button "Confirm" at bounding box center [402, 230] width 130 height 20
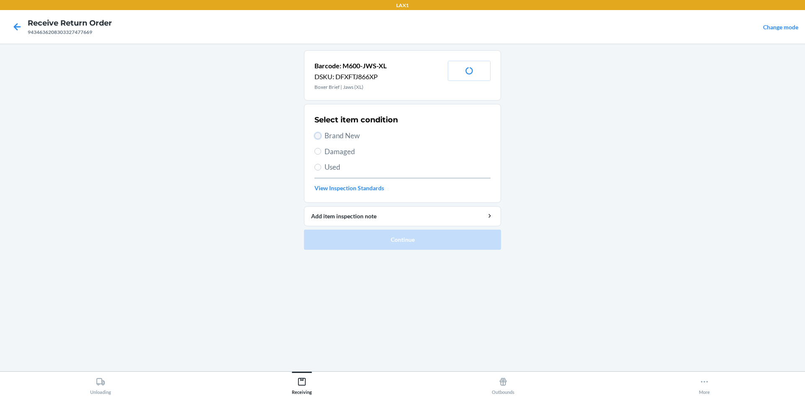
click at [317, 133] on input "Brand New" at bounding box center [317, 135] width 7 height 7
radio input "true"
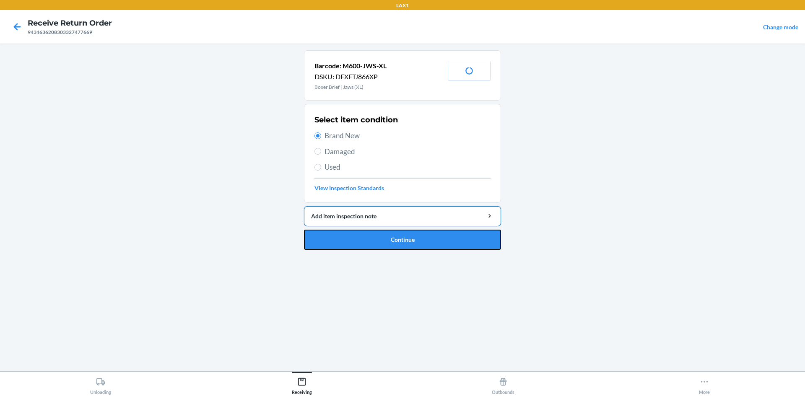
drag, startPoint x: 376, startPoint y: 240, endPoint x: 382, endPoint y: 224, distance: 16.6
click at [378, 236] on button "Continue" at bounding box center [402, 240] width 197 height 20
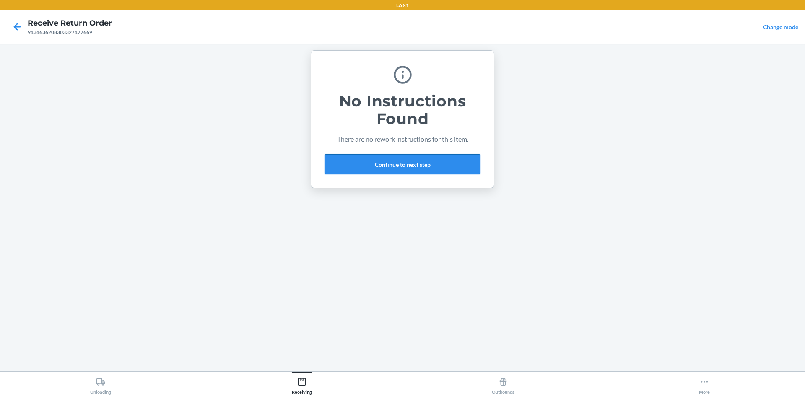
click at [433, 166] on button "Continue to next step" at bounding box center [402, 164] width 156 height 20
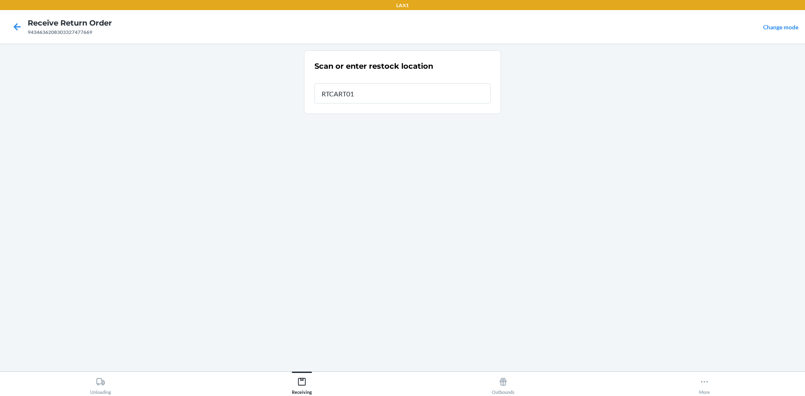
type input "RTCART011"
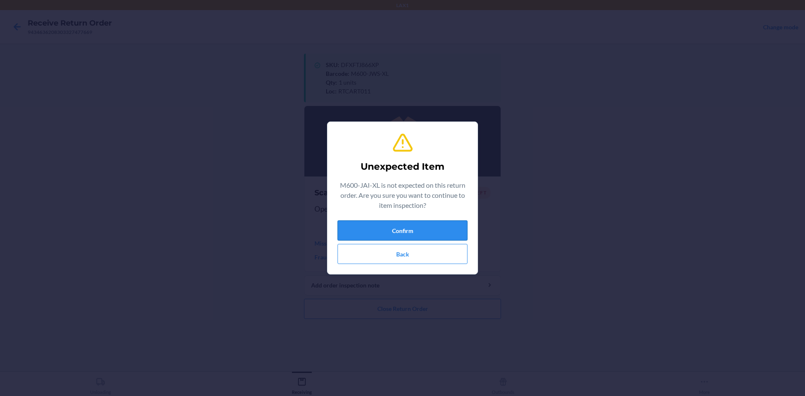
click at [427, 226] on button "Confirm" at bounding box center [402, 230] width 130 height 20
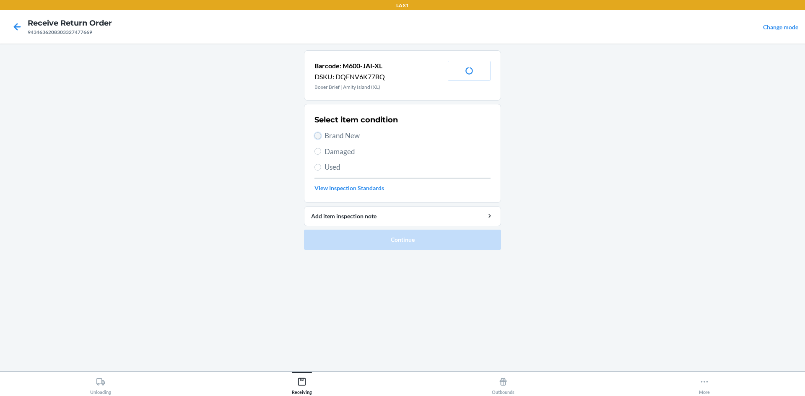
click at [316, 135] on input "Brand New" at bounding box center [317, 135] width 7 height 7
radio input "true"
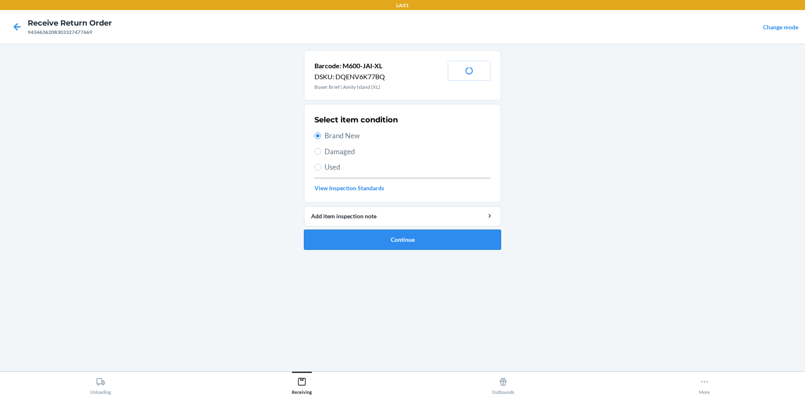
click at [389, 237] on button "Continue" at bounding box center [402, 240] width 197 height 20
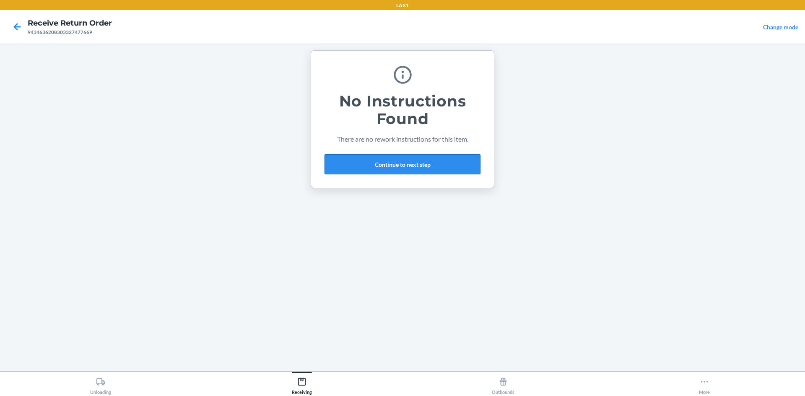
click at [428, 167] on button "Continue to next step" at bounding box center [402, 164] width 156 height 20
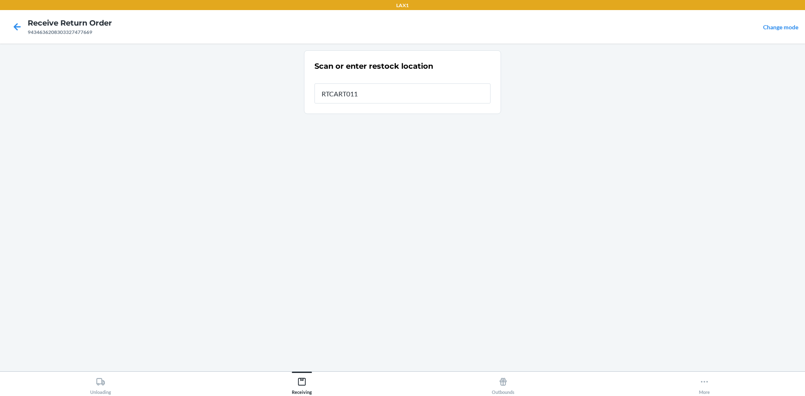
type input "RTCART011"
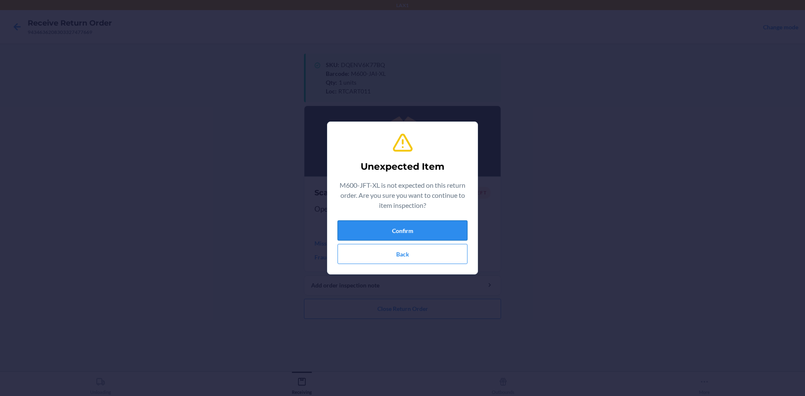
click at [396, 228] on button "Confirm" at bounding box center [402, 230] width 130 height 20
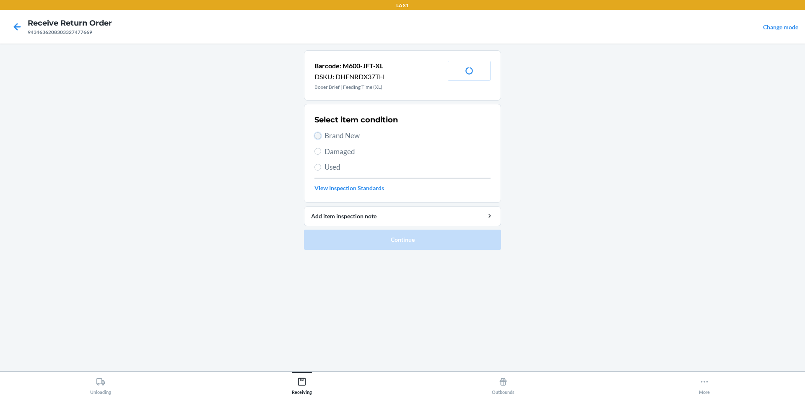
click at [318, 136] on input "Brand New" at bounding box center [317, 135] width 7 height 7
radio input "true"
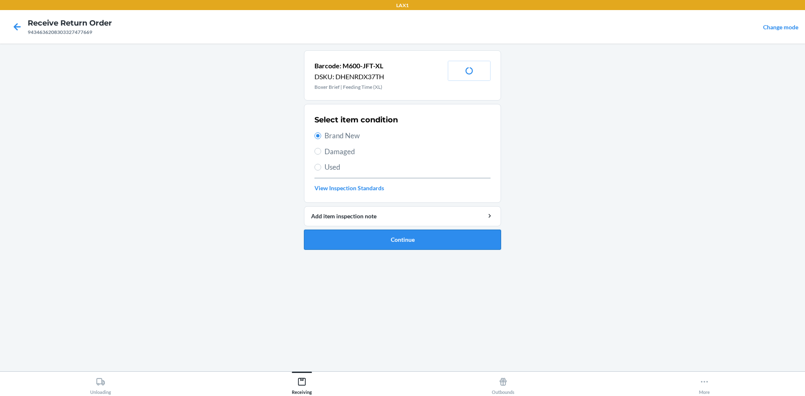
click at [392, 242] on button "Continue" at bounding box center [402, 240] width 197 height 20
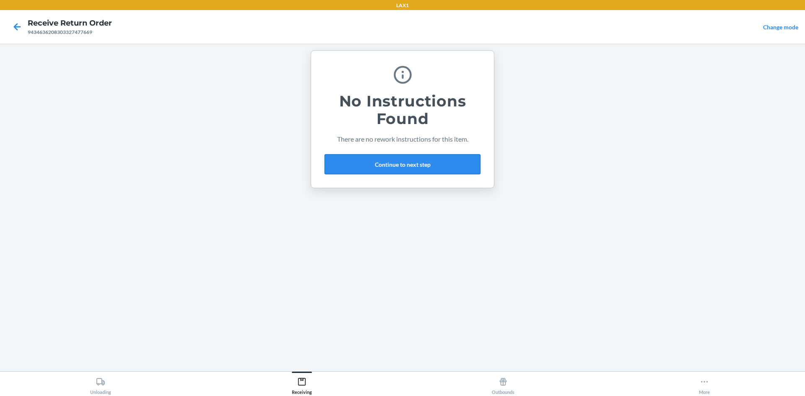
click at [402, 161] on button "Continue to next step" at bounding box center [402, 164] width 156 height 20
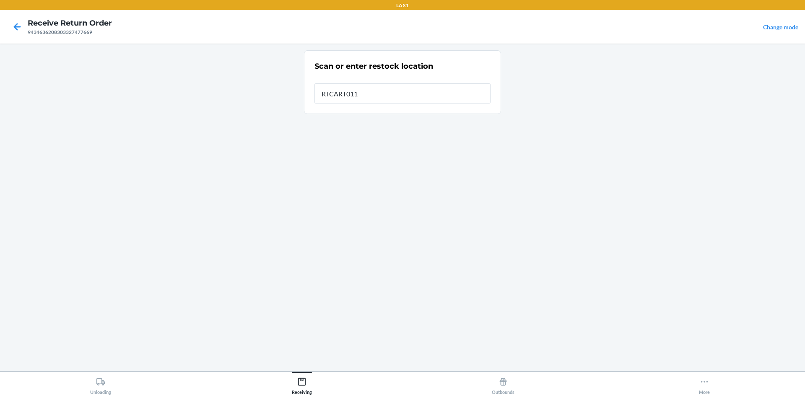
type input "RTCART011"
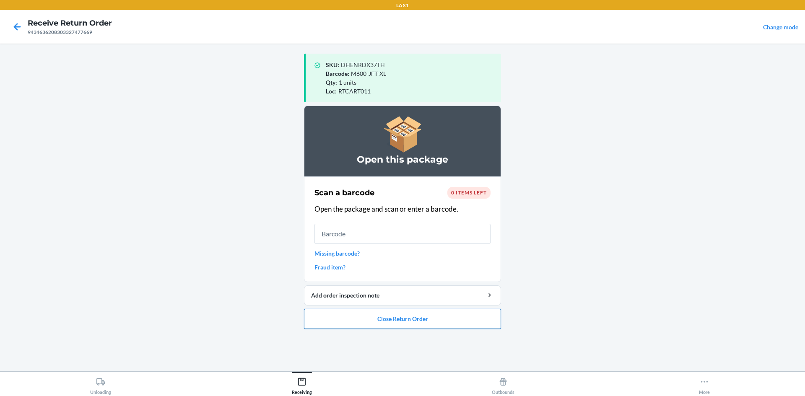
click at [466, 314] on button "Close Return Order" at bounding box center [402, 319] width 197 height 20
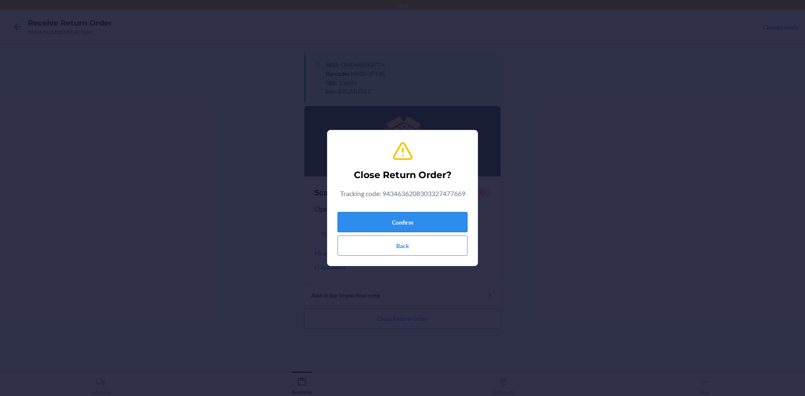
click at [436, 214] on button "Confirm" at bounding box center [402, 222] width 130 height 20
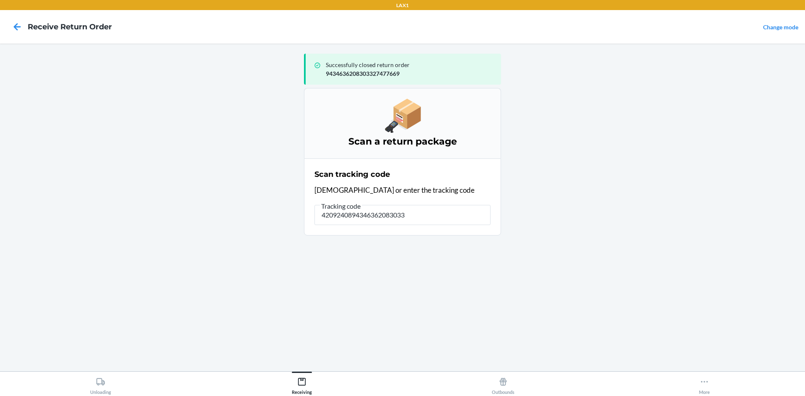
type input "42092408943463620830332"
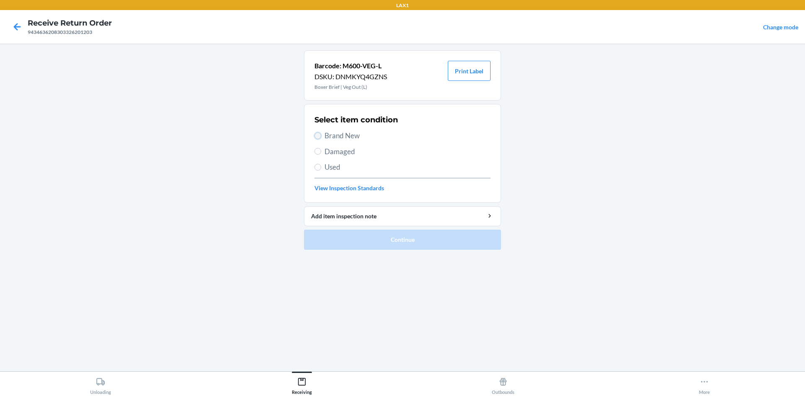
click at [319, 135] on input "Brand New" at bounding box center [317, 135] width 7 height 7
radio input "true"
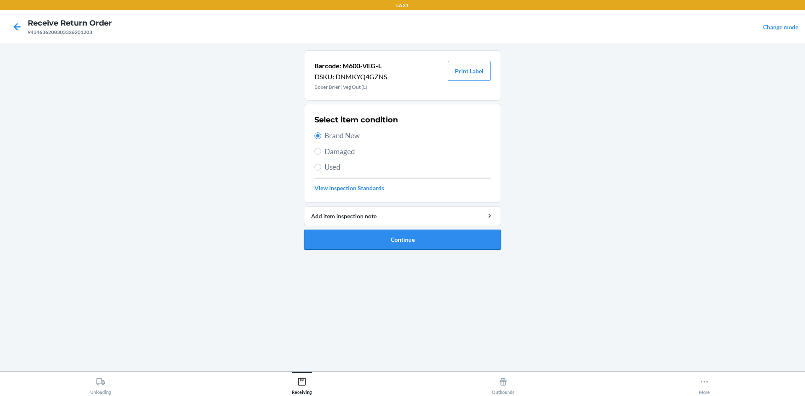
click at [339, 239] on button "Continue" at bounding box center [402, 240] width 197 height 20
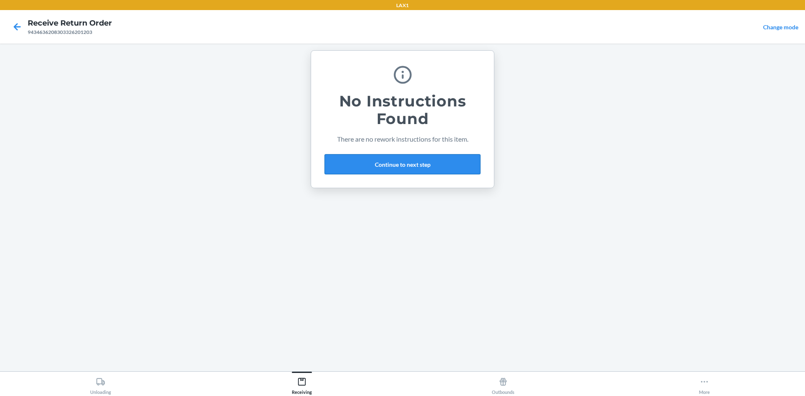
click at [439, 170] on button "Continue to next step" at bounding box center [402, 164] width 156 height 20
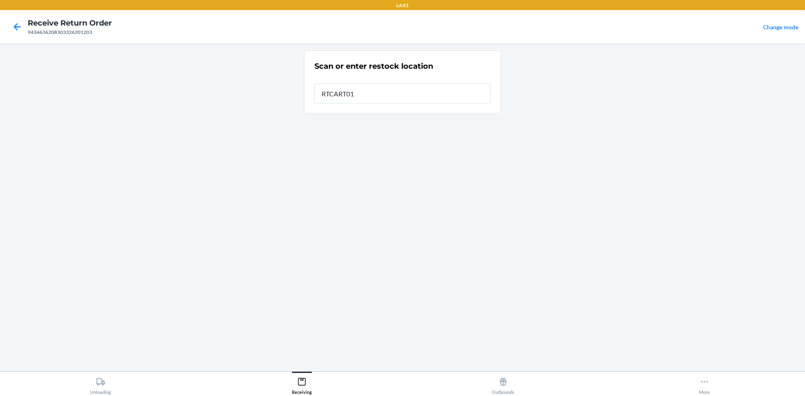
type input "RTCART011"
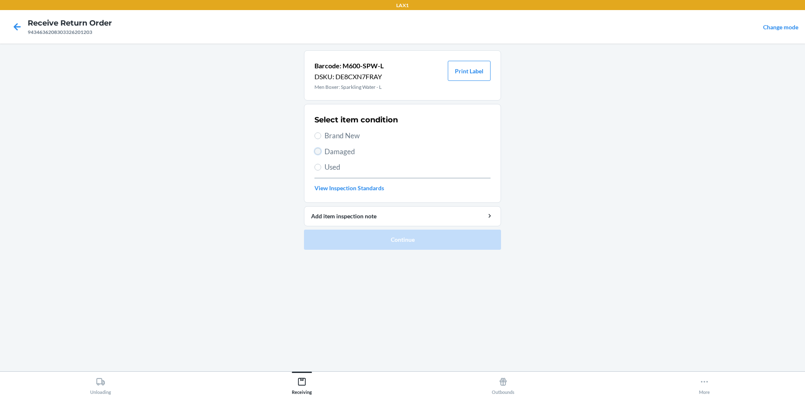
click at [318, 152] on input "Damaged" at bounding box center [317, 151] width 7 height 7
radio input "true"
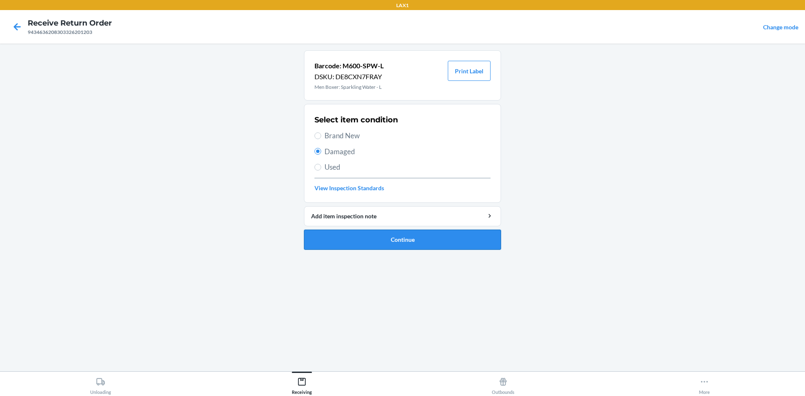
click at [359, 240] on button "Continue" at bounding box center [402, 240] width 197 height 20
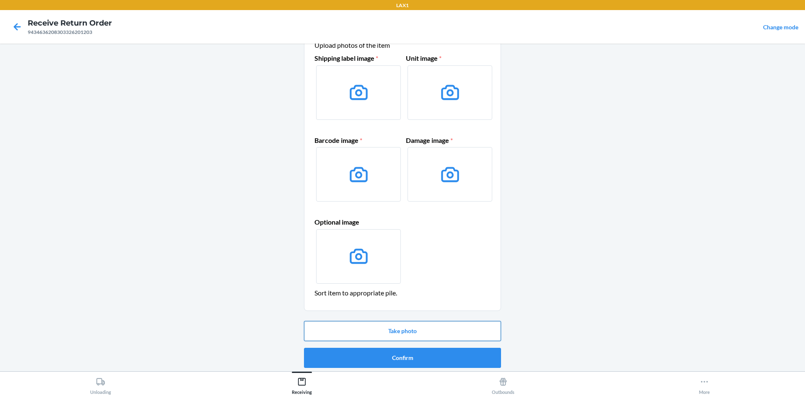
scroll to position [40, 0]
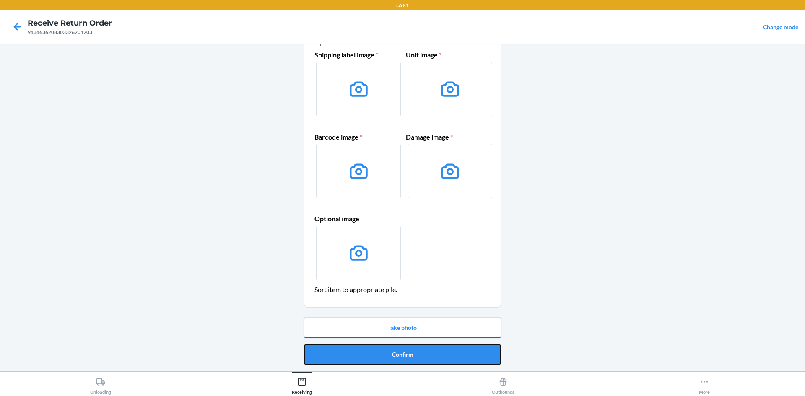
click at [471, 345] on button "Confirm" at bounding box center [402, 354] width 197 height 20
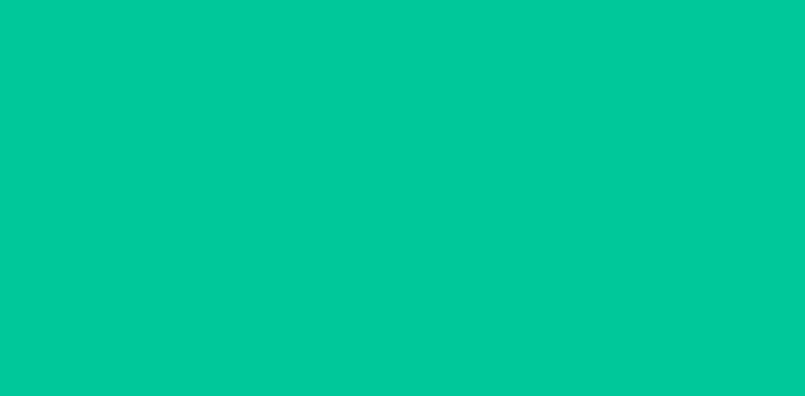
scroll to position [0, 0]
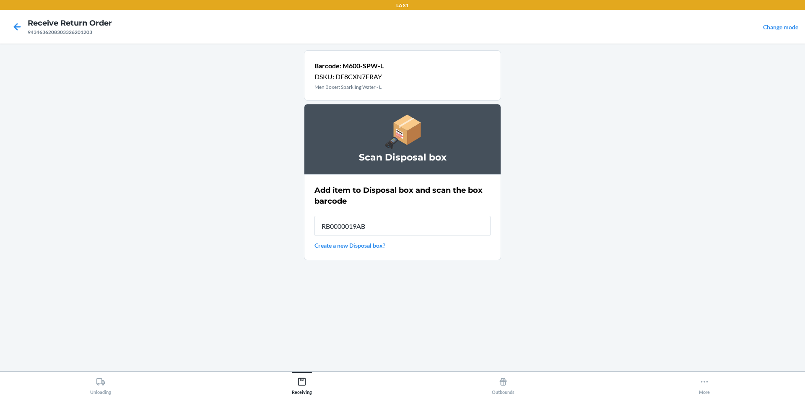
type input "RB0000019AB"
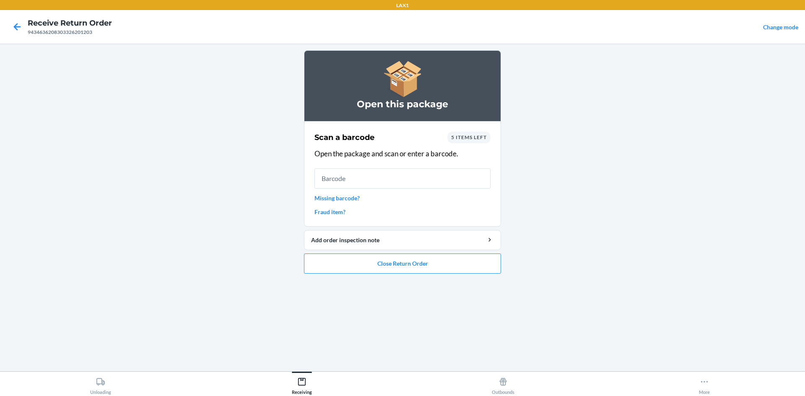
click at [475, 135] on span "5 items left" at bounding box center [469, 137] width 36 height 6
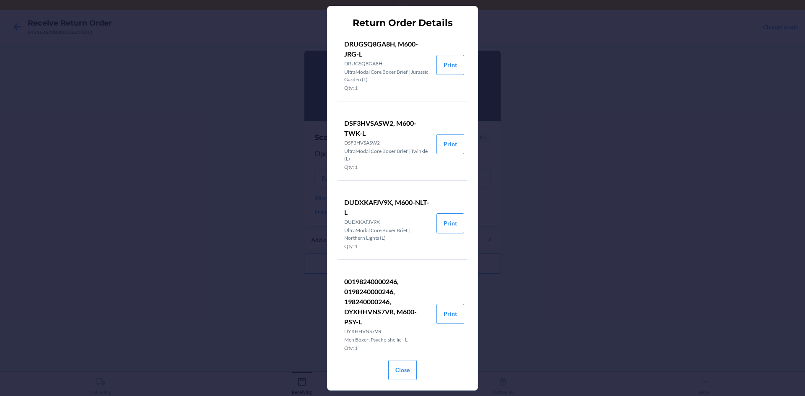
scroll to position [275, 0]
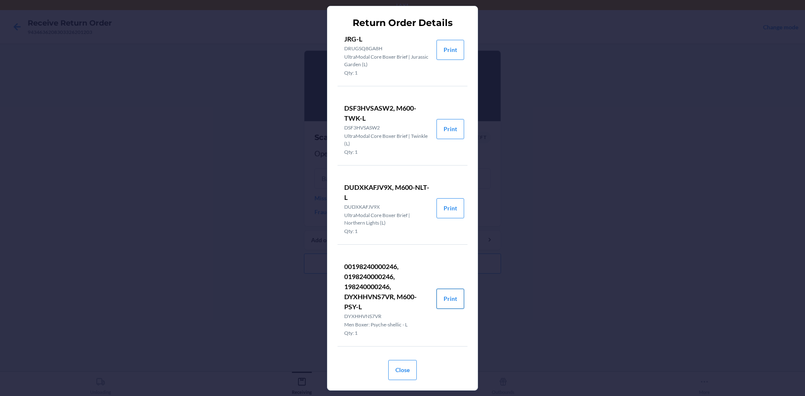
click at [443, 294] on button "Print" at bounding box center [450, 299] width 28 height 20
drag, startPoint x: 391, startPoint y: 372, endPoint x: 373, endPoint y: 326, distance: 48.7
click at [391, 371] on button "Close" at bounding box center [402, 370] width 28 height 20
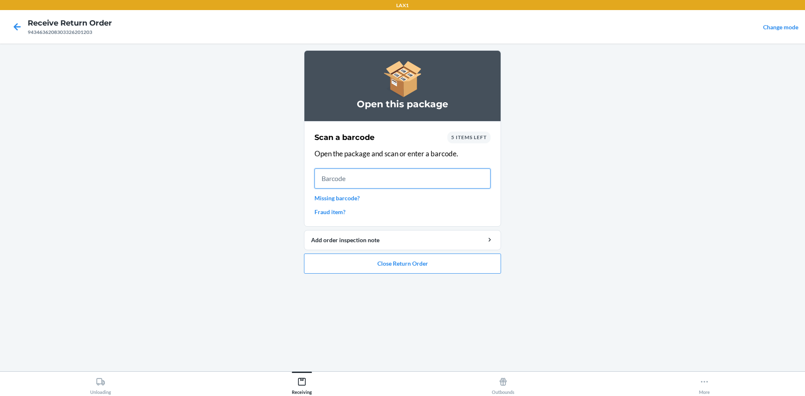
click at [332, 175] on input "text" at bounding box center [402, 178] width 176 height 20
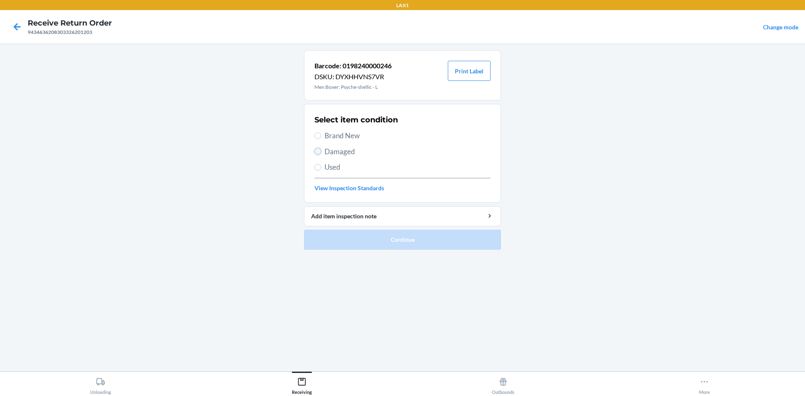
click at [319, 149] on input "Damaged" at bounding box center [317, 151] width 7 height 7
radio input "true"
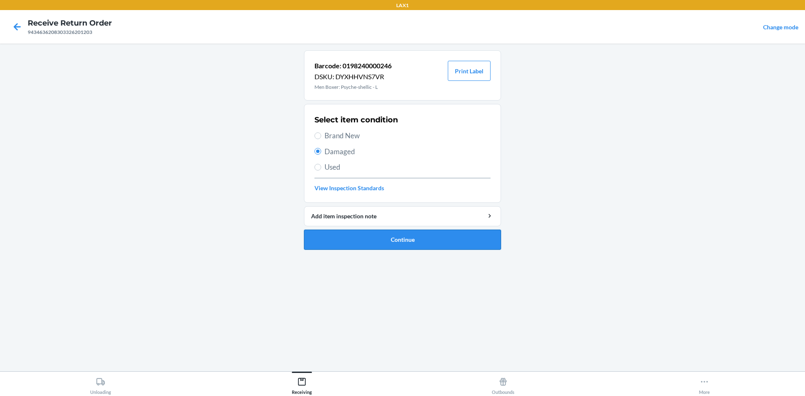
click at [365, 238] on button "Continue" at bounding box center [402, 240] width 197 height 20
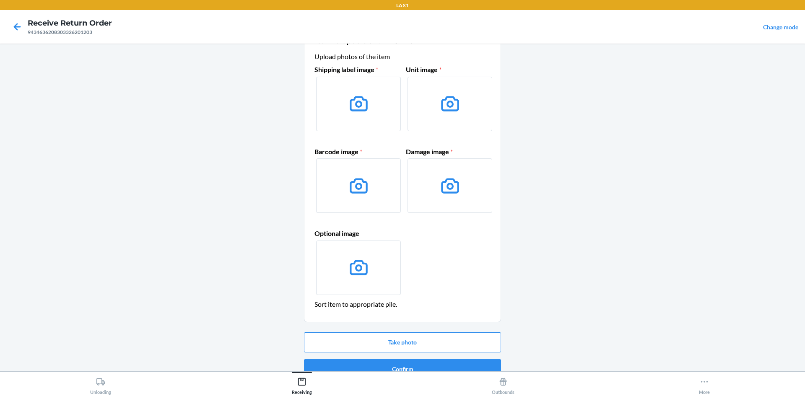
scroll to position [40, 0]
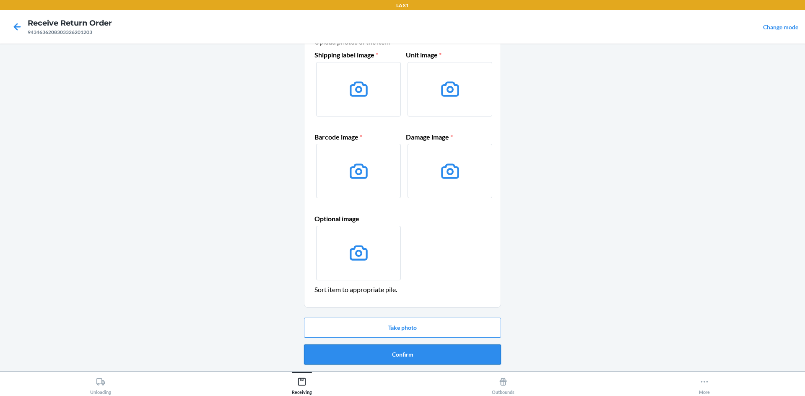
click at [451, 352] on button "Confirm" at bounding box center [402, 354] width 197 height 20
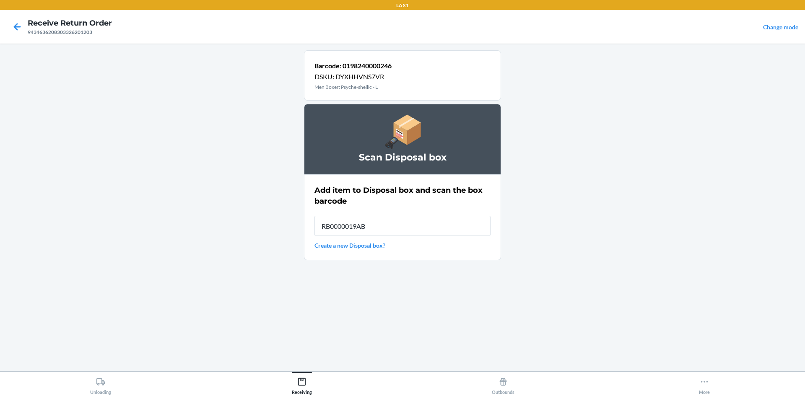
type input "RB0000019AB"
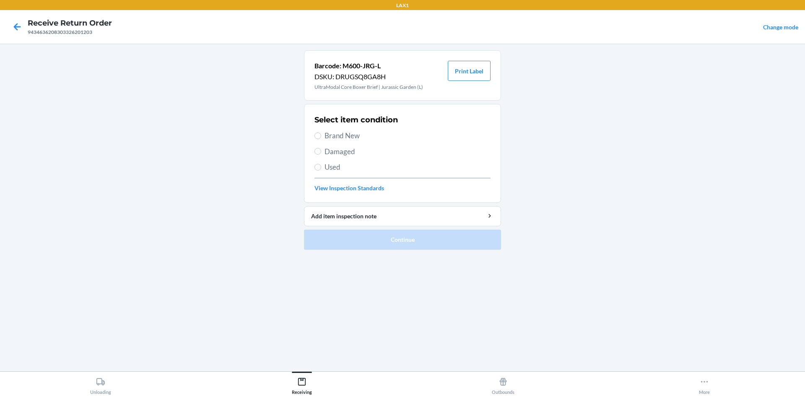
click at [318, 131] on label "Brand New" at bounding box center [402, 135] width 176 height 11
click at [318, 132] on input "Brand New" at bounding box center [317, 135] width 7 height 7
radio input "true"
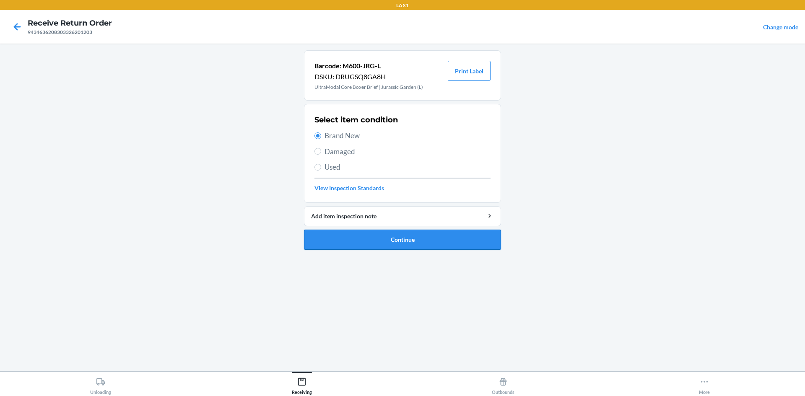
click at [372, 238] on button "Continue" at bounding box center [402, 240] width 197 height 20
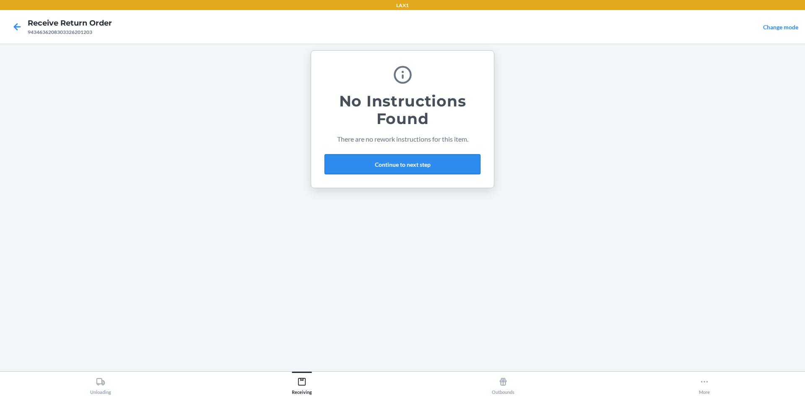
click at [450, 172] on button "Continue to next step" at bounding box center [402, 164] width 156 height 20
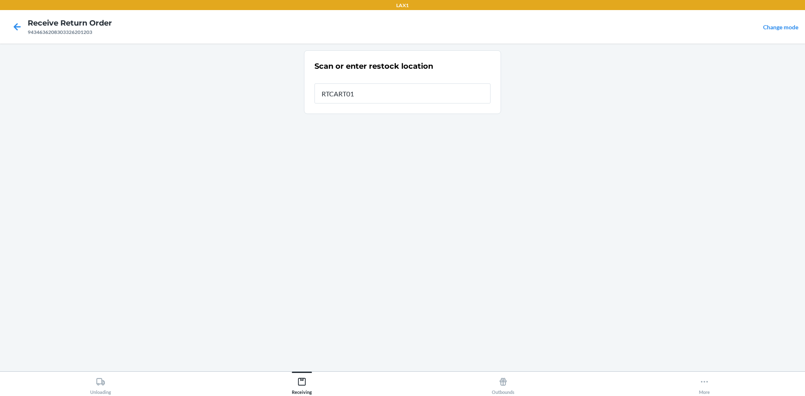
type input "RTCART011"
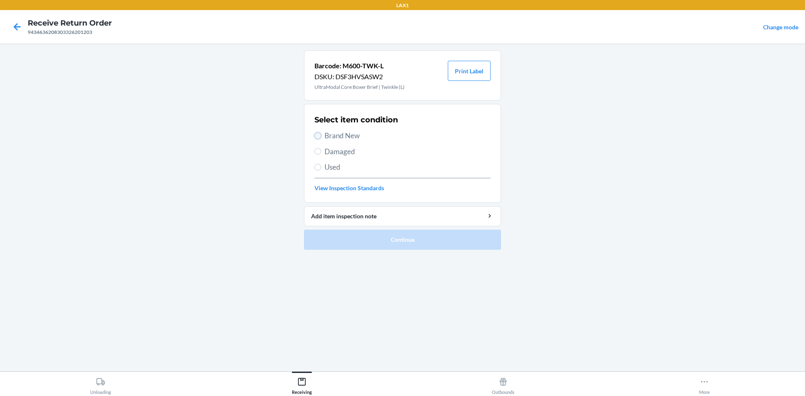
click at [317, 135] on input "Brand New" at bounding box center [317, 135] width 7 height 7
radio input "true"
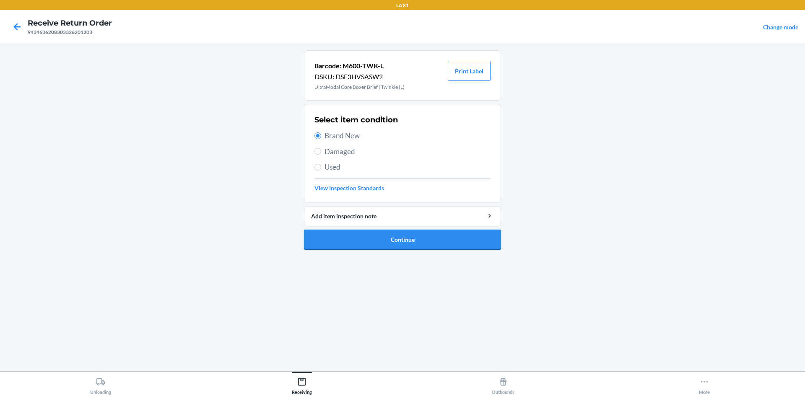
click at [362, 233] on button "Continue" at bounding box center [402, 240] width 197 height 20
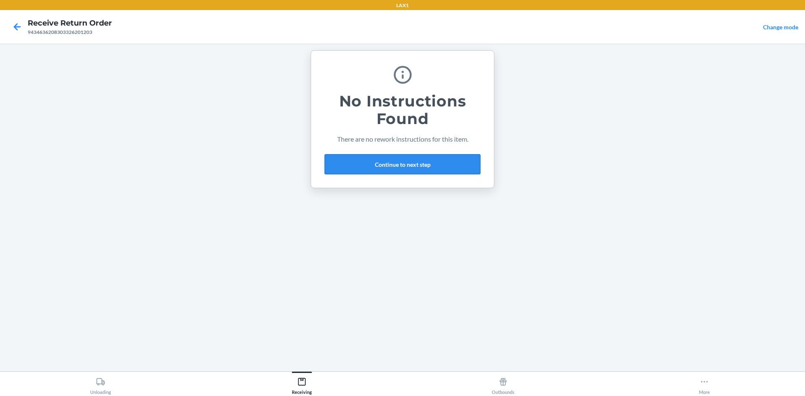
drag, startPoint x: 417, startPoint y: 168, endPoint x: 441, endPoint y: 174, distance: 25.2
click at [418, 168] on button "Continue to next step" at bounding box center [402, 164] width 156 height 20
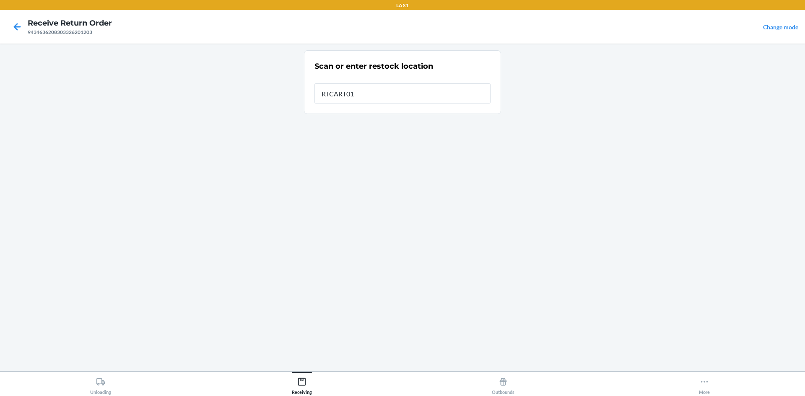
type input "RTCART011"
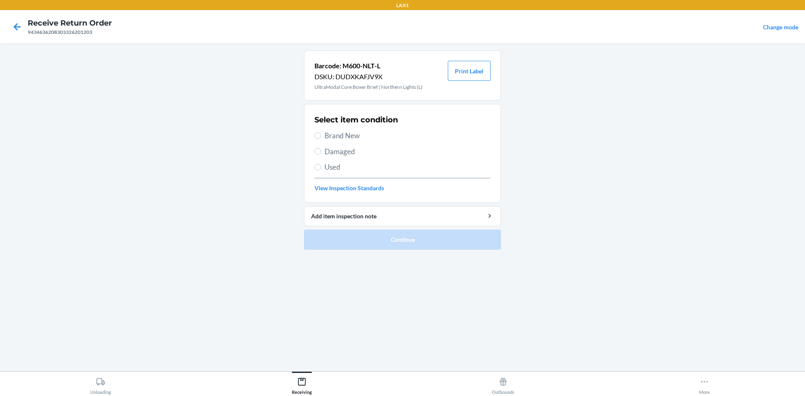
click at [318, 131] on label "Brand New" at bounding box center [402, 135] width 176 height 11
click at [318, 132] on input "Brand New" at bounding box center [317, 135] width 7 height 7
radio input "true"
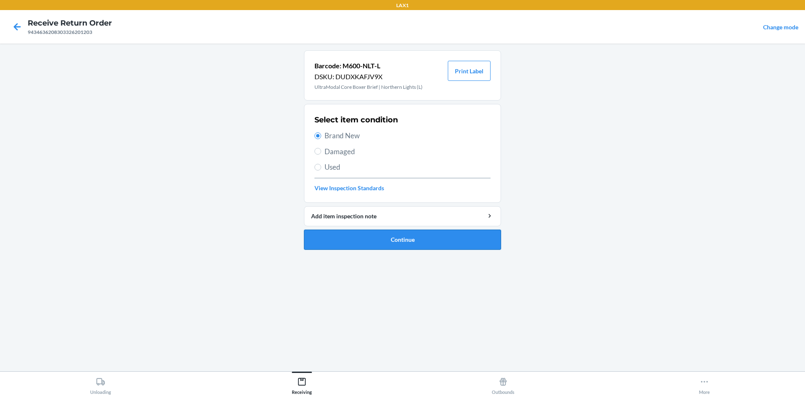
click at [362, 241] on button "Continue" at bounding box center [402, 240] width 197 height 20
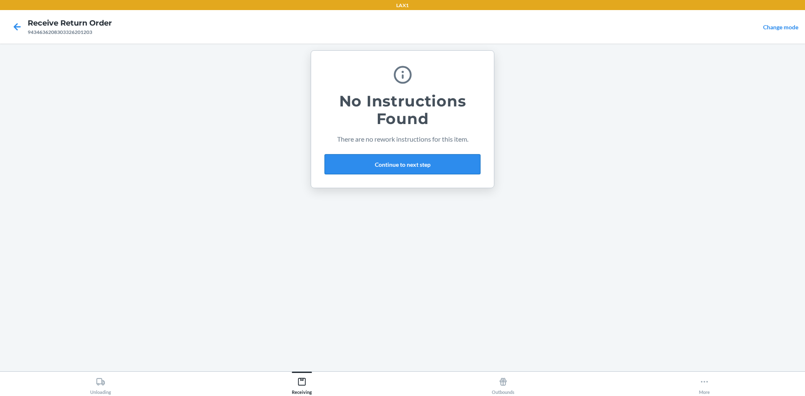
click at [393, 158] on button "Continue to next step" at bounding box center [402, 164] width 156 height 20
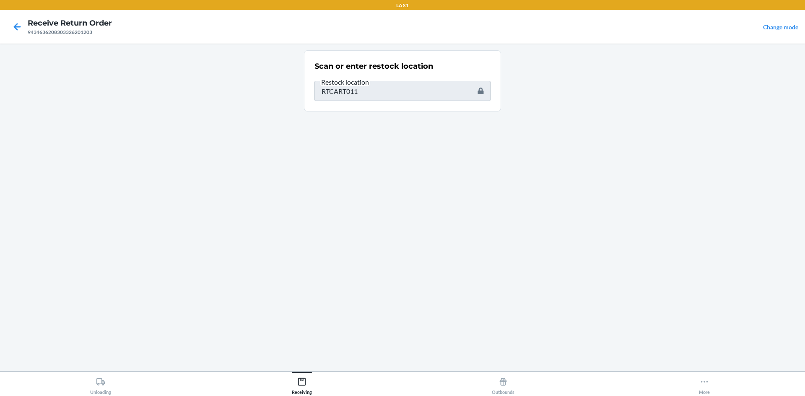
type input "M600-DND-L"
click at [275, 93] on main "Scan or enter restock location Restock location M600-DND-L" at bounding box center [402, 208] width 805 height 328
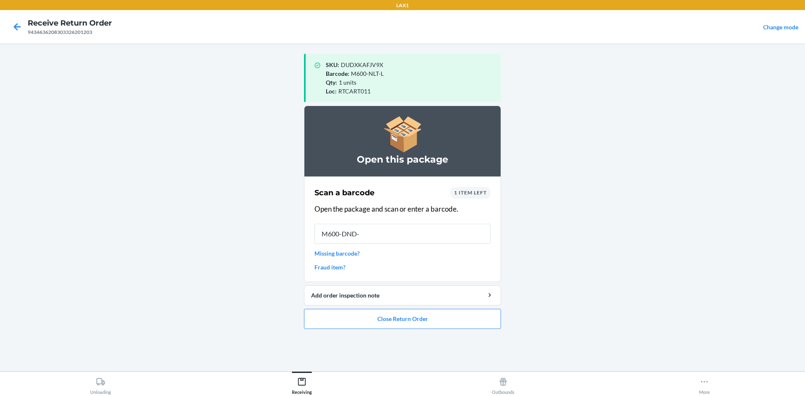
type input "M600-DND-L"
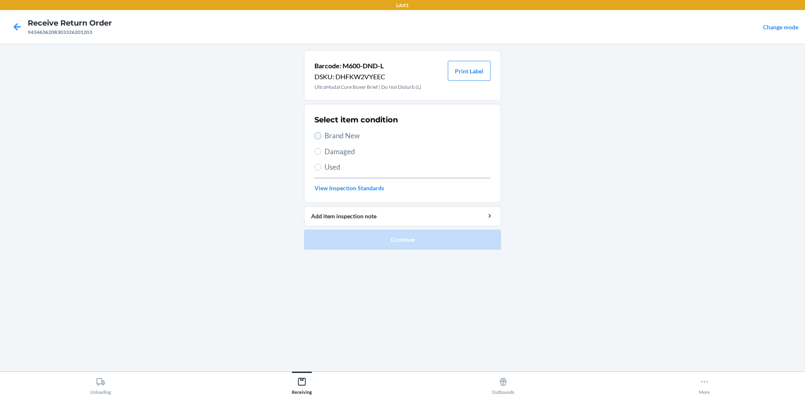
click at [319, 136] on input "Brand New" at bounding box center [317, 135] width 7 height 7
radio input "true"
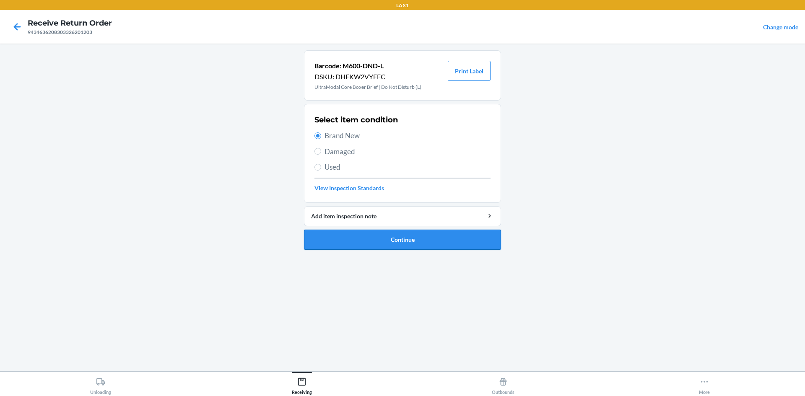
click at [370, 242] on button "Continue" at bounding box center [402, 240] width 197 height 20
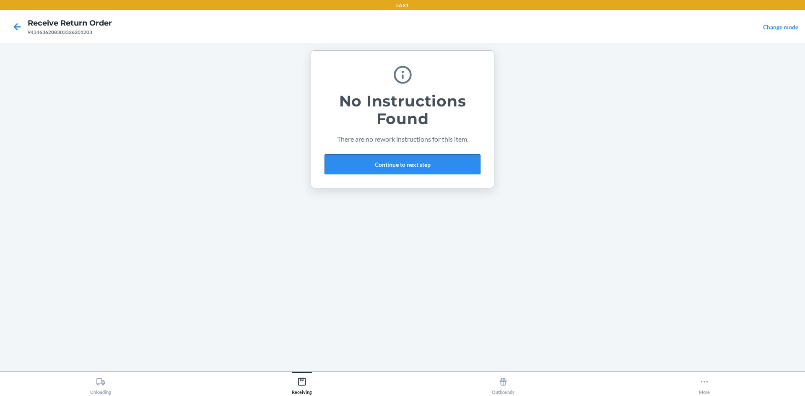
click at [434, 169] on button "Continue to next step" at bounding box center [402, 164] width 156 height 20
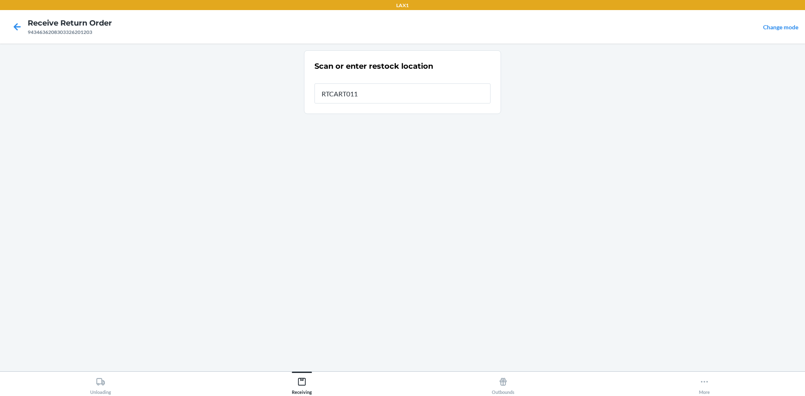
type input "RTCART011"
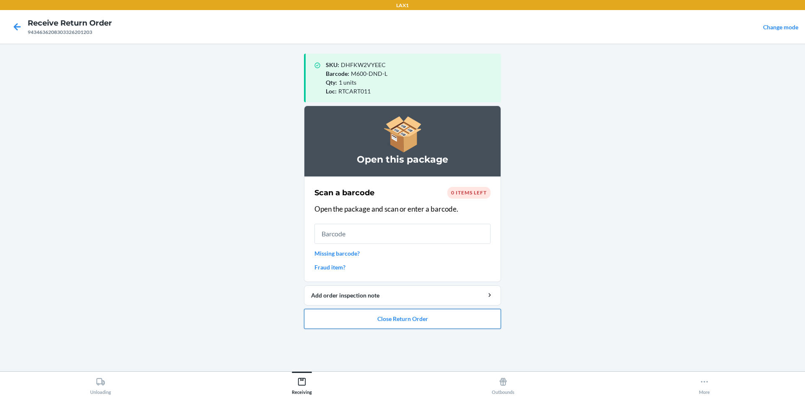
click at [433, 323] on button "Close Return Order" at bounding box center [402, 319] width 197 height 20
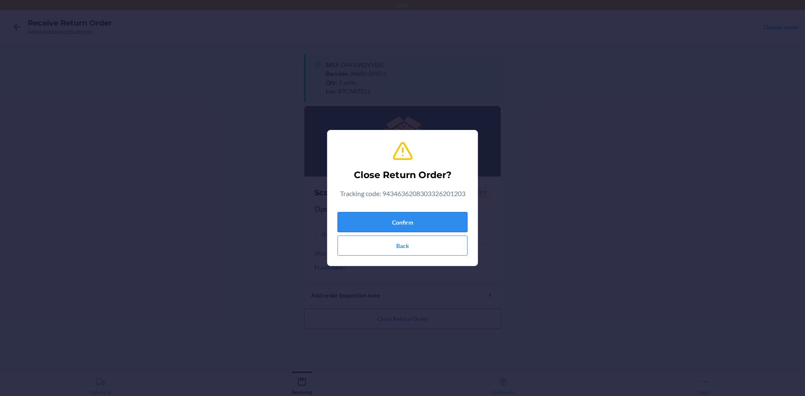
click at [420, 221] on button "Confirm" at bounding box center [402, 222] width 130 height 20
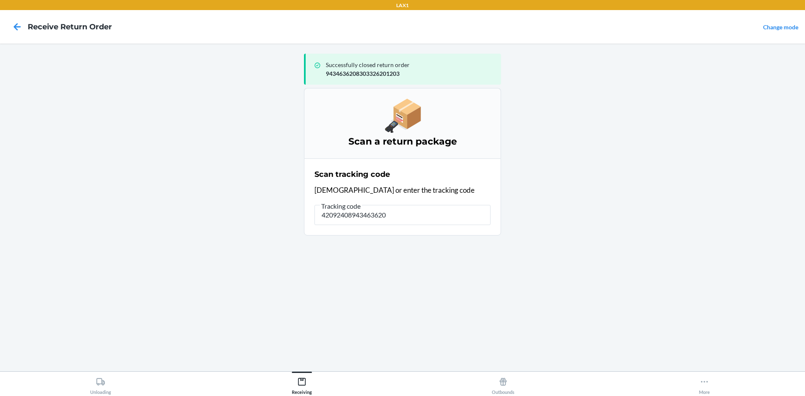
type input "420924089434636208"
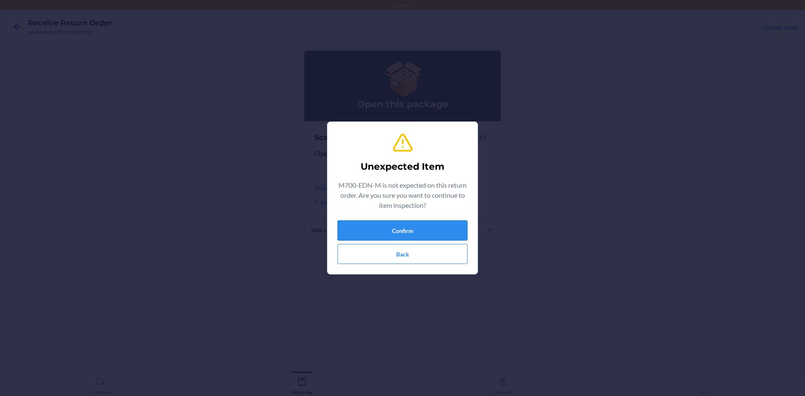
click at [401, 227] on button "Confirm" at bounding box center [402, 230] width 130 height 20
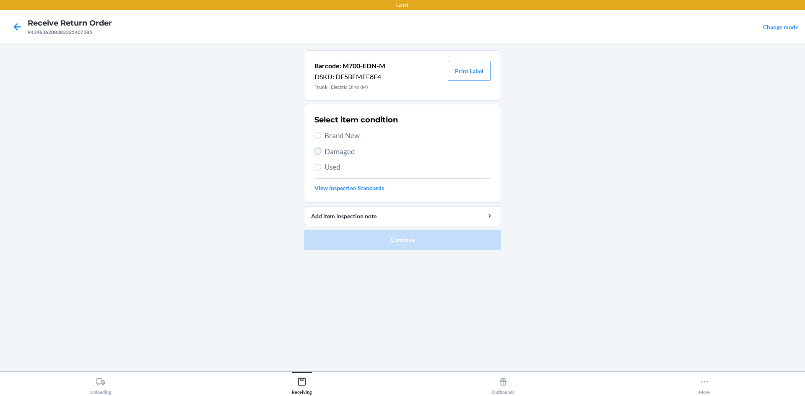
click at [316, 150] on input "Damaged" at bounding box center [317, 151] width 7 height 7
radio input "true"
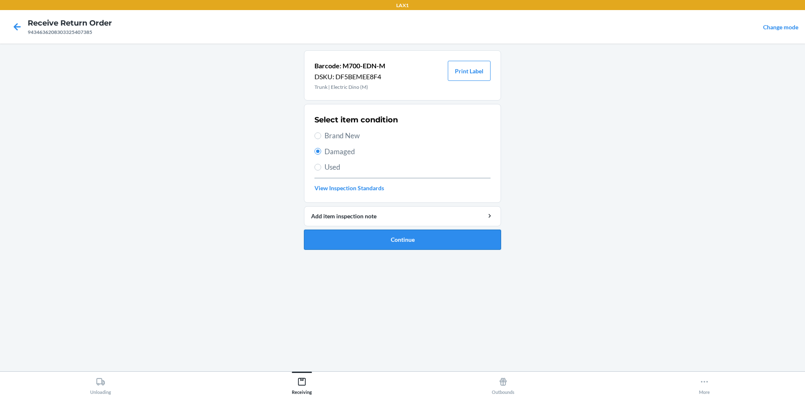
click at [422, 236] on button "Continue" at bounding box center [402, 240] width 197 height 20
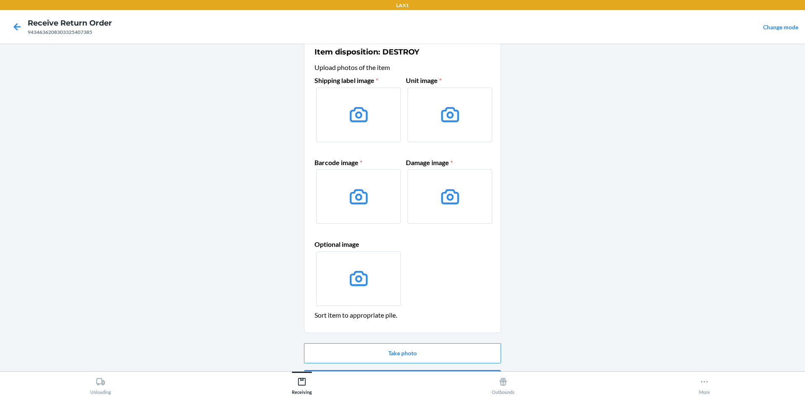
scroll to position [40, 0]
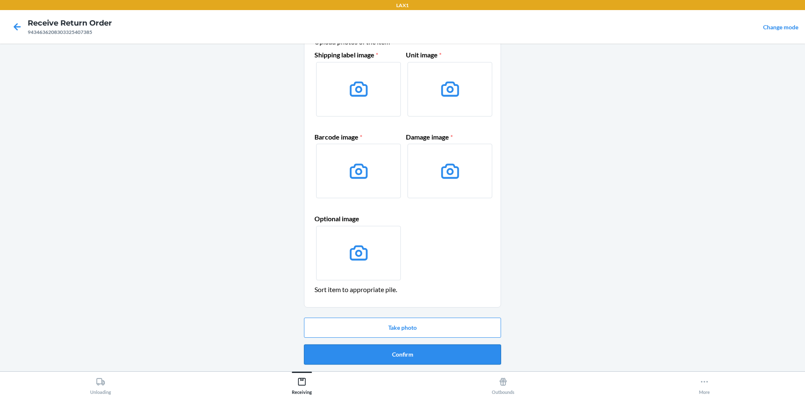
click at [469, 348] on button "Confirm" at bounding box center [402, 354] width 197 height 20
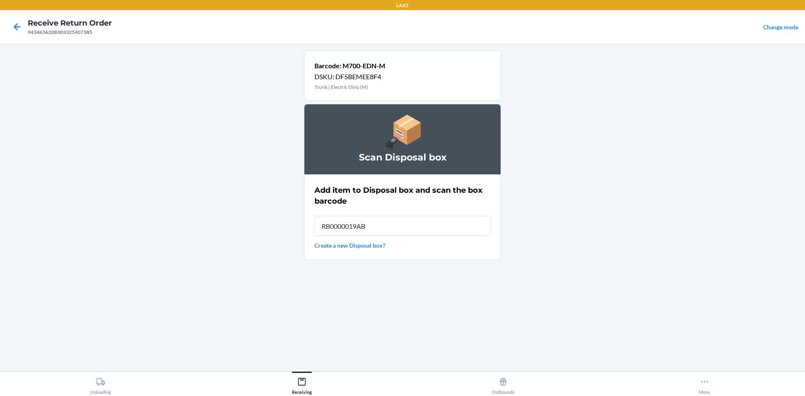
type input "RB0000019AB"
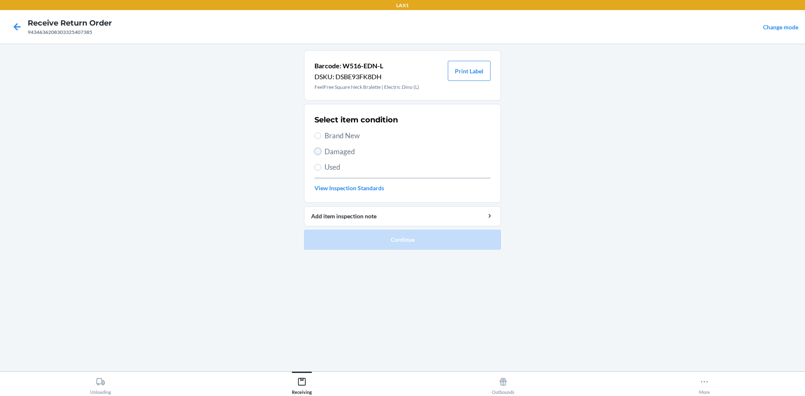
click at [318, 152] on input "Damaged" at bounding box center [317, 151] width 7 height 7
radio input "true"
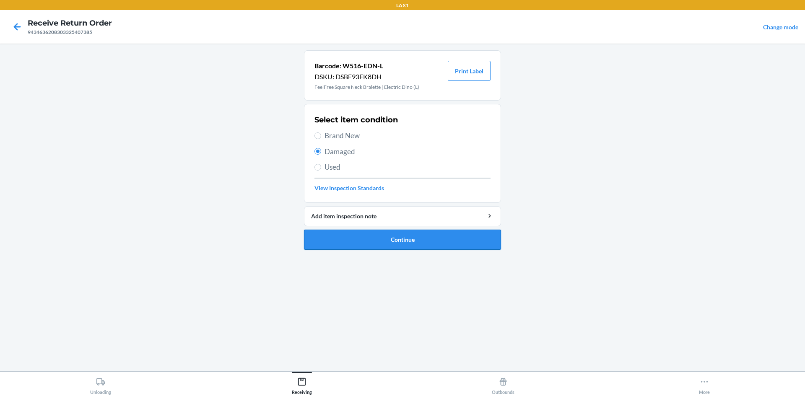
click at [371, 239] on button "Continue" at bounding box center [402, 240] width 197 height 20
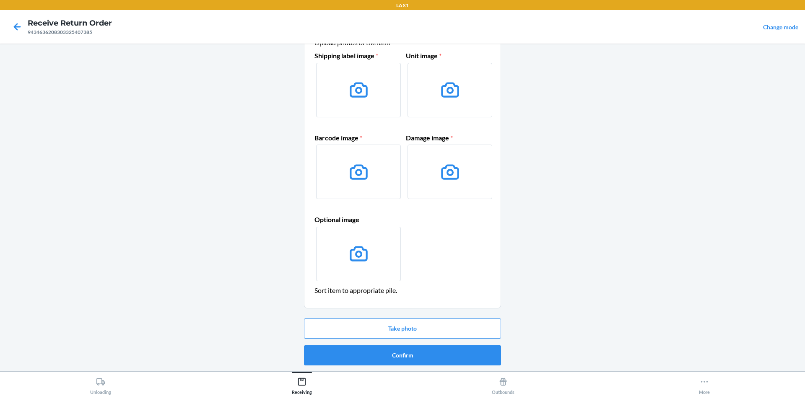
scroll to position [40, 0]
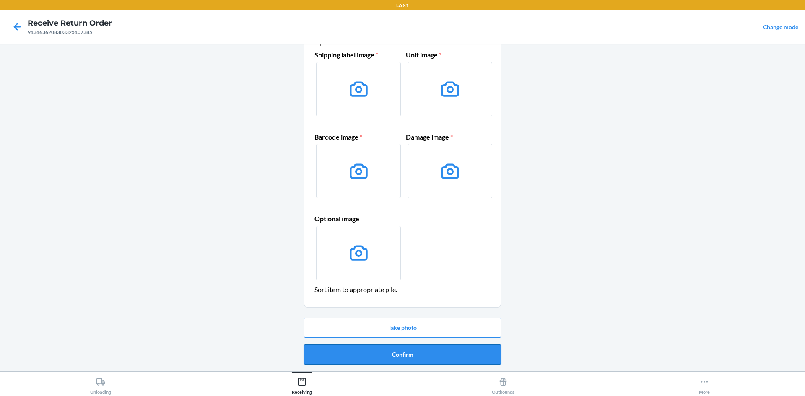
click at [469, 357] on button "Confirm" at bounding box center [402, 354] width 197 height 20
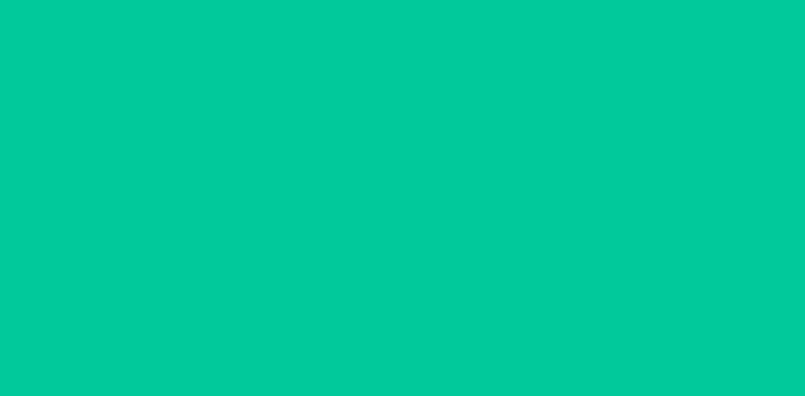
scroll to position [0, 0]
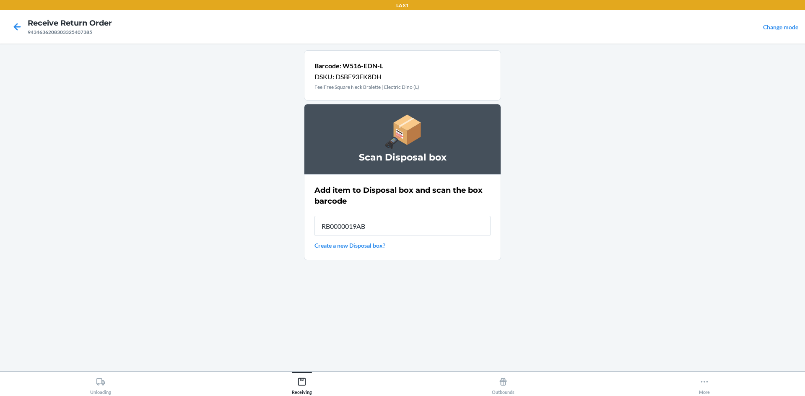
type input "RB0000019AB"
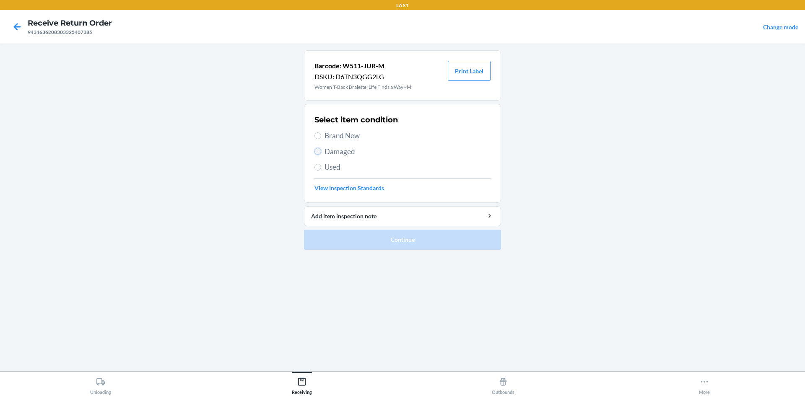
click at [317, 152] on input "Damaged" at bounding box center [317, 151] width 7 height 7
radio input "true"
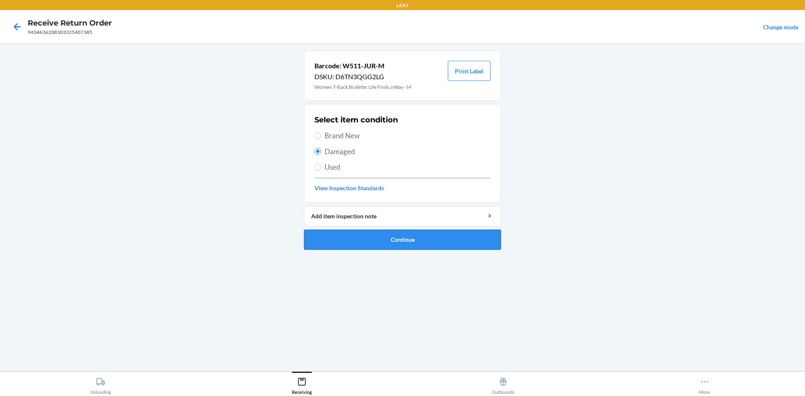
click at [354, 231] on button "Continue" at bounding box center [402, 240] width 197 height 20
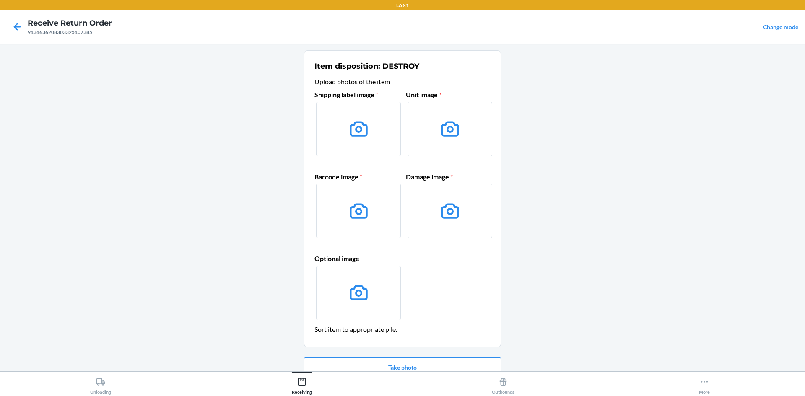
scroll to position [40, 0]
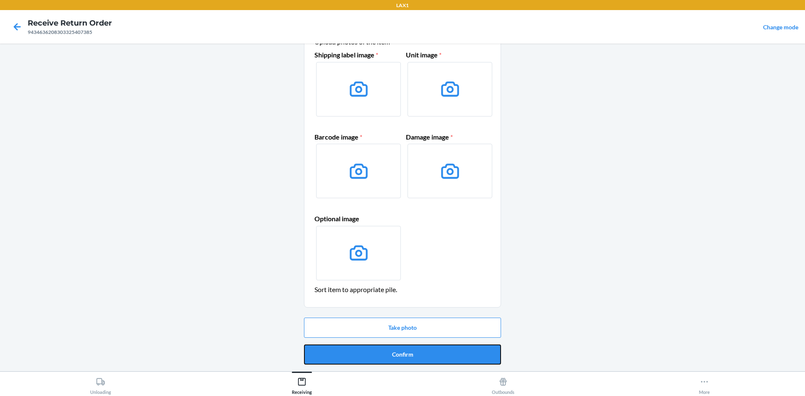
click at [427, 356] on button "Confirm" at bounding box center [402, 354] width 197 height 20
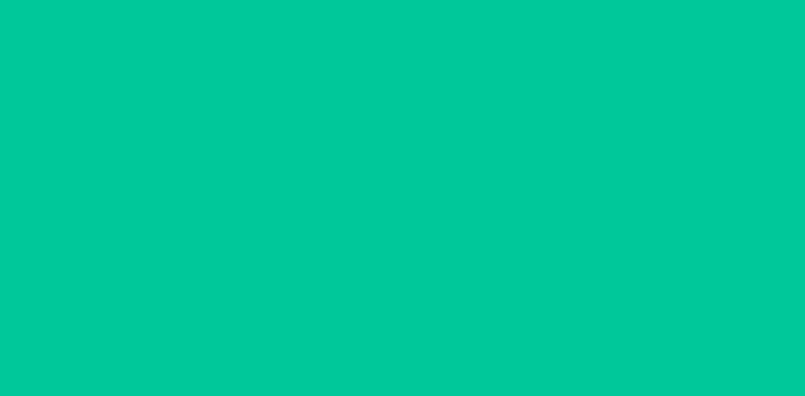
scroll to position [0, 0]
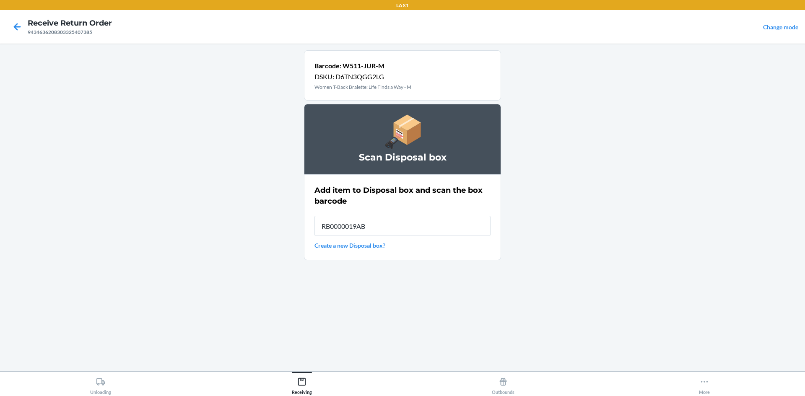
type input "RB0000019AB"
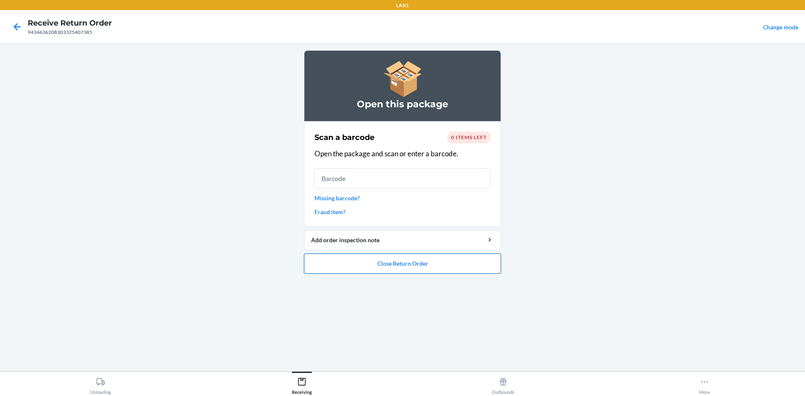
click at [435, 265] on button "Close Return Order" at bounding box center [402, 264] width 197 height 20
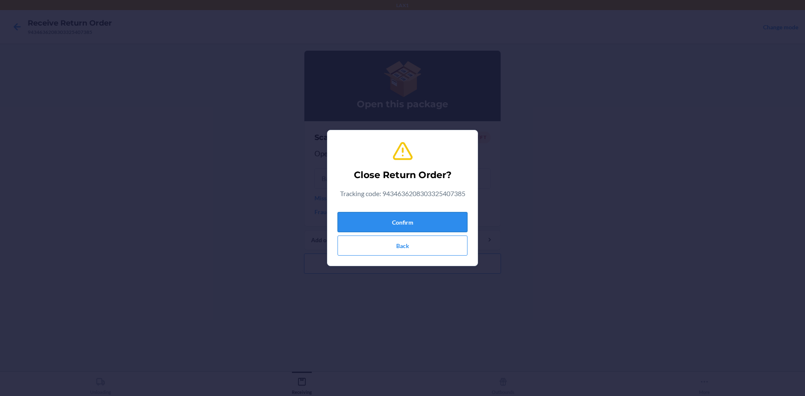
click at [422, 218] on button "Confirm" at bounding box center [402, 222] width 130 height 20
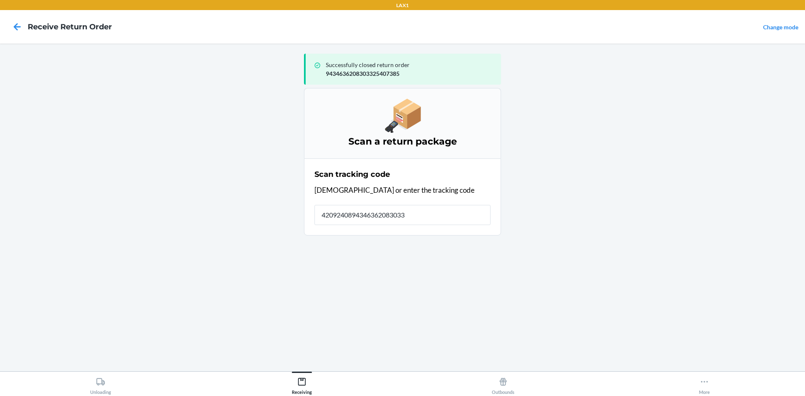
type input "42092408943463620830332"
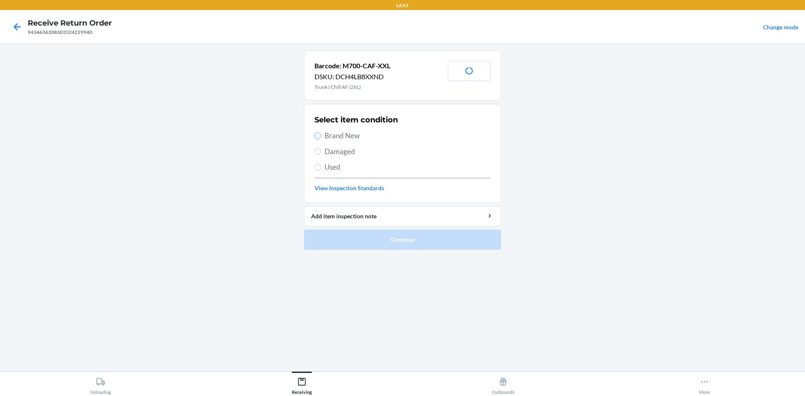
click at [316, 136] on input "Brand New" at bounding box center [317, 135] width 7 height 7
radio input "true"
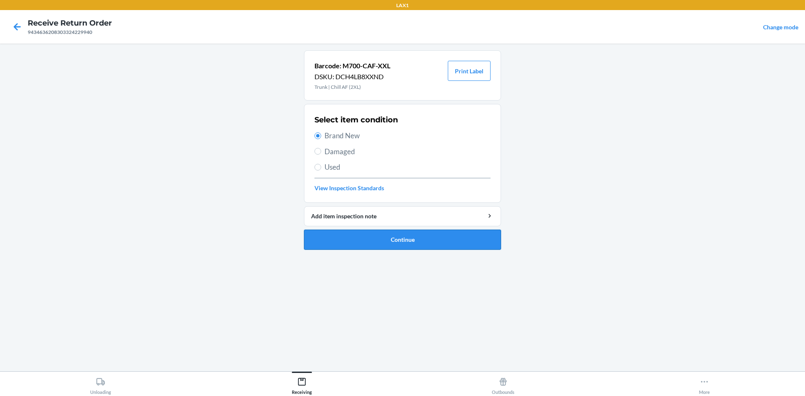
click at [366, 245] on button "Continue" at bounding box center [402, 240] width 197 height 20
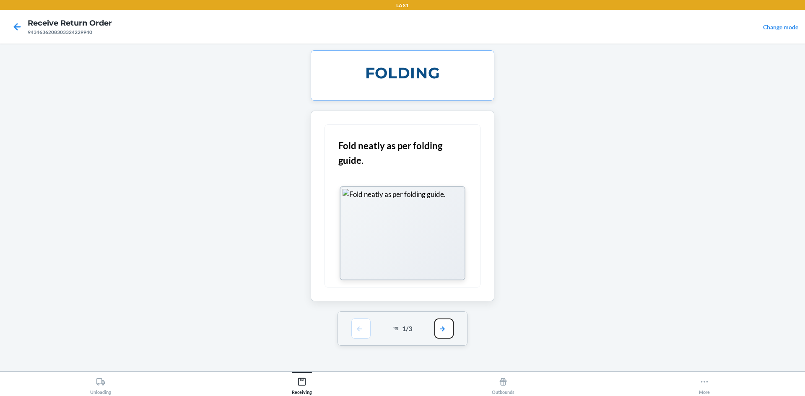
drag, startPoint x: 445, startPoint y: 329, endPoint x: 445, endPoint y: 281, distance: 47.8
click at [445, 326] on button "button" at bounding box center [443, 329] width 19 height 20
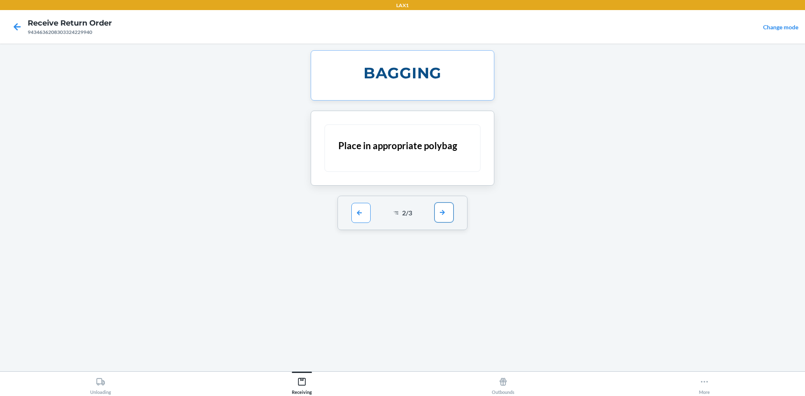
click at [443, 215] on button "button" at bounding box center [443, 212] width 19 height 20
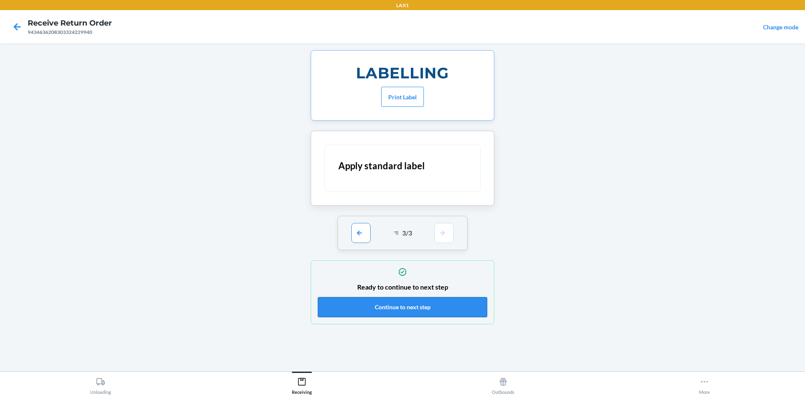
click at [459, 301] on button "Continue to next step" at bounding box center [402, 307] width 169 height 20
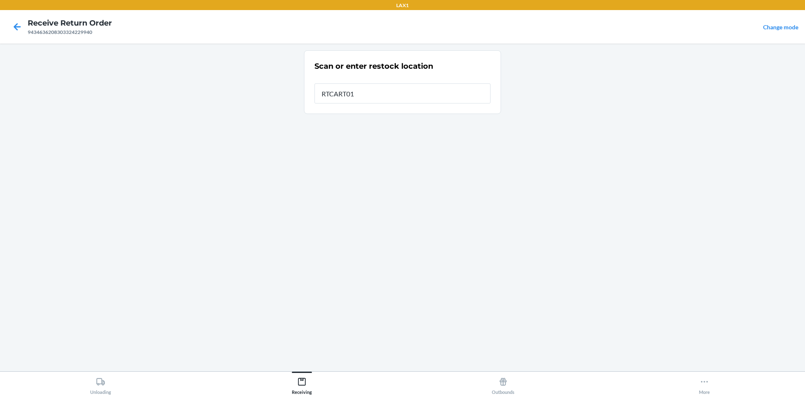
type input "RTCART011"
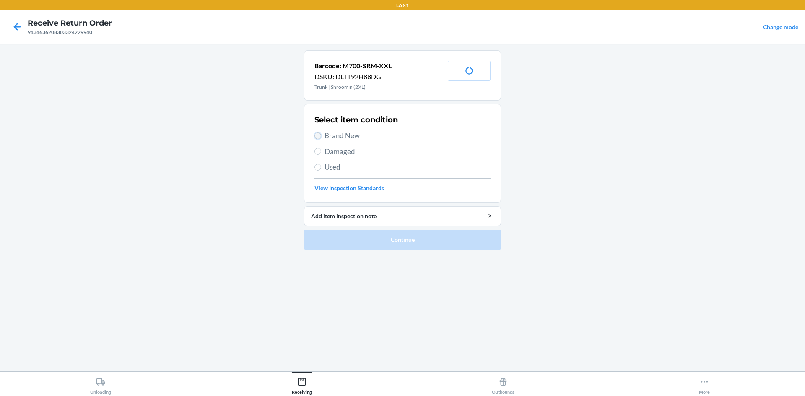
click at [317, 133] on input "Brand New" at bounding box center [317, 135] width 7 height 7
radio input "true"
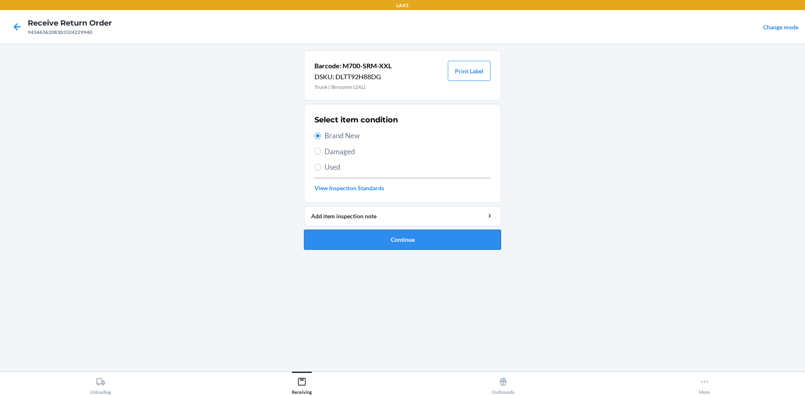
click at [375, 240] on button "Continue" at bounding box center [402, 240] width 197 height 20
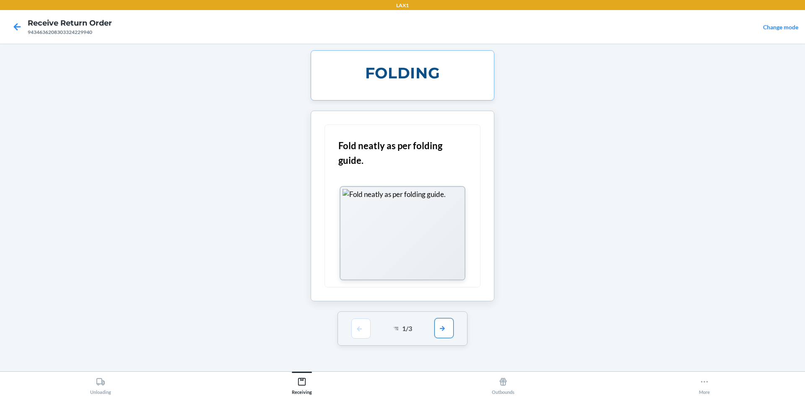
click at [442, 326] on button "button" at bounding box center [443, 328] width 19 height 20
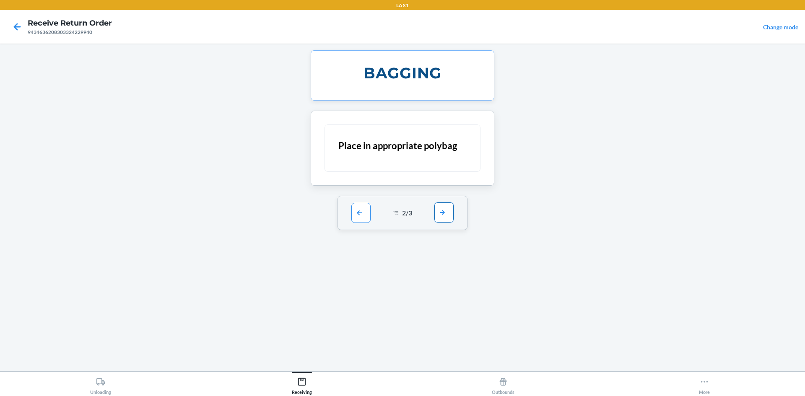
click at [444, 207] on button "button" at bounding box center [443, 212] width 19 height 20
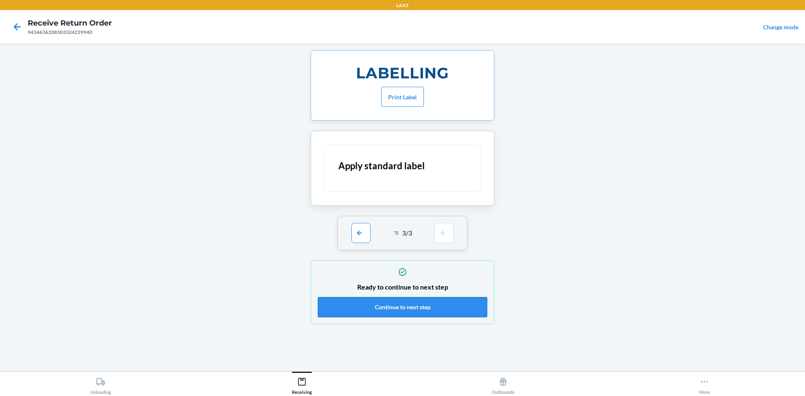
click at [458, 304] on button "Continue to next step" at bounding box center [402, 307] width 169 height 20
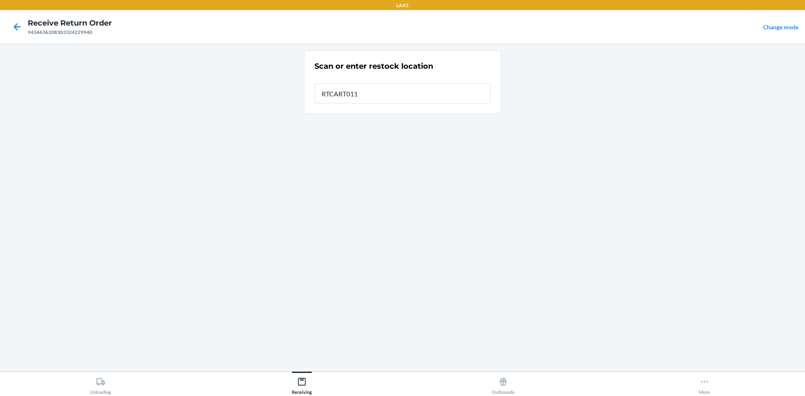
type input "RTCART011"
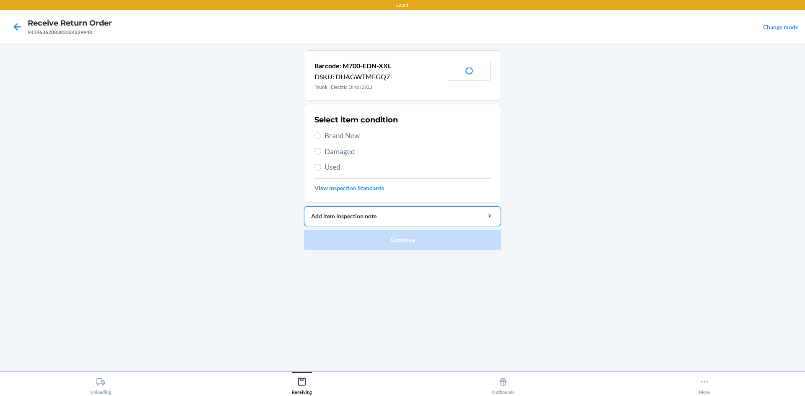
drag, startPoint x: 314, startPoint y: 133, endPoint x: 381, endPoint y: 206, distance: 99.1
click at [324, 143] on div "Select item condition Brand New Damaged Used View Inspection Standards" at bounding box center [402, 153] width 176 height 83
click at [318, 138] on input "Brand New" at bounding box center [317, 135] width 7 height 7
radio input "true"
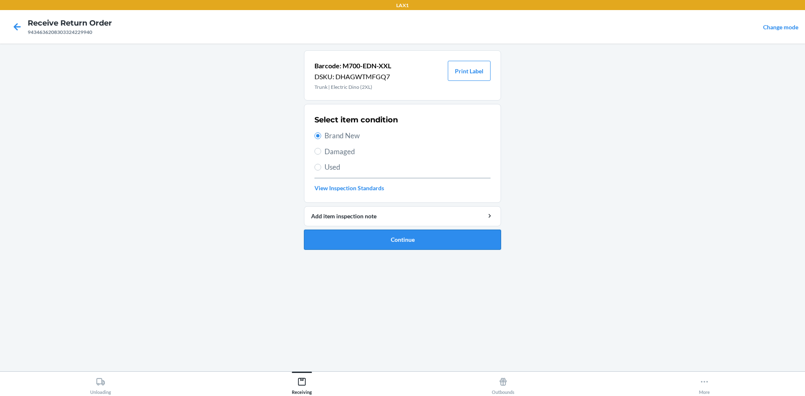
click at [347, 235] on button "Continue" at bounding box center [402, 240] width 197 height 20
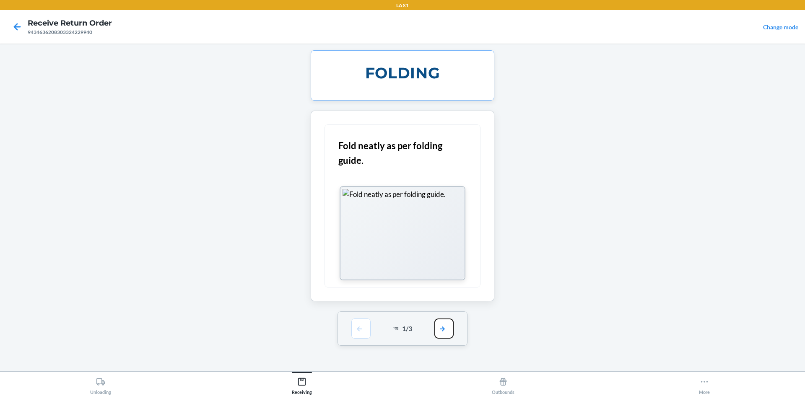
drag, startPoint x: 438, startPoint y: 328, endPoint x: 458, endPoint y: 284, distance: 48.0
click at [445, 321] on button "button" at bounding box center [443, 329] width 19 height 20
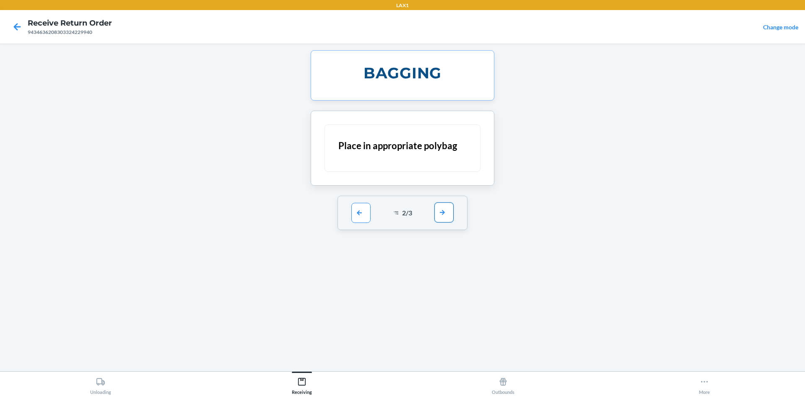
click at [446, 212] on button "button" at bounding box center [443, 212] width 19 height 20
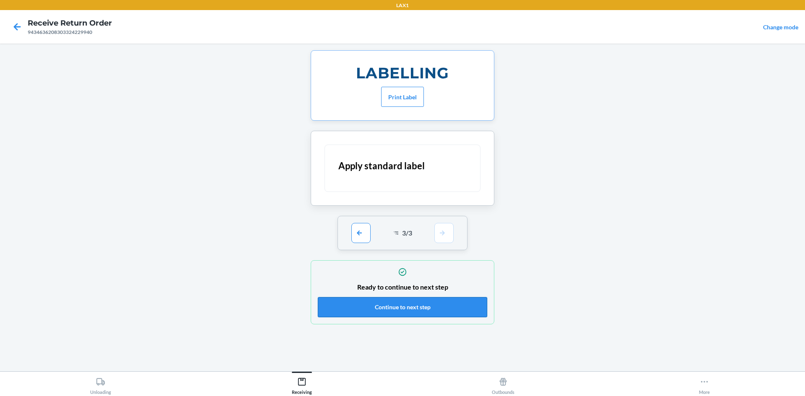
click at [448, 307] on button "Continue to next step" at bounding box center [402, 307] width 169 height 20
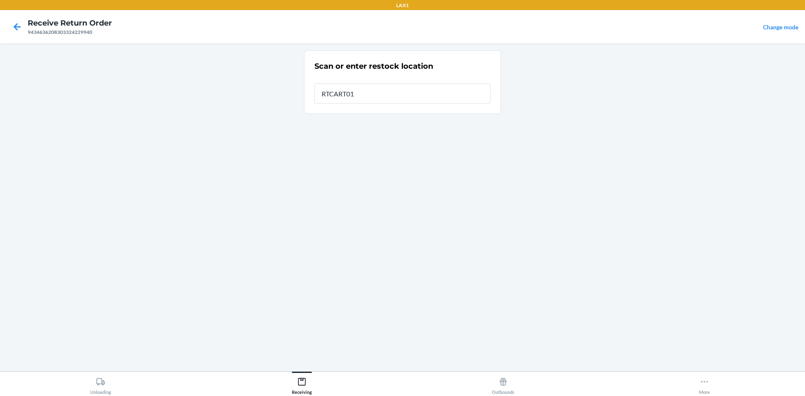
type input "RTCART011"
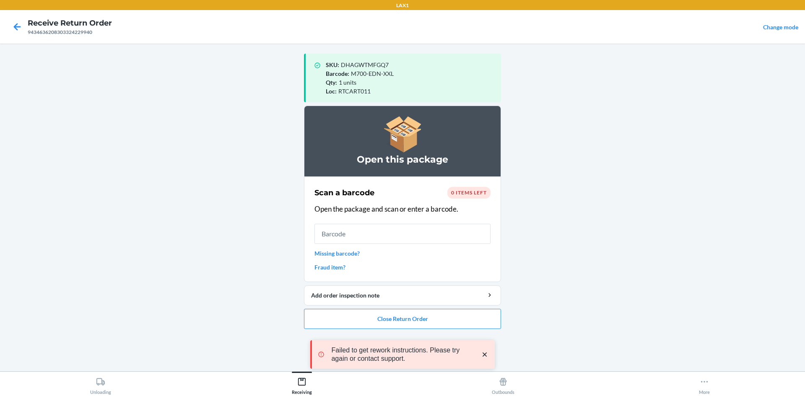
drag, startPoint x: 403, startPoint y: 321, endPoint x: 414, endPoint y: 282, distance: 39.9
click at [403, 319] on div "LAX1 Receive Return Order 9434636208303324229940 Change mode SKU : DHAGWTMFGQ7 …" at bounding box center [402, 198] width 805 height 396
click at [458, 322] on div "Failed to get rework instructions. Please try again or contact support." at bounding box center [402, 354] width 184 height 69
click at [458, 319] on button "Close Return Order" at bounding box center [402, 319] width 197 height 20
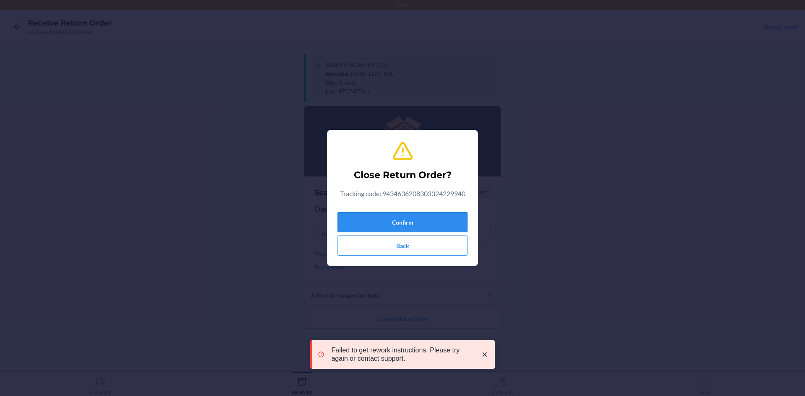
click at [425, 212] on button "Confirm" at bounding box center [402, 222] width 130 height 20
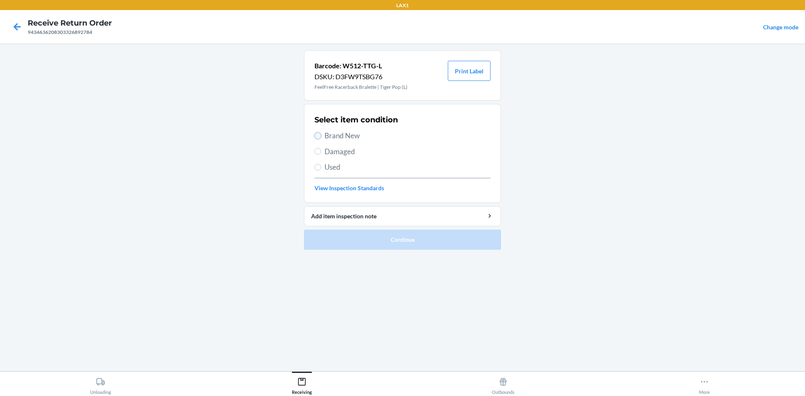
click at [316, 134] on input "Brand New" at bounding box center [317, 135] width 7 height 7
radio input "true"
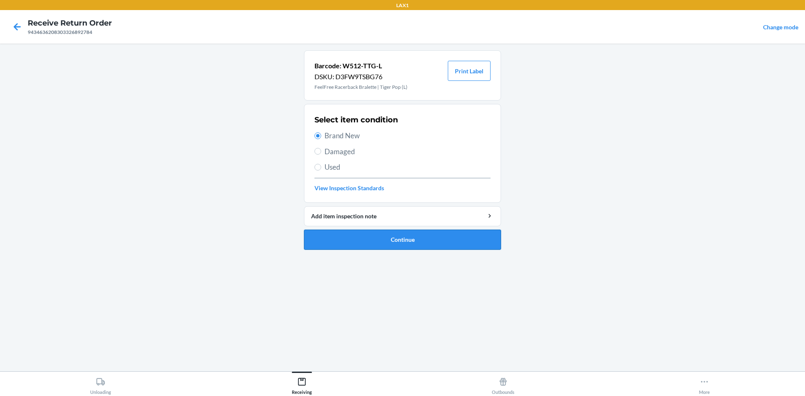
click at [382, 236] on button "Continue" at bounding box center [402, 240] width 197 height 20
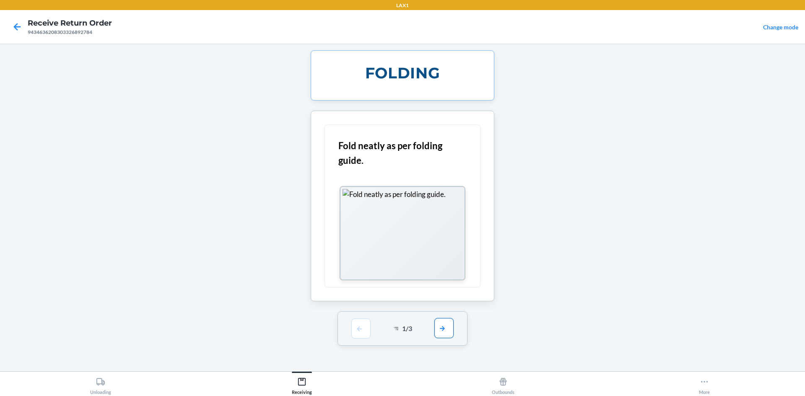
click at [448, 330] on button "button" at bounding box center [443, 328] width 19 height 20
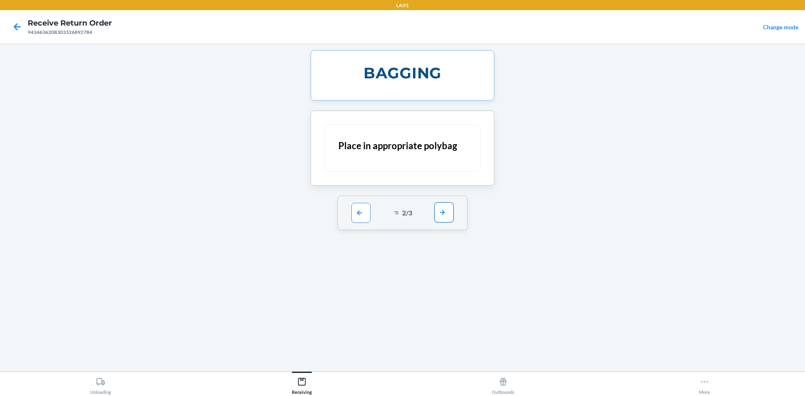
click at [444, 218] on button "button" at bounding box center [443, 212] width 19 height 20
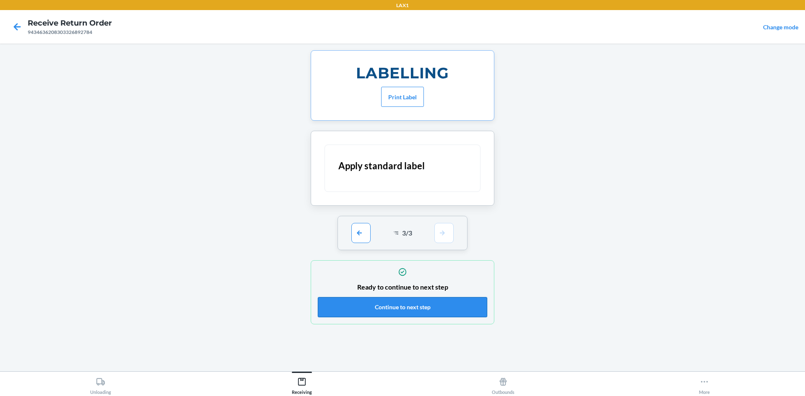
click at [464, 300] on button "Continue to next step" at bounding box center [402, 307] width 169 height 20
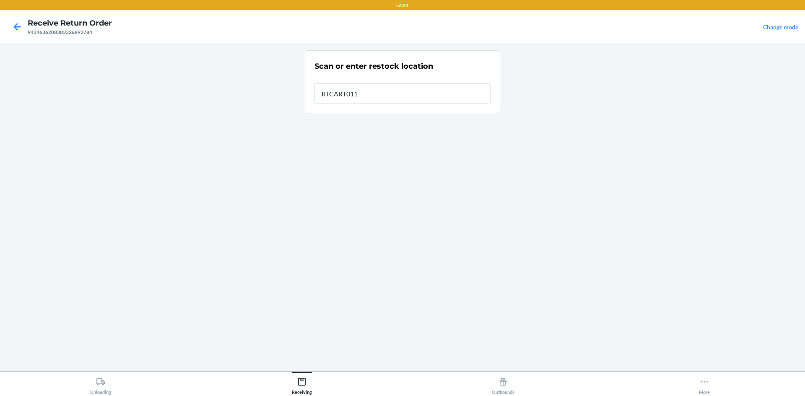
type input "RTCART011"
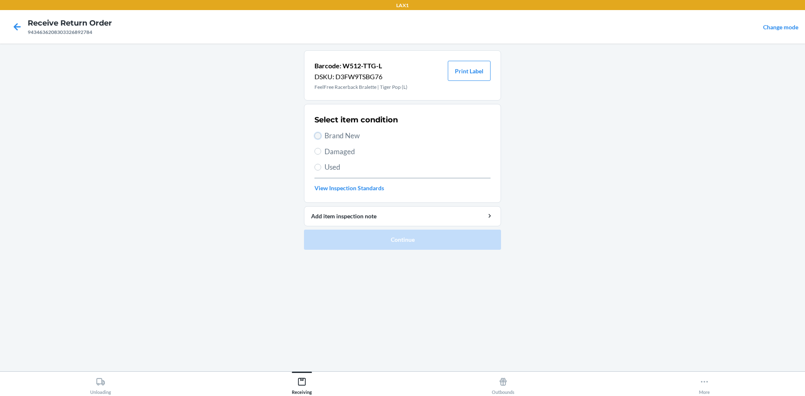
click at [318, 135] on input "Brand New" at bounding box center [317, 135] width 7 height 7
radio input "true"
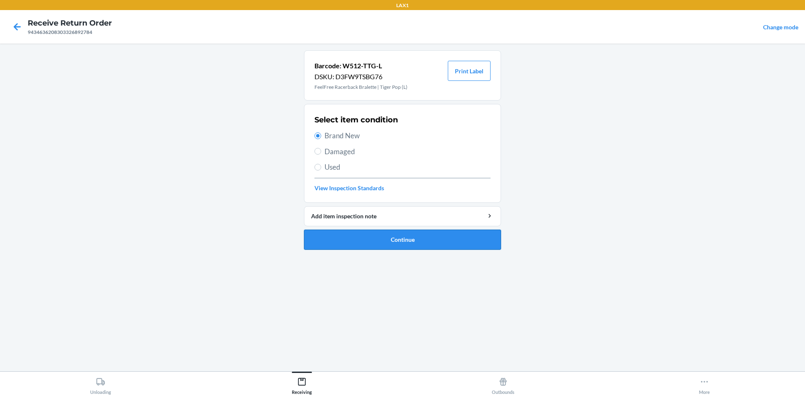
click at [396, 237] on button "Continue" at bounding box center [402, 240] width 197 height 20
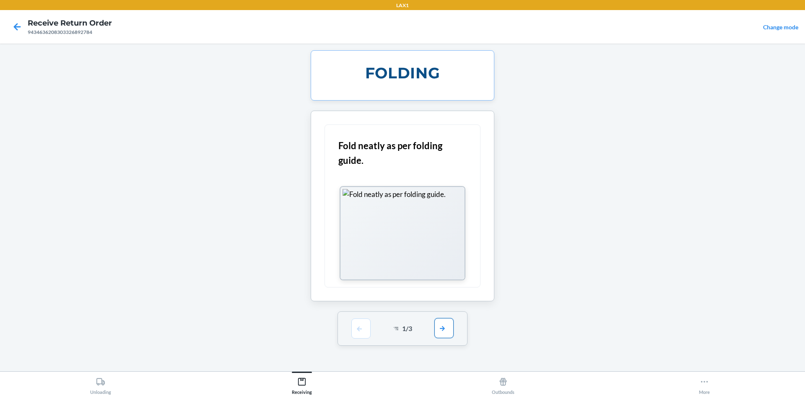
click at [441, 327] on button "button" at bounding box center [443, 328] width 19 height 20
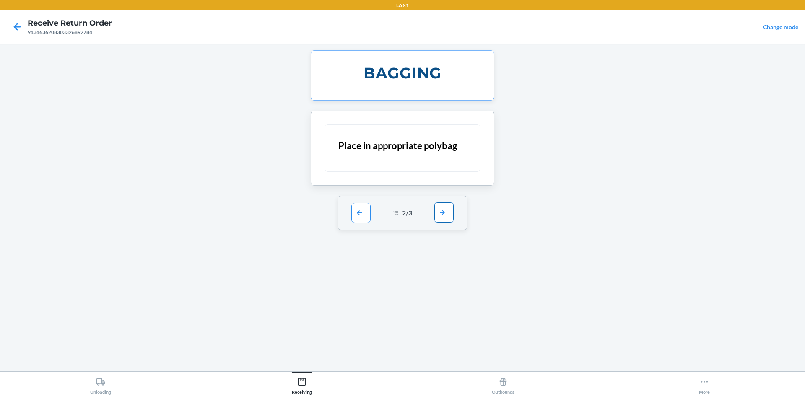
click at [440, 212] on button "button" at bounding box center [443, 212] width 19 height 20
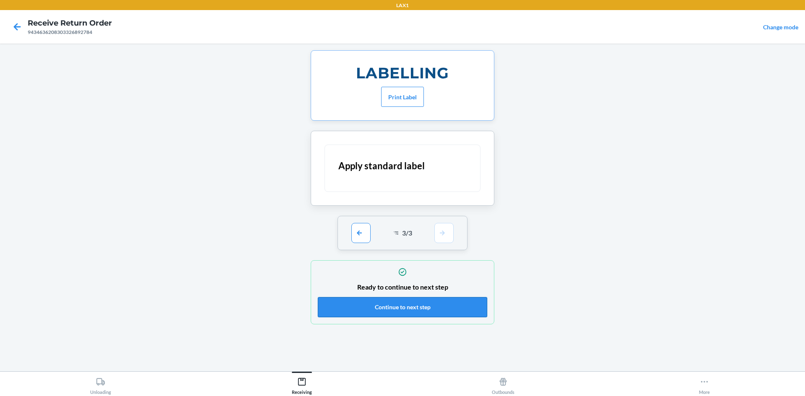
click at [456, 303] on button "Continue to next step" at bounding box center [402, 307] width 169 height 20
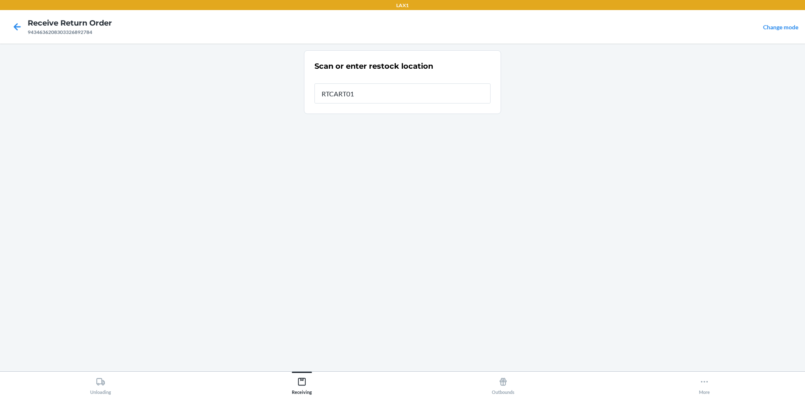
type input "RTCART011"
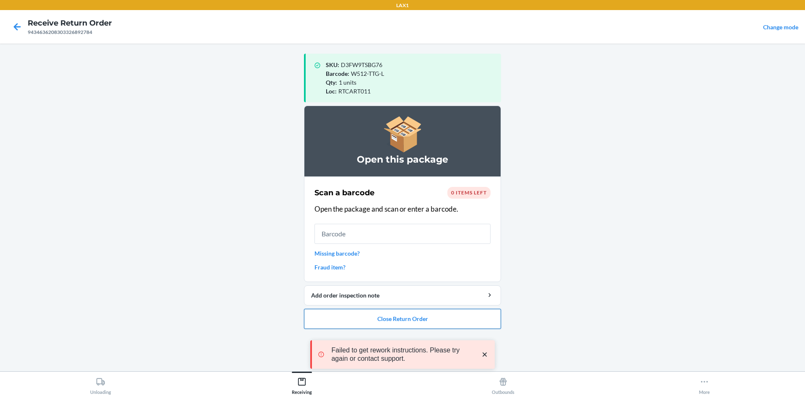
click at [441, 320] on button "Close Return Order" at bounding box center [402, 319] width 197 height 20
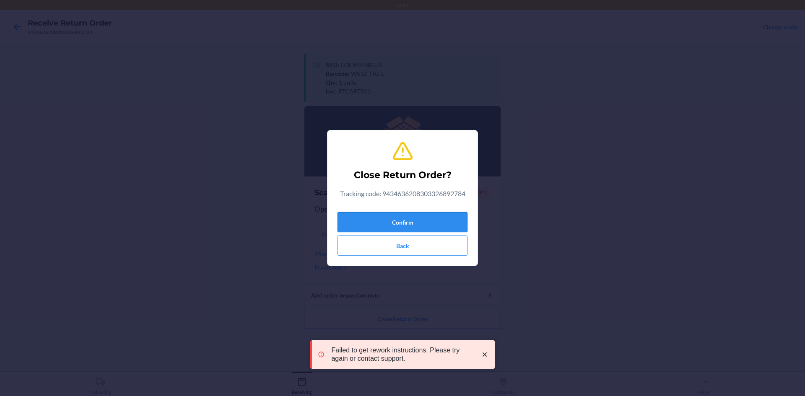
click at [450, 220] on button "Confirm" at bounding box center [402, 222] width 130 height 20
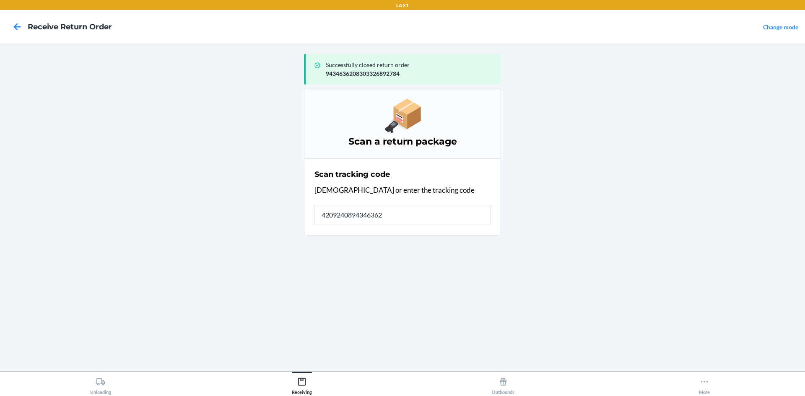
type input "42092408943463620"
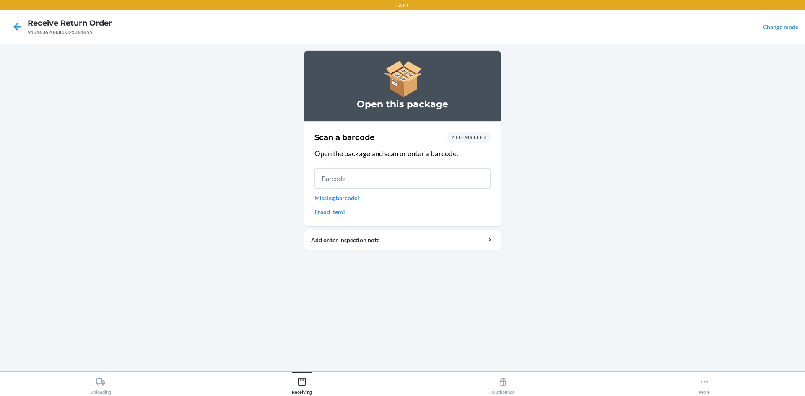
click at [477, 138] on span "2 items left" at bounding box center [469, 137] width 36 height 6
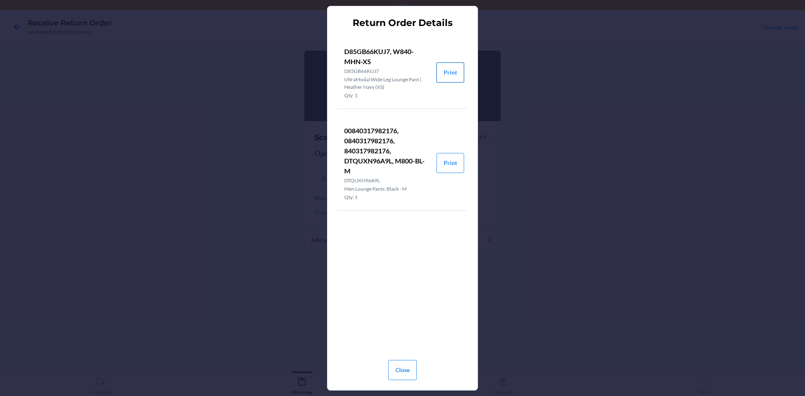
click at [442, 67] on button "Print" at bounding box center [450, 72] width 28 height 20
click at [451, 156] on button "Print" at bounding box center [450, 163] width 28 height 20
click at [403, 378] on button "Close" at bounding box center [402, 370] width 28 height 20
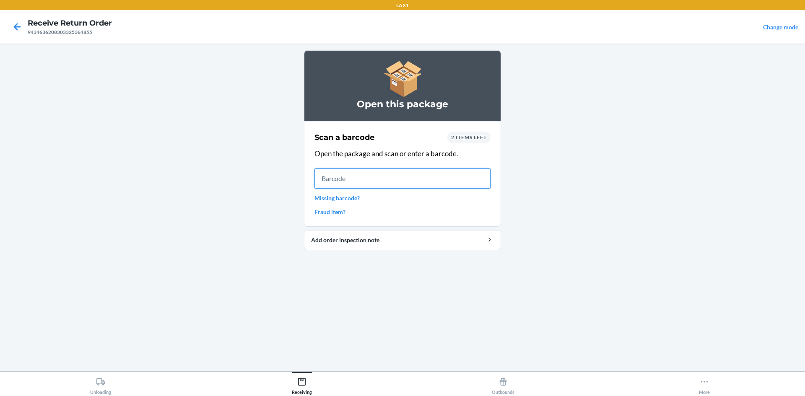
click at [340, 186] on input "text" at bounding box center [402, 178] width 176 height 20
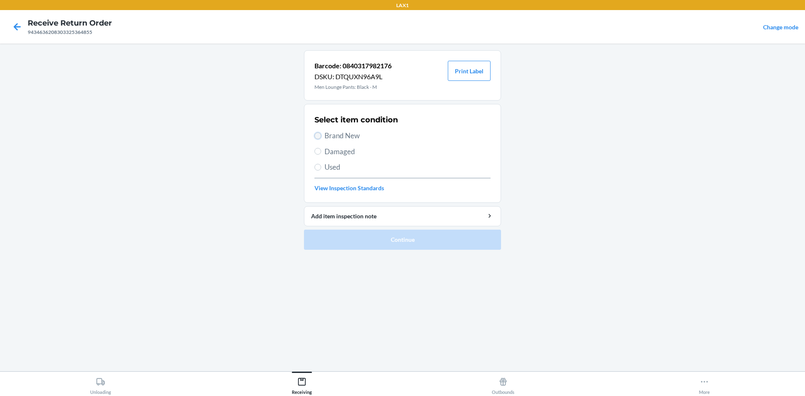
click at [317, 134] on input "Brand New" at bounding box center [317, 135] width 7 height 7
radio input "true"
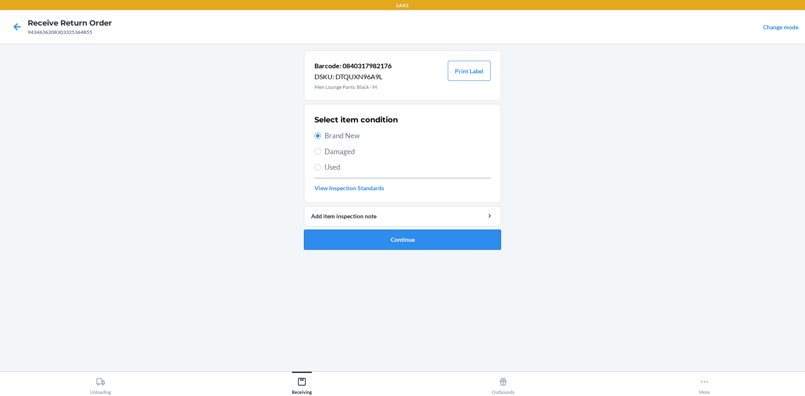
click at [373, 244] on button "Continue" at bounding box center [402, 240] width 197 height 20
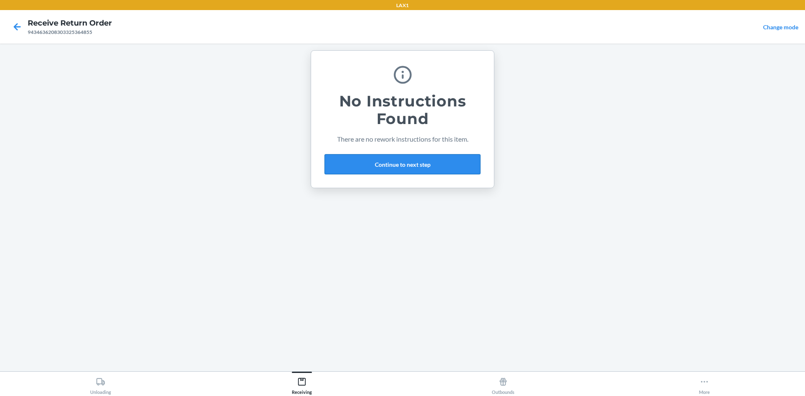
click at [413, 158] on button "Continue to next step" at bounding box center [402, 164] width 156 height 20
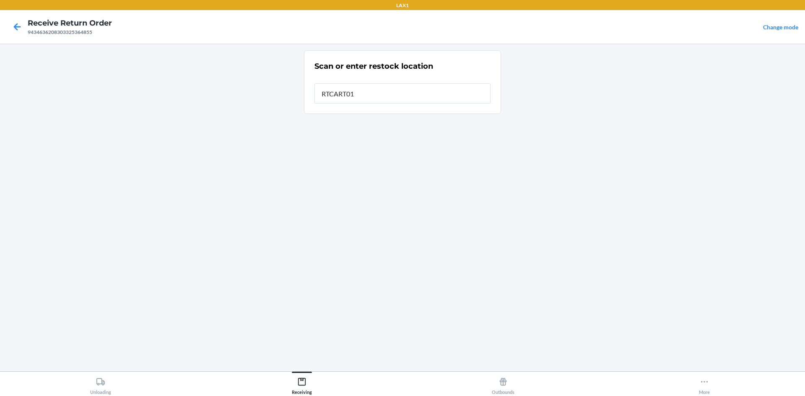
type input "RTCART011"
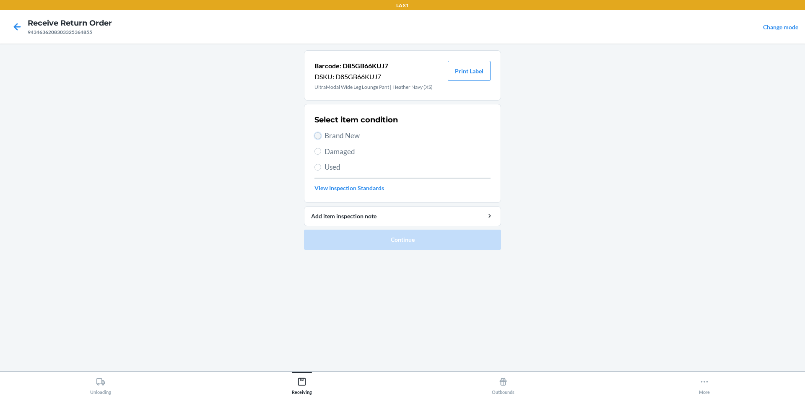
click at [321, 136] on input "Brand New" at bounding box center [317, 135] width 7 height 7
radio input "true"
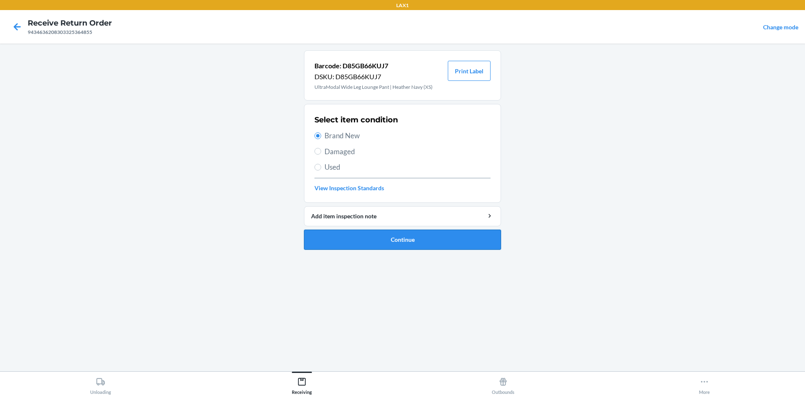
click at [364, 239] on button "Continue" at bounding box center [402, 240] width 197 height 20
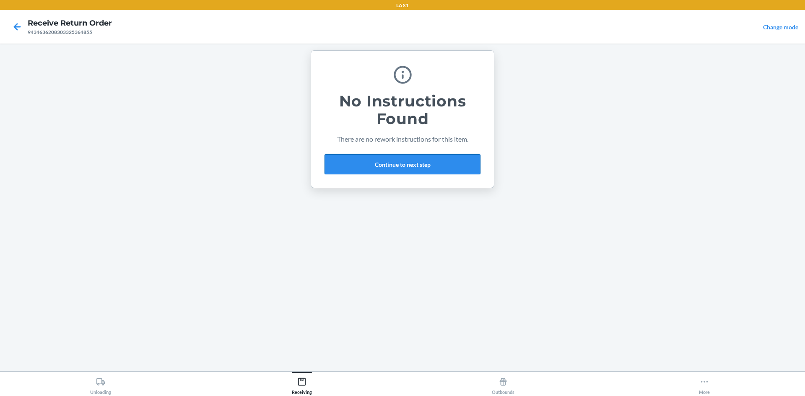
click at [417, 162] on button "Continue to next step" at bounding box center [402, 164] width 156 height 20
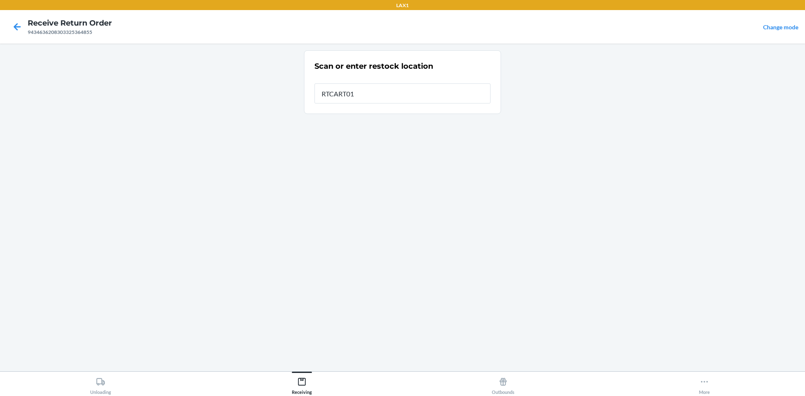
type input "RTCART011"
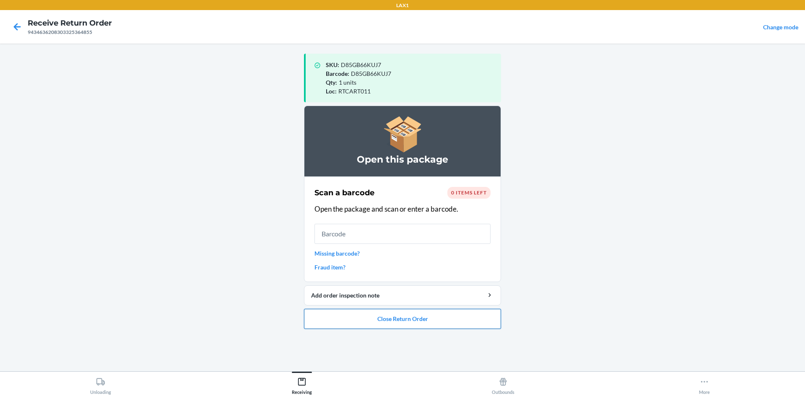
click at [455, 321] on button "Close Return Order" at bounding box center [402, 319] width 197 height 20
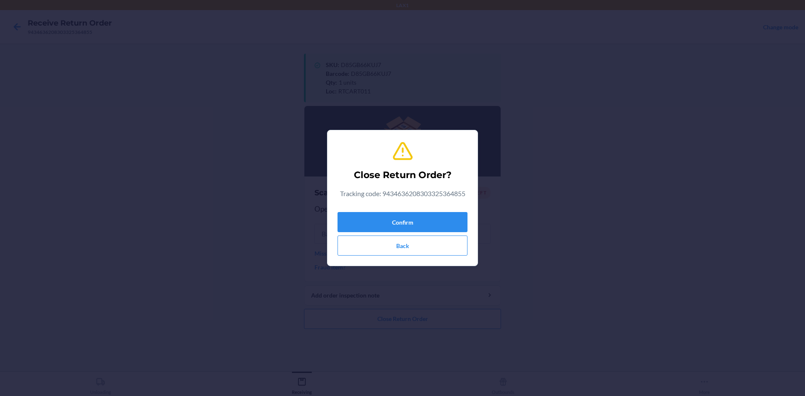
click at [451, 210] on div "Confirm Back" at bounding box center [402, 232] width 130 height 47
click at [449, 218] on button "Confirm" at bounding box center [402, 222] width 130 height 20
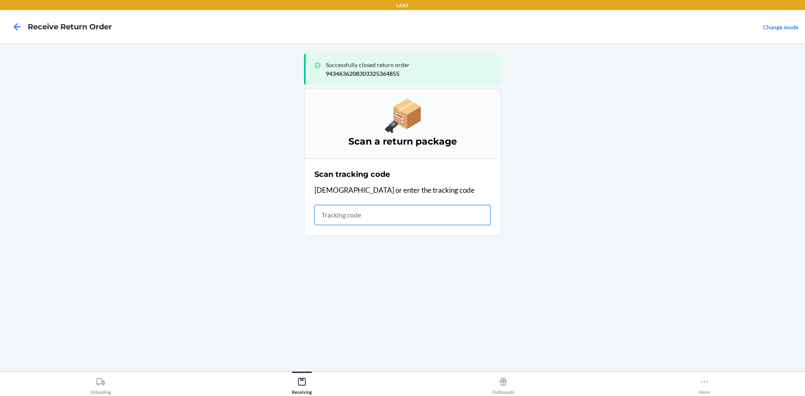
click at [322, 213] on input "text" at bounding box center [402, 215] width 176 height 20
type input "420924089434636208303"
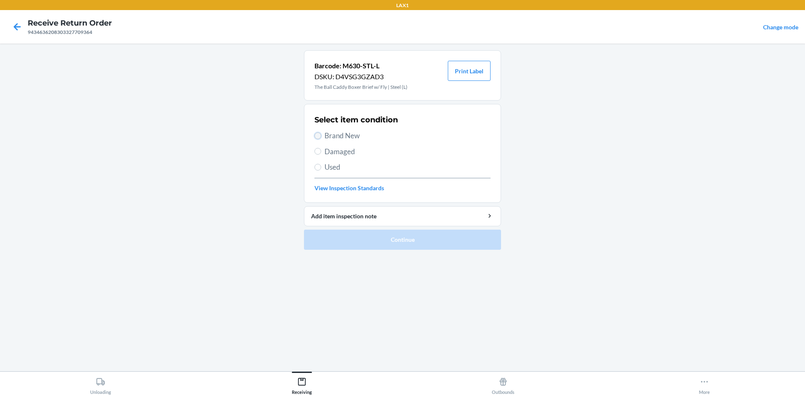
click at [315, 134] on input "Brand New" at bounding box center [317, 135] width 7 height 7
radio input "true"
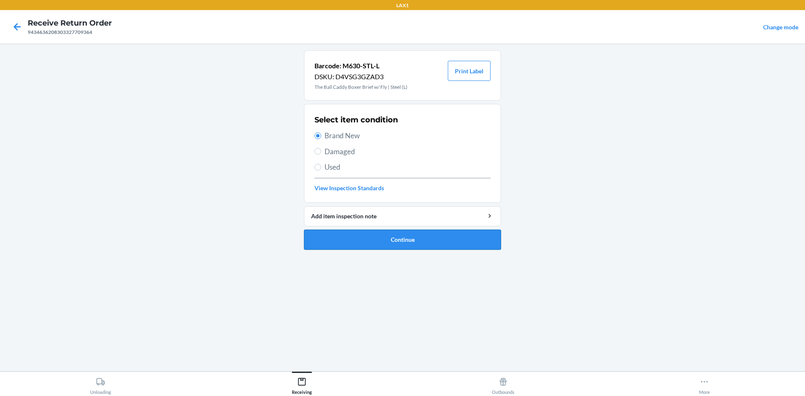
click at [380, 233] on button "Continue" at bounding box center [402, 240] width 197 height 20
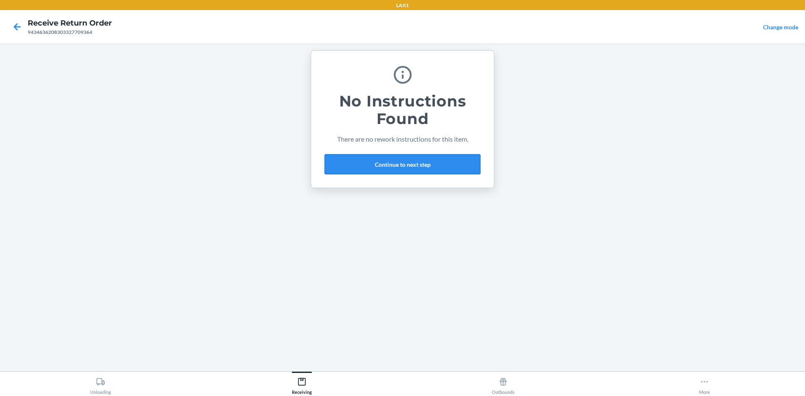
click at [425, 164] on button "Continue to next step" at bounding box center [402, 164] width 156 height 20
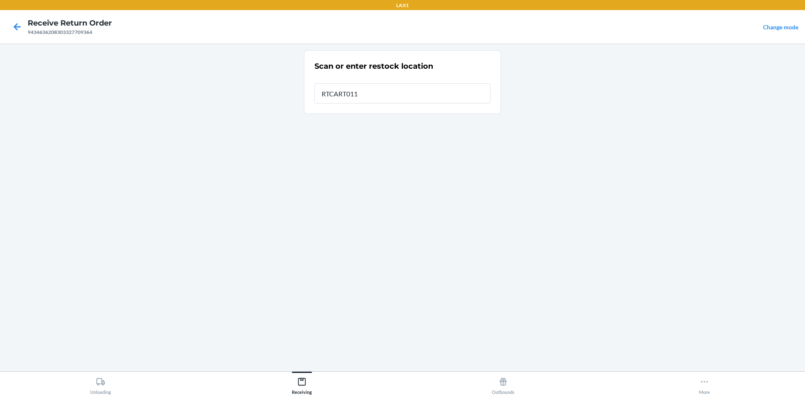
type input "RTCART011"
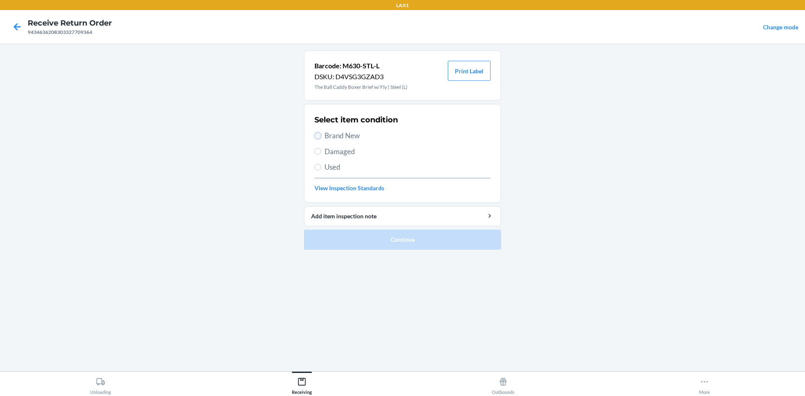
click at [317, 137] on input "Brand New" at bounding box center [317, 135] width 7 height 7
radio input "true"
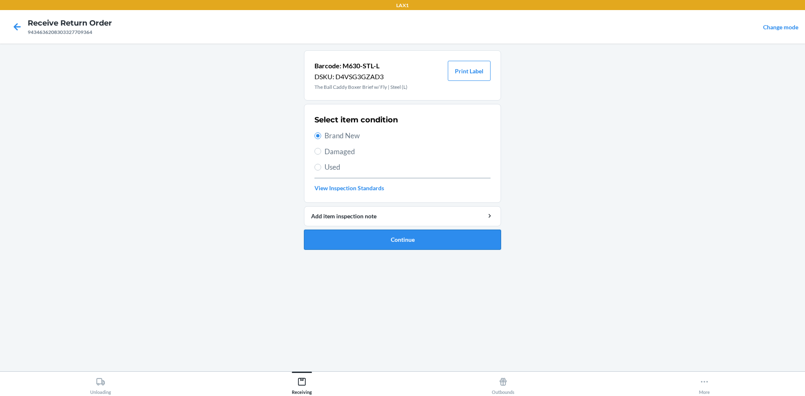
click at [372, 233] on button "Continue" at bounding box center [402, 240] width 197 height 20
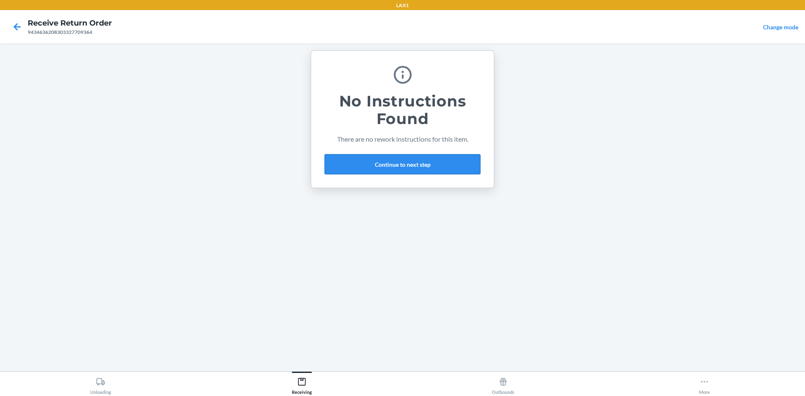
click at [427, 160] on button "Continue to next step" at bounding box center [402, 164] width 156 height 20
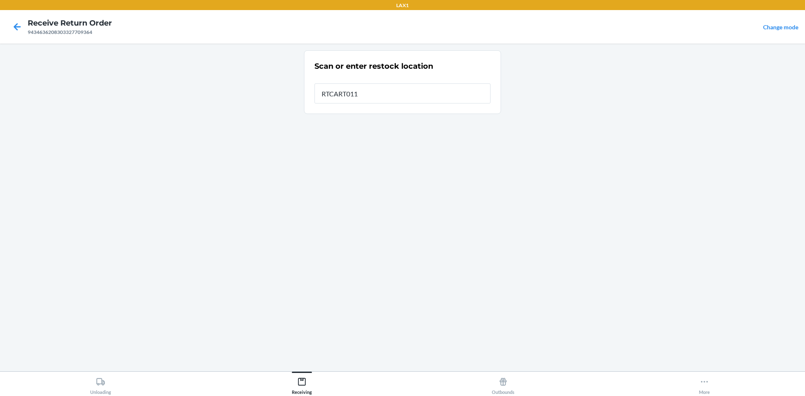
type input "RTCART011"
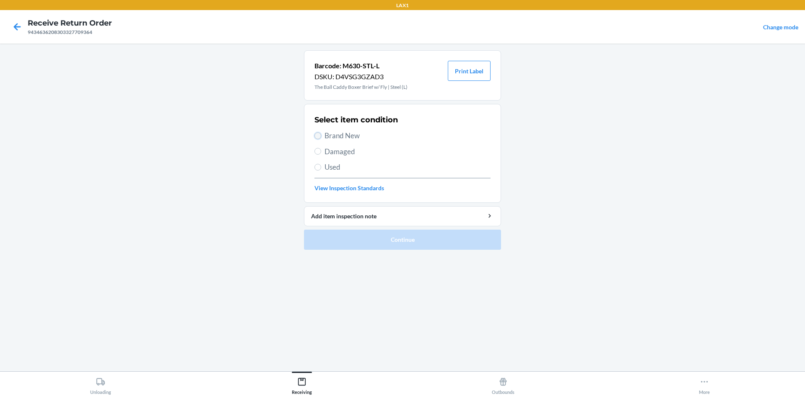
click at [317, 134] on input "Brand New" at bounding box center [317, 135] width 7 height 7
radio input "true"
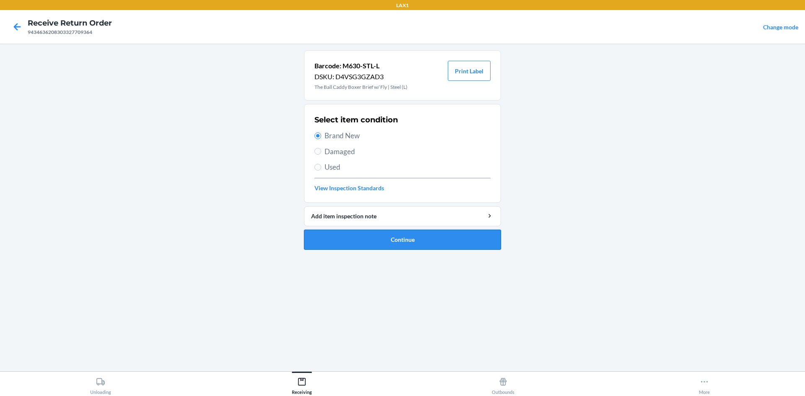
click at [363, 240] on button "Continue" at bounding box center [402, 240] width 197 height 20
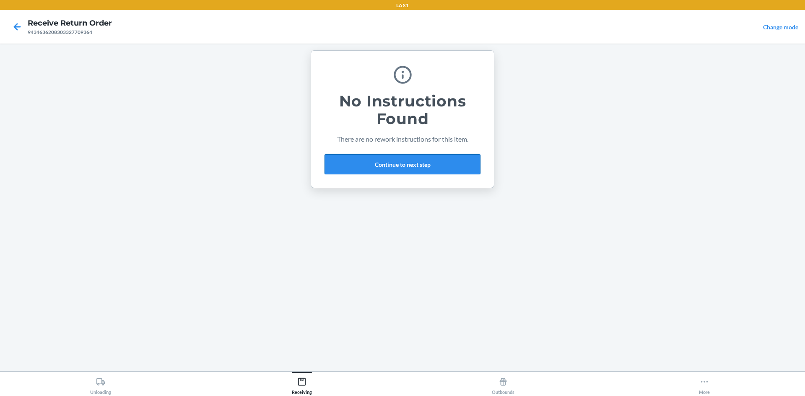
click at [398, 169] on button "Continue to next step" at bounding box center [402, 164] width 156 height 20
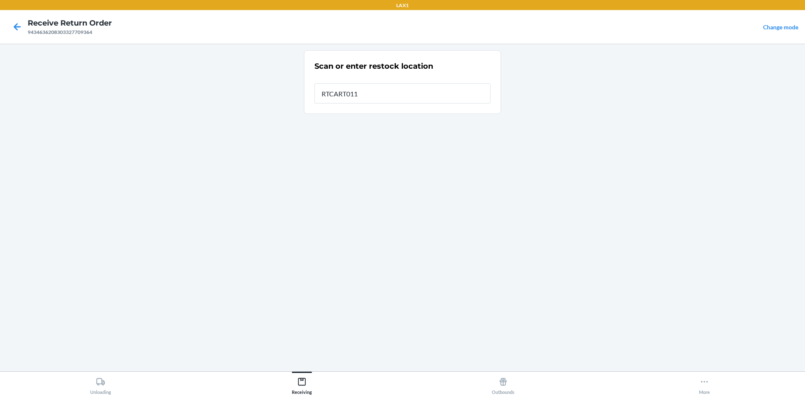
type input "RTCART011"
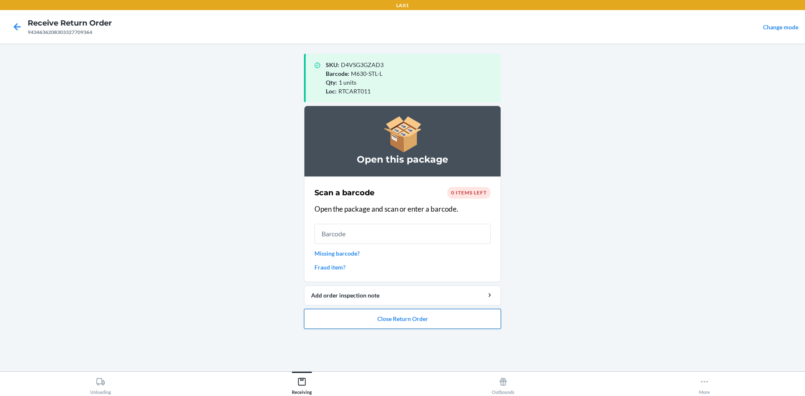
click at [444, 319] on button "Close Return Order" at bounding box center [402, 319] width 197 height 20
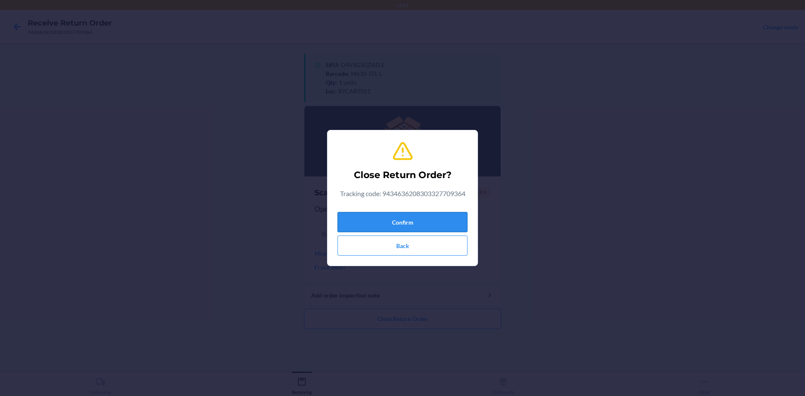
click at [452, 225] on button "Confirm" at bounding box center [402, 222] width 130 height 20
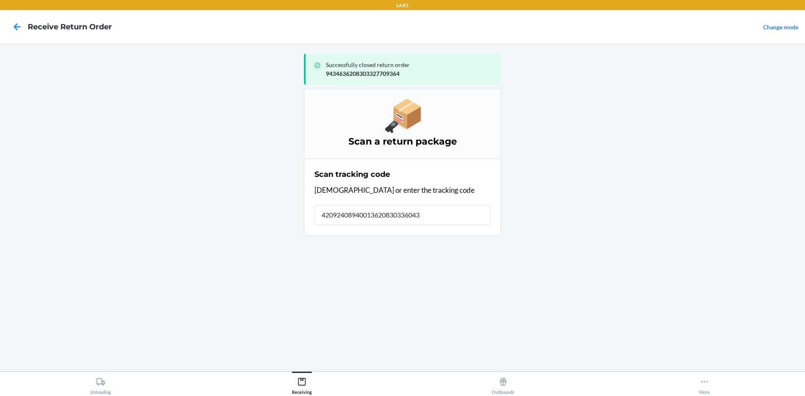
type input "420924089400136208303360432"
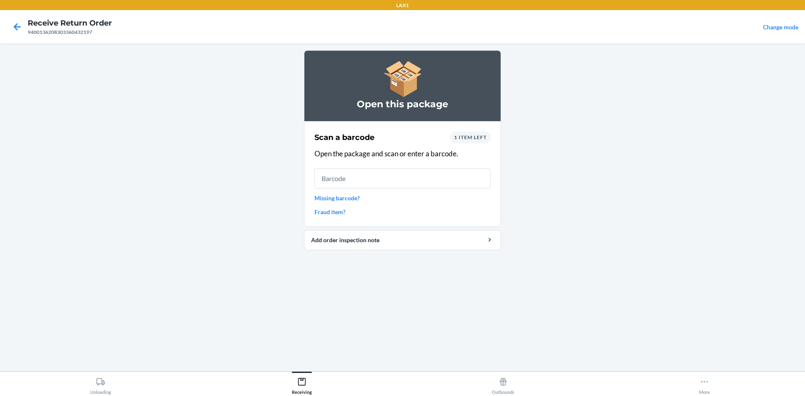
click at [474, 135] on span "1 item left" at bounding box center [470, 137] width 33 height 6
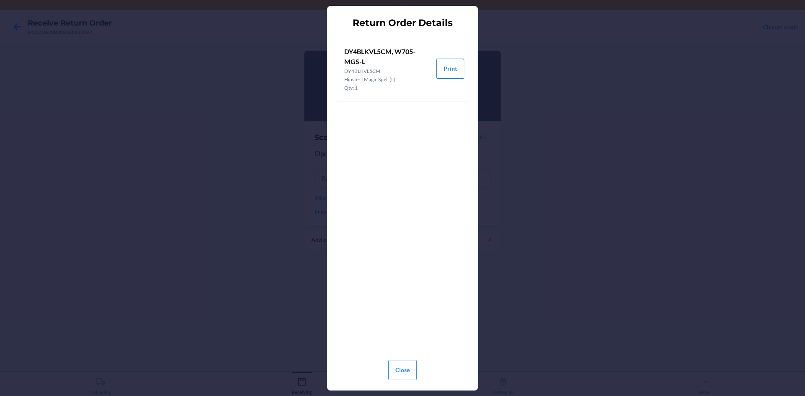
click at [448, 66] on button "Print" at bounding box center [450, 69] width 28 height 20
drag, startPoint x: 393, startPoint y: 371, endPoint x: 372, endPoint y: 281, distance: 92.5
click at [393, 369] on button "Close" at bounding box center [402, 370] width 28 height 20
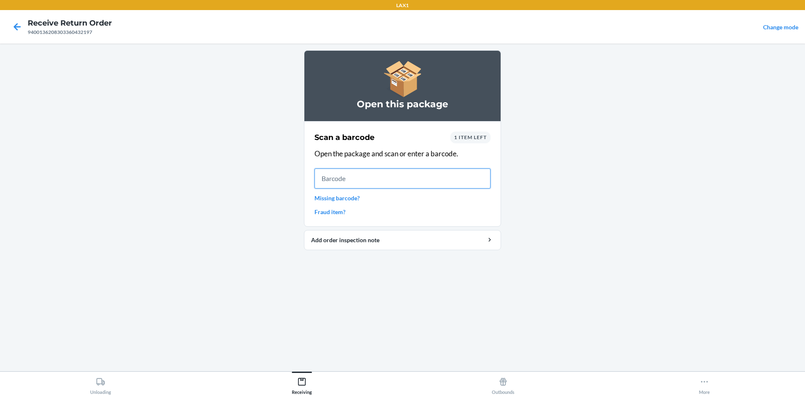
click at [329, 174] on input "text" at bounding box center [402, 178] width 176 height 20
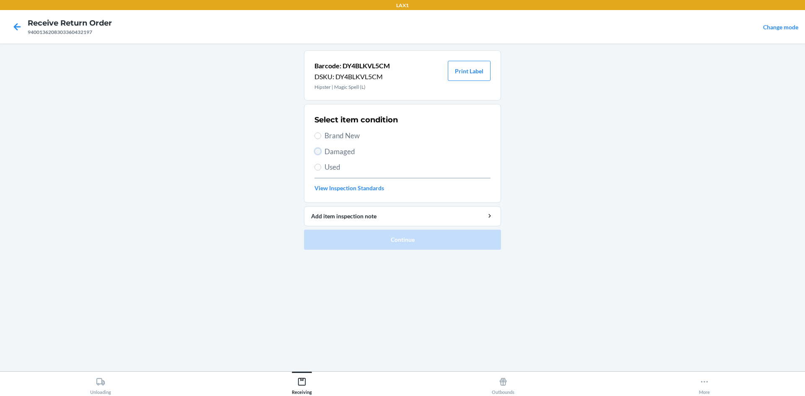
click at [316, 151] on input "Damaged" at bounding box center [317, 151] width 7 height 7
radio input "true"
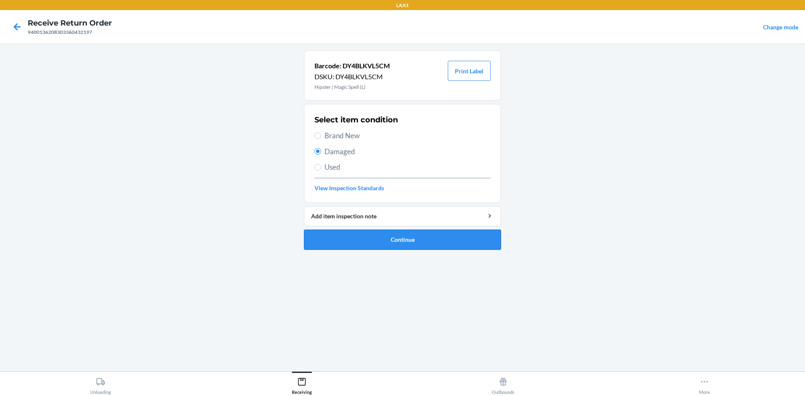
click at [338, 237] on button "Continue" at bounding box center [402, 240] width 197 height 20
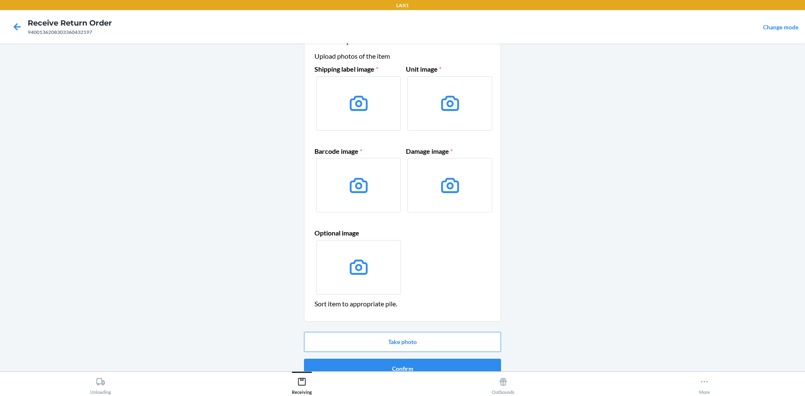
scroll to position [40, 0]
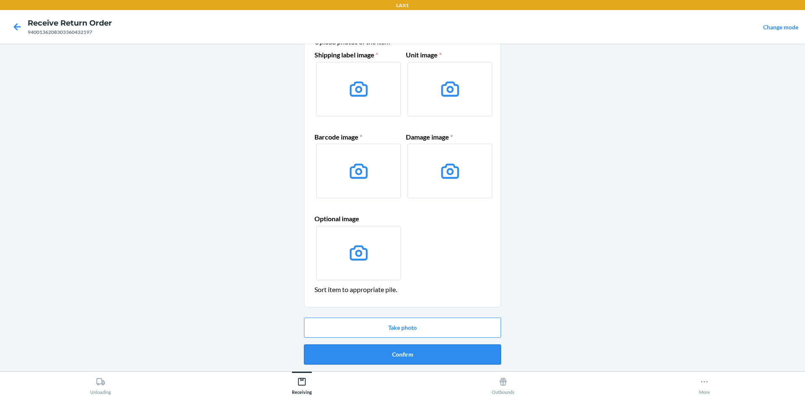
click at [438, 358] on button "Confirm" at bounding box center [402, 354] width 197 height 20
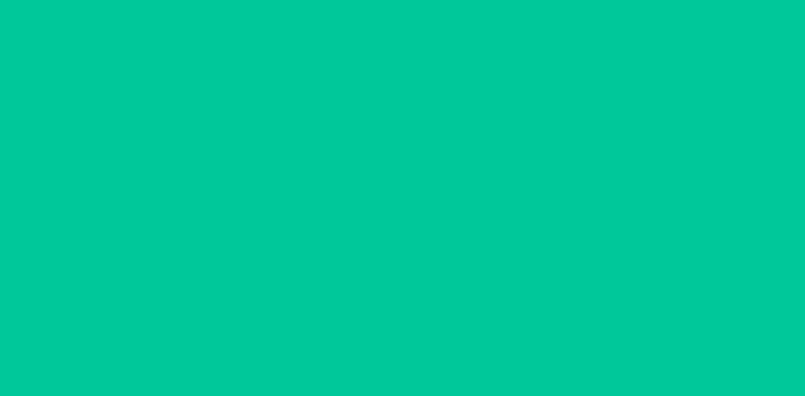
scroll to position [0, 0]
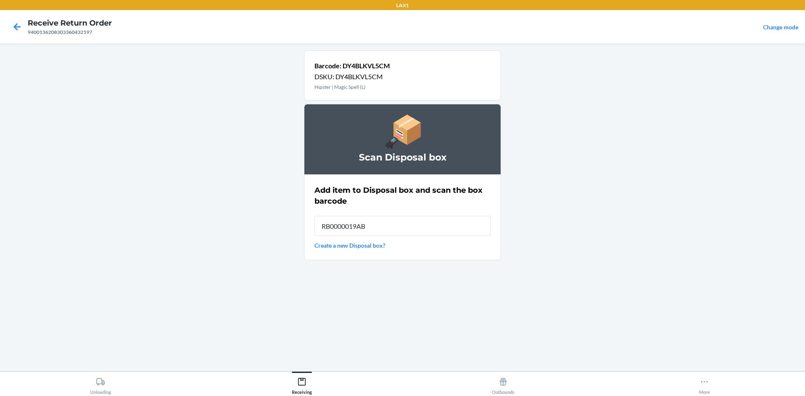
type input "RB0000019AB"
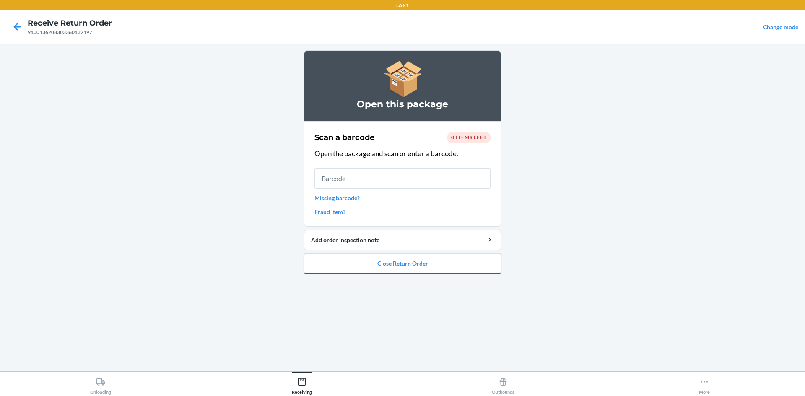
click at [459, 263] on button "Close Return Order" at bounding box center [402, 264] width 197 height 20
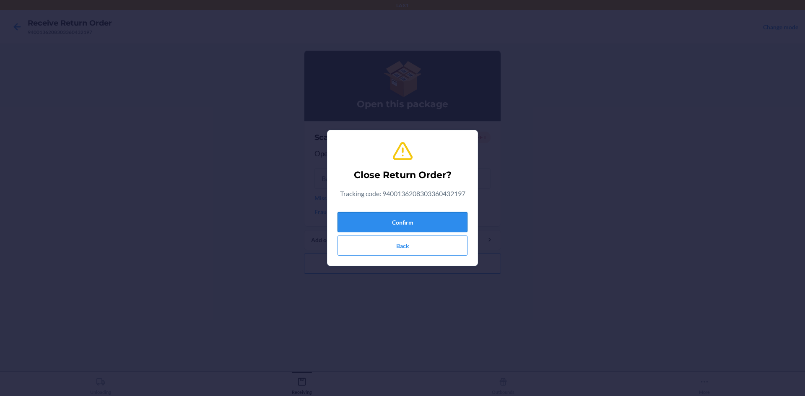
click at [447, 220] on button "Confirm" at bounding box center [402, 222] width 130 height 20
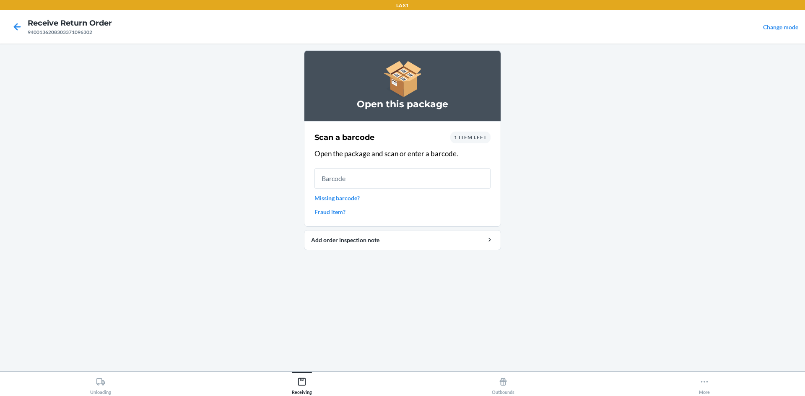
click at [463, 134] on div "1 item left" at bounding box center [470, 138] width 40 height 12
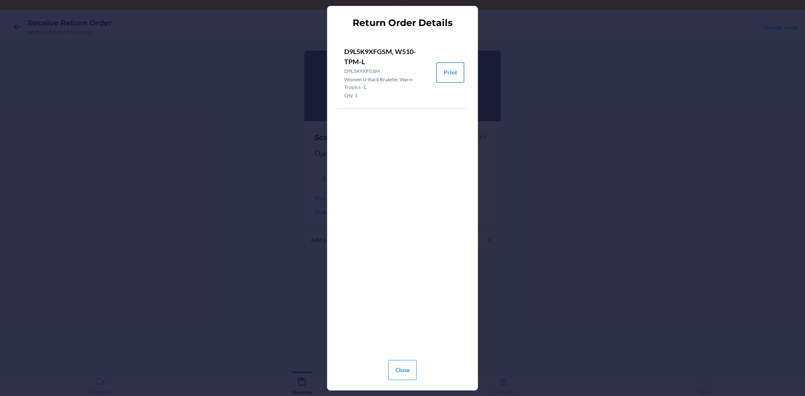
click at [452, 69] on button "Print" at bounding box center [450, 72] width 28 height 20
click at [403, 369] on button "Close" at bounding box center [402, 370] width 28 height 20
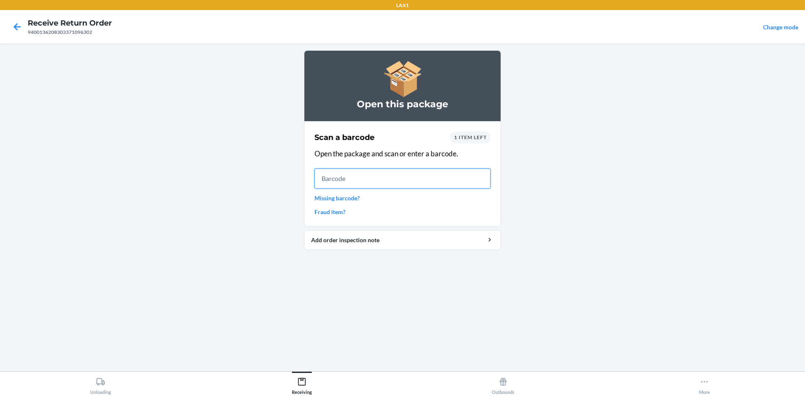
click at [336, 181] on input "text" at bounding box center [402, 178] width 176 height 20
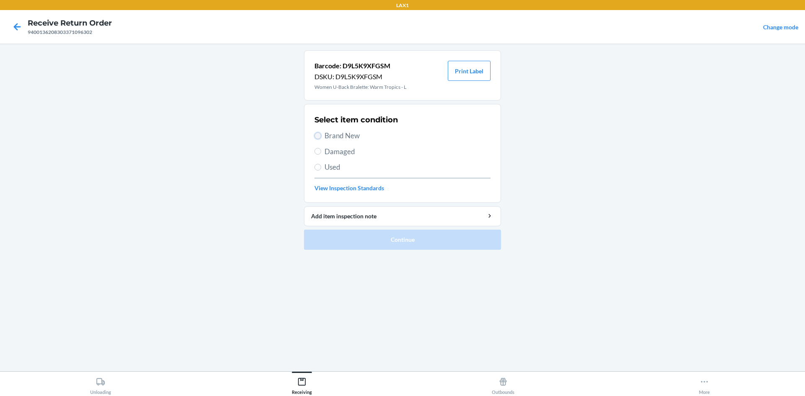
click at [315, 135] on input "Brand New" at bounding box center [317, 135] width 7 height 7
radio input "true"
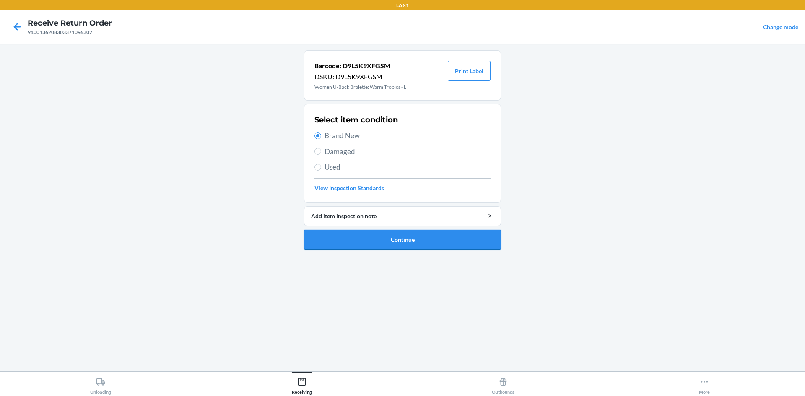
click at [407, 237] on button "Continue" at bounding box center [402, 240] width 197 height 20
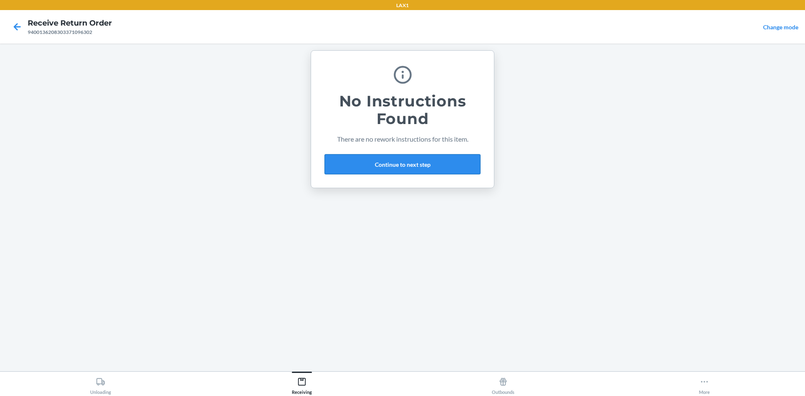
click at [412, 161] on button "Continue to next step" at bounding box center [402, 164] width 156 height 20
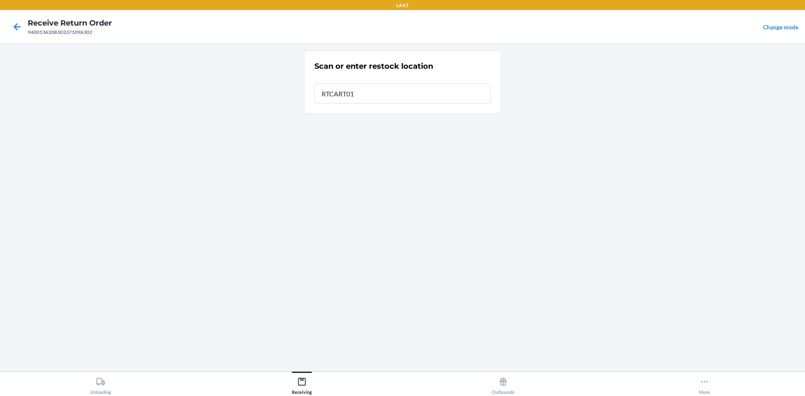
type input "RTCART011"
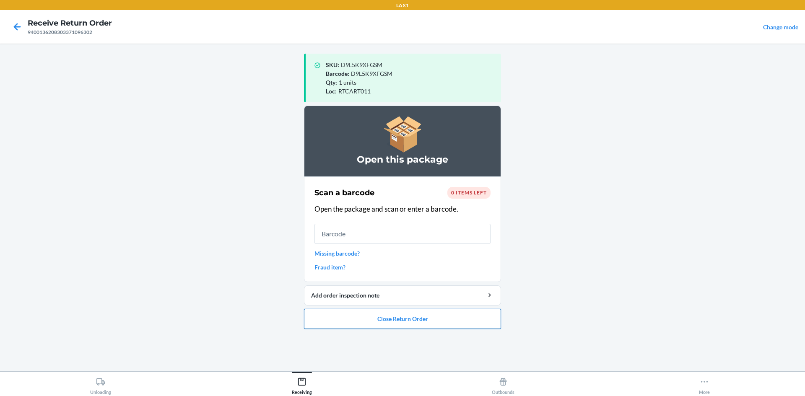
click at [422, 318] on button "Close Return Order" at bounding box center [402, 319] width 197 height 20
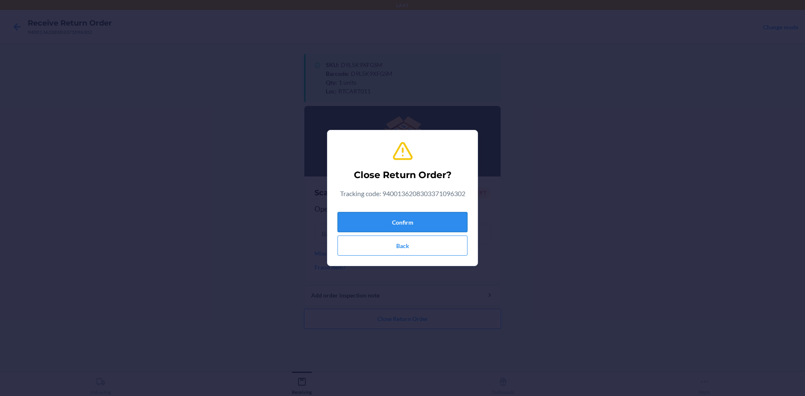
click at [418, 224] on button "Confirm" at bounding box center [402, 222] width 130 height 20
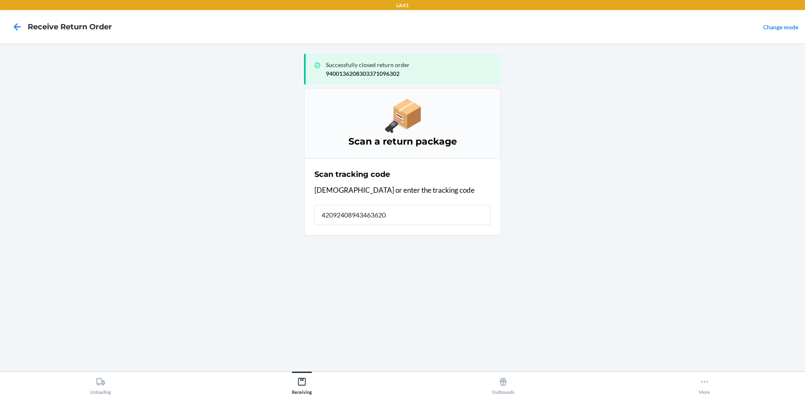
type input "420924089434636208"
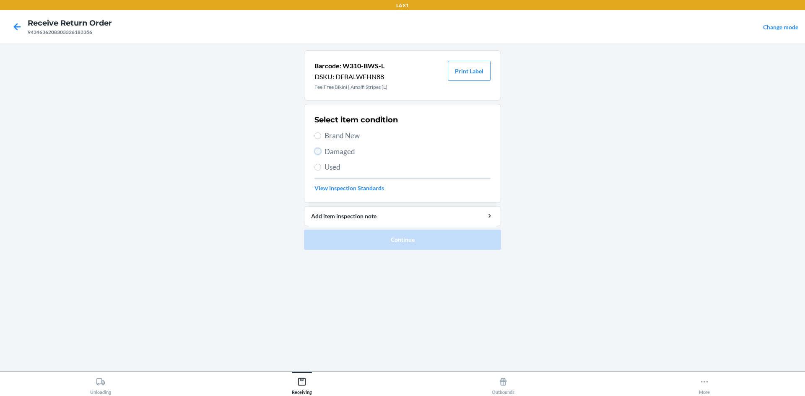
click at [316, 152] on input "Damaged" at bounding box center [317, 151] width 7 height 7
radio input "true"
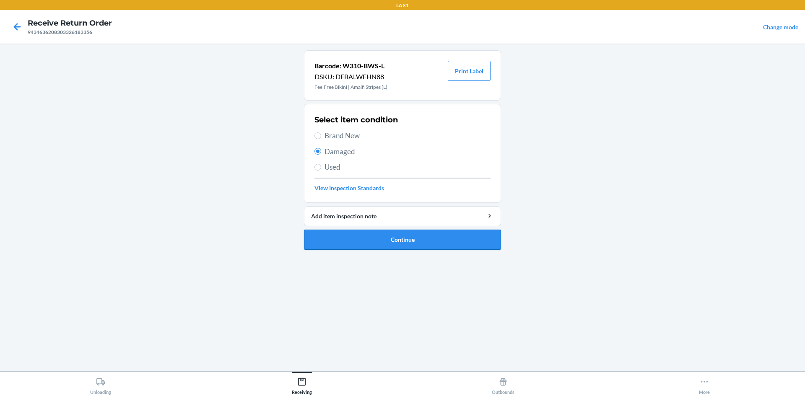
click at [361, 236] on button "Continue" at bounding box center [402, 240] width 197 height 20
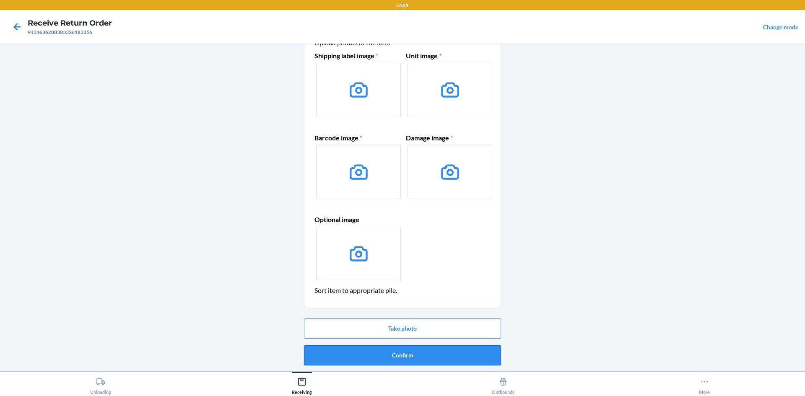
scroll to position [40, 0]
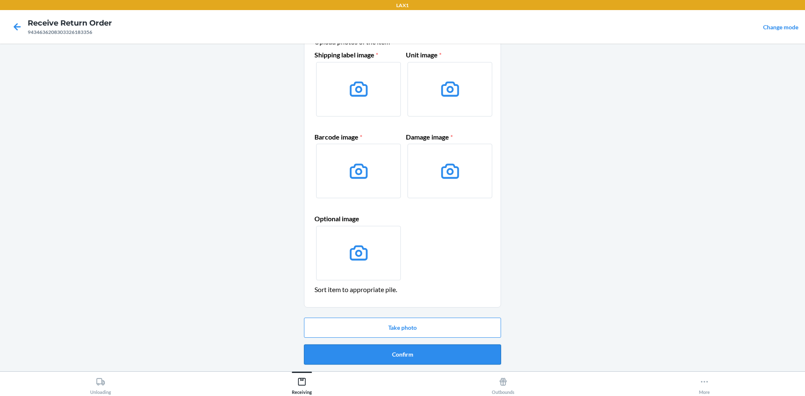
click at [455, 353] on button "Confirm" at bounding box center [402, 354] width 197 height 20
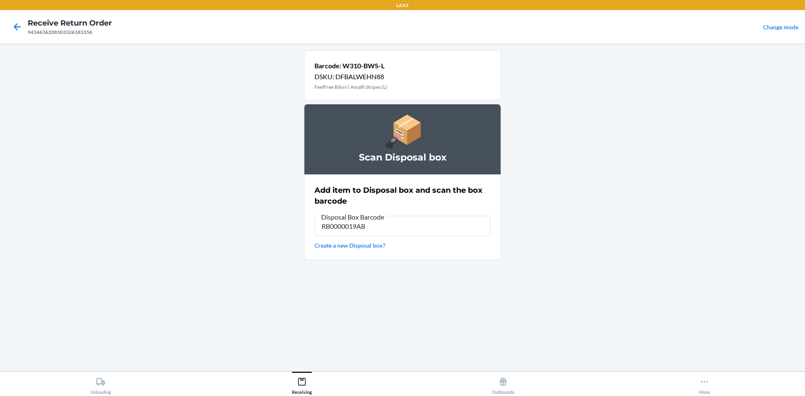
type input "RB0000019AB"
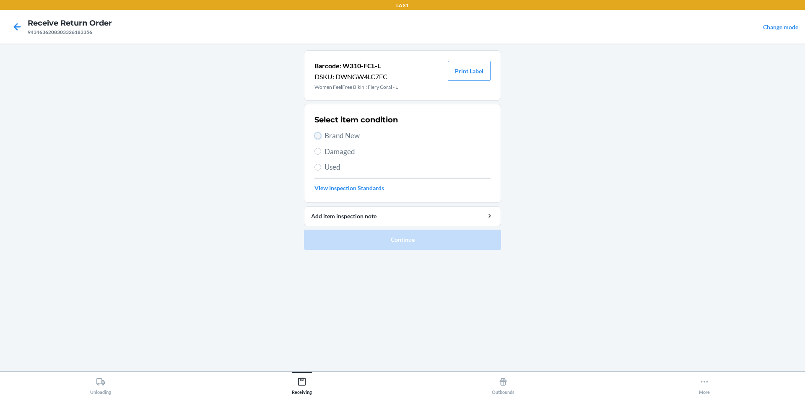
click at [319, 137] on input "Brand New" at bounding box center [317, 135] width 7 height 7
radio input "true"
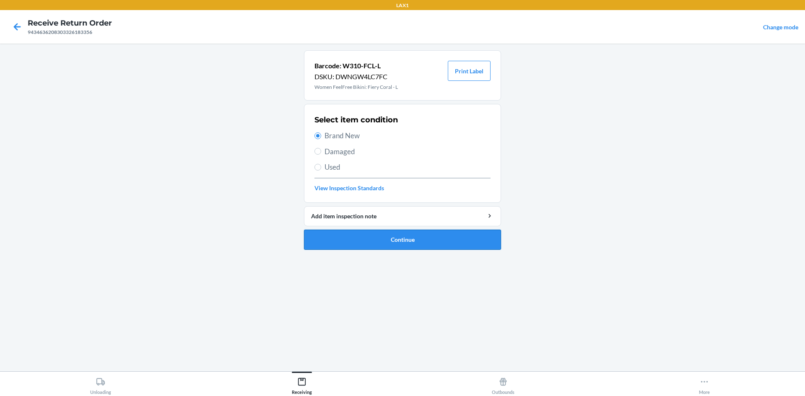
click at [340, 232] on button "Continue" at bounding box center [402, 240] width 197 height 20
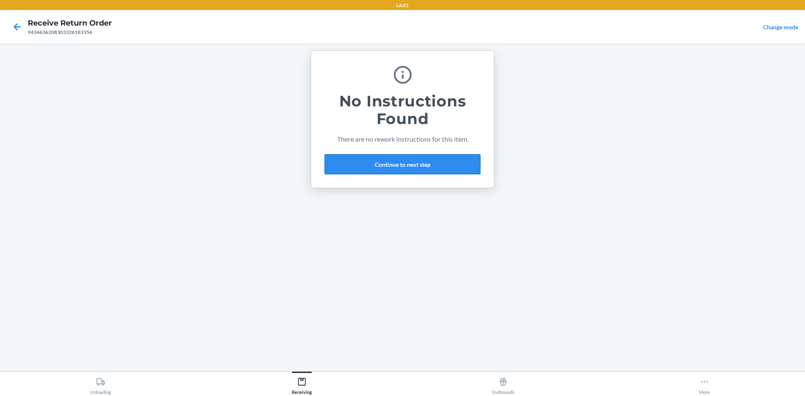
click at [403, 161] on button "Continue to next step" at bounding box center [402, 164] width 156 height 20
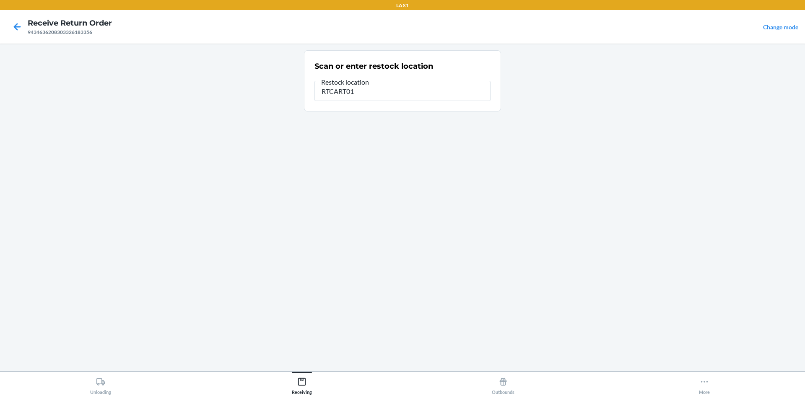
type input "RTCART011"
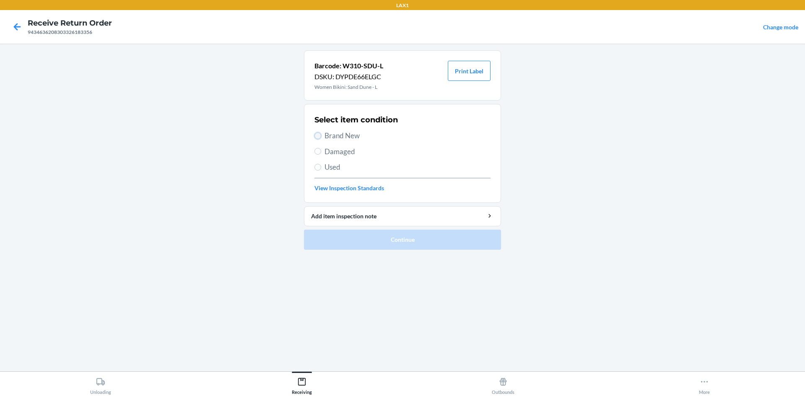
click at [317, 134] on input "Brand New" at bounding box center [317, 135] width 7 height 7
radio input "true"
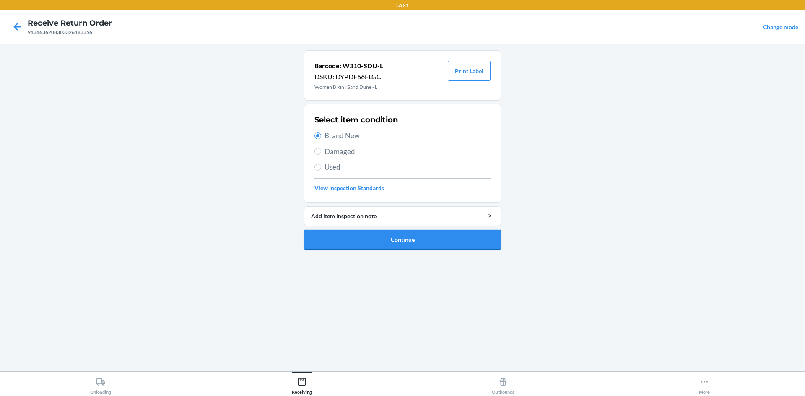
click at [348, 235] on button "Continue" at bounding box center [402, 240] width 197 height 20
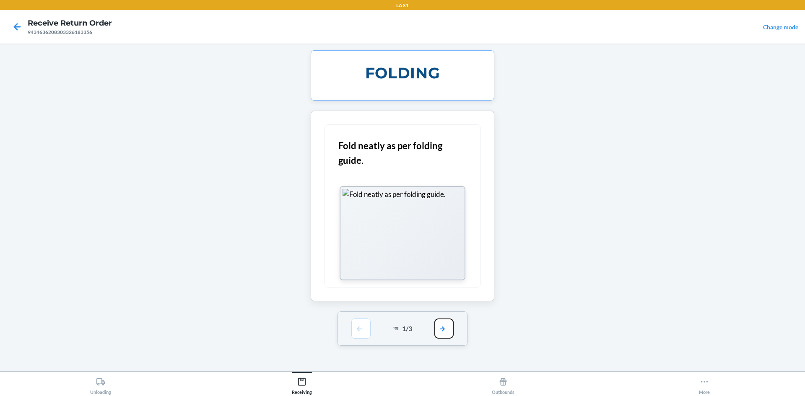
drag, startPoint x: 449, startPoint y: 330, endPoint x: 450, endPoint y: 282, distance: 47.8
click at [449, 328] on button "button" at bounding box center [443, 329] width 19 height 20
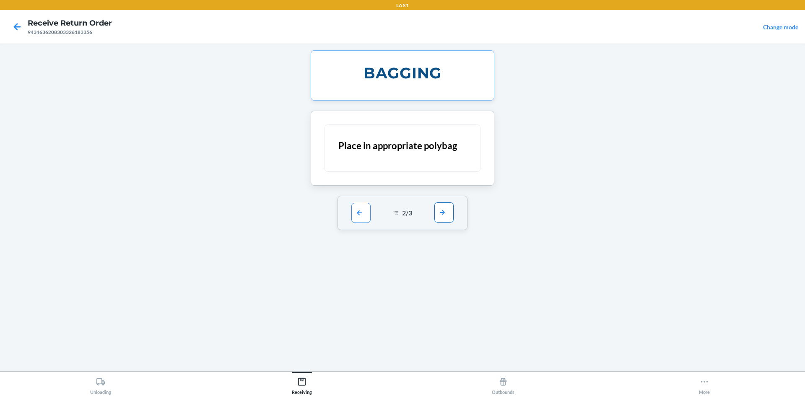
click at [443, 214] on button "button" at bounding box center [443, 212] width 19 height 20
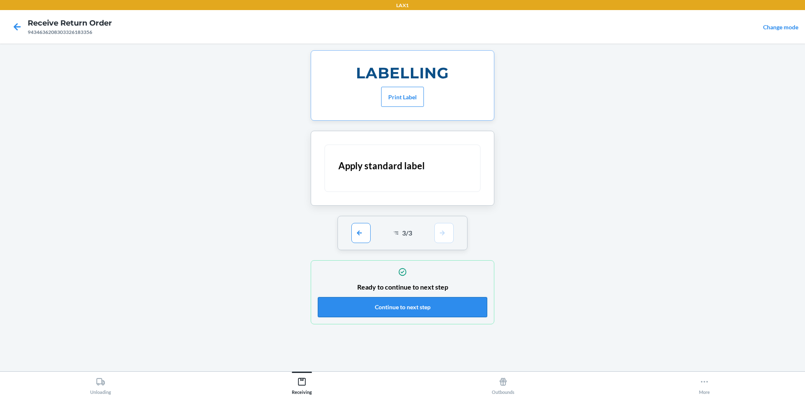
click at [445, 306] on button "Continue to next step" at bounding box center [402, 307] width 169 height 20
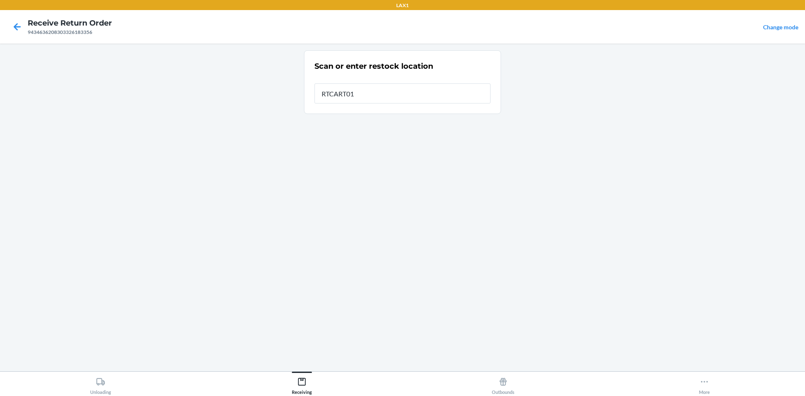
type input "RTCART011"
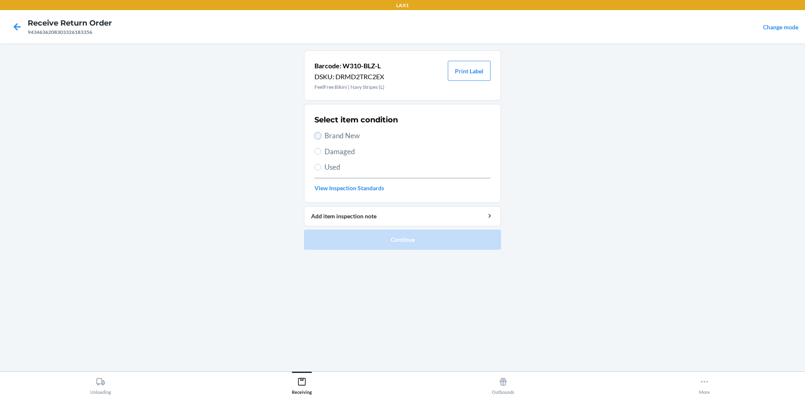
click at [319, 135] on input "Brand New" at bounding box center [317, 135] width 7 height 7
radio input "true"
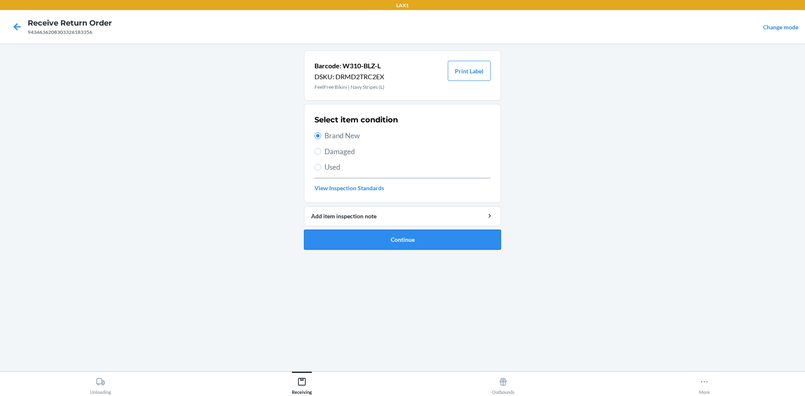
click at [369, 238] on button "Continue" at bounding box center [402, 240] width 197 height 20
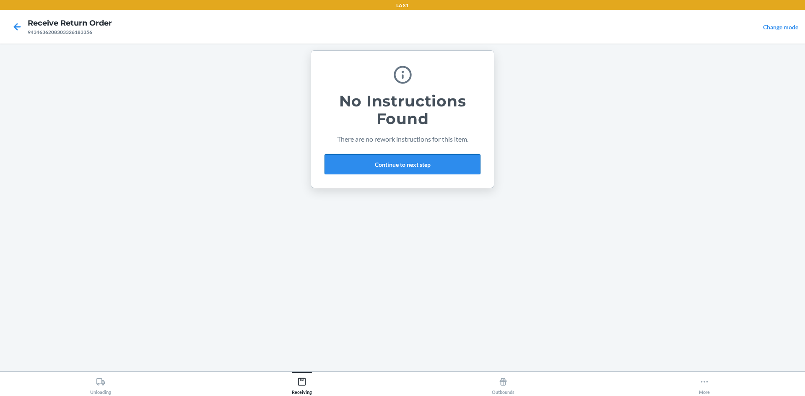
click at [461, 160] on button "Continue to next step" at bounding box center [402, 164] width 156 height 20
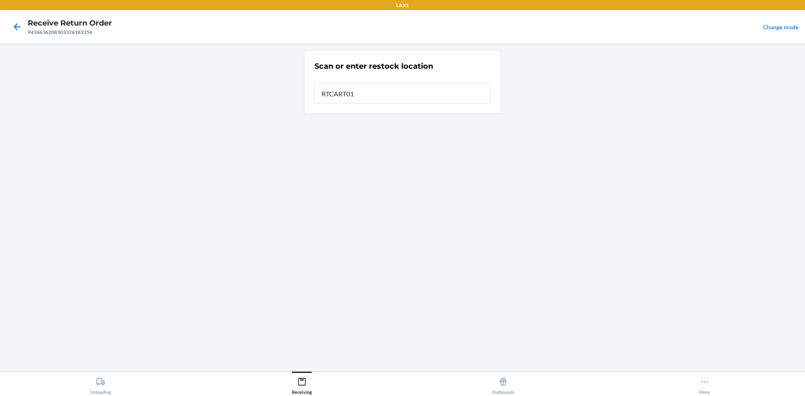
type input "RTCART011"
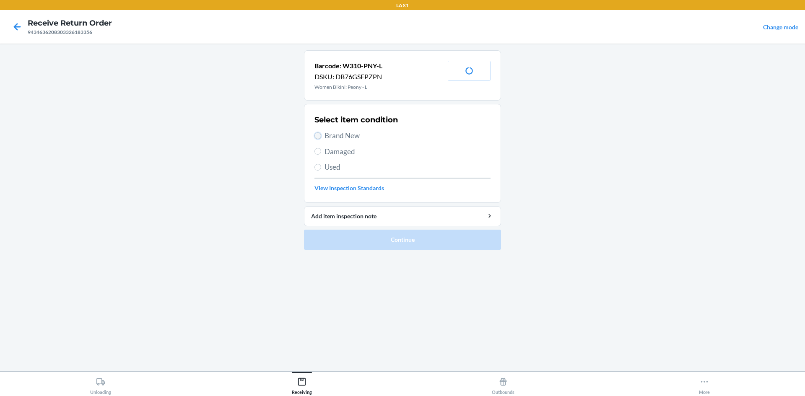
click at [320, 135] on input "Brand New" at bounding box center [317, 135] width 7 height 7
radio input "true"
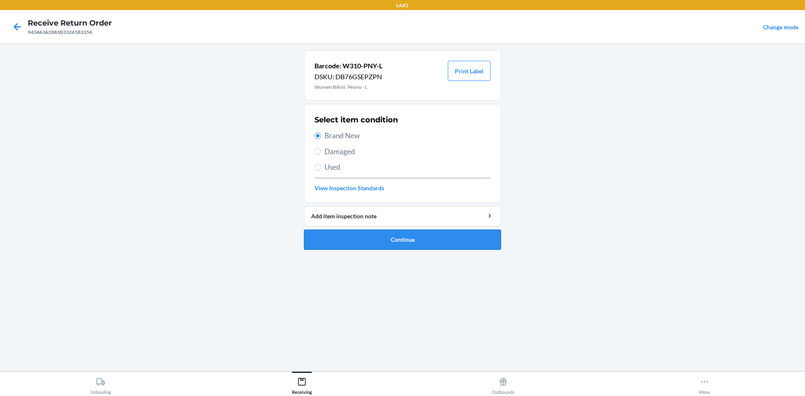
click at [365, 240] on button "Continue" at bounding box center [402, 240] width 197 height 20
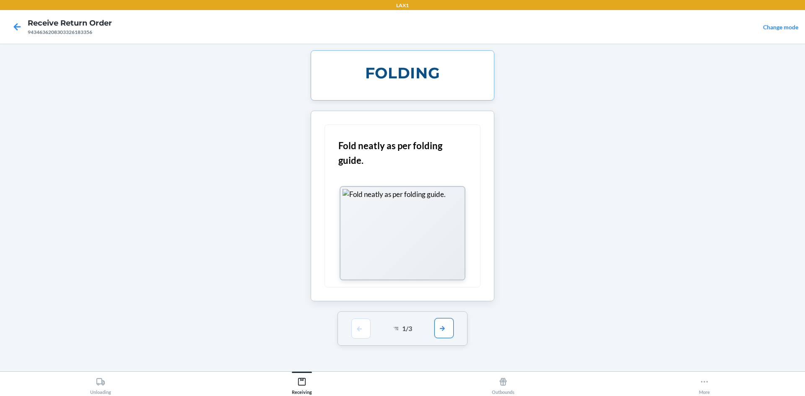
click at [441, 329] on button "button" at bounding box center [443, 328] width 19 height 20
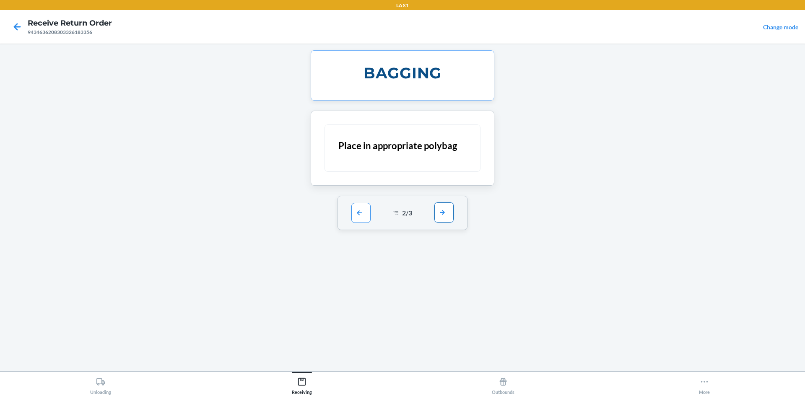
click at [443, 212] on button "button" at bounding box center [443, 212] width 19 height 20
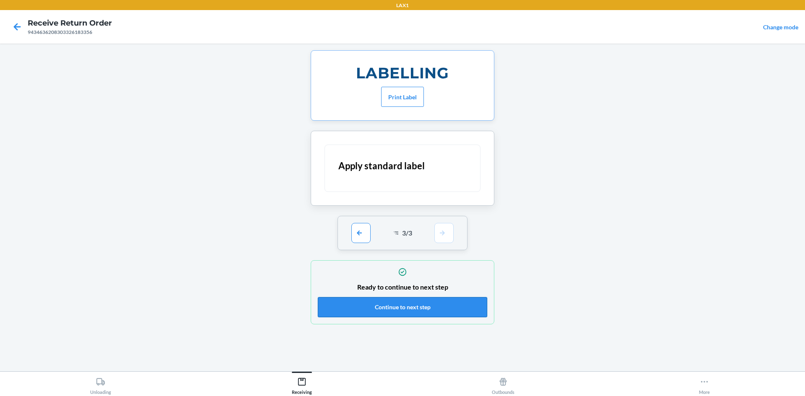
click at [456, 303] on button "Continue to next step" at bounding box center [402, 307] width 169 height 20
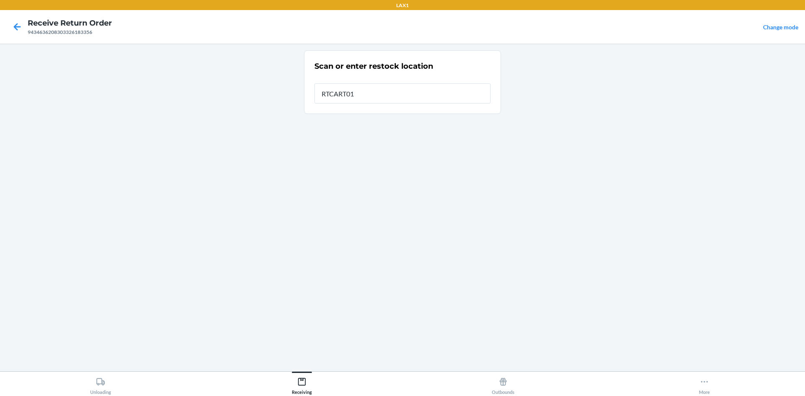
type input "RTCART011"
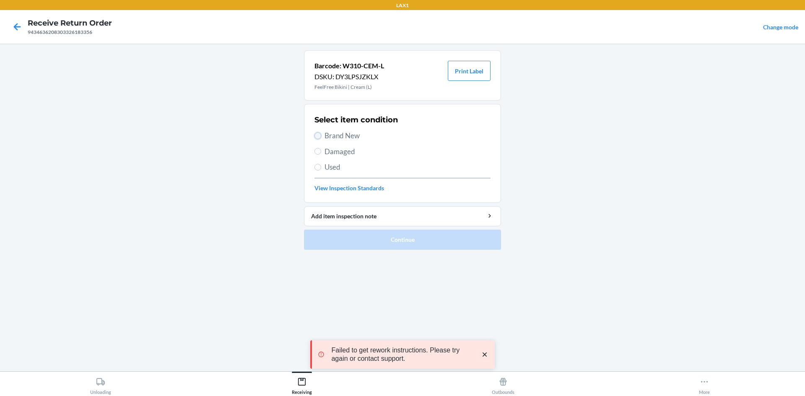
click at [315, 135] on input "Brand New" at bounding box center [317, 135] width 7 height 7
radio input "true"
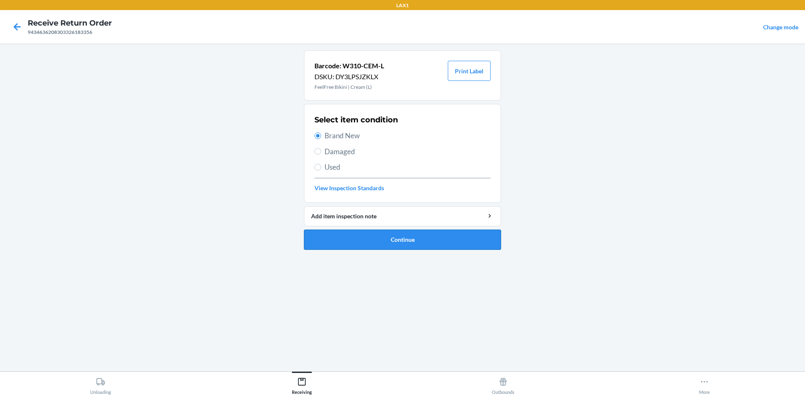
click at [357, 235] on button "Continue" at bounding box center [402, 240] width 197 height 20
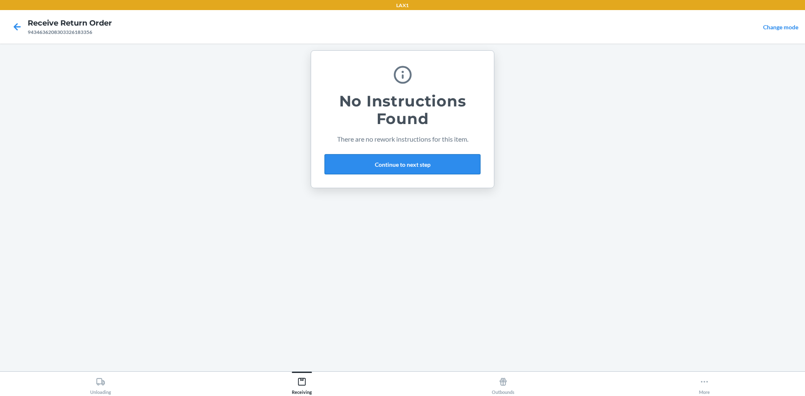
click at [395, 158] on button "Continue to next step" at bounding box center [402, 164] width 156 height 20
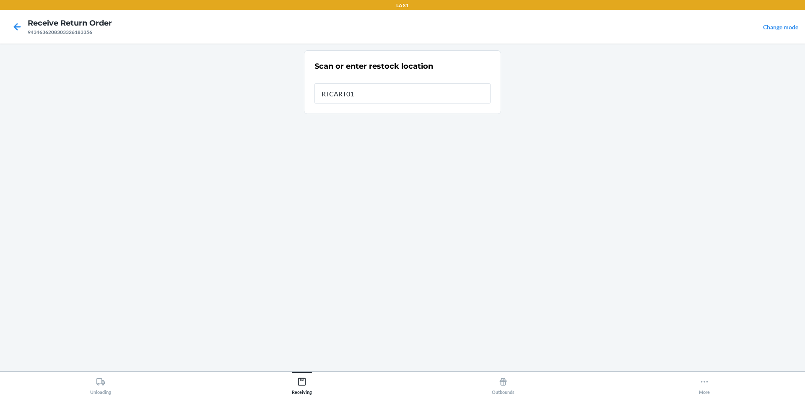
type input "RTCART011"
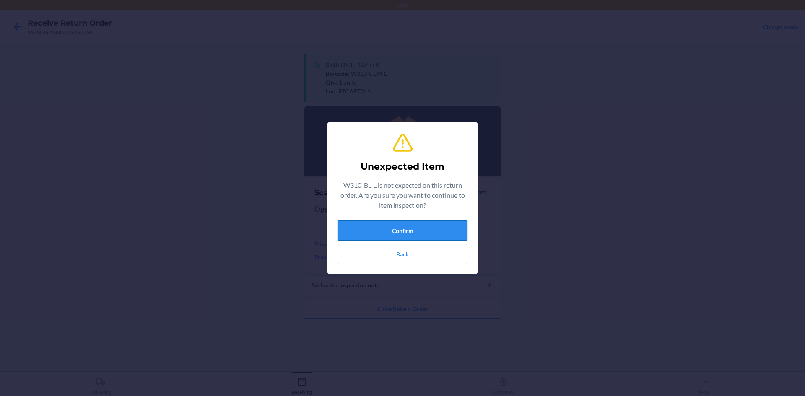
click at [383, 236] on button "Confirm" at bounding box center [402, 230] width 130 height 20
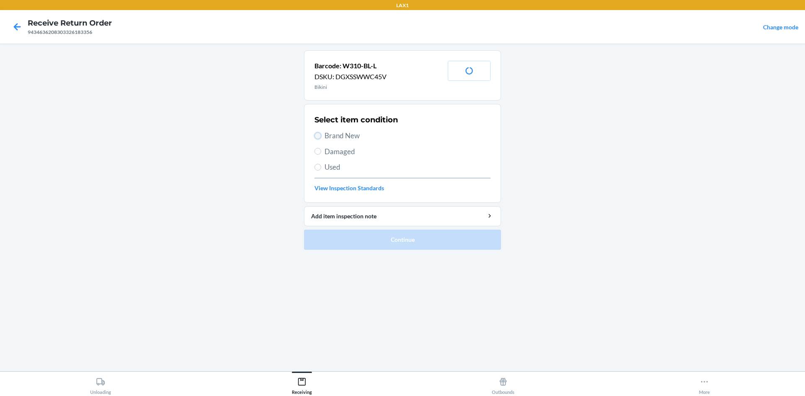
click at [316, 134] on input "Brand New" at bounding box center [317, 135] width 7 height 7
radio input "true"
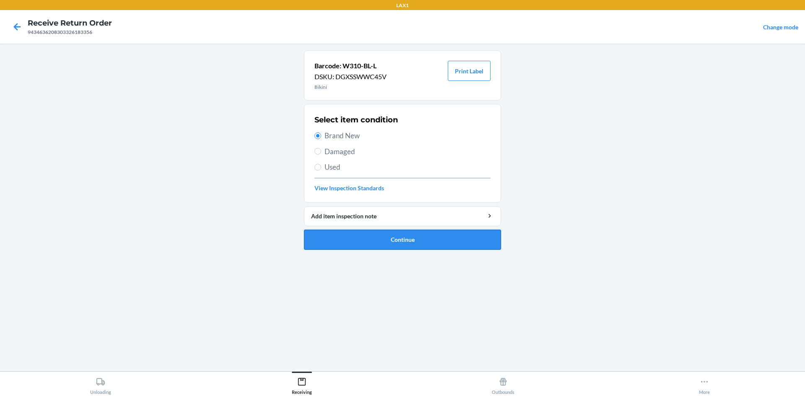
click at [367, 239] on button "Continue" at bounding box center [402, 240] width 197 height 20
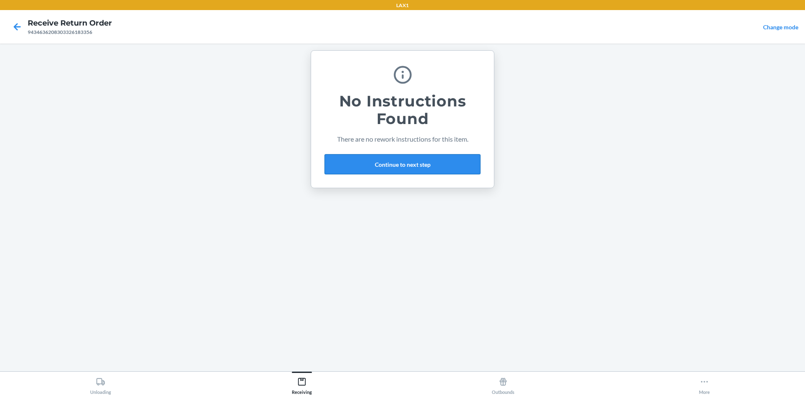
click at [427, 157] on button "Continue to next step" at bounding box center [402, 164] width 156 height 20
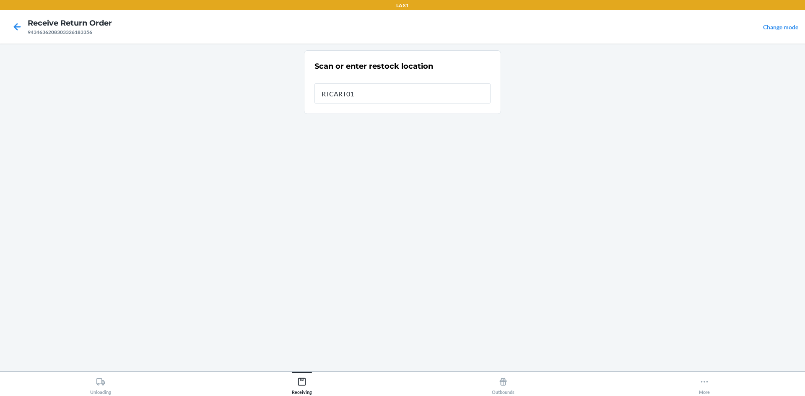
type input "RTCART011"
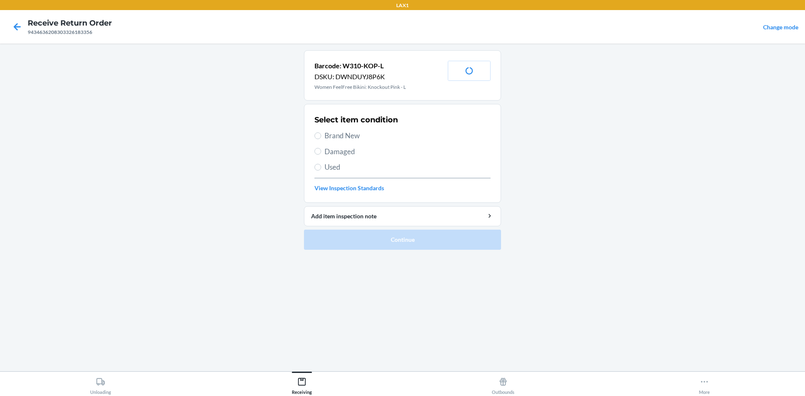
click at [318, 132] on label "Brand New" at bounding box center [402, 135] width 176 height 11
click at [318, 132] on input "Brand New" at bounding box center [317, 135] width 7 height 7
radio input "true"
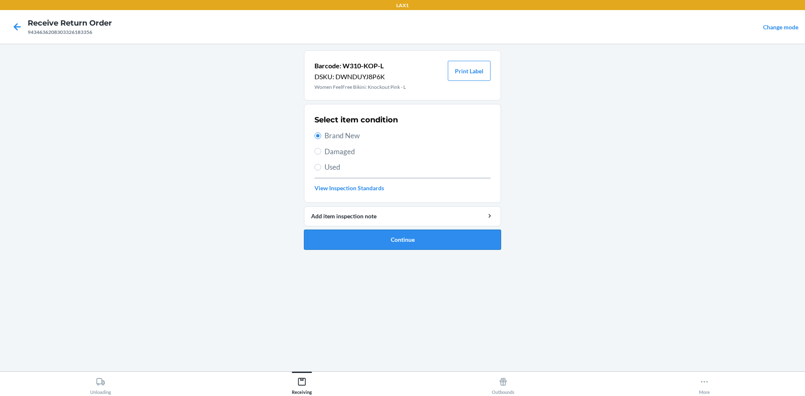
click at [353, 233] on button "Continue" at bounding box center [402, 240] width 197 height 20
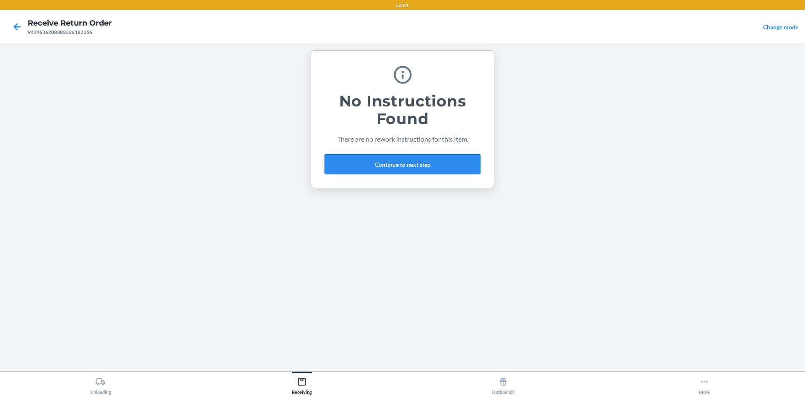
click at [448, 158] on button "Continue to next step" at bounding box center [402, 164] width 156 height 20
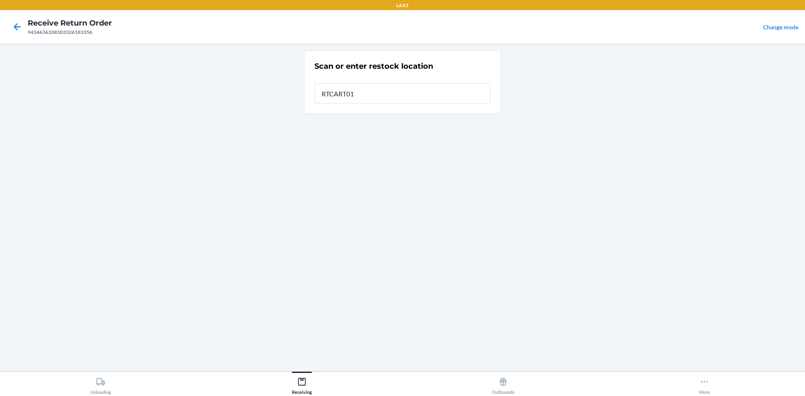
type input "RTCART011"
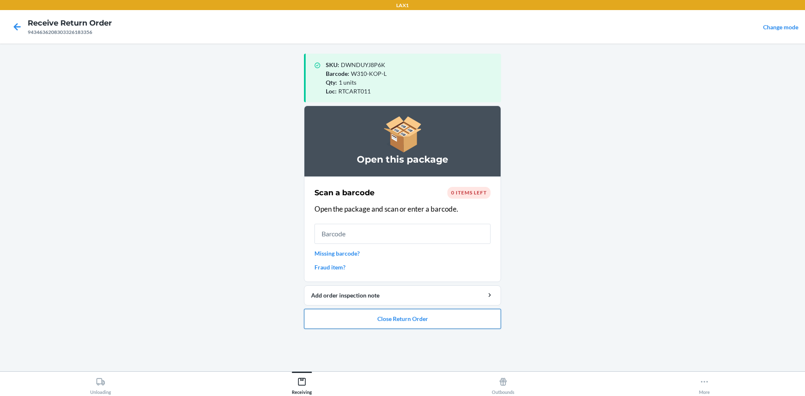
click at [460, 324] on button "Close Return Order" at bounding box center [402, 319] width 197 height 20
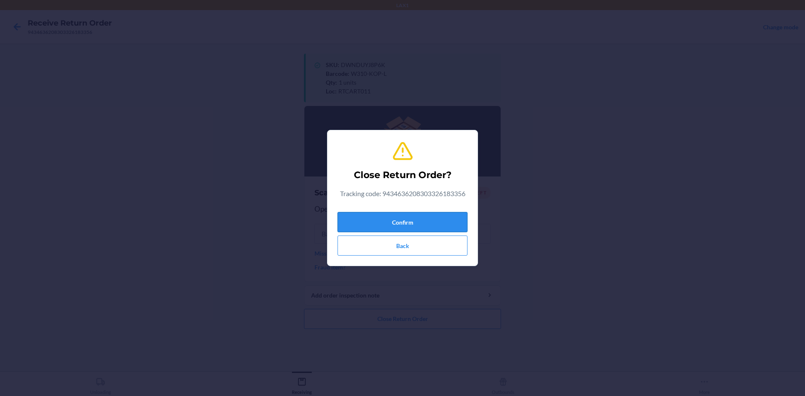
click at [423, 224] on button "Confirm" at bounding box center [402, 222] width 130 height 20
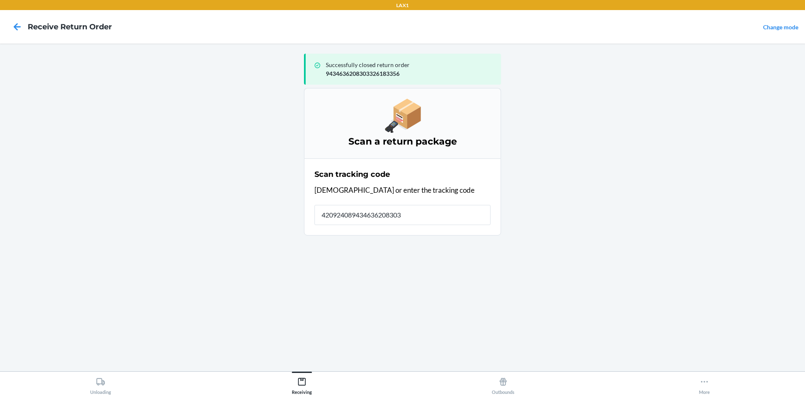
type input "4209240894346362083033"
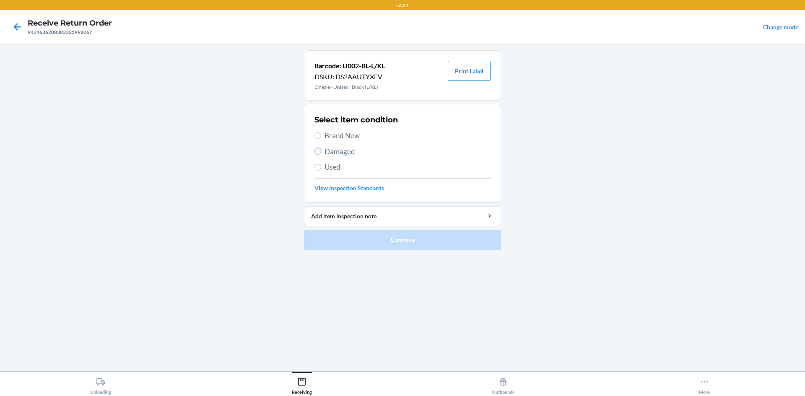
click at [317, 148] on input "Damaged" at bounding box center [317, 151] width 7 height 7
radio input "true"
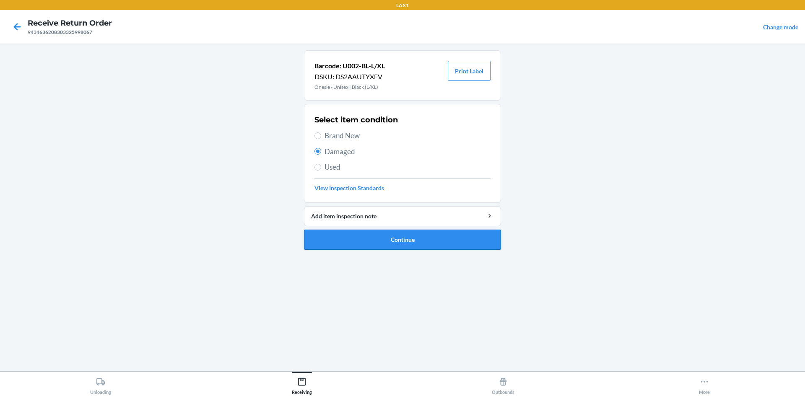
click at [376, 239] on button "Continue" at bounding box center [402, 240] width 197 height 20
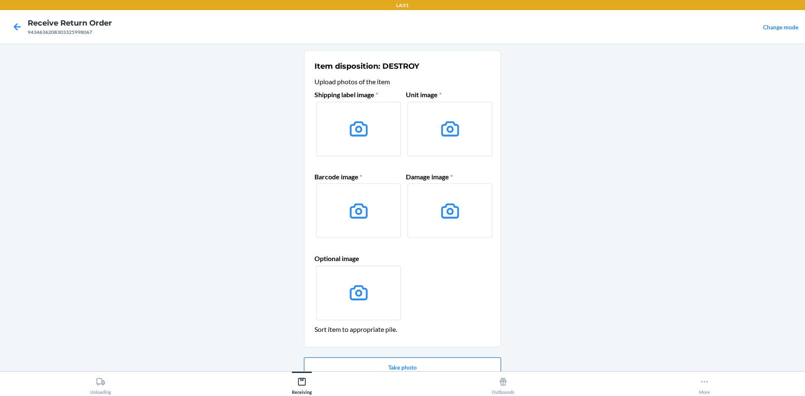
scroll to position [40, 0]
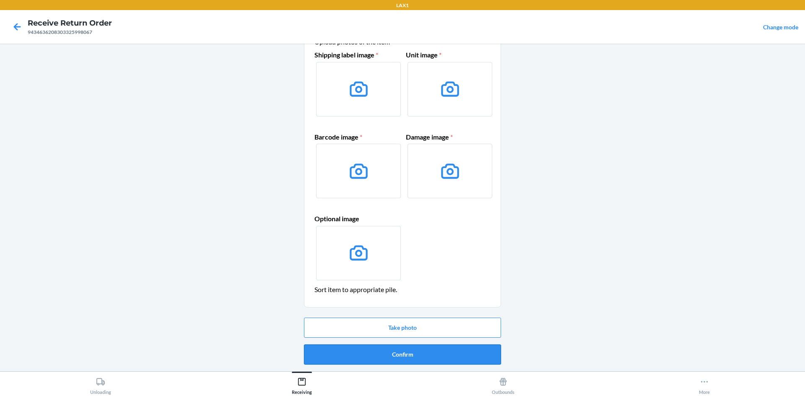
click at [451, 350] on button "Confirm" at bounding box center [402, 354] width 197 height 20
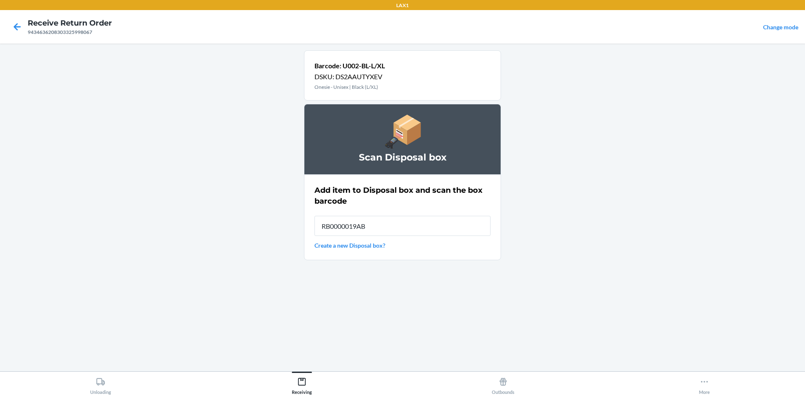
type input "RB0000019AB"
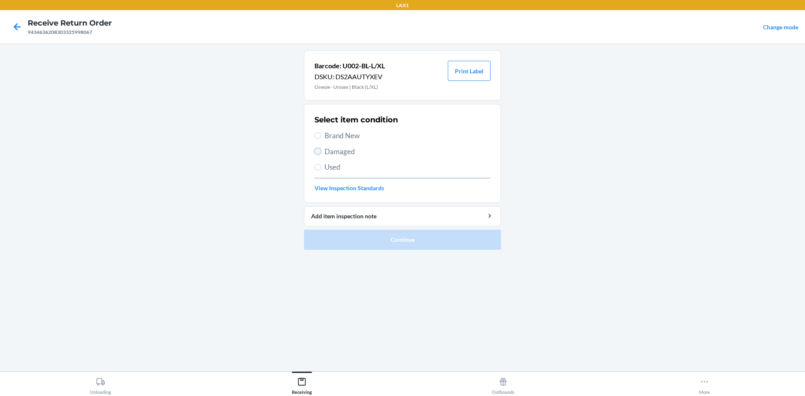
click at [316, 152] on input "Damaged" at bounding box center [317, 151] width 7 height 7
radio input "true"
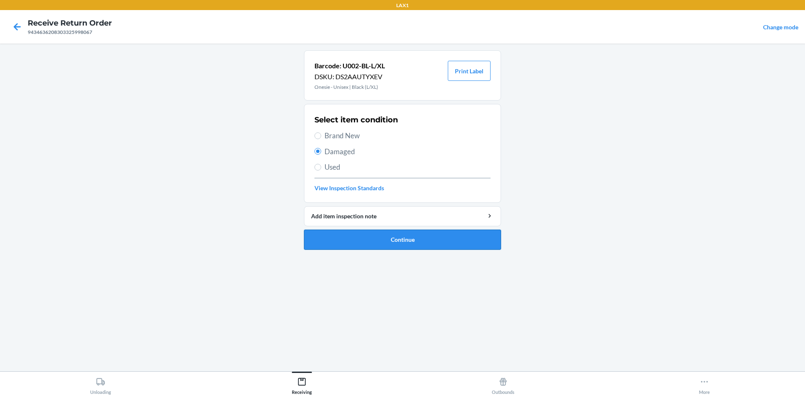
click at [334, 242] on button "Continue" at bounding box center [402, 240] width 197 height 20
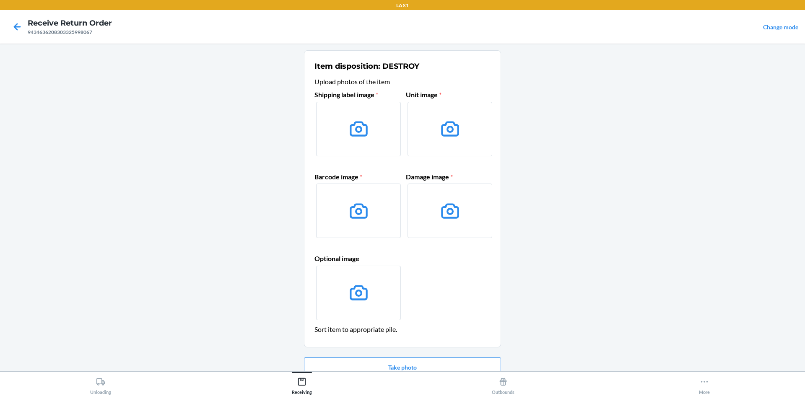
scroll to position [40, 0]
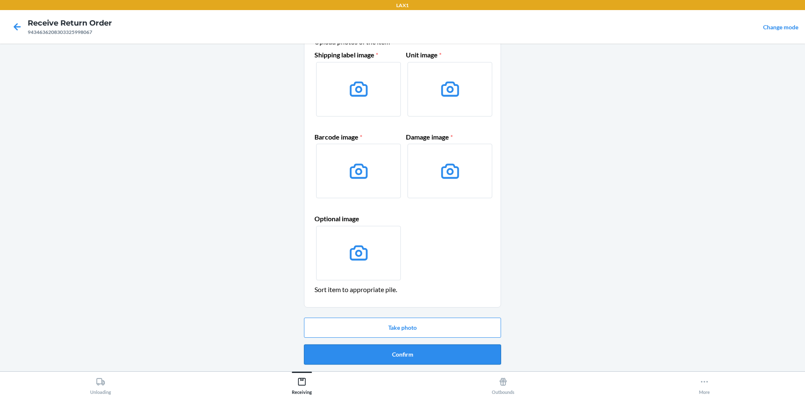
click at [423, 356] on button "Confirm" at bounding box center [402, 354] width 197 height 20
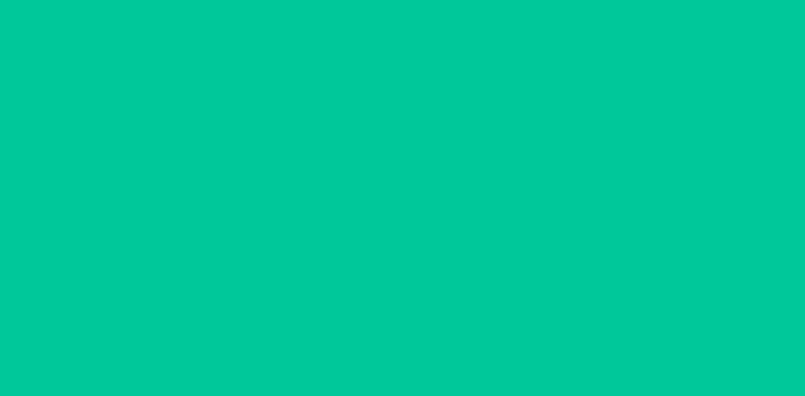
scroll to position [0, 0]
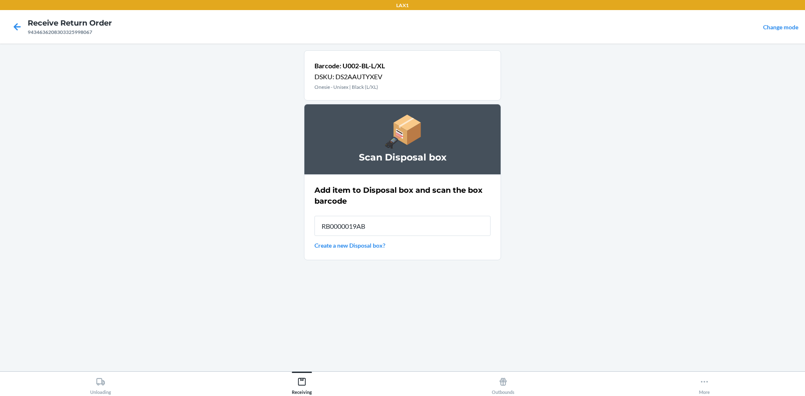
type input "RB0000019AB"
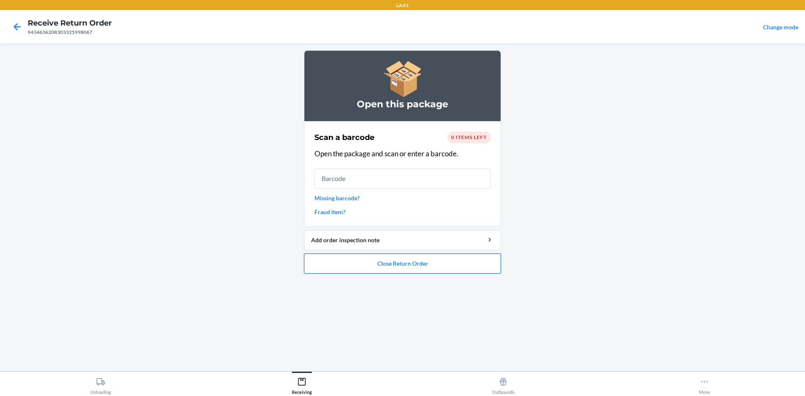
click at [485, 261] on button "Close Return Order" at bounding box center [402, 264] width 197 height 20
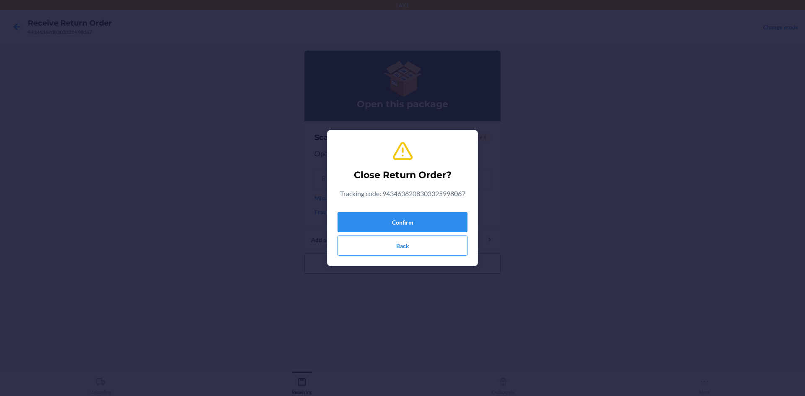
click at [468, 229] on section "Close Return Order? Tracking code: 9434636208303325998067 Confirm Back" at bounding box center [402, 198] width 151 height 136
click at [449, 218] on button "Confirm" at bounding box center [402, 222] width 130 height 20
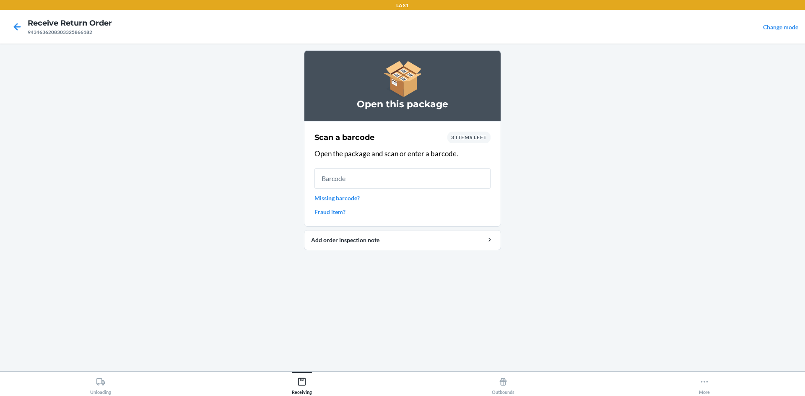
click at [475, 135] on span "3 items left" at bounding box center [469, 137] width 36 height 6
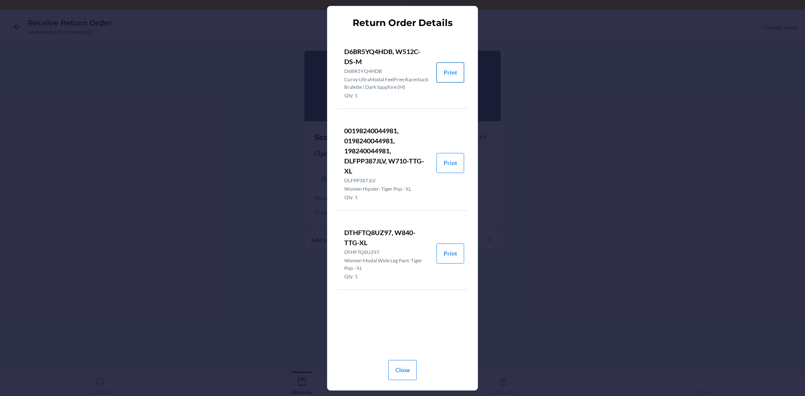
click at [443, 73] on button "Print" at bounding box center [450, 72] width 28 height 20
click at [449, 251] on button "Print" at bounding box center [450, 253] width 28 height 20
click at [396, 370] on button "Close" at bounding box center [402, 370] width 28 height 20
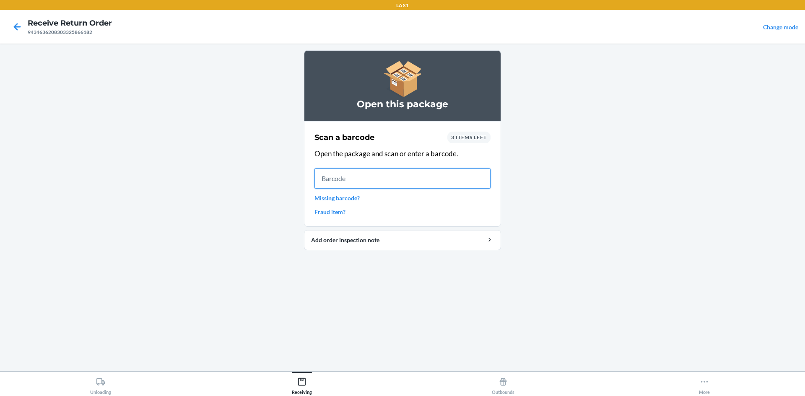
click at [323, 184] on input "text" at bounding box center [402, 178] width 176 height 20
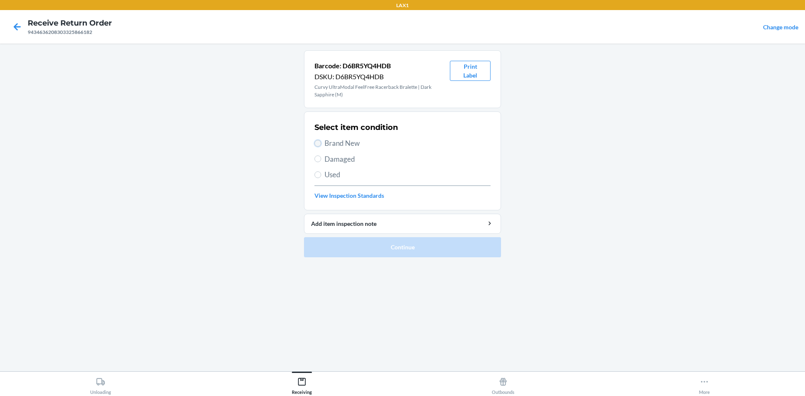
click at [316, 141] on input "Brand New" at bounding box center [317, 143] width 7 height 7
radio input "true"
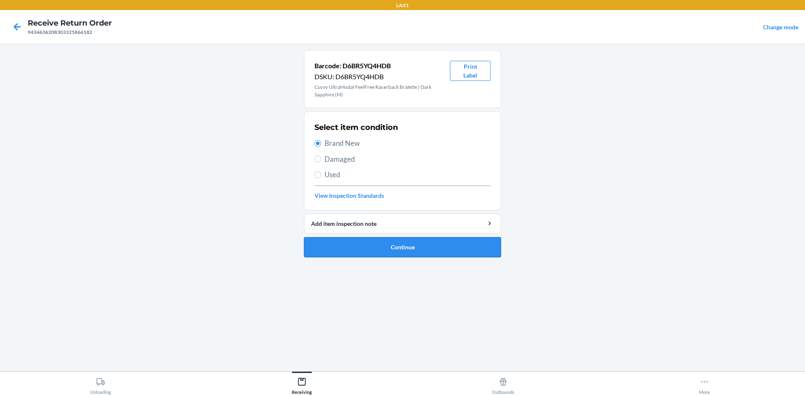
click at [352, 241] on button "Continue" at bounding box center [402, 247] width 197 height 20
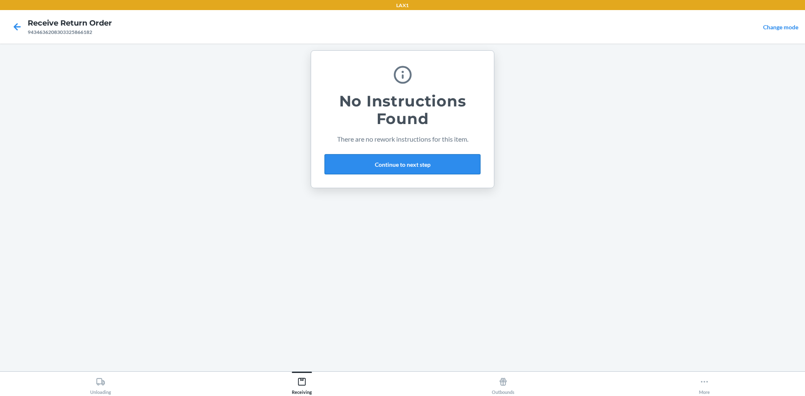
click at [420, 170] on button "Continue to next step" at bounding box center [402, 164] width 156 height 20
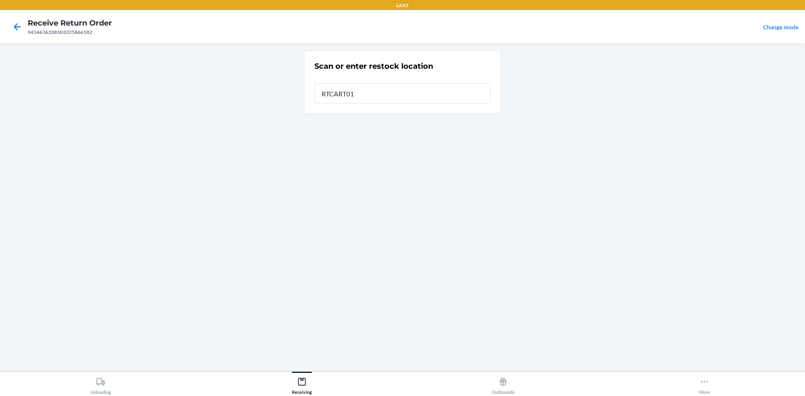
type input "RTCART011"
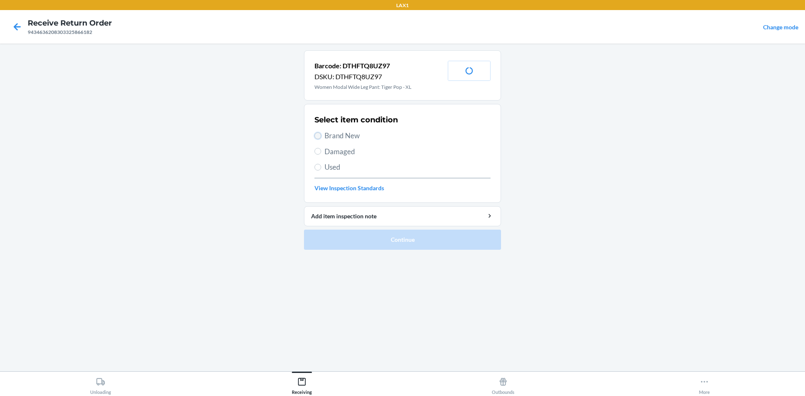
click at [318, 137] on input "Brand New" at bounding box center [317, 135] width 7 height 7
radio input "true"
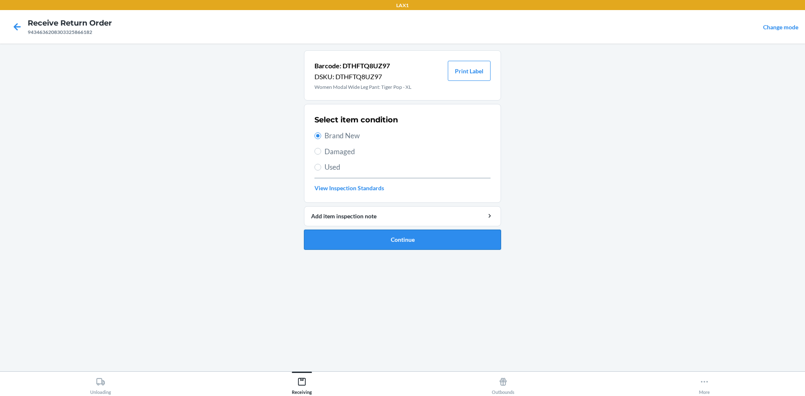
click at [375, 240] on button "Continue" at bounding box center [402, 240] width 197 height 20
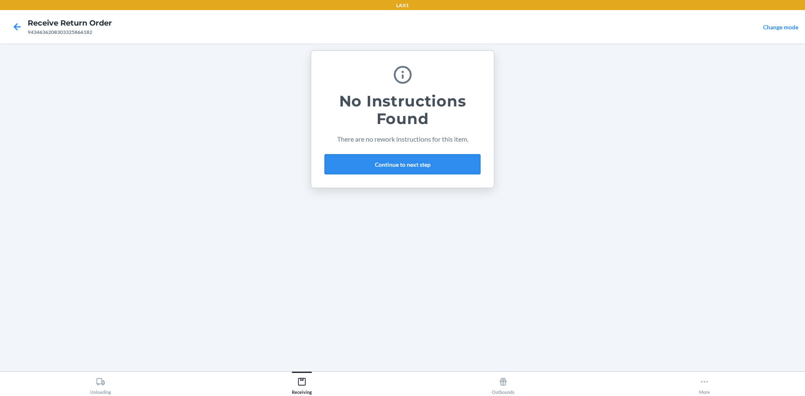
click at [409, 158] on button "Continue to next step" at bounding box center [402, 164] width 156 height 20
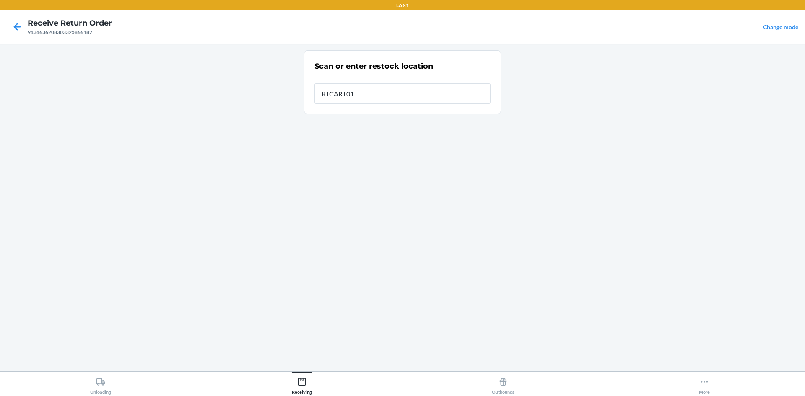
type input "RTCART011"
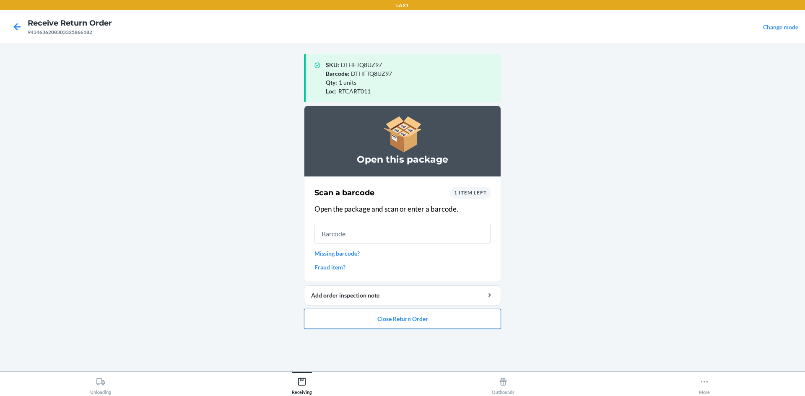
click at [451, 320] on button "Close Return Order" at bounding box center [402, 319] width 197 height 20
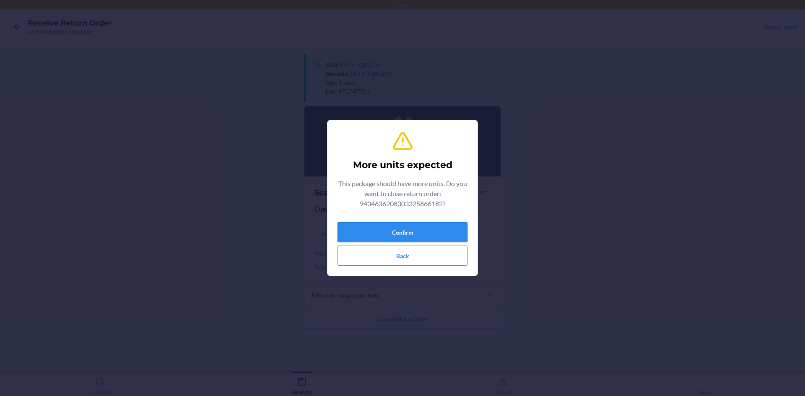
click at [430, 236] on button "Confirm" at bounding box center [402, 232] width 130 height 20
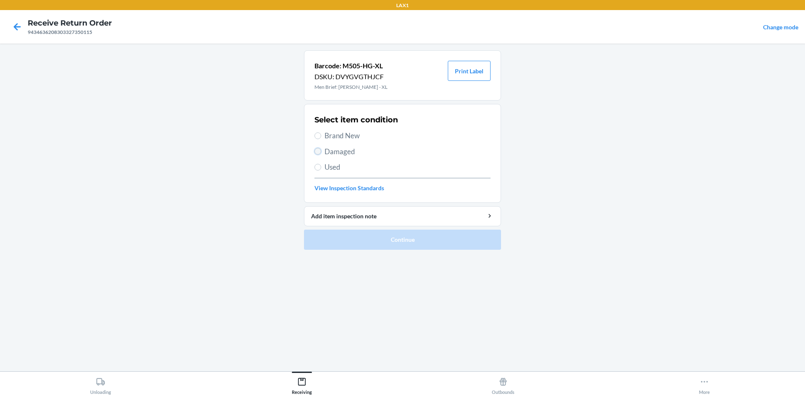
click at [319, 151] on input "Damaged" at bounding box center [317, 151] width 7 height 7
radio input "true"
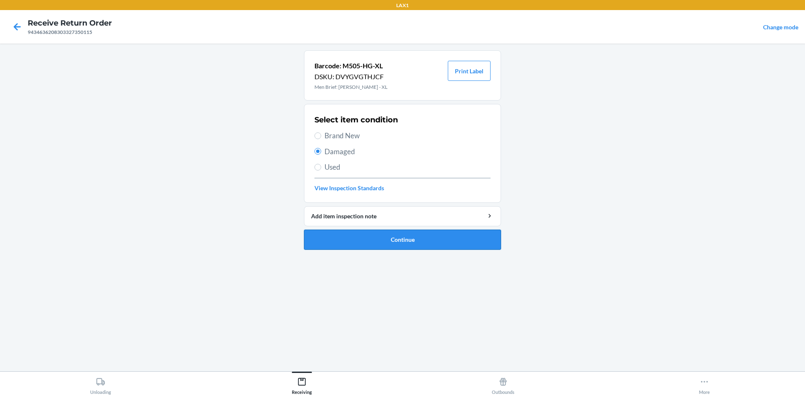
click at [346, 232] on button "Continue" at bounding box center [402, 240] width 197 height 20
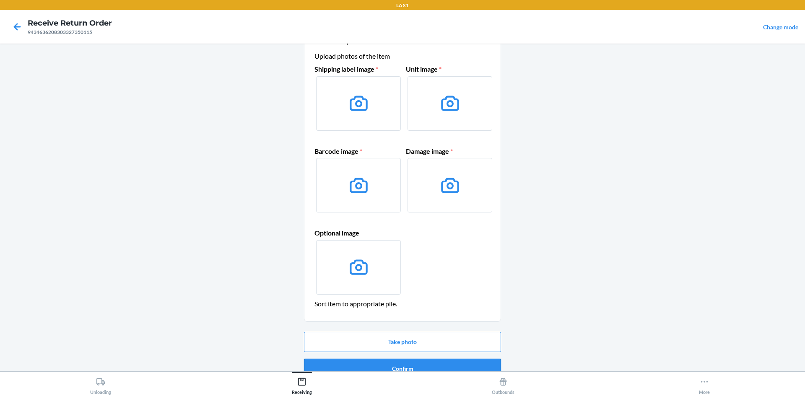
scroll to position [40, 0]
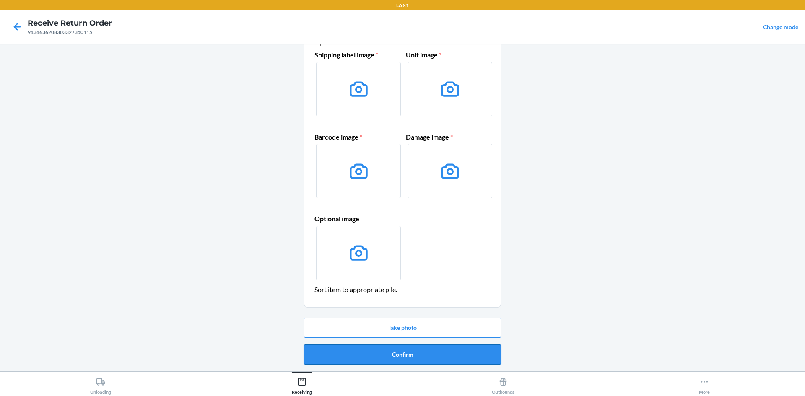
click at [420, 354] on button "Confirm" at bounding box center [402, 354] width 197 height 20
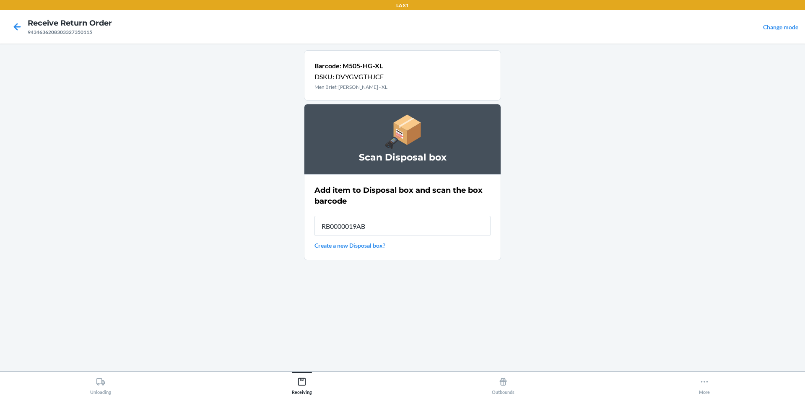
type input "RB0000019AB"
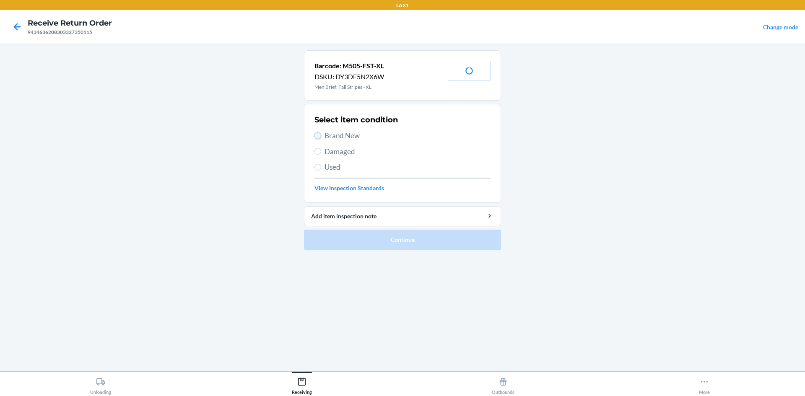
click at [316, 134] on input "Brand New" at bounding box center [317, 135] width 7 height 7
radio input "true"
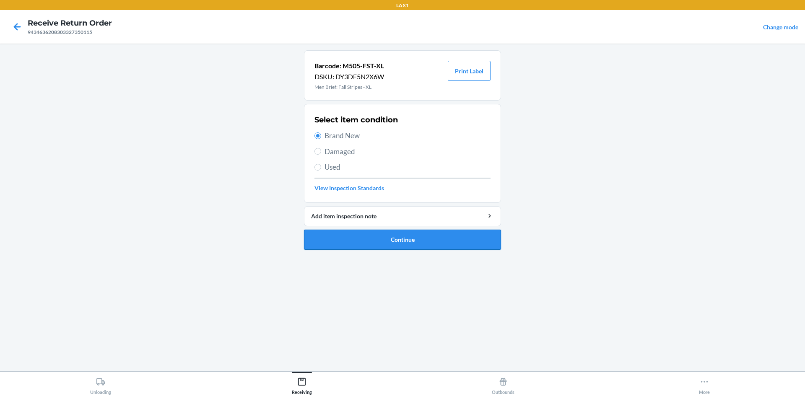
click at [353, 236] on button "Continue" at bounding box center [402, 240] width 197 height 20
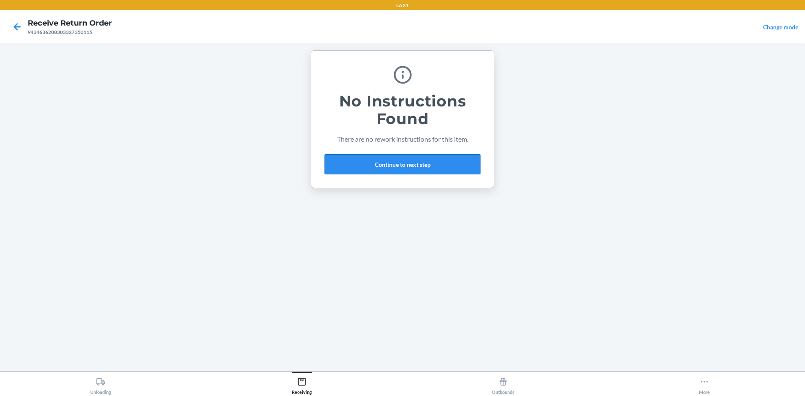
click at [389, 162] on button "Continue to next step" at bounding box center [402, 164] width 156 height 20
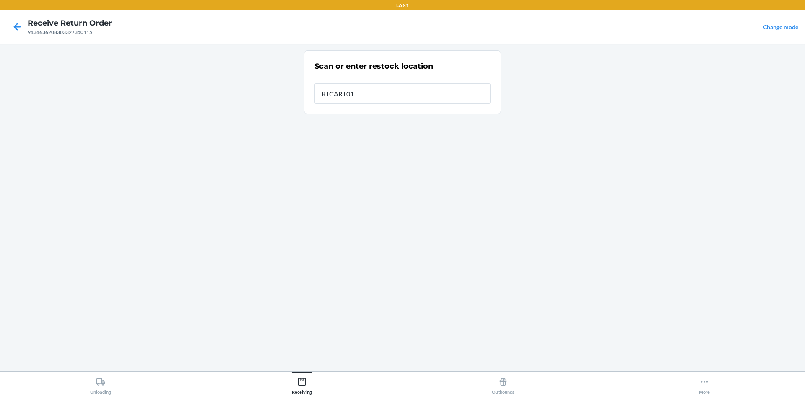
type input "RTCART011"
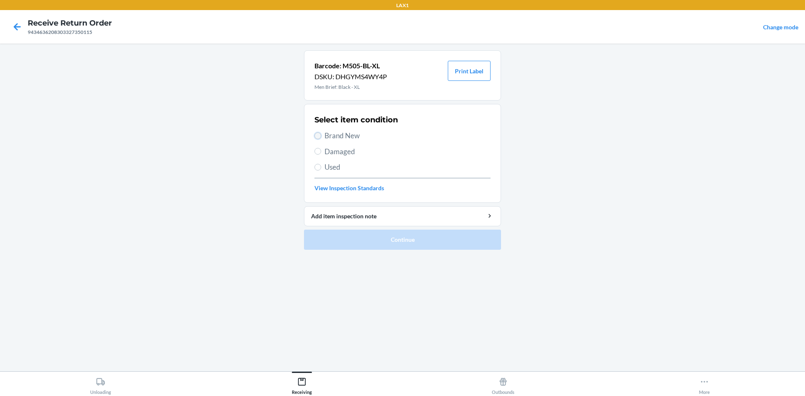
click at [317, 135] on input "Brand New" at bounding box center [317, 135] width 7 height 7
radio input "true"
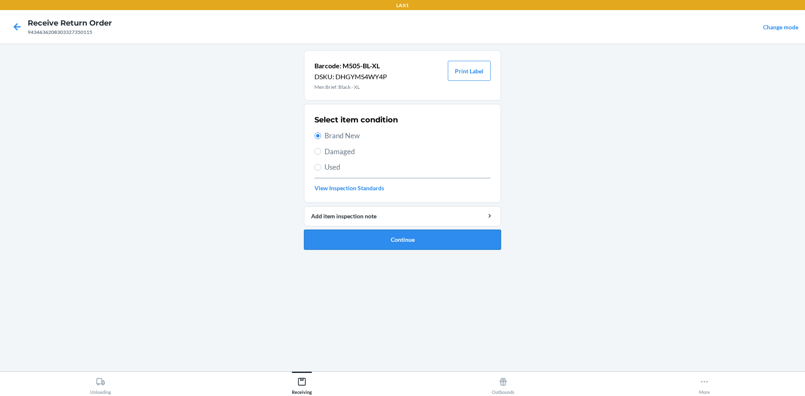
click at [361, 243] on button "Continue" at bounding box center [402, 240] width 197 height 20
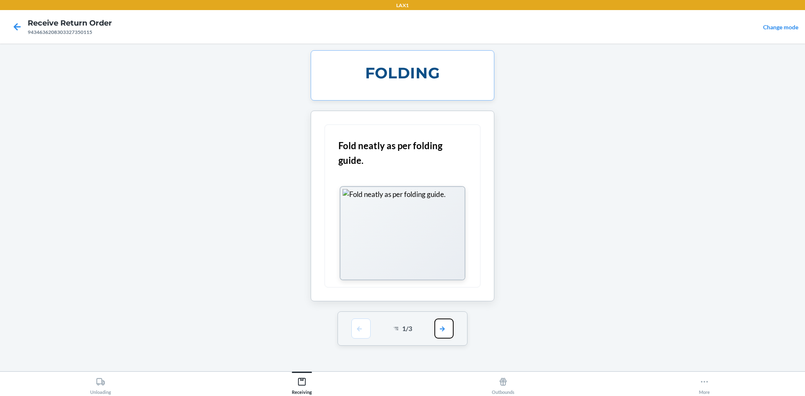
drag, startPoint x: 440, startPoint y: 324, endPoint x: 443, endPoint y: 314, distance: 10.6
click at [443, 320] on button "button" at bounding box center [443, 329] width 19 height 20
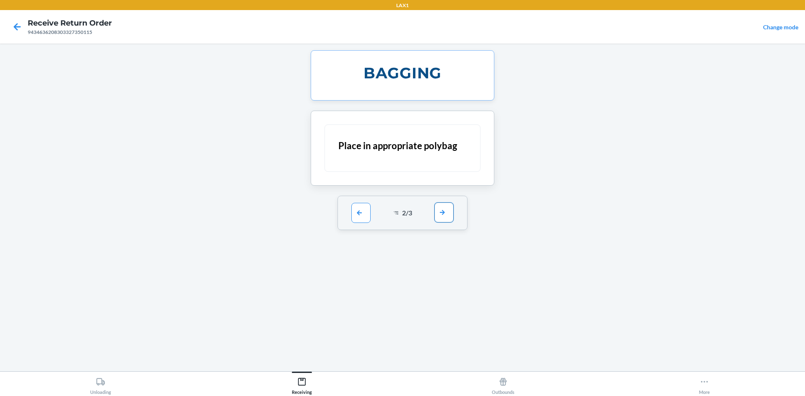
click at [446, 215] on button "button" at bounding box center [443, 212] width 19 height 20
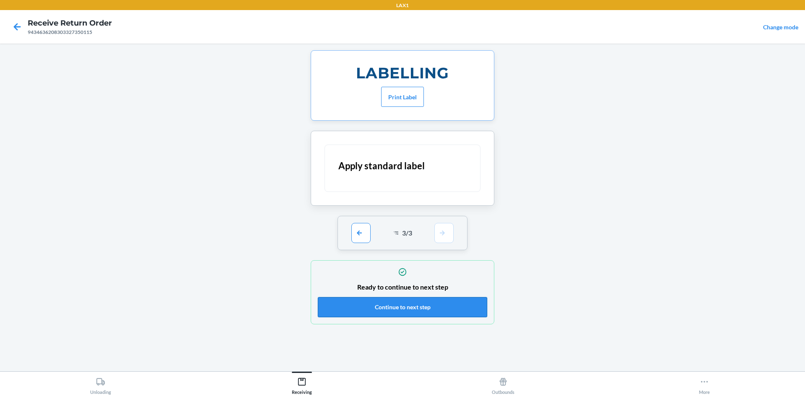
click at [443, 300] on button "Continue to next step" at bounding box center [402, 307] width 169 height 20
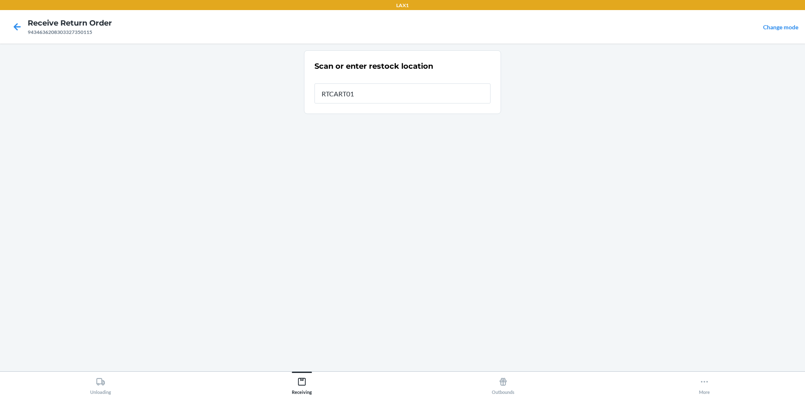
type input "RTCART011"
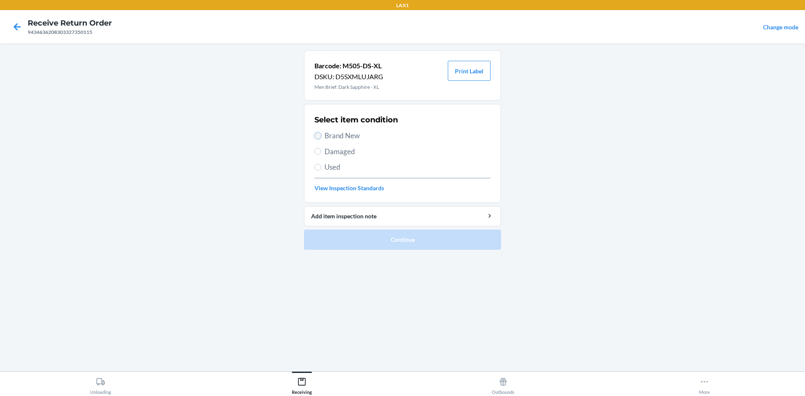
click at [317, 136] on input "Brand New" at bounding box center [317, 135] width 7 height 7
radio input "true"
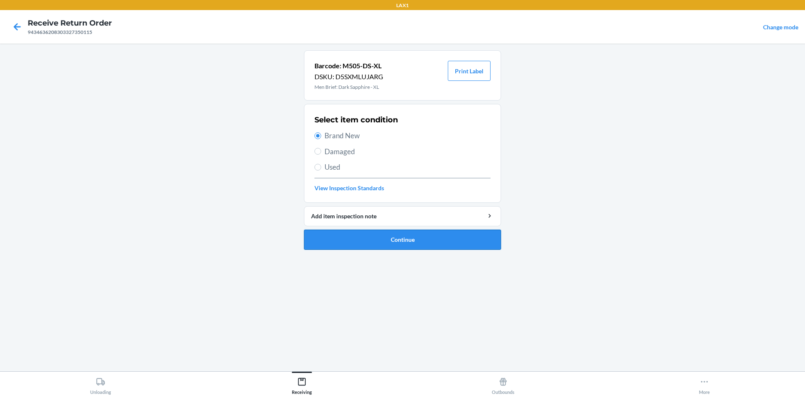
click at [366, 241] on button "Continue" at bounding box center [402, 240] width 197 height 20
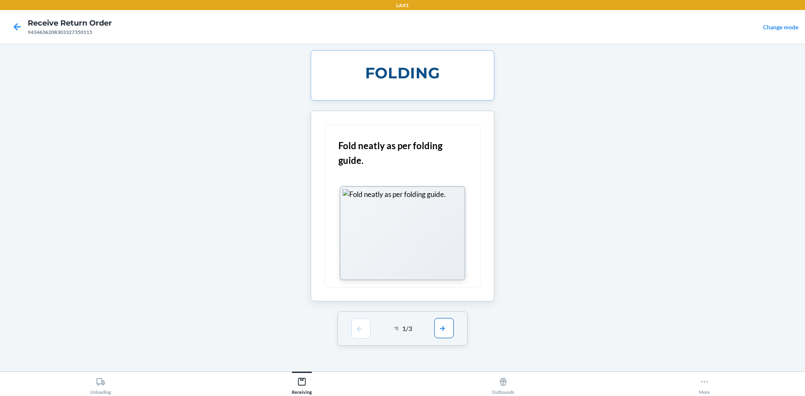
click at [452, 325] on button "button" at bounding box center [443, 328] width 19 height 20
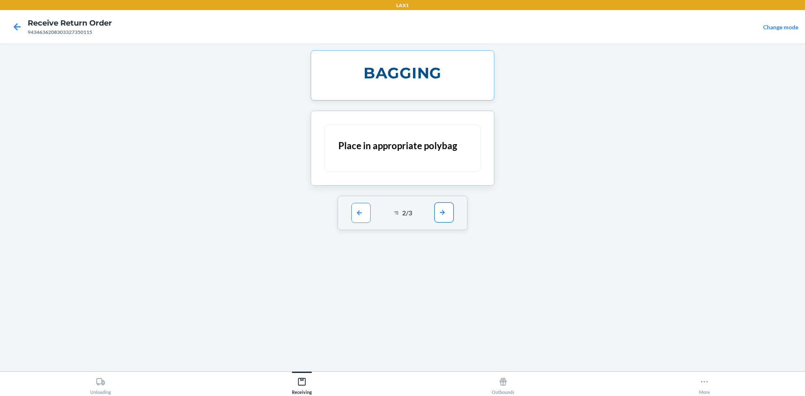
click at [450, 211] on button "button" at bounding box center [443, 212] width 19 height 20
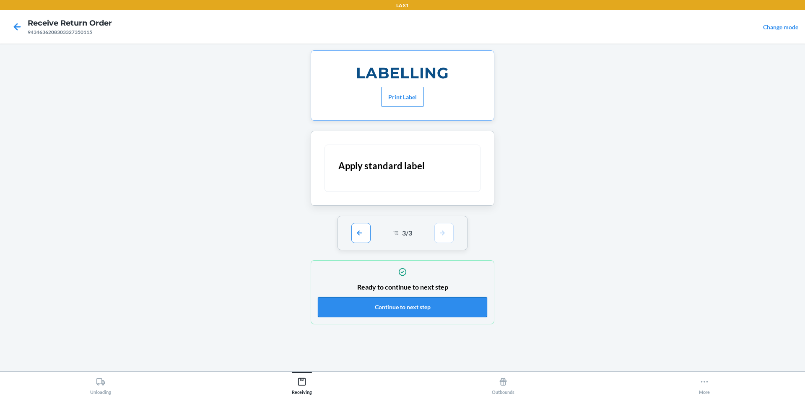
click at [442, 302] on button "Continue to next step" at bounding box center [402, 307] width 169 height 20
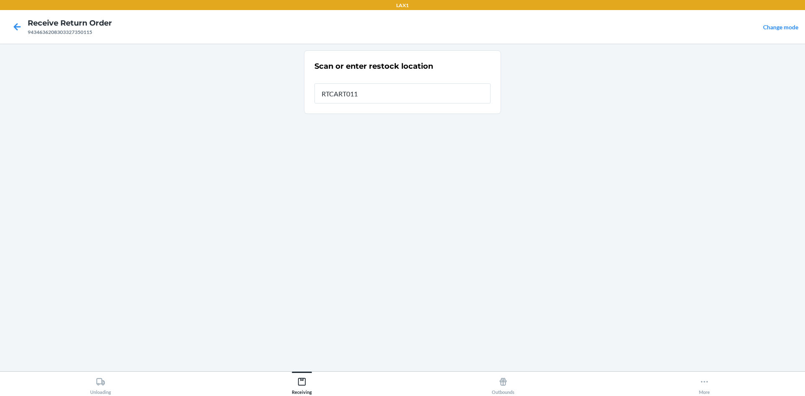
type input "RTCART011"
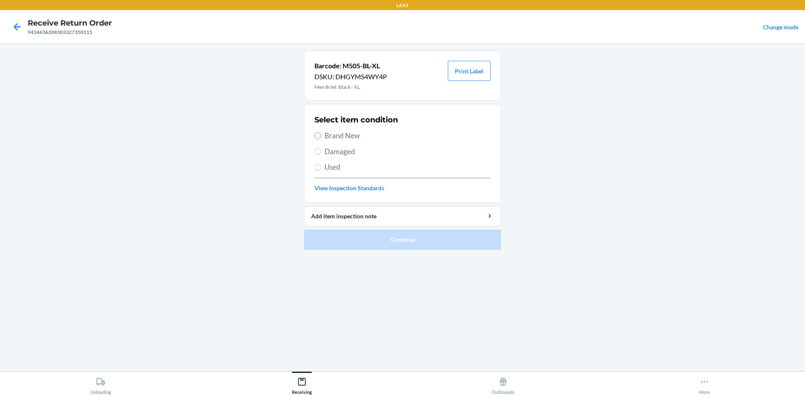
click at [316, 133] on input "Brand New" at bounding box center [317, 135] width 7 height 7
radio input "true"
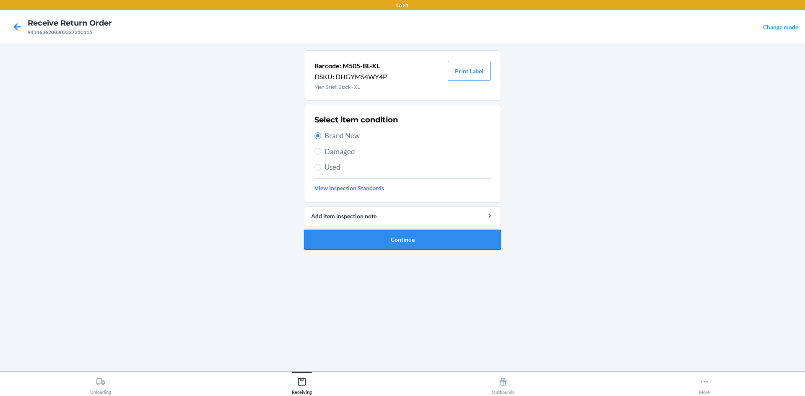
click at [357, 238] on button "Continue" at bounding box center [402, 240] width 197 height 20
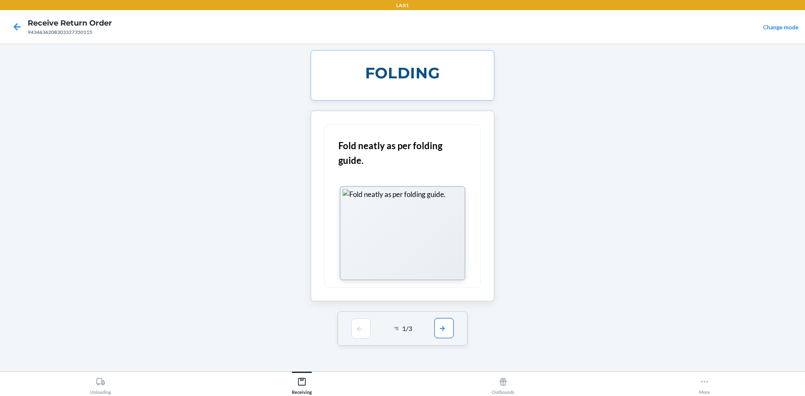
click at [446, 328] on button "button" at bounding box center [443, 328] width 19 height 20
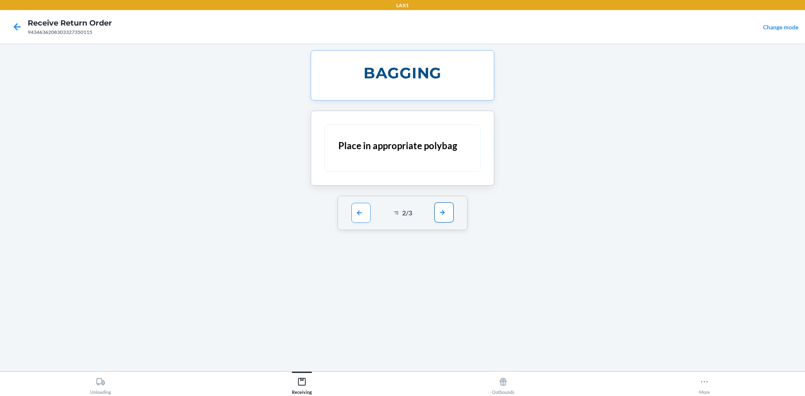
click at [445, 216] on button "button" at bounding box center [443, 212] width 19 height 20
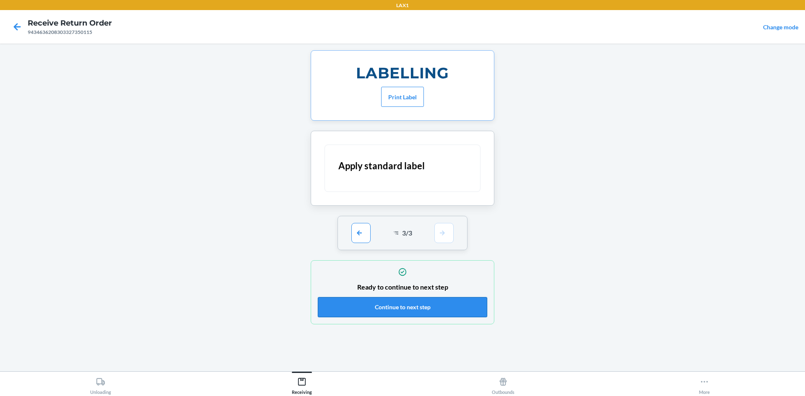
click at [436, 306] on button "Continue to next step" at bounding box center [402, 307] width 169 height 20
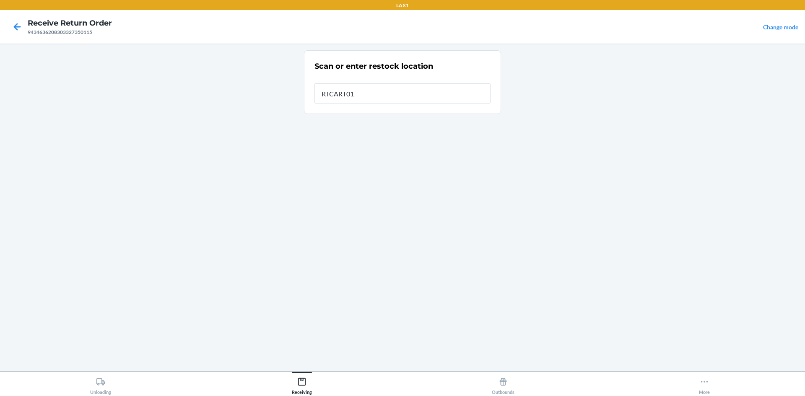
type input "RTCART011"
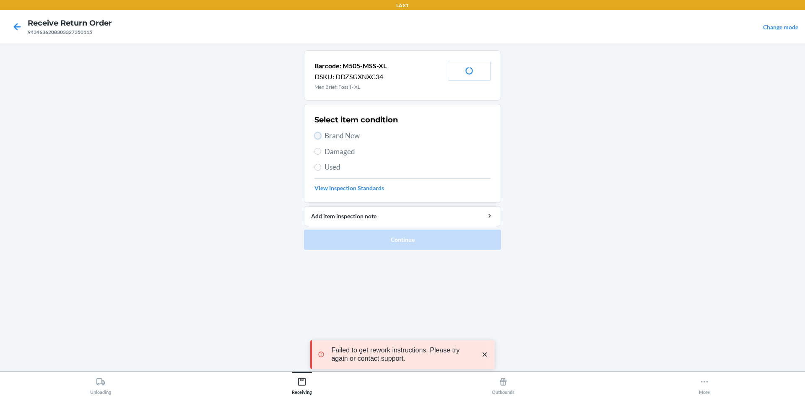
click at [317, 135] on input "Brand New" at bounding box center [317, 135] width 7 height 7
radio input "true"
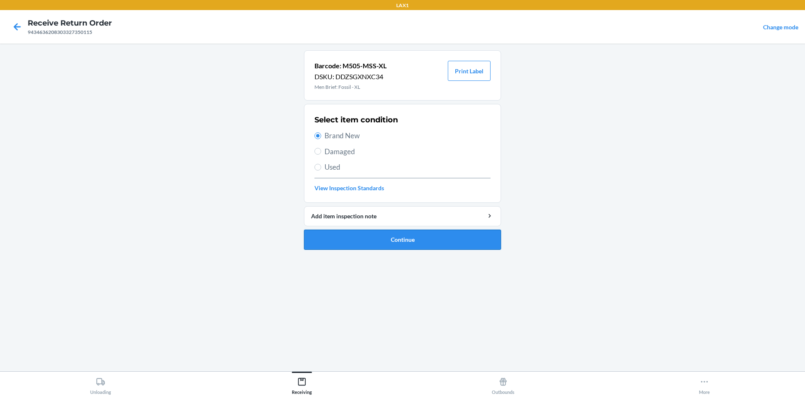
click at [350, 240] on button "Continue" at bounding box center [402, 240] width 197 height 20
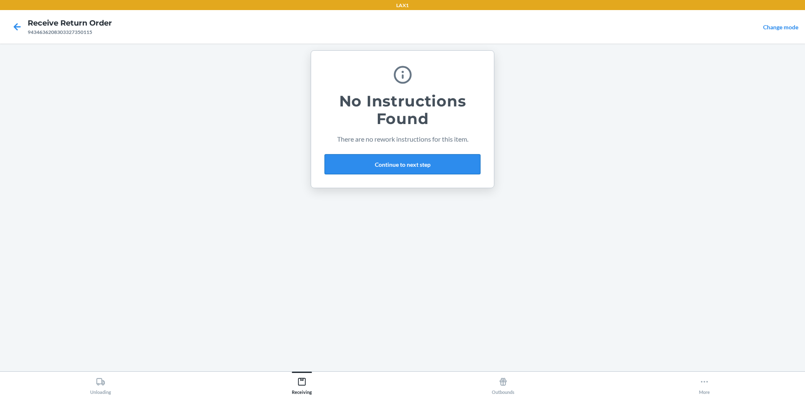
click at [371, 166] on button "Continue to next step" at bounding box center [402, 164] width 156 height 20
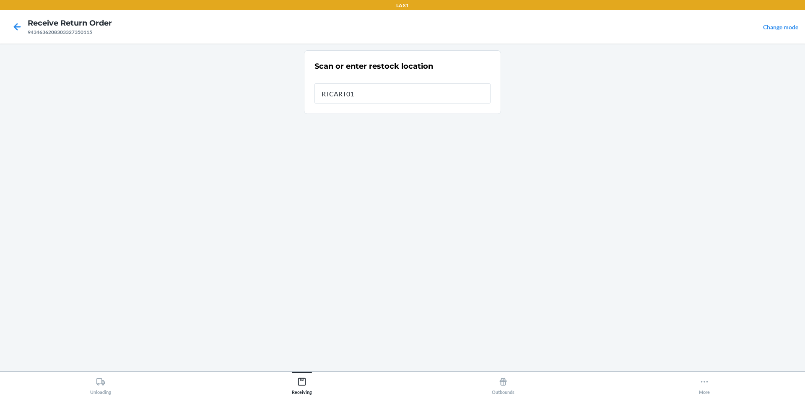
type input "RTCART011"
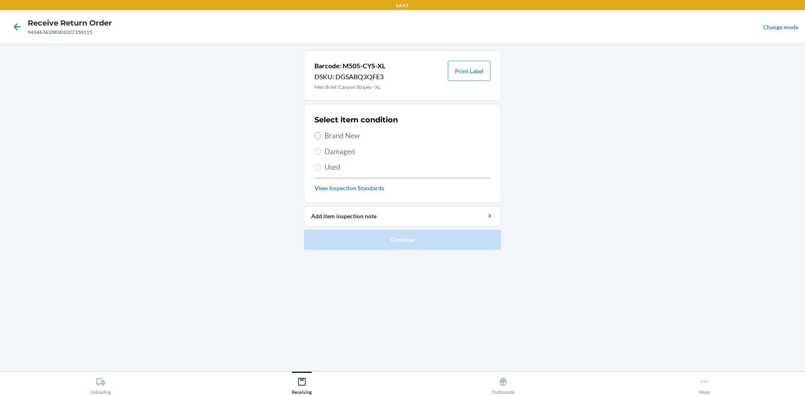
click at [320, 137] on input "Brand New" at bounding box center [317, 135] width 7 height 7
radio input "true"
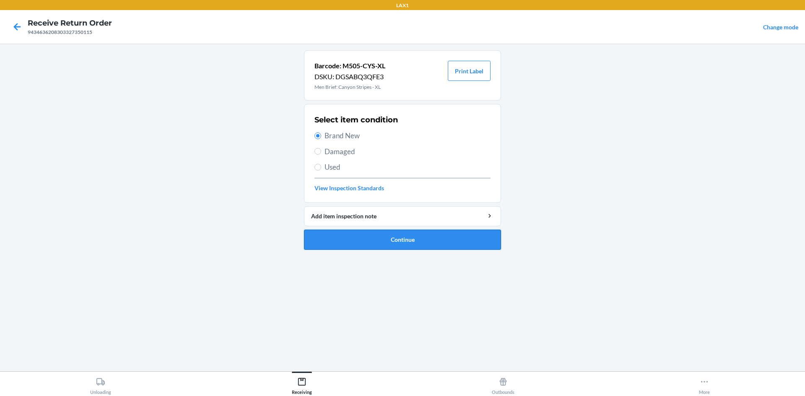
click at [366, 233] on button "Continue" at bounding box center [402, 240] width 197 height 20
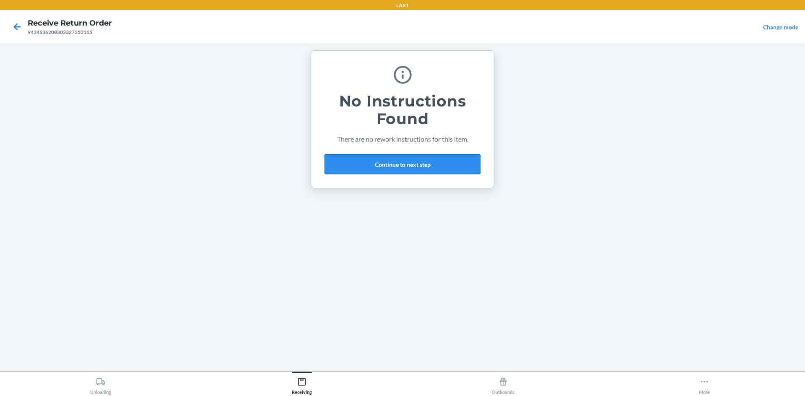
click at [408, 162] on button "Continue to next step" at bounding box center [402, 164] width 156 height 20
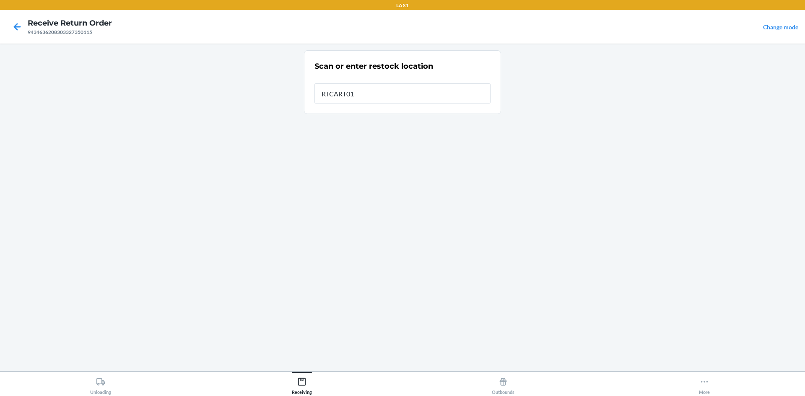
type input "RTCART011"
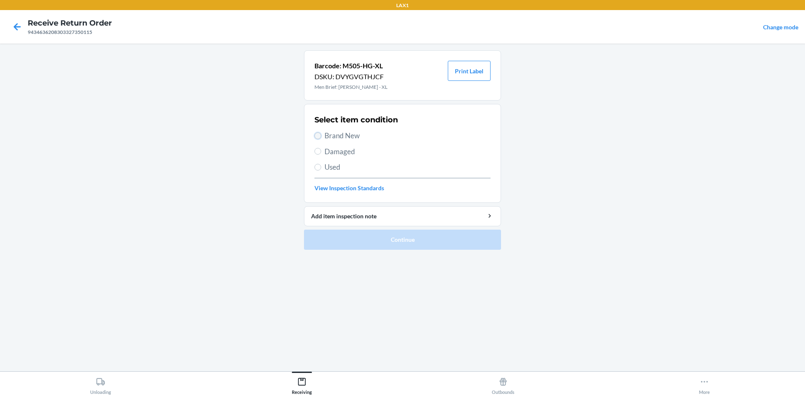
click at [318, 134] on input "Brand New" at bounding box center [317, 135] width 7 height 7
radio input "true"
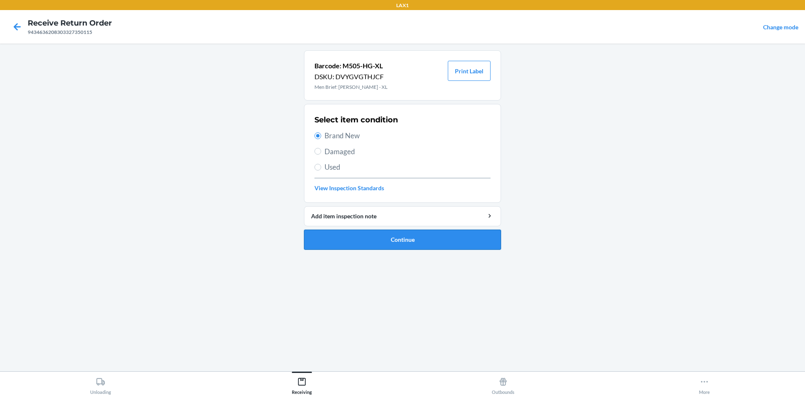
click at [334, 236] on button "Continue" at bounding box center [402, 240] width 197 height 20
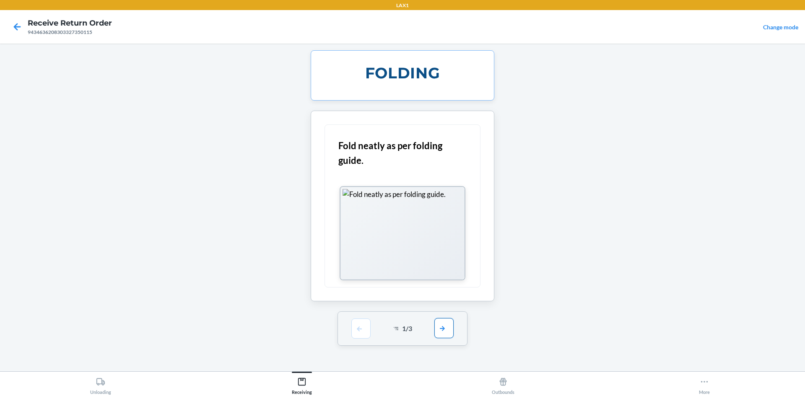
click at [439, 325] on button "button" at bounding box center [443, 328] width 19 height 20
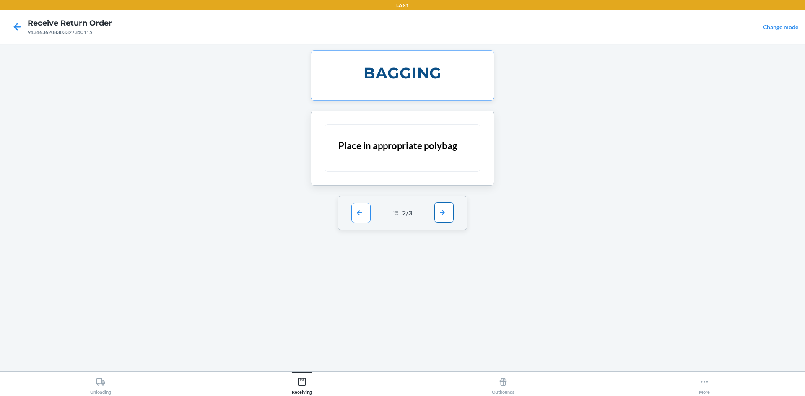
click at [444, 213] on button "button" at bounding box center [443, 212] width 19 height 20
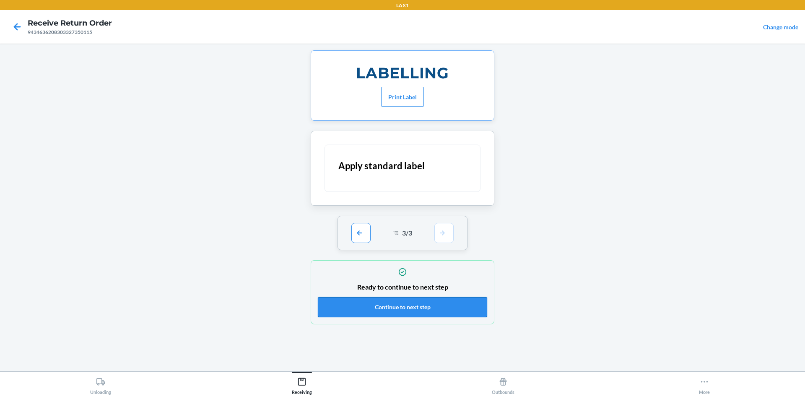
click at [442, 303] on button "Continue to next step" at bounding box center [402, 307] width 169 height 20
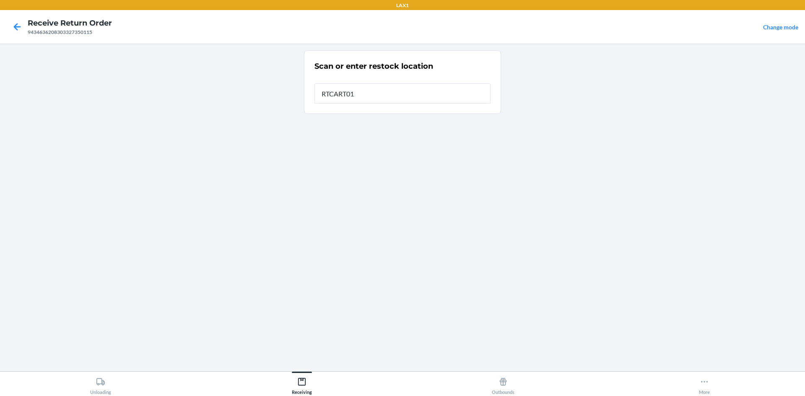
type input "RTCART011"
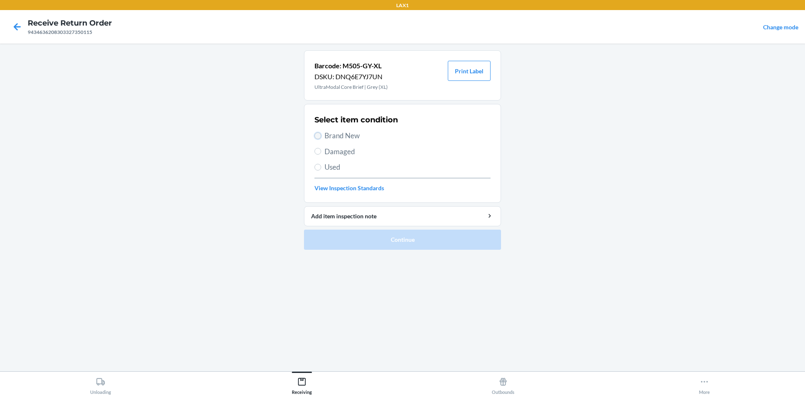
click at [317, 134] on input "Brand New" at bounding box center [317, 135] width 7 height 7
radio input "true"
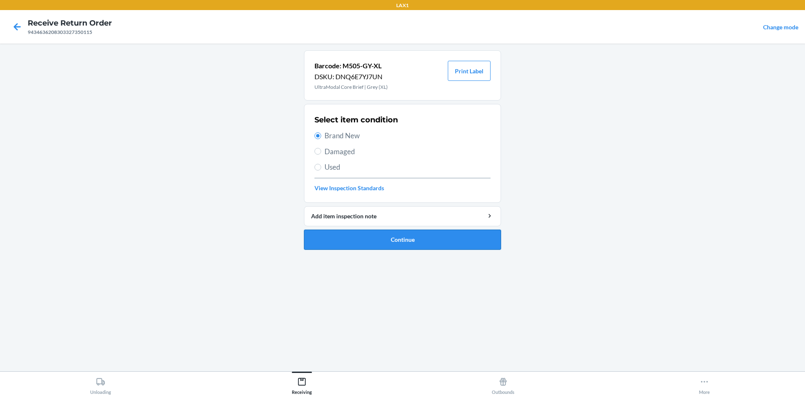
click at [355, 230] on button "Continue" at bounding box center [402, 240] width 197 height 20
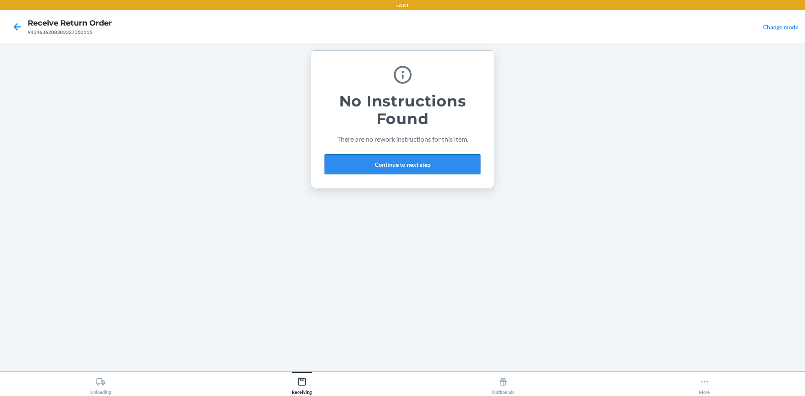
click at [423, 167] on button "Continue to next step" at bounding box center [402, 164] width 156 height 20
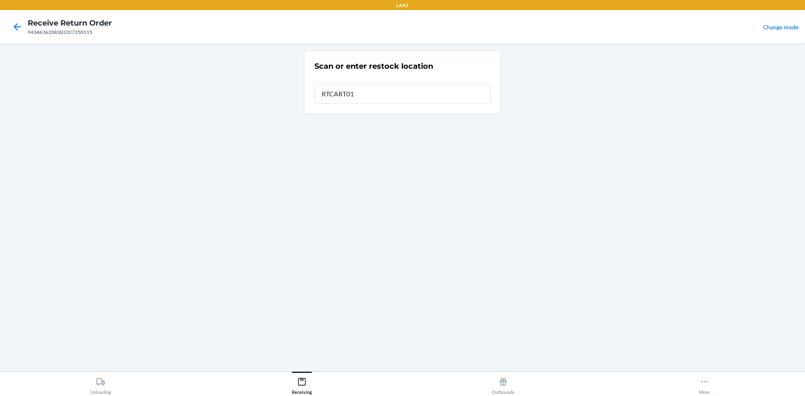
type input "RTCART011"
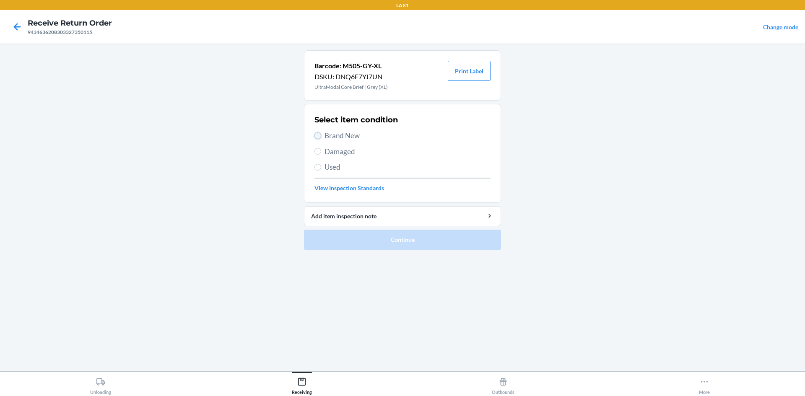
click at [314, 135] on input "Brand New" at bounding box center [317, 135] width 7 height 7
radio input "true"
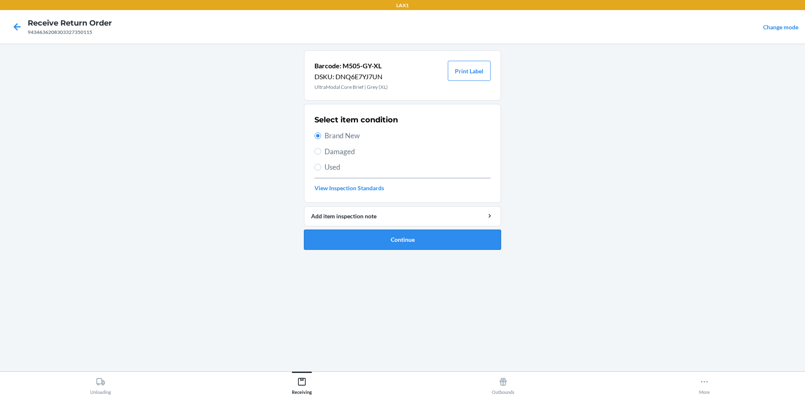
click at [346, 240] on button "Continue" at bounding box center [402, 240] width 197 height 20
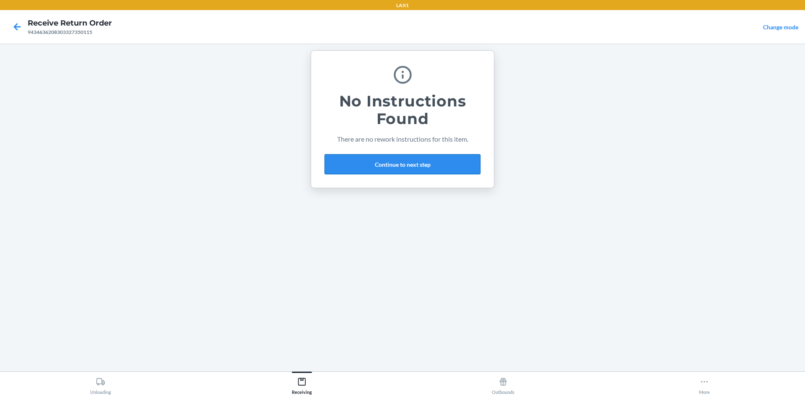
click at [439, 168] on button "Continue to next step" at bounding box center [402, 164] width 156 height 20
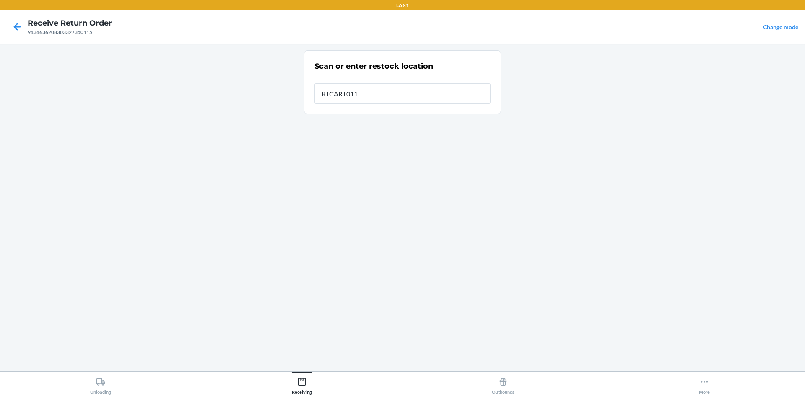
type input "RTCART011"
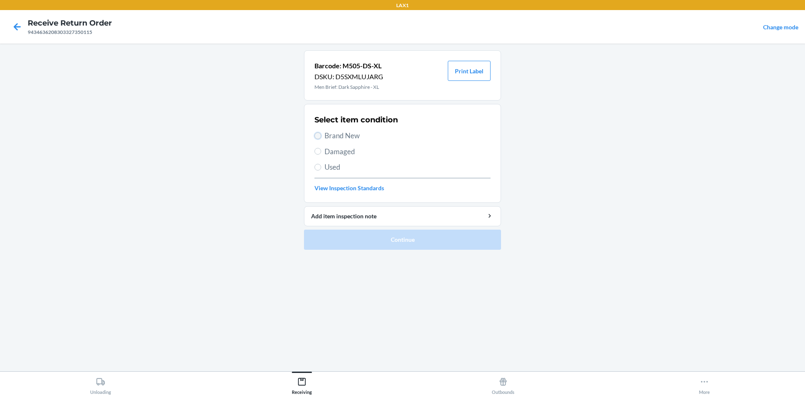
click at [316, 134] on input "Brand New" at bounding box center [317, 135] width 7 height 7
radio input "true"
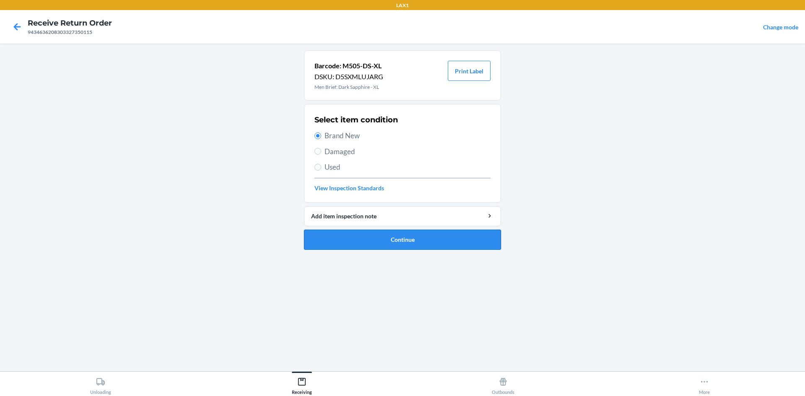
click at [386, 238] on button "Continue" at bounding box center [402, 240] width 197 height 20
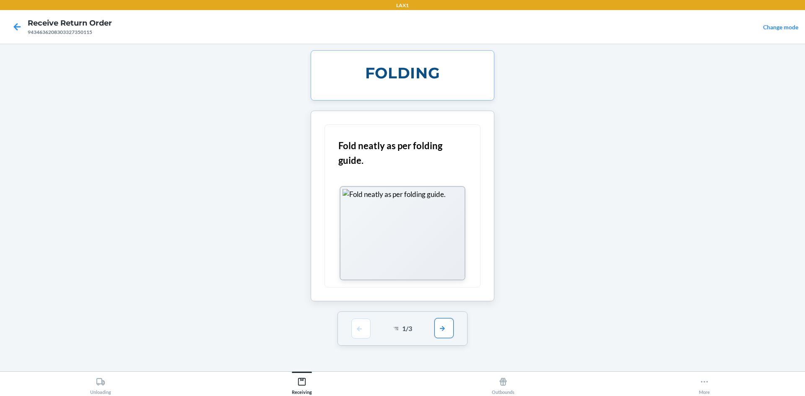
click at [443, 322] on button "button" at bounding box center [443, 328] width 19 height 20
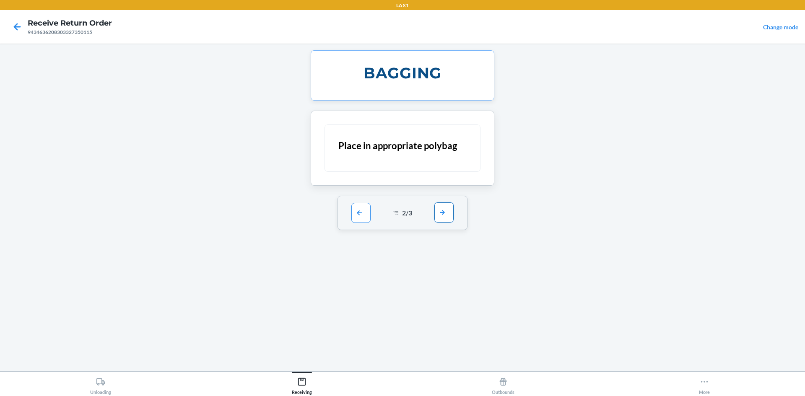
click at [440, 213] on button "button" at bounding box center [443, 212] width 19 height 20
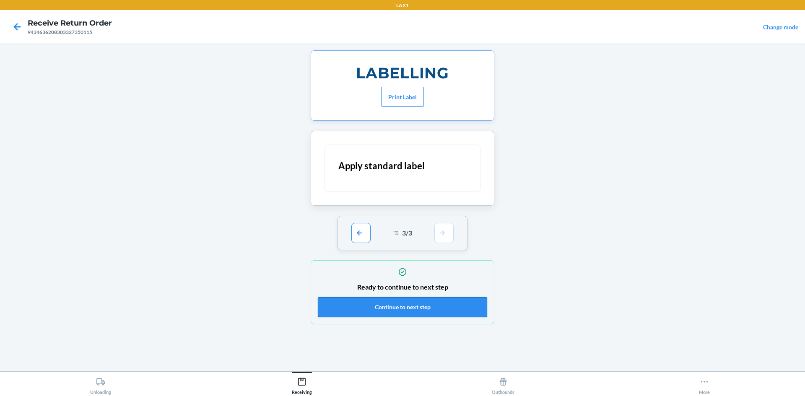
click at [435, 305] on button "Continue to next step" at bounding box center [402, 307] width 169 height 20
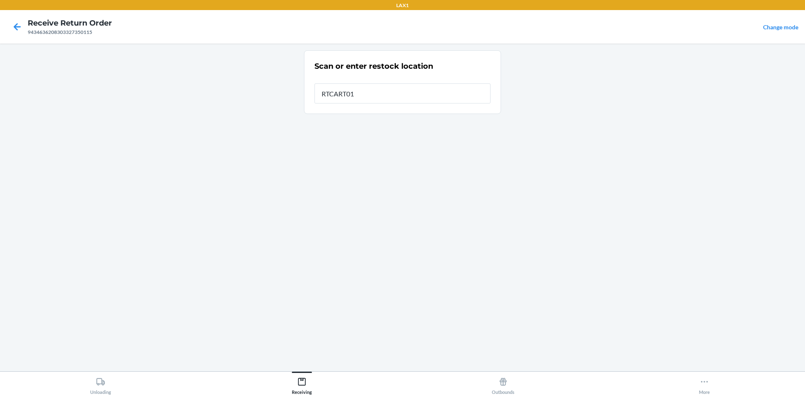
type input "RTCART011"
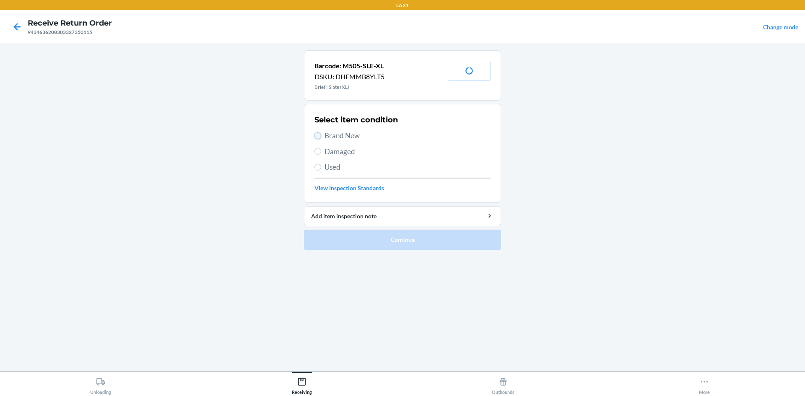
click at [316, 136] on input "Brand New" at bounding box center [317, 135] width 7 height 7
radio input "true"
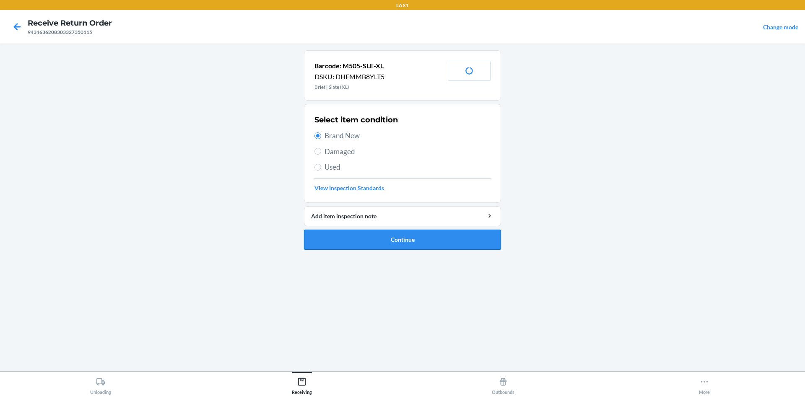
click at [343, 240] on button "Continue" at bounding box center [402, 240] width 197 height 20
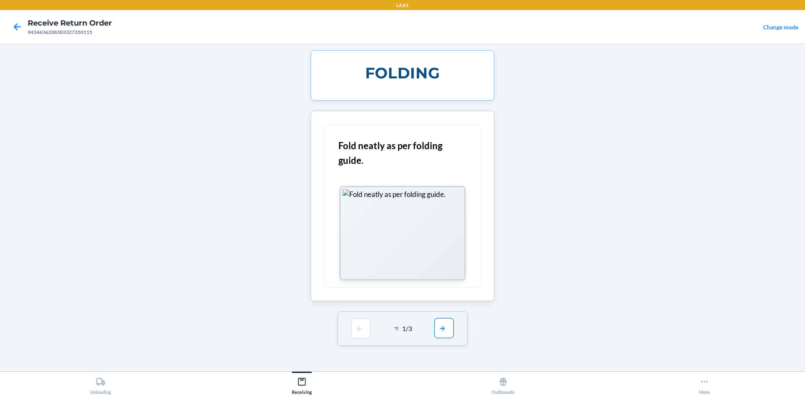
click at [451, 328] on button "button" at bounding box center [443, 328] width 19 height 20
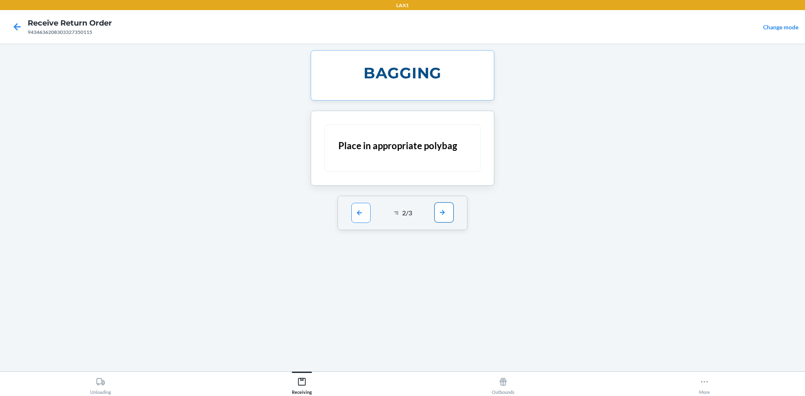
click at [451, 209] on button "button" at bounding box center [443, 212] width 19 height 20
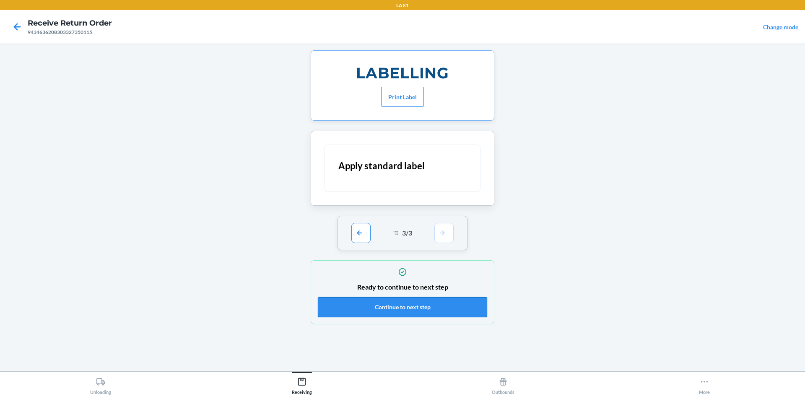
click at [451, 297] on button "Continue to next step" at bounding box center [402, 307] width 169 height 20
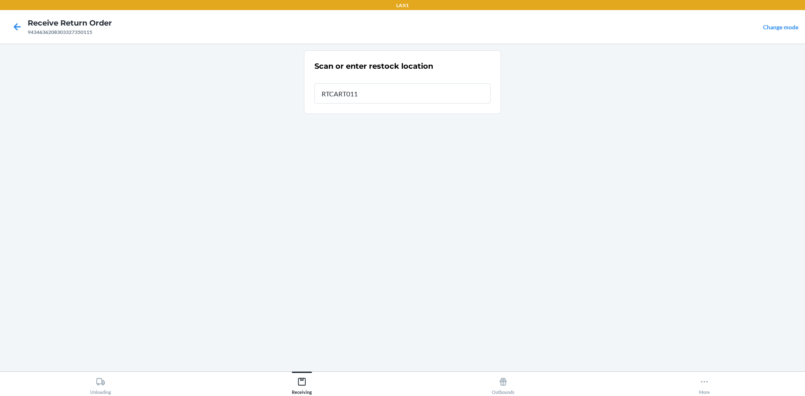
type input "RTCART011"
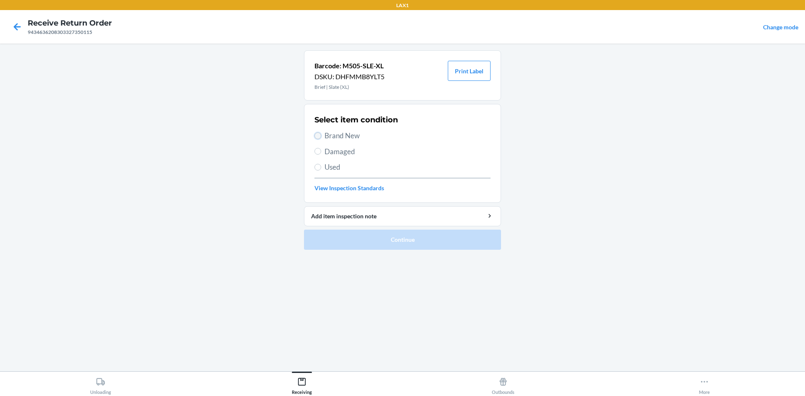
click at [316, 138] on input "Brand New" at bounding box center [317, 135] width 7 height 7
radio input "true"
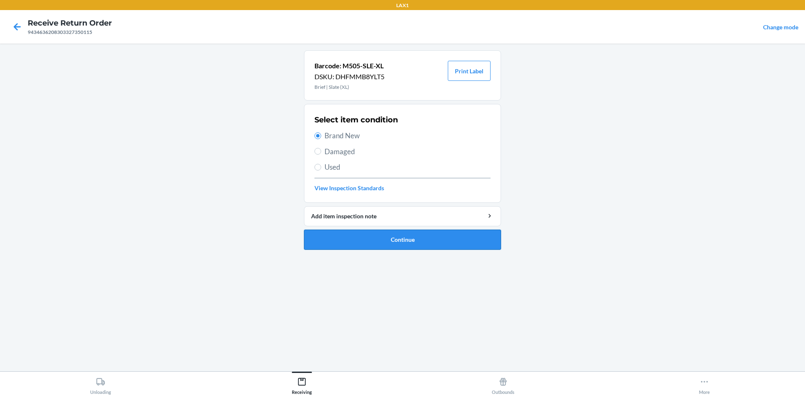
click at [397, 233] on button "Continue" at bounding box center [402, 240] width 197 height 20
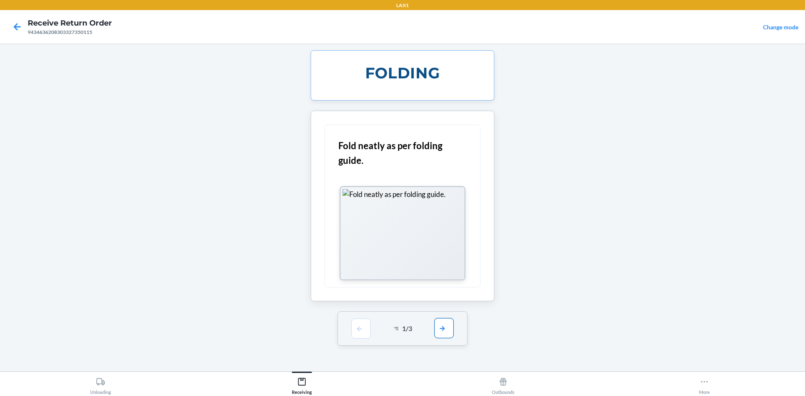
click at [440, 326] on button "button" at bounding box center [443, 328] width 19 height 20
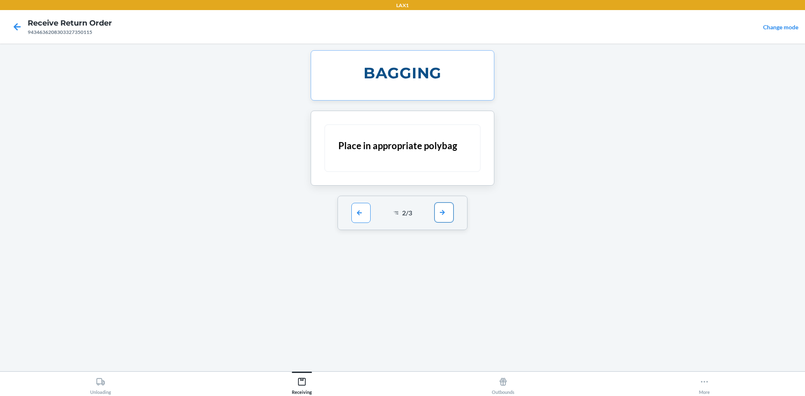
click at [446, 222] on button "button" at bounding box center [443, 212] width 19 height 20
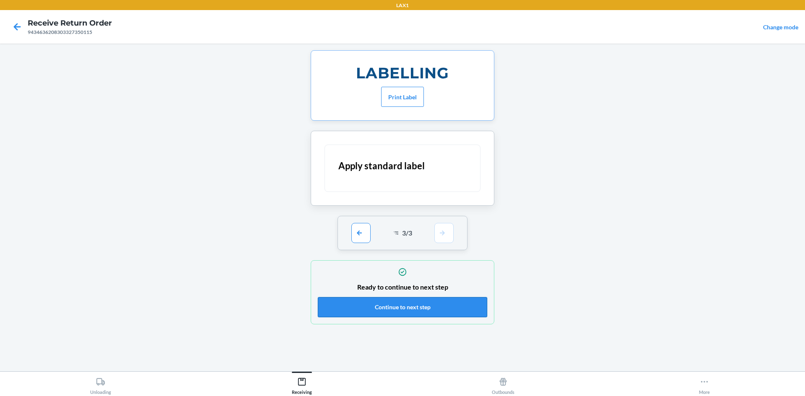
click at [440, 300] on button "Continue to next step" at bounding box center [402, 307] width 169 height 20
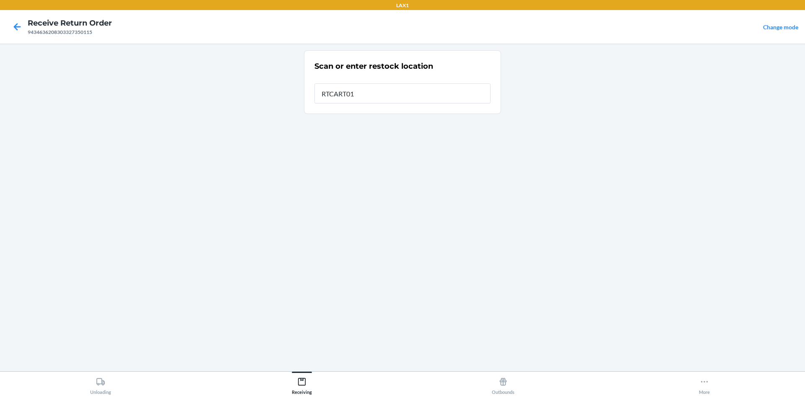
type input "RTCART011"
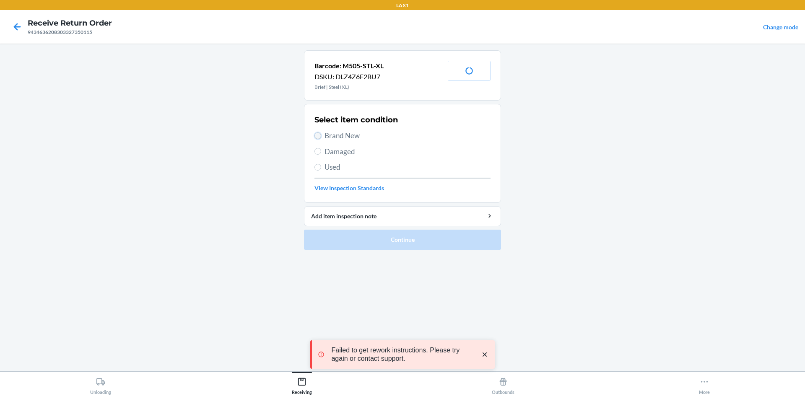
click at [319, 134] on input "Brand New" at bounding box center [317, 135] width 7 height 7
radio input "true"
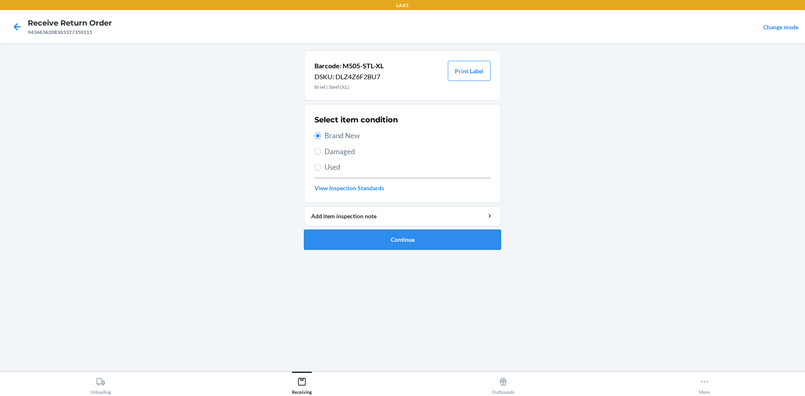
click at [371, 234] on button "Continue" at bounding box center [402, 240] width 197 height 20
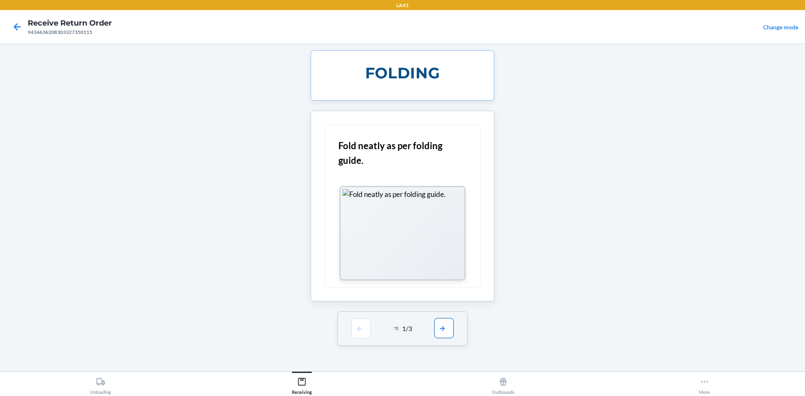
click at [445, 329] on button "button" at bounding box center [443, 328] width 19 height 20
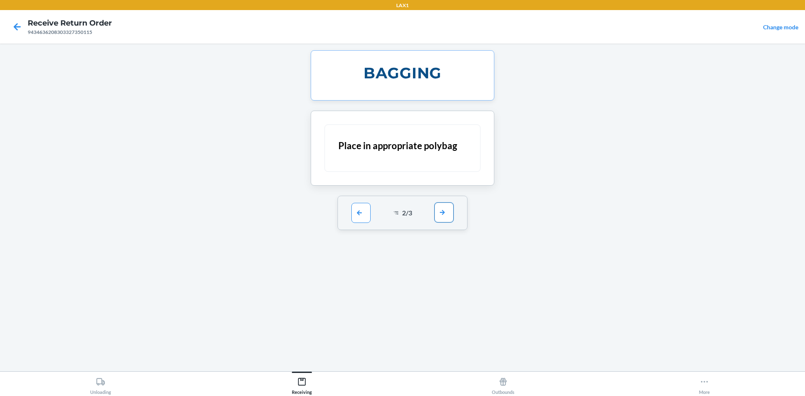
click at [447, 214] on button "button" at bounding box center [443, 212] width 19 height 20
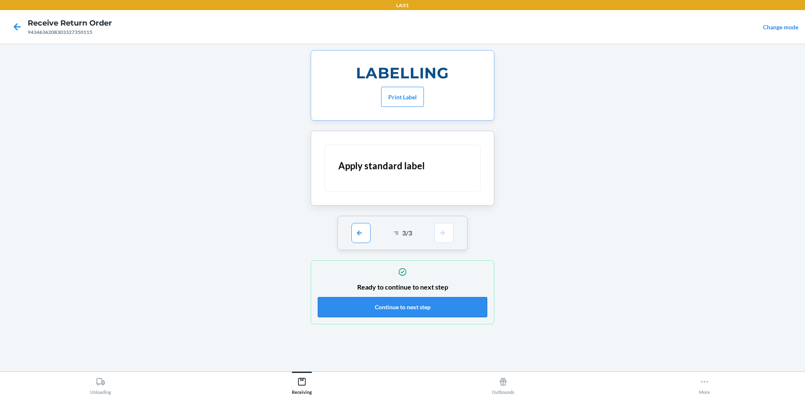
click at [450, 303] on button "Continue to next step" at bounding box center [402, 307] width 169 height 20
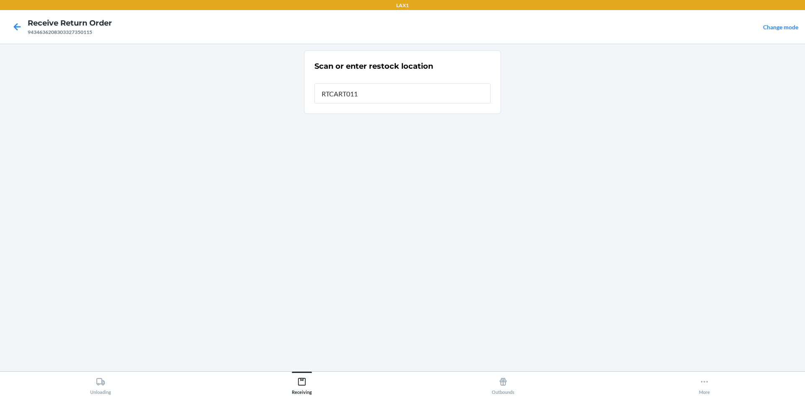
type input "RTCART011"
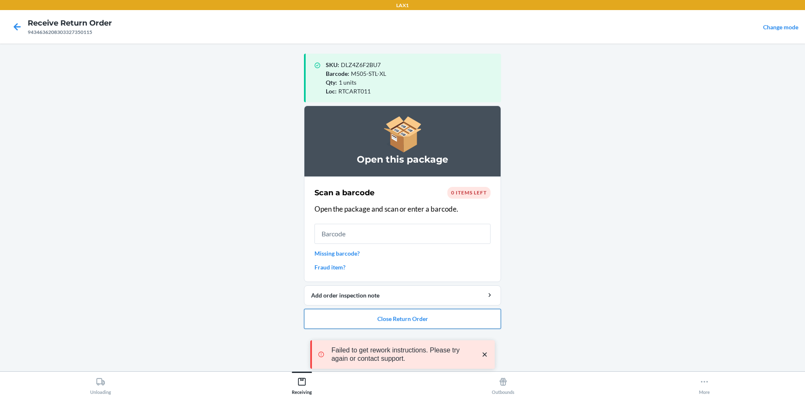
click at [442, 313] on button "Close Return Order" at bounding box center [402, 319] width 197 height 20
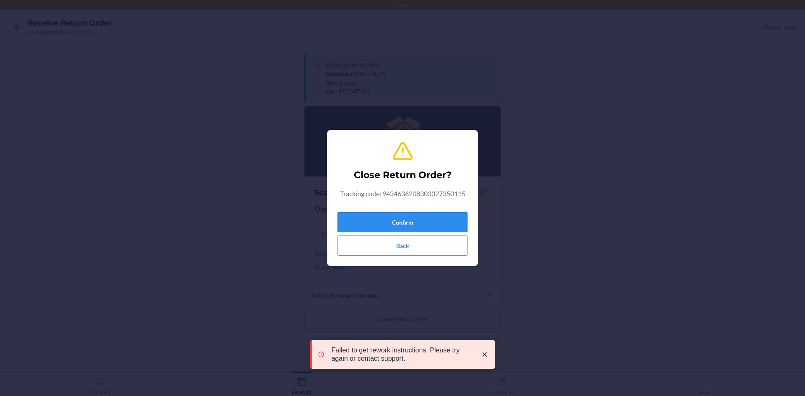
click at [436, 228] on button "Confirm" at bounding box center [402, 222] width 130 height 20
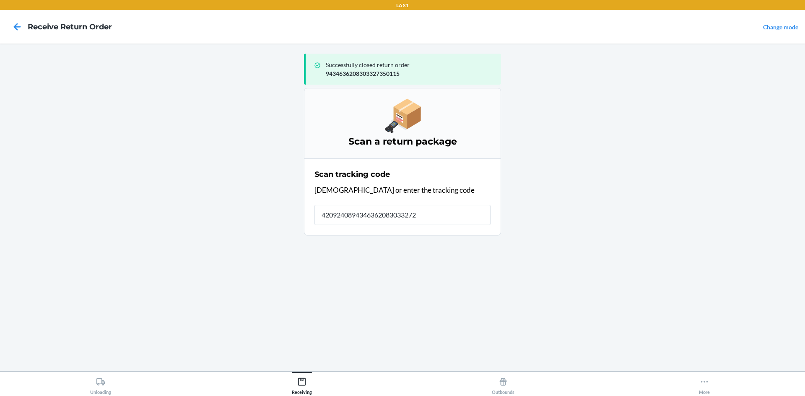
type input "42092408943463620830332720"
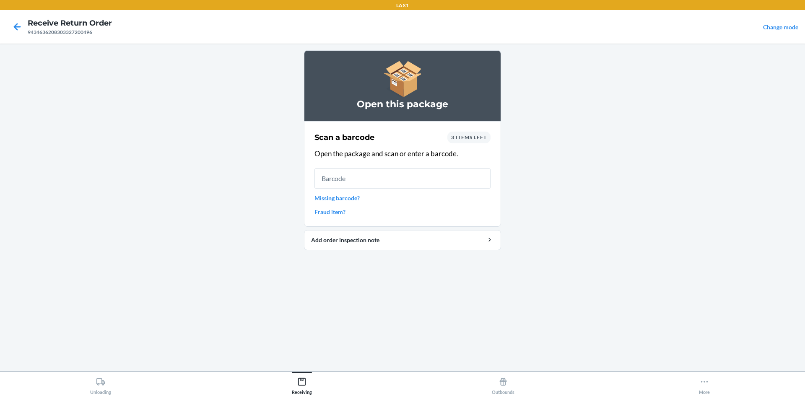
click at [436, 228] on li "Open this package Scan a barcode 3 items left Open the package and scan or ente…" at bounding box center [402, 150] width 197 height 200
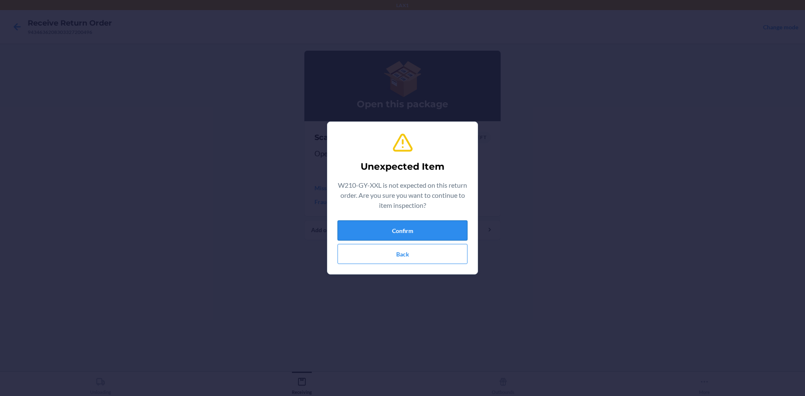
click at [397, 225] on button "Confirm" at bounding box center [402, 230] width 130 height 20
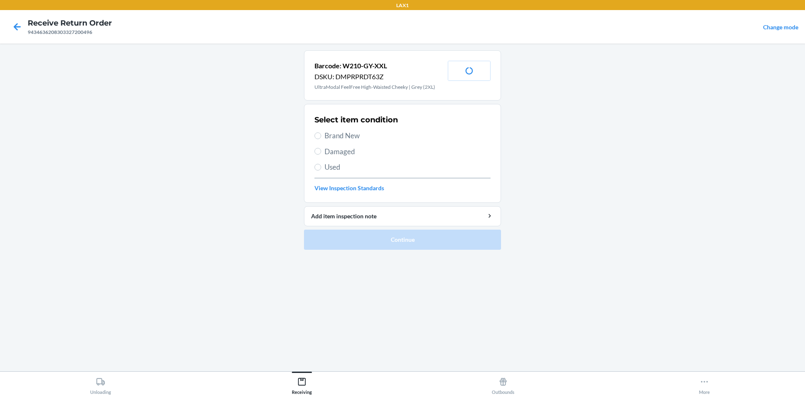
click at [320, 154] on label "Damaged" at bounding box center [402, 151] width 176 height 11
click at [320, 154] on input "Damaged" at bounding box center [317, 151] width 7 height 7
radio input "true"
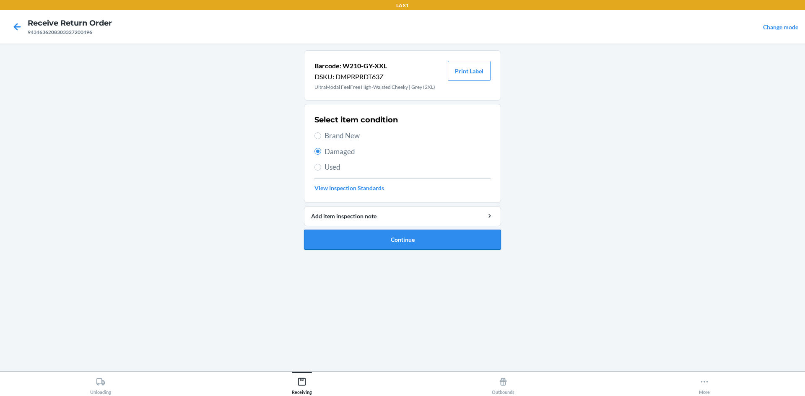
click at [352, 237] on button "Continue" at bounding box center [402, 240] width 197 height 20
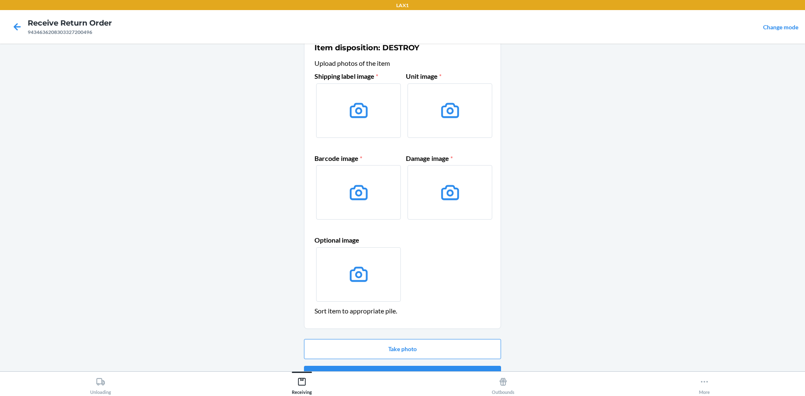
scroll to position [40, 0]
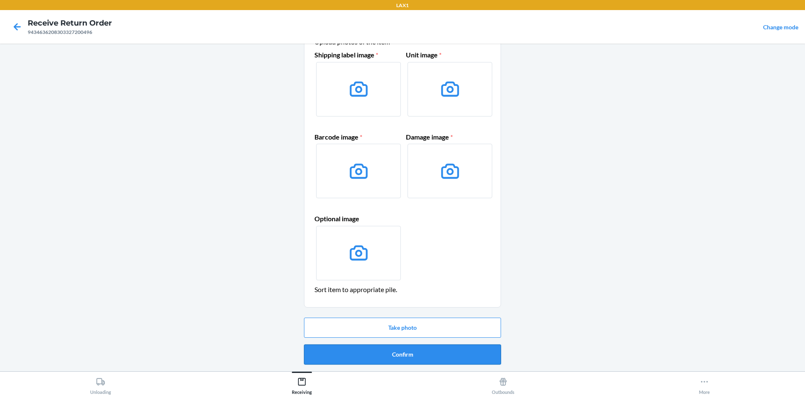
click at [435, 357] on button "Confirm" at bounding box center [402, 354] width 197 height 20
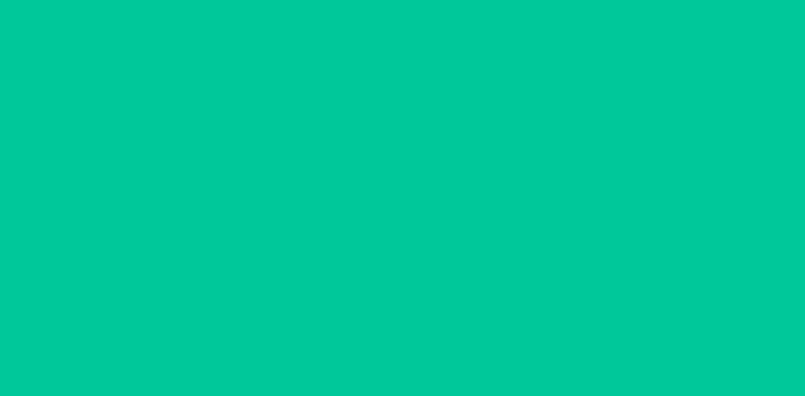
scroll to position [0, 0]
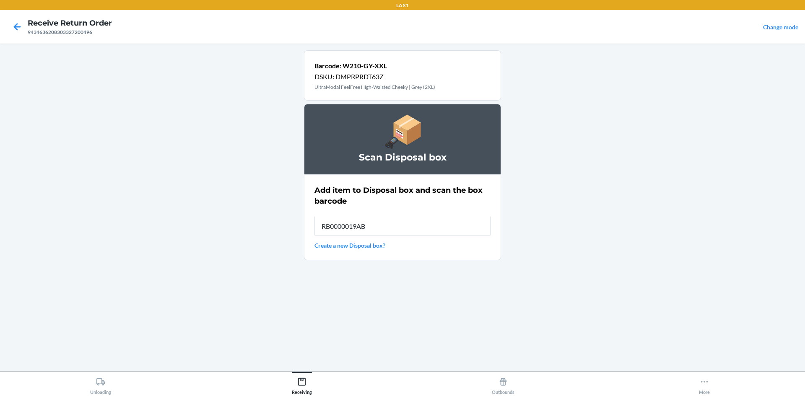
type input "RB0000019AB"
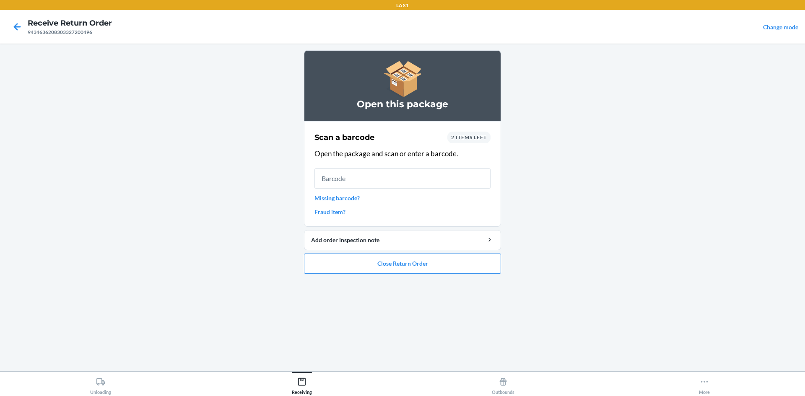
click at [477, 138] on span "2 items left" at bounding box center [469, 137] width 36 height 6
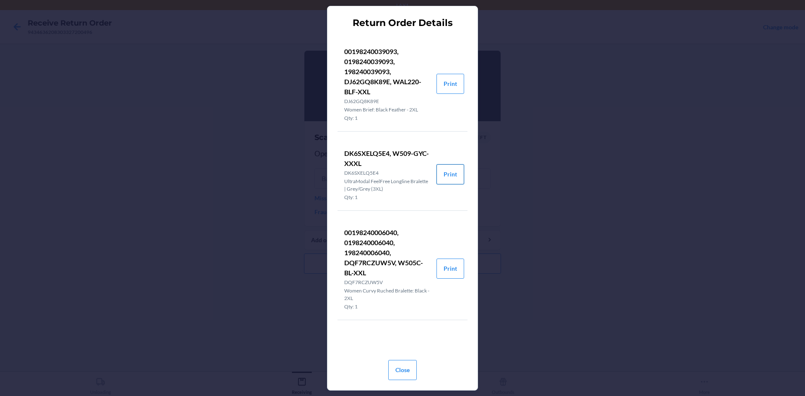
click at [452, 175] on button "Print" at bounding box center [450, 174] width 28 height 20
click at [443, 268] on button "Print" at bounding box center [450, 269] width 28 height 20
click at [394, 363] on button "Close" at bounding box center [402, 370] width 28 height 20
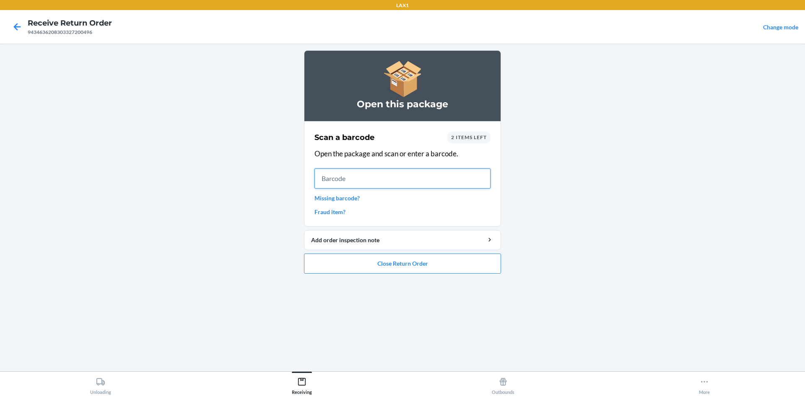
click at [339, 186] on input "text" at bounding box center [402, 178] width 176 height 20
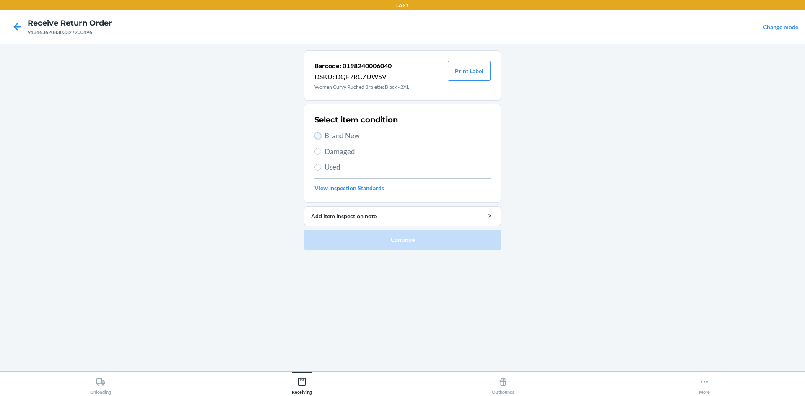
click at [320, 135] on input "Brand New" at bounding box center [317, 135] width 7 height 7
radio input "true"
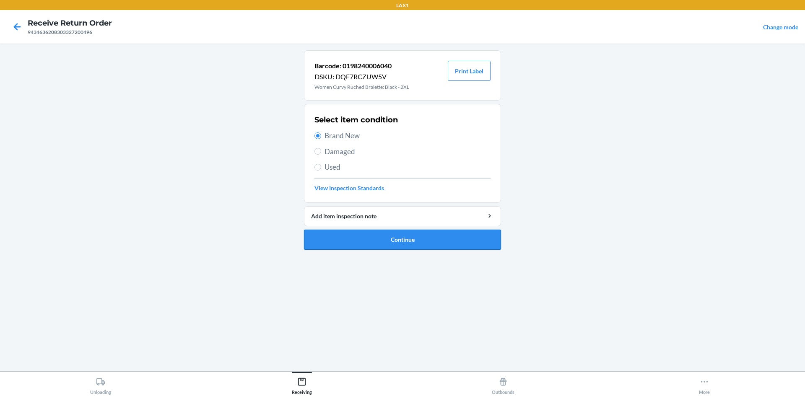
click at [397, 242] on button "Continue" at bounding box center [402, 240] width 197 height 20
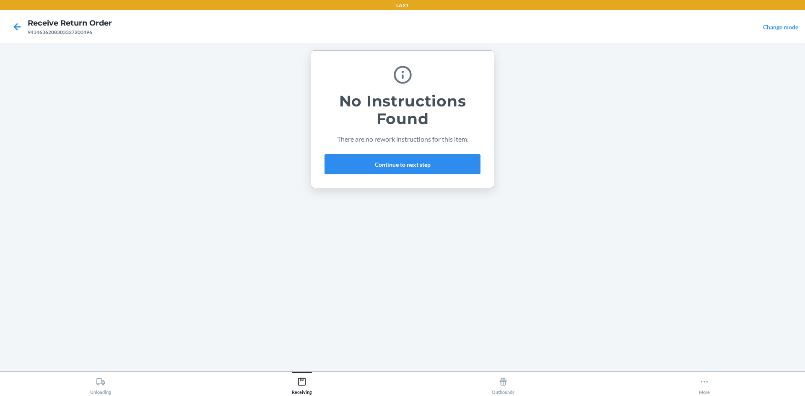
click at [386, 150] on div "No Instructions Found There are no rework instructions for this item. Continue …" at bounding box center [402, 119] width 156 height 117
click at [386, 161] on button "Continue to next step" at bounding box center [402, 164] width 156 height 20
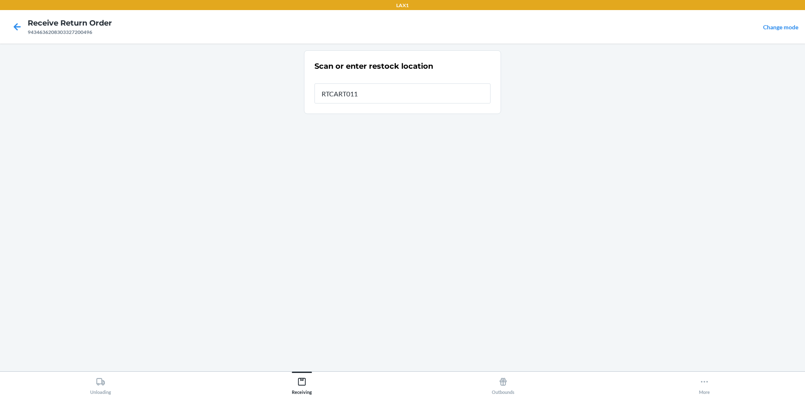
type input "RTCART011"
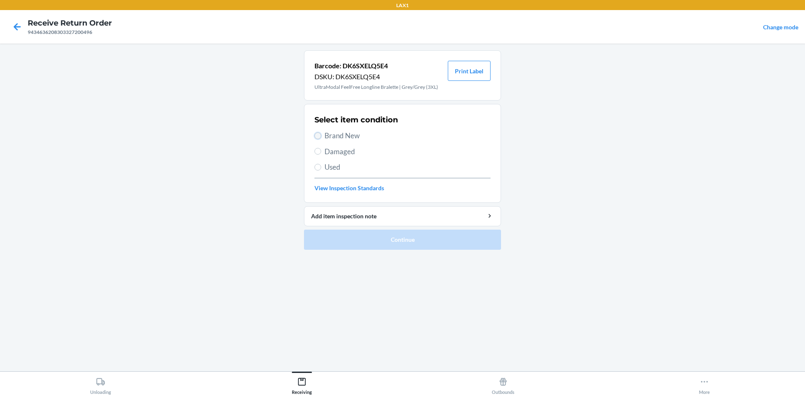
click at [319, 137] on input "Brand New" at bounding box center [317, 135] width 7 height 7
radio input "true"
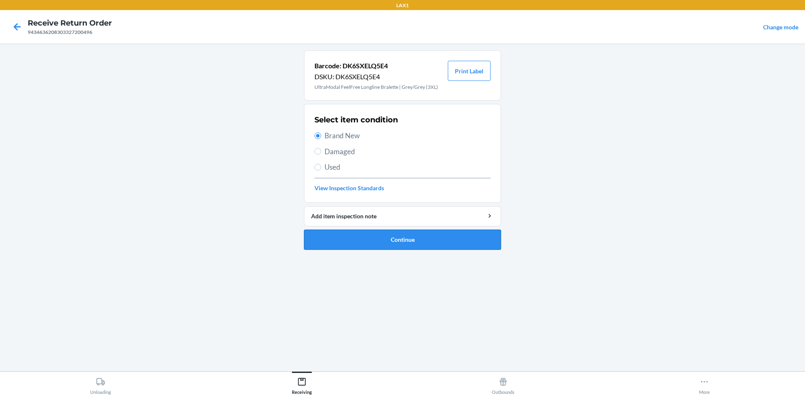
click at [355, 233] on button "Continue" at bounding box center [402, 240] width 197 height 20
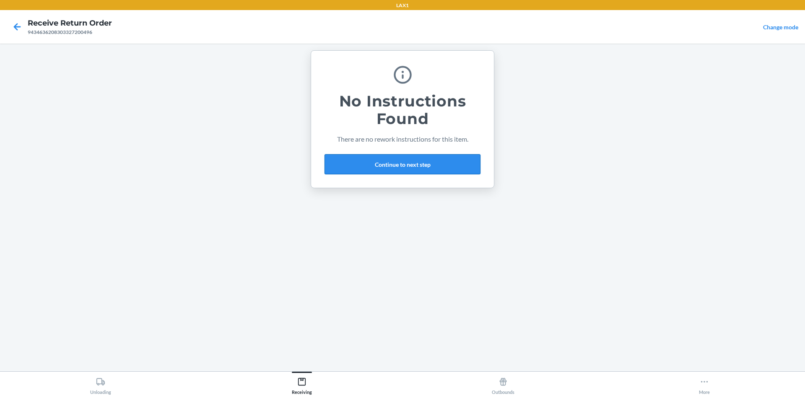
click at [381, 161] on button "Continue to next step" at bounding box center [402, 164] width 156 height 20
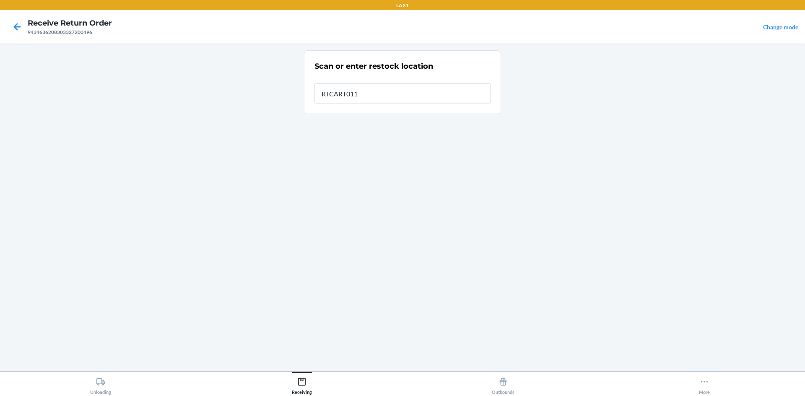
type input "RTCART011"
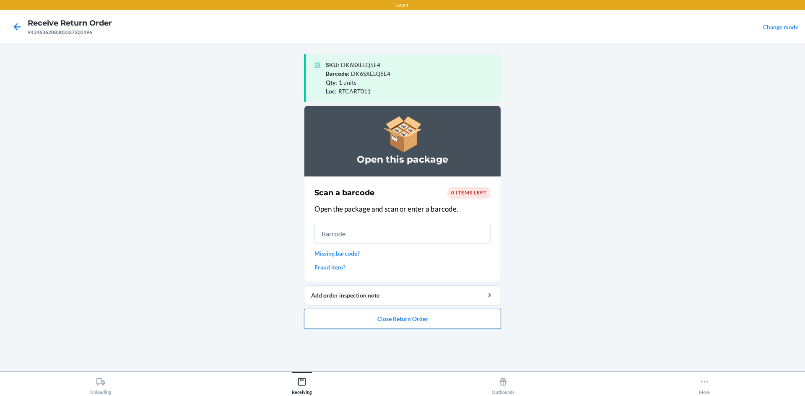
click at [394, 317] on button "Close Return Order" at bounding box center [402, 319] width 197 height 20
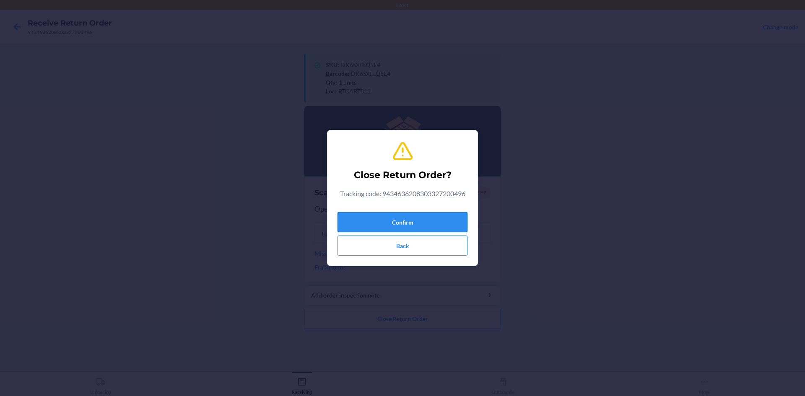
click at [393, 224] on button "Confirm" at bounding box center [402, 222] width 130 height 20
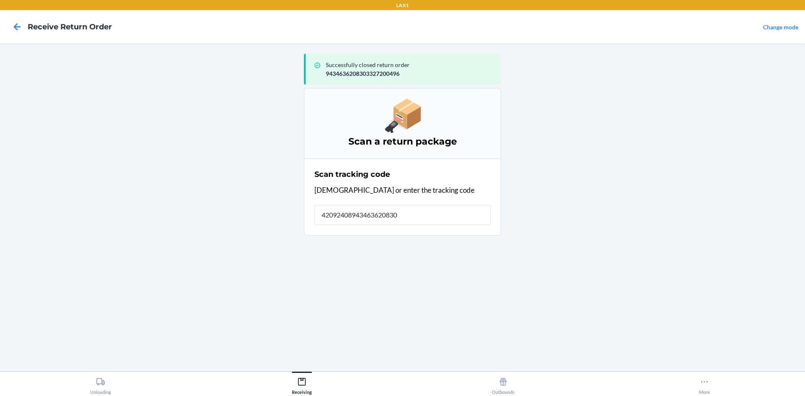
type input "420924089434636208303"
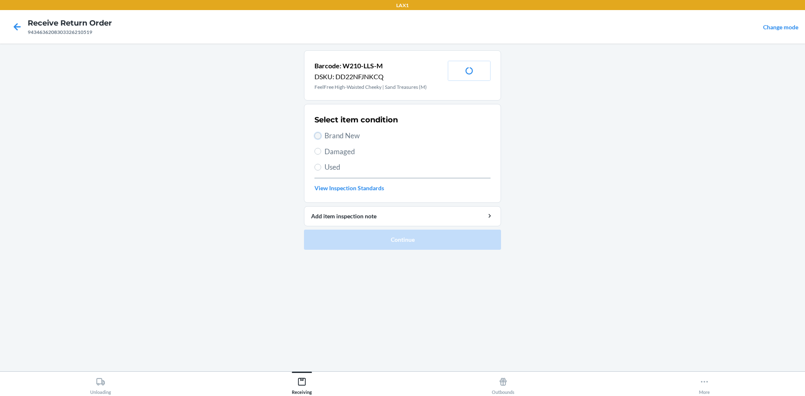
click at [316, 135] on input "Brand New" at bounding box center [317, 135] width 7 height 7
radio input "true"
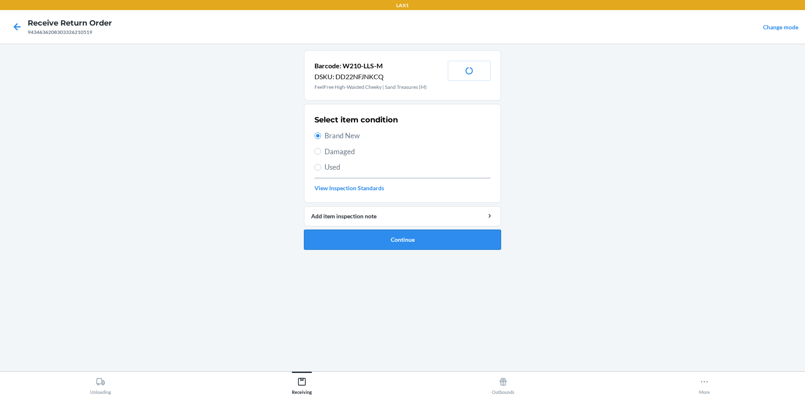
click at [357, 237] on button "Continue" at bounding box center [402, 240] width 197 height 20
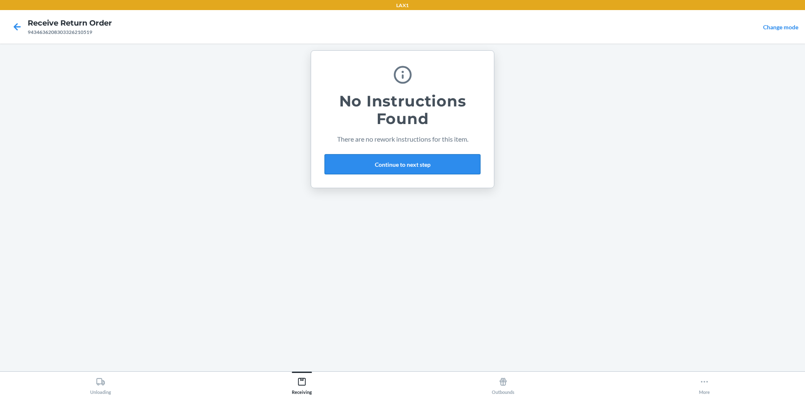
click at [393, 166] on button "Continue to next step" at bounding box center [402, 164] width 156 height 20
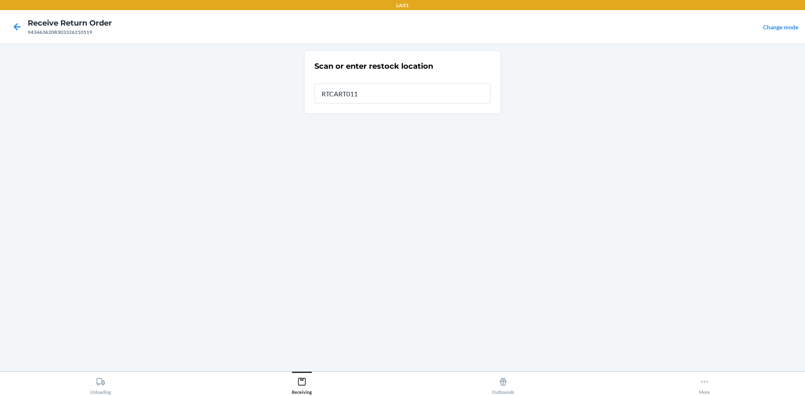
type input "RTCART011"
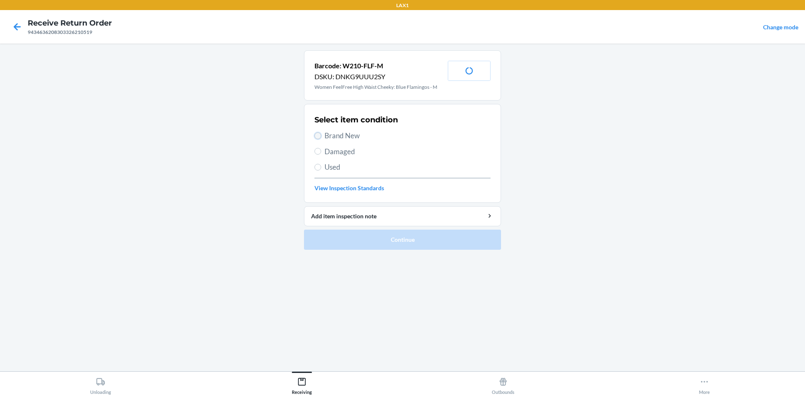
click at [315, 137] on input "Brand New" at bounding box center [317, 135] width 7 height 7
radio input "true"
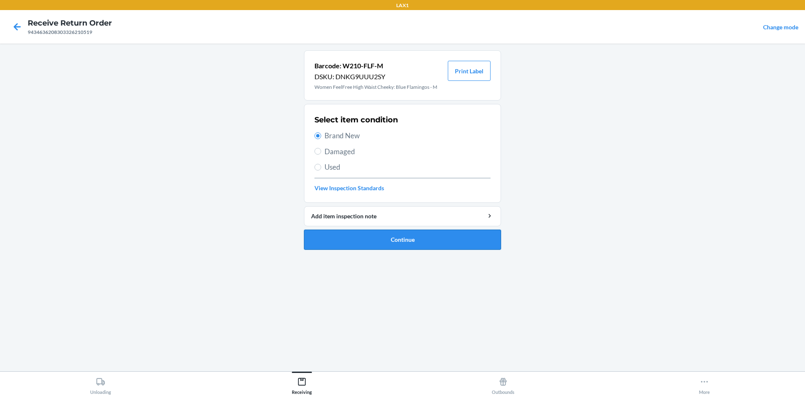
click at [357, 234] on button "Continue" at bounding box center [402, 240] width 197 height 20
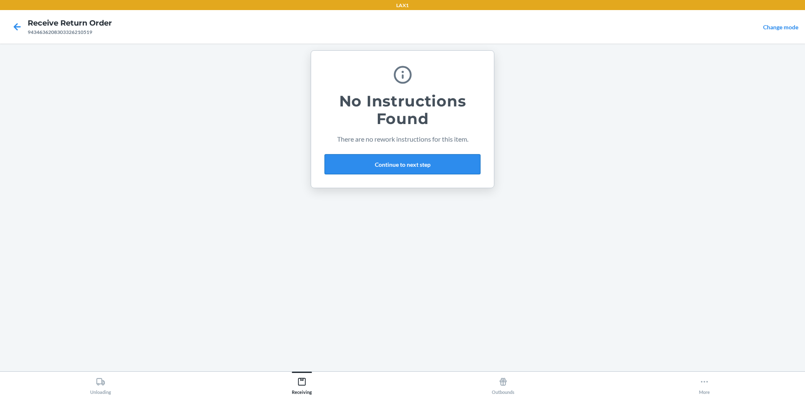
click at [419, 160] on button "Continue to next step" at bounding box center [402, 164] width 156 height 20
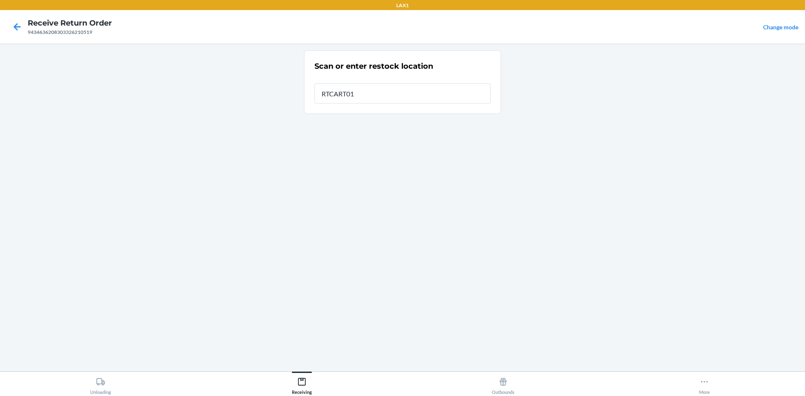
type input "RTCART011"
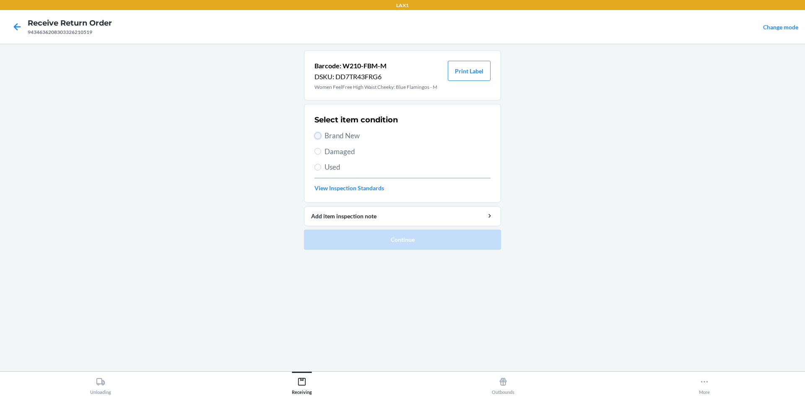
click at [318, 132] on input "Brand New" at bounding box center [317, 135] width 7 height 7
radio input "true"
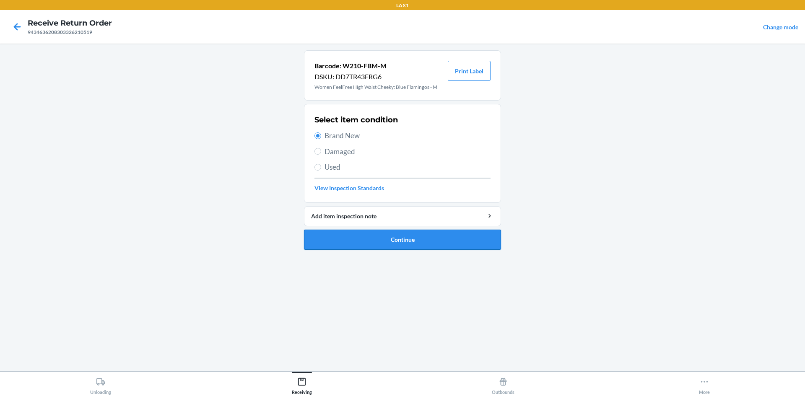
click at [391, 239] on button "Continue" at bounding box center [402, 240] width 197 height 20
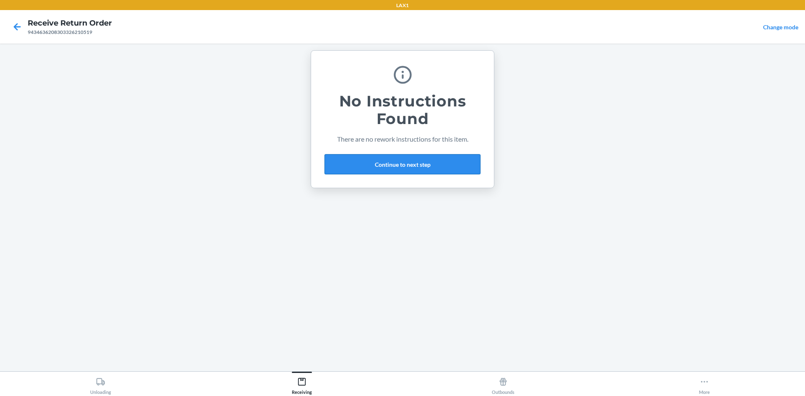
click at [402, 163] on button "Continue to next step" at bounding box center [402, 164] width 156 height 20
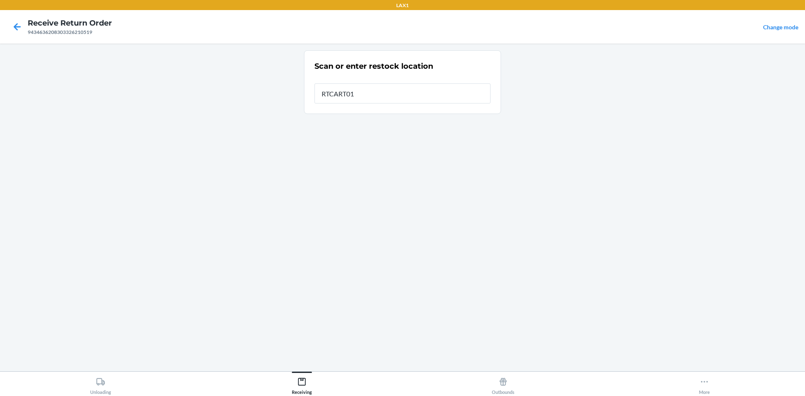
type input "RTCART011"
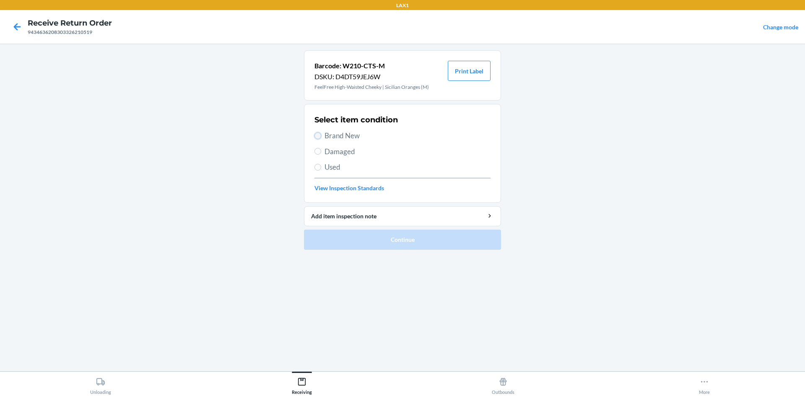
click at [318, 135] on input "Brand New" at bounding box center [317, 135] width 7 height 7
radio input "true"
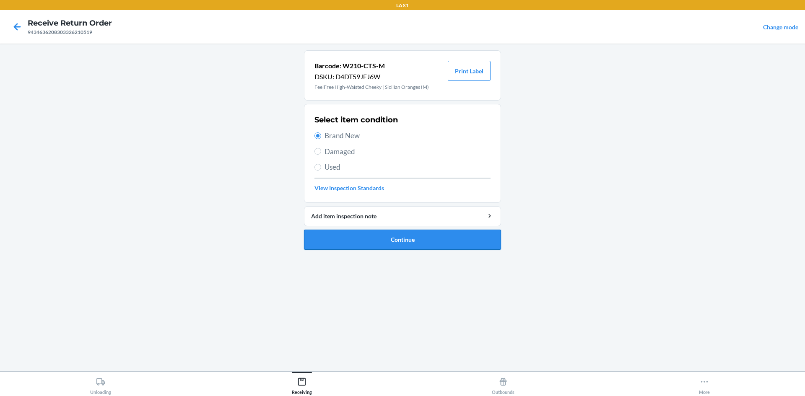
click at [365, 234] on button "Continue" at bounding box center [402, 240] width 197 height 20
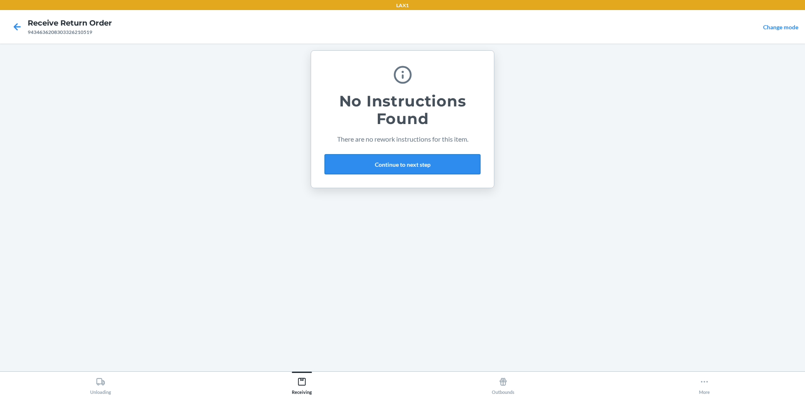
click at [421, 170] on button "Continue to next step" at bounding box center [402, 164] width 156 height 20
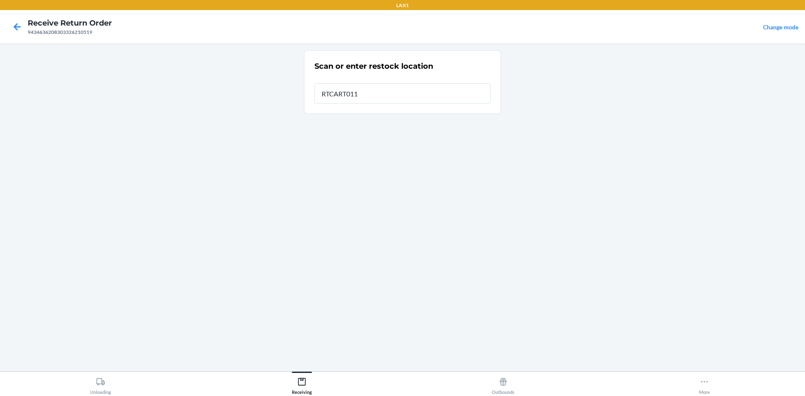
type input "RTCART011"
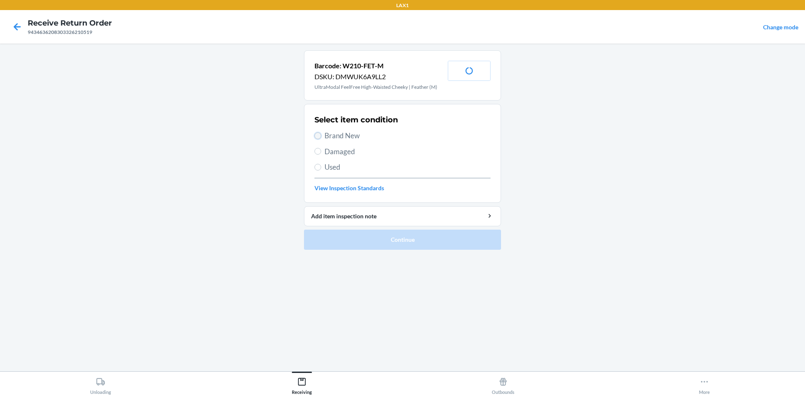
click at [319, 135] on input "Brand New" at bounding box center [317, 135] width 7 height 7
radio input "true"
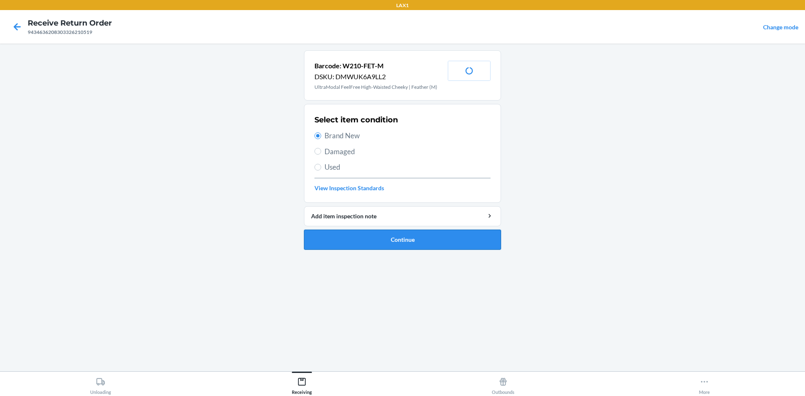
click at [383, 236] on button "Continue" at bounding box center [402, 240] width 197 height 20
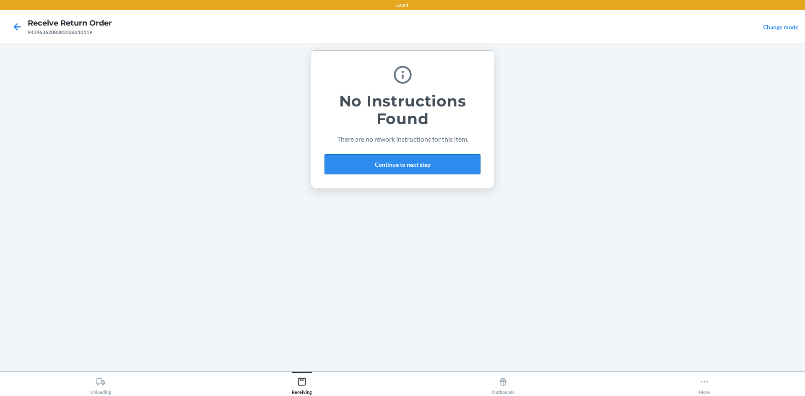
click at [406, 160] on button "Continue to next step" at bounding box center [402, 164] width 156 height 20
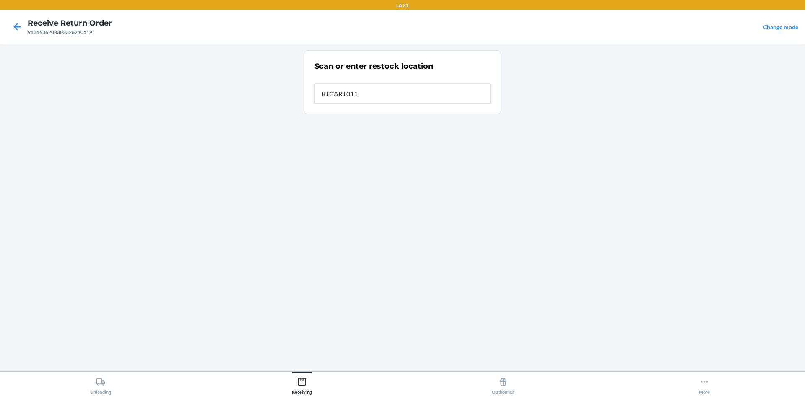
type input "RTCART011"
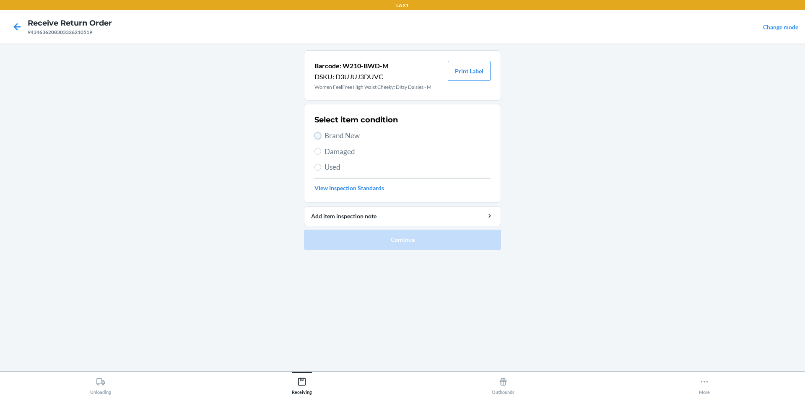
click at [316, 135] on input "Brand New" at bounding box center [317, 135] width 7 height 7
radio input "true"
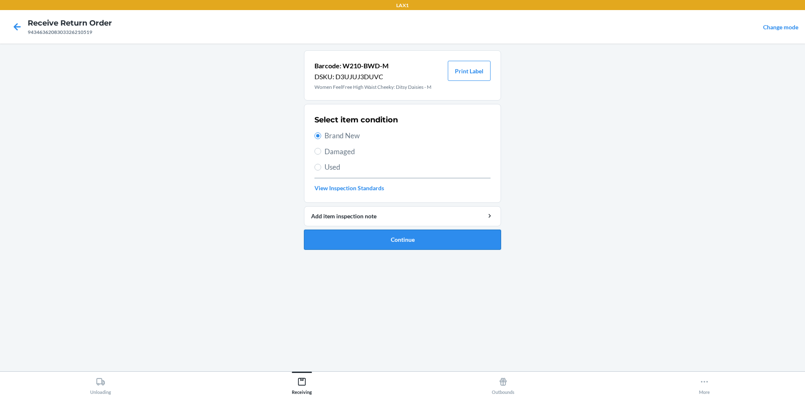
click at [381, 241] on button "Continue" at bounding box center [402, 240] width 197 height 20
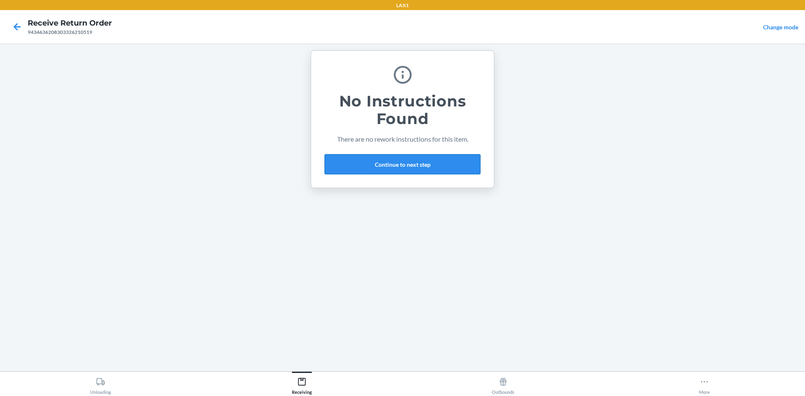
click at [410, 161] on button "Continue to next step" at bounding box center [402, 164] width 156 height 20
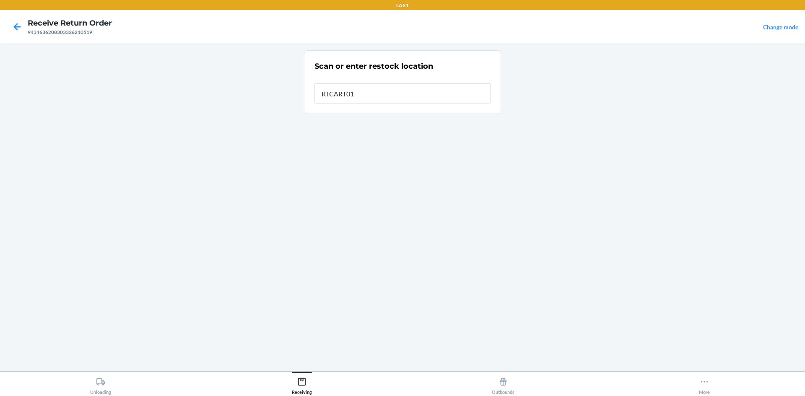
type input "RTCART011"
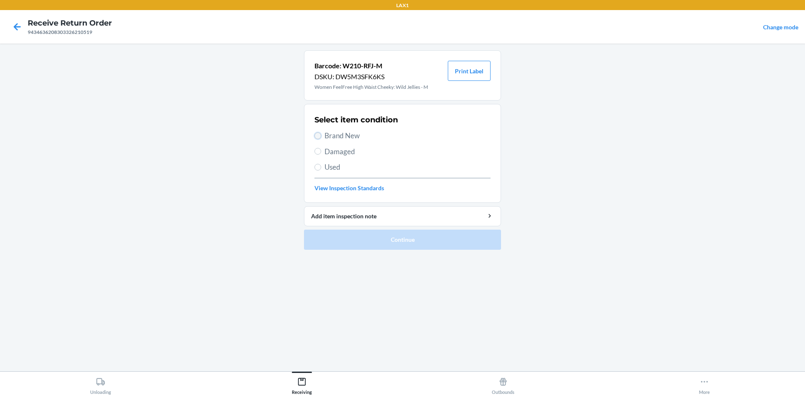
click at [317, 135] on input "Brand New" at bounding box center [317, 135] width 7 height 7
radio input "true"
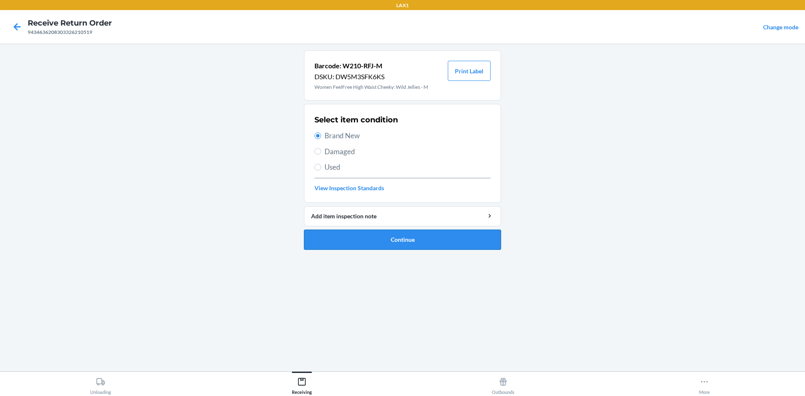
click at [362, 236] on button "Continue" at bounding box center [402, 240] width 197 height 20
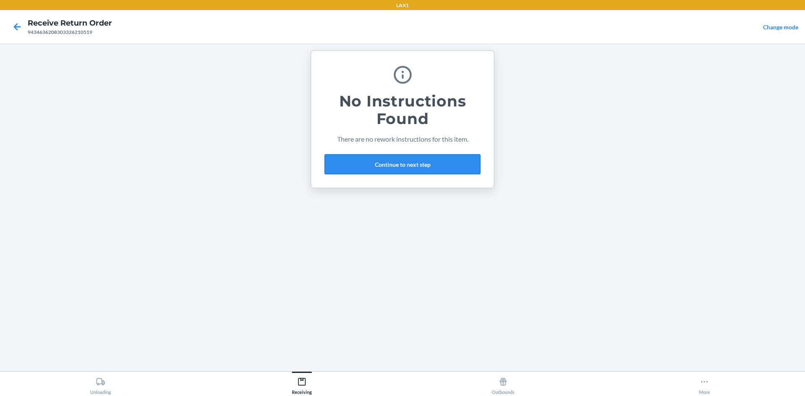
click at [402, 162] on button "Continue to next step" at bounding box center [402, 164] width 156 height 20
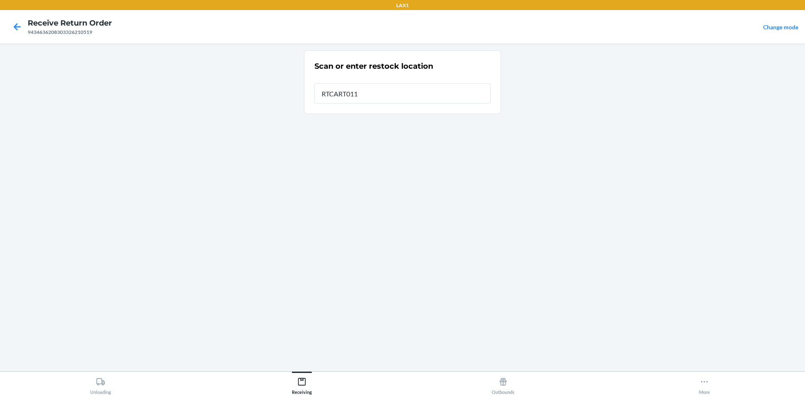
type input "RTCART011"
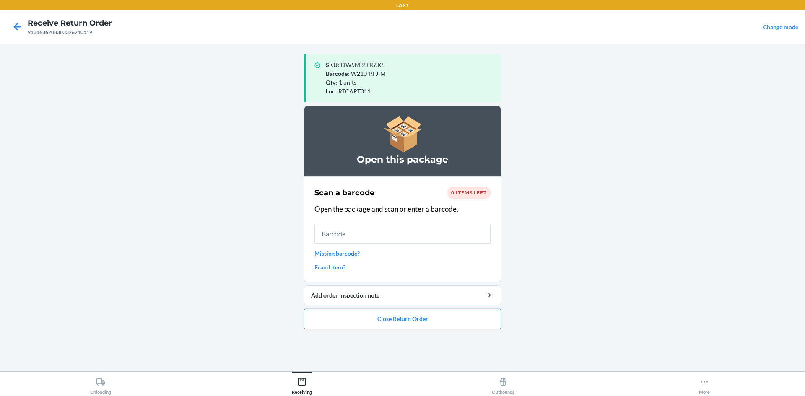
click at [447, 321] on button "Close Return Order" at bounding box center [402, 319] width 197 height 20
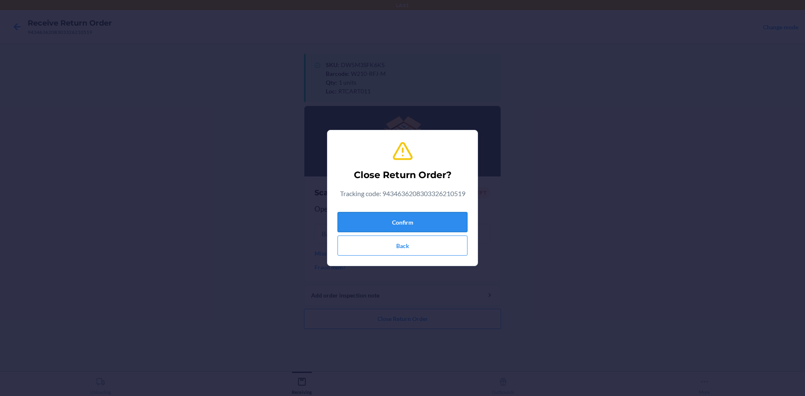
click at [432, 221] on button "Confirm" at bounding box center [402, 222] width 130 height 20
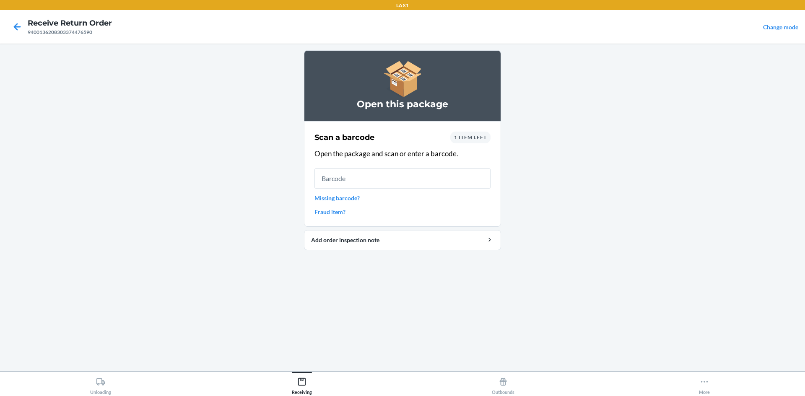
click at [465, 137] on span "1 item left" at bounding box center [470, 137] width 33 height 6
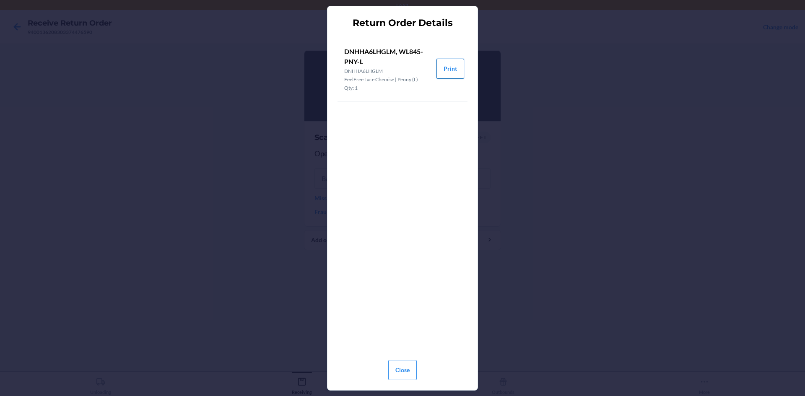
click at [448, 67] on button "Print" at bounding box center [450, 69] width 28 height 20
click at [412, 374] on button "Close" at bounding box center [402, 370] width 28 height 20
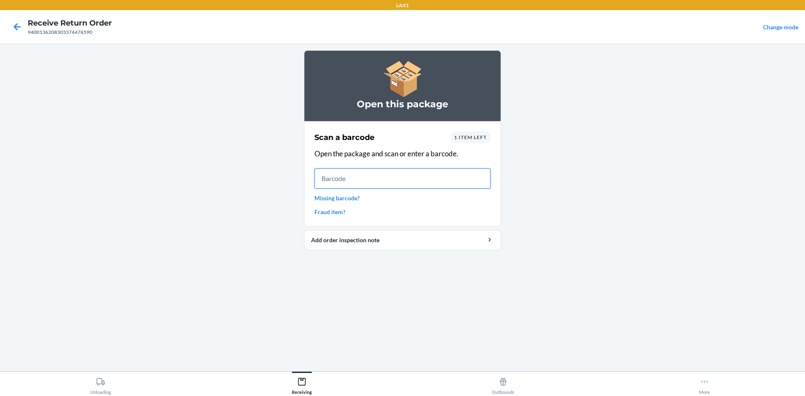
click at [328, 185] on input "text" at bounding box center [402, 178] width 176 height 20
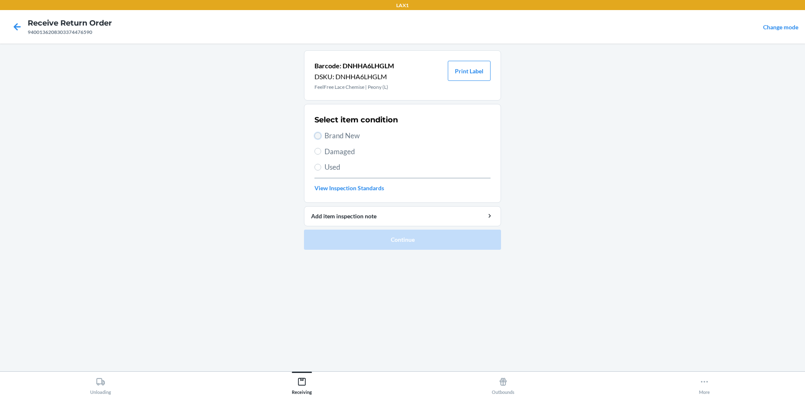
click at [319, 135] on input "Brand New" at bounding box center [317, 135] width 7 height 7
radio input "true"
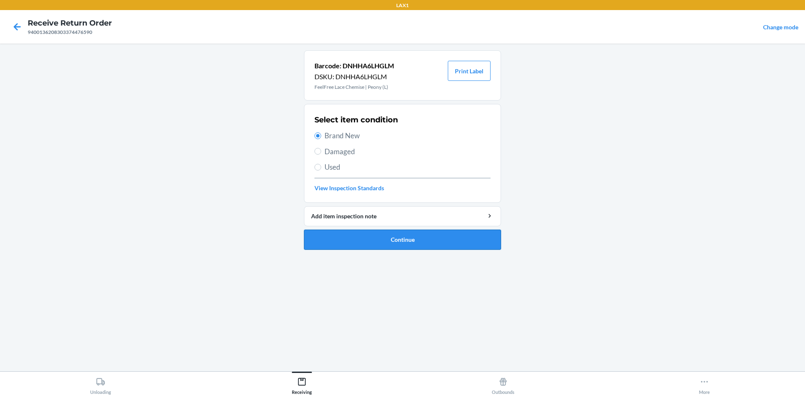
click at [423, 235] on button "Continue" at bounding box center [402, 240] width 197 height 20
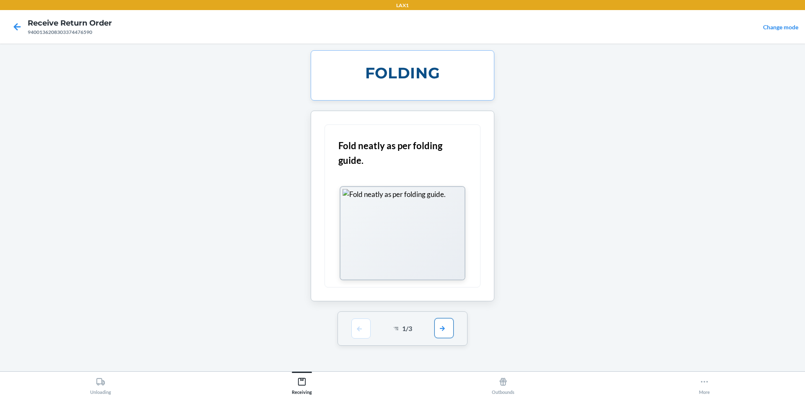
click at [442, 334] on button "button" at bounding box center [443, 328] width 19 height 20
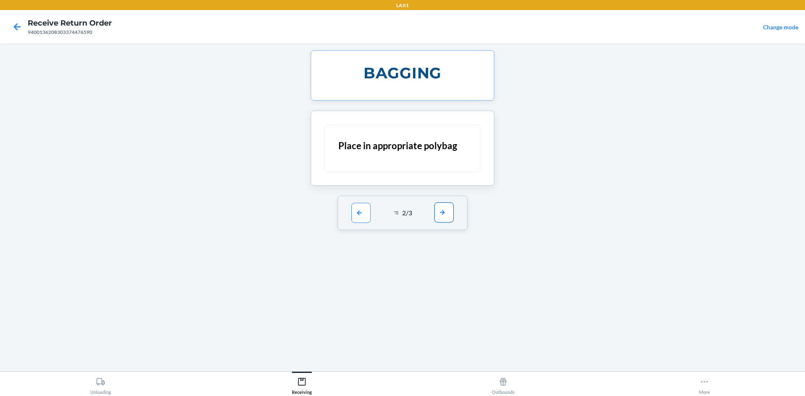
click at [443, 210] on button "button" at bounding box center [443, 212] width 19 height 20
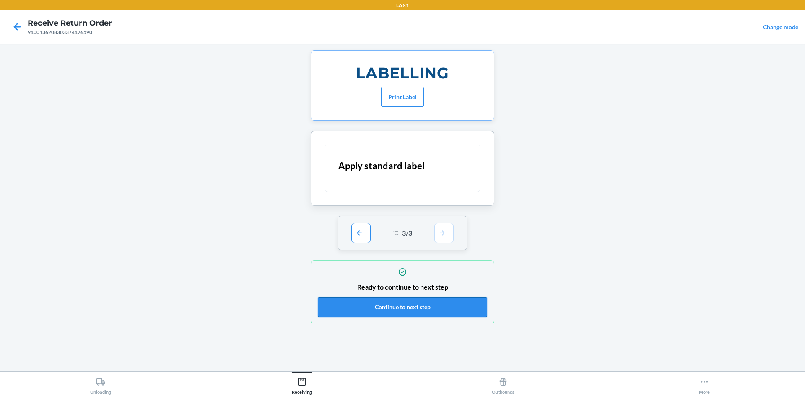
click at [451, 308] on button "Continue to next step" at bounding box center [402, 307] width 169 height 20
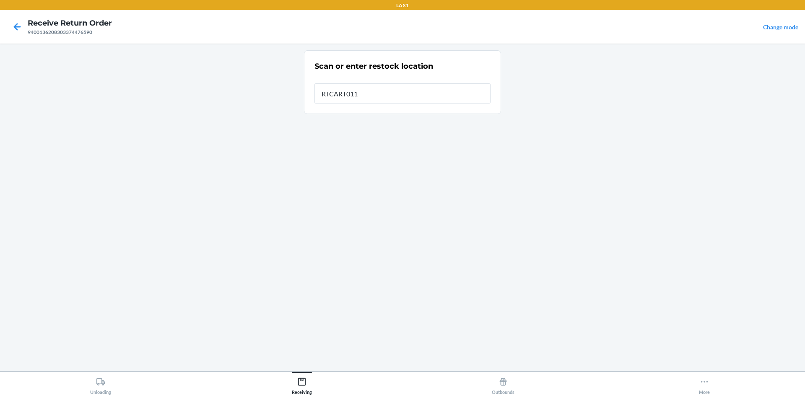
type input "RTCART011"
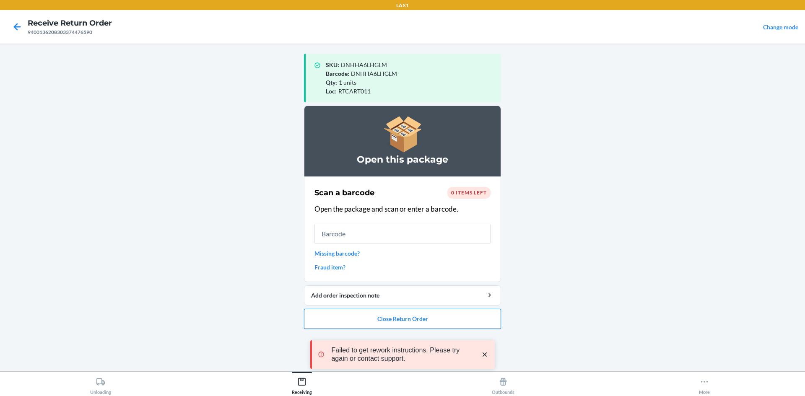
click at [450, 318] on button "Close Return Order" at bounding box center [402, 319] width 197 height 20
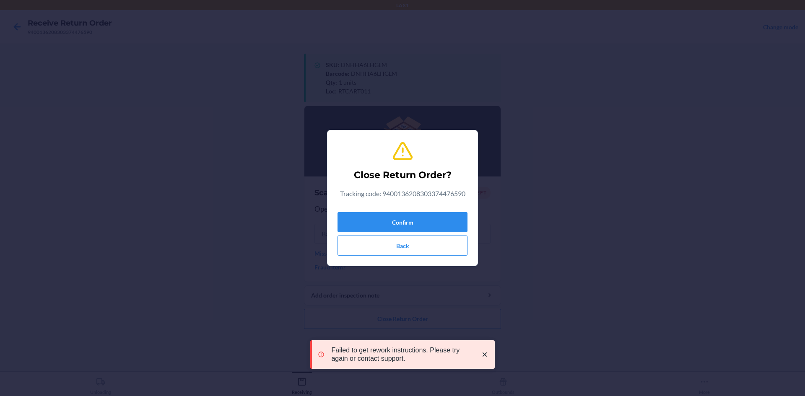
click at [454, 207] on div "Close Return Order? Tracking code: 9400136208303374476590 Confirm Back" at bounding box center [402, 198] width 130 height 122
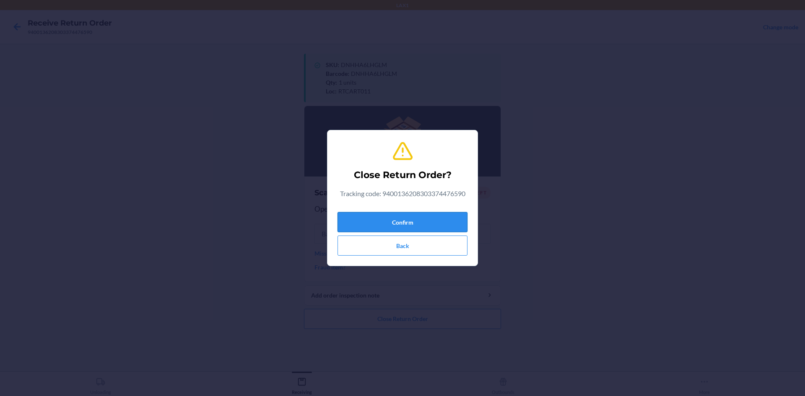
click at [401, 225] on button "Confirm" at bounding box center [402, 222] width 130 height 20
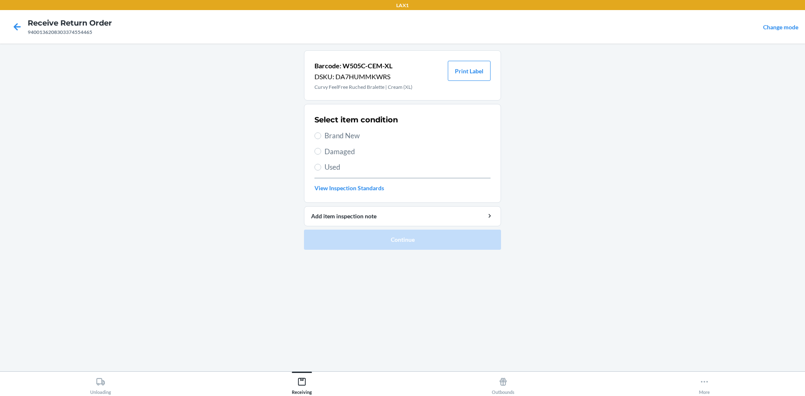
click at [321, 133] on label "Brand New" at bounding box center [402, 135] width 176 height 11
click at [321, 133] on input "Brand New" at bounding box center [317, 135] width 7 height 7
radio input "true"
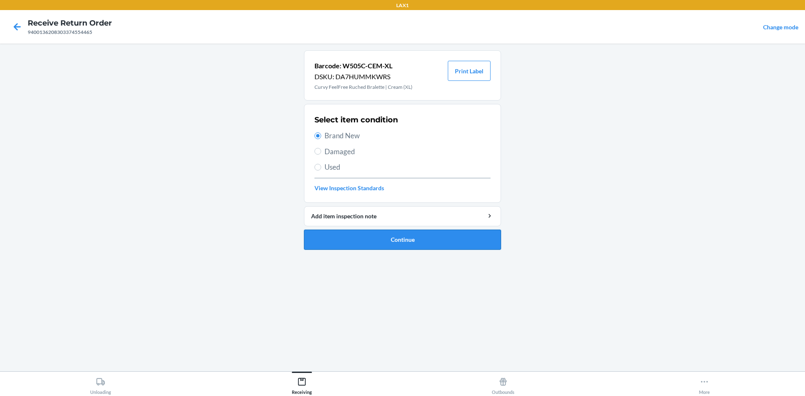
click at [371, 233] on button "Continue" at bounding box center [402, 240] width 197 height 20
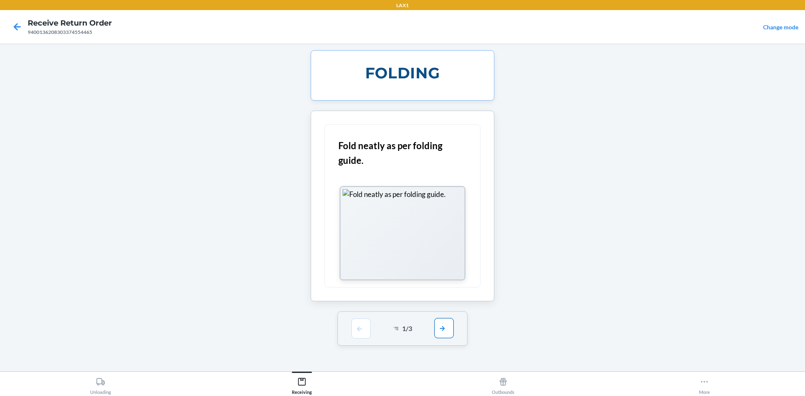
click at [448, 332] on button "button" at bounding box center [443, 328] width 19 height 20
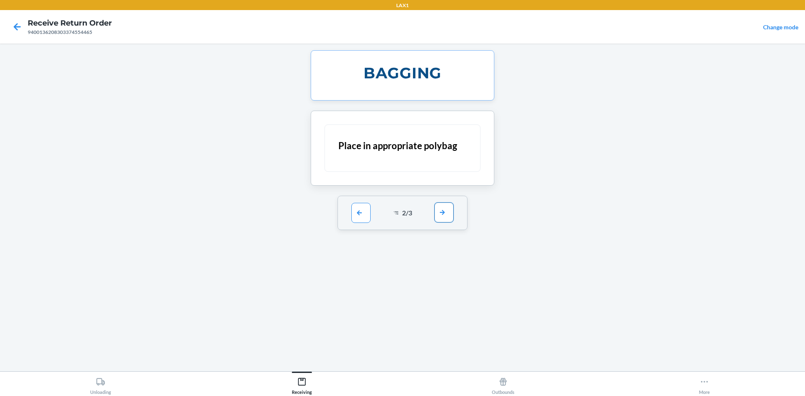
click at [442, 220] on button "button" at bounding box center [443, 212] width 19 height 20
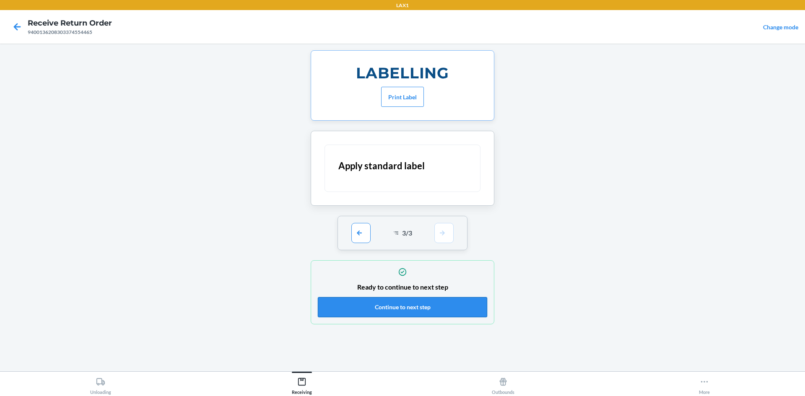
click at [445, 312] on button "Continue to next step" at bounding box center [402, 307] width 169 height 20
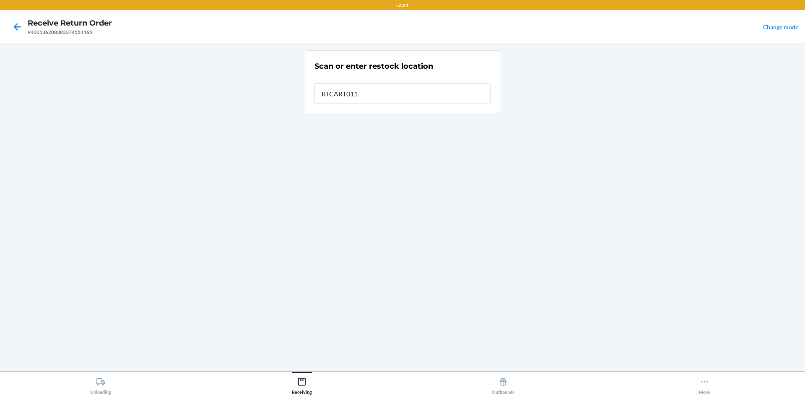
type input "RTCART011"
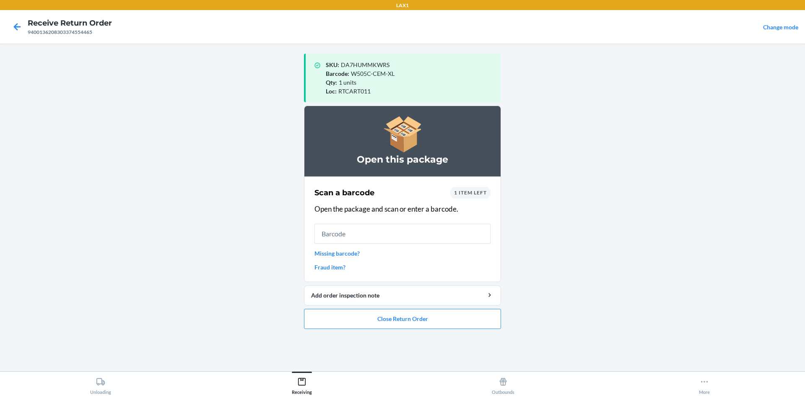
click at [487, 193] on div "1 item left" at bounding box center [470, 193] width 40 height 12
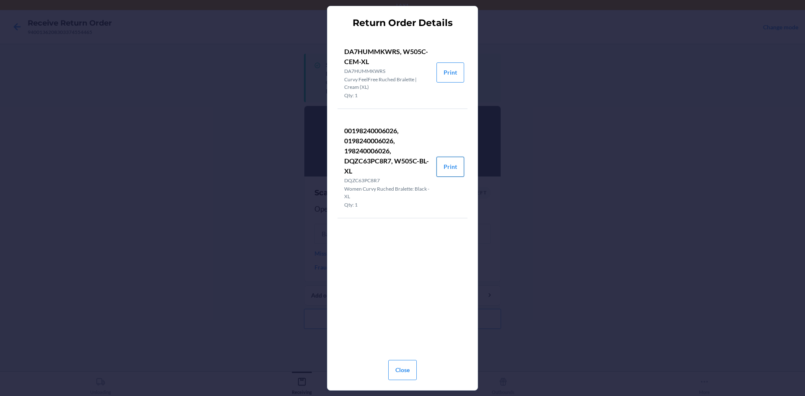
click at [450, 167] on button "Print" at bounding box center [450, 167] width 28 height 20
click at [400, 373] on button "Close" at bounding box center [402, 370] width 28 height 20
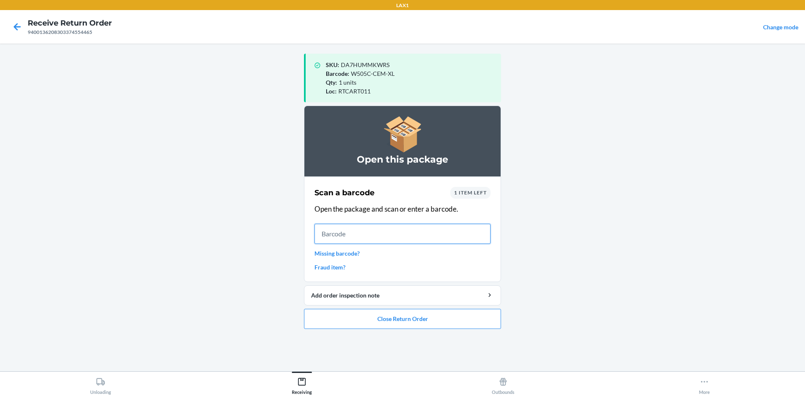
click at [333, 235] on input "text" at bounding box center [402, 234] width 176 height 20
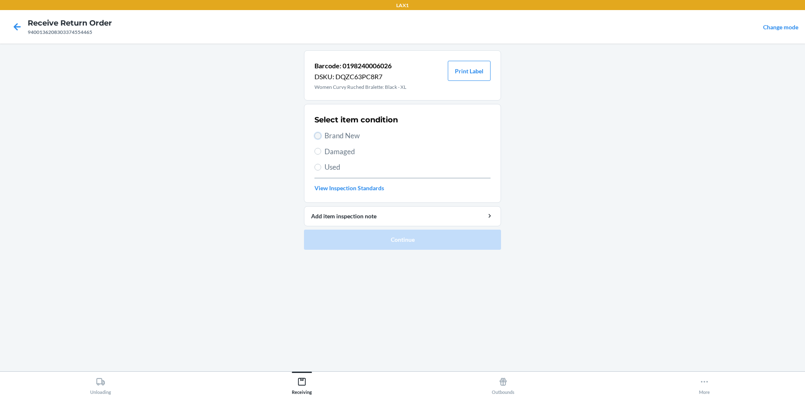
click at [316, 134] on input "Brand New" at bounding box center [317, 135] width 7 height 7
radio input "true"
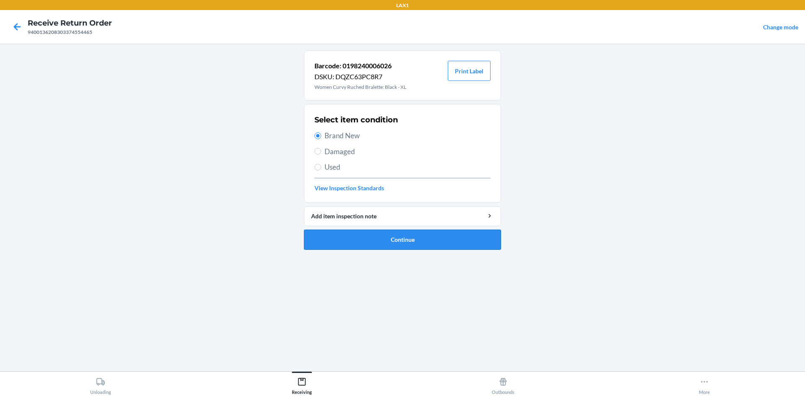
click at [362, 242] on button "Continue" at bounding box center [402, 240] width 197 height 20
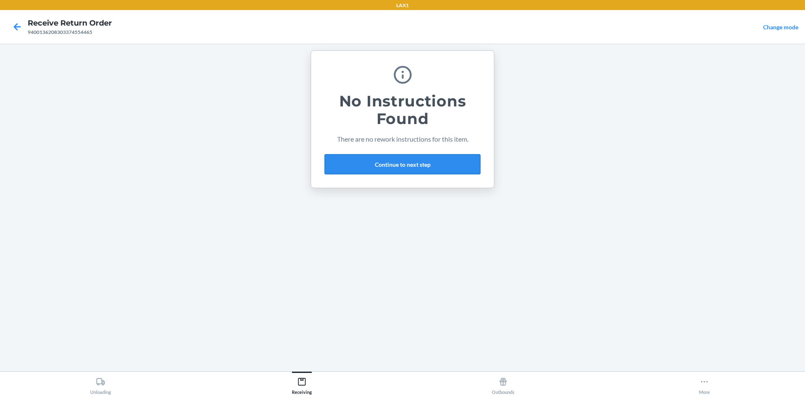
click at [409, 168] on button "Continue to next step" at bounding box center [402, 164] width 156 height 20
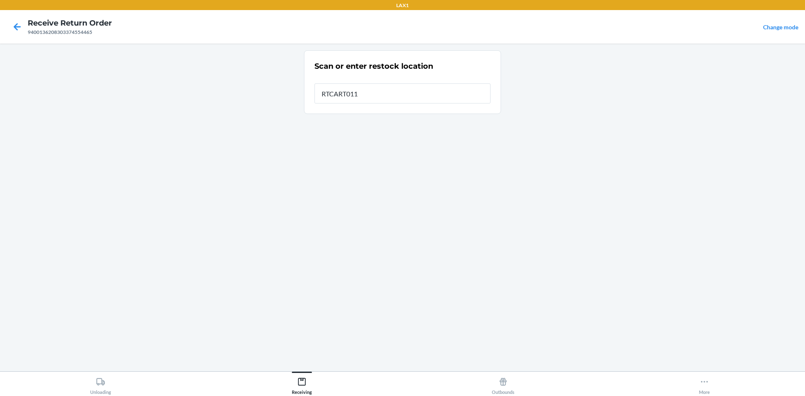
type input "RTCART011"
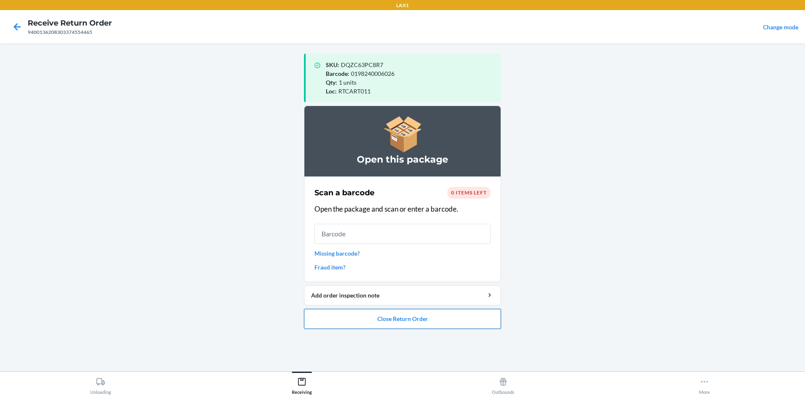
click at [454, 320] on button "Close Return Order" at bounding box center [402, 319] width 197 height 20
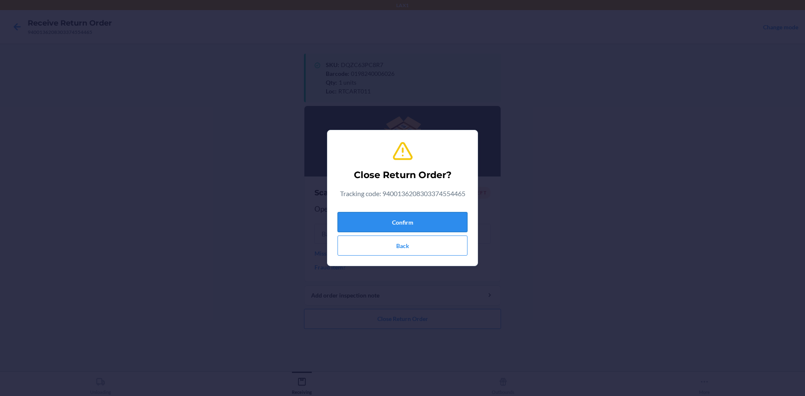
click at [463, 229] on button "Confirm" at bounding box center [402, 222] width 130 height 20
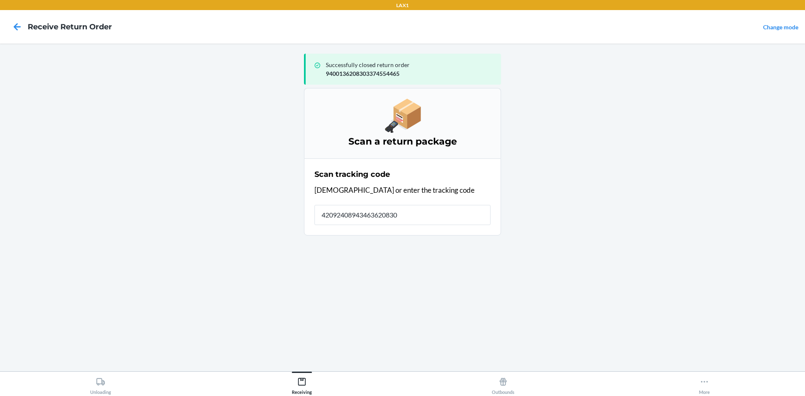
type input "420924089434636208303"
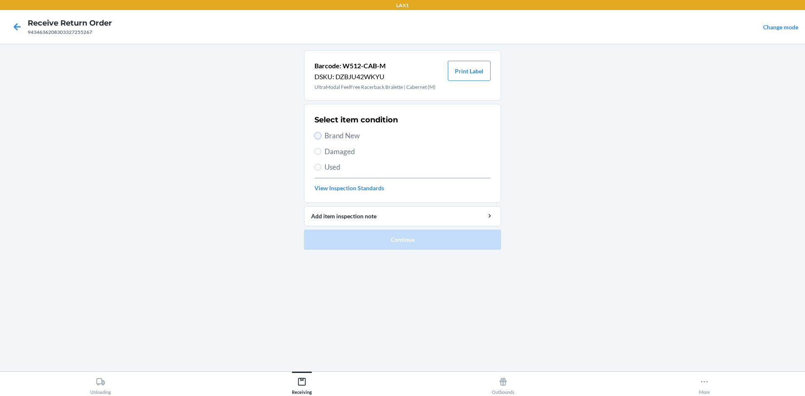
click at [319, 134] on input "Brand New" at bounding box center [317, 135] width 7 height 7
radio input "true"
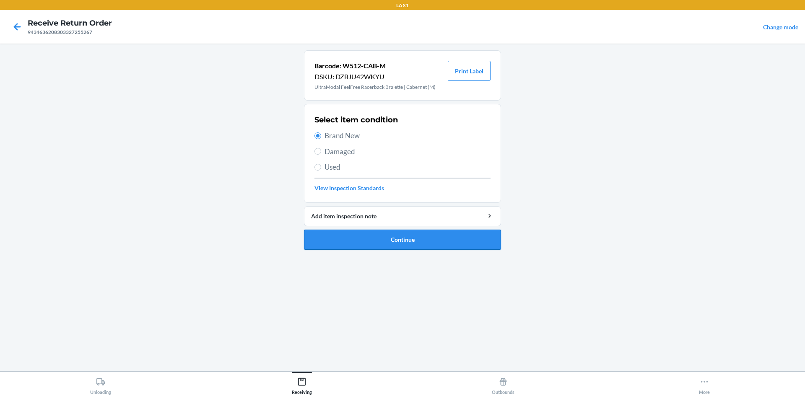
click at [374, 241] on button "Continue" at bounding box center [402, 240] width 197 height 20
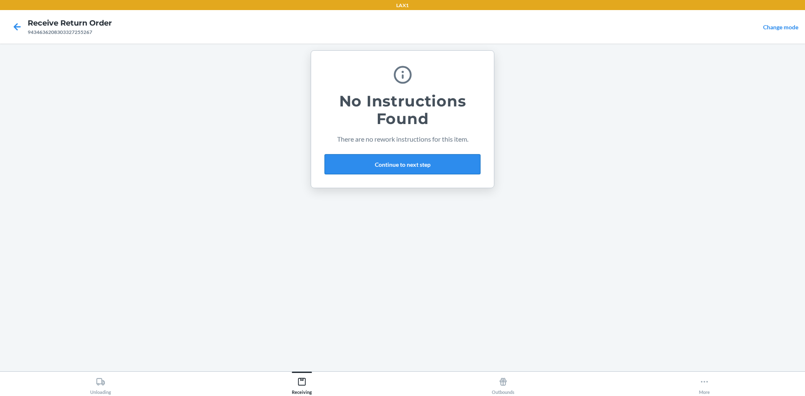
click at [419, 165] on button "Continue to next step" at bounding box center [402, 164] width 156 height 20
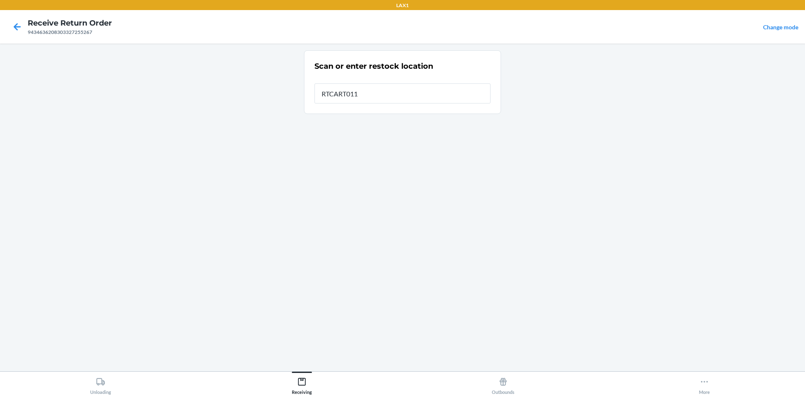
type input "RTCART011"
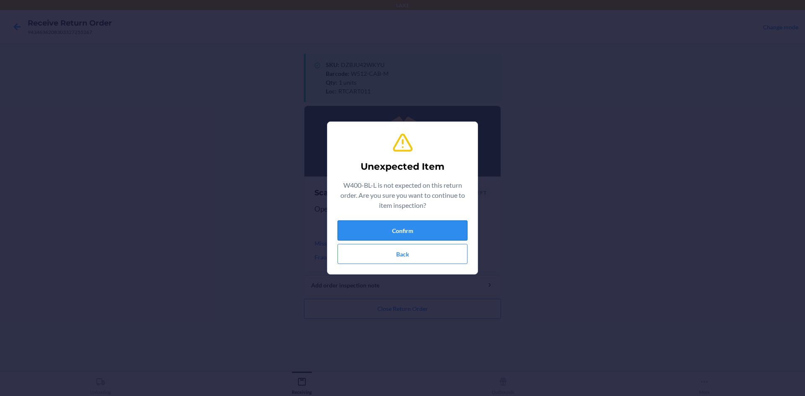
click at [379, 224] on button "Confirm" at bounding box center [402, 230] width 130 height 20
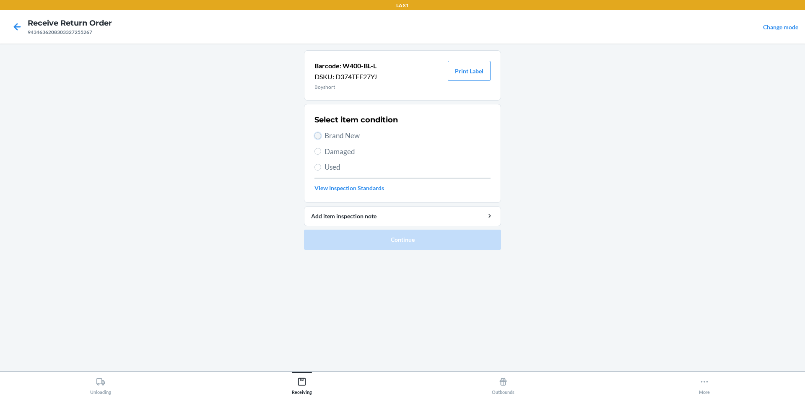
click at [318, 137] on input "Brand New" at bounding box center [317, 135] width 7 height 7
radio input "true"
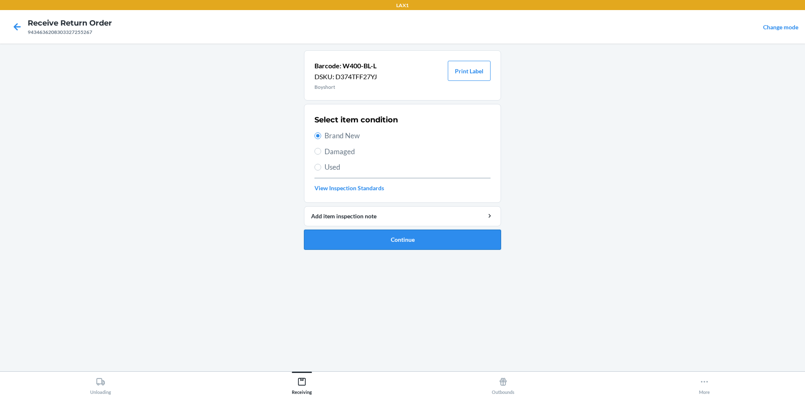
click at [346, 231] on button "Continue" at bounding box center [402, 240] width 197 height 20
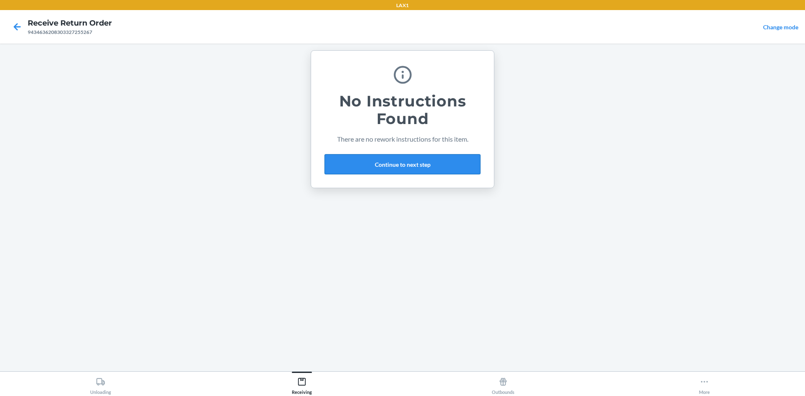
click at [424, 165] on button "Continue to next step" at bounding box center [402, 164] width 156 height 20
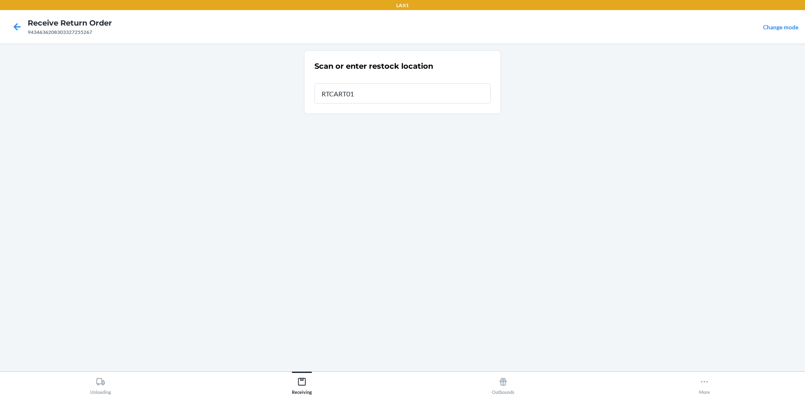
type input "RTCART011"
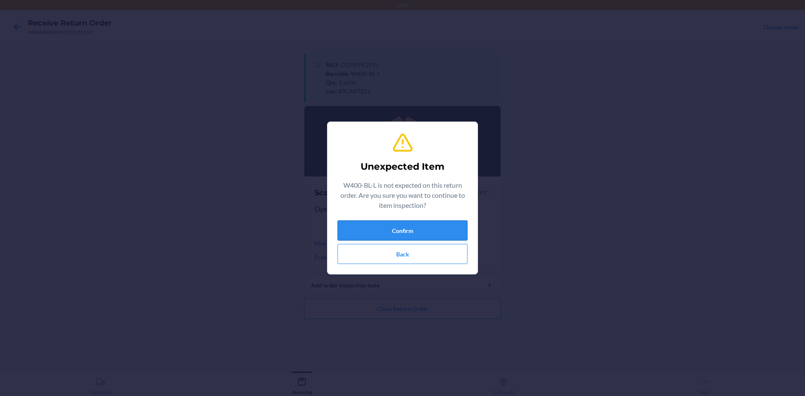
click at [450, 227] on button "Confirm" at bounding box center [402, 230] width 130 height 20
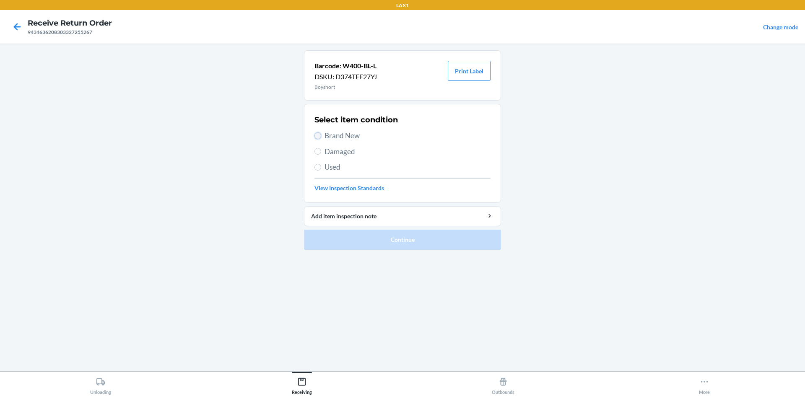
click at [317, 135] on input "Brand New" at bounding box center [317, 135] width 7 height 7
radio input "true"
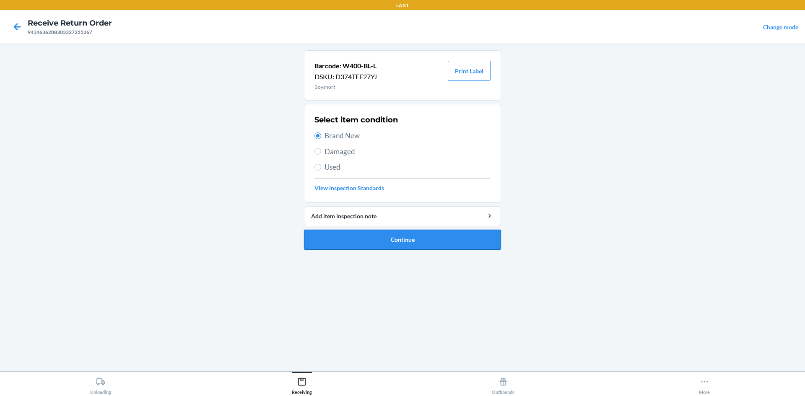
click at [342, 231] on button "Continue" at bounding box center [402, 240] width 197 height 20
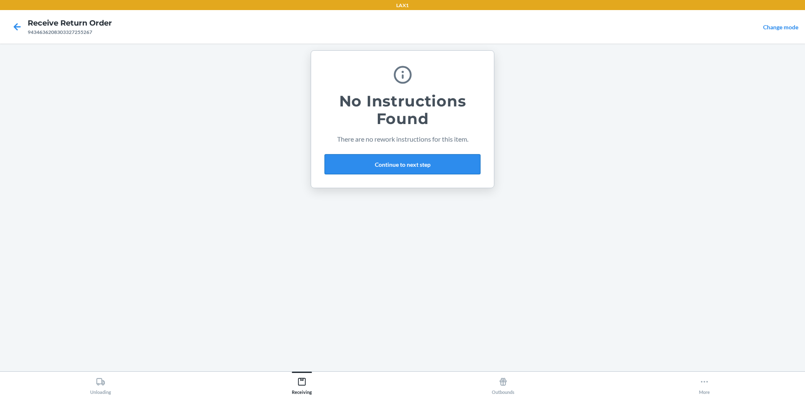
click at [368, 162] on button "Continue to next step" at bounding box center [402, 164] width 156 height 20
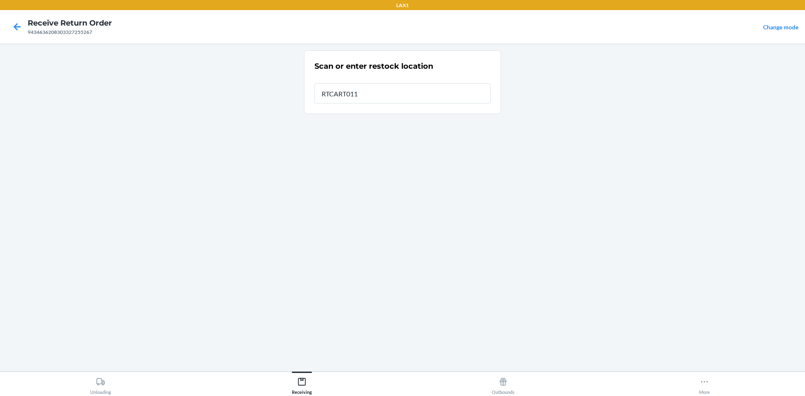
type input "RTCART011"
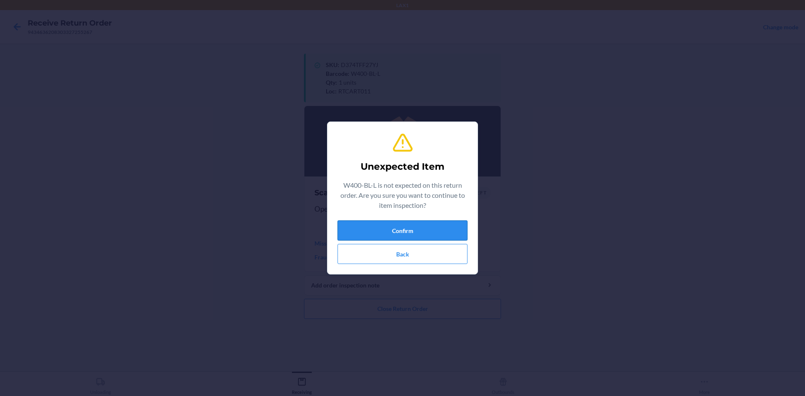
click at [371, 228] on button "Confirm" at bounding box center [402, 230] width 130 height 20
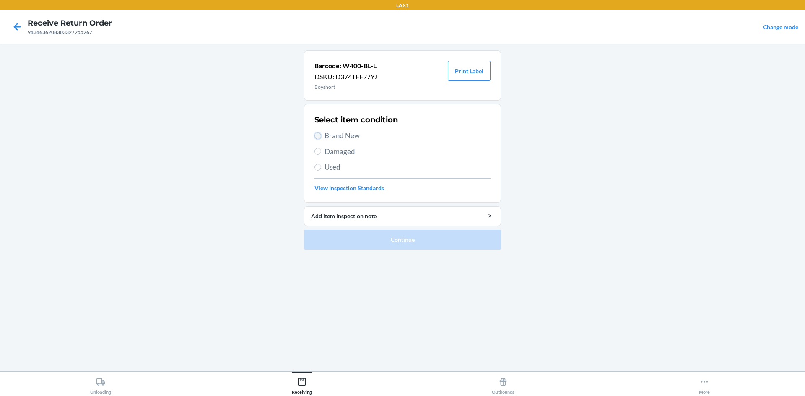
click at [319, 135] on input "Brand New" at bounding box center [317, 135] width 7 height 7
radio input "true"
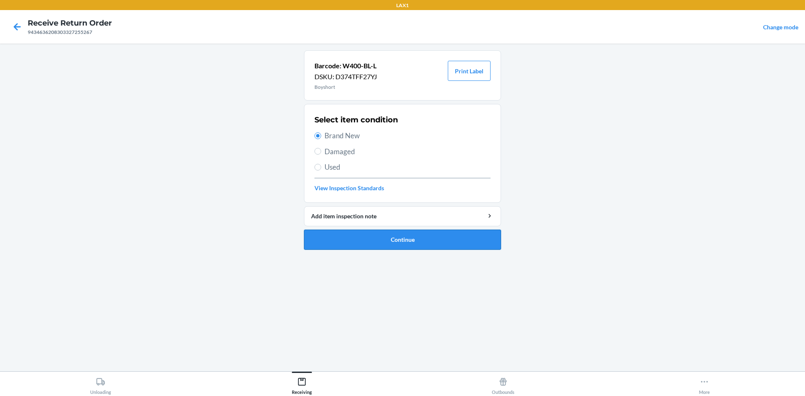
click at [356, 233] on button "Continue" at bounding box center [402, 240] width 197 height 20
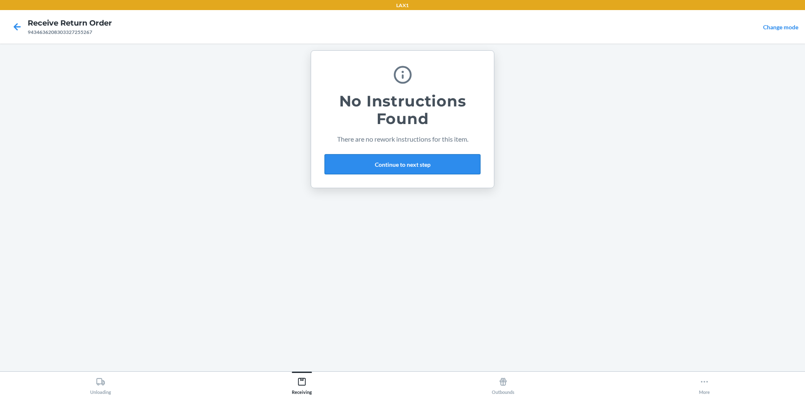
click at [394, 164] on button "Continue to next step" at bounding box center [402, 164] width 156 height 20
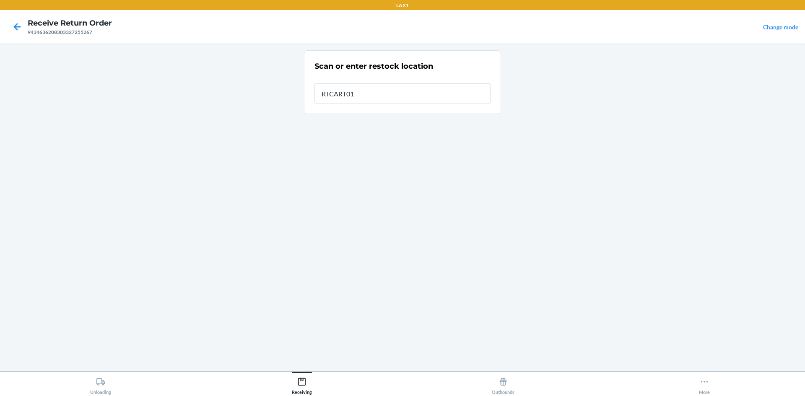
type input "RTCART011"
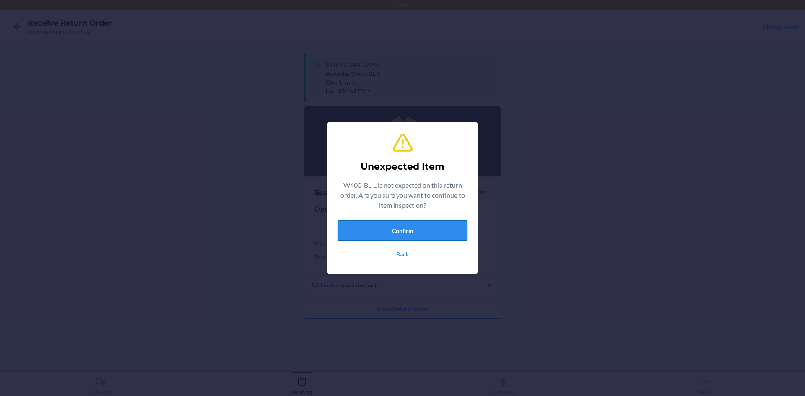
click at [373, 227] on button "Confirm" at bounding box center [402, 230] width 130 height 20
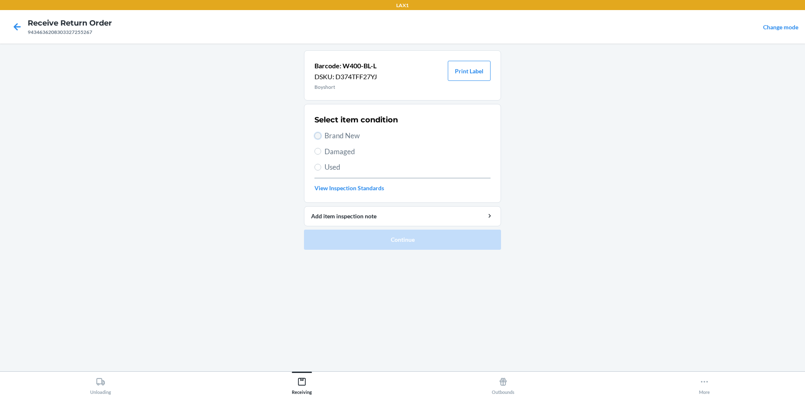
click at [316, 137] on input "Brand New" at bounding box center [317, 135] width 7 height 7
radio input "true"
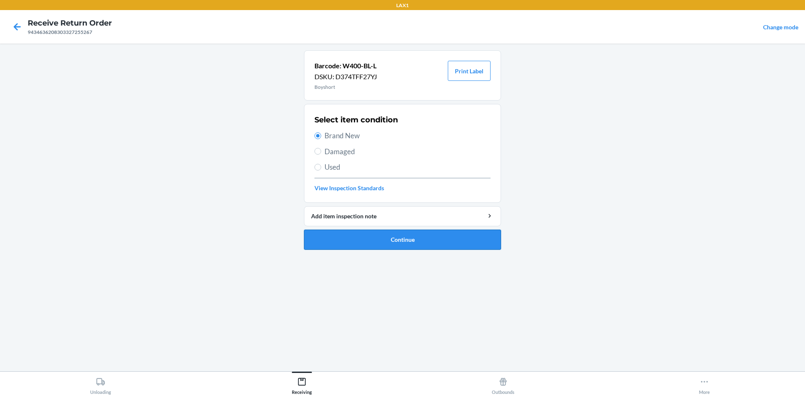
click at [375, 235] on button "Continue" at bounding box center [402, 240] width 197 height 20
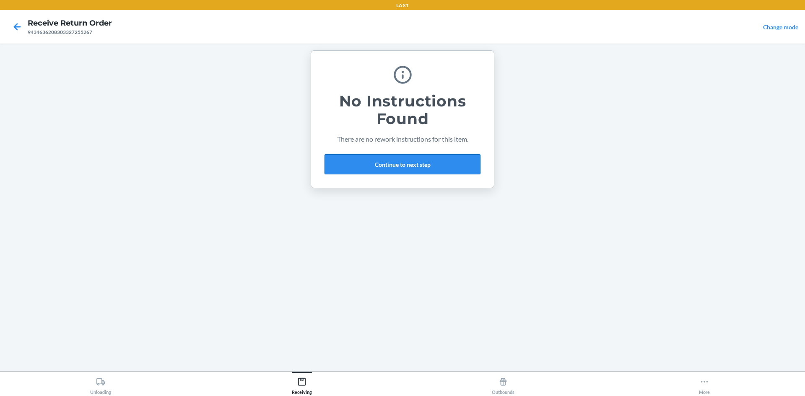
click at [435, 165] on button "Continue to next step" at bounding box center [402, 164] width 156 height 20
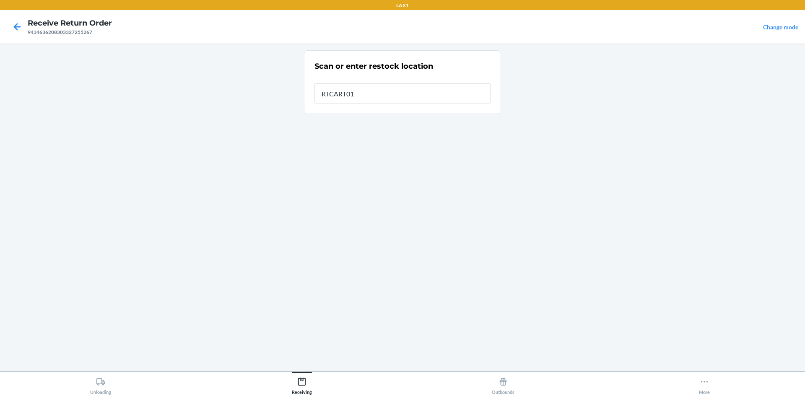
type input "RTCART011"
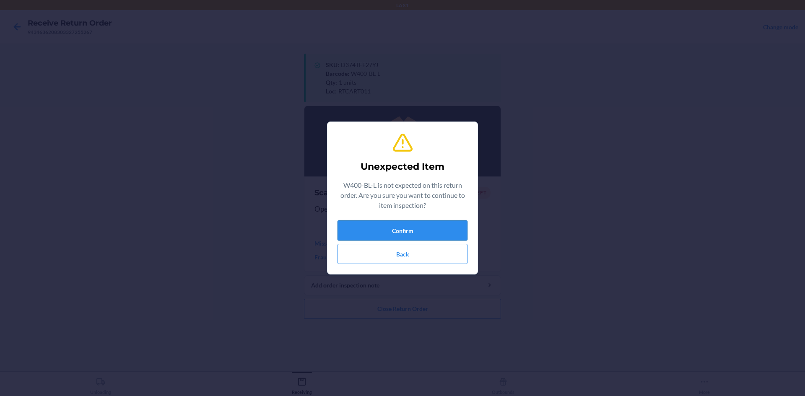
click at [425, 233] on button "Confirm" at bounding box center [402, 230] width 130 height 20
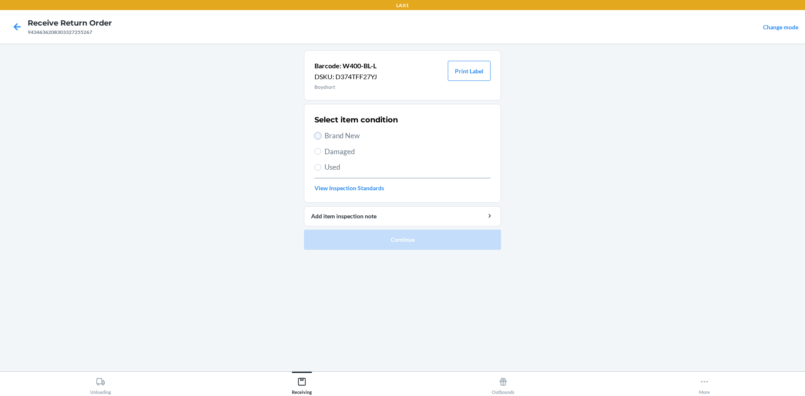
click at [316, 135] on input "Brand New" at bounding box center [317, 135] width 7 height 7
radio input "true"
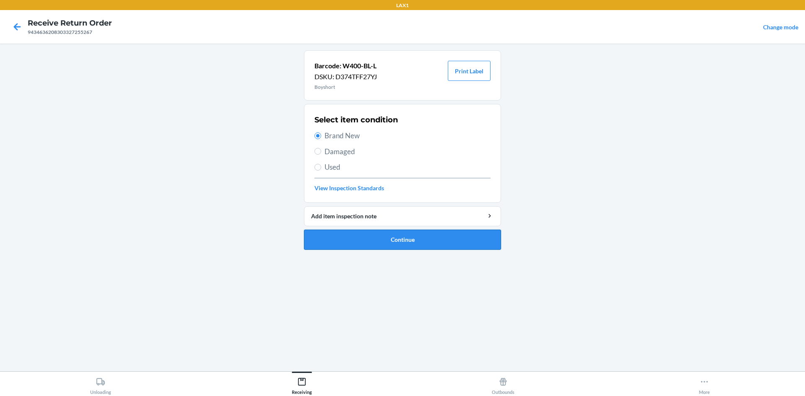
click at [376, 240] on button "Continue" at bounding box center [402, 240] width 197 height 20
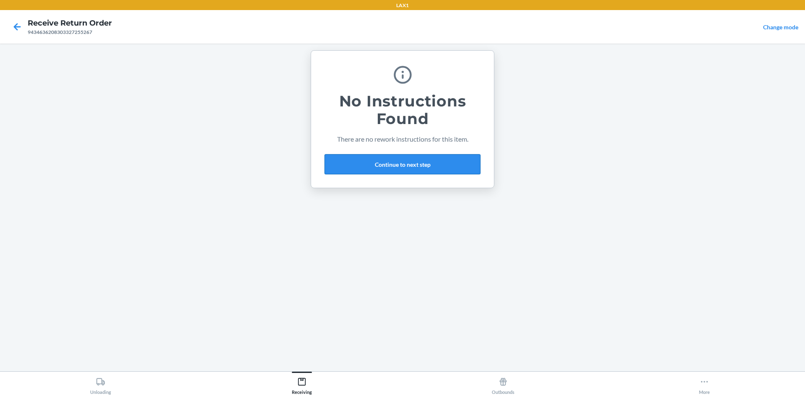
click at [403, 161] on button "Continue to next step" at bounding box center [402, 164] width 156 height 20
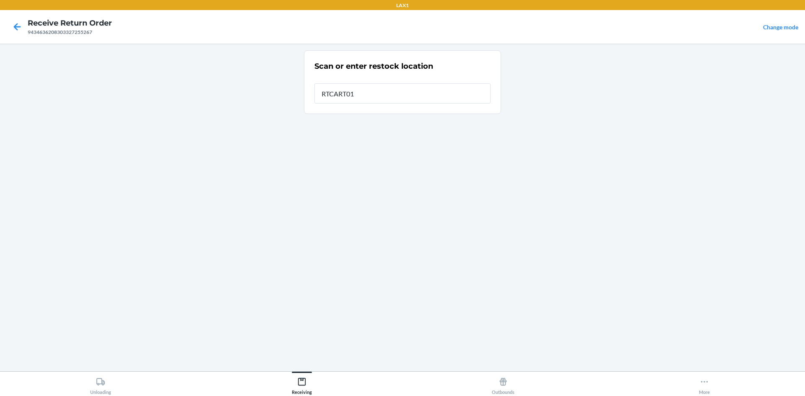
type input "RTCART011"
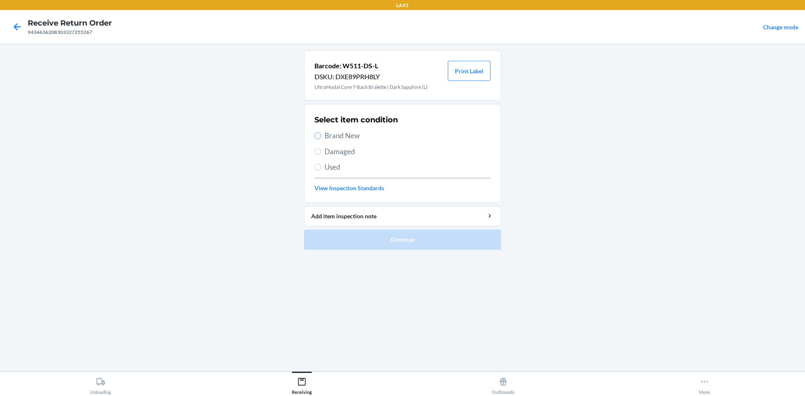
click at [316, 135] on input "Brand New" at bounding box center [317, 135] width 7 height 7
radio input "true"
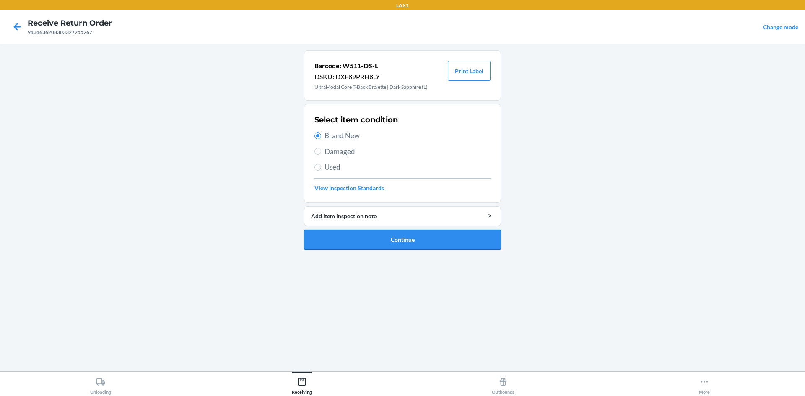
click at [377, 236] on button "Continue" at bounding box center [402, 240] width 197 height 20
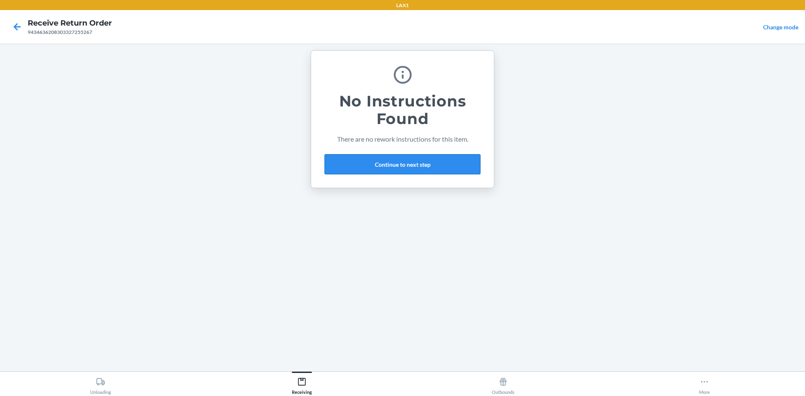
click at [415, 161] on button "Continue to next step" at bounding box center [402, 164] width 156 height 20
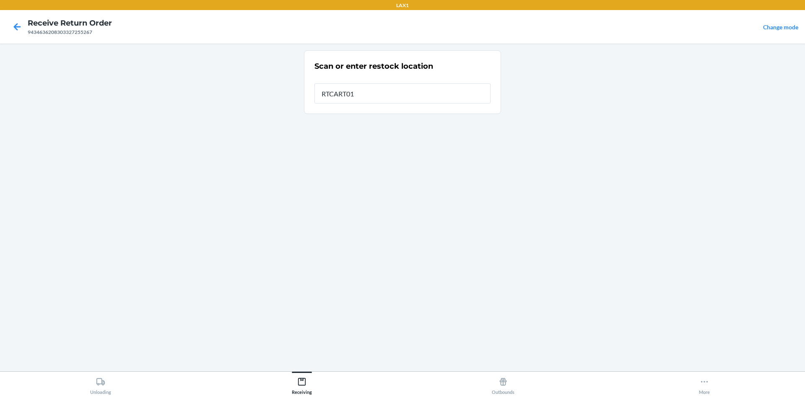
type input "RTCART011"
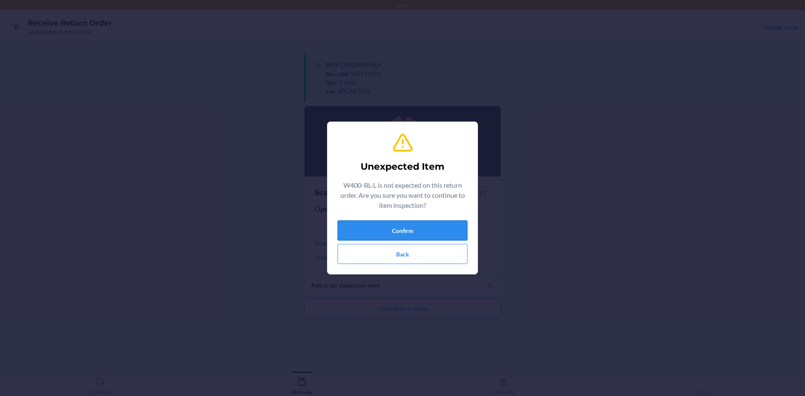
click at [383, 232] on button "Confirm" at bounding box center [402, 230] width 130 height 20
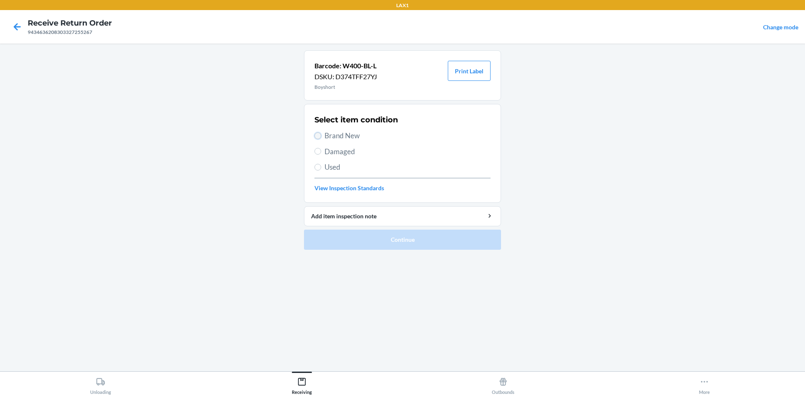
click at [316, 135] on input "Brand New" at bounding box center [317, 135] width 7 height 7
radio input "true"
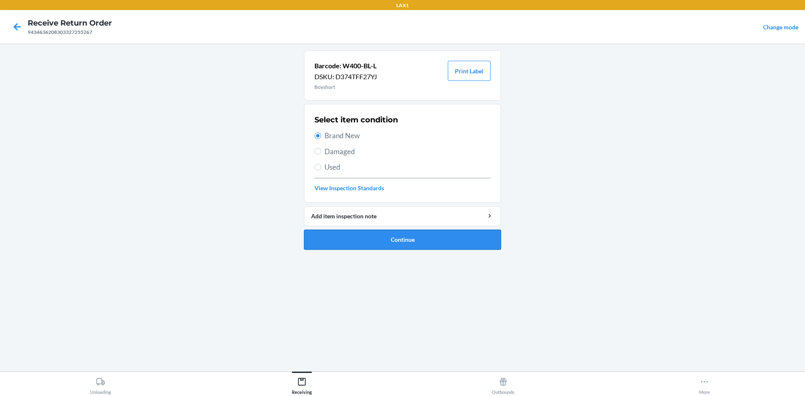
click at [343, 233] on button "Continue" at bounding box center [402, 240] width 197 height 20
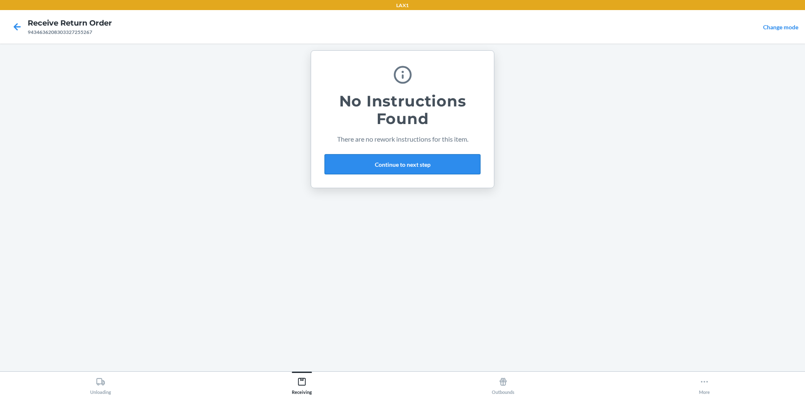
click at [406, 166] on button "Continue to next step" at bounding box center [402, 164] width 156 height 20
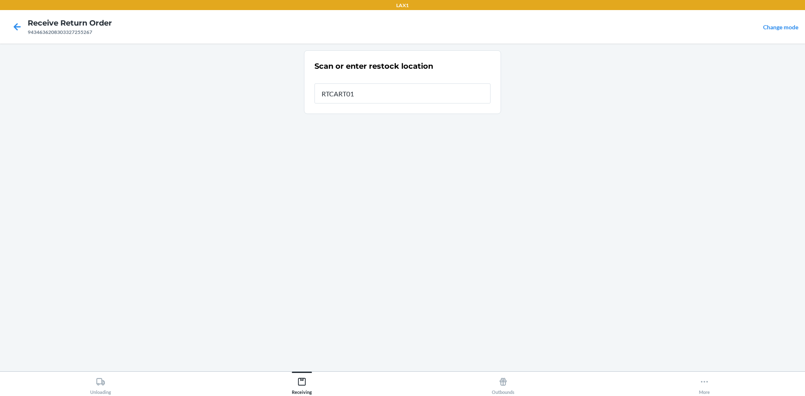
type input "RTCART011"
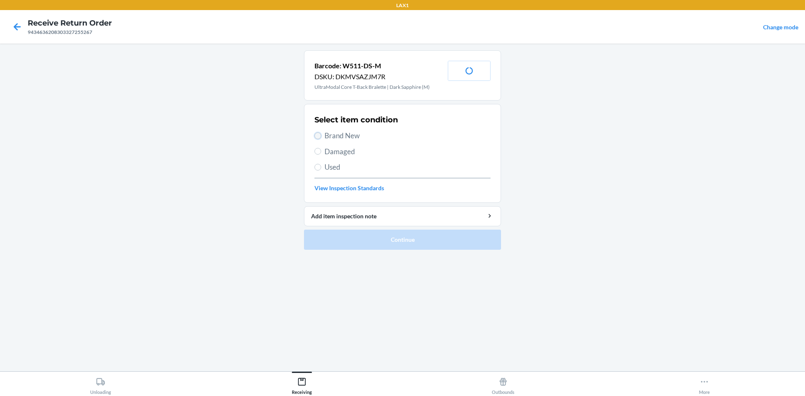
click at [319, 134] on input "Brand New" at bounding box center [317, 135] width 7 height 7
radio input "true"
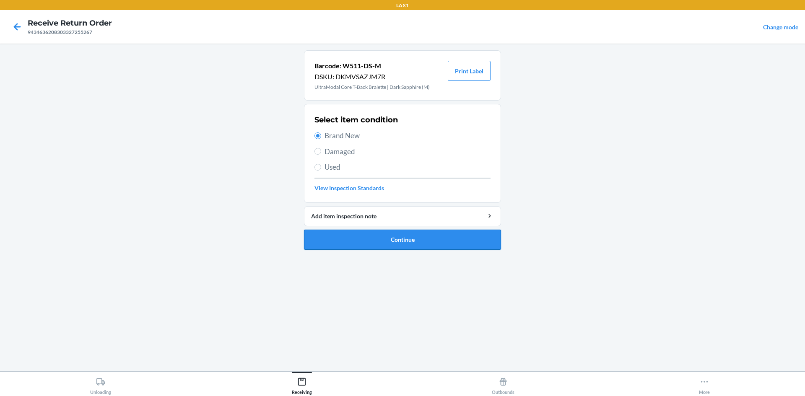
click at [380, 239] on button "Continue" at bounding box center [402, 240] width 197 height 20
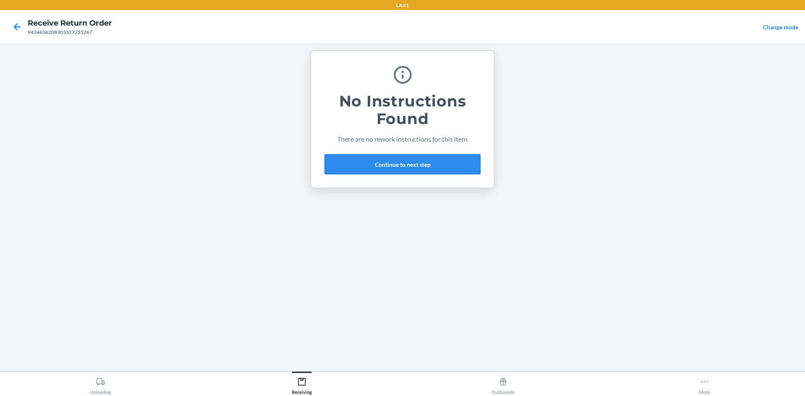
click at [425, 165] on button "Continue to next step" at bounding box center [402, 164] width 156 height 20
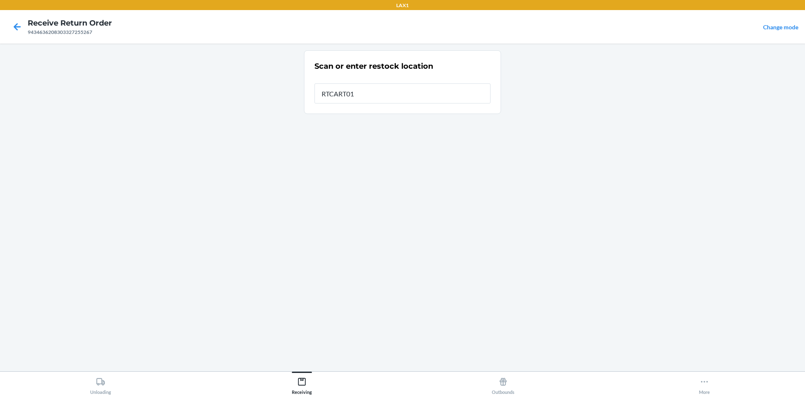
type input "RTCART011"
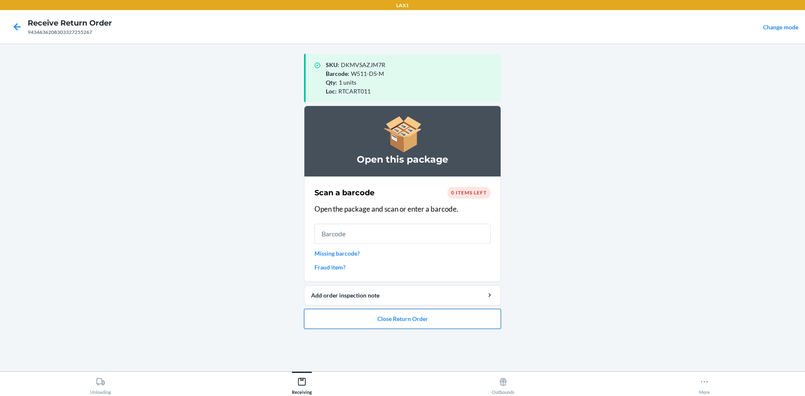
click at [435, 320] on button "Close Return Order" at bounding box center [402, 319] width 197 height 20
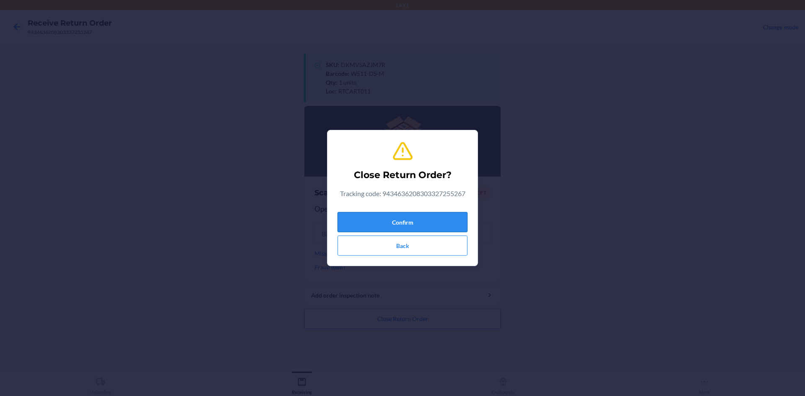
click at [423, 226] on button "Confirm" at bounding box center [402, 222] width 130 height 20
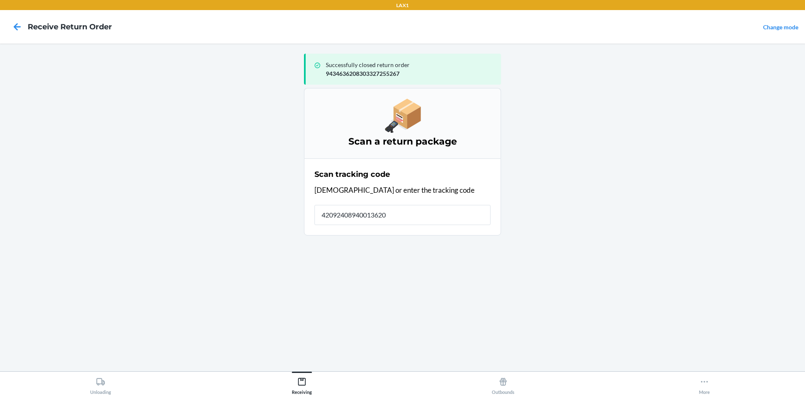
type input "420924089400136208"
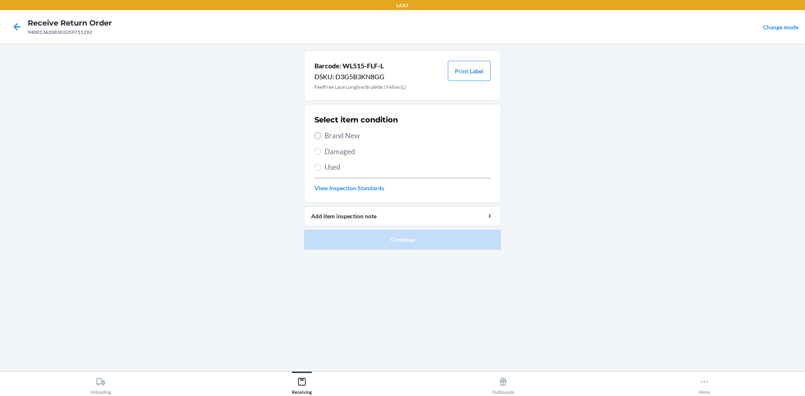
click at [316, 135] on input "Brand New" at bounding box center [317, 135] width 7 height 7
radio input "true"
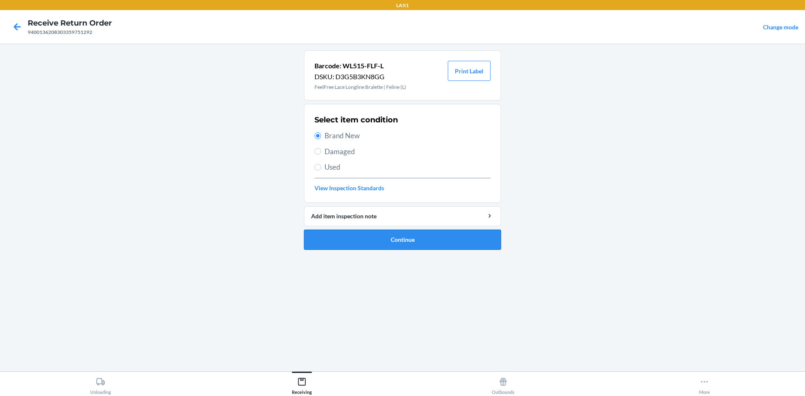
click at [370, 234] on button "Continue" at bounding box center [402, 240] width 197 height 20
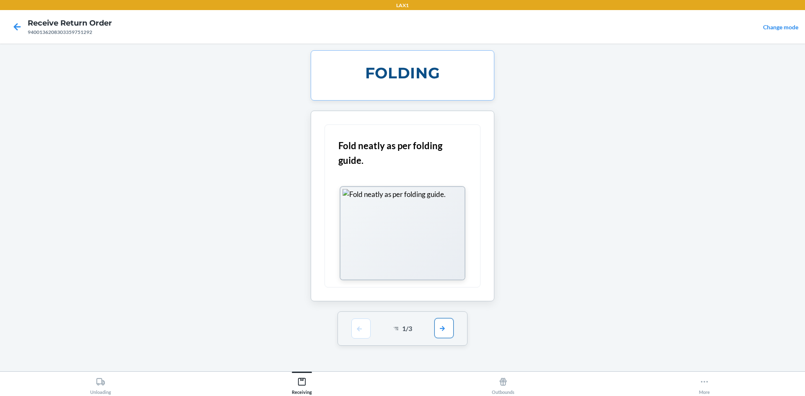
click at [444, 327] on button "button" at bounding box center [443, 328] width 19 height 20
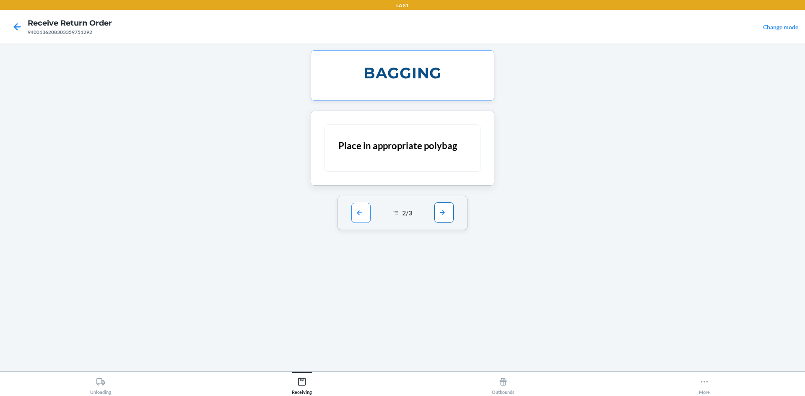
click at [442, 209] on button "button" at bounding box center [443, 212] width 19 height 20
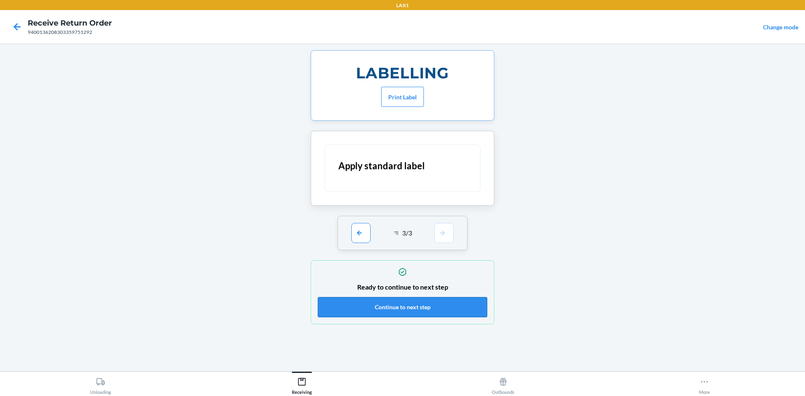
click at [449, 301] on button "Continue to next step" at bounding box center [402, 307] width 169 height 20
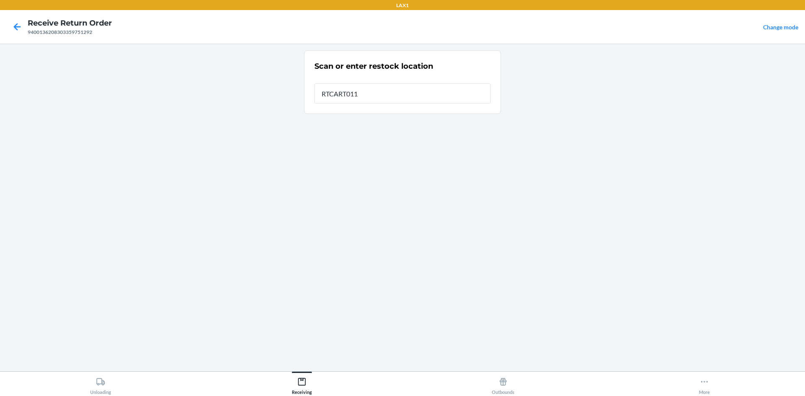
type input "RTCART011"
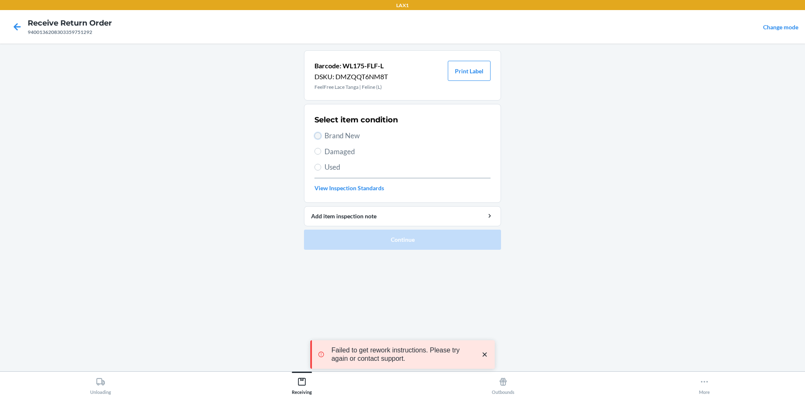
click at [318, 133] on input "Brand New" at bounding box center [317, 135] width 7 height 7
radio input "true"
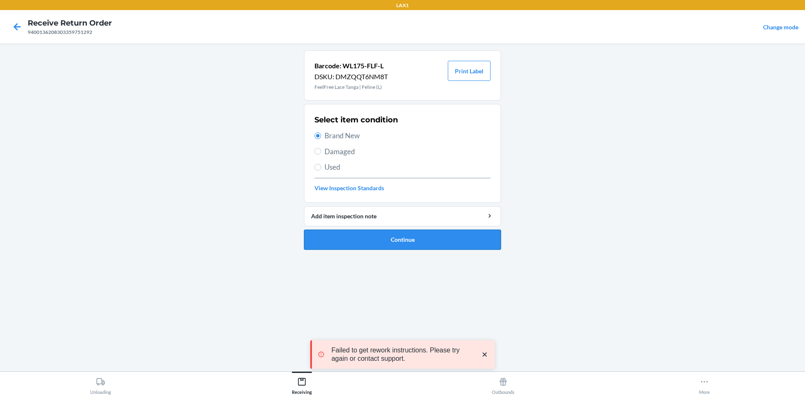
click at [387, 239] on button "Continue" at bounding box center [402, 240] width 197 height 20
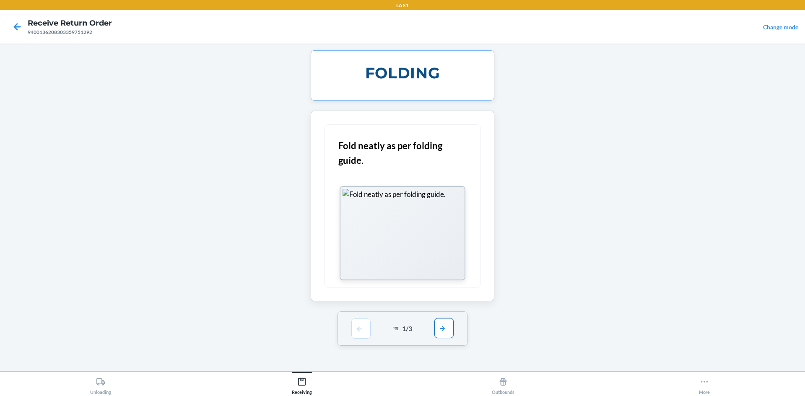
click at [446, 332] on button "button" at bounding box center [443, 328] width 19 height 20
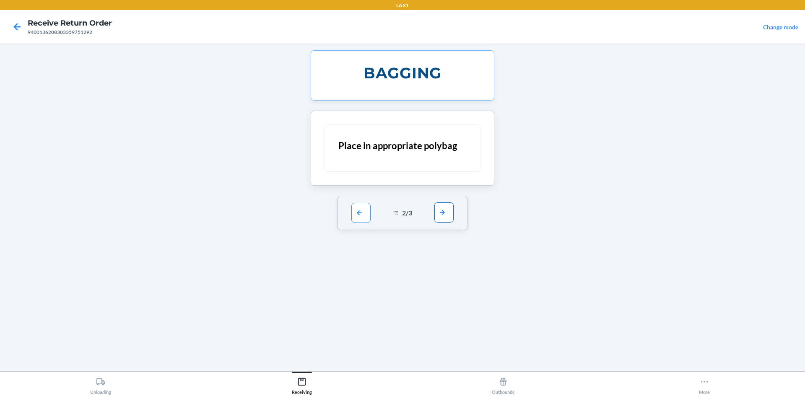
click at [443, 215] on button "button" at bounding box center [443, 212] width 19 height 20
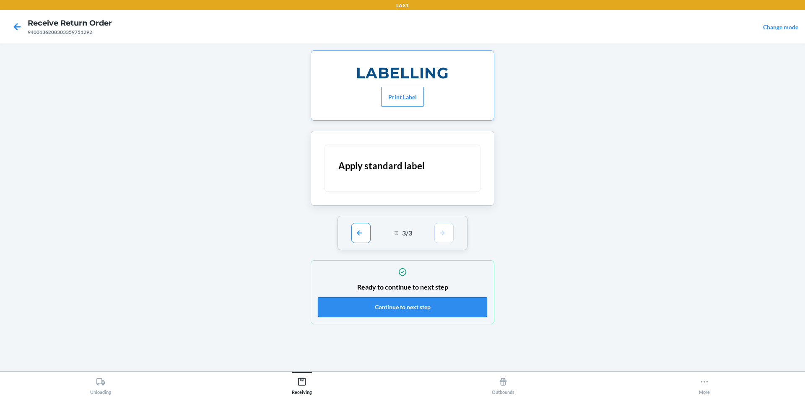
click at [432, 306] on button "Continue to next step" at bounding box center [402, 307] width 169 height 20
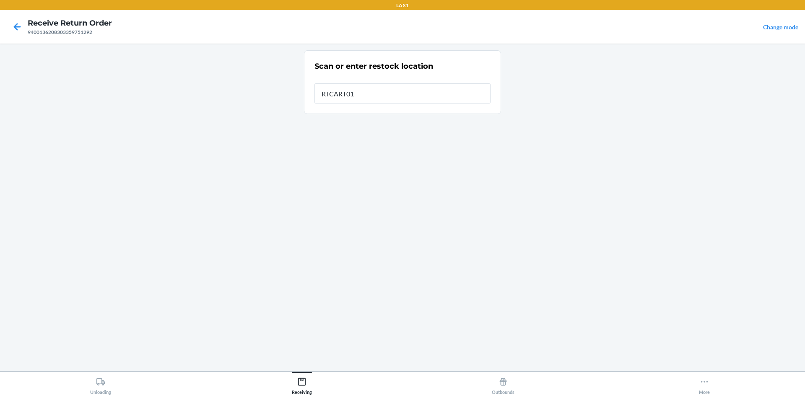
type input "RTCART011"
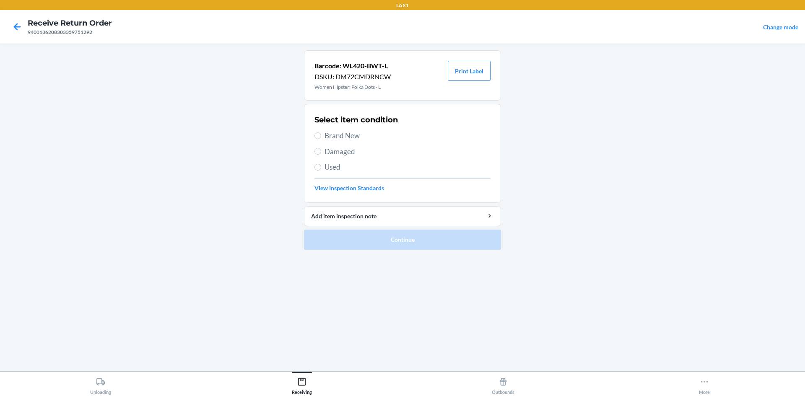
click at [319, 132] on label "Brand New" at bounding box center [402, 135] width 176 height 11
click at [319, 132] on input "Brand New" at bounding box center [317, 135] width 7 height 7
radio input "true"
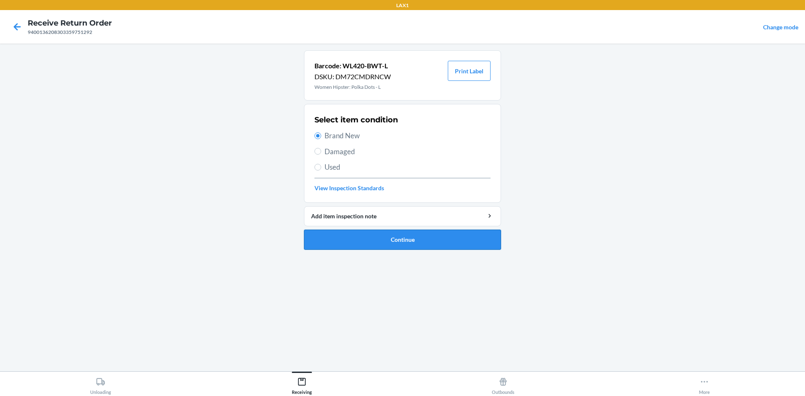
click at [366, 236] on button "Continue" at bounding box center [402, 240] width 197 height 20
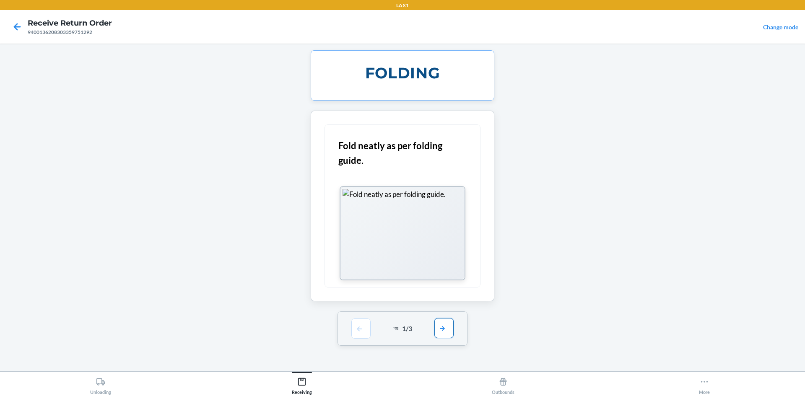
click at [451, 326] on button "button" at bounding box center [443, 328] width 19 height 20
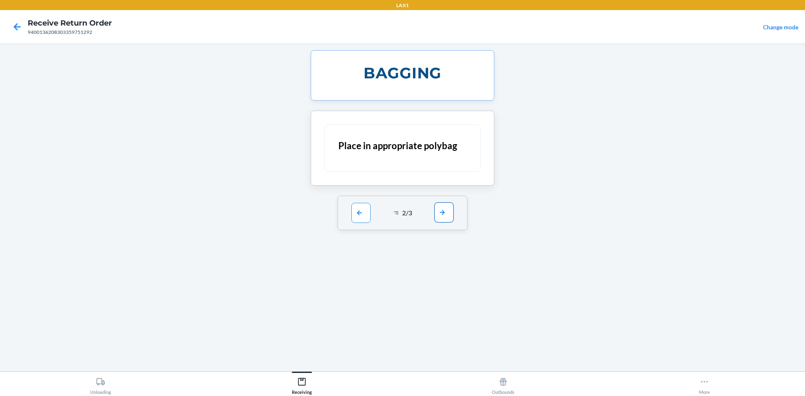
click at [451, 210] on button "button" at bounding box center [443, 212] width 19 height 20
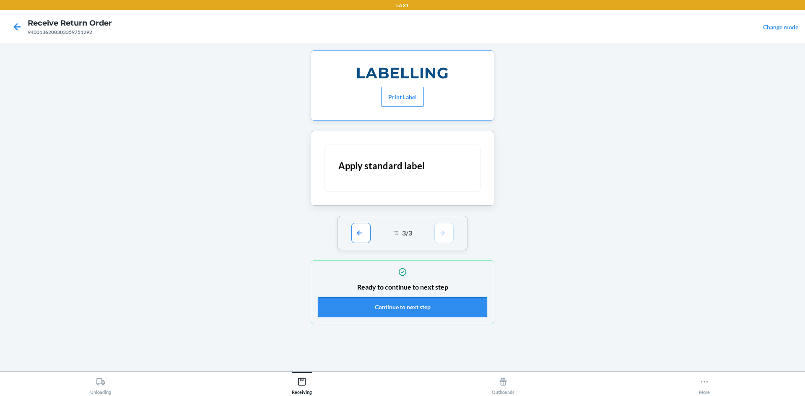
click at [446, 306] on button "Continue to next step" at bounding box center [402, 307] width 169 height 20
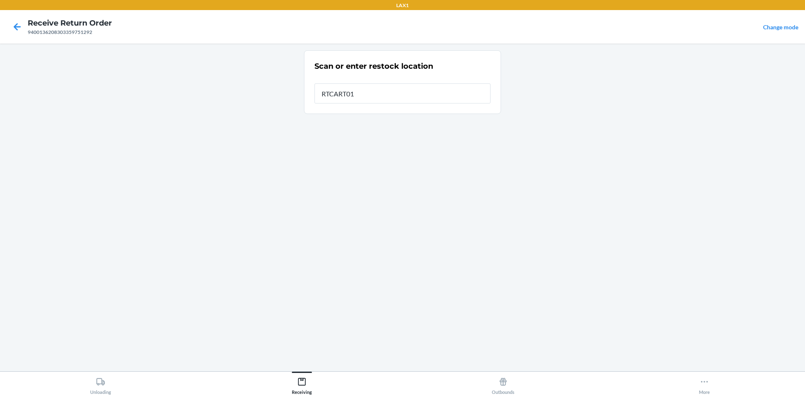
type input "RTCART011"
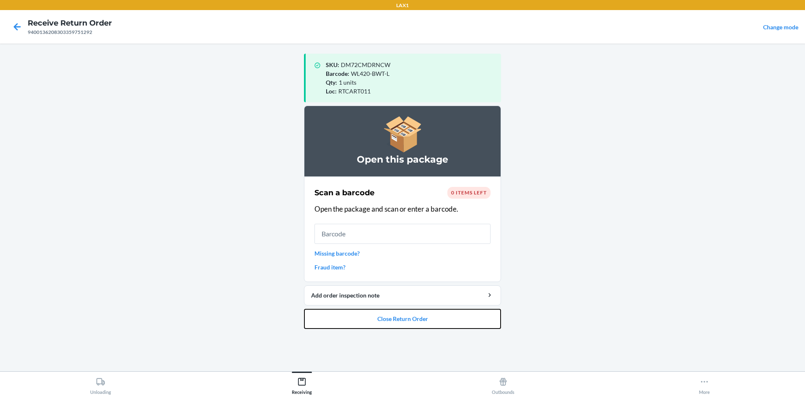
click at [380, 320] on button "Close Return Order" at bounding box center [402, 319] width 197 height 20
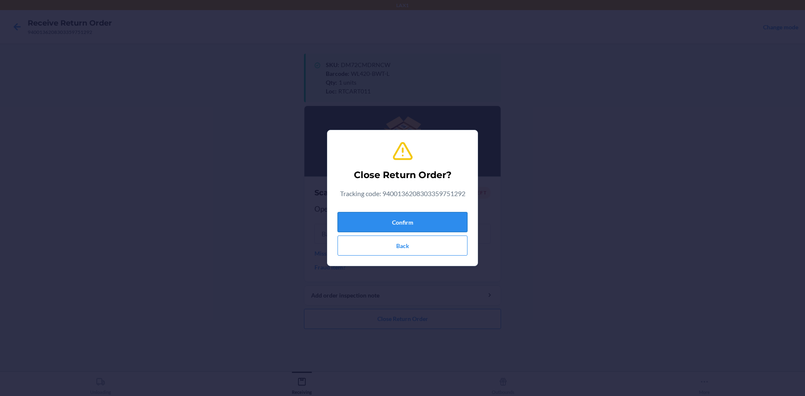
click at [440, 220] on button "Confirm" at bounding box center [402, 222] width 130 height 20
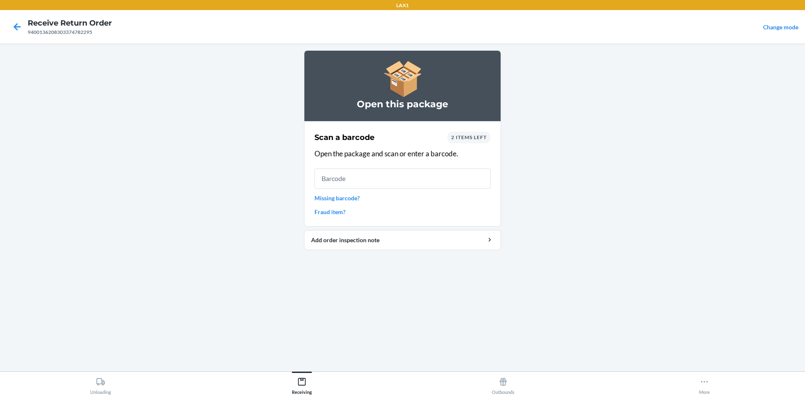
click at [482, 135] on span "2 items left" at bounding box center [469, 137] width 36 height 6
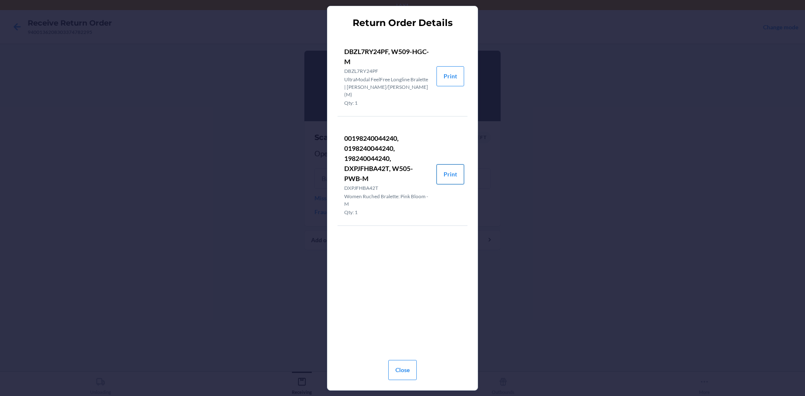
click at [451, 166] on button "Print" at bounding box center [450, 174] width 28 height 20
click at [449, 69] on button "Print" at bounding box center [450, 76] width 28 height 20
click at [405, 373] on button "Close" at bounding box center [402, 370] width 28 height 20
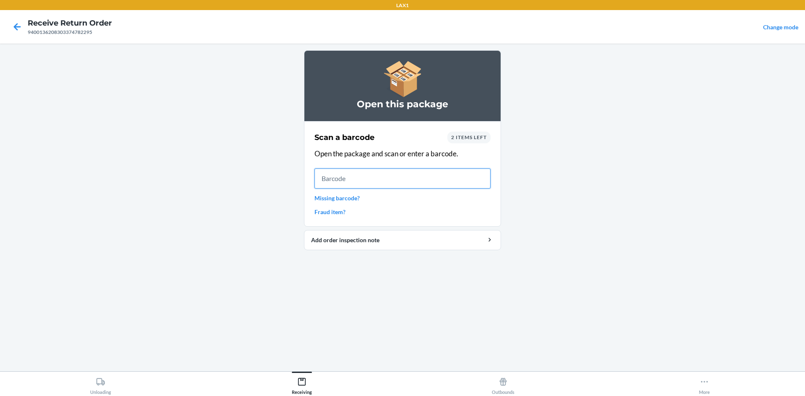
click at [336, 176] on input "text" at bounding box center [402, 178] width 176 height 20
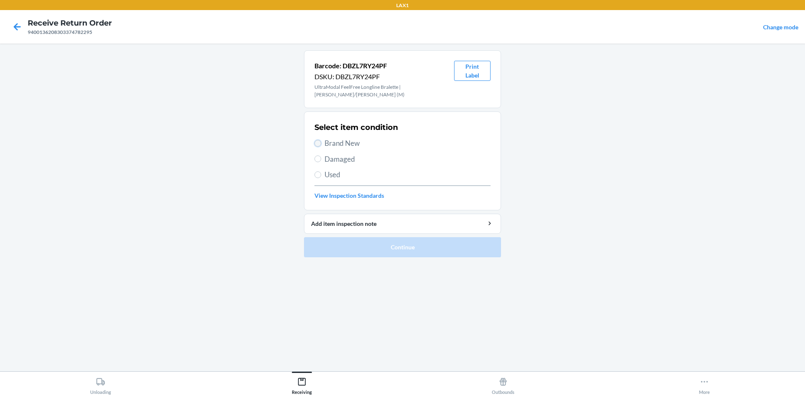
click at [317, 142] on input "Brand New" at bounding box center [317, 143] width 7 height 7
radio input "true"
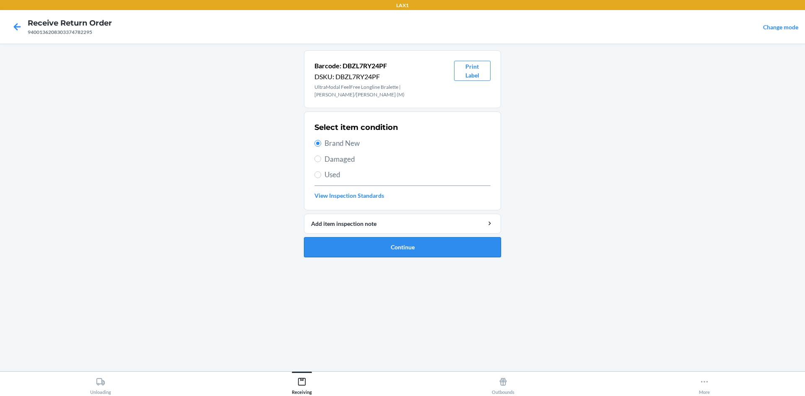
click at [349, 244] on button "Continue" at bounding box center [402, 247] width 197 height 20
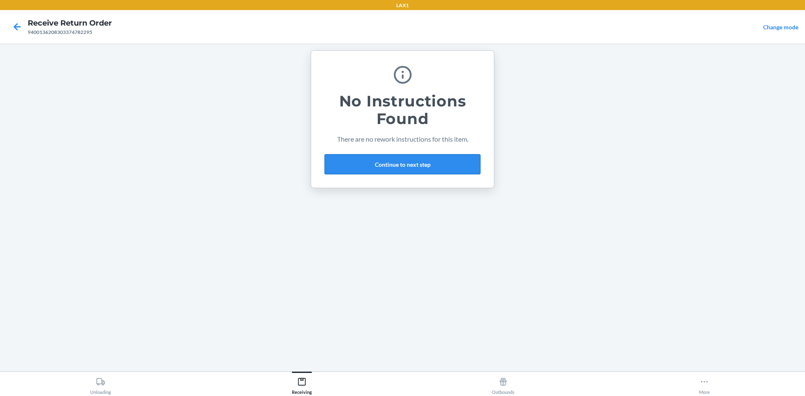
click at [448, 162] on button "Continue to next step" at bounding box center [402, 164] width 156 height 20
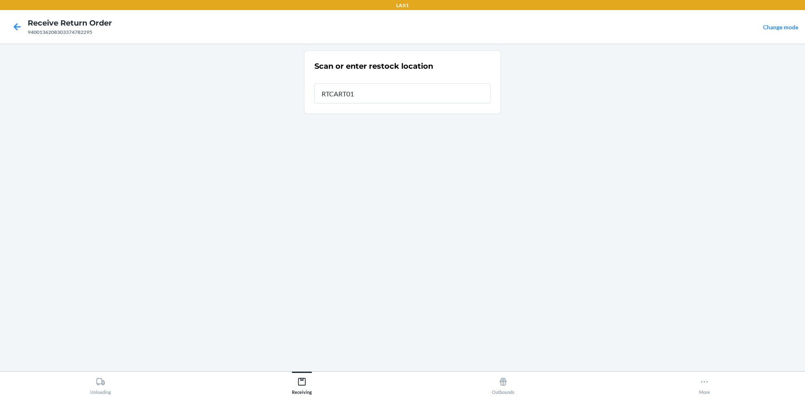
type input "RTCART011"
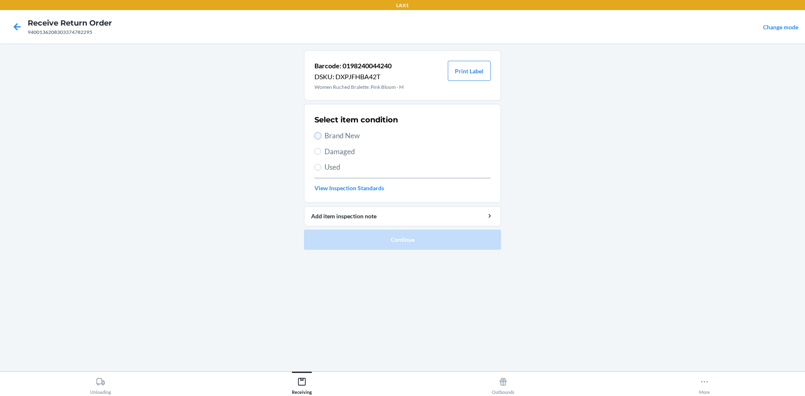
click at [319, 134] on input "Brand New" at bounding box center [317, 135] width 7 height 7
radio input "true"
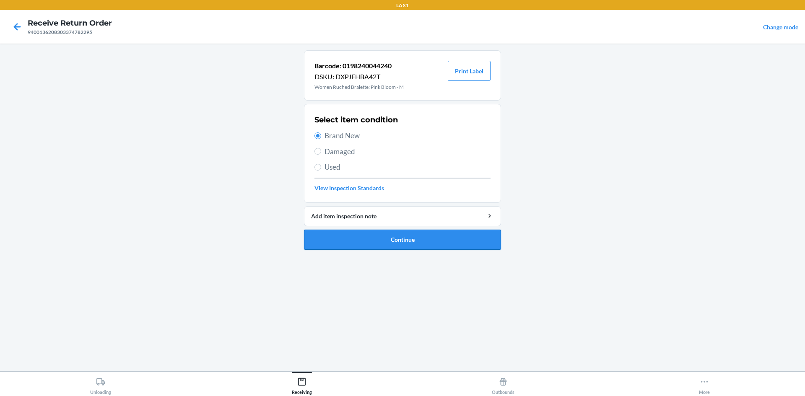
click at [401, 236] on button "Continue" at bounding box center [402, 240] width 197 height 20
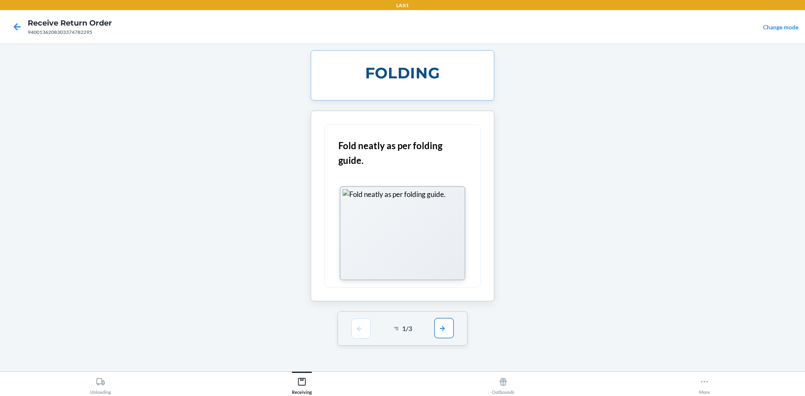
click at [438, 328] on button "button" at bounding box center [443, 328] width 19 height 20
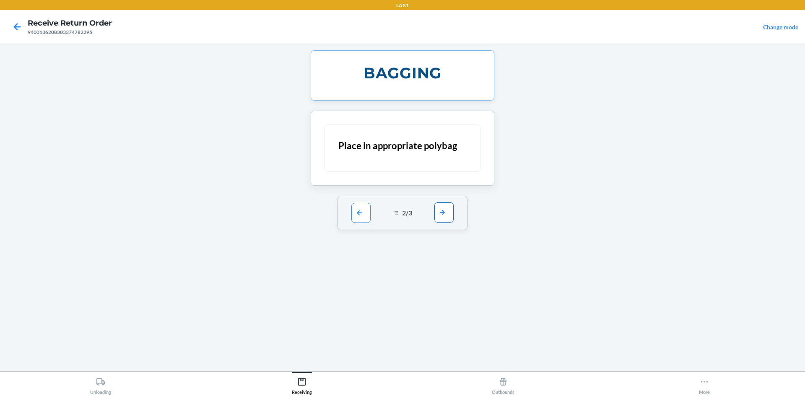
click at [446, 214] on button "button" at bounding box center [443, 212] width 19 height 20
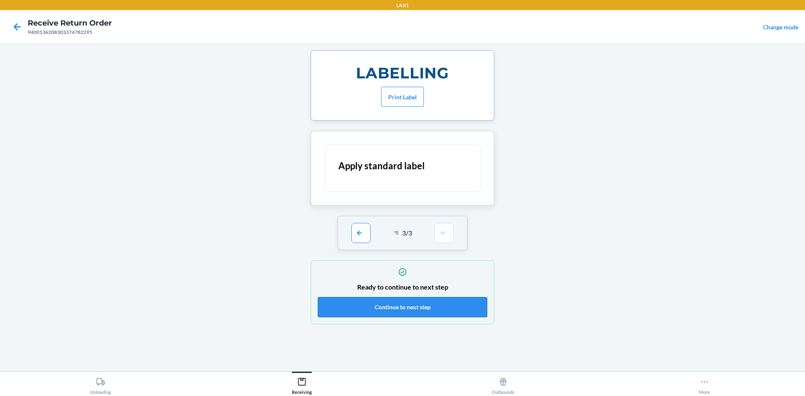
click at [454, 306] on button "Continue to next step" at bounding box center [402, 307] width 169 height 20
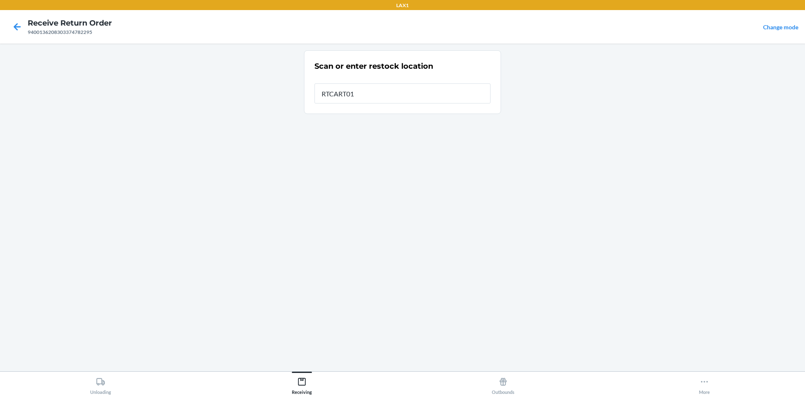
type input "RTCART011"
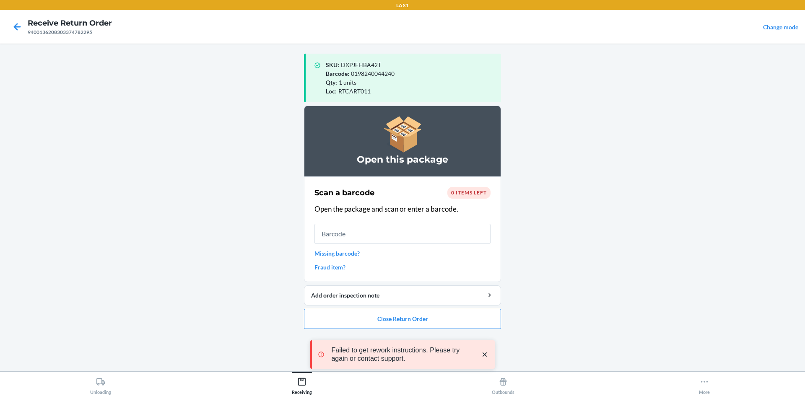
click at [423, 320] on div "Failed to get rework instructions. Please try again or contact support." at bounding box center [402, 354] width 184 height 69
click at [404, 316] on button "Close Return Order" at bounding box center [402, 319] width 197 height 20
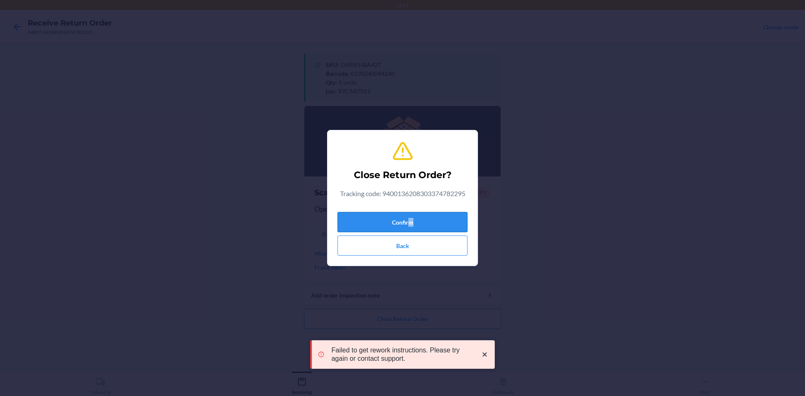
click at [420, 218] on div "Confirm Back" at bounding box center [402, 232] width 130 height 47
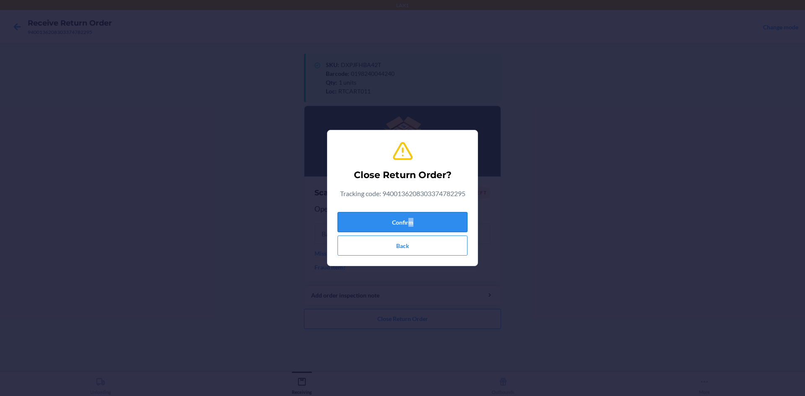
click at [421, 218] on button "Confirm" at bounding box center [402, 222] width 130 height 20
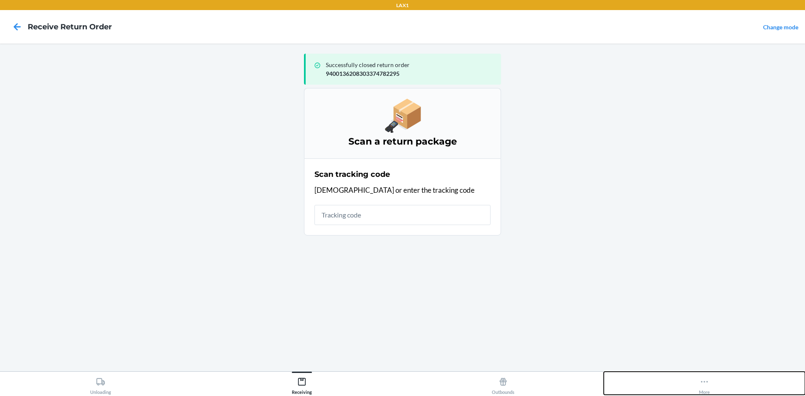
click at [707, 386] on icon at bounding box center [703, 381] width 9 height 9
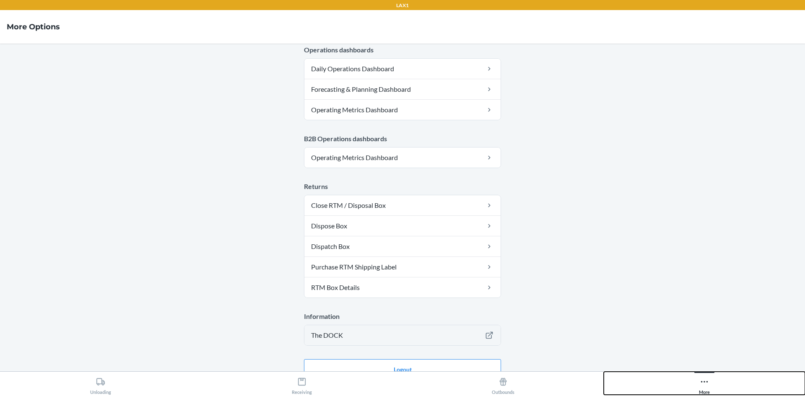
scroll to position [409, 0]
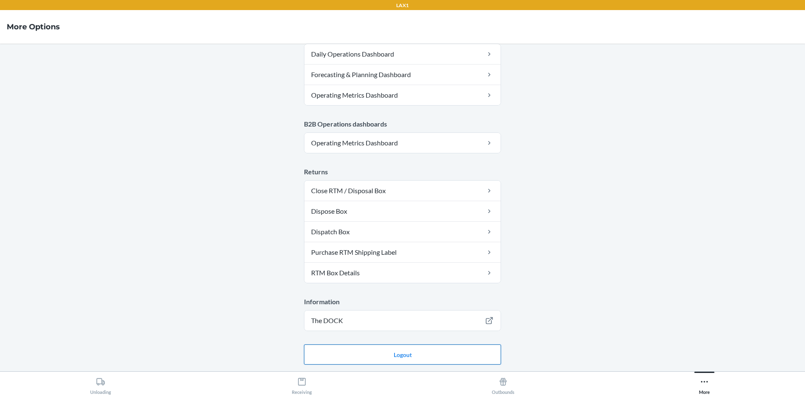
click at [469, 358] on button "Logout" at bounding box center [402, 354] width 197 height 20
